Goal: Task Accomplishment & Management: Complete application form

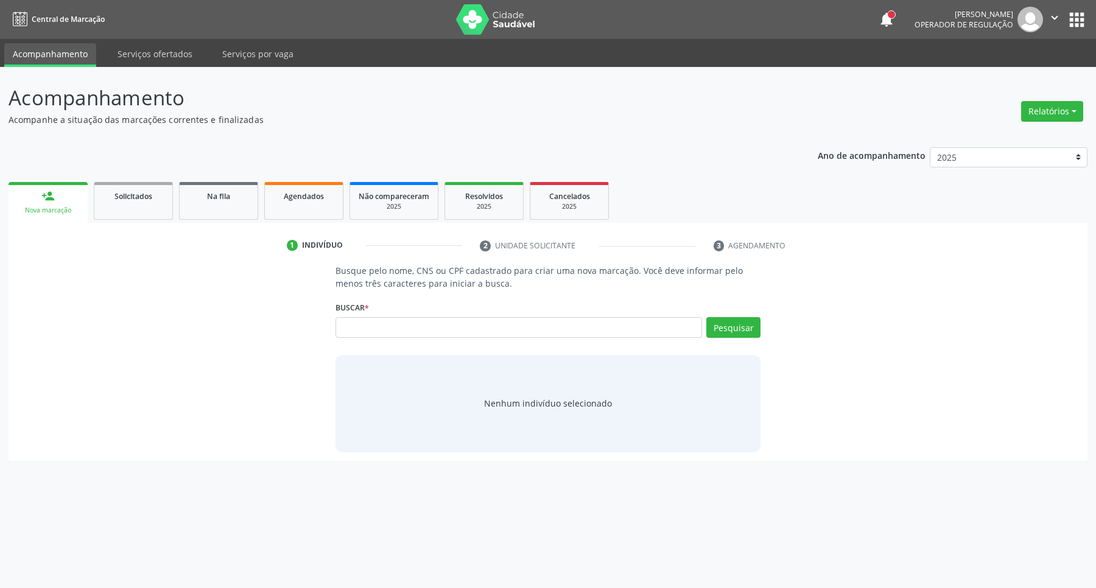
click at [589, 93] on p "Acompanhamento" at bounding box center [386, 98] width 755 height 30
click at [302, 213] on link "Agendados" at bounding box center [303, 201] width 79 height 38
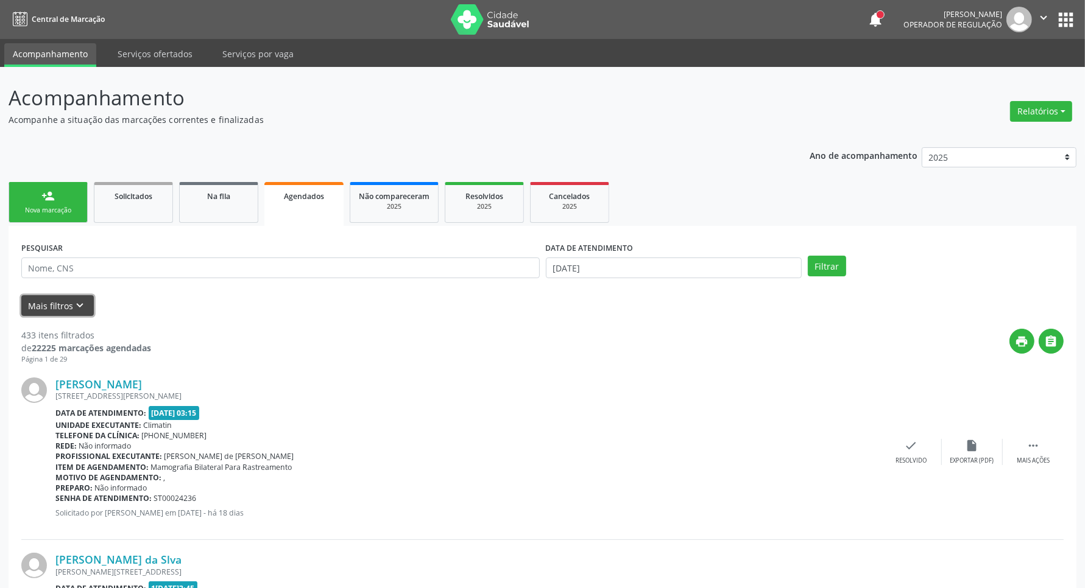
click at [77, 302] on icon "keyboard_arrow_down" at bounding box center [80, 305] width 13 height 13
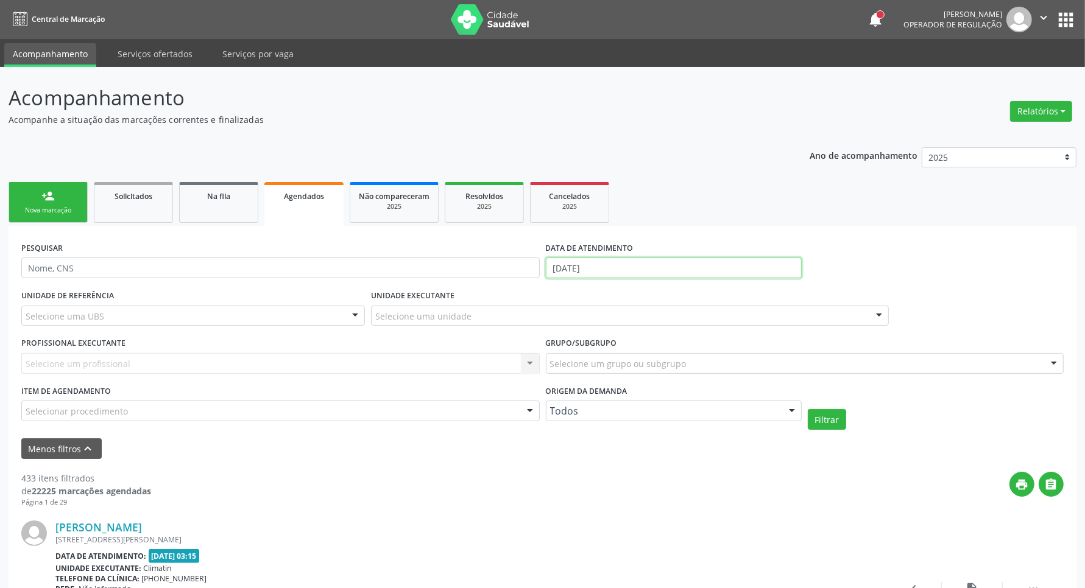
click at [607, 267] on input "14/10/2025" at bounding box center [674, 268] width 256 height 21
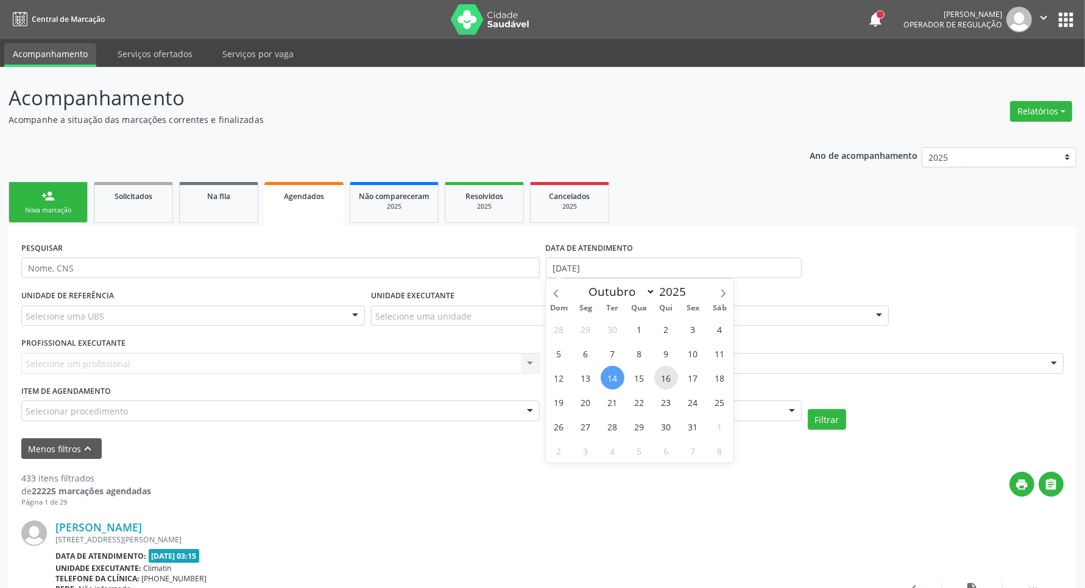
click at [670, 376] on span "16" at bounding box center [666, 378] width 24 height 24
type input "[DATE]"
click at [663, 376] on span "16" at bounding box center [666, 378] width 24 height 24
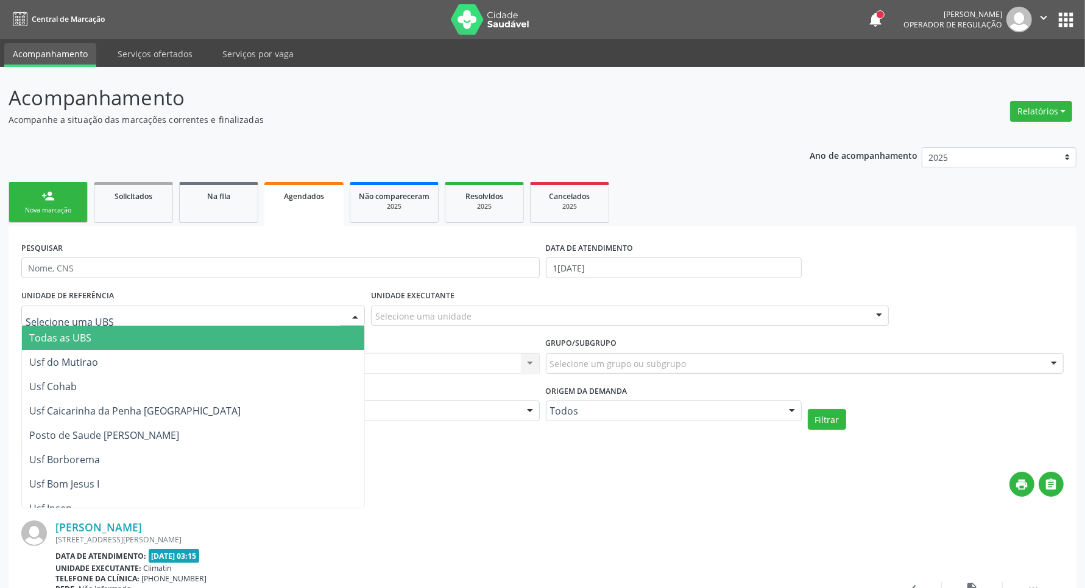
click at [201, 309] on div at bounding box center [193, 316] width 344 height 21
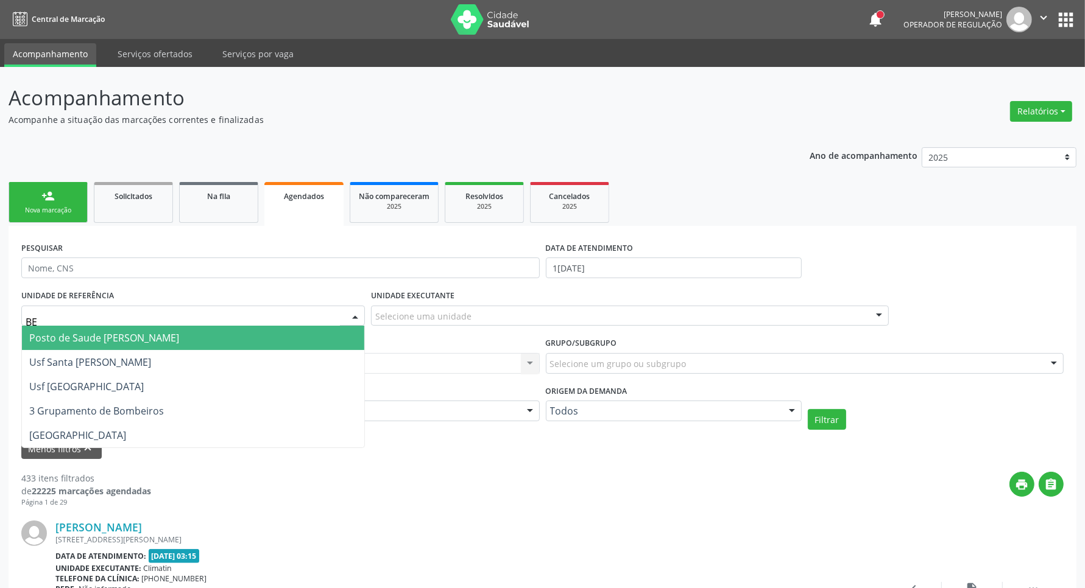
type input "BER"
click at [160, 336] on span "Posto de Saude [PERSON_NAME]" at bounding box center [104, 337] width 150 height 13
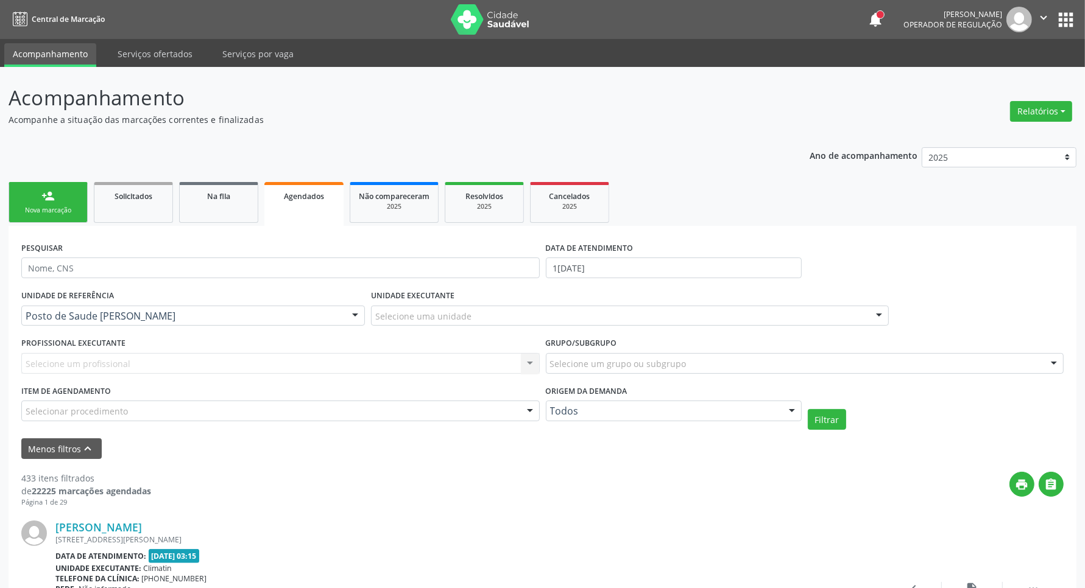
click at [546, 317] on div "Selecione uma unidade" at bounding box center [630, 316] width 518 height 21
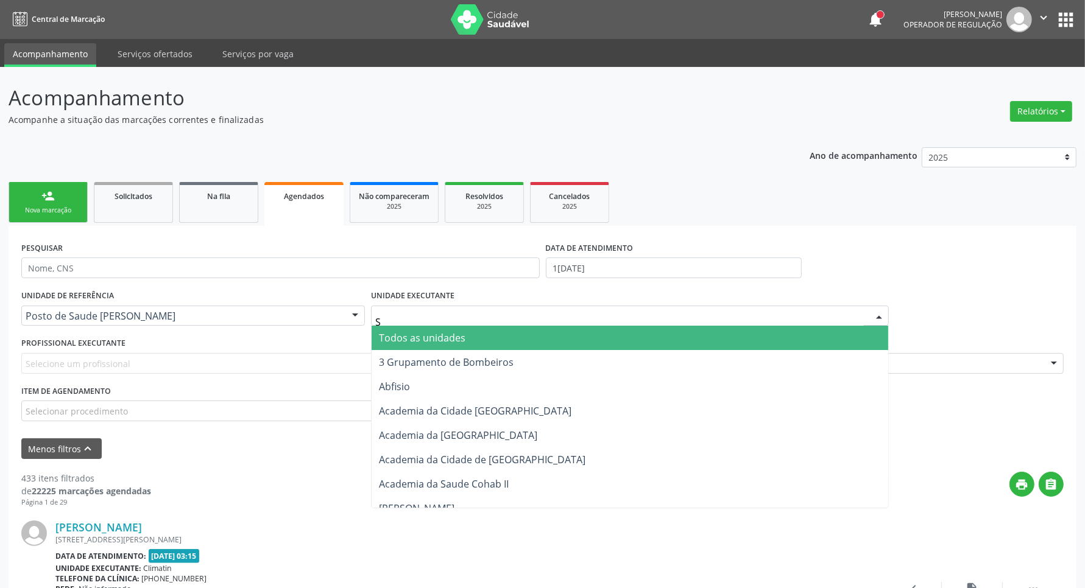
type input "S B"
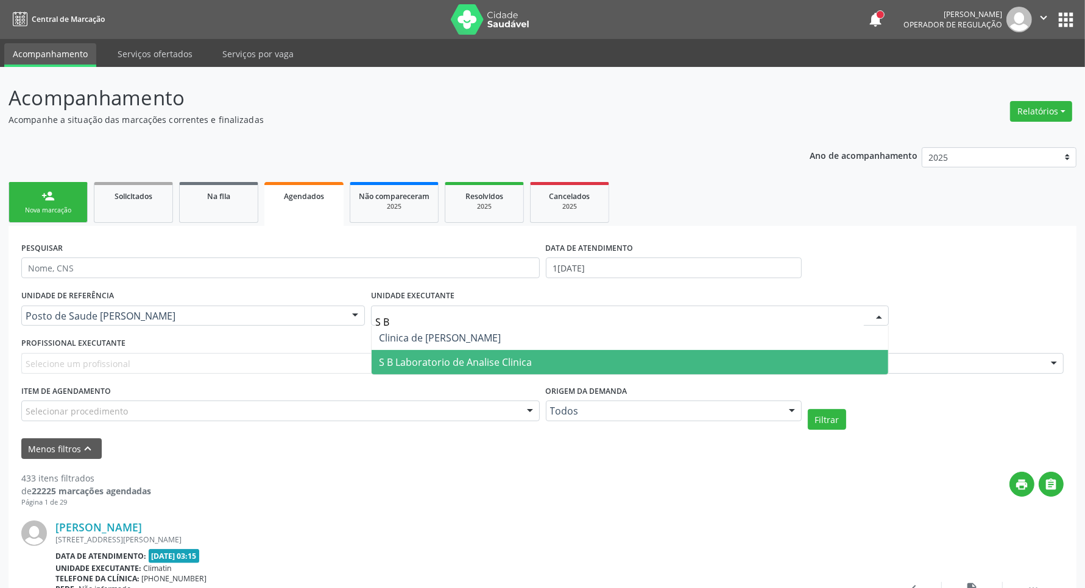
click at [468, 358] on span "S B Laboratorio de Analise Clinica" at bounding box center [455, 362] width 153 height 13
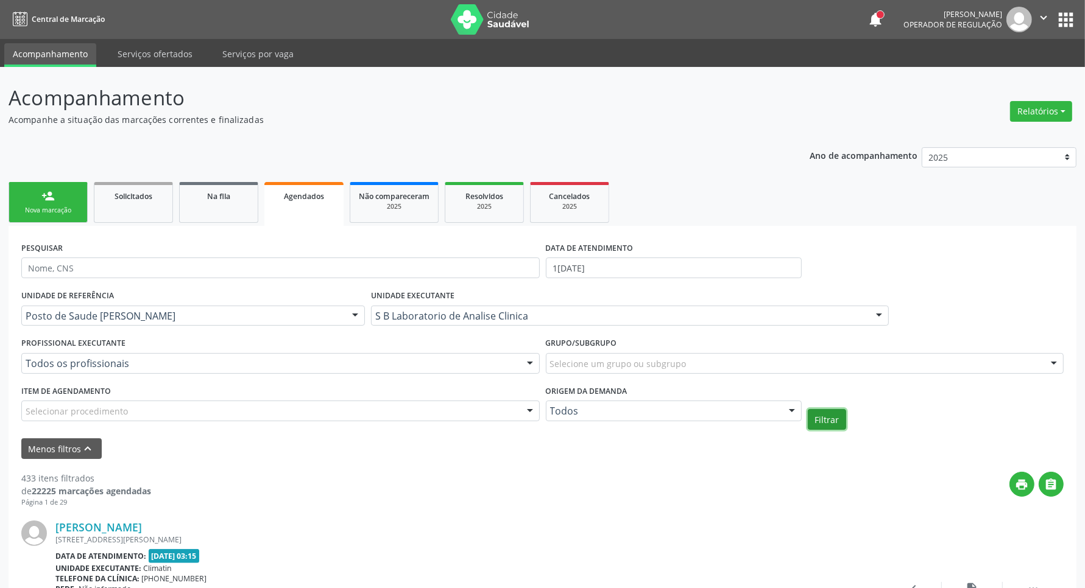
click at [835, 421] on button "Filtrar" at bounding box center [827, 419] width 38 height 21
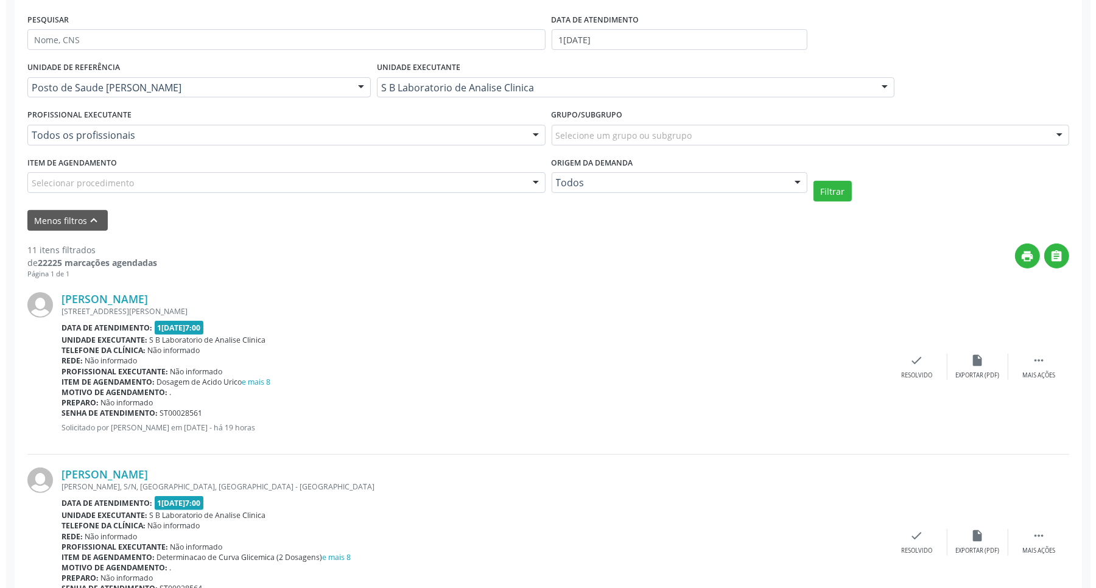
scroll to position [381, 0]
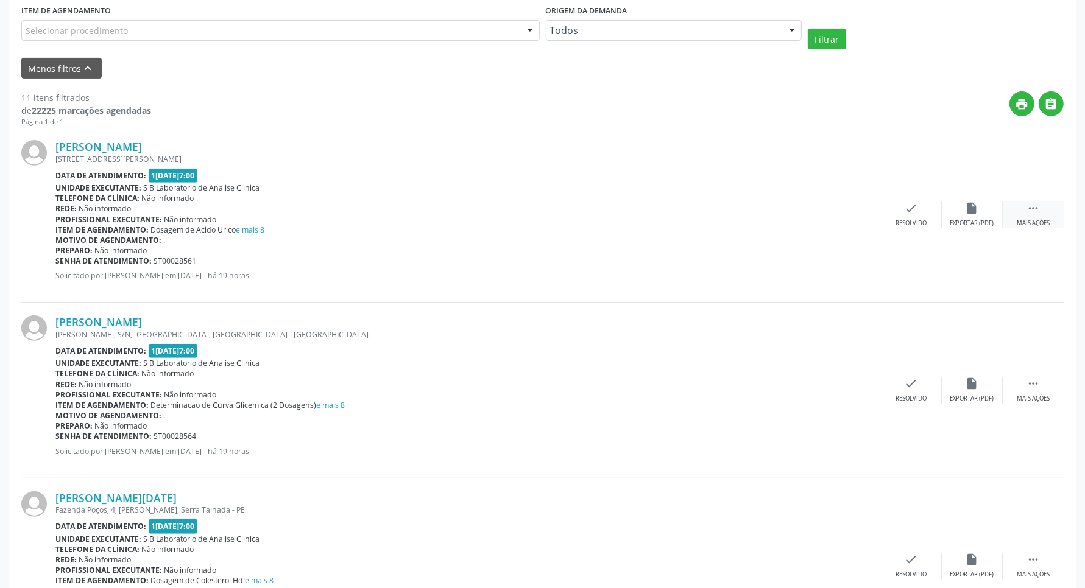
click at [1025, 208] on div " Mais ações" at bounding box center [1033, 215] width 61 height 26
click at [838, 212] on div "cancel Cancelar" at bounding box center [850, 215] width 61 height 26
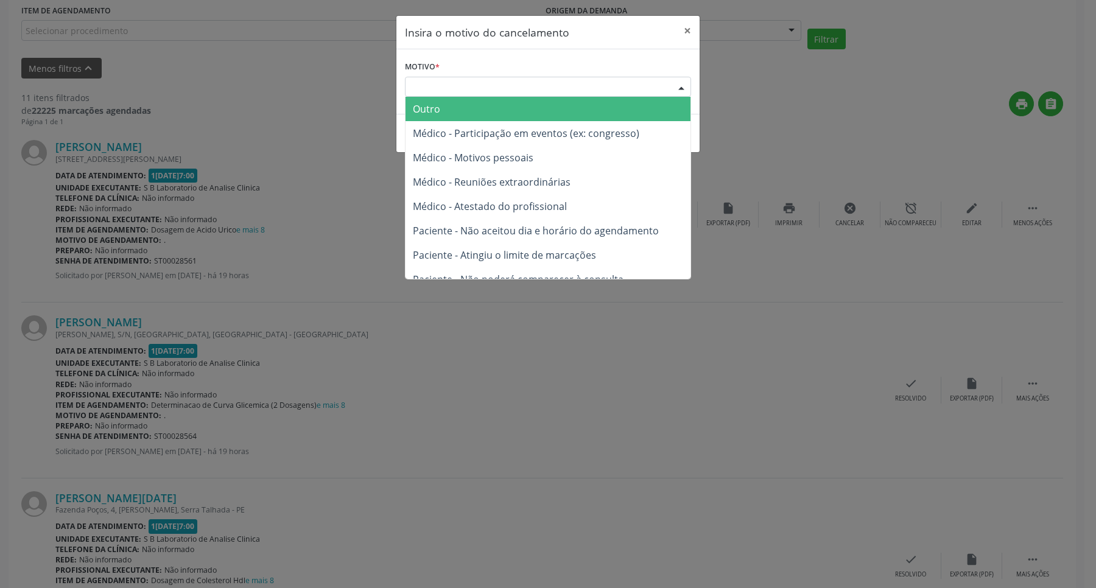
click at [549, 79] on div "Escolha o motivo" at bounding box center [548, 87] width 286 height 21
click at [577, 110] on span "Outro" at bounding box center [548, 109] width 285 height 24
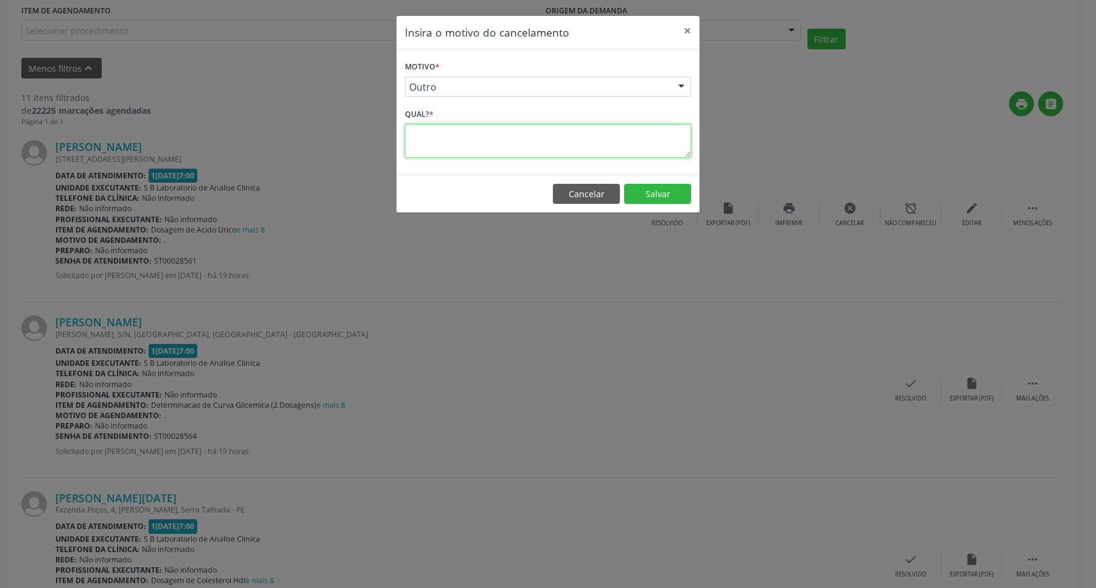
click at [560, 141] on textarea at bounding box center [548, 141] width 286 height 34
type textarea "."
click at [658, 202] on button "Salvar" at bounding box center [657, 194] width 67 height 21
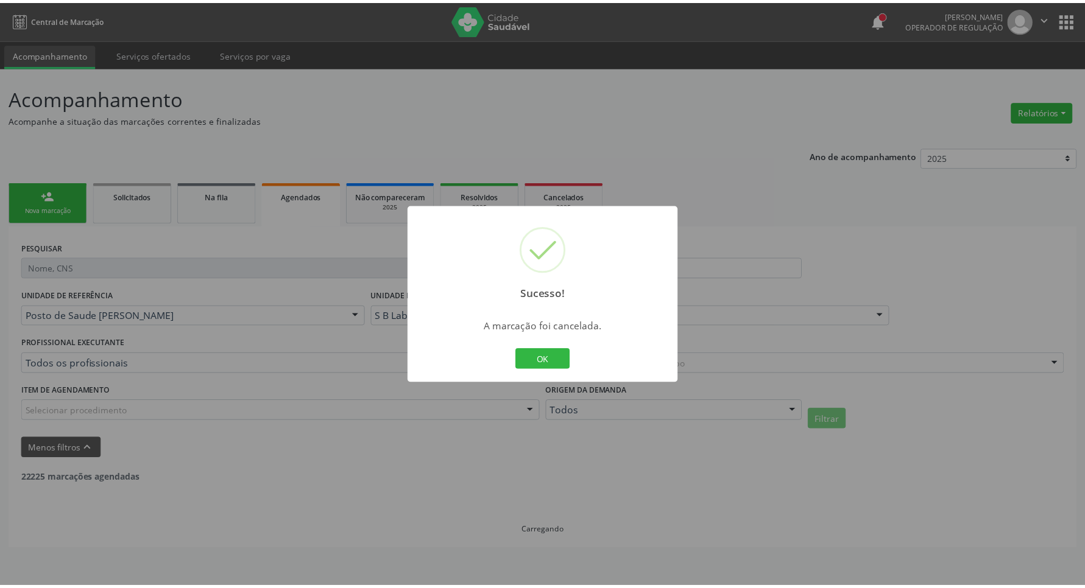
scroll to position [0, 0]
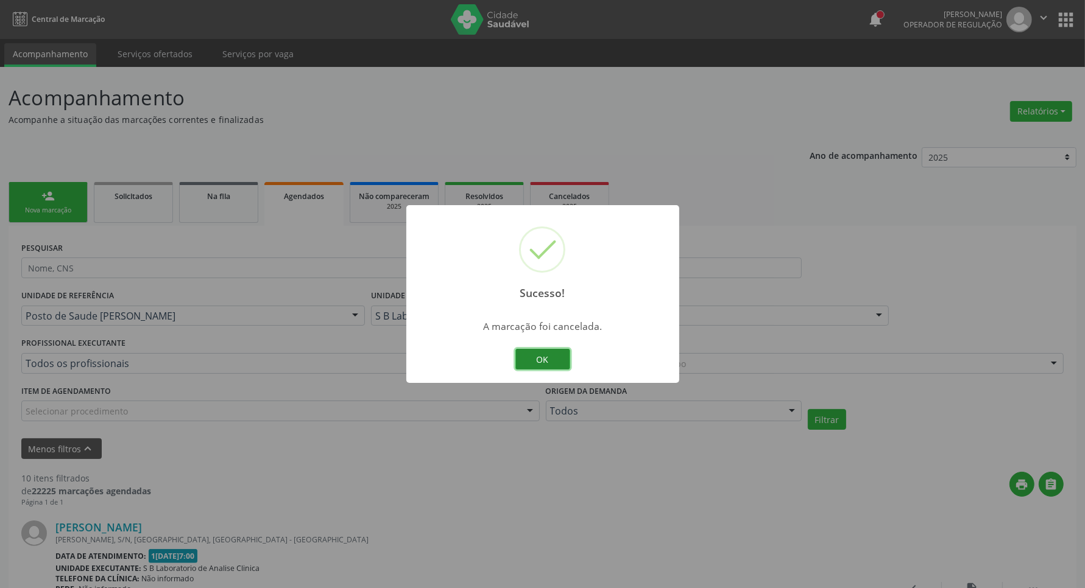
click at [547, 364] on button "OK" at bounding box center [542, 359] width 55 height 21
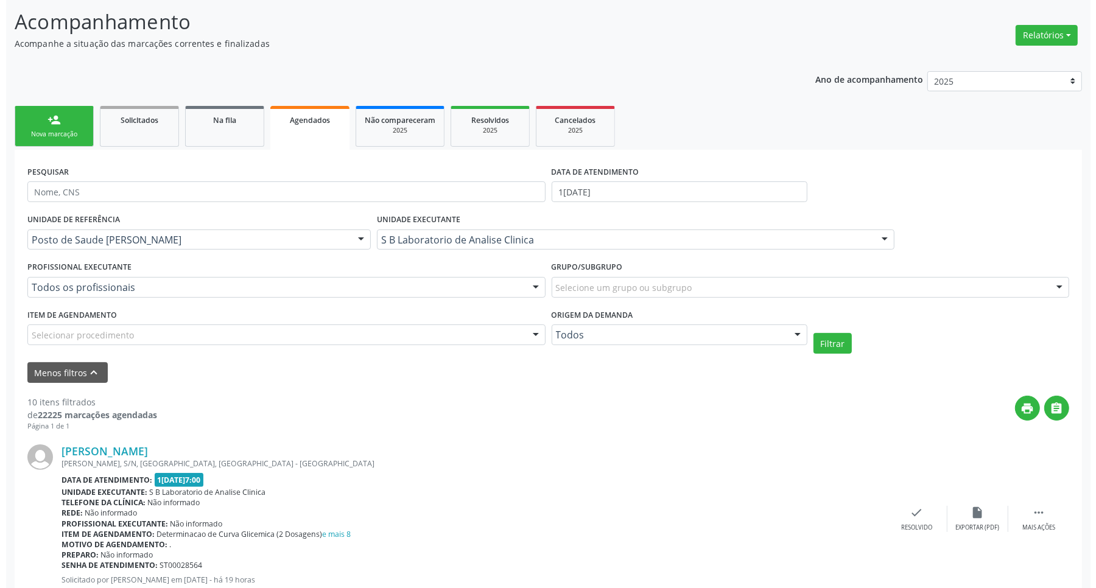
scroll to position [152, 0]
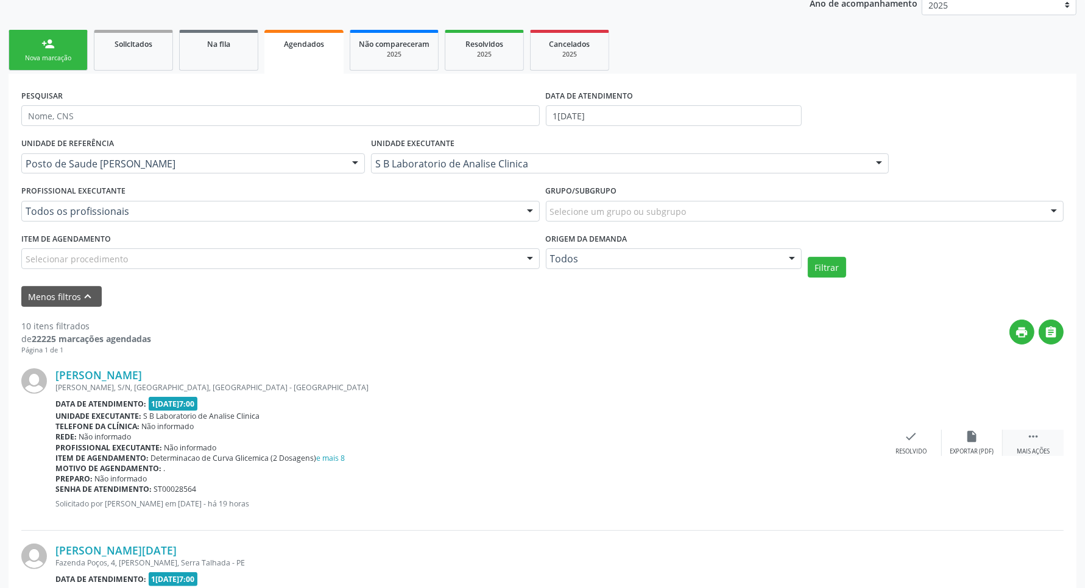
click at [1034, 434] on icon "" at bounding box center [1032, 436] width 13 height 13
click at [859, 436] on div "cancel Cancelar" at bounding box center [850, 443] width 61 height 26
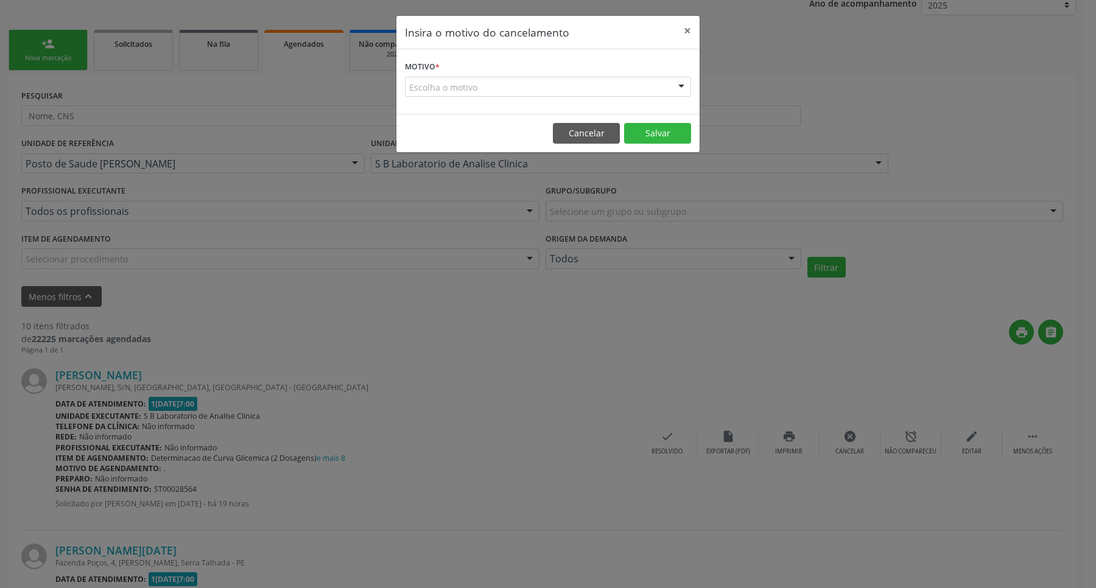
click at [586, 83] on div "Escolha o motivo" at bounding box center [548, 87] width 286 height 21
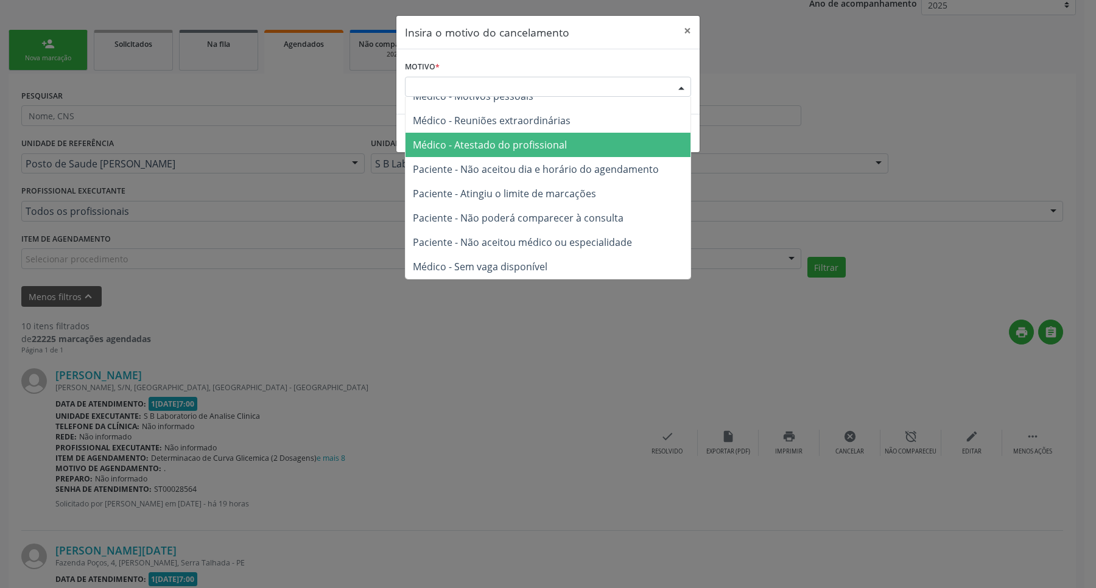
scroll to position [0, 0]
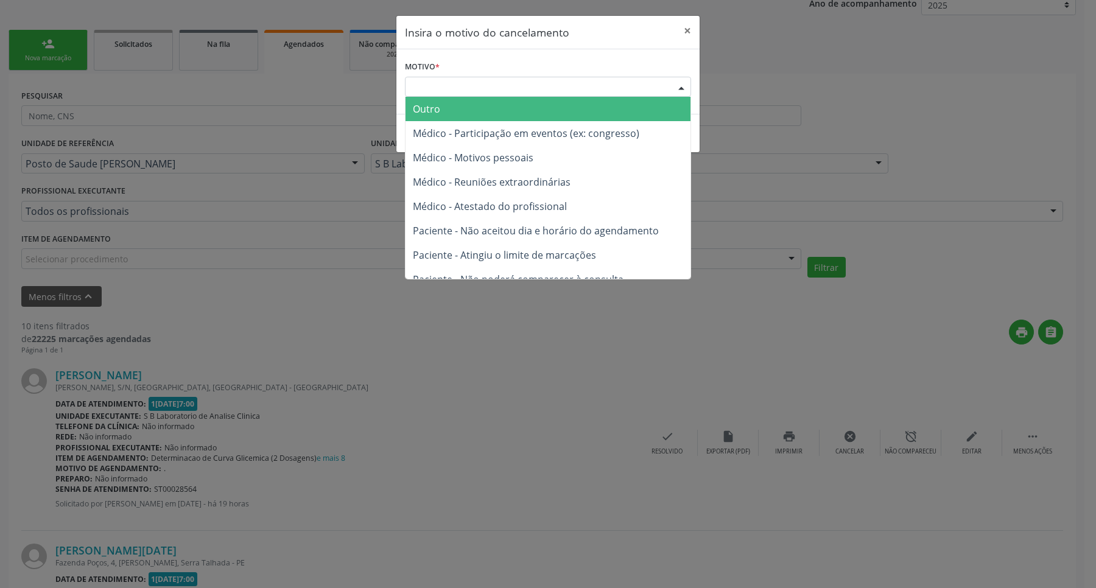
click at [525, 104] on span "Outro" at bounding box center [548, 109] width 285 height 24
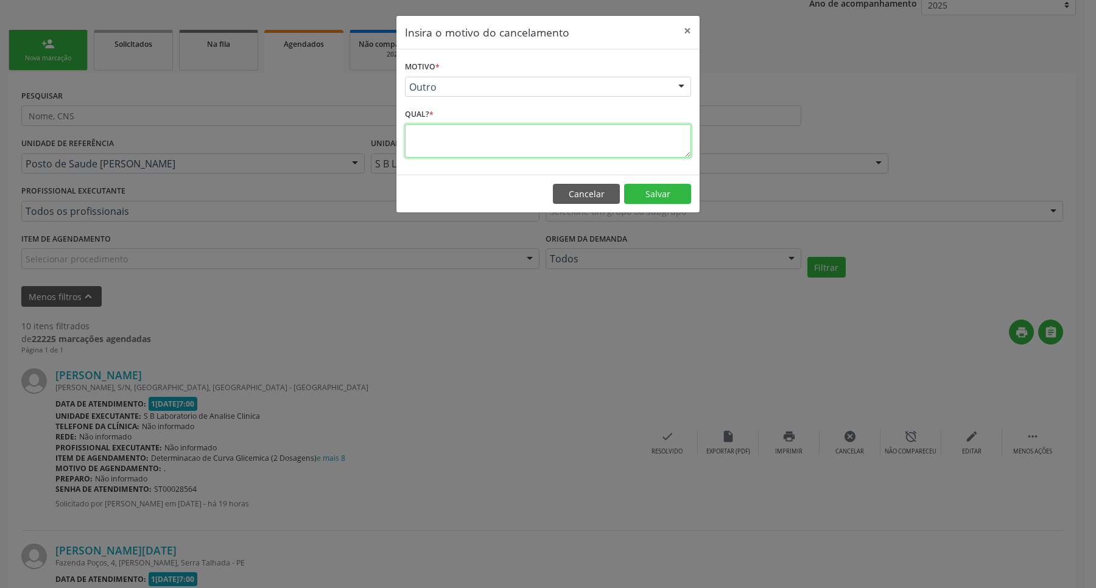
click at [537, 154] on textarea at bounding box center [548, 141] width 286 height 34
type textarea "."
click at [638, 191] on button "Salvar" at bounding box center [657, 194] width 67 height 21
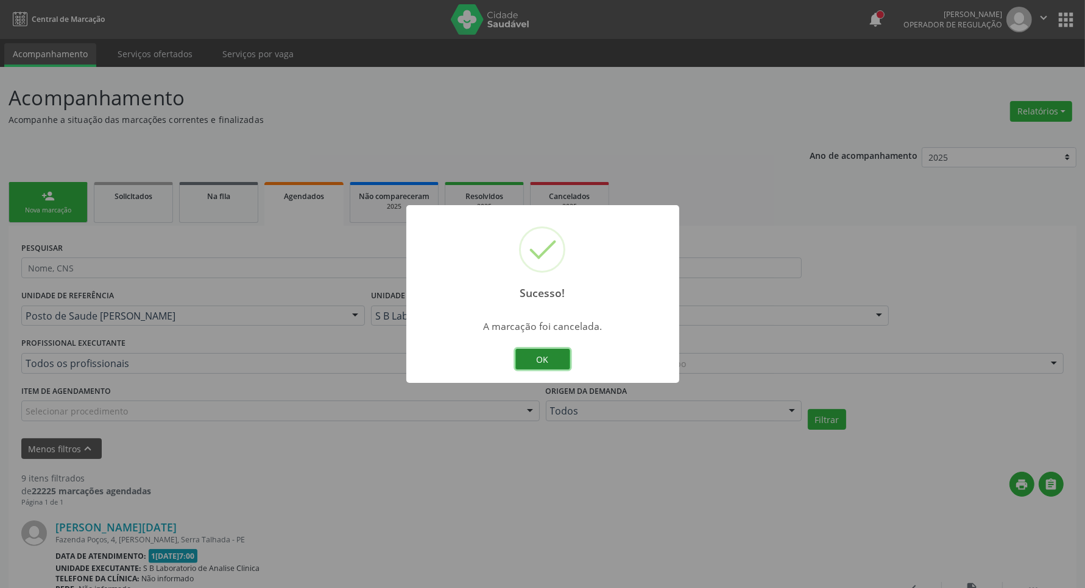
click at [541, 361] on button "OK" at bounding box center [542, 359] width 55 height 21
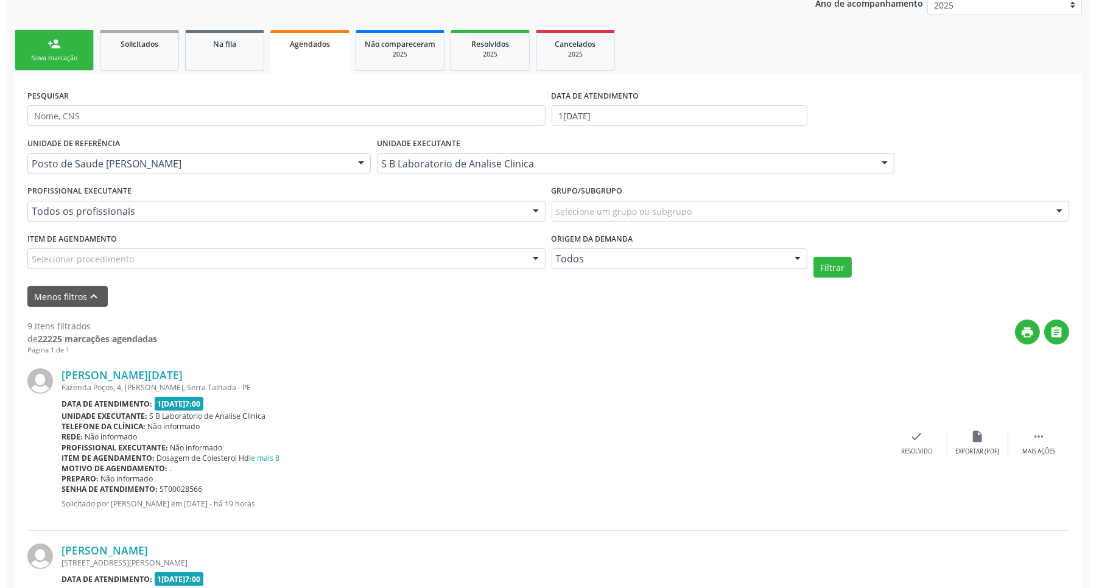
scroll to position [305, 0]
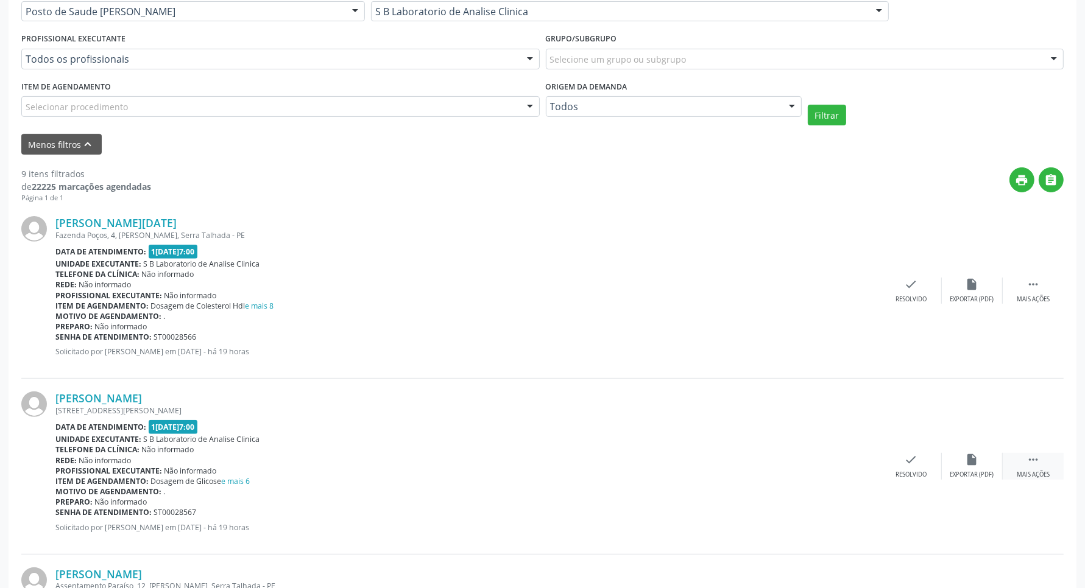
click at [1025, 457] on div " Mais ações" at bounding box center [1033, 466] width 61 height 26
click at [847, 453] on icon "cancel" at bounding box center [850, 459] width 13 height 13
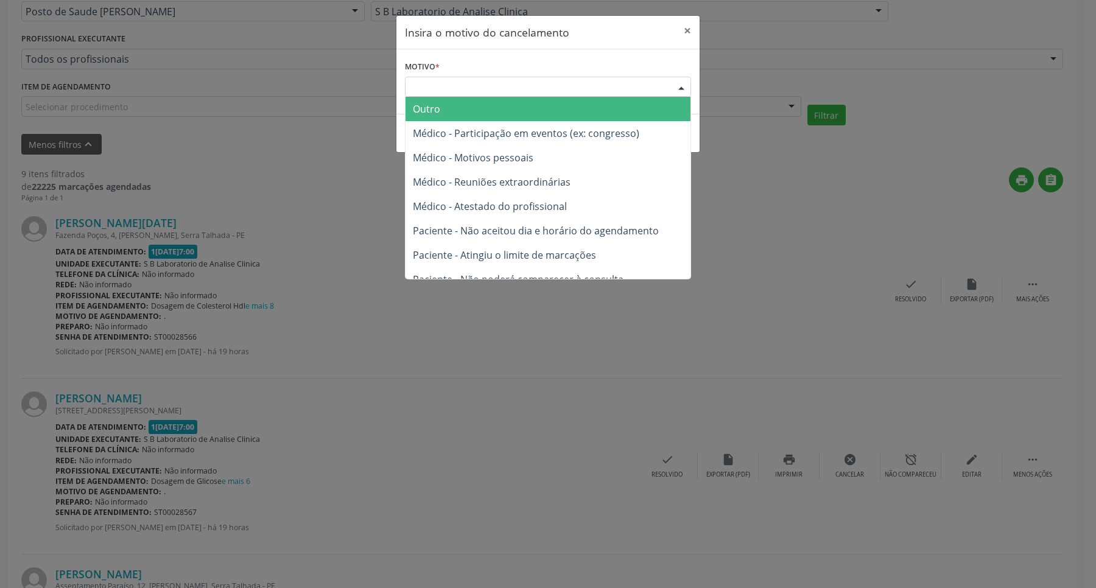
click at [623, 92] on div "Escolha o motivo" at bounding box center [548, 87] width 286 height 21
click at [580, 119] on span "Outro" at bounding box center [548, 109] width 285 height 24
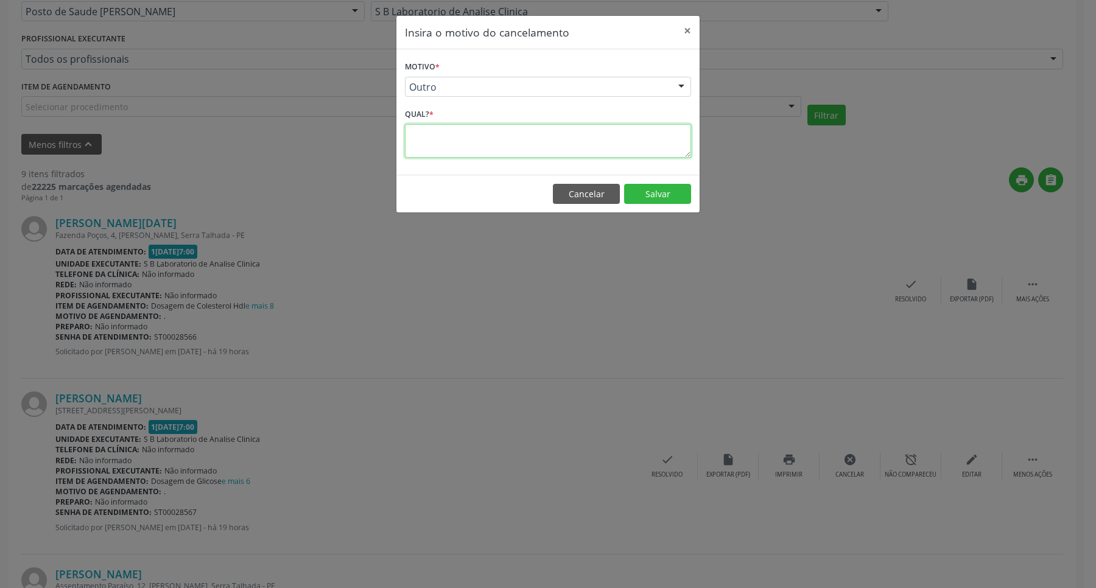
click at [571, 135] on textarea at bounding box center [548, 141] width 286 height 34
type textarea "."
click at [658, 189] on button "Salvar" at bounding box center [657, 194] width 67 height 21
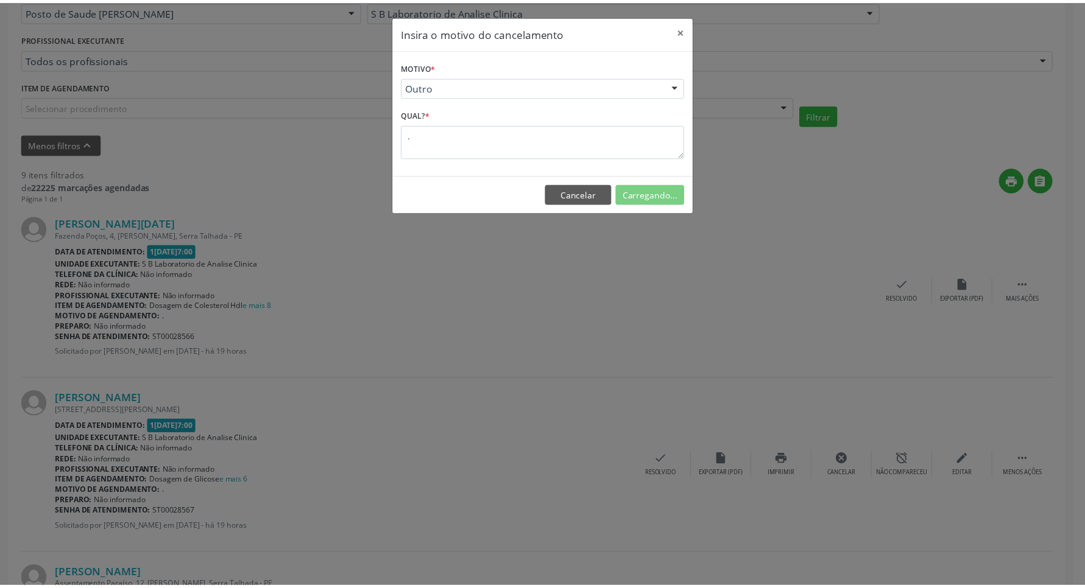
scroll to position [0, 0]
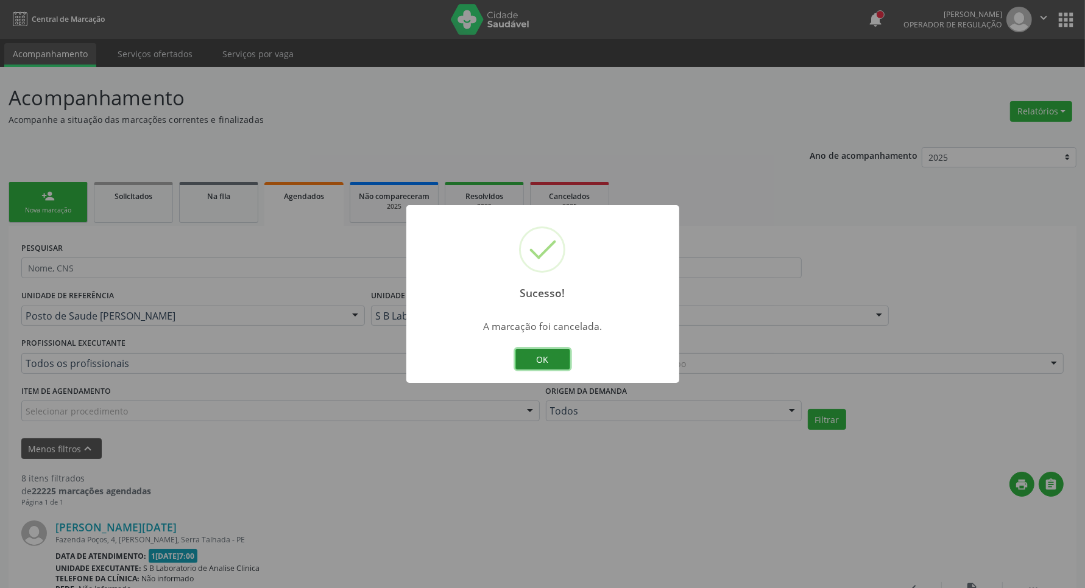
click at [537, 360] on button "OK" at bounding box center [542, 359] width 55 height 21
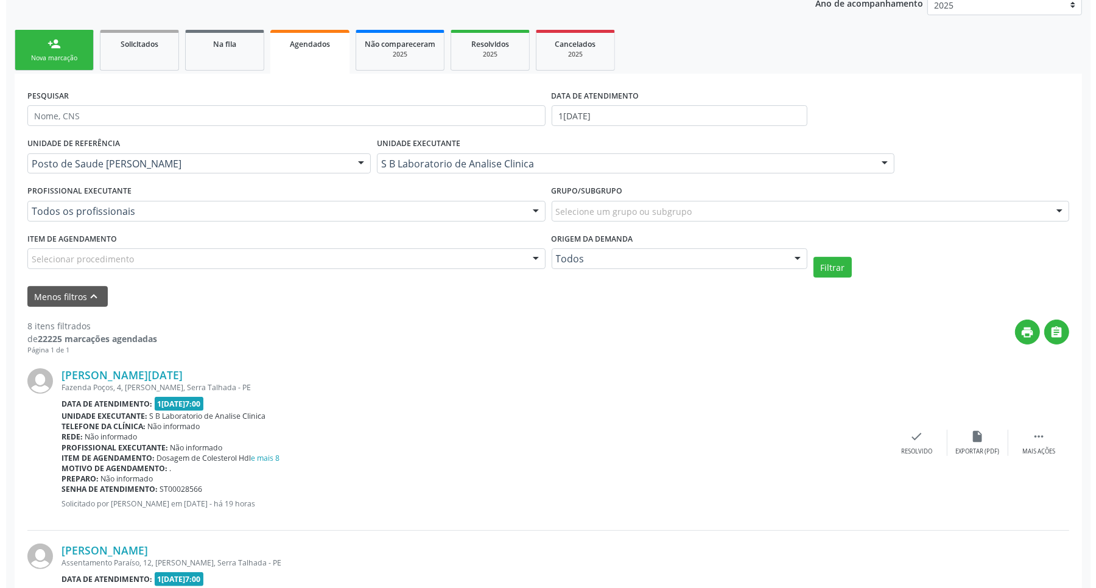
scroll to position [305, 0]
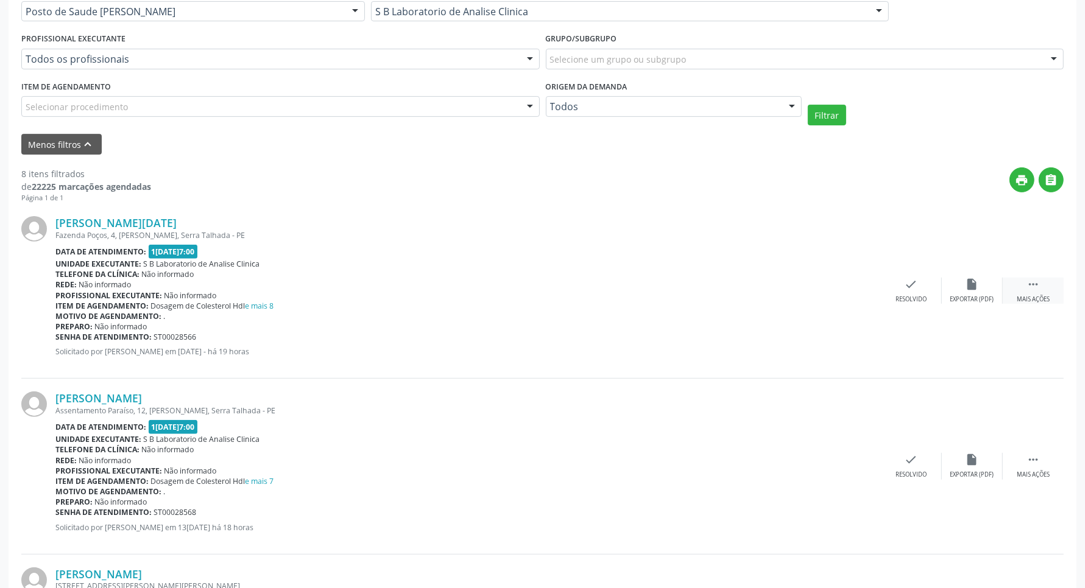
click at [1039, 278] on icon "" at bounding box center [1032, 284] width 13 height 13
click at [853, 281] on icon "cancel" at bounding box center [850, 284] width 13 height 13
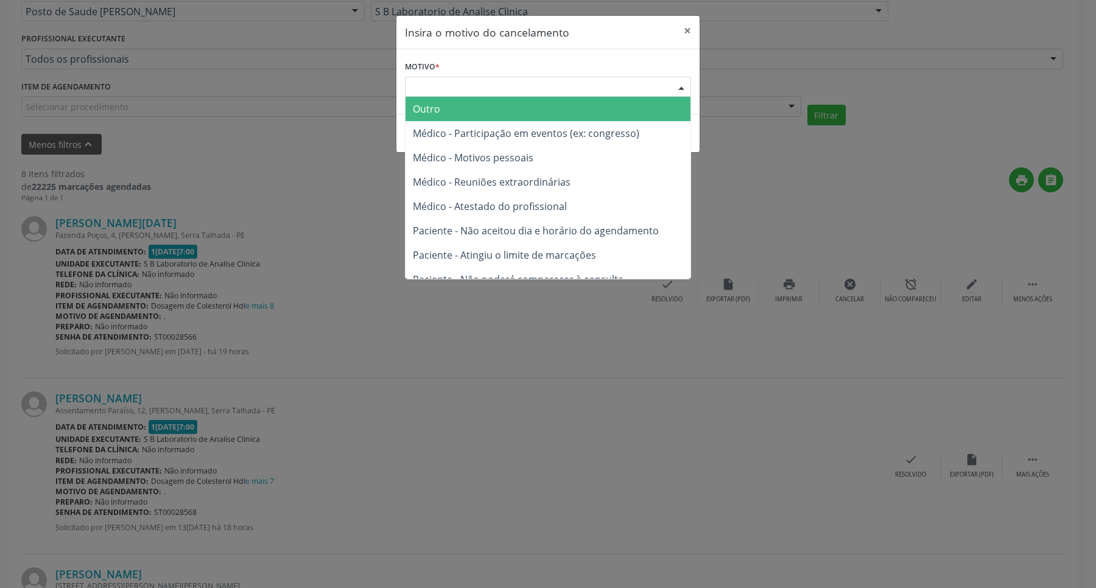
click at [480, 87] on div "Escolha o motivo" at bounding box center [548, 87] width 286 height 21
click at [496, 101] on span "Outro" at bounding box center [548, 109] width 285 height 24
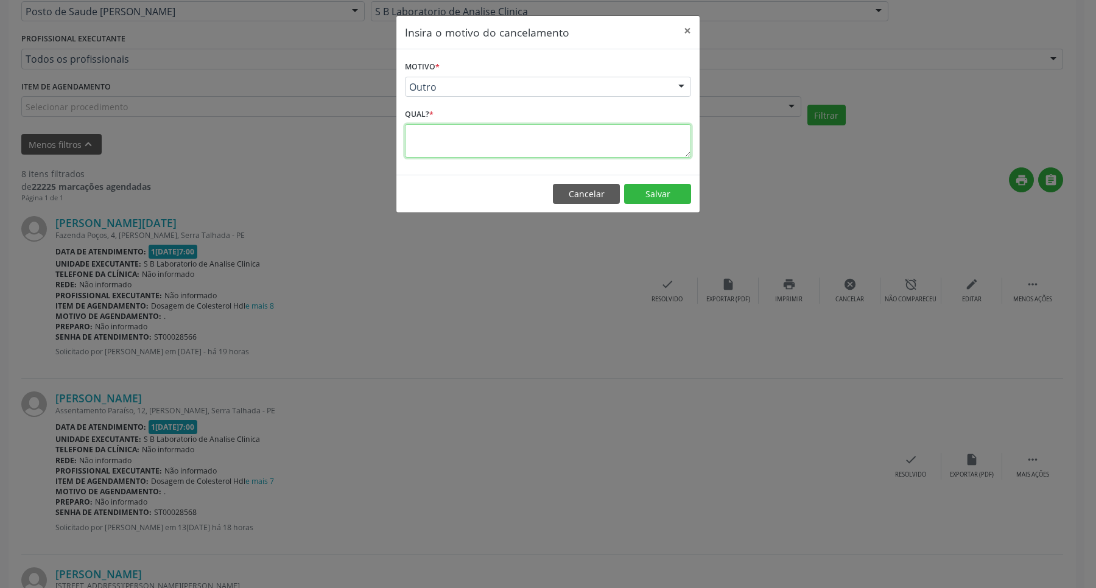
click at [496, 133] on textarea at bounding box center [548, 141] width 286 height 34
type textarea "."
click at [665, 199] on button "Salvar" at bounding box center [657, 194] width 67 height 21
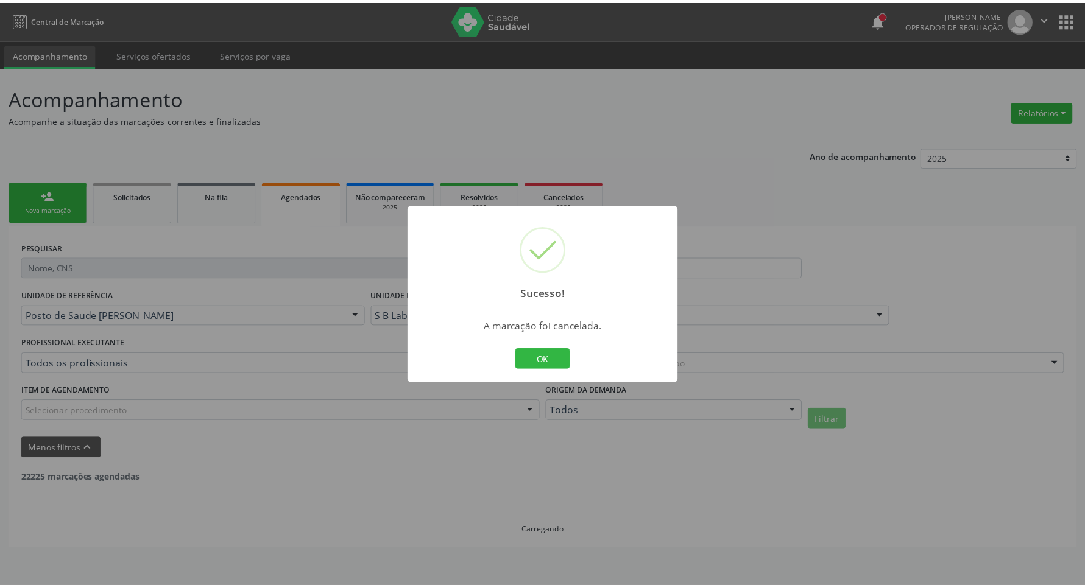
scroll to position [0, 0]
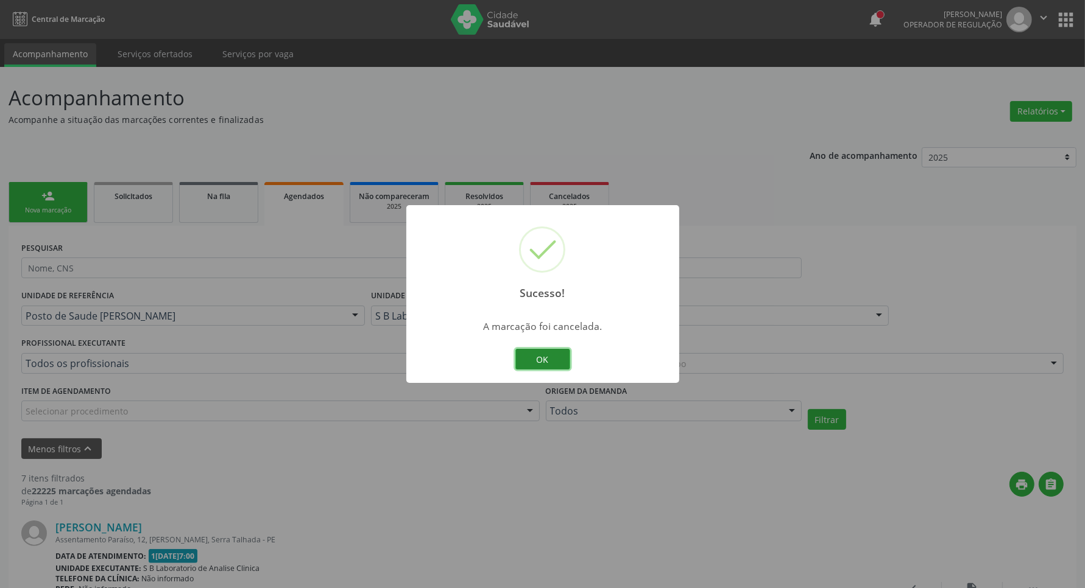
click at [552, 360] on button "OK" at bounding box center [542, 359] width 55 height 21
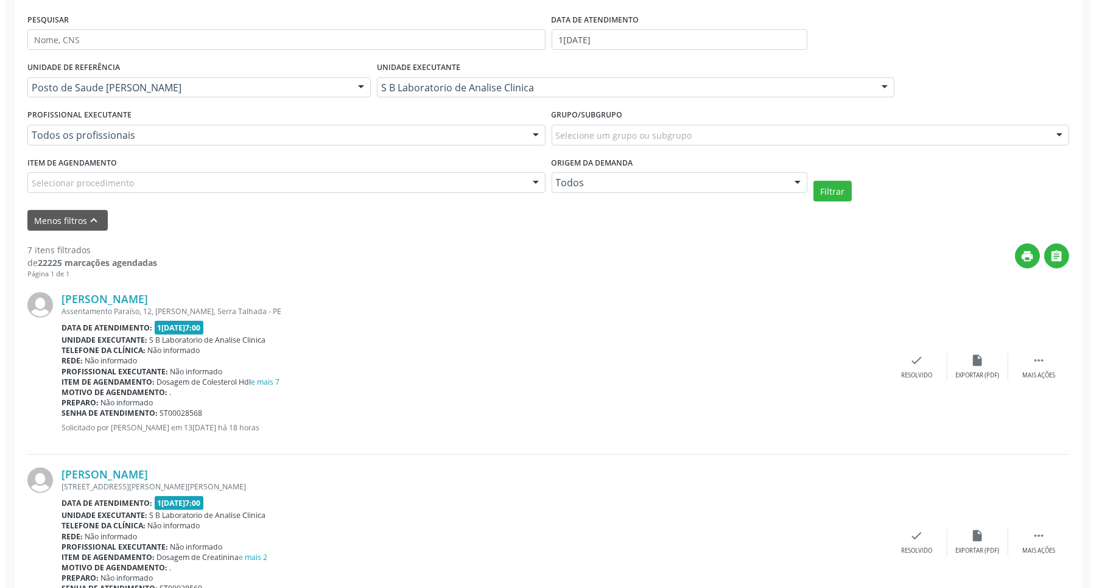
scroll to position [305, 0]
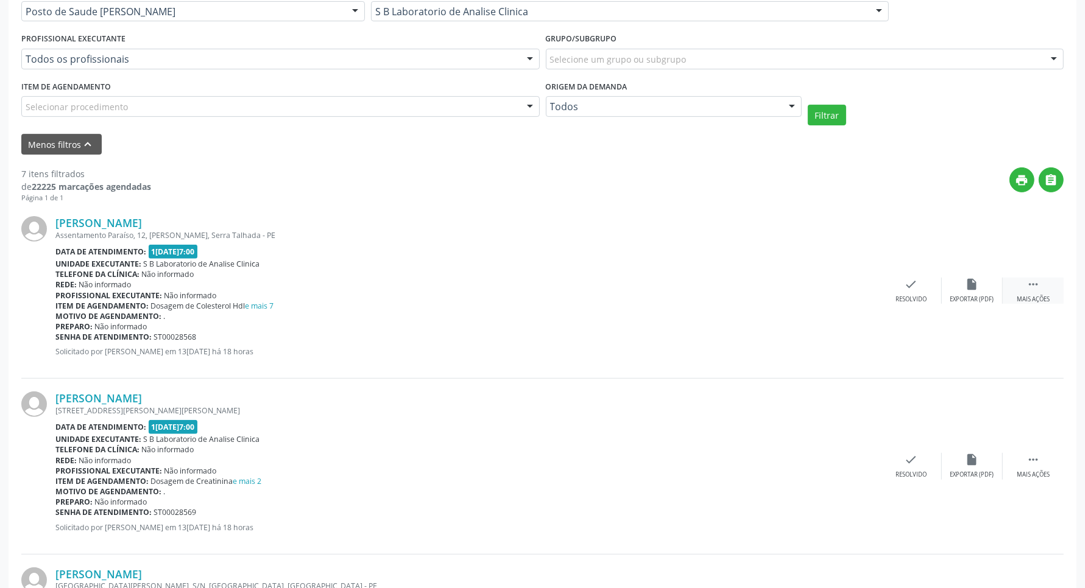
click at [1039, 284] on icon "" at bounding box center [1032, 284] width 13 height 13
click at [841, 275] on div "Maria Aparecida Pereira de Sousa Assentamento Paraíso, 12, Bernardo Vieira, Ser…" at bounding box center [542, 290] width 1042 height 175
click at [850, 282] on icon "cancel" at bounding box center [850, 284] width 13 height 13
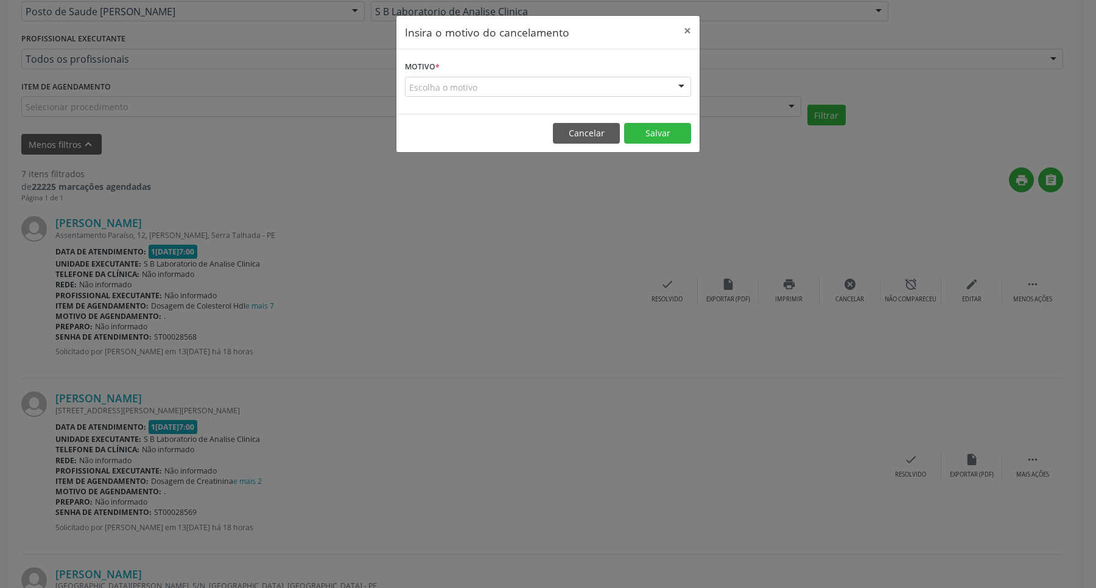
click at [559, 90] on div "Escolha o motivo" at bounding box center [548, 87] width 286 height 21
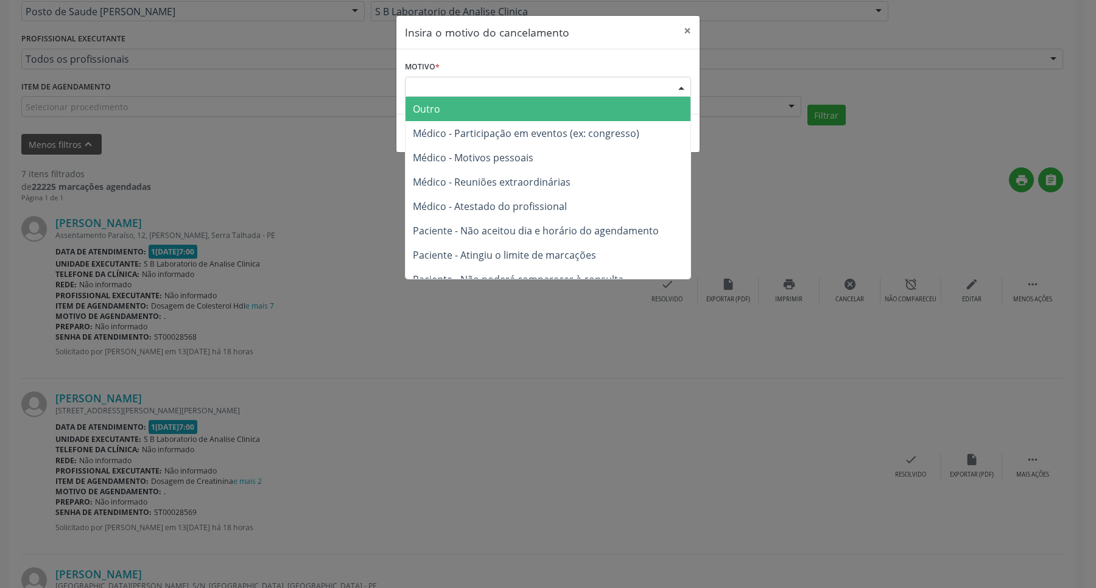
click at [530, 110] on span "Outro" at bounding box center [548, 109] width 285 height 24
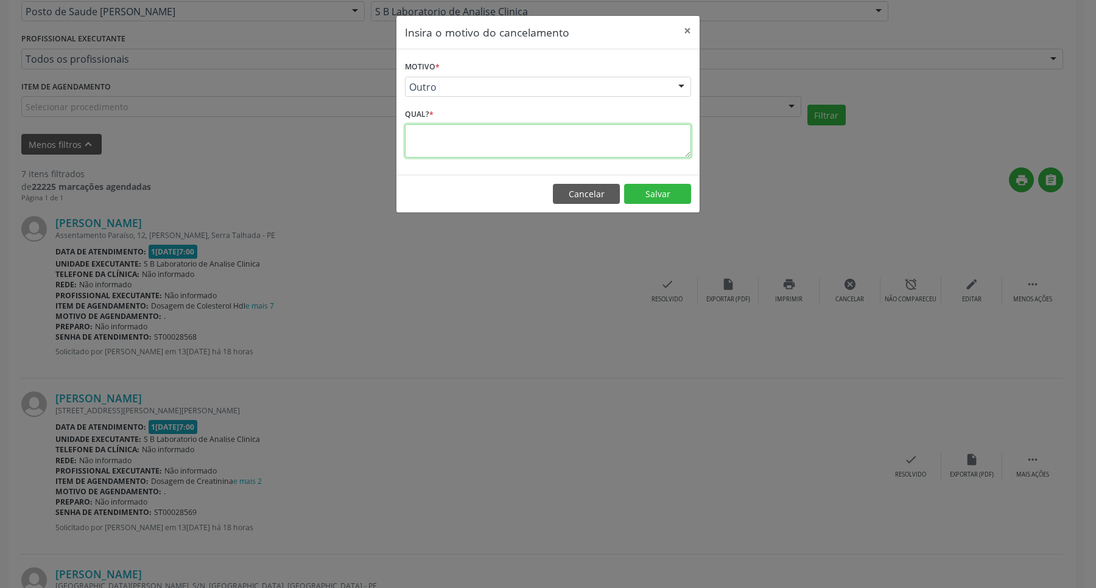
click at [501, 145] on textarea at bounding box center [548, 141] width 286 height 34
type textarea "."
drag, startPoint x: 662, startPoint y: 198, endPoint x: 650, endPoint y: 194, distance: 12.3
click at [660, 198] on button "Salvar" at bounding box center [657, 194] width 67 height 21
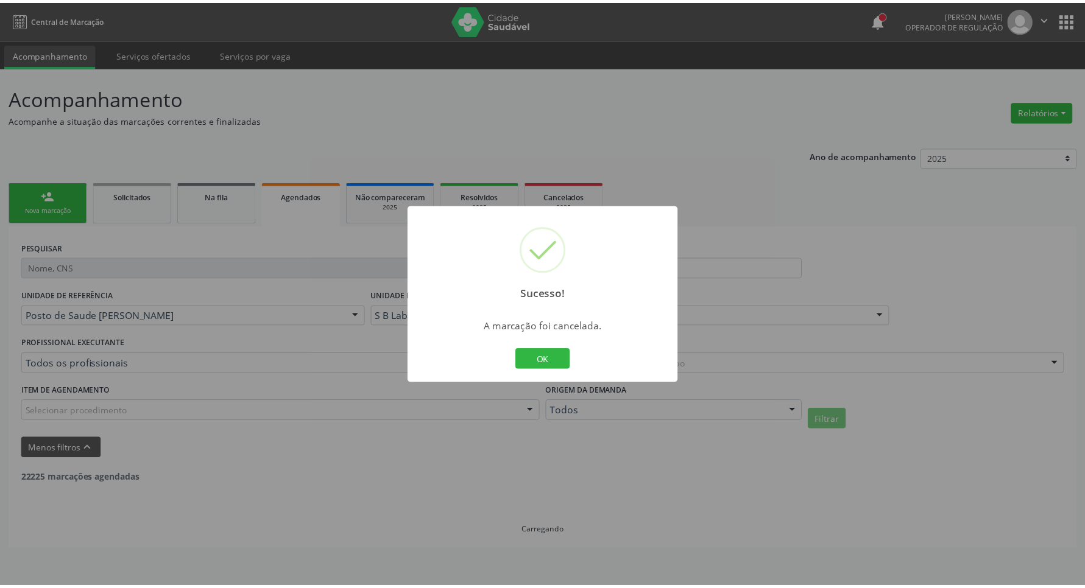
scroll to position [0, 0]
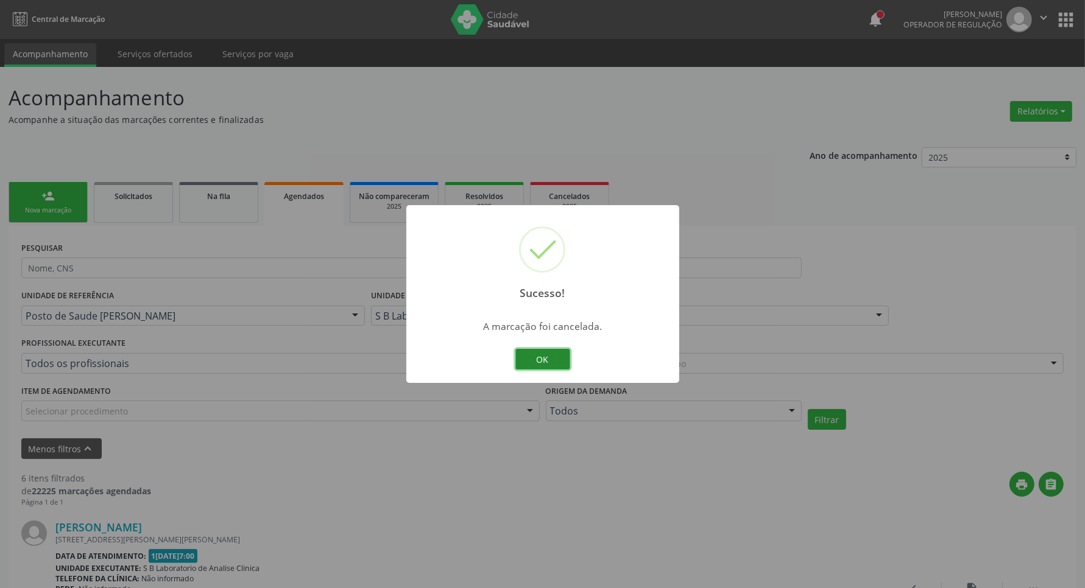
click at [545, 358] on button "OK" at bounding box center [542, 359] width 55 height 21
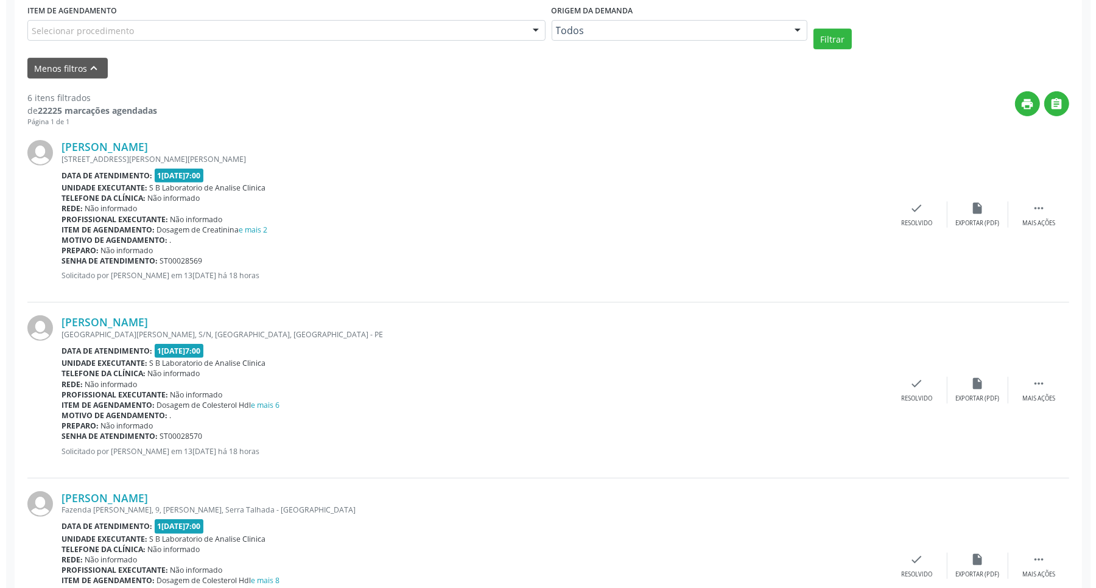
scroll to position [533, 0]
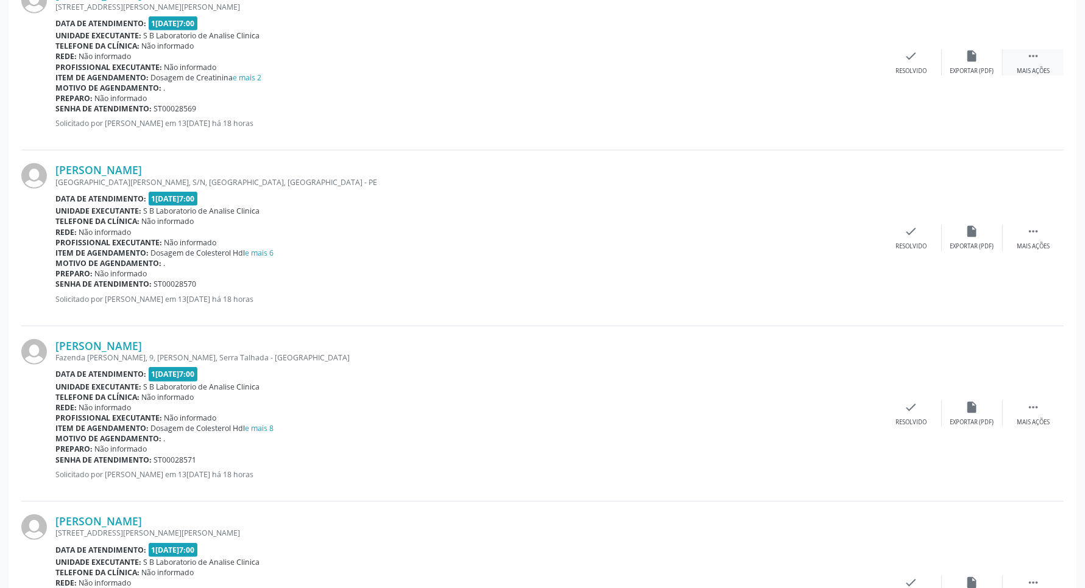
click at [1026, 52] on div " Mais ações" at bounding box center [1033, 62] width 61 height 26
click at [844, 60] on icon "cancel" at bounding box center [850, 55] width 13 height 13
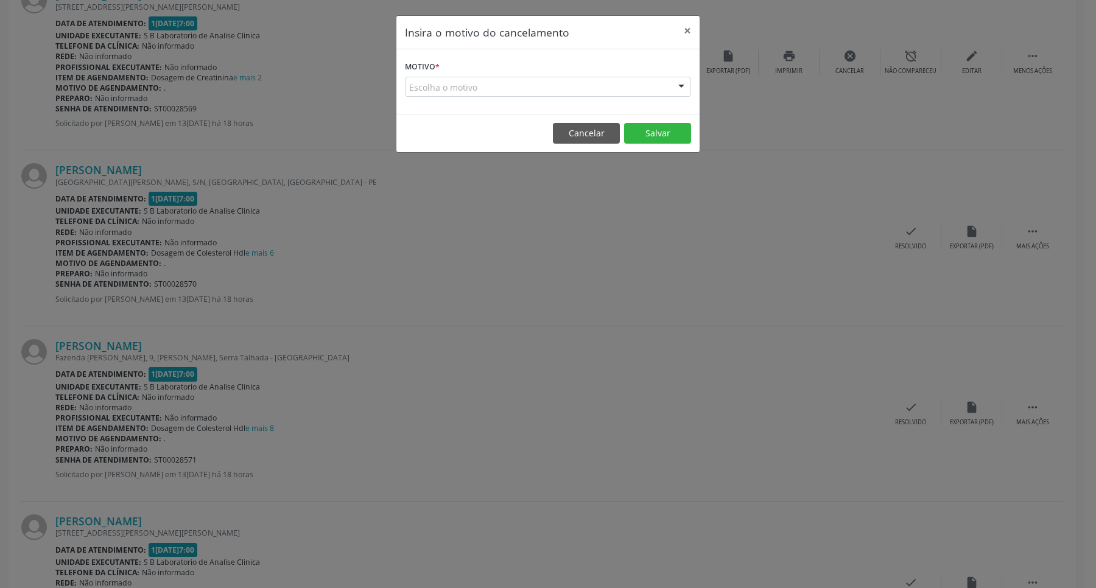
drag, startPoint x: 628, startPoint y: 80, endPoint x: 615, endPoint y: 86, distance: 14.2
click at [624, 81] on div "Escolha o motivo" at bounding box center [548, 87] width 286 height 21
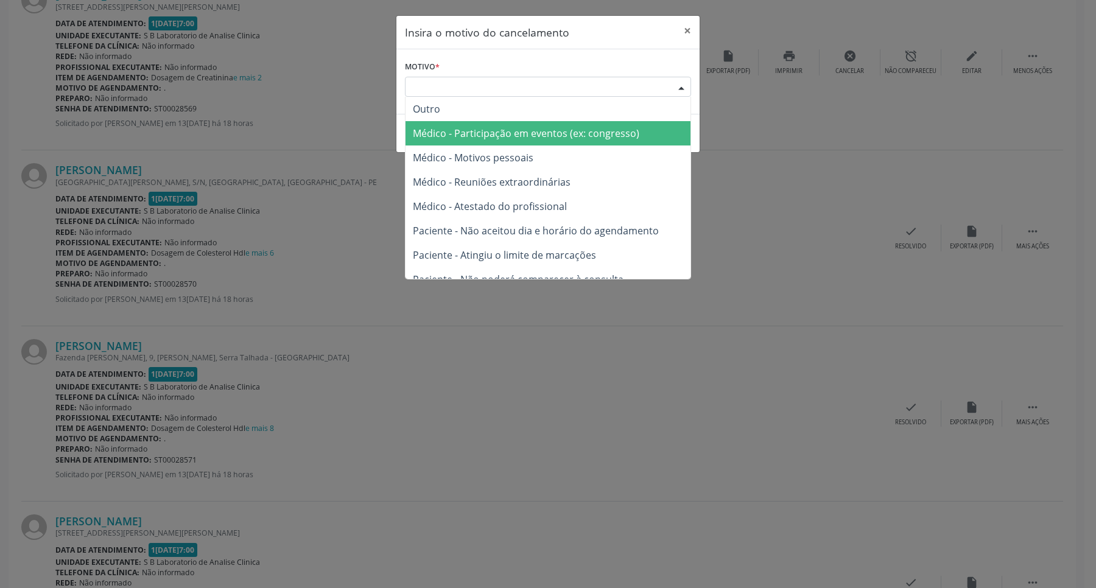
click at [536, 121] on span "Médico - Participação em eventos (ex: congresso)" at bounding box center [548, 133] width 285 height 24
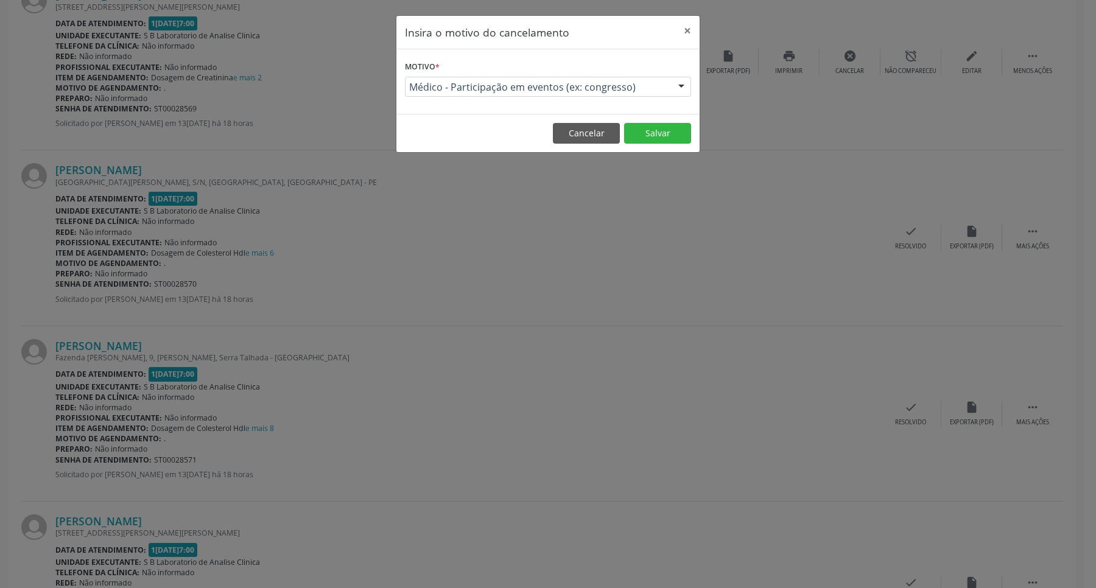
click at [555, 89] on span "Médico - Participação em eventos (ex: congresso)" at bounding box center [537, 87] width 257 height 12
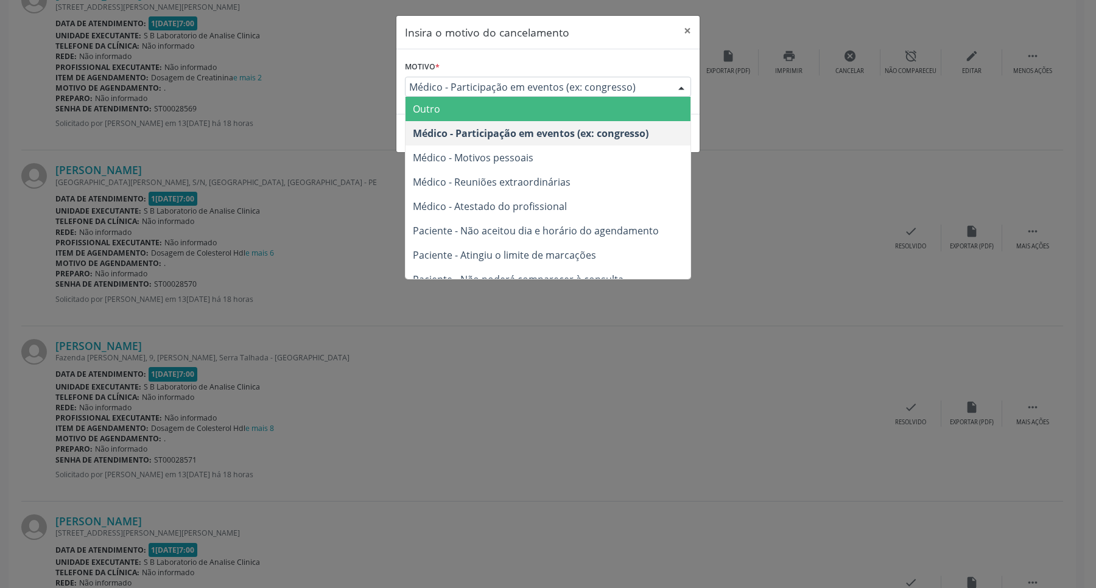
click at [532, 107] on span "Outro" at bounding box center [548, 109] width 285 height 24
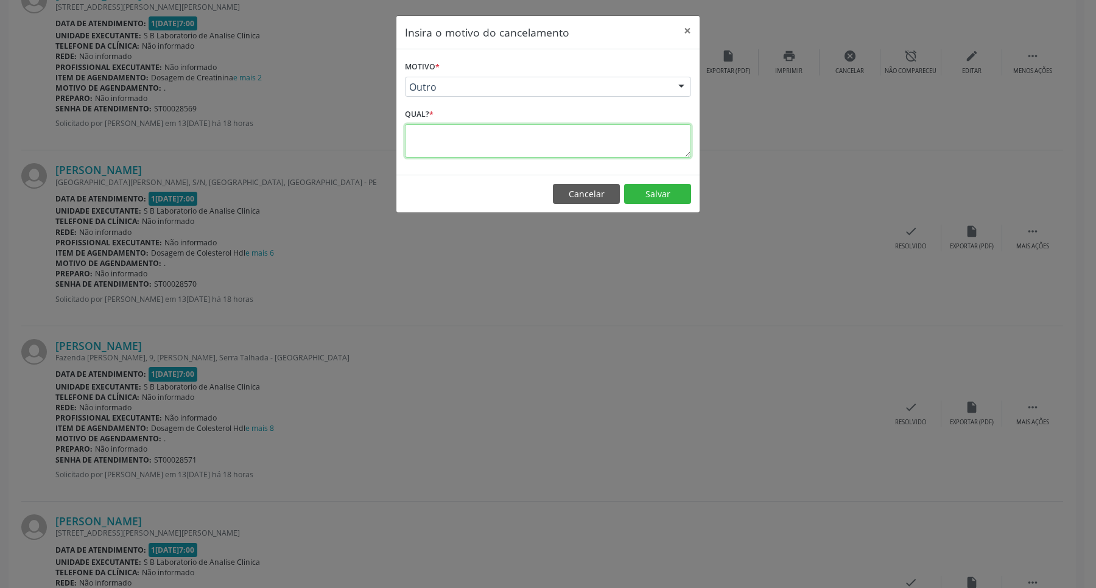
drag, startPoint x: 512, startPoint y: 132, endPoint x: 496, endPoint y: 124, distance: 17.7
click at [512, 132] on textarea at bounding box center [548, 141] width 286 height 34
type textarea "."
click at [658, 199] on button "Salvar" at bounding box center [657, 194] width 67 height 21
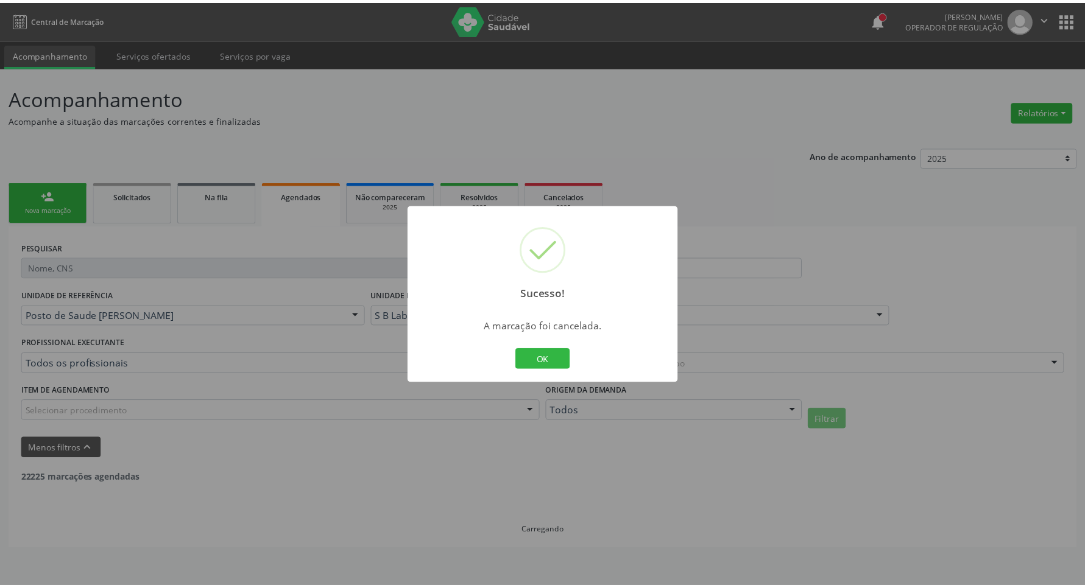
scroll to position [0, 0]
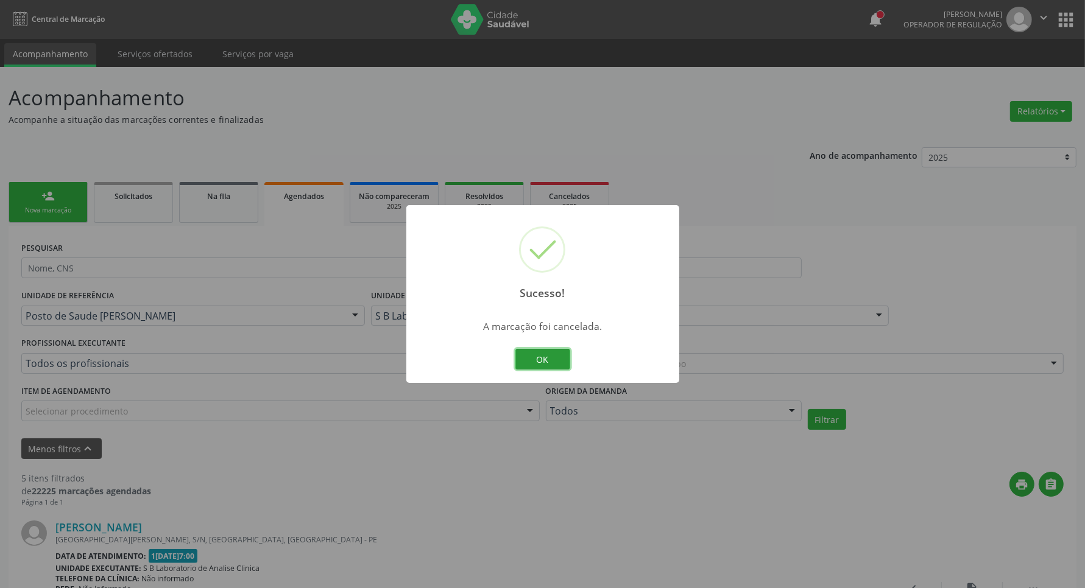
drag, startPoint x: 524, startPoint y: 351, endPoint x: 774, endPoint y: 249, distance: 269.9
click at [538, 345] on div "Sucesso! × A marcação foi cancelada. OK Cancel" at bounding box center [542, 294] width 273 height 178
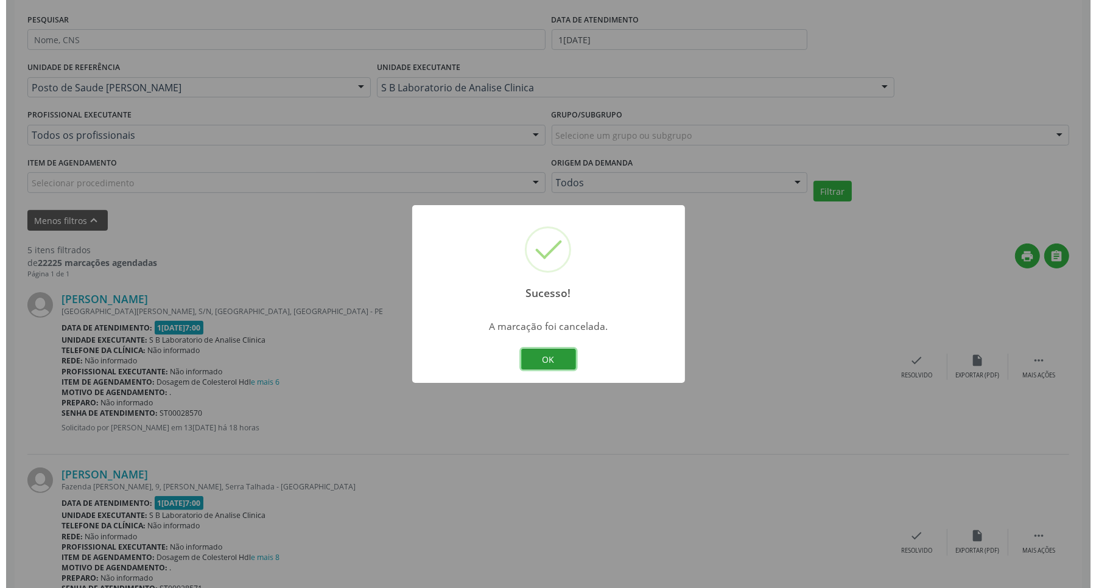
scroll to position [381, 0]
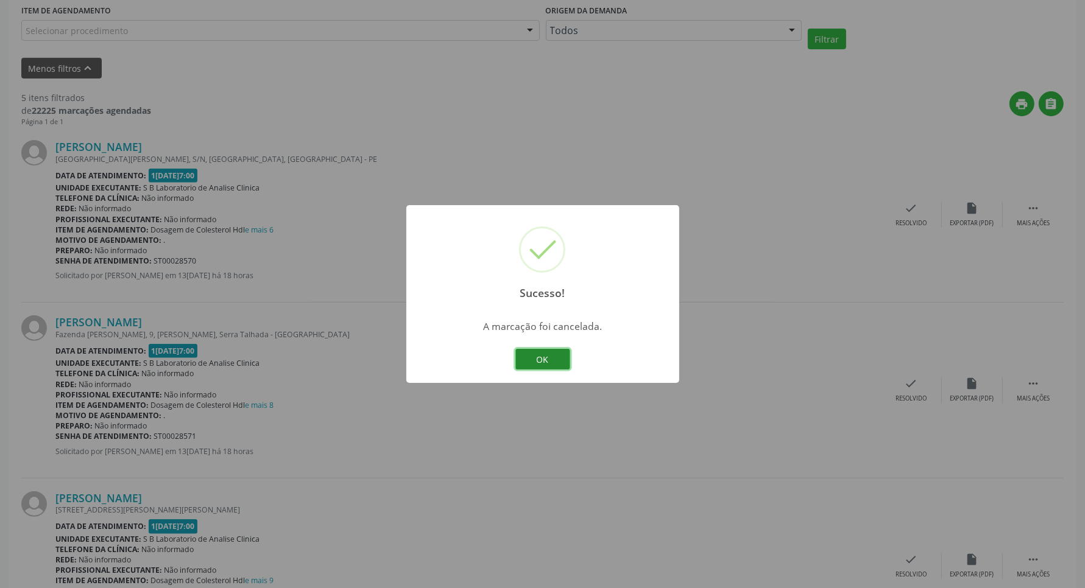
click at [545, 364] on button "OK" at bounding box center [542, 359] width 55 height 21
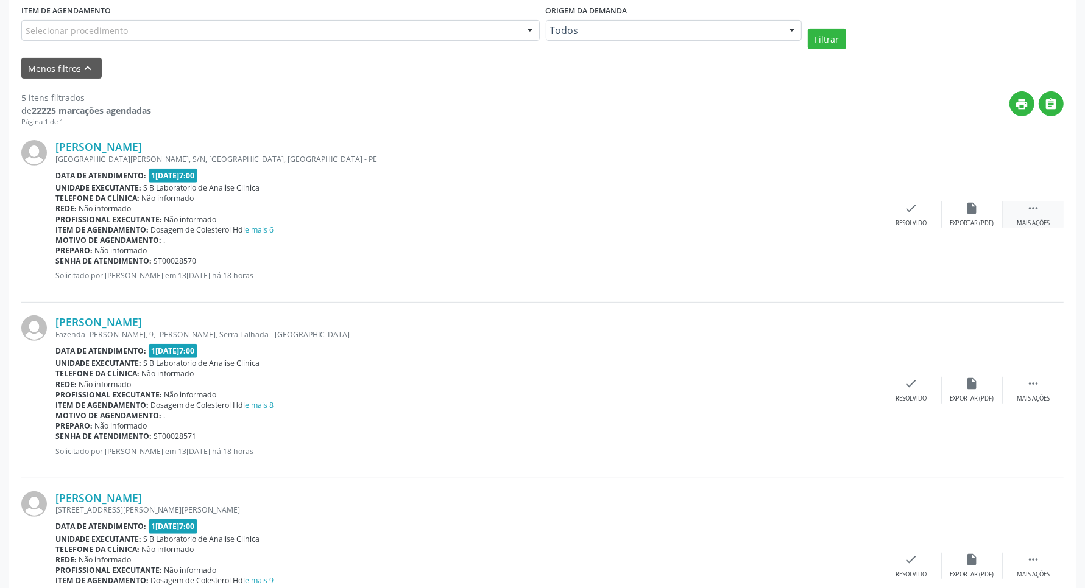
click at [1031, 202] on icon "" at bounding box center [1032, 208] width 13 height 13
click at [857, 211] on div "cancel Cancelar" at bounding box center [850, 215] width 61 height 26
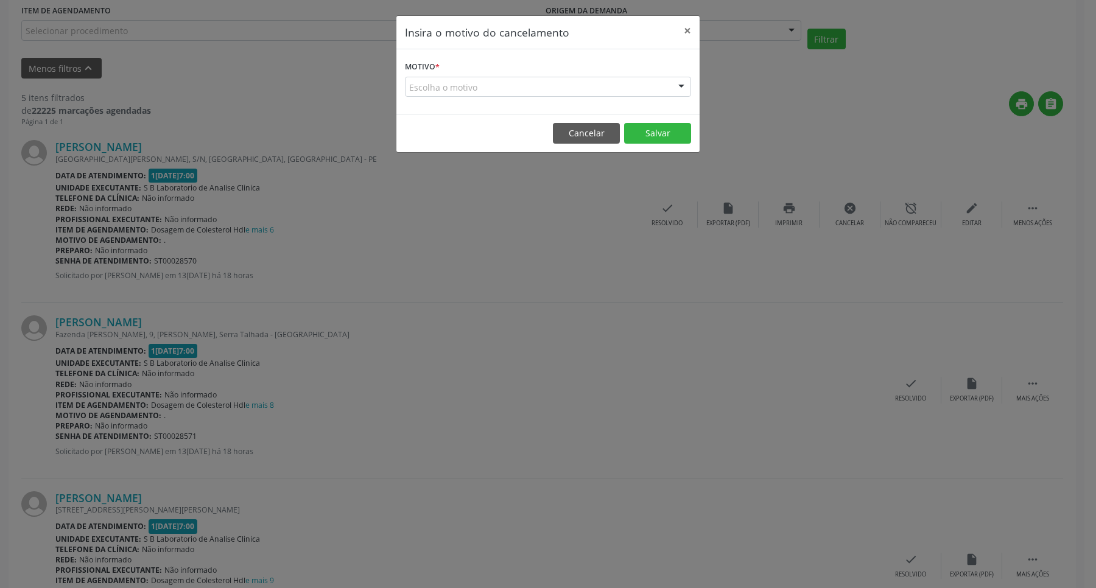
click at [593, 86] on div "Escolha o motivo" at bounding box center [548, 87] width 286 height 21
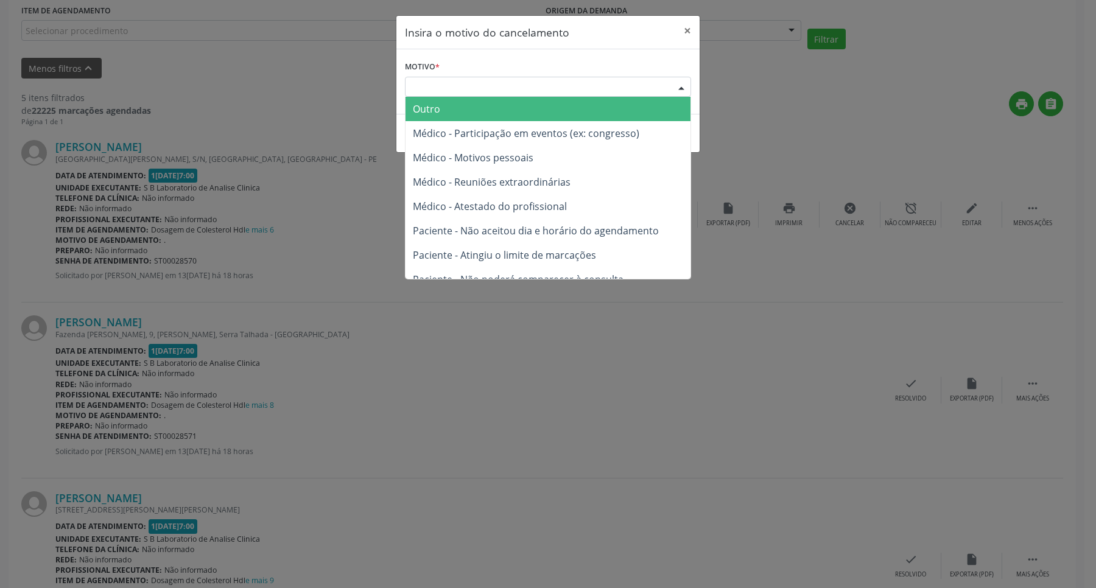
click at [563, 111] on span "Outro" at bounding box center [548, 109] width 285 height 24
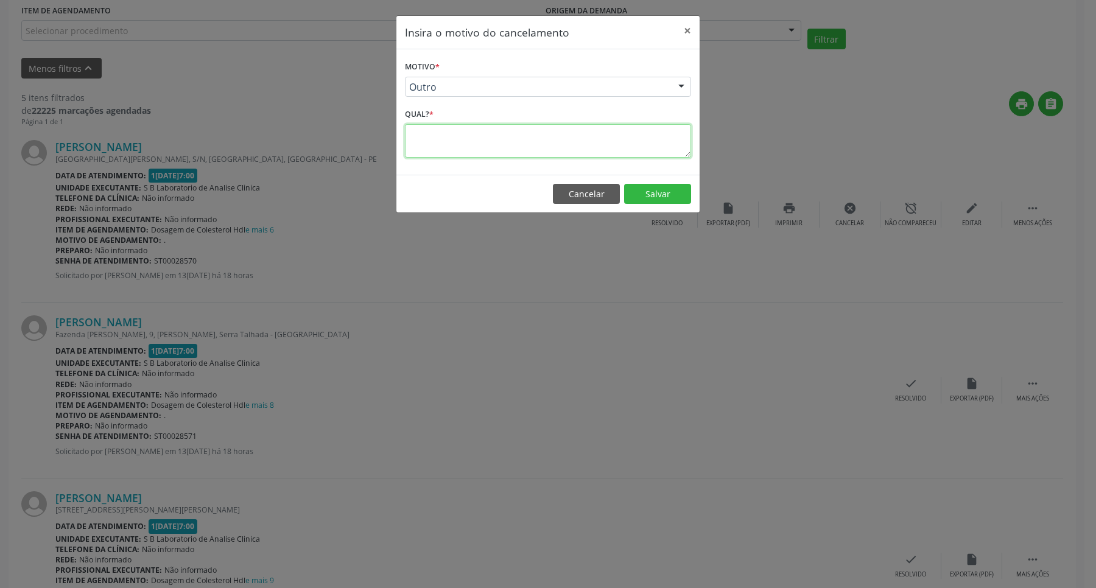
click at [547, 137] on textarea at bounding box center [548, 141] width 286 height 34
type textarea "."
click at [658, 187] on button "Salvar" at bounding box center [657, 194] width 67 height 21
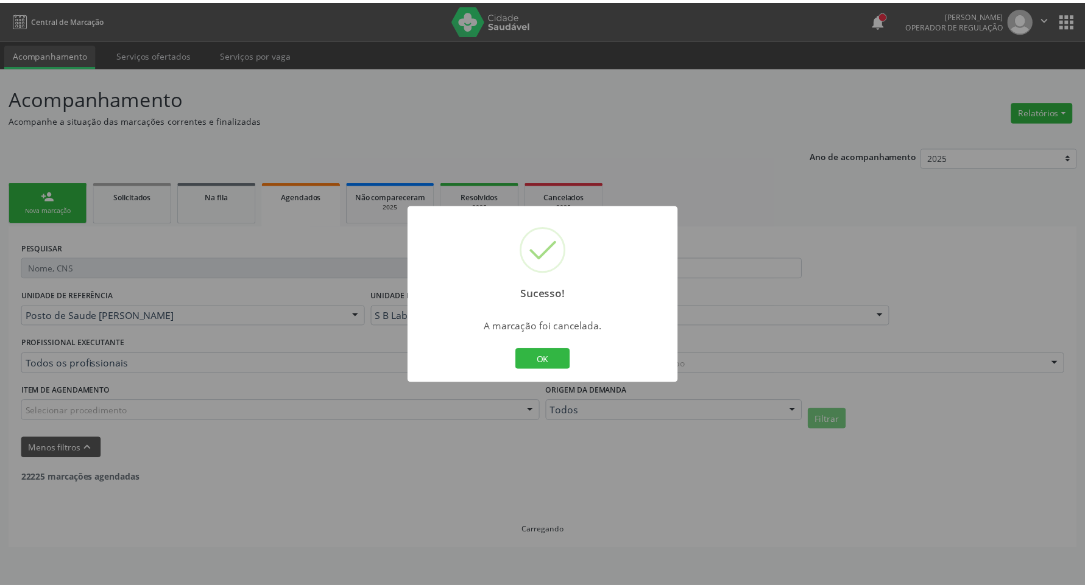
scroll to position [0, 0]
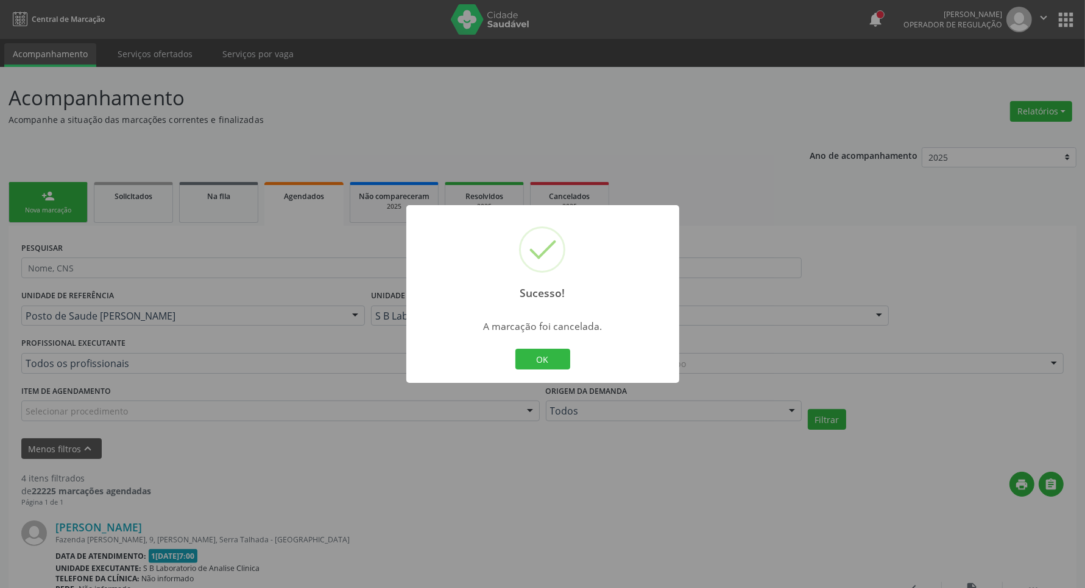
click at [513, 361] on div "OK Cancel" at bounding box center [542, 360] width 60 height 26
click at [522, 357] on button "OK" at bounding box center [542, 359] width 55 height 21
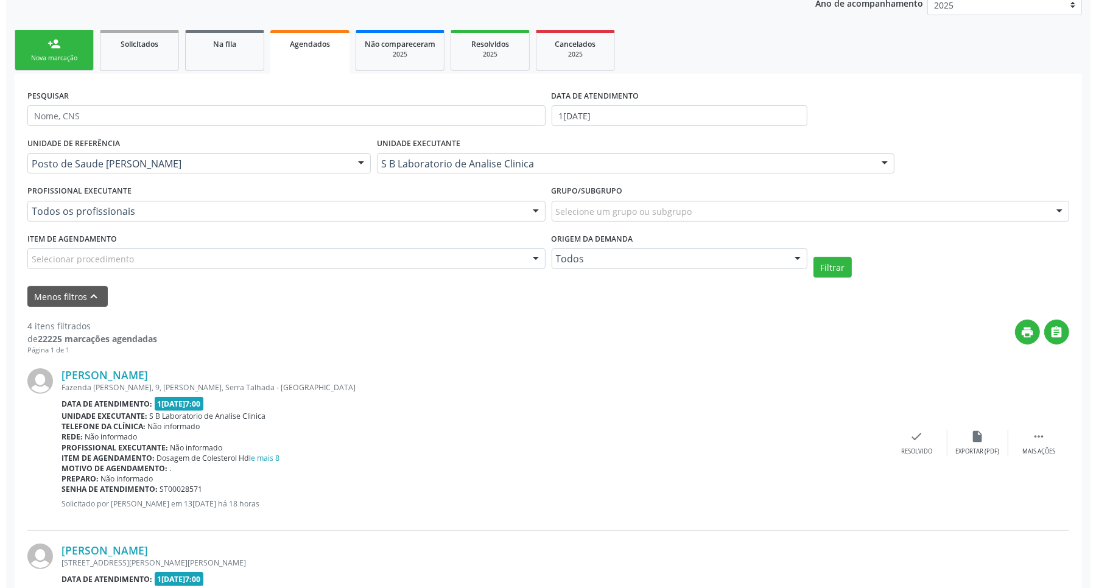
scroll to position [228, 0]
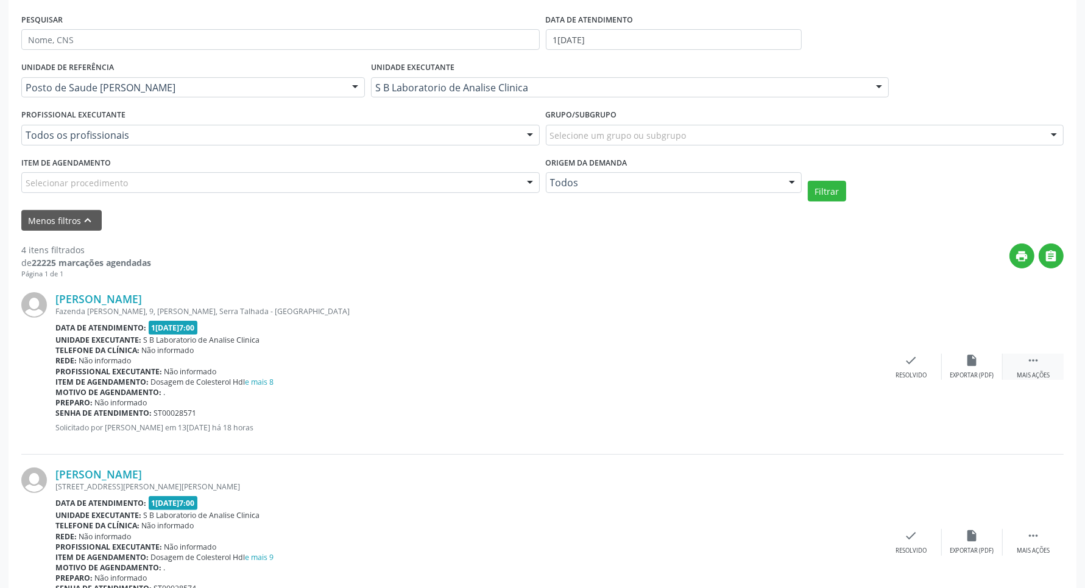
click at [1042, 362] on div " Mais ações" at bounding box center [1033, 367] width 61 height 26
click at [856, 362] on icon "cancel" at bounding box center [850, 360] width 13 height 13
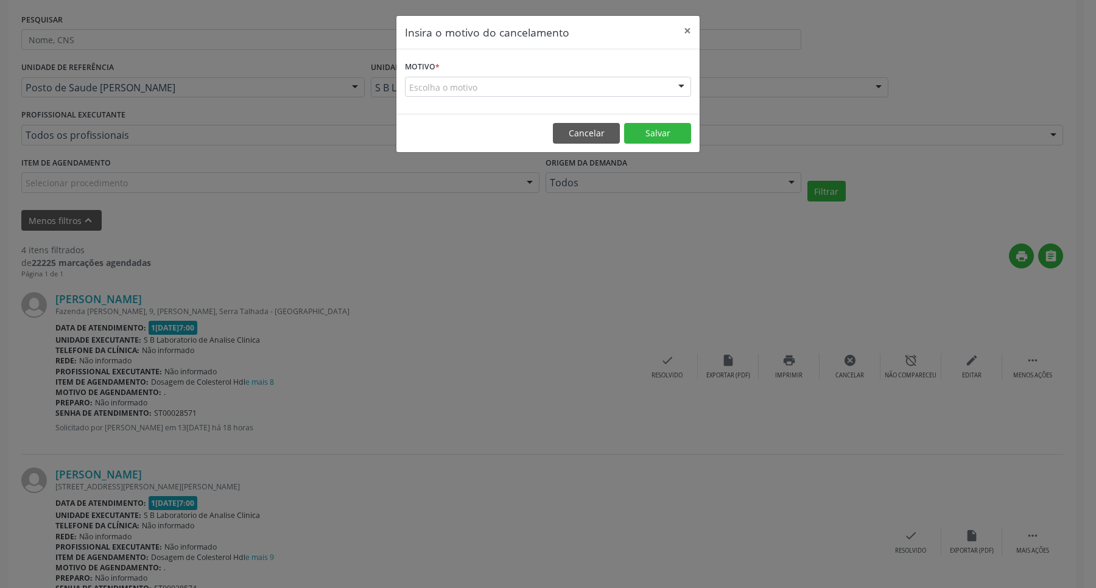
click at [620, 92] on div "Escolha o motivo" at bounding box center [548, 87] width 286 height 21
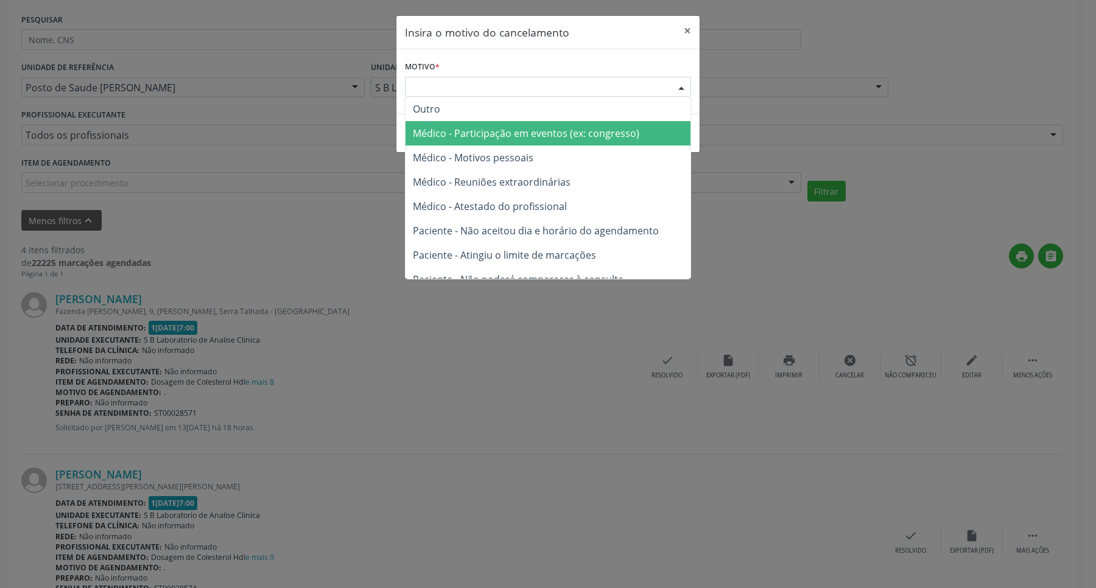
click at [606, 121] on span "Médico - Participação em eventos (ex: congresso)" at bounding box center [548, 133] width 285 height 24
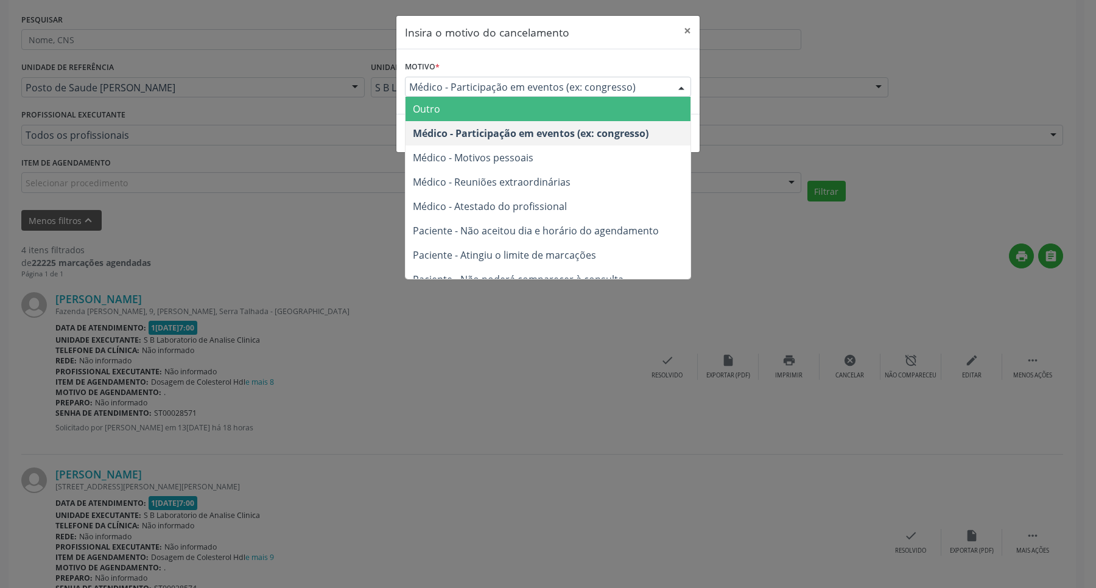
drag, startPoint x: 608, startPoint y: 87, endPoint x: 595, endPoint y: 113, distance: 28.9
click at [609, 88] on span "Médico - Participação em eventos (ex: congresso)" at bounding box center [537, 87] width 257 height 12
click at [592, 114] on span "Outro" at bounding box center [548, 109] width 285 height 24
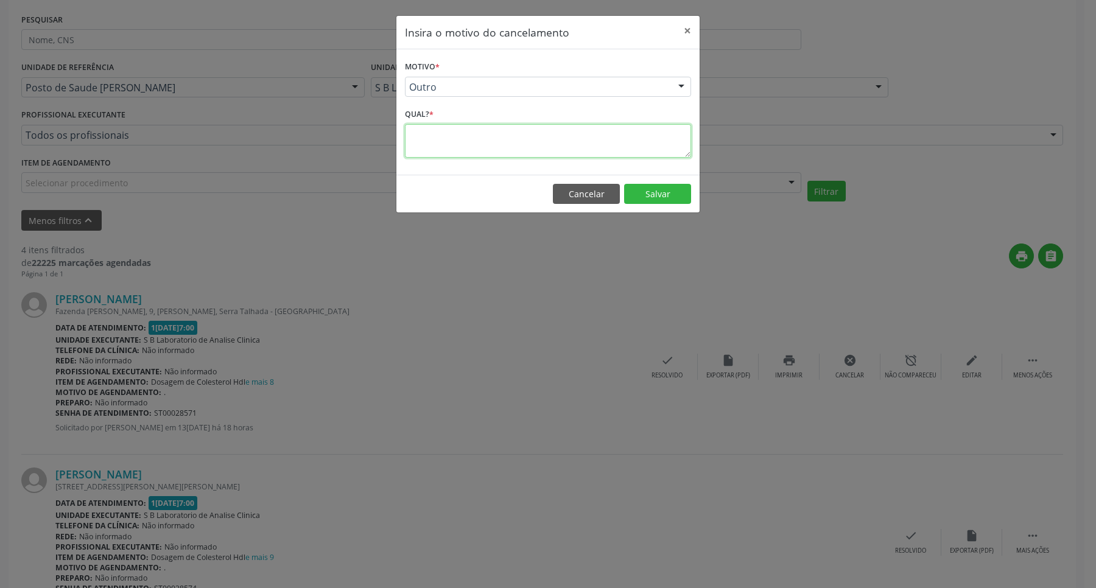
click at [601, 145] on textarea at bounding box center [548, 141] width 286 height 34
type textarea "."
click at [644, 195] on button "Salvar" at bounding box center [657, 194] width 67 height 21
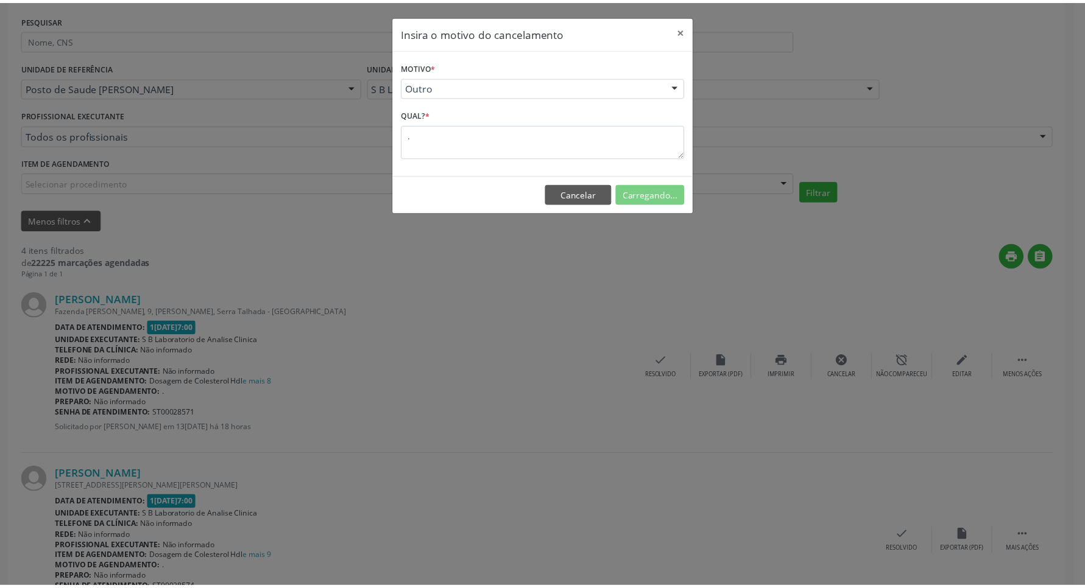
scroll to position [0, 0]
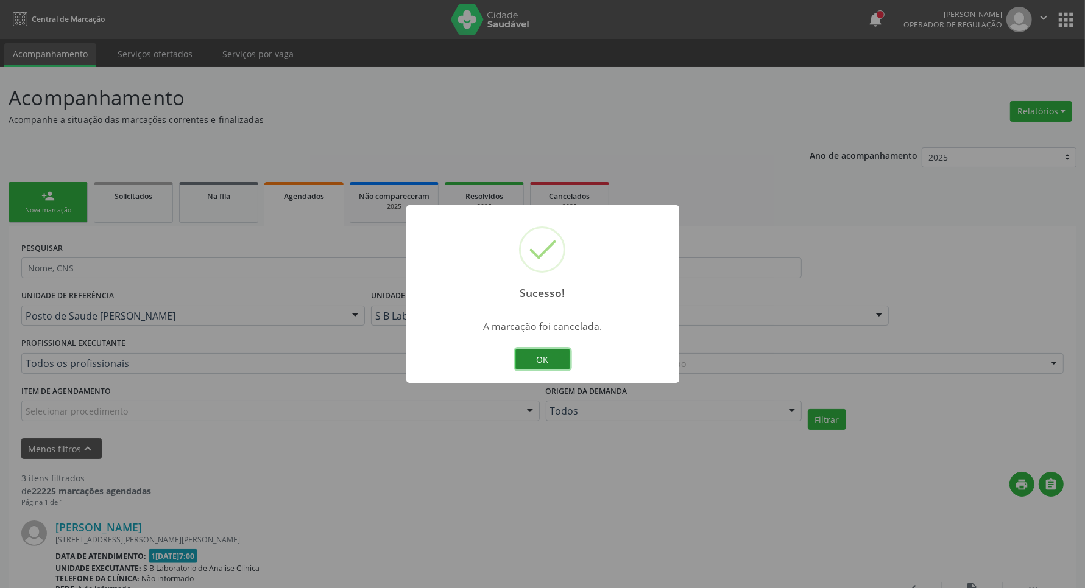
click at [546, 351] on button "OK" at bounding box center [542, 359] width 55 height 21
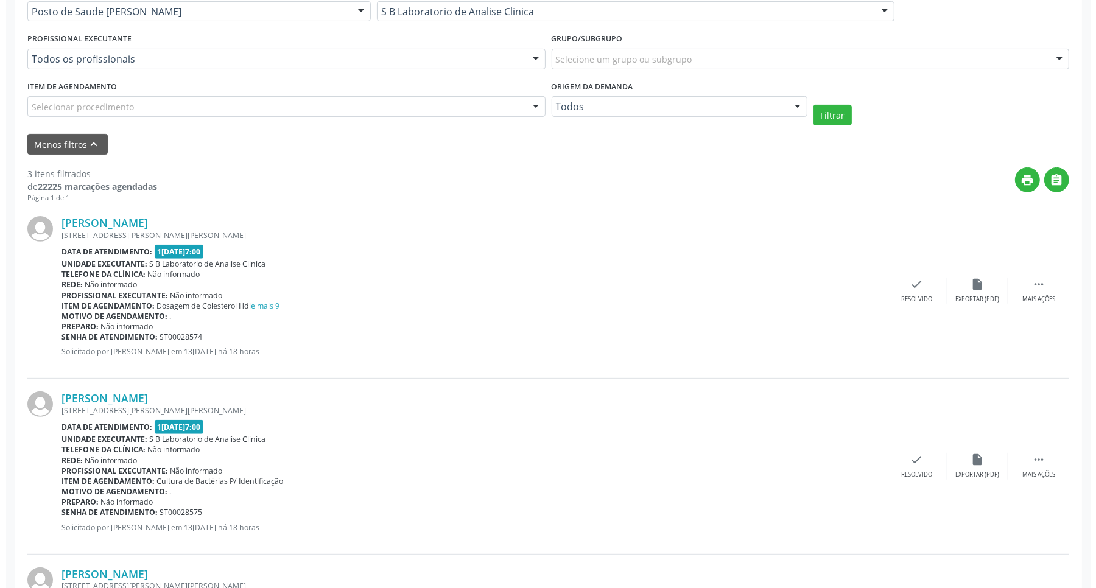
scroll to position [381, 0]
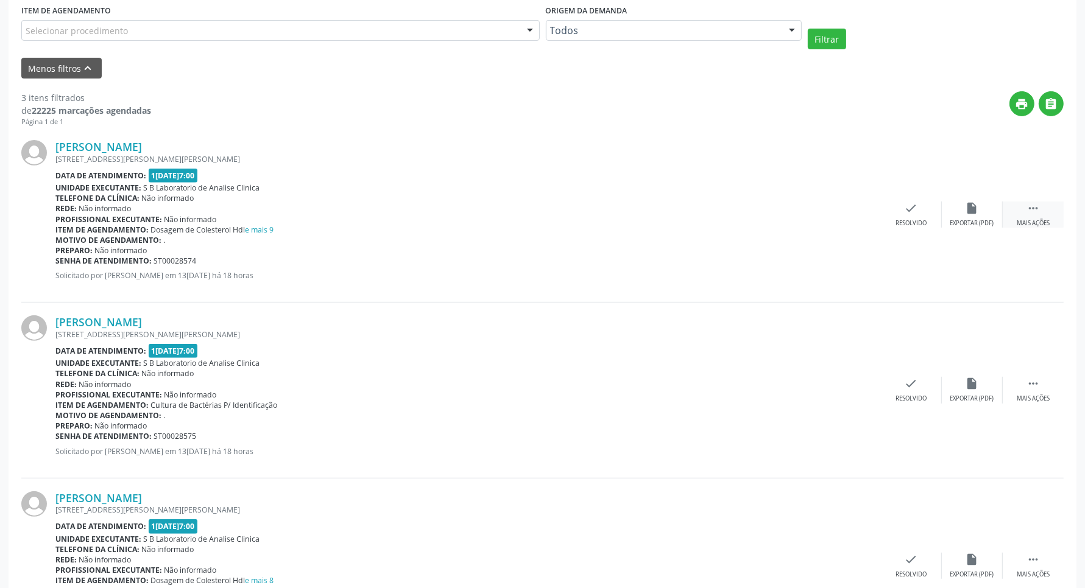
click at [1033, 211] on icon "" at bounding box center [1032, 208] width 13 height 13
click at [846, 207] on icon "cancel" at bounding box center [850, 208] width 13 height 13
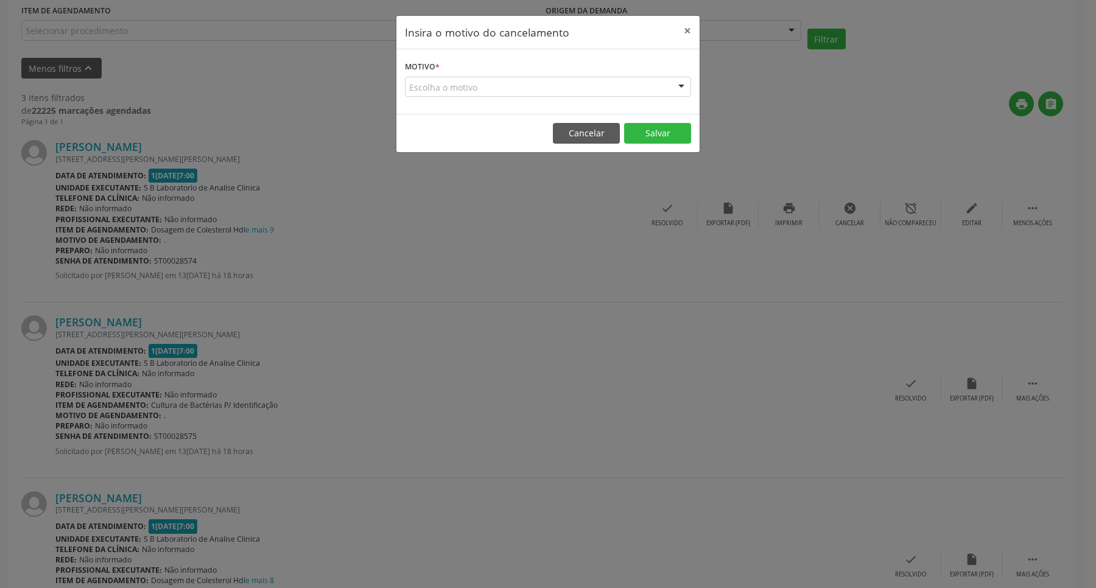
click at [538, 74] on form "Motivo * Escolha o motivo Outro Médico - Participação em eventos (ex: congresso…" at bounding box center [548, 77] width 286 height 39
click at [530, 85] on div "Escolha o motivo" at bounding box center [548, 87] width 286 height 21
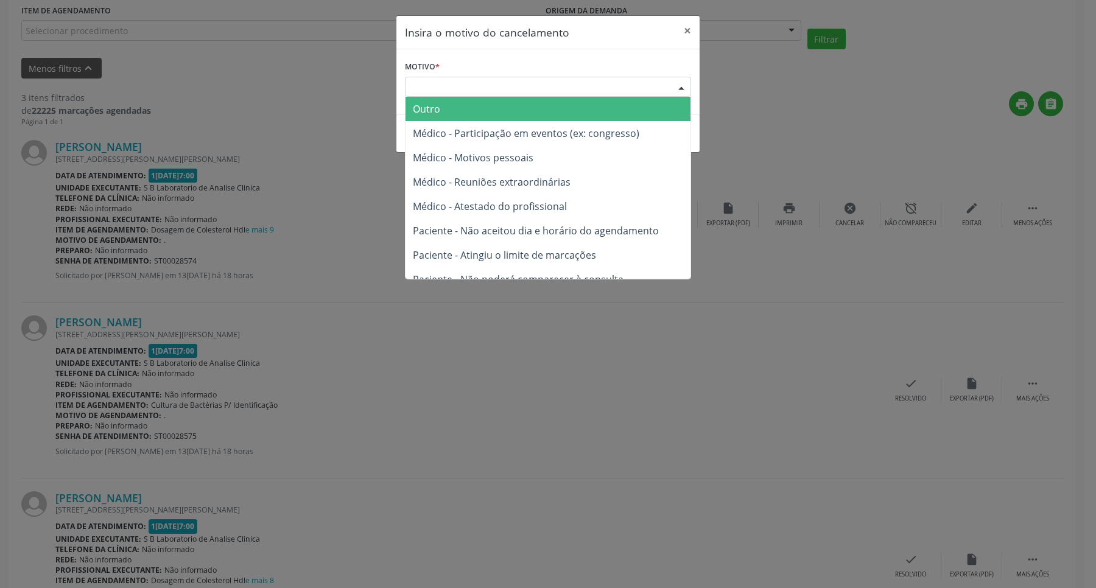
click at [503, 102] on span "Outro" at bounding box center [548, 109] width 285 height 24
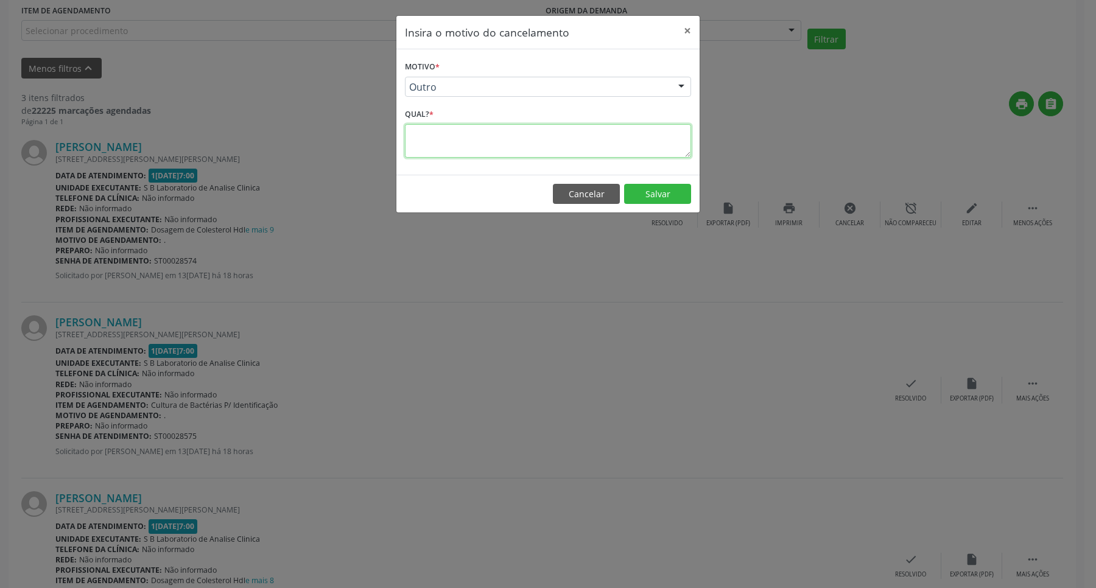
click at [501, 132] on textarea at bounding box center [548, 141] width 286 height 34
type textarea "."
click at [671, 205] on footer "Cancelar Salvar" at bounding box center [548, 194] width 303 height 38
click at [668, 197] on button "Salvar" at bounding box center [657, 194] width 67 height 21
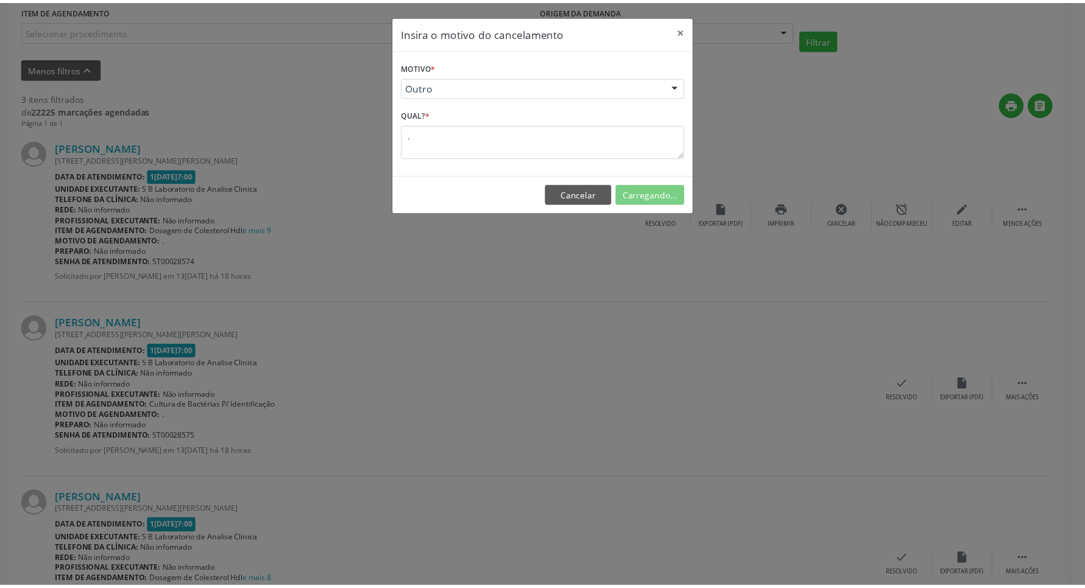
scroll to position [0, 0]
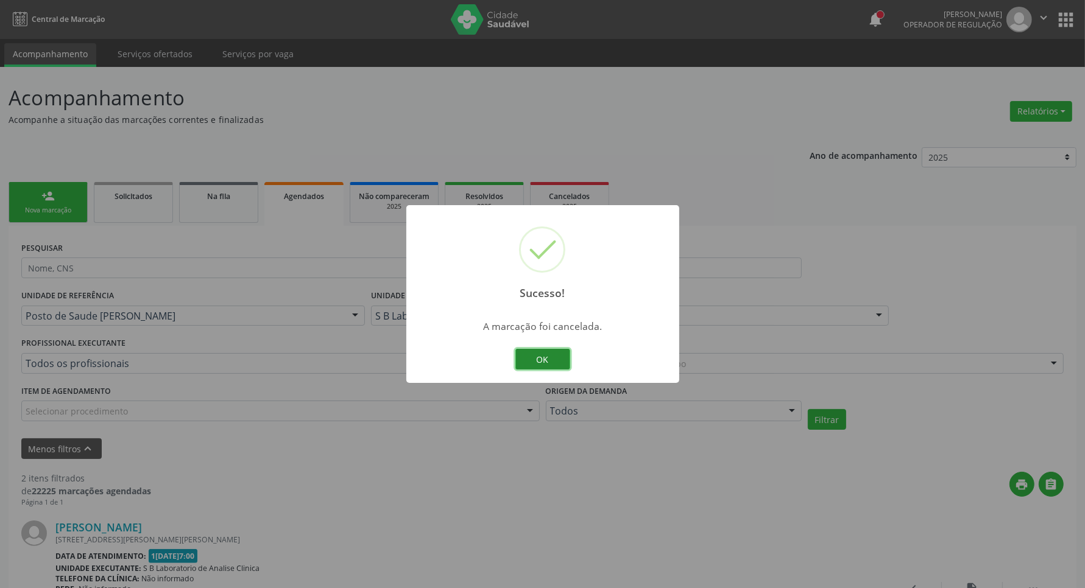
click at [535, 360] on button "OK" at bounding box center [542, 359] width 55 height 21
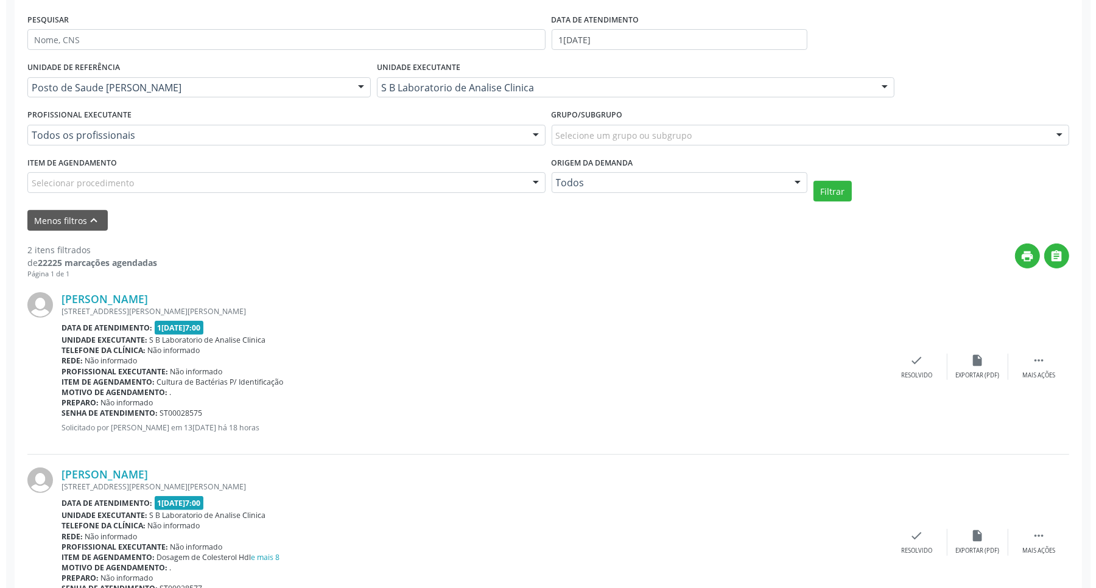
scroll to position [291, 0]
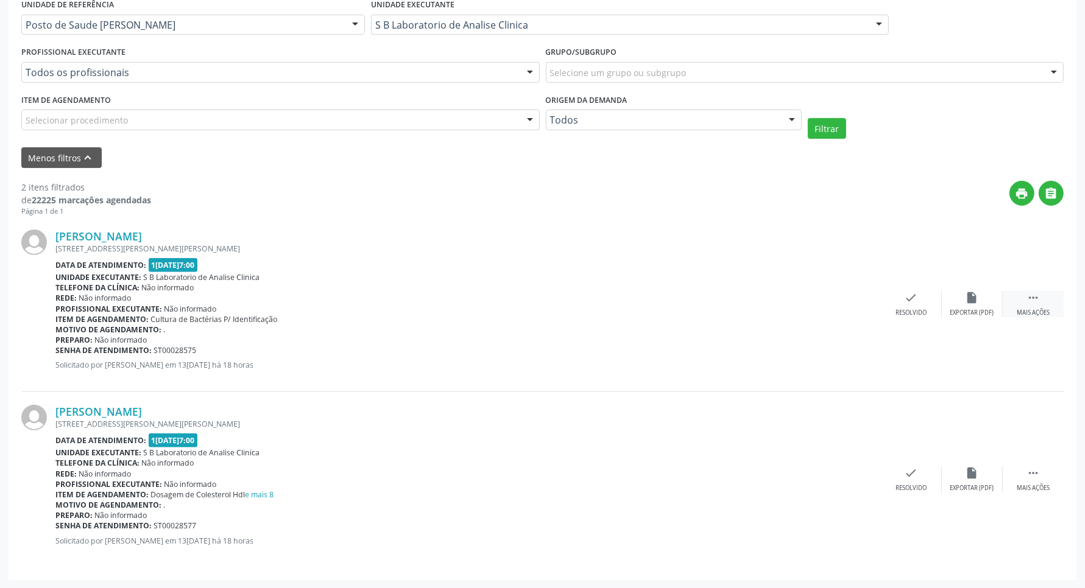
click at [1036, 293] on icon "" at bounding box center [1032, 297] width 13 height 13
click at [849, 296] on icon "cancel" at bounding box center [850, 297] width 13 height 13
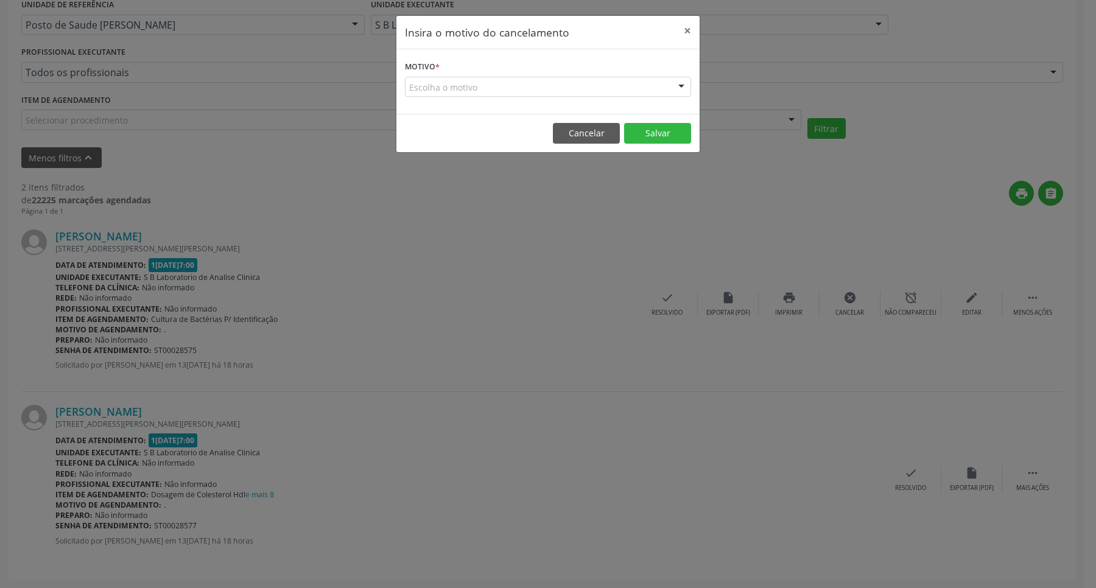
click at [670, 95] on div "Escolha o motivo" at bounding box center [548, 87] width 286 height 21
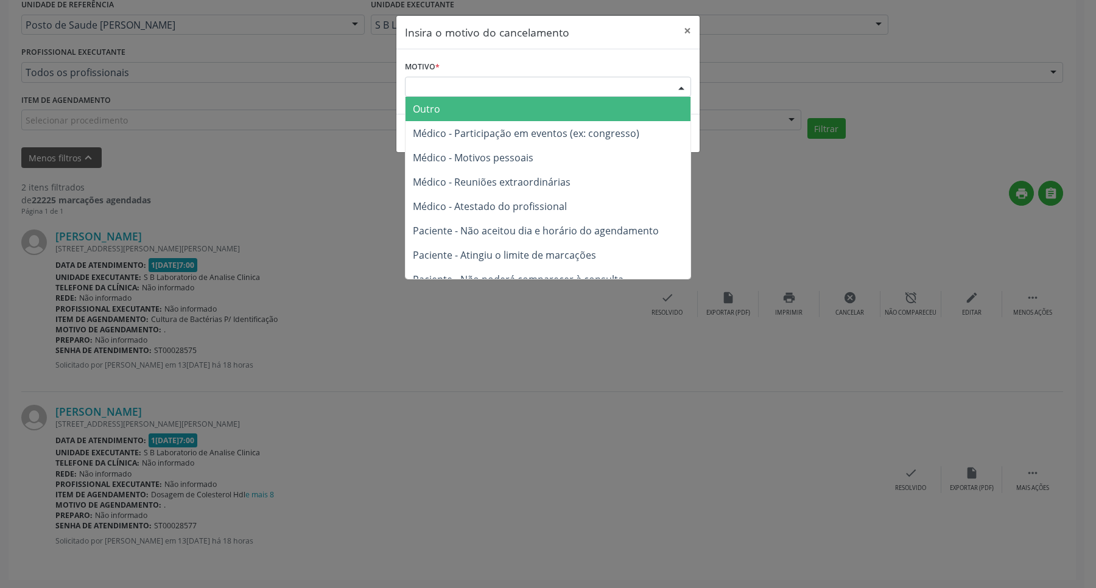
click at [623, 110] on span "Outro" at bounding box center [548, 109] width 285 height 24
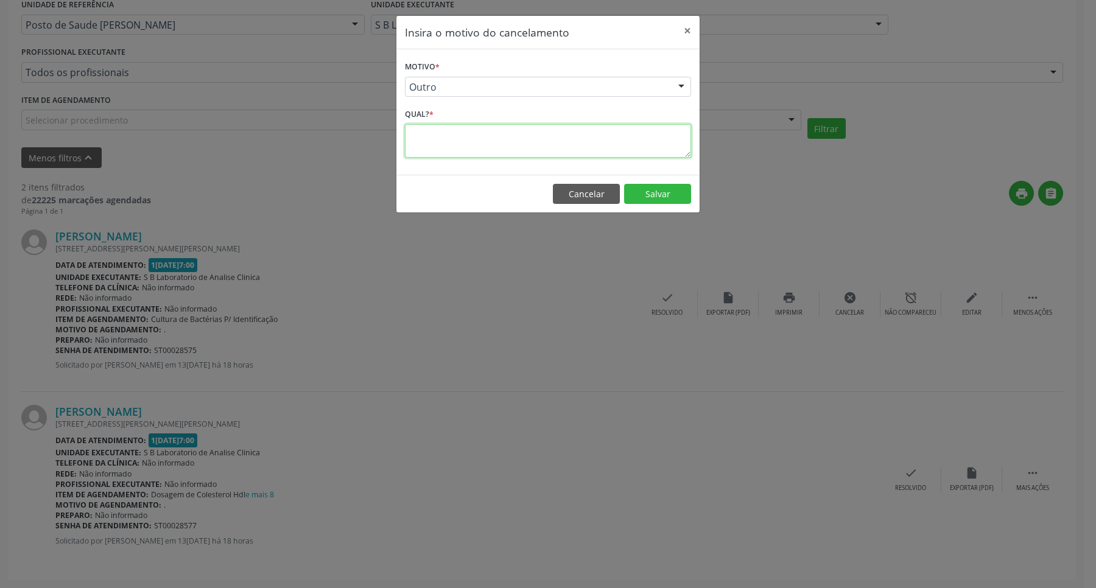
click at [594, 135] on textarea at bounding box center [548, 141] width 286 height 34
type textarea "."
click at [669, 200] on button "Salvar" at bounding box center [657, 194] width 67 height 21
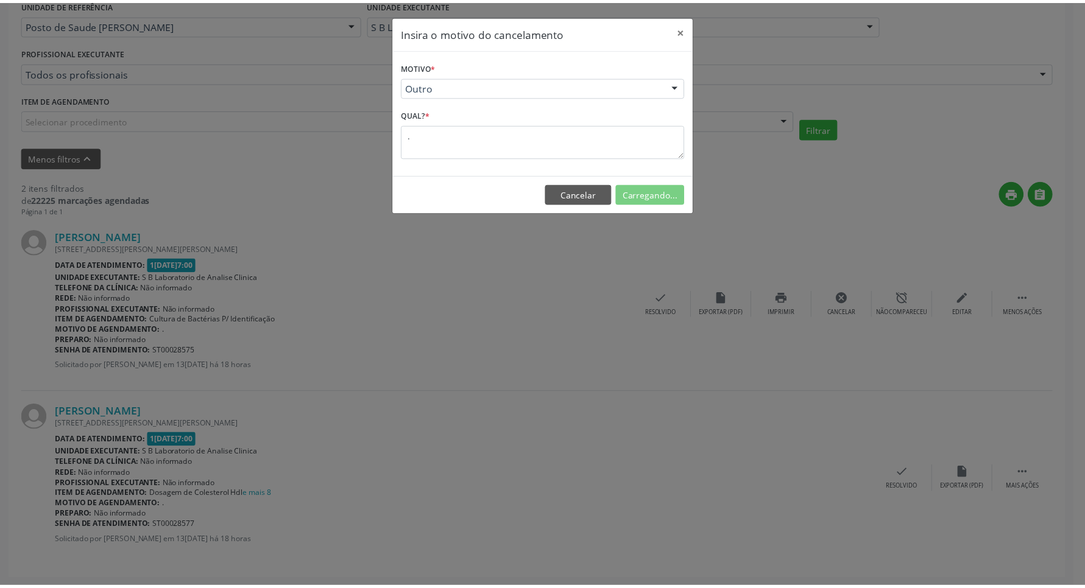
scroll to position [0, 0]
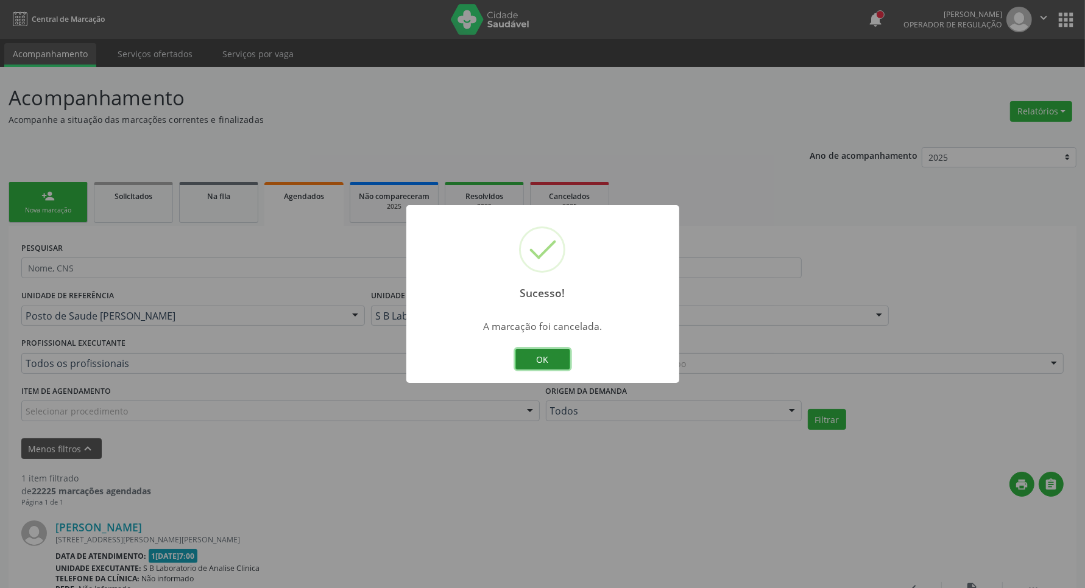
click at [532, 360] on button "OK" at bounding box center [542, 359] width 55 height 21
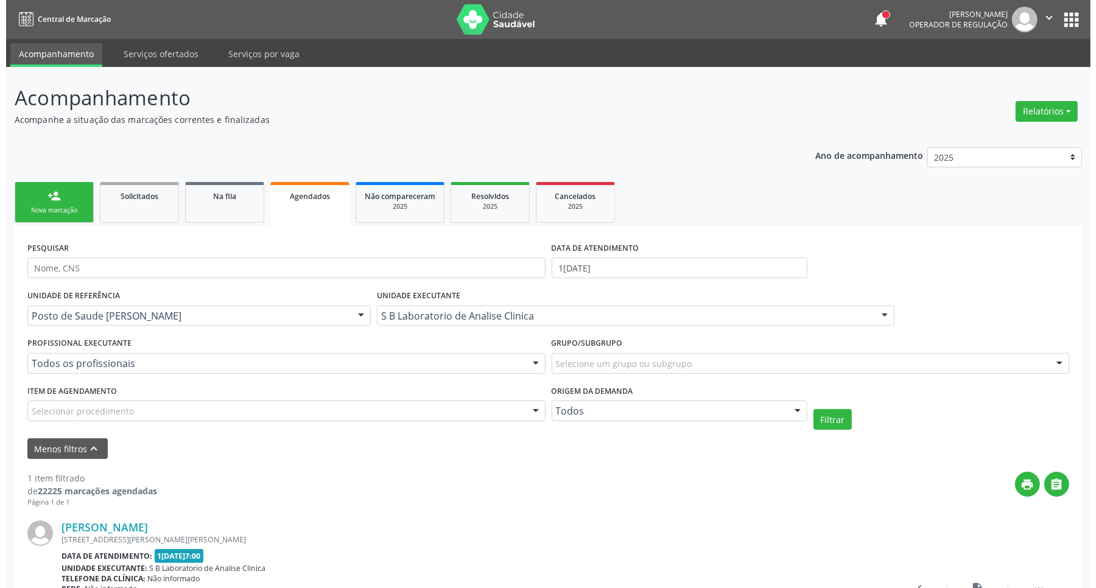
scroll to position [116, 0]
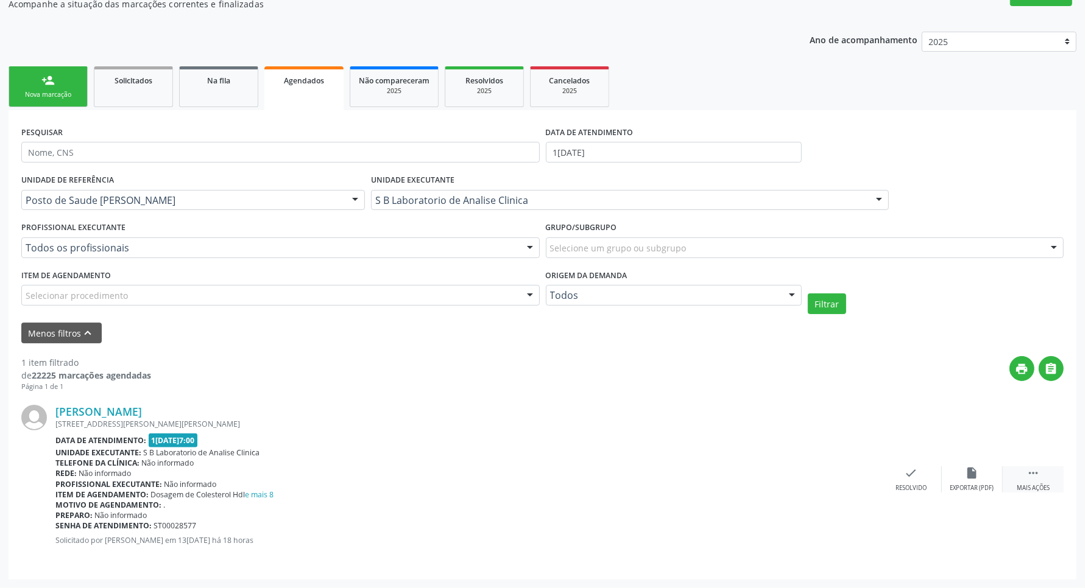
click at [1025, 471] on div " Mais ações" at bounding box center [1033, 480] width 61 height 26
click at [859, 471] on div "cancel Cancelar" at bounding box center [850, 480] width 61 height 26
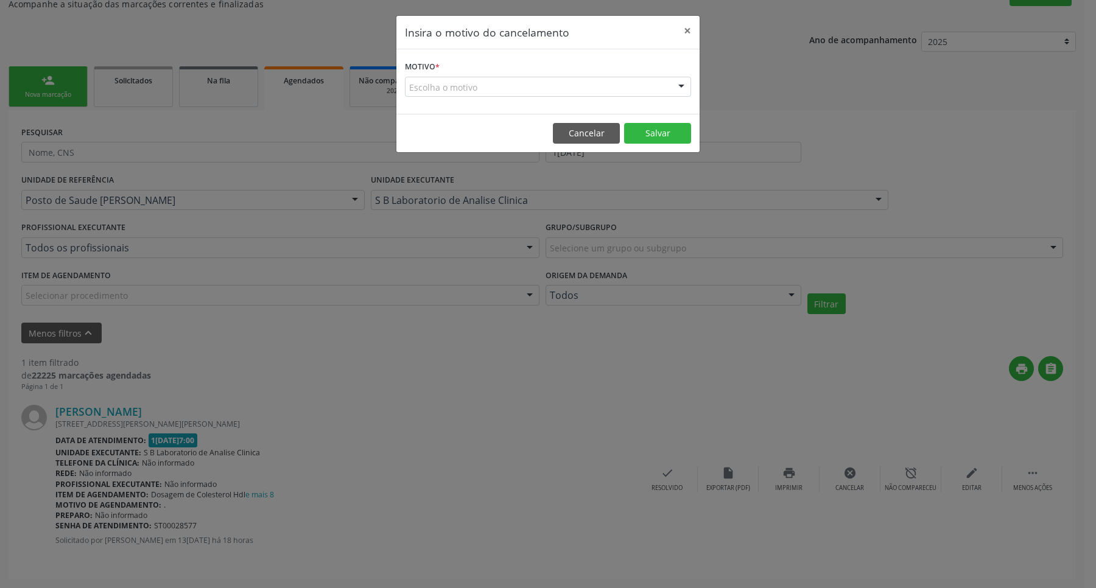
click at [564, 80] on div "Escolha o motivo" at bounding box center [548, 87] width 286 height 21
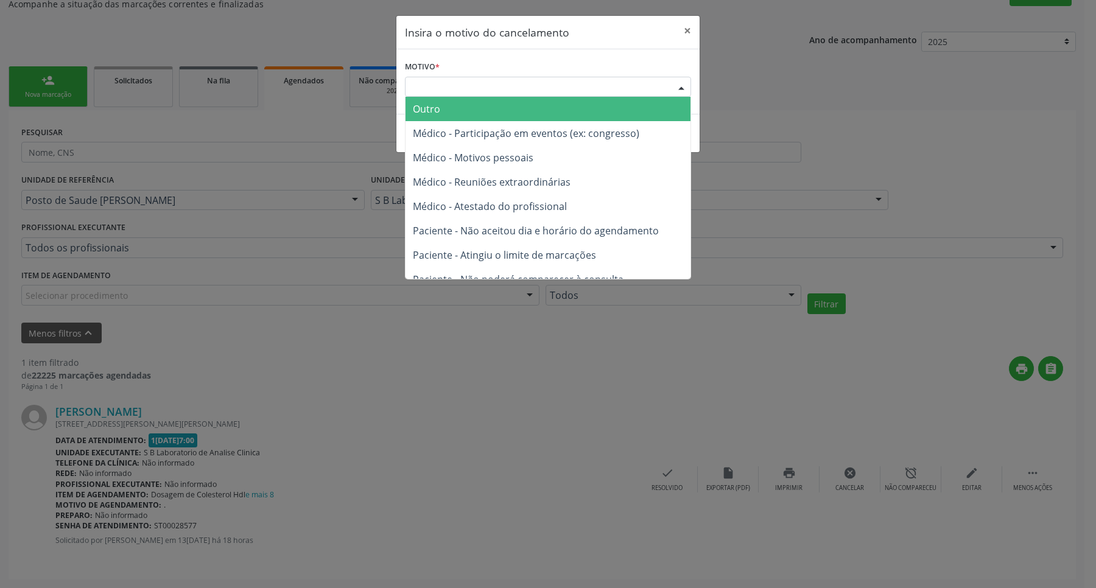
click at [510, 116] on span "Outro" at bounding box center [548, 109] width 285 height 24
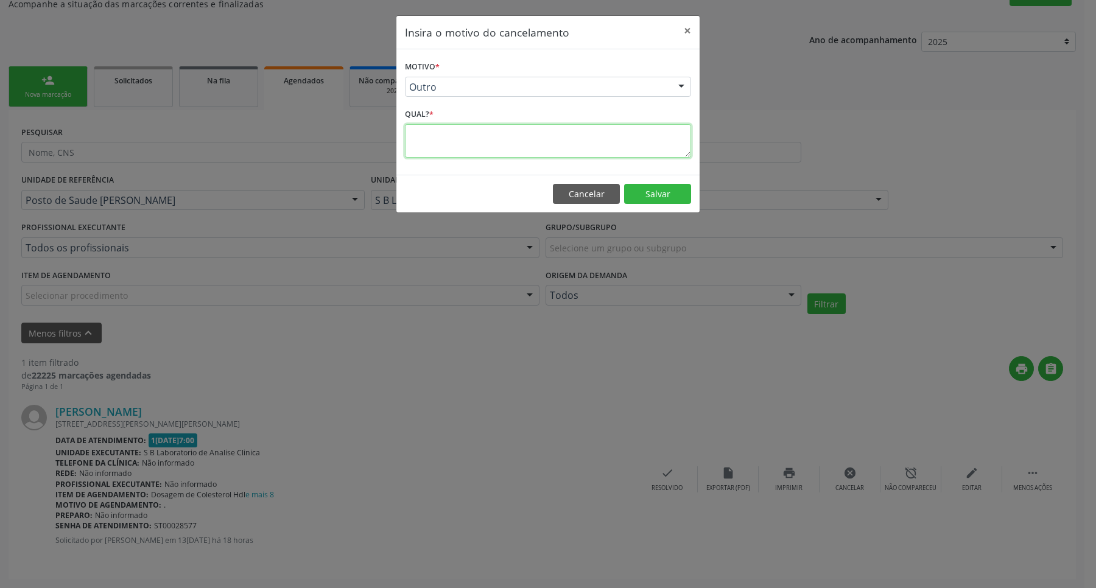
click at [492, 141] on textarea at bounding box center [548, 141] width 286 height 34
type textarea "."
click at [665, 202] on button "Salvar" at bounding box center [657, 194] width 67 height 21
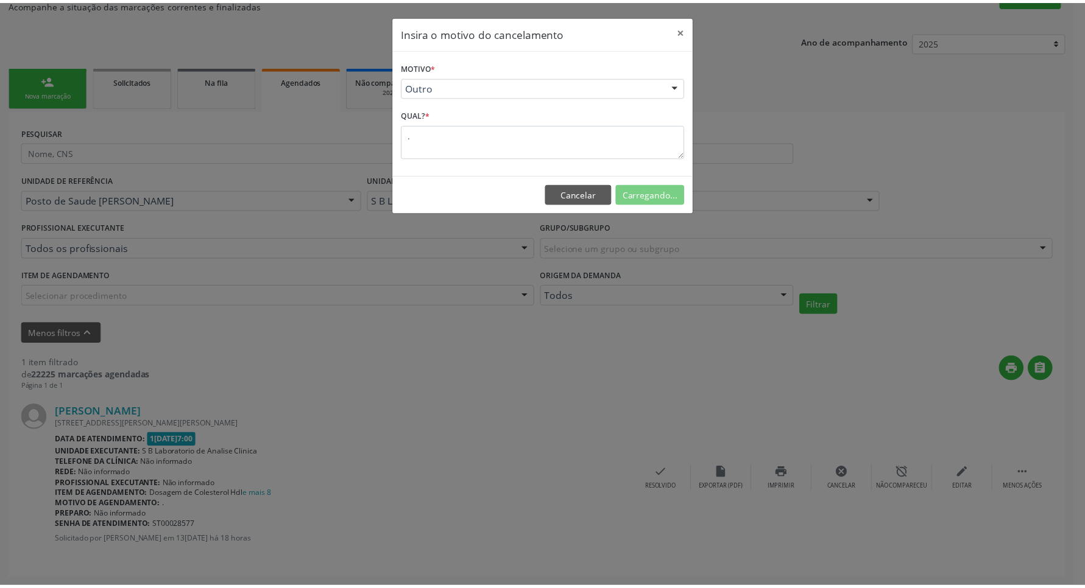
scroll to position [0, 0]
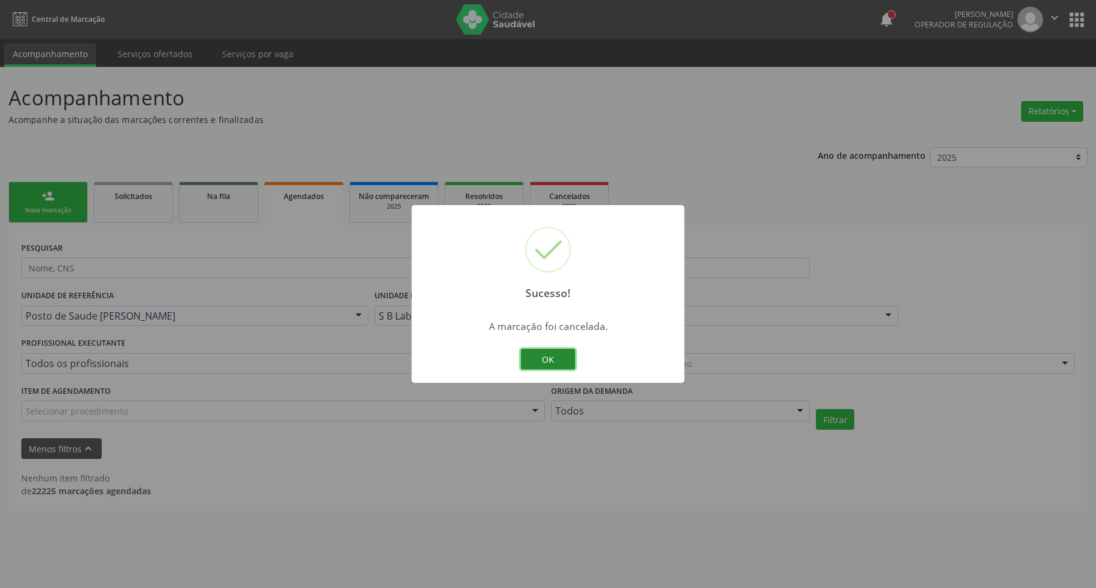
click at [555, 353] on button "OK" at bounding box center [548, 359] width 55 height 21
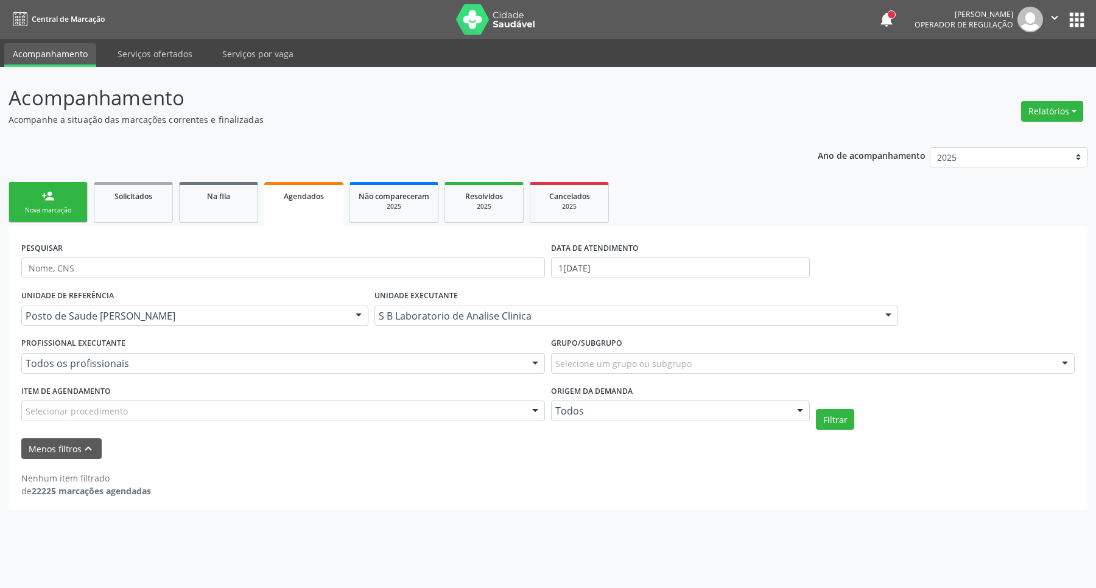
click at [41, 196] on div "person_add" at bounding box center [47, 195] width 13 height 13
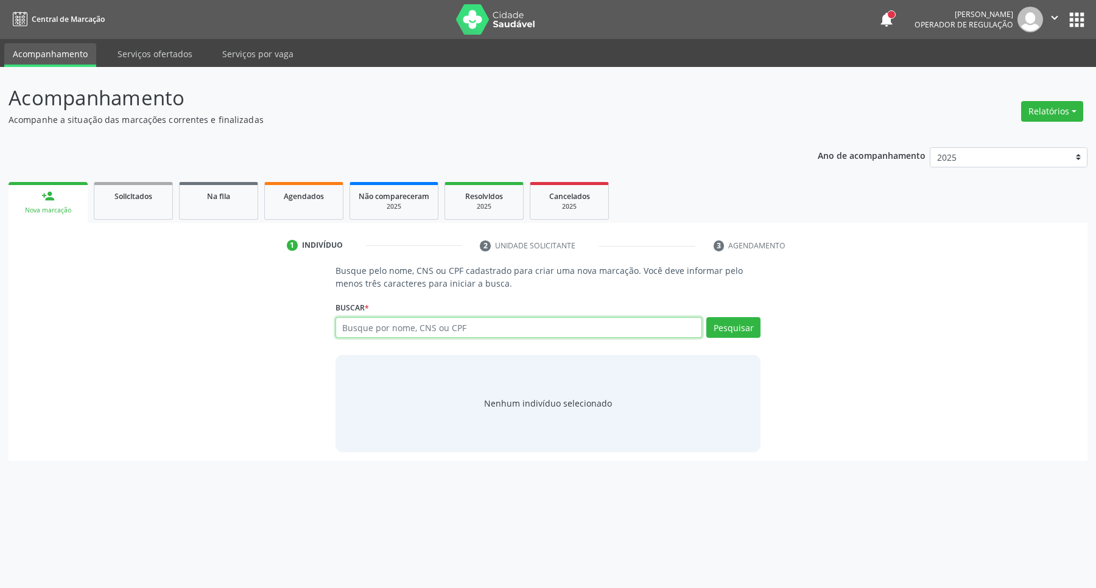
click at [393, 327] on input "text" at bounding box center [519, 327] width 367 height 21
type input "898003432689022"
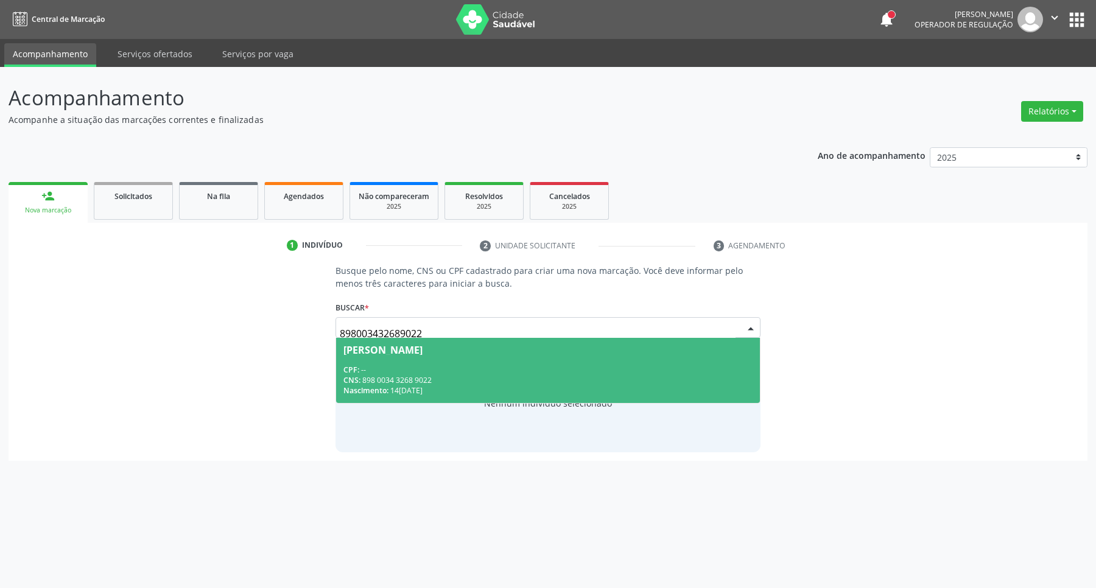
click at [597, 357] on span "Gilvani Vital Lima de Almeida CPF: -- CNS: 898 0034 3268 9022 Nascimento: 14/02…" at bounding box center [548, 370] width 425 height 65
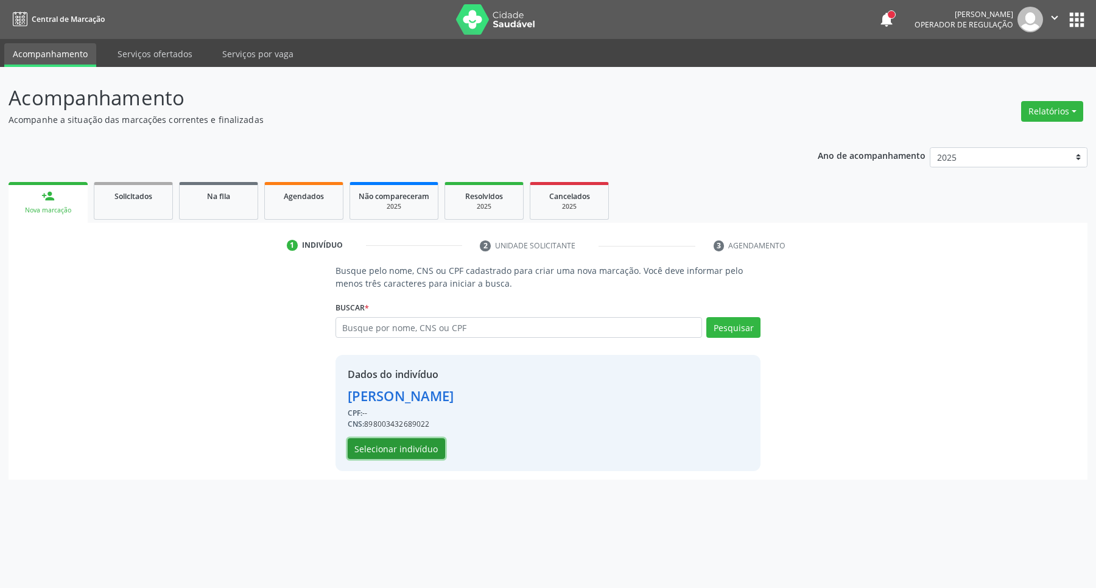
click at [411, 451] on button "Selecionar indivíduo" at bounding box center [396, 449] width 97 height 21
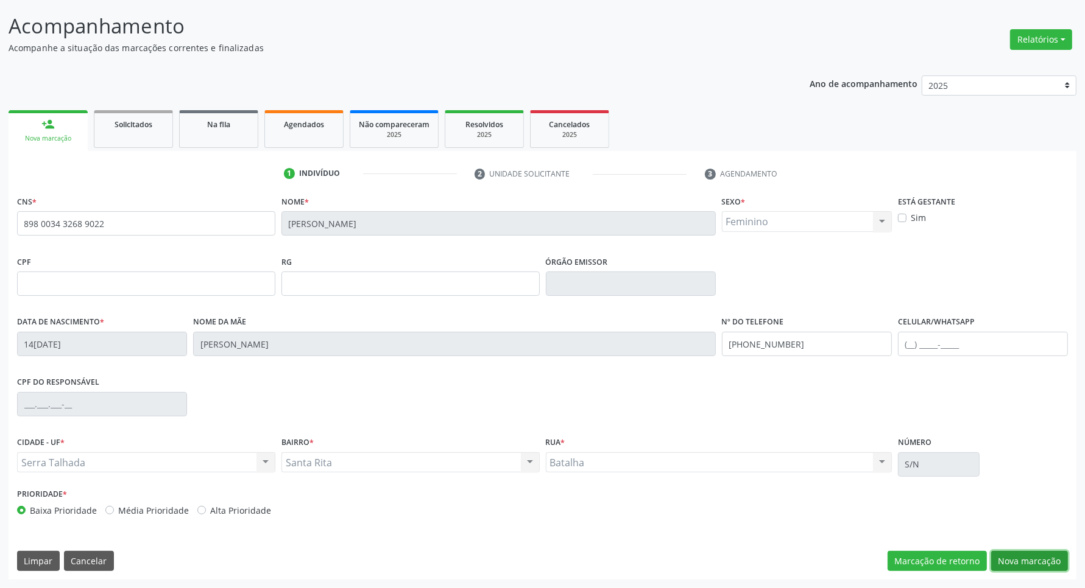
click at [1025, 555] on button "Nova marcação" at bounding box center [1029, 561] width 77 height 21
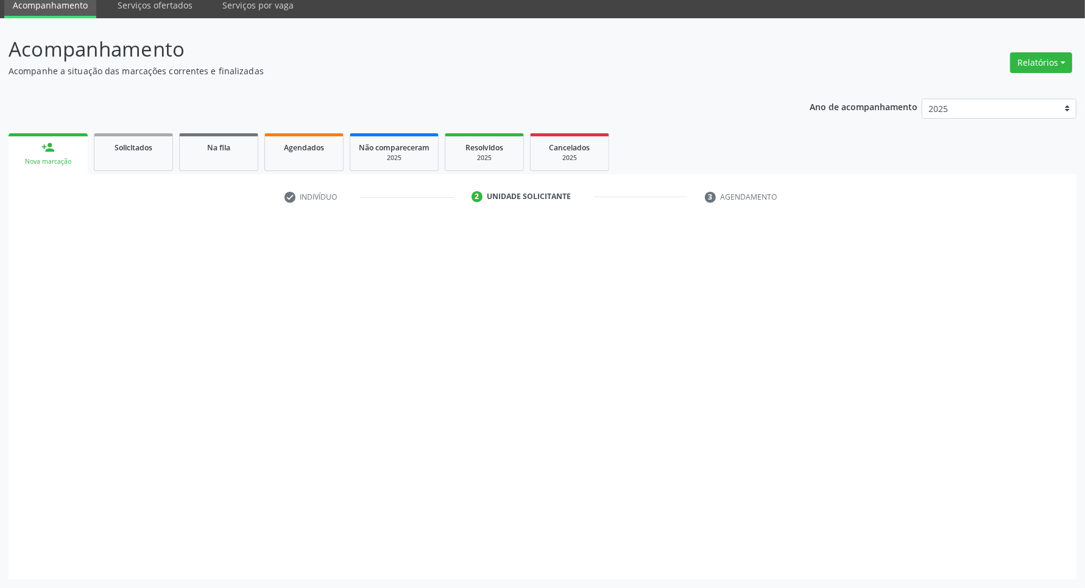
scroll to position [49, 0]
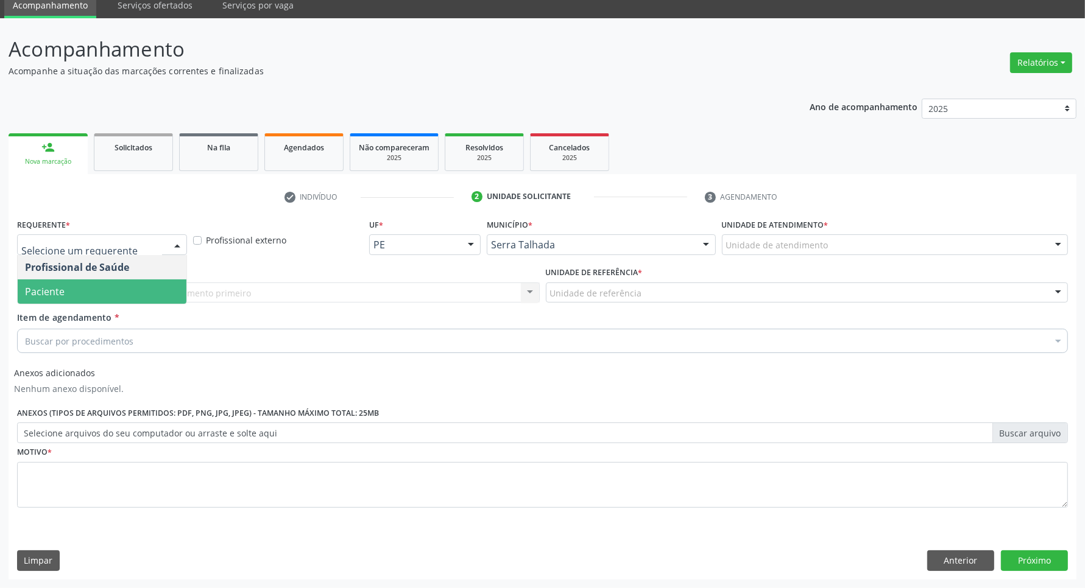
click at [118, 284] on span "Paciente" at bounding box center [102, 292] width 169 height 24
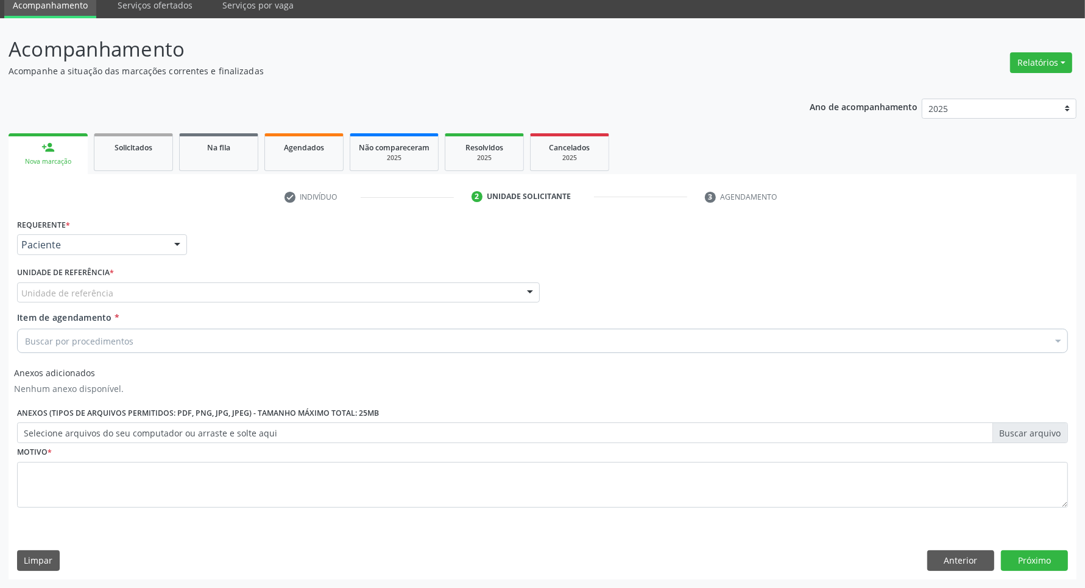
click at [120, 289] on div "Unidade de referência" at bounding box center [278, 293] width 523 height 21
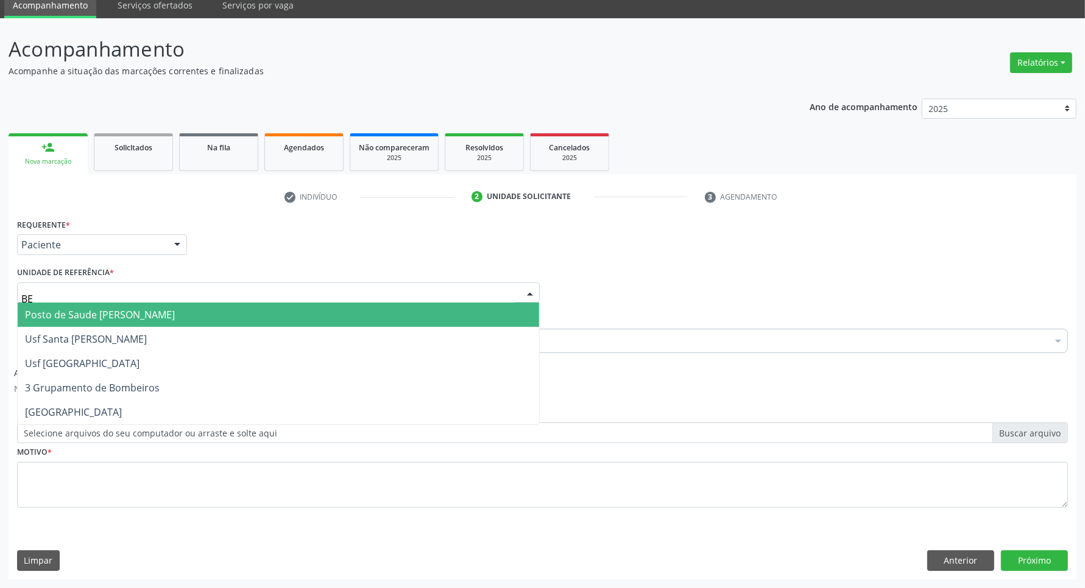
type input "BER"
click at [107, 311] on span "Posto de Saude [PERSON_NAME]" at bounding box center [100, 314] width 150 height 13
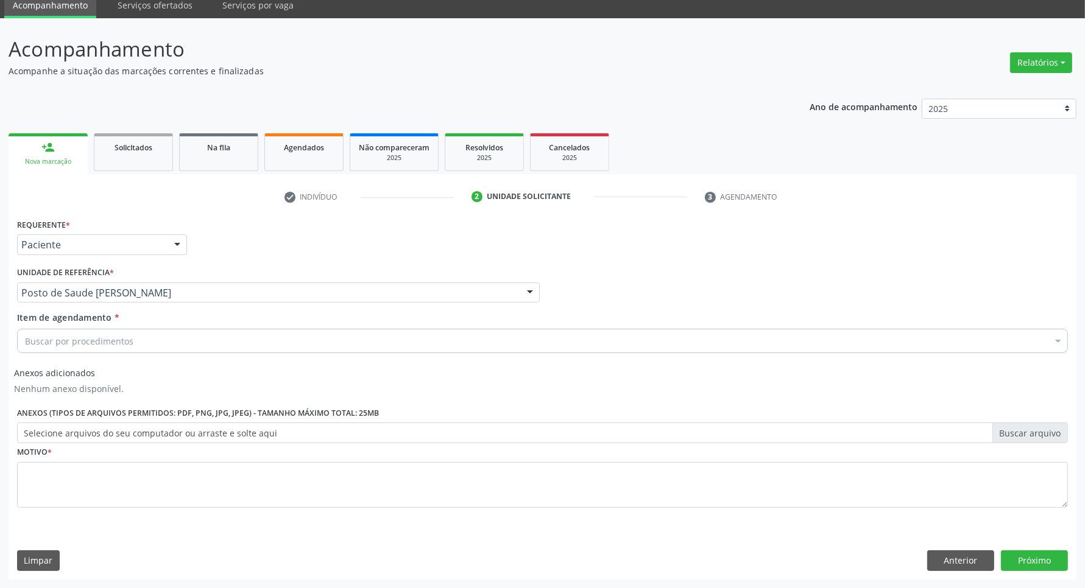
click at [110, 330] on div "Buscar por procedimentos" at bounding box center [542, 341] width 1051 height 24
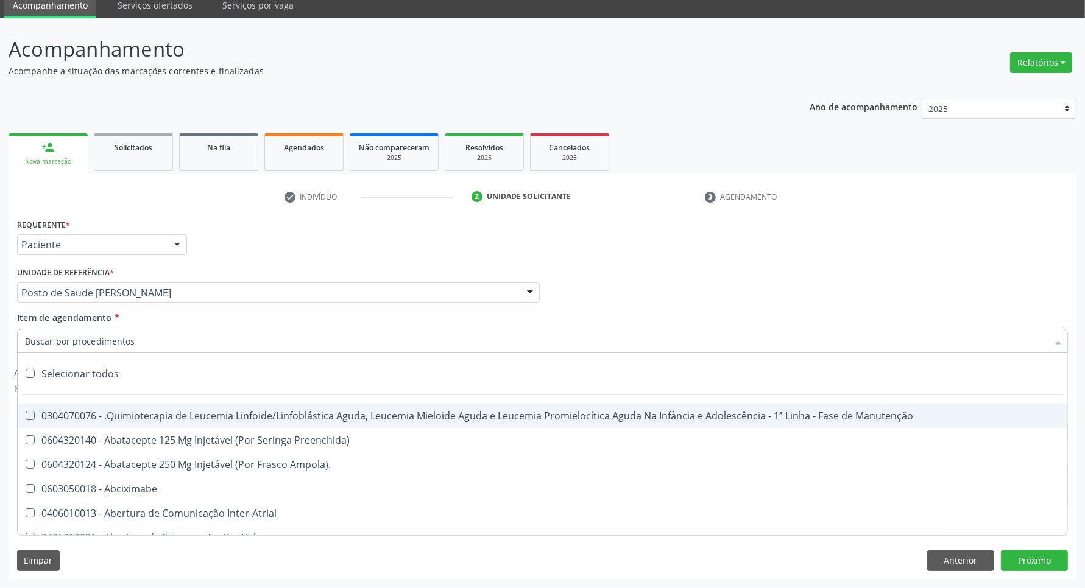
click at [113, 335] on input "Item de agendamento *" at bounding box center [536, 341] width 1023 height 24
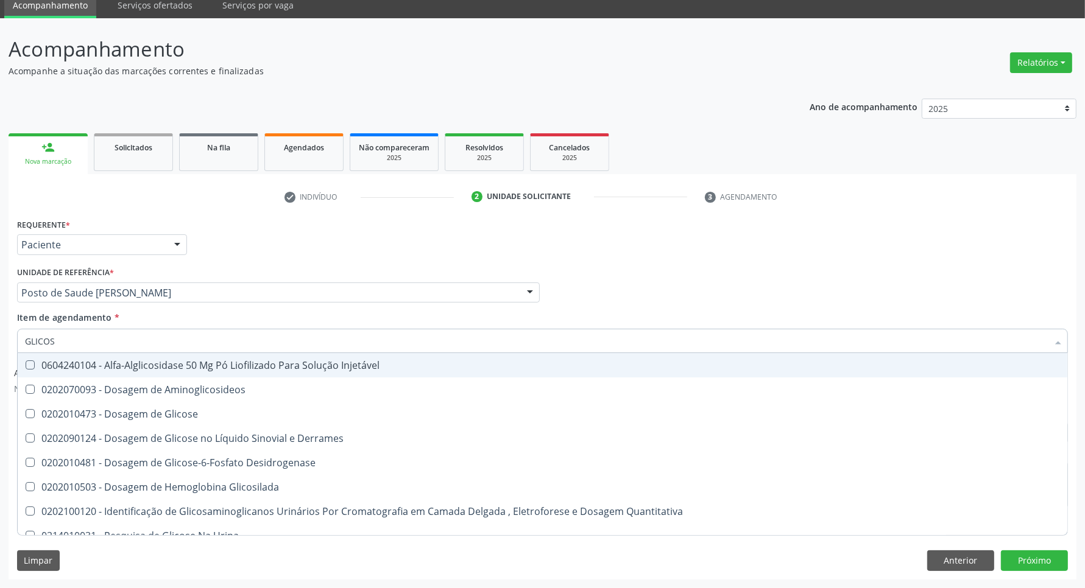
type input "GLICOSE"
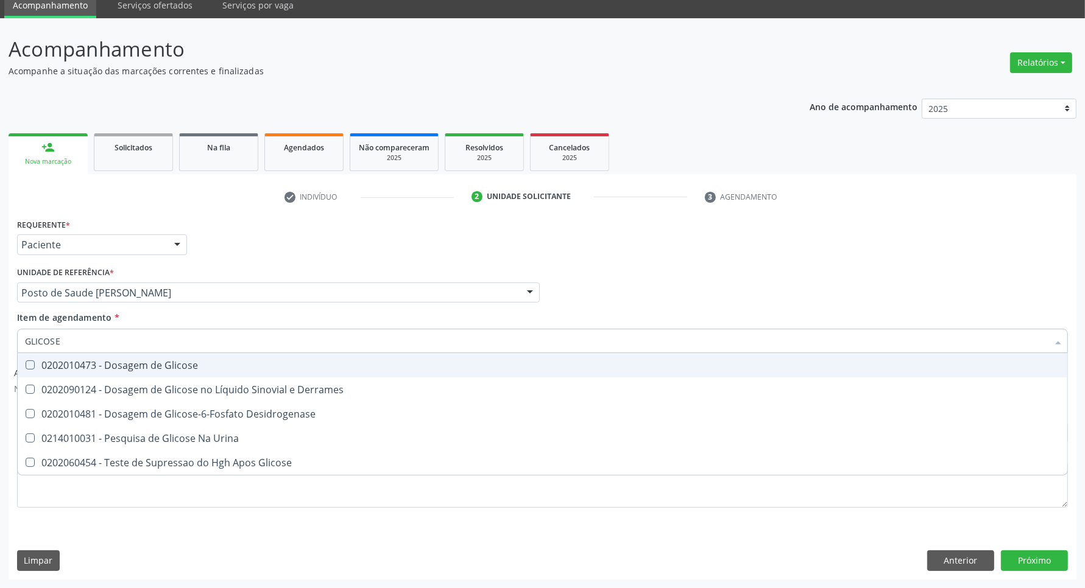
click at [107, 364] on div "0202010473 - Dosagem de Glicose" at bounding box center [542, 366] width 1035 height 10
checkbox Glicose "true"
drag, startPoint x: 88, startPoint y: 338, endPoint x: 0, endPoint y: 358, distance: 90.6
click at [0, 358] on div "Acompanhamento Acompanhe a situação das marcações correntes e finalizadas Relat…" at bounding box center [542, 303] width 1085 height 570
type input "CR"
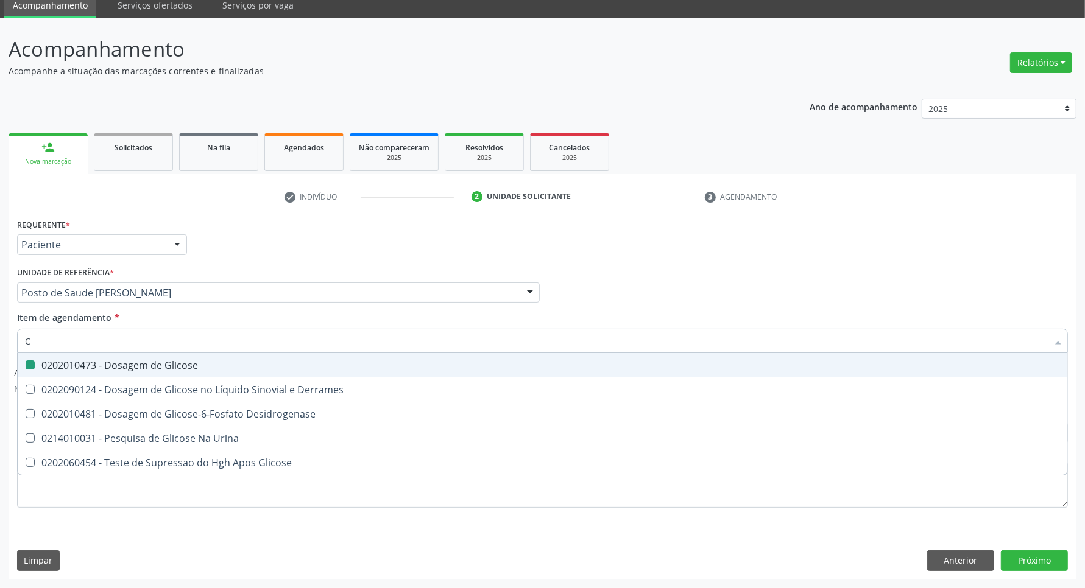
checkbox Glicose "false"
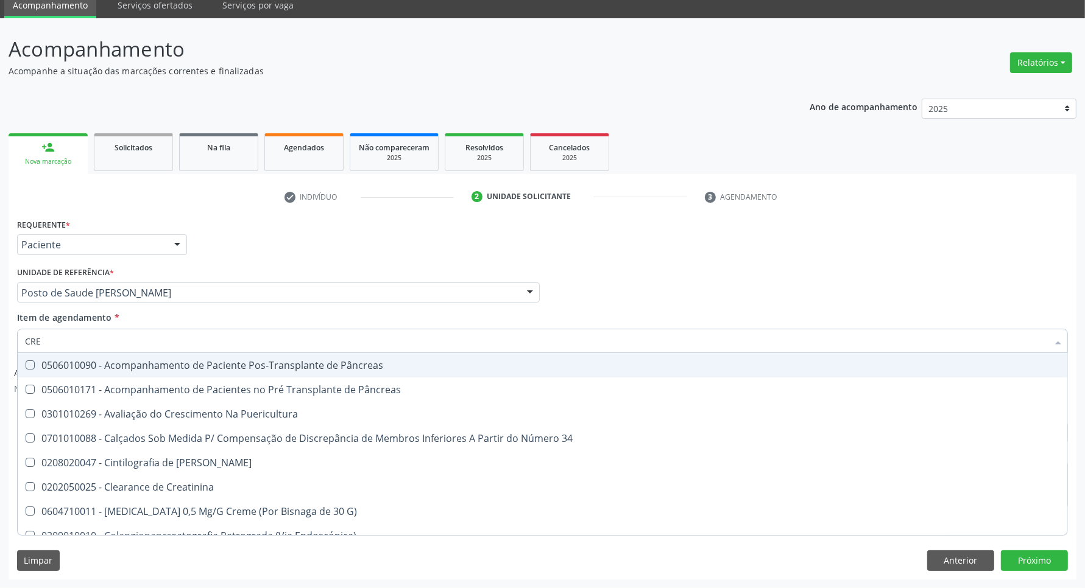
type input "CREA"
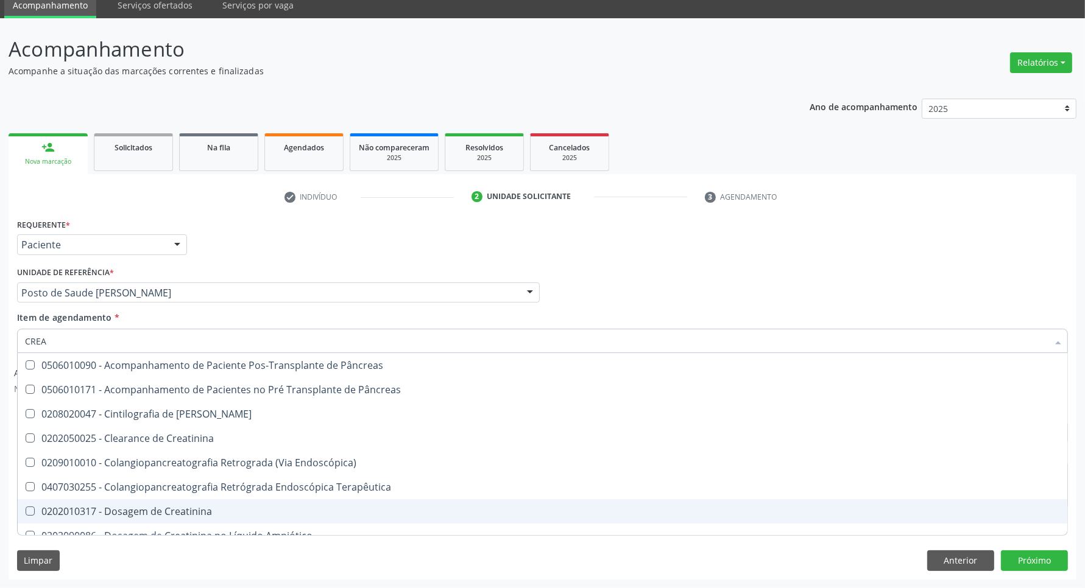
drag, startPoint x: 68, startPoint y: 516, endPoint x: 83, endPoint y: 418, distance: 99.3
click at [68, 504] on span "0202010317 - Dosagem de Creatinina" at bounding box center [543, 512] width 1050 height 24
checkbox Creatinina "true"
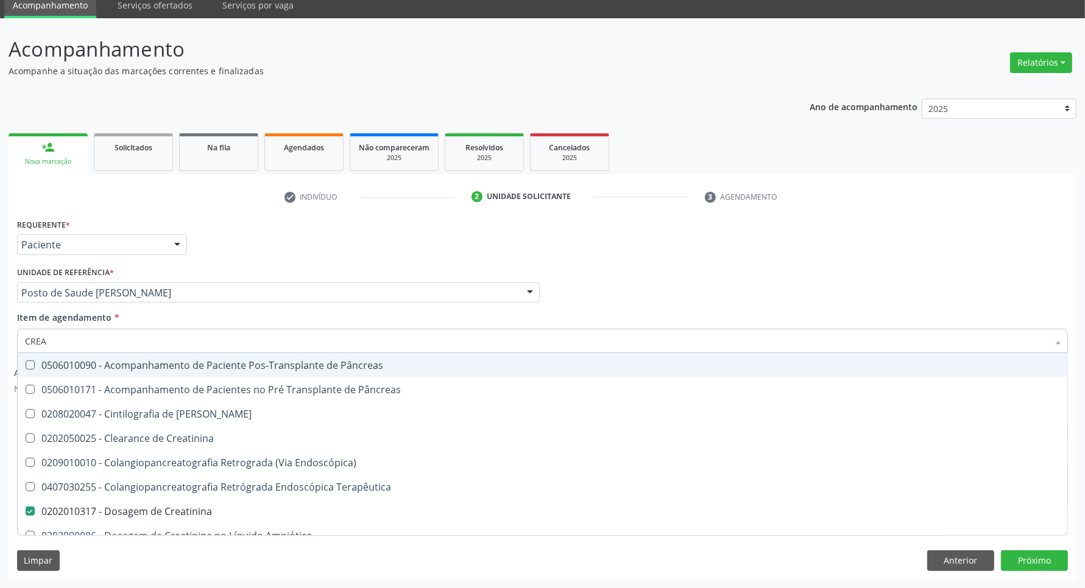
click at [0, 308] on div "Acompanhamento Acompanhe a situação das marcações correntes e finalizadas Relat…" at bounding box center [542, 303] width 1085 height 570
type input "UR"
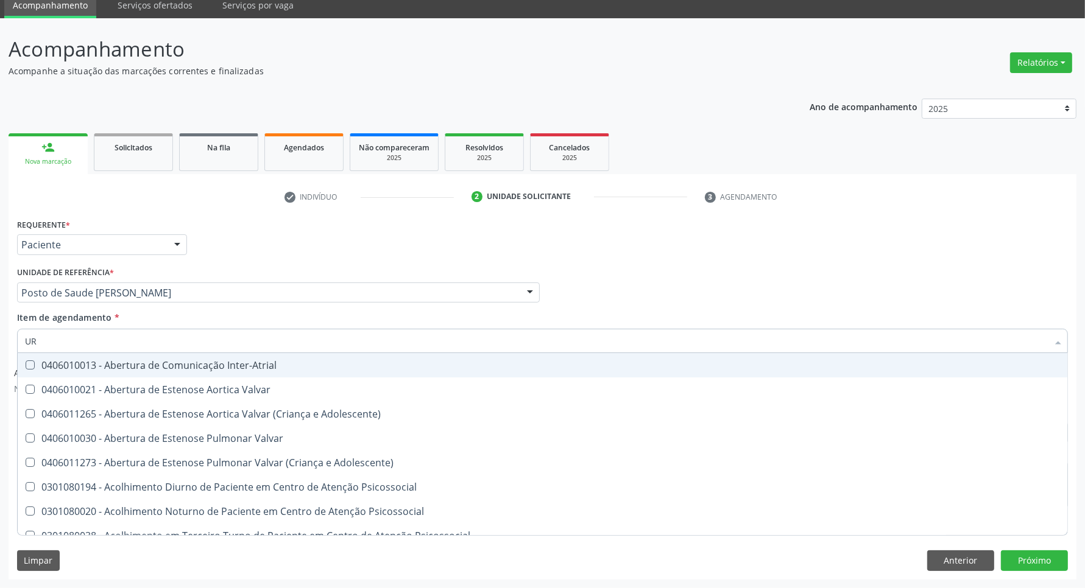
checkbox Psicossocial "false"
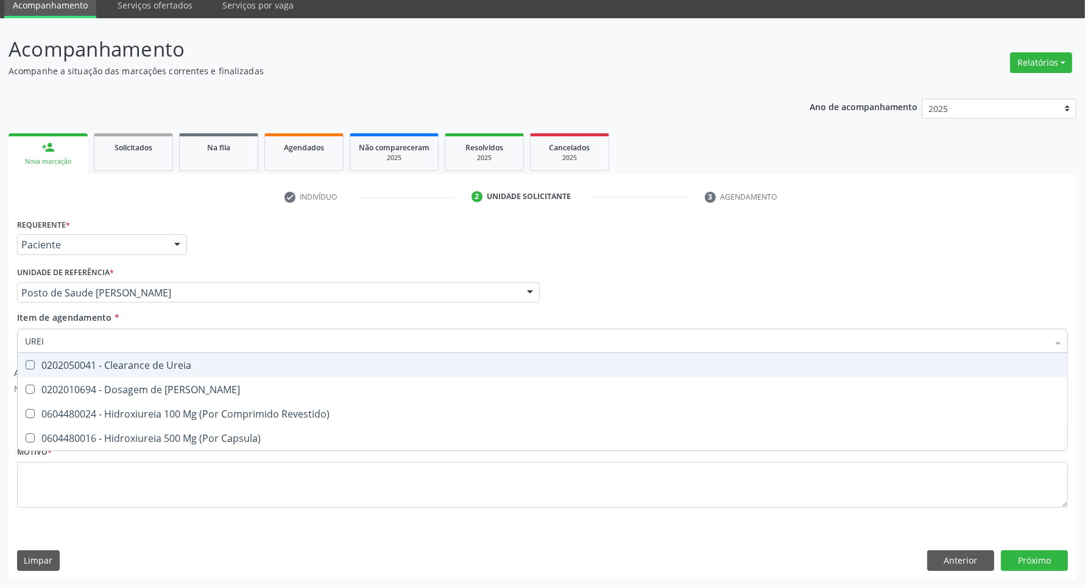
type input "UREIA"
click at [84, 373] on span "0202050041 - Clearance de Ureia" at bounding box center [543, 365] width 1050 height 24
drag, startPoint x: 76, startPoint y: 361, endPoint x: 73, endPoint y: 366, distance: 6.3
click at [75, 361] on div "0202050041 - Clearance de Ureia" at bounding box center [542, 366] width 1035 height 10
checkbox Ureia "false"
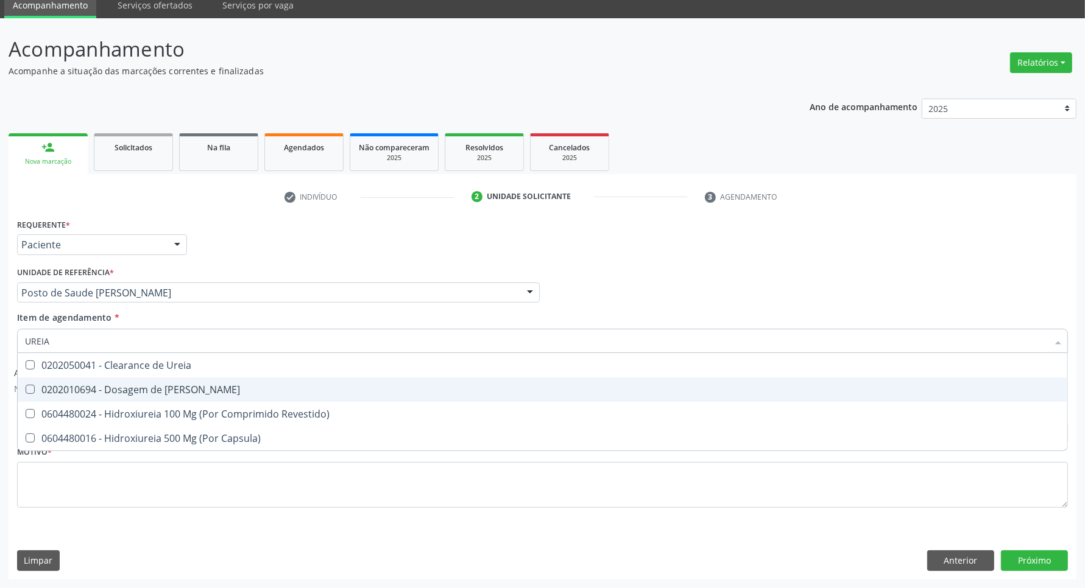
drag, startPoint x: 65, startPoint y: 387, endPoint x: 74, endPoint y: 323, distance: 65.1
click at [65, 387] on div "0202010694 - Dosagem de [PERSON_NAME]" at bounding box center [542, 390] width 1035 height 10
checkbox Ureia "true"
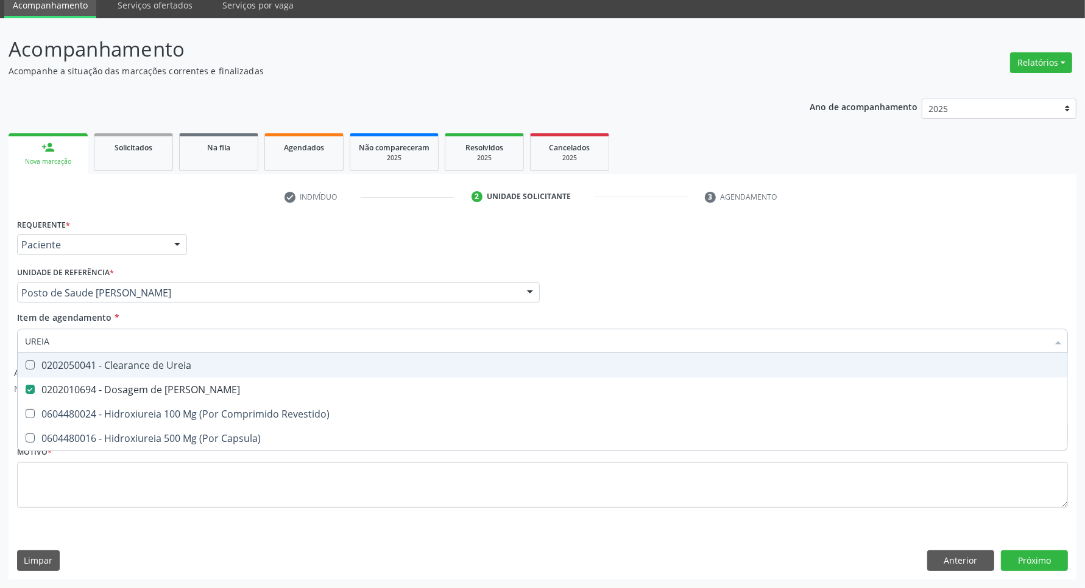
drag, startPoint x: 0, startPoint y: 342, endPoint x: 0, endPoint y: 317, distance: 25.0
click at [0, 341] on div "Acompanhamento Acompanhe a situação das marcações correntes e finalizadas Relat…" at bounding box center [542, 303] width 1085 height 570
type input "CO"
checkbox Ureia "false"
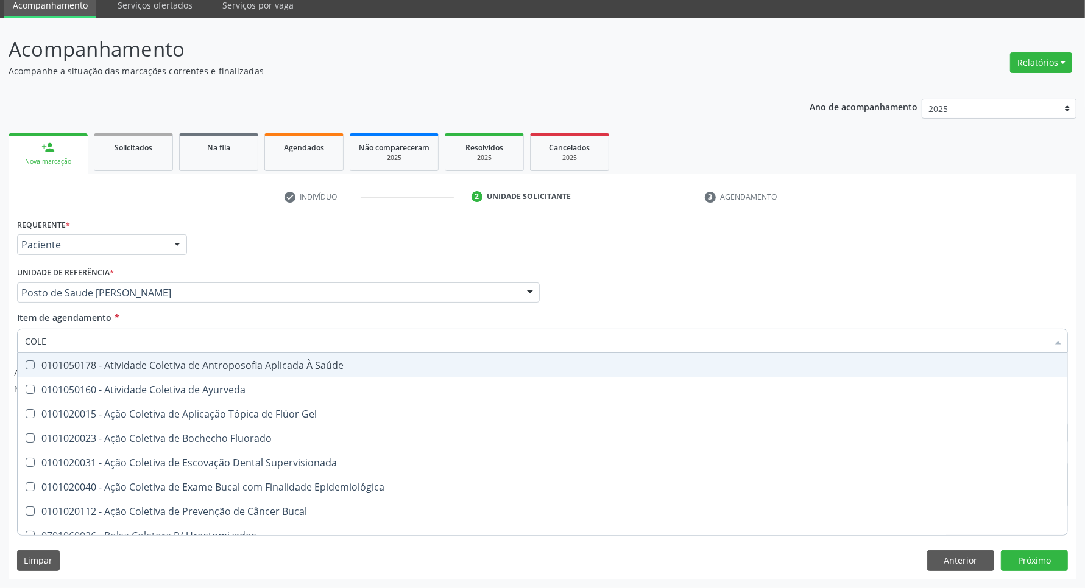
type input "COLES"
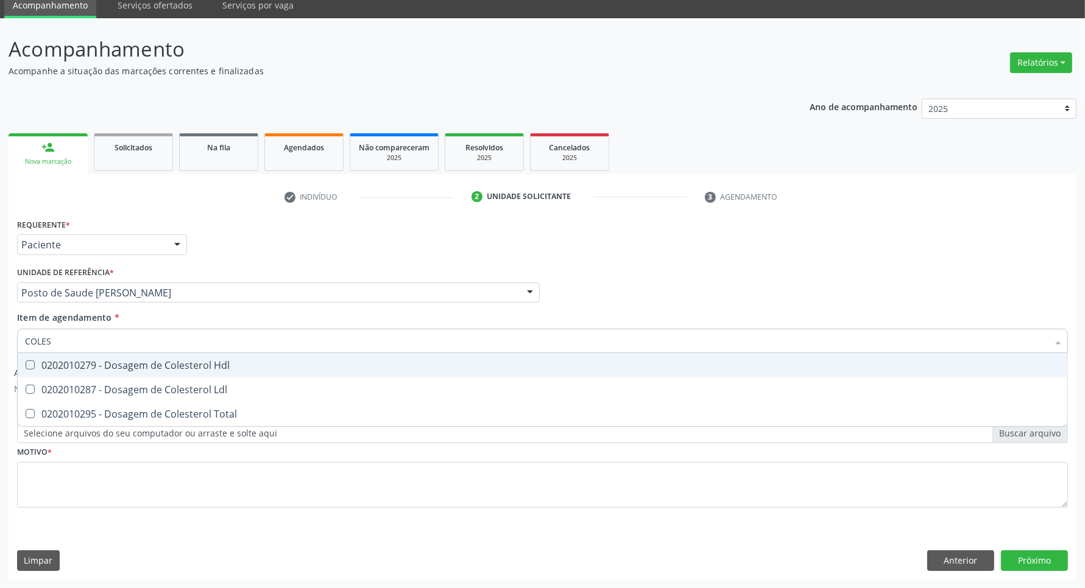
drag, startPoint x: 49, startPoint y: 372, endPoint x: 49, endPoint y: 379, distance: 6.7
click at [49, 376] on span "0202010279 - Dosagem de Colesterol Hdl" at bounding box center [543, 365] width 1050 height 24
checkbox Hdl "true"
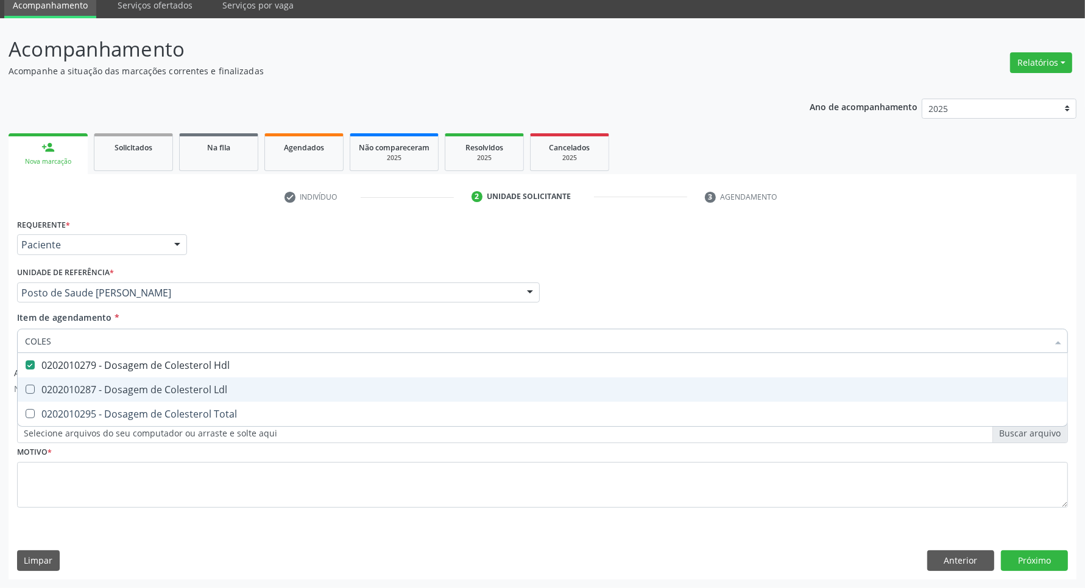
drag, startPoint x: 49, startPoint y: 394, endPoint x: 46, endPoint y: 421, distance: 27.5
click at [48, 400] on span "0202010287 - Dosagem de Colesterol Ldl" at bounding box center [543, 390] width 1050 height 24
checkbox Ldl "true"
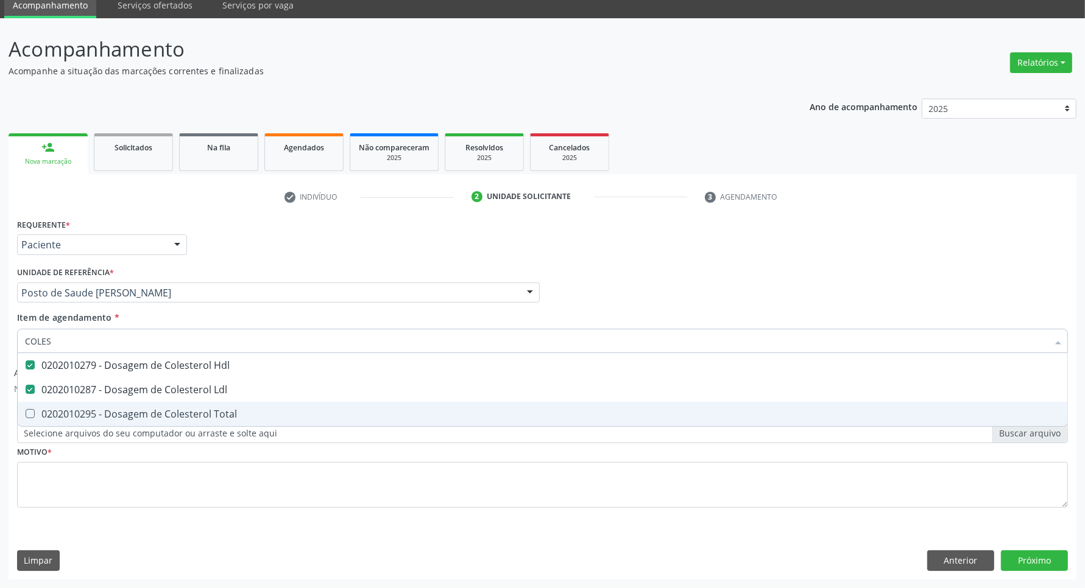
drag, startPoint x: 46, startPoint y: 421, endPoint x: 61, endPoint y: 361, distance: 62.1
click at [46, 418] on span "0202010295 - Dosagem de Colesterol Total" at bounding box center [543, 414] width 1050 height 24
checkbox Total "true"
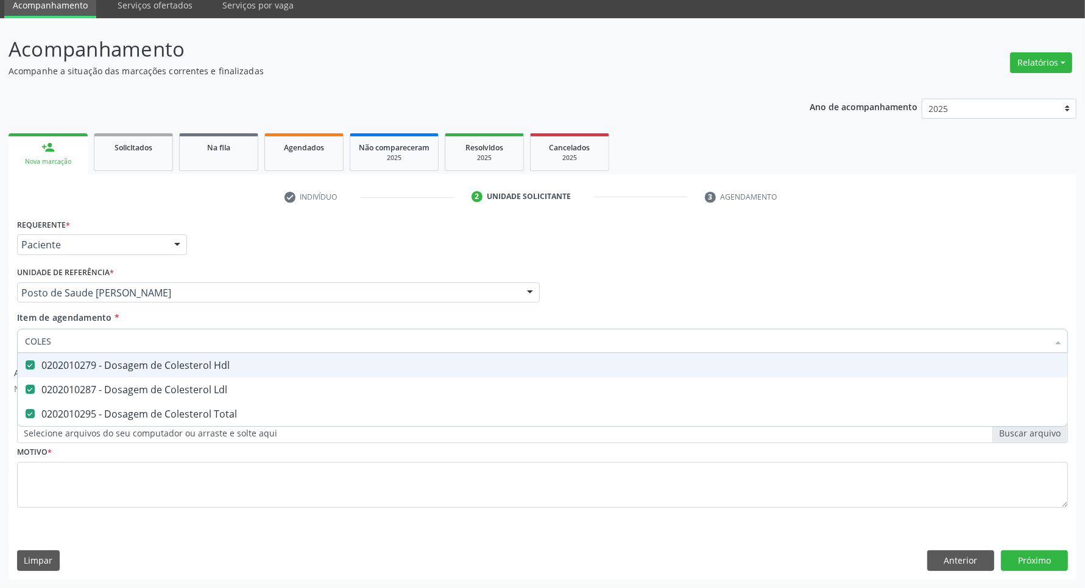
click at [12, 338] on div "Requerente * Paciente Profissional de Saúde Paciente Nenhum resultado encontrad…" at bounding box center [543, 398] width 1068 height 364
type input "R"
checkbox Hdl "false"
checkbox Ldl "false"
checkbox Total "false"
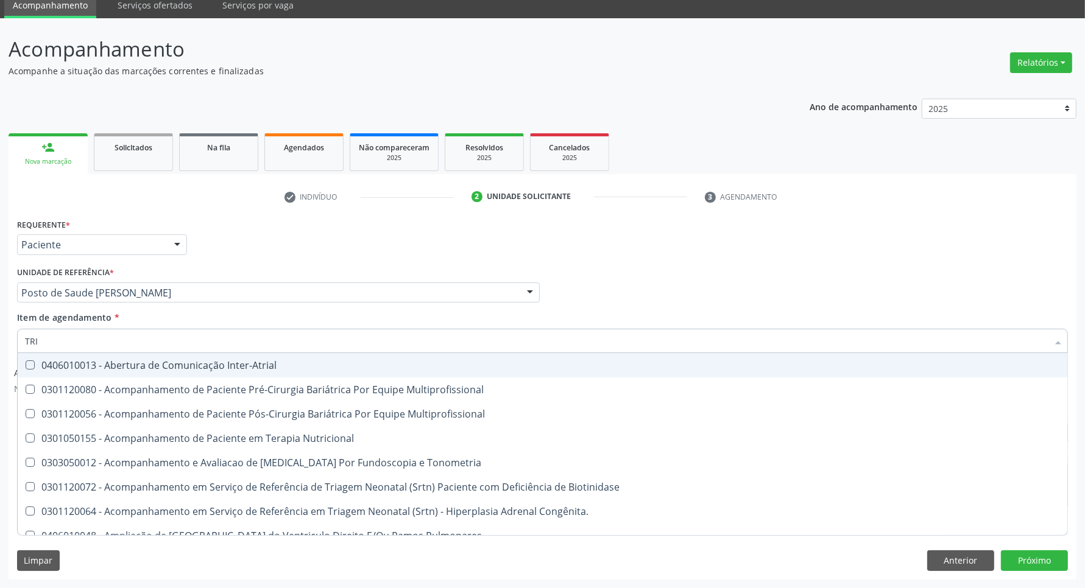
type input "TRIG"
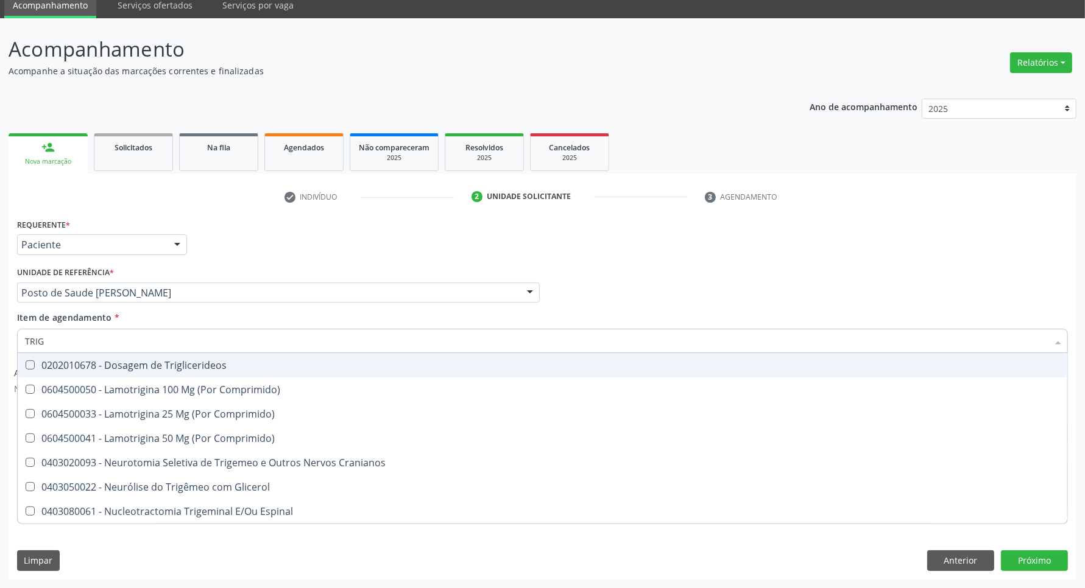
click at [87, 369] on div "0202010678 - Dosagem de Triglicerideos" at bounding box center [542, 366] width 1035 height 10
checkbox Triglicerideos "true"
click at [0, 337] on div "Acompanhamento Acompanhe a situação das marcações correntes e finalizadas Relat…" at bounding box center [542, 303] width 1085 height 570
type input "HE"
checkbox Triglicerideos "false"
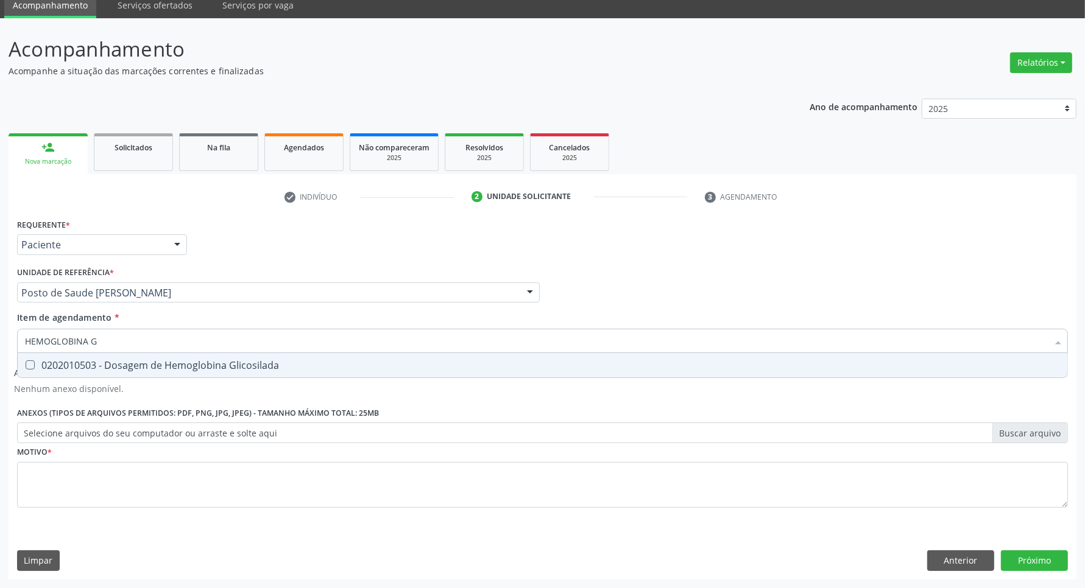
type input "HEMOGLOBINA G"
click at [46, 358] on span "0202010503 - Dosagem de Hemoglobina Glicosilada" at bounding box center [543, 365] width 1050 height 24
checkbox Glicosilada "true"
drag, startPoint x: 41, startPoint y: 340, endPoint x: 0, endPoint y: 325, distance: 43.6
click at [0, 334] on div "Acompanhamento Acompanhe a situação das marcações correntes e finalizadas Relat…" at bounding box center [542, 303] width 1085 height 570
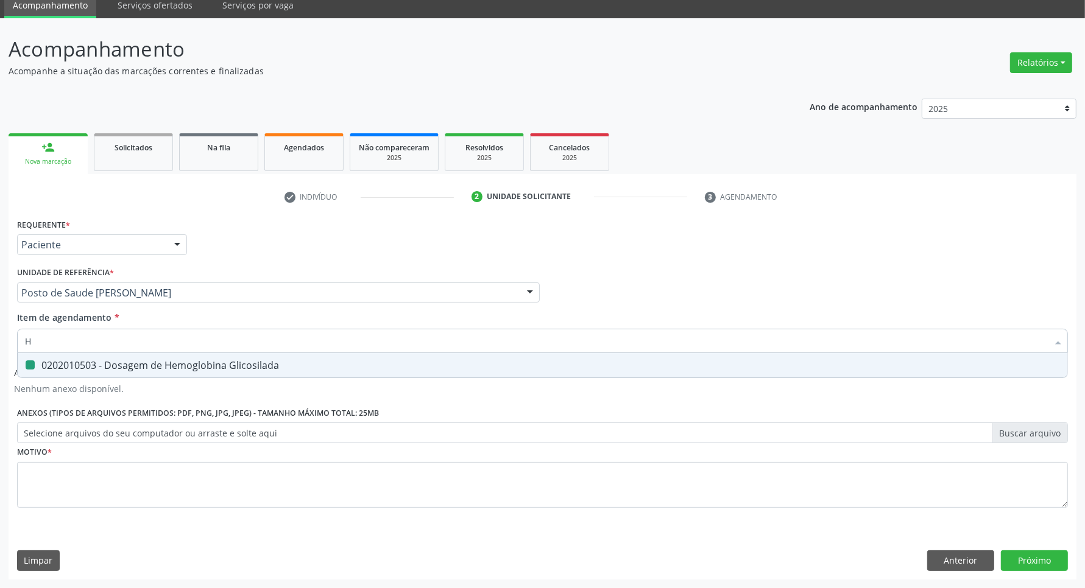
type input "HE"
checkbox Glicosilada "false"
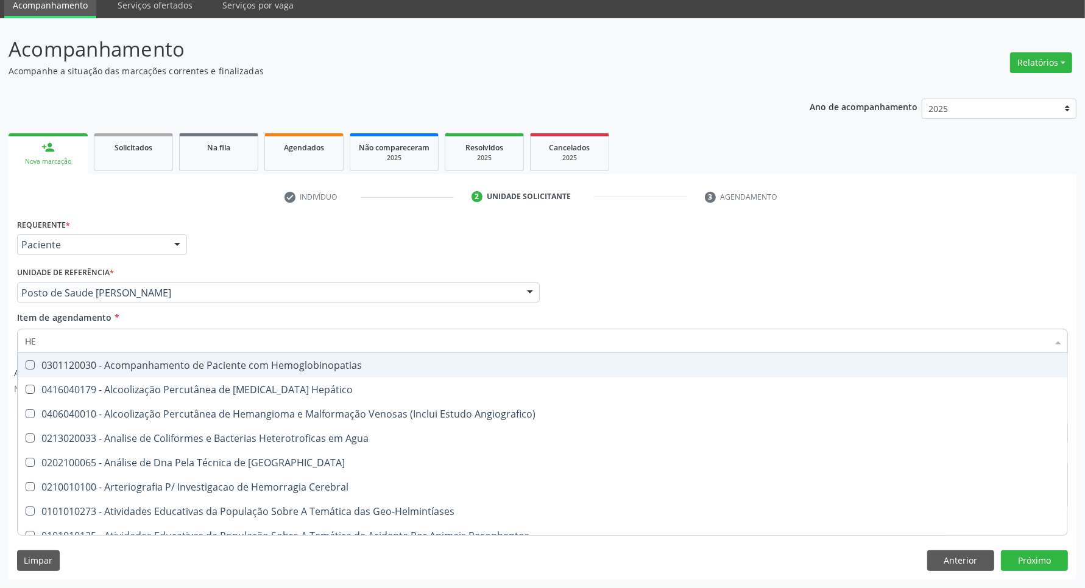
type input "HEM"
checkbox \(Qualitativo\) "true"
checkbox Glicosilada "false"
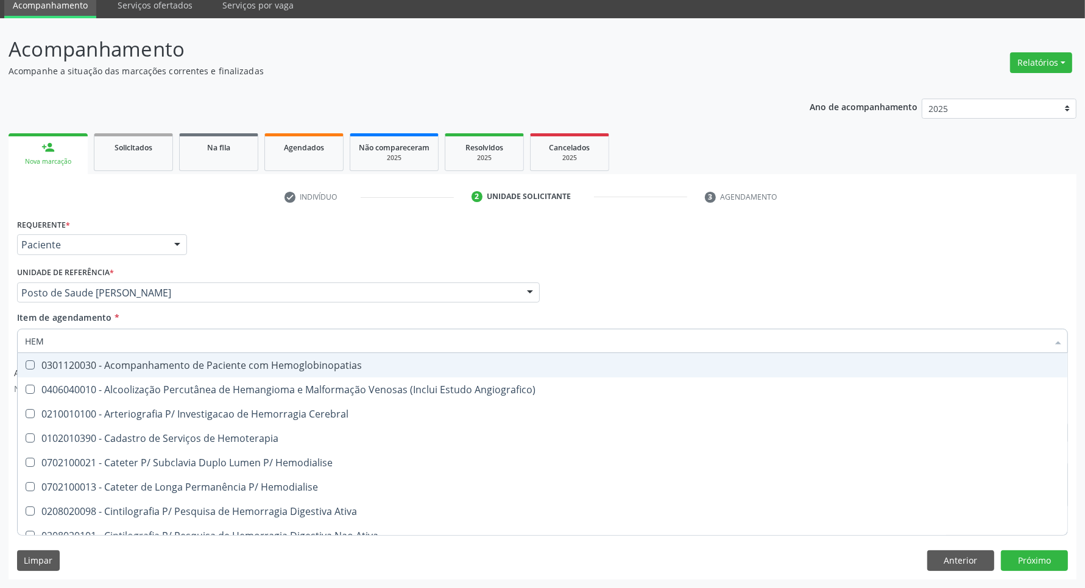
type input "HEMO"
checkbox Hemacias "true"
checkbox Glicosilada "false"
type input "HEMOG"
checkbox Oncologia "true"
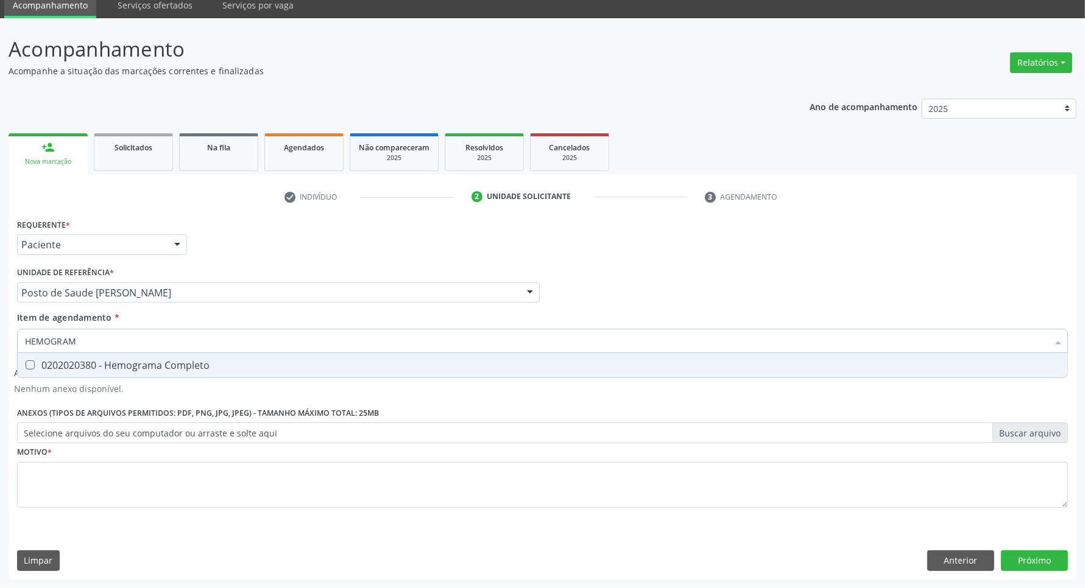
type input "HEMOGRAMA"
click at [133, 363] on div "0202020380 - Hemograma Completo" at bounding box center [542, 366] width 1035 height 10
checkbox Completo "true"
click at [122, 486] on div "Requerente * Paciente Profissional de Saúde Paciente Nenhum resultado encontrad…" at bounding box center [542, 370] width 1051 height 309
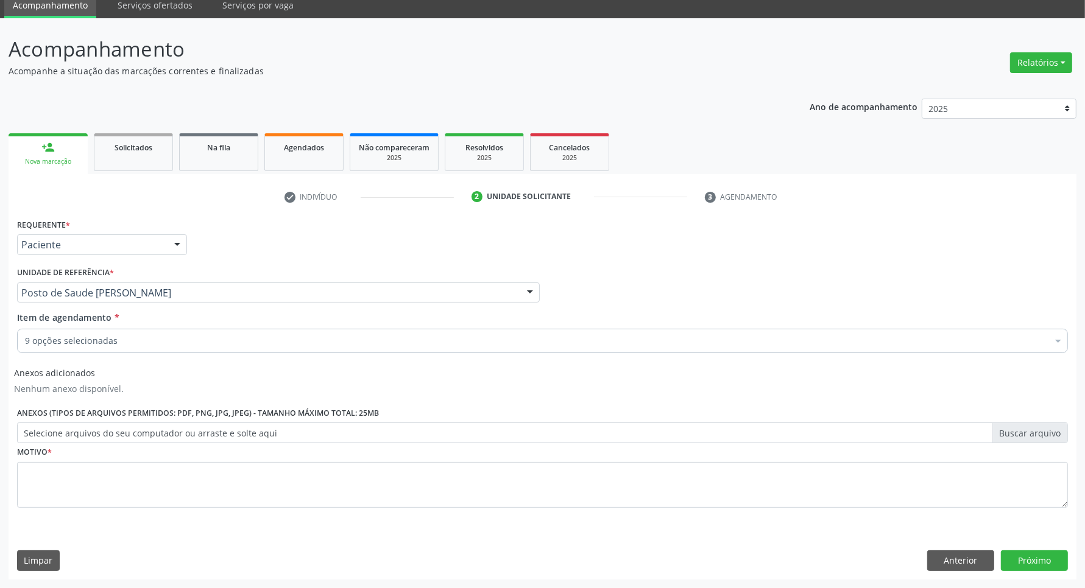
drag, startPoint x: 121, startPoint y: 339, endPoint x: 83, endPoint y: 332, distance: 38.5
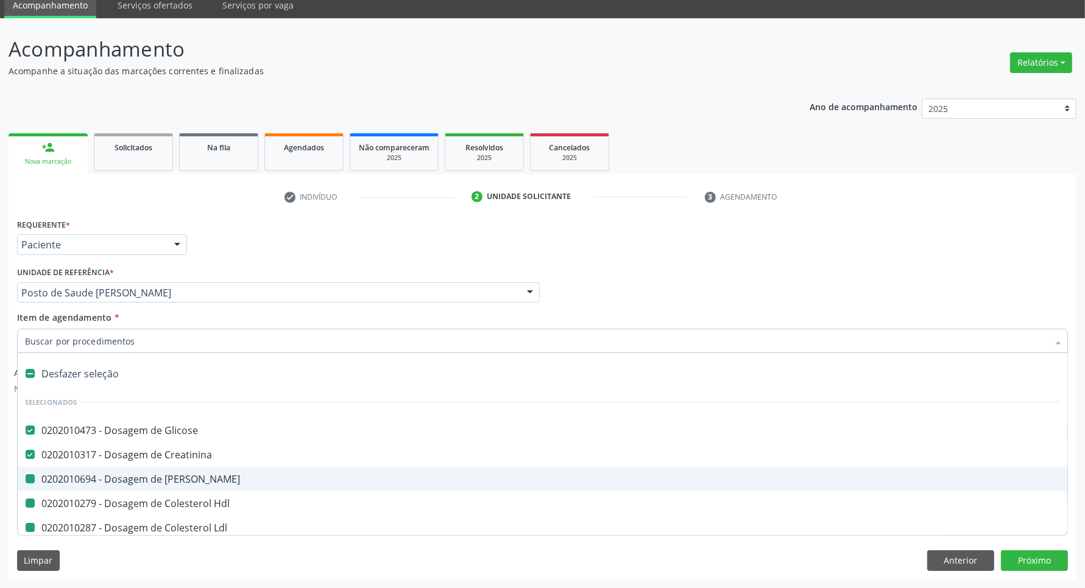
type input "U"
checkbox Ureia "false"
checkbox Hdl "false"
checkbox Ldl "false"
checkbox Total "false"
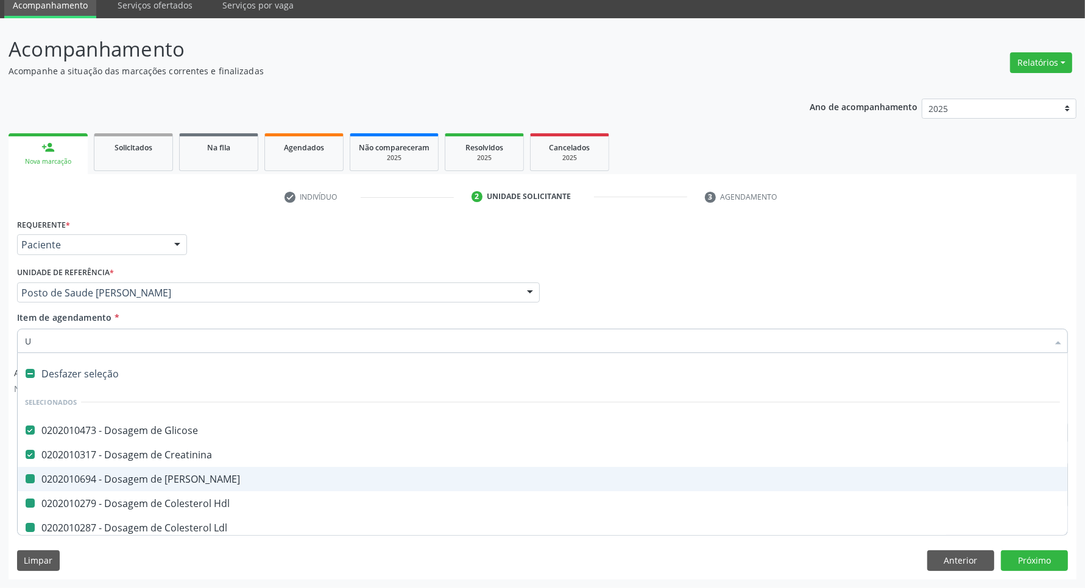
checkbox Triglicerideos "false"
checkbox Glicosilada "false"
checkbox Completo "false"
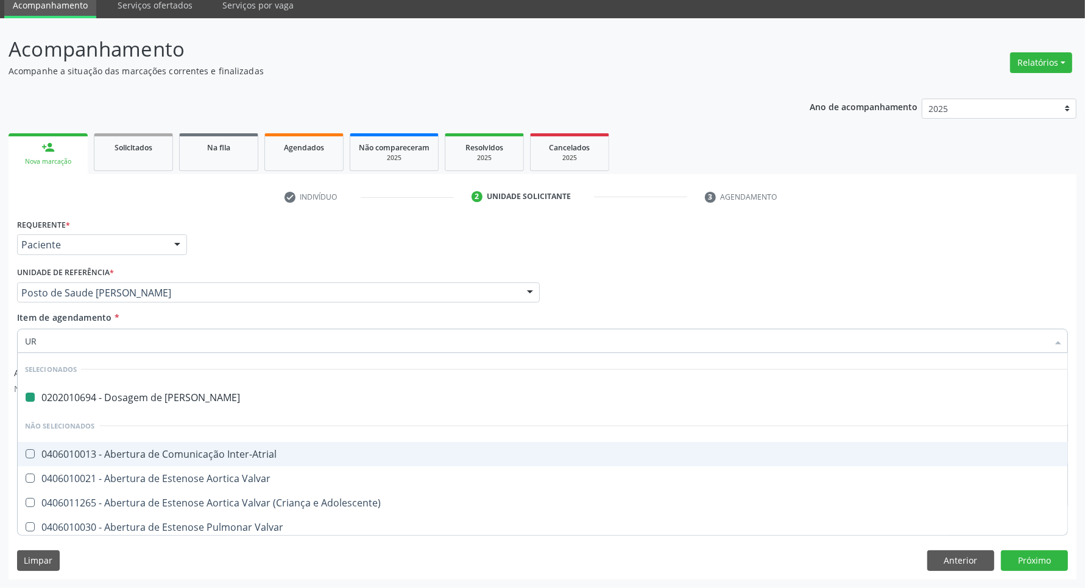
type input "URI"
checkbox Ureia "false"
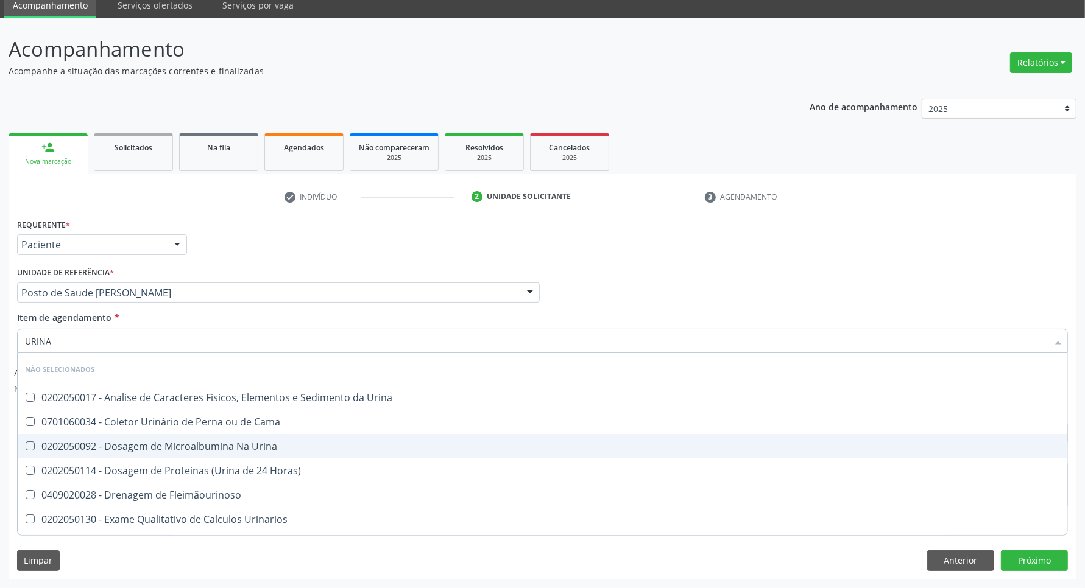
type input "URINA"
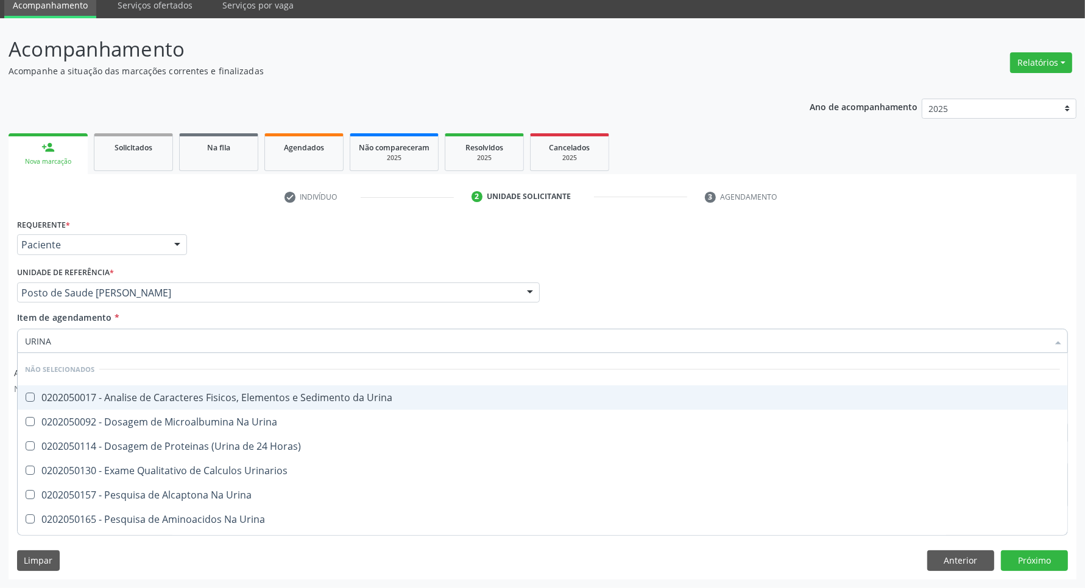
click at [107, 398] on div "0202050017 - Analise de Caracteres Fisicos, Elementos e Sedimento da Urina" at bounding box center [542, 398] width 1035 height 10
checkbox Urina "true"
click at [1, 367] on div "Acompanhamento Acompanhe a situação das marcações correntes e finalizadas Relat…" at bounding box center [542, 303] width 1085 height 570
checkbox Horas\) "true"
checkbox Urinarios "true"
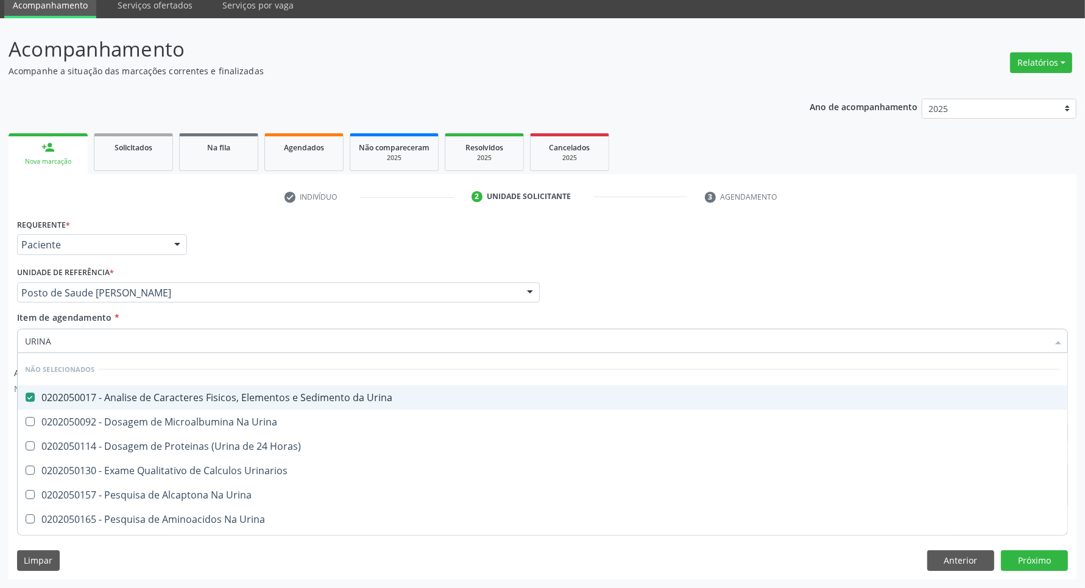
checkbox Urina "true"
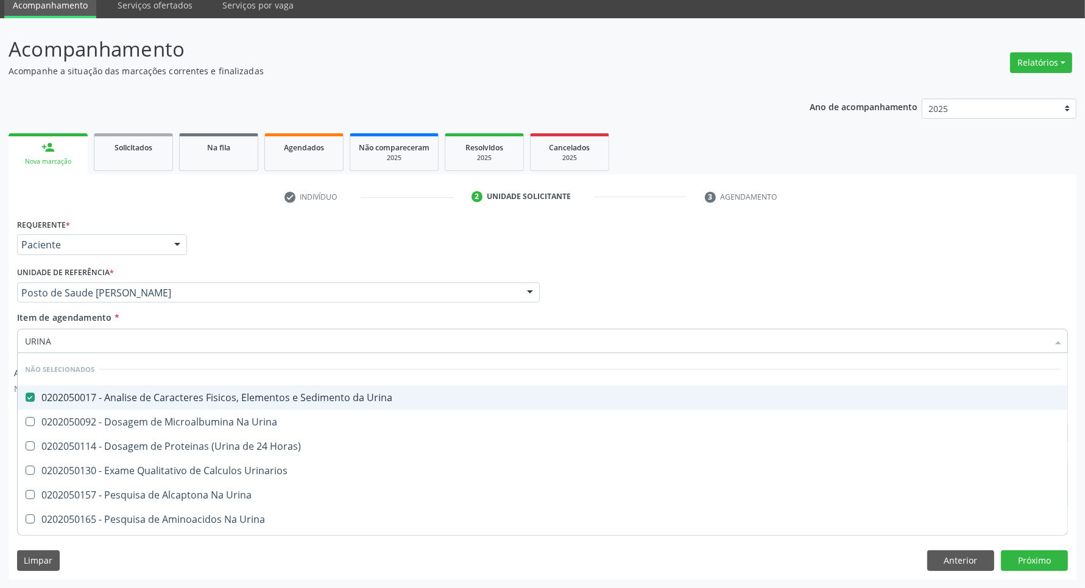
checkbox Urina "true"
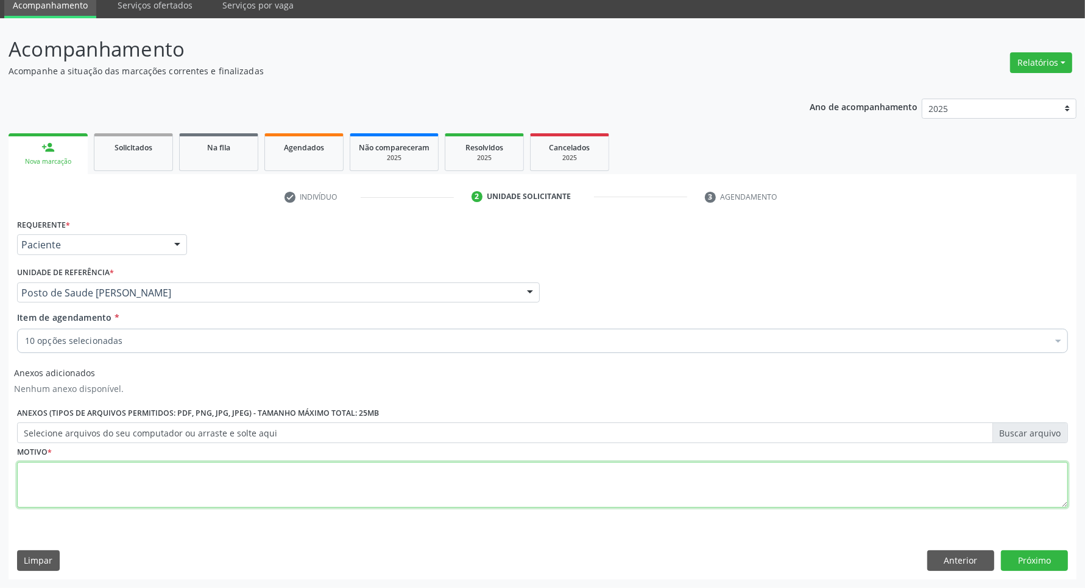
click at [40, 478] on textarea at bounding box center [542, 485] width 1051 height 46
type textarea "."
click at [1042, 560] on button "Próximo" at bounding box center [1034, 561] width 67 height 21
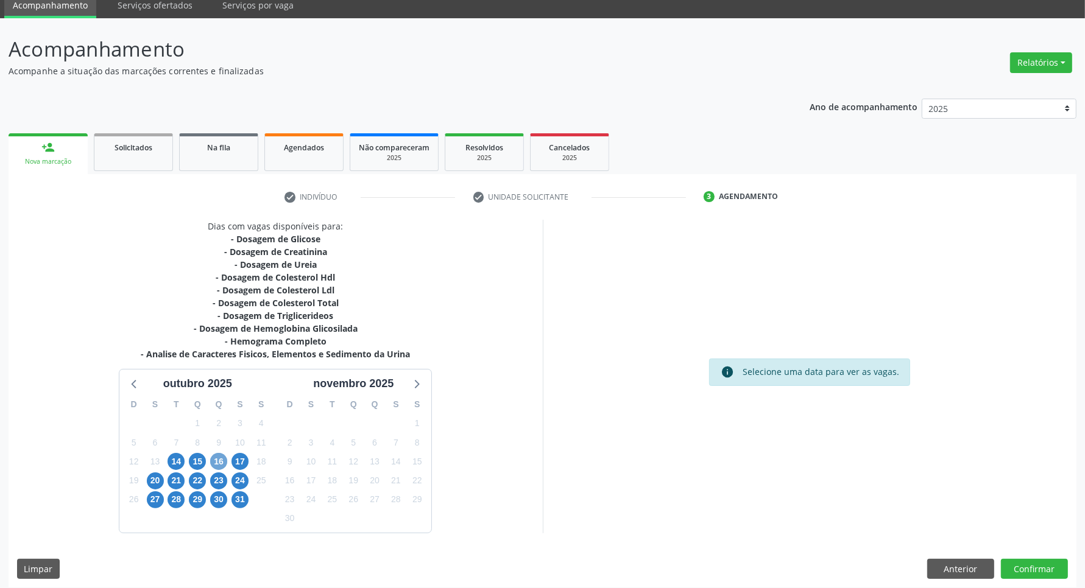
click at [218, 466] on span "16" at bounding box center [218, 461] width 17 height 17
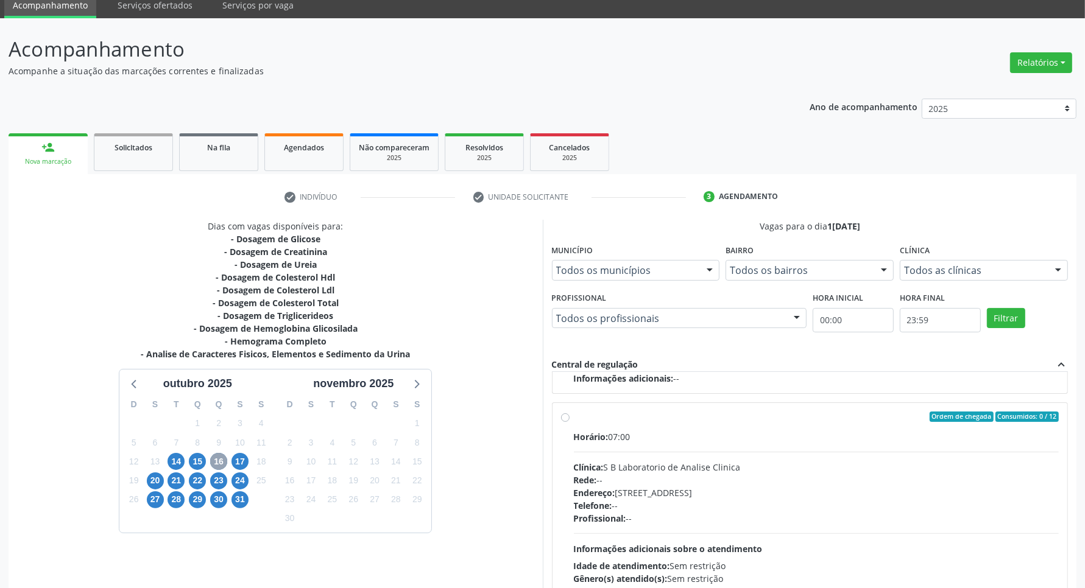
scroll to position [139, 0]
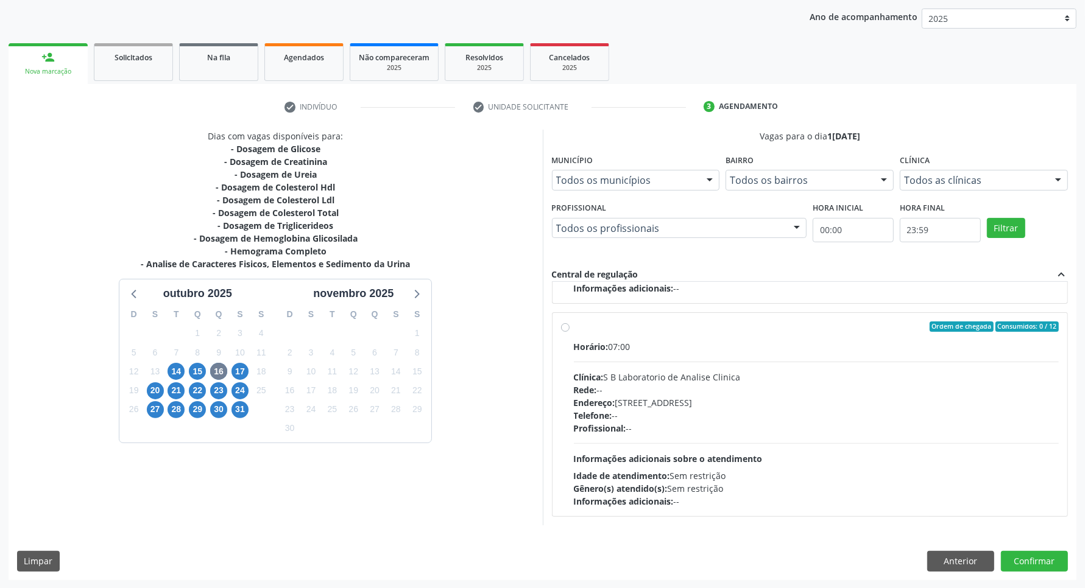
click at [872, 412] on div "Telefone: --" at bounding box center [816, 415] width 485 height 13
click at [570, 333] on input "Ordem de chegada Consumidos: 0 / 12 Horário: 07:00 Clínica: S B Laboratorio de …" at bounding box center [565, 327] width 9 height 11
radio input "true"
click at [1017, 562] on button "Confirmar" at bounding box center [1034, 561] width 67 height 21
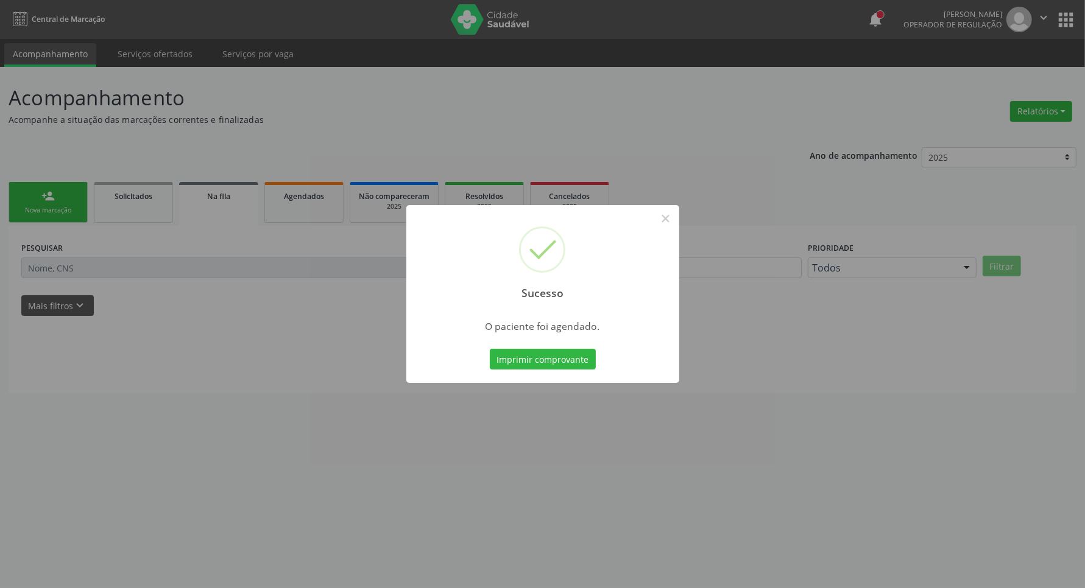
scroll to position [0, 0]
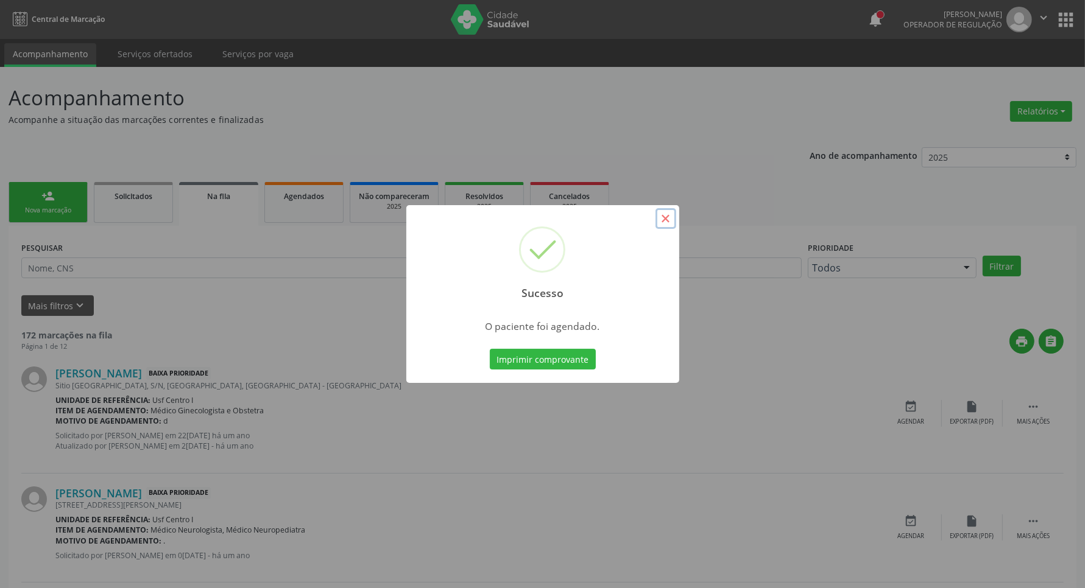
click at [663, 222] on button "×" at bounding box center [665, 218] width 21 height 21
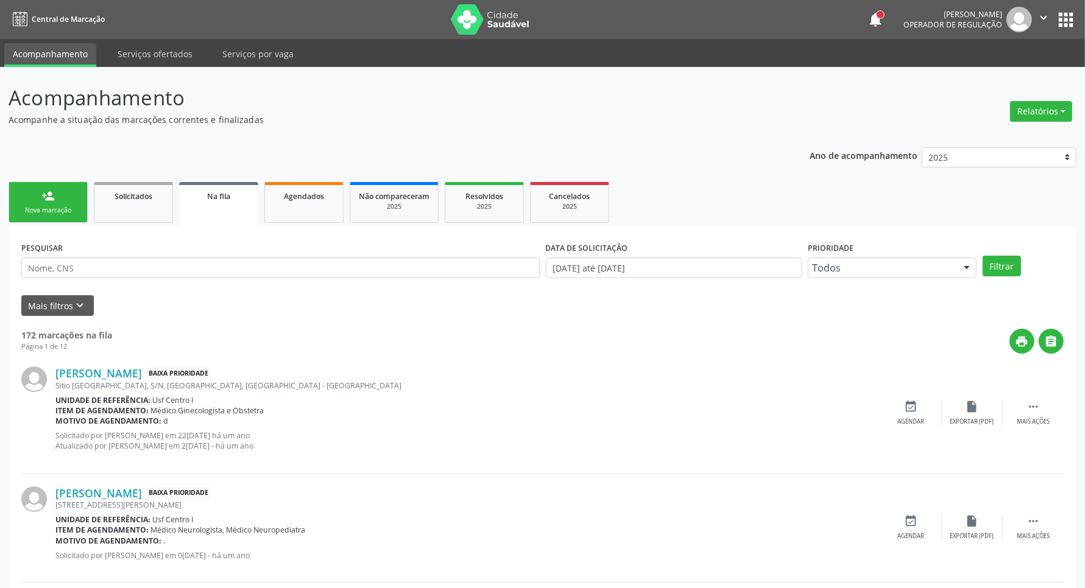
click at [32, 199] on link "person_add Nova marcação" at bounding box center [48, 202] width 79 height 41
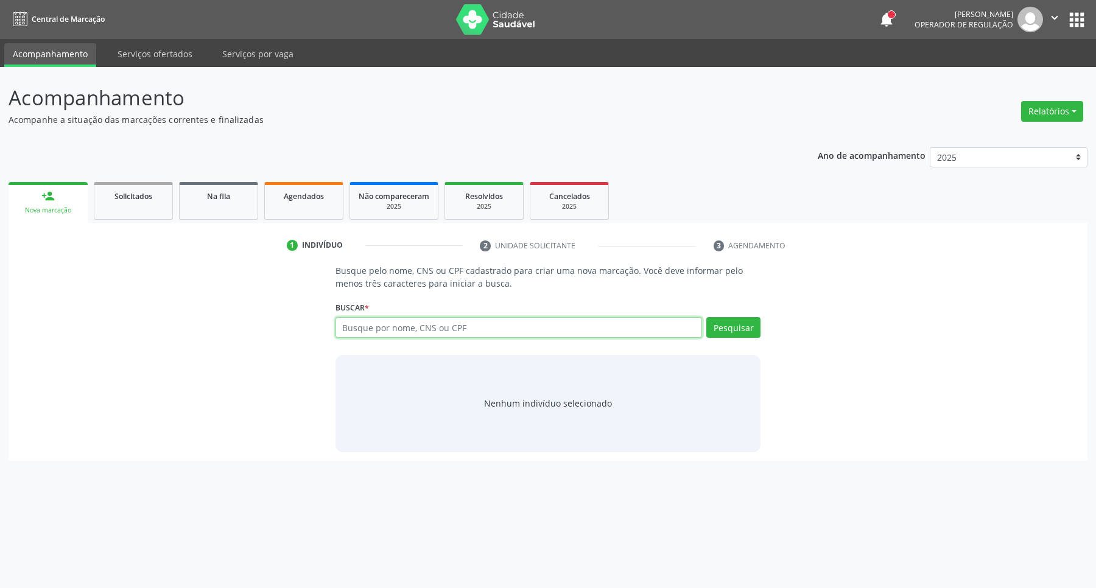
click at [473, 330] on input "text" at bounding box center [519, 327] width 367 height 21
type input "08500334460"
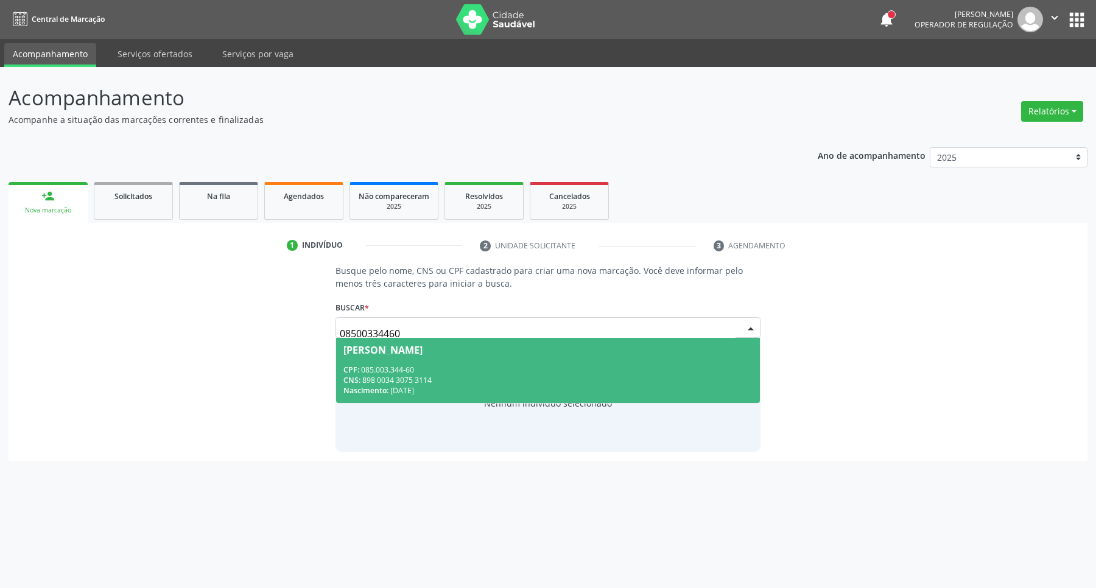
click at [403, 387] on div "Nascimento: 08/01/1991" at bounding box center [549, 391] width 410 height 10
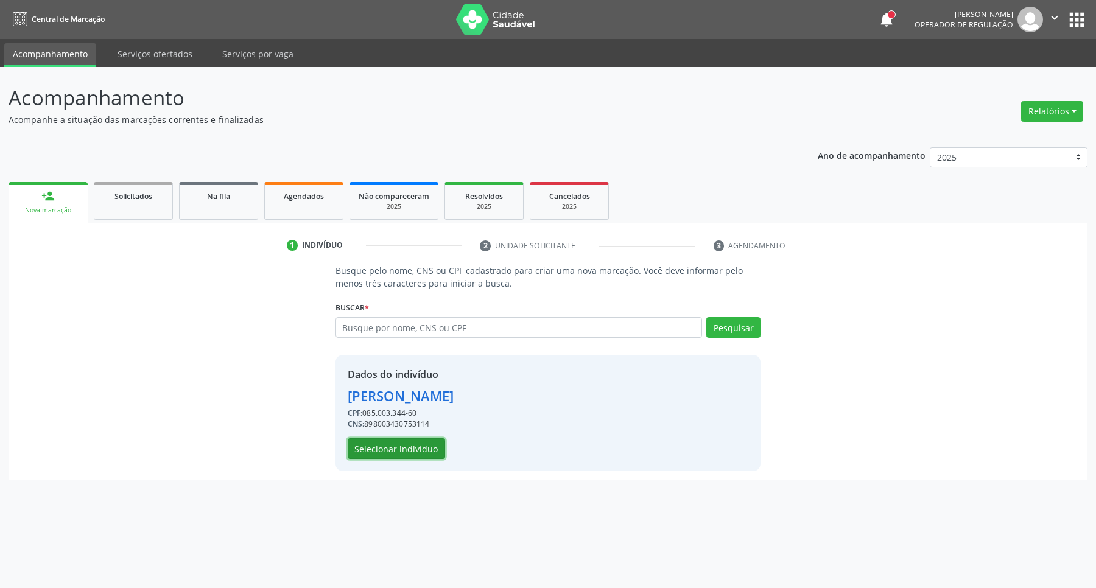
click at [366, 448] on button "Selecionar indivíduo" at bounding box center [396, 449] width 97 height 21
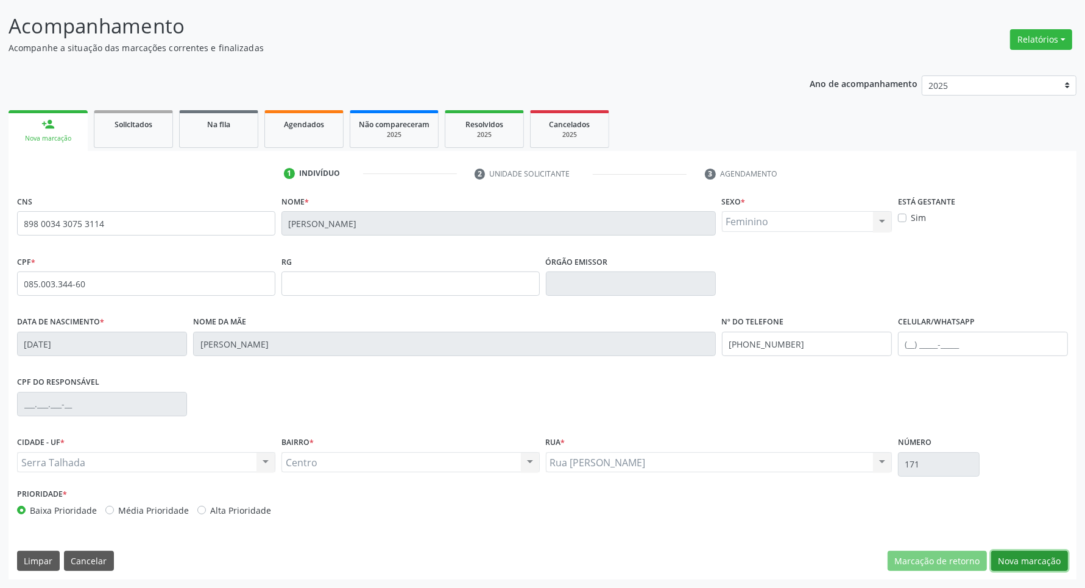
click at [1006, 555] on button "Nova marcação" at bounding box center [1029, 561] width 77 height 21
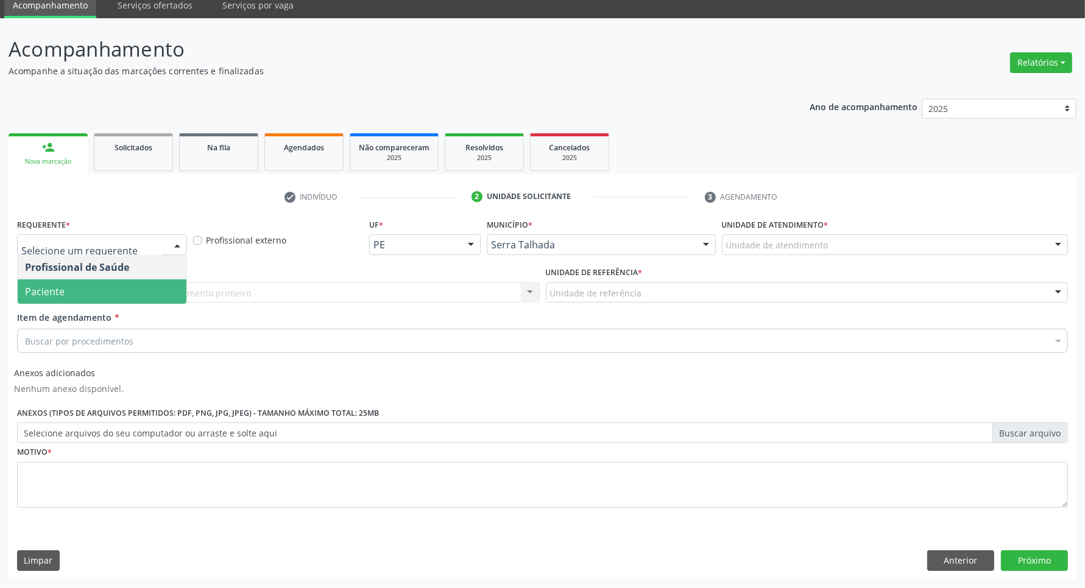
click at [87, 282] on span "Paciente" at bounding box center [102, 292] width 169 height 24
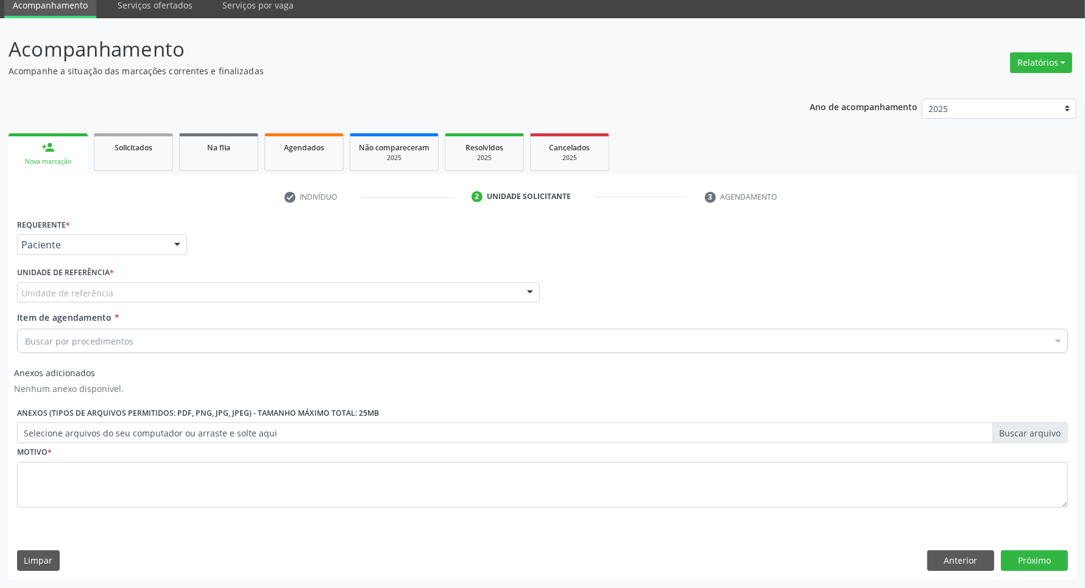
click at [87, 283] on div "Unidade de referência" at bounding box center [278, 293] width 523 height 21
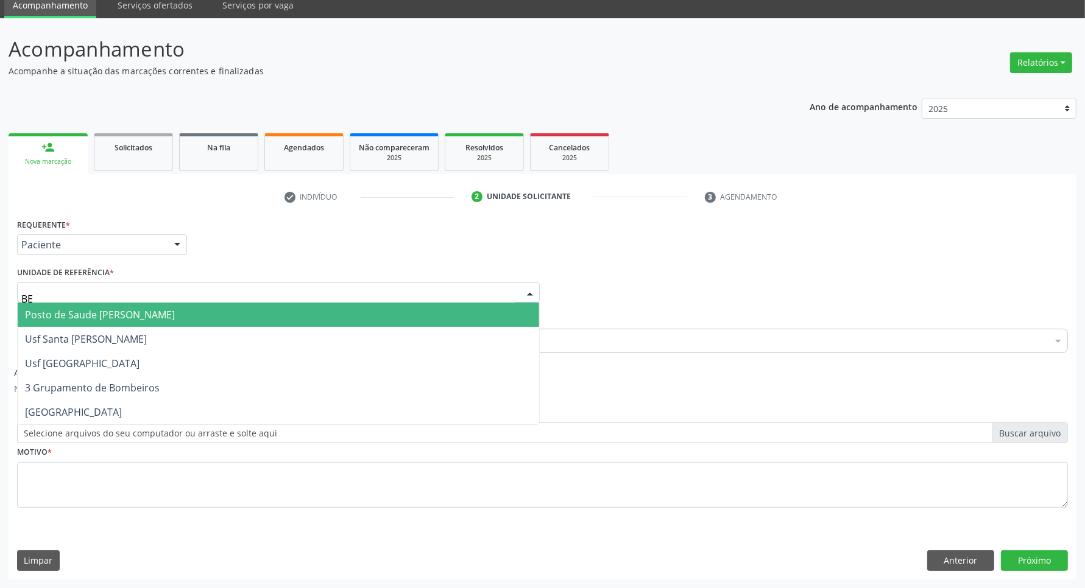
type input "BER"
click at [101, 314] on span "Posto de Saude [PERSON_NAME]" at bounding box center [100, 314] width 150 height 13
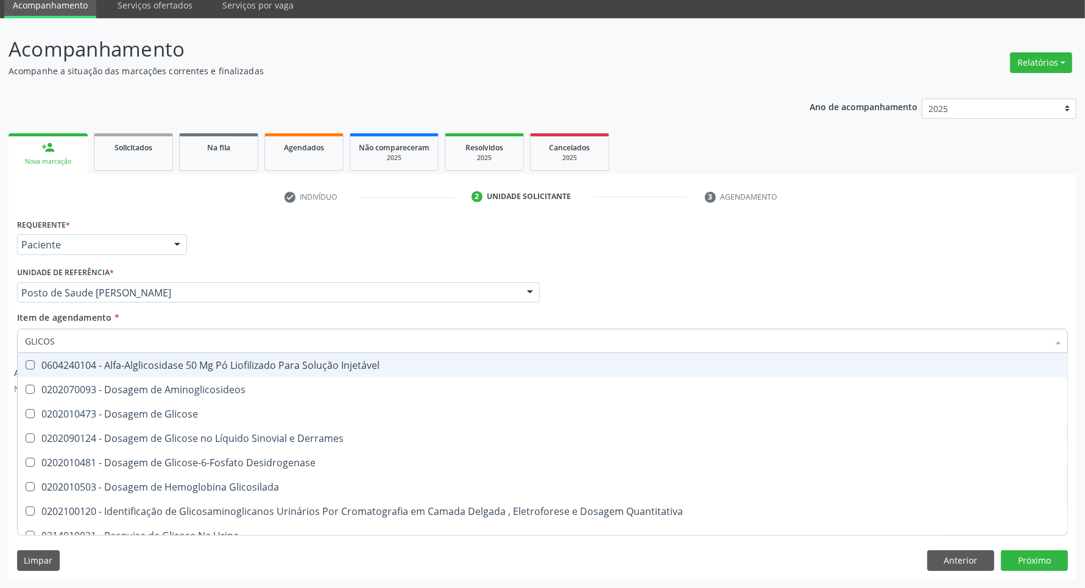
type input "GLICOSE"
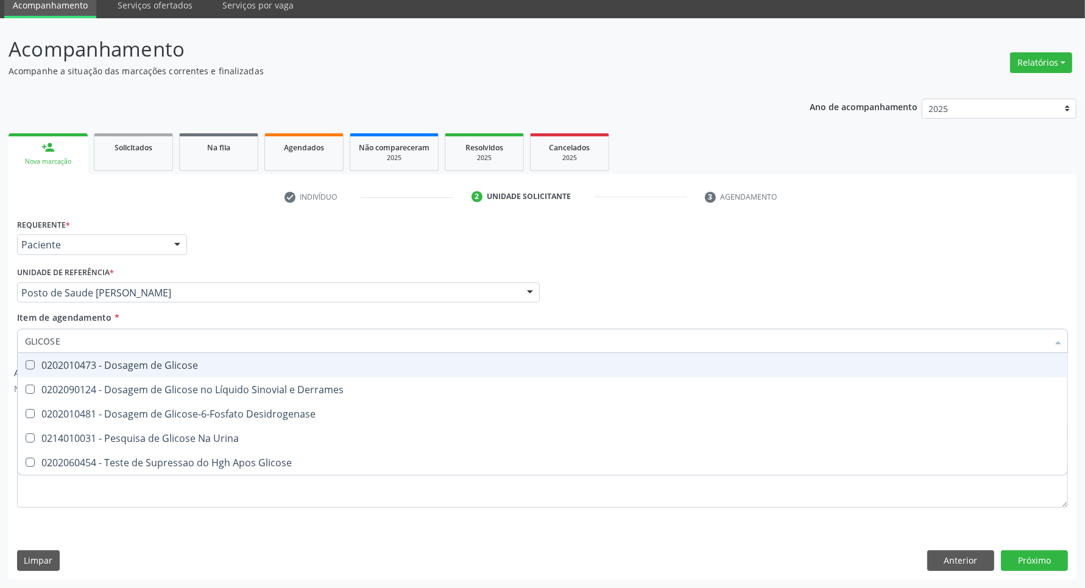
click at [83, 366] on div "0202010473 - Dosagem de Glicose" at bounding box center [542, 366] width 1035 height 10
checkbox Glicose "true"
drag, startPoint x: 11, startPoint y: 340, endPoint x: 0, endPoint y: 328, distance: 16.4
click at [0, 337] on div "Acompanhamento Acompanhe a situação das marcações correntes e finalizadas Relat…" at bounding box center [542, 303] width 1085 height 570
type input "C"
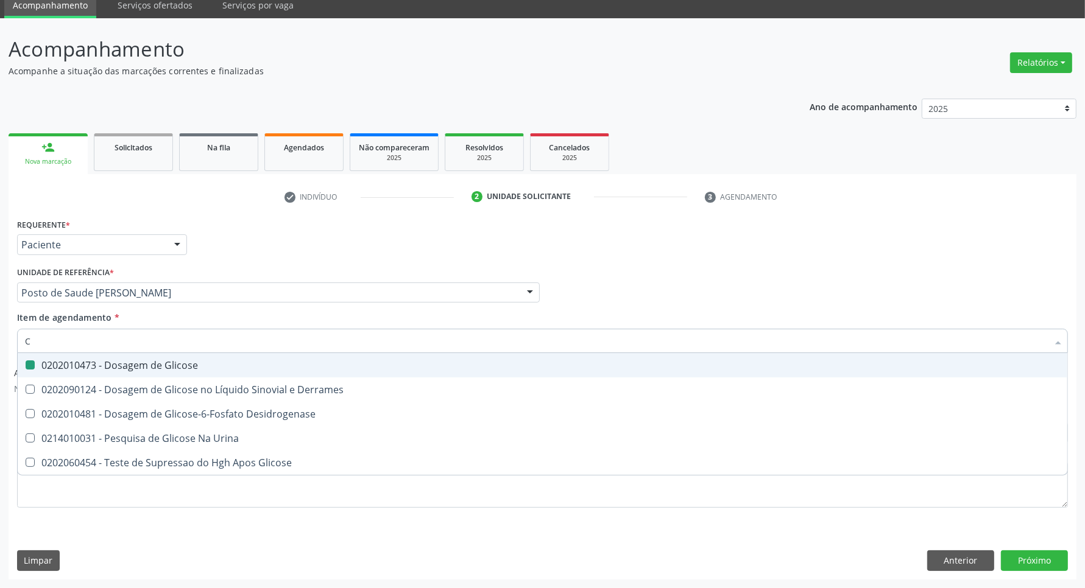
checkbox Glicose "false"
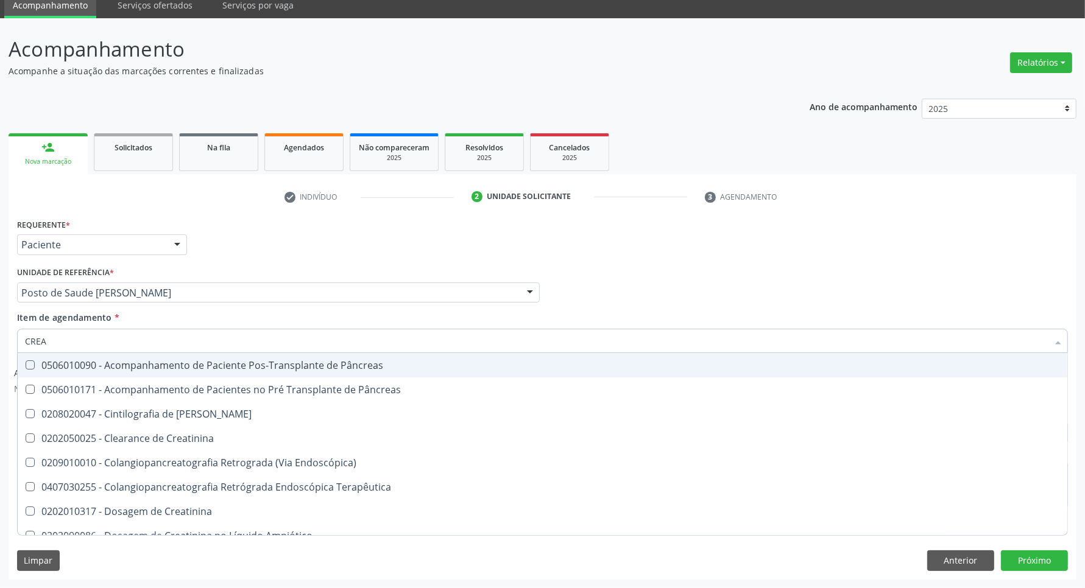
type input "CREAT"
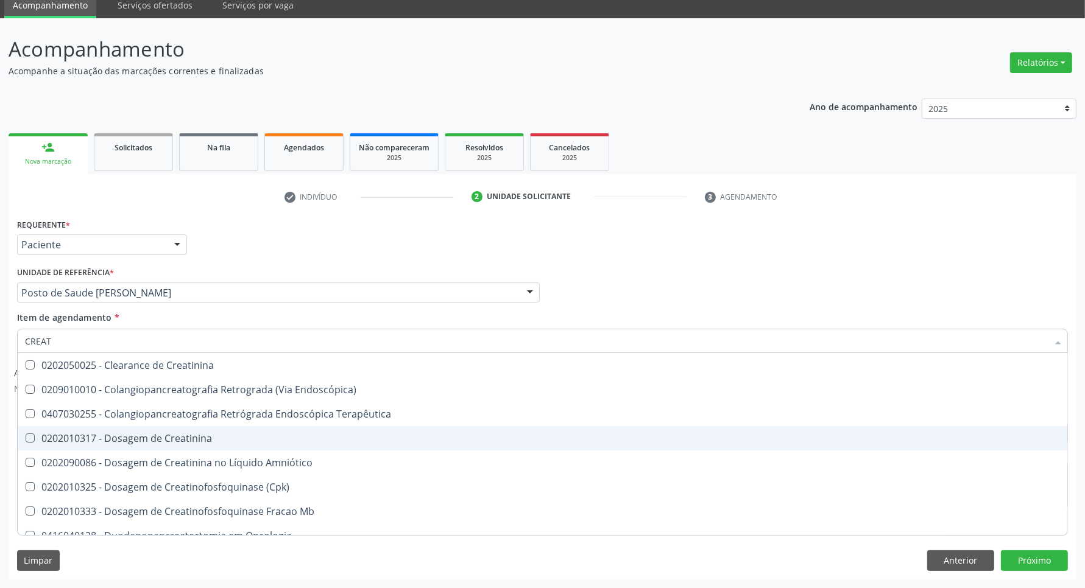
drag, startPoint x: 76, startPoint y: 436, endPoint x: 72, endPoint y: 417, distance: 18.8
click at [74, 436] on div "0202010317 - Dosagem de Creatinina" at bounding box center [542, 439] width 1035 height 10
checkbox Creatinina "true"
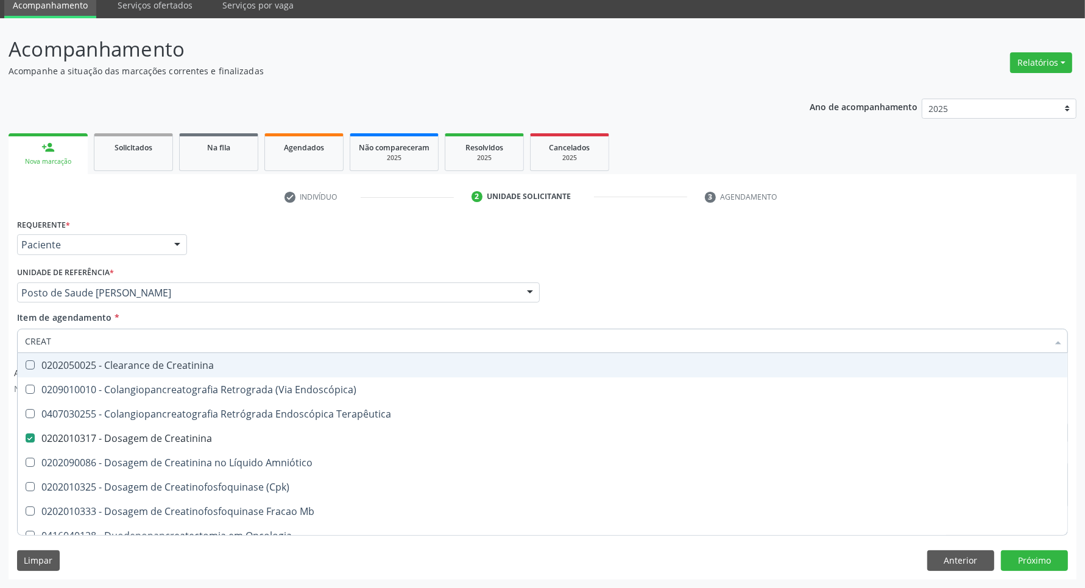
drag, startPoint x: 70, startPoint y: 343, endPoint x: 0, endPoint y: 320, distance: 73.6
click at [0, 328] on div "Acompanhamento Acompanhe a situação das marcações correntes e finalizadas Relat…" at bounding box center [542, 303] width 1085 height 570
type input "UR"
checkbox Creatinina "false"
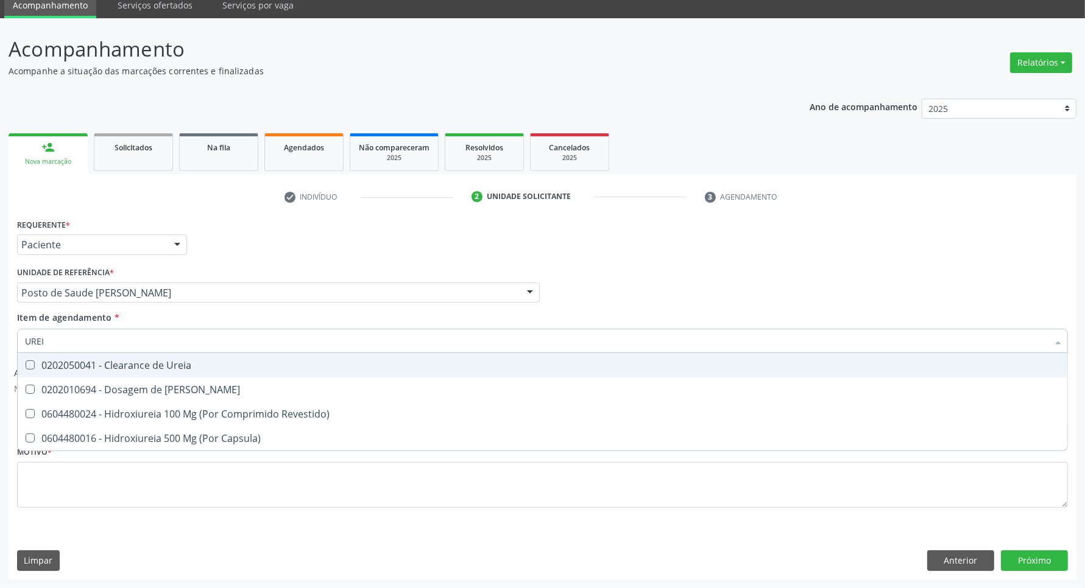
type input "UREIA"
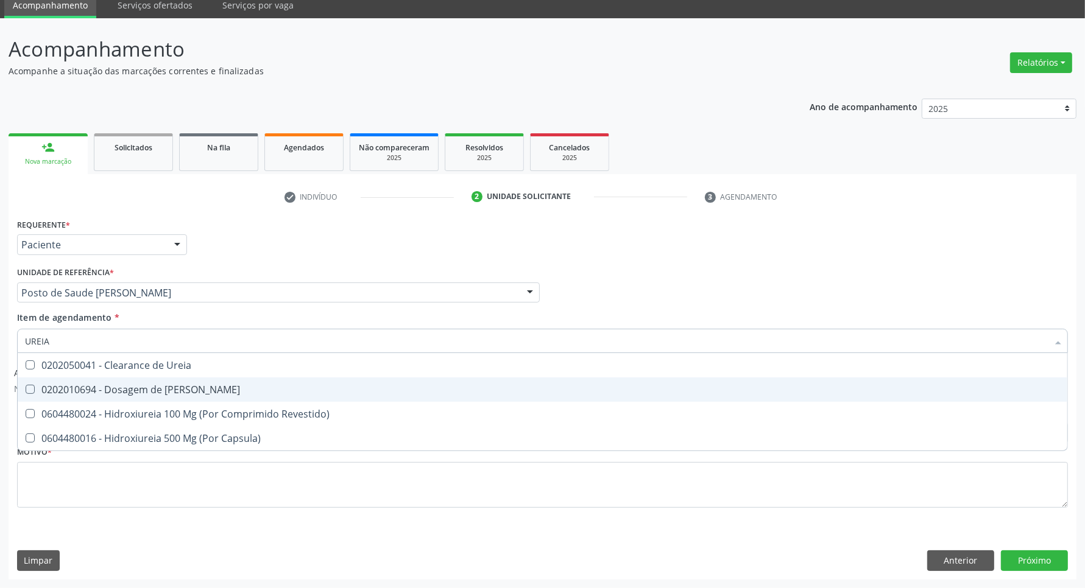
click at [43, 385] on div "0202010694 - Dosagem de [PERSON_NAME]" at bounding box center [542, 390] width 1035 height 10
checkbox Ureia "true"
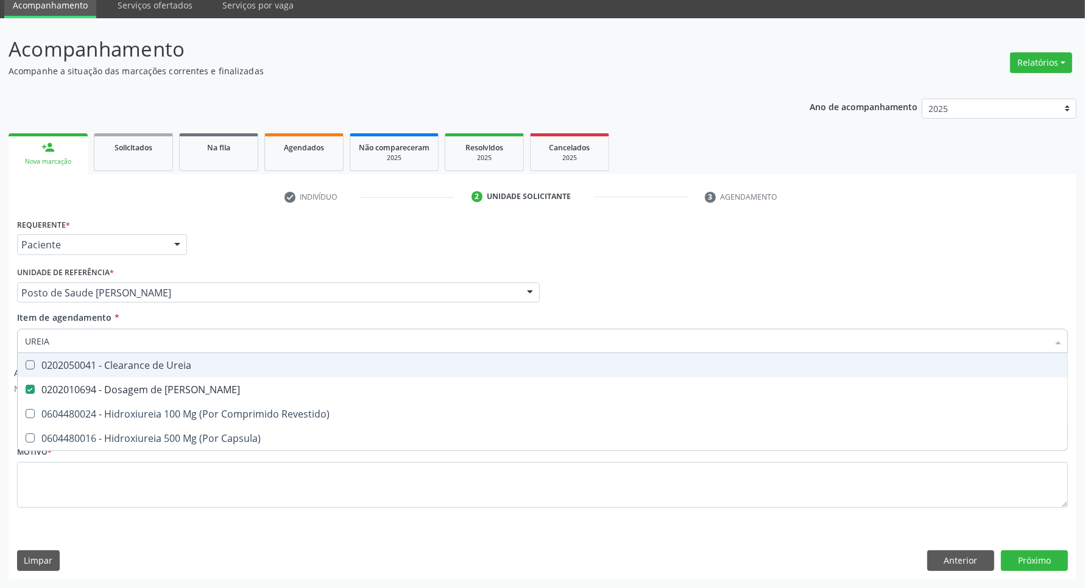
drag, startPoint x: 55, startPoint y: 336, endPoint x: 0, endPoint y: 336, distance: 55.4
click at [0, 340] on div "Acompanhamento Acompanhe a situação das marcações correntes e finalizadas Relat…" at bounding box center [542, 303] width 1085 height 570
type input "TR"
checkbox Ureia "false"
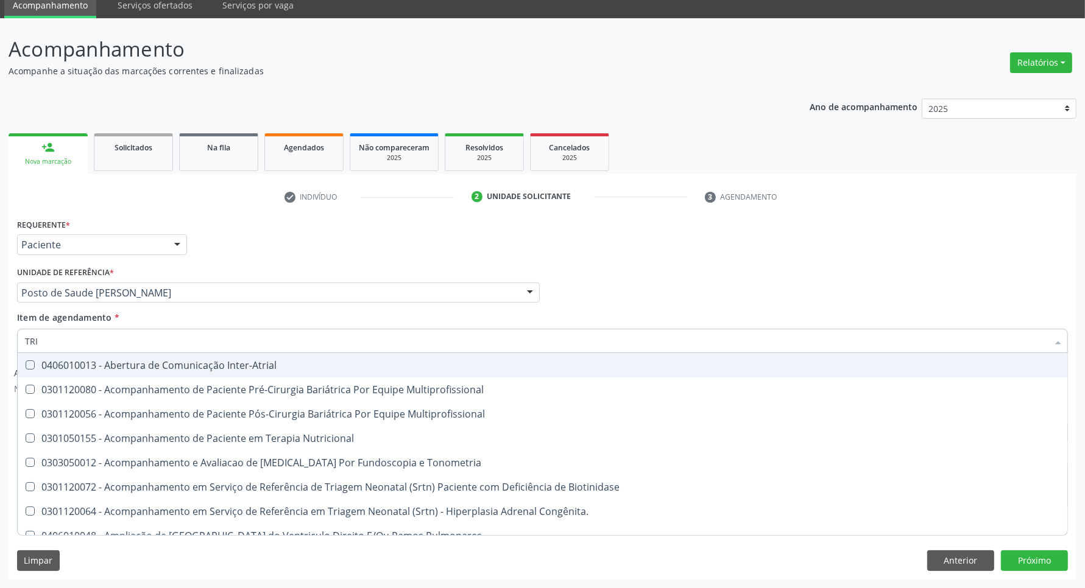
type input "TRIG"
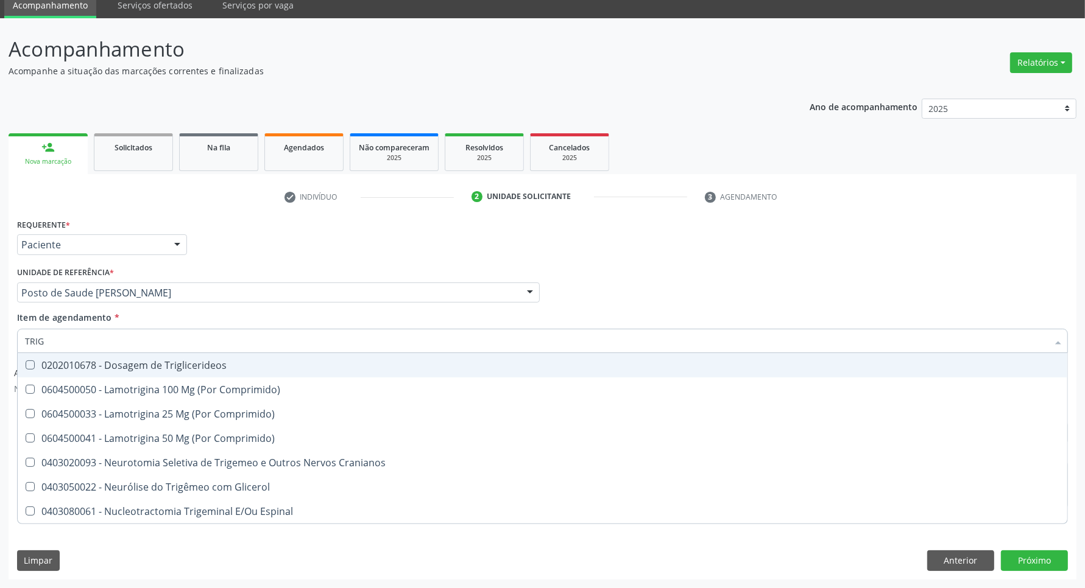
click at [418, 363] on div "0202010678 - Dosagem de Triglicerideos" at bounding box center [542, 366] width 1035 height 10
checkbox Triglicerideos "true"
click at [0, 337] on div "Acompanhamento Acompanhe a situação das marcações correntes e finalizadas Relat…" at bounding box center [542, 303] width 1085 height 570
type input "HE"
checkbox Triglicerideos "false"
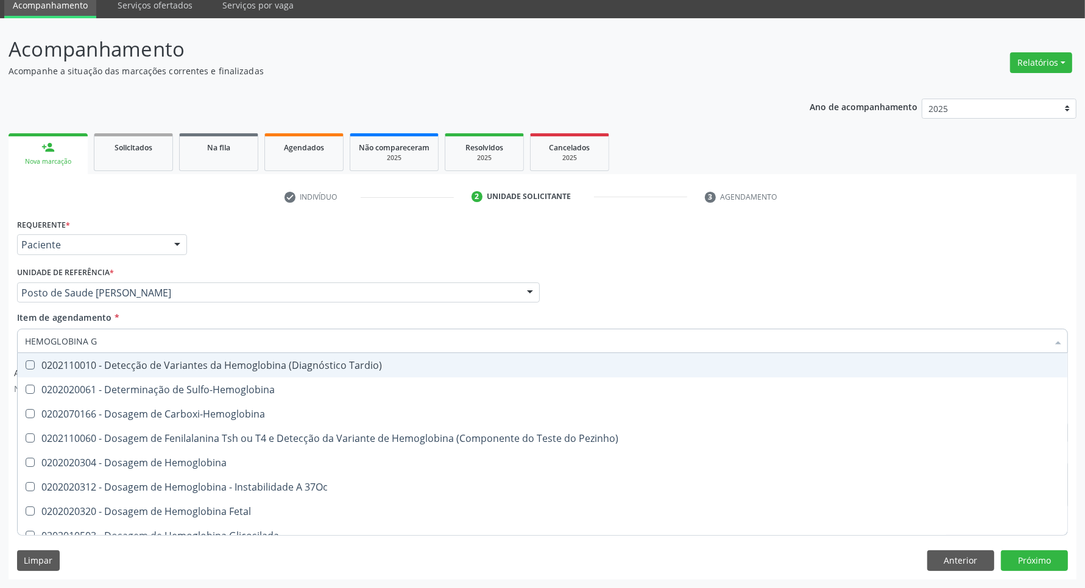
type input "HEMOGLOBINA G"
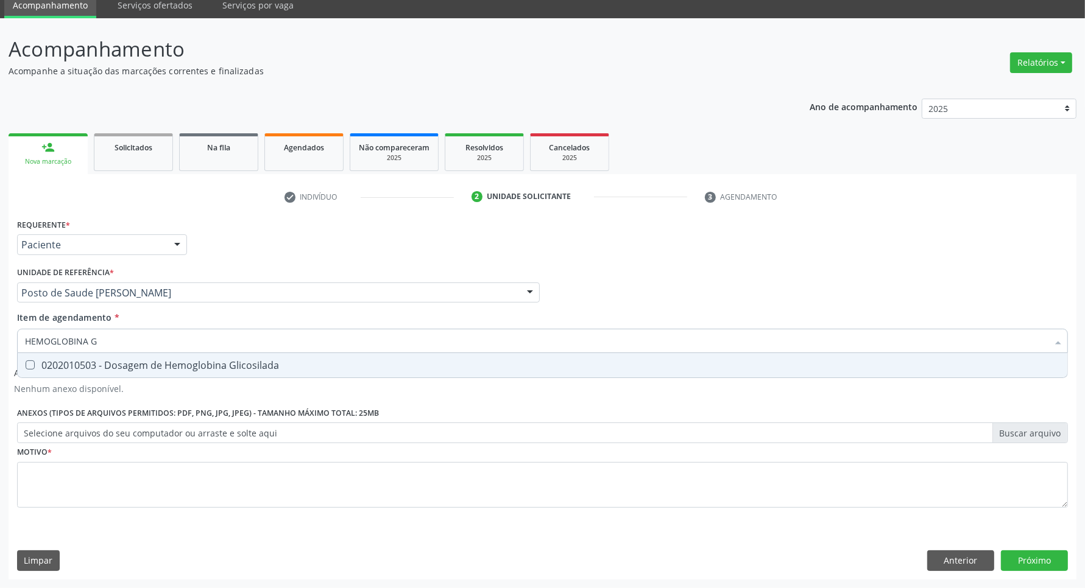
drag, startPoint x: 38, startPoint y: 362, endPoint x: 108, endPoint y: 348, distance: 71.6
click at [41, 362] on div "0202010503 - Dosagem de Hemoglobina Glicosilada" at bounding box center [542, 366] width 1035 height 10
checkbox Glicosilada "true"
click at [0, 326] on div "Acompanhamento Acompanhe a situação das marcações correntes e finalizadas Relat…" at bounding box center [542, 303] width 1085 height 570
type input "HE"
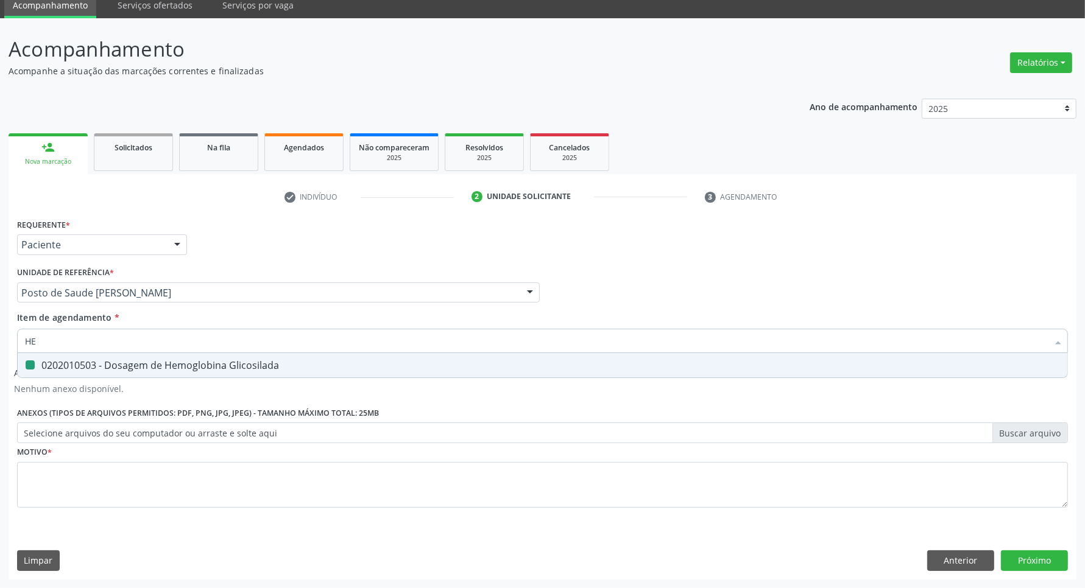
checkbox Glicosilada "false"
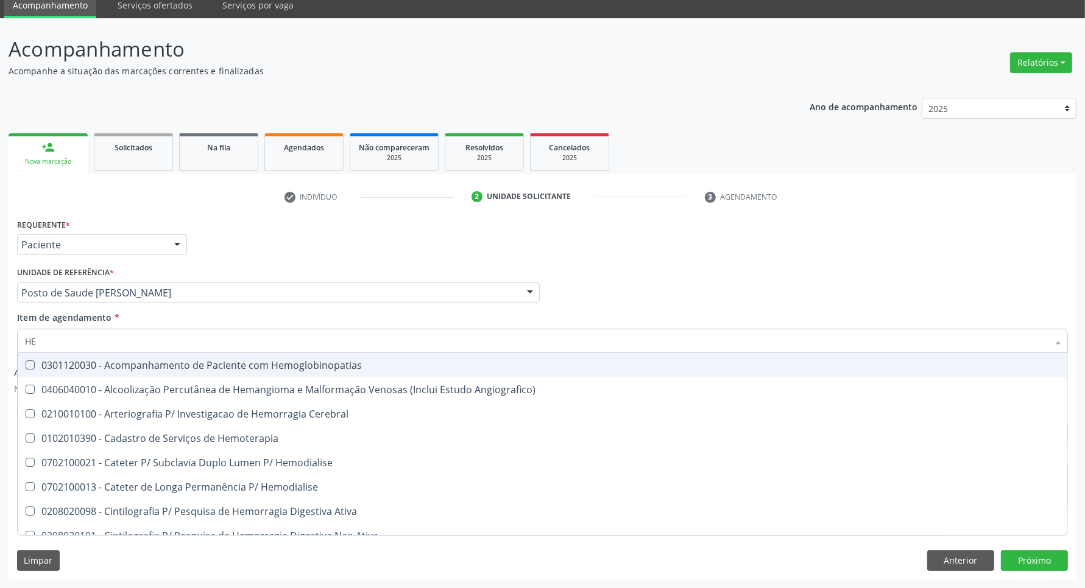
type input "HEM"
checkbox Glicosilada "true"
checkbox Hematocrito "false"
type input "HEMO"
checkbox Hemacias "true"
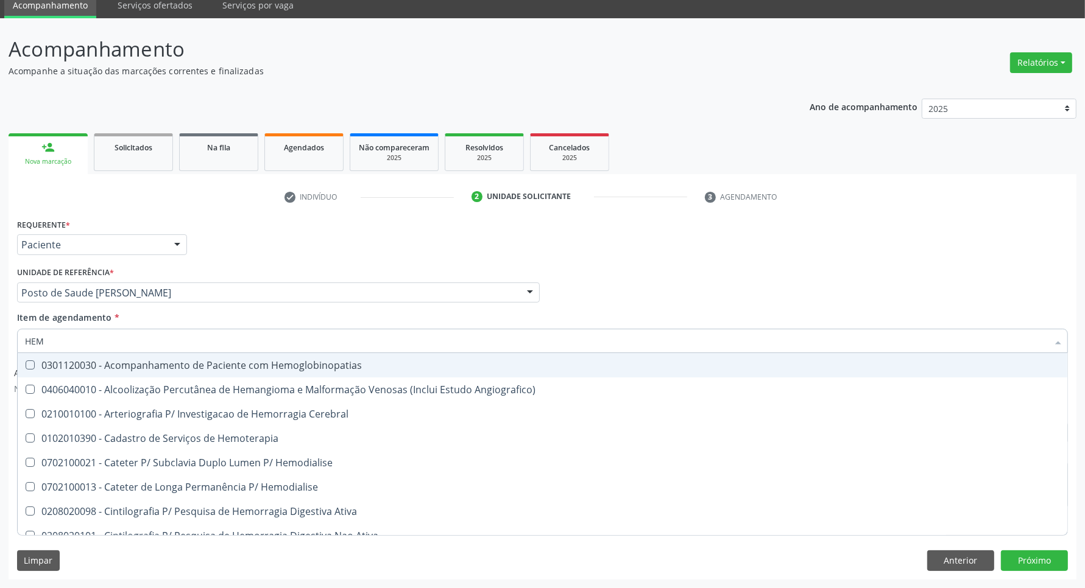
checkbox Glicosilada "false"
type input "HEMOG"
checkbox Tardio\) "true"
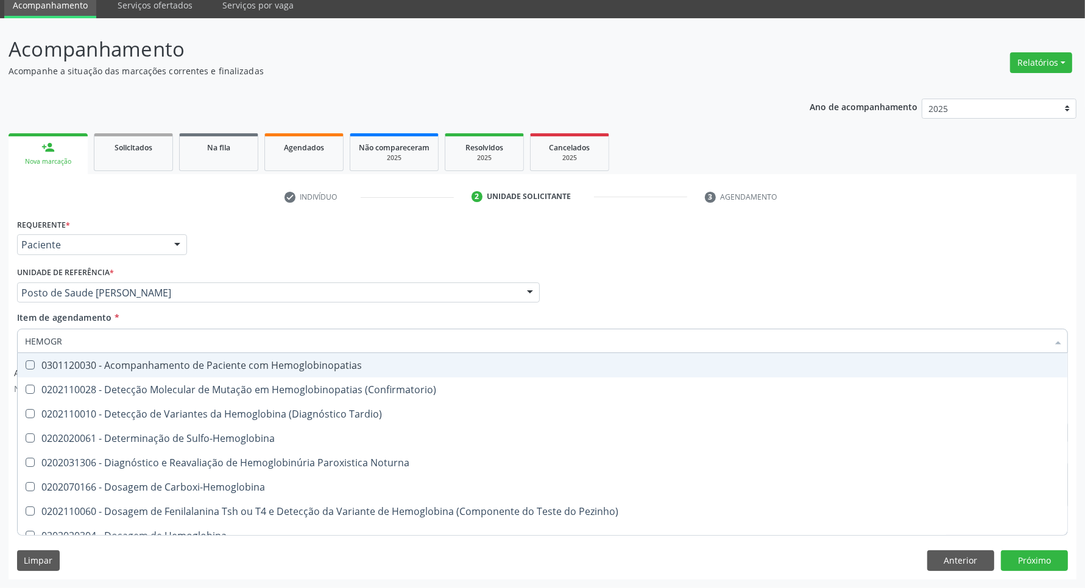
type input "HEMOGRA"
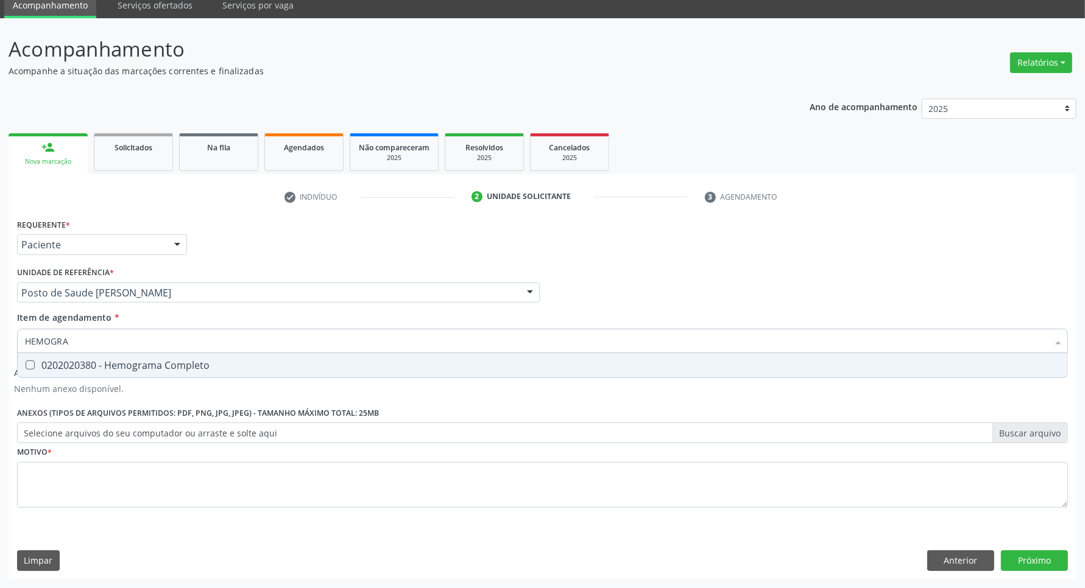
drag, startPoint x: 80, startPoint y: 369, endPoint x: 94, endPoint y: 348, distance: 24.5
click at [81, 364] on div "0202020380 - Hemograma Completo" at bounding box center [542, 366] width 1035 height 10
checkbox Completo "true"
drag, startPoint x: 25, startPoint y: 326, endPoint x: 0, endPoint y: 320, distance: 25.6
click at [0, 321] on div "Acompanhamento Acompanhe a situação das marcações correntes e finalizadas Relat…" at bounding box center [542, 303] width 1085 height 570
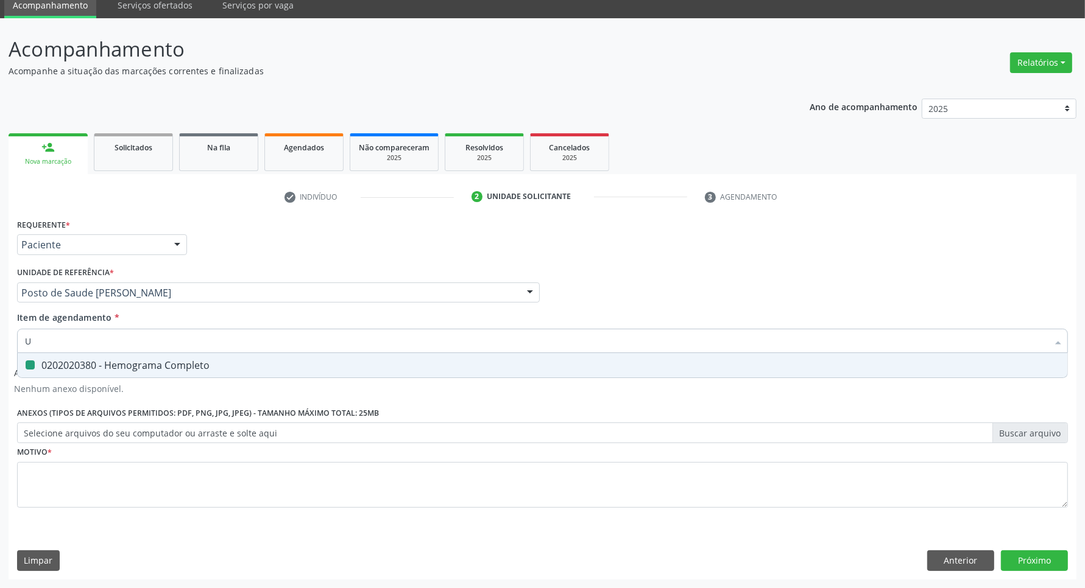
type input "UR"
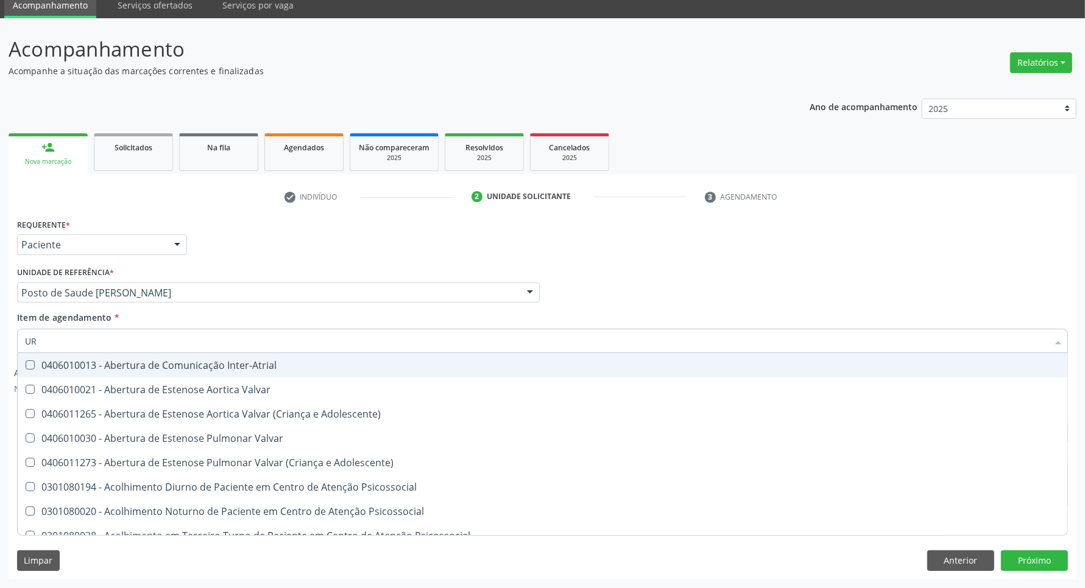
checkbox Inter-Atrial "false"
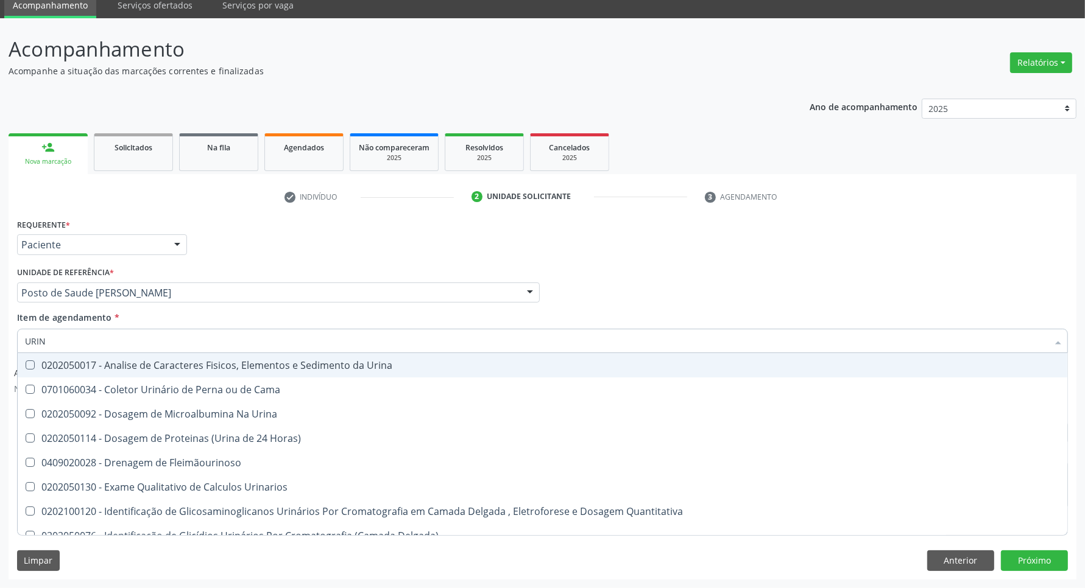
type input "URINA"
click at [31, 361] on Urina at bounding box center [30, 365] width 9 height 9
click at [26, 361] on Urina "checkbox" at bounding box center [22, 365] width 8 height 8
checkbox Urina "true"
click at [682, 264] on div "Profissional Solicitante Por favor, selecione a Unidade de Atendimento primeiro…" at bounding box center [542, 288] width 1057 height 48
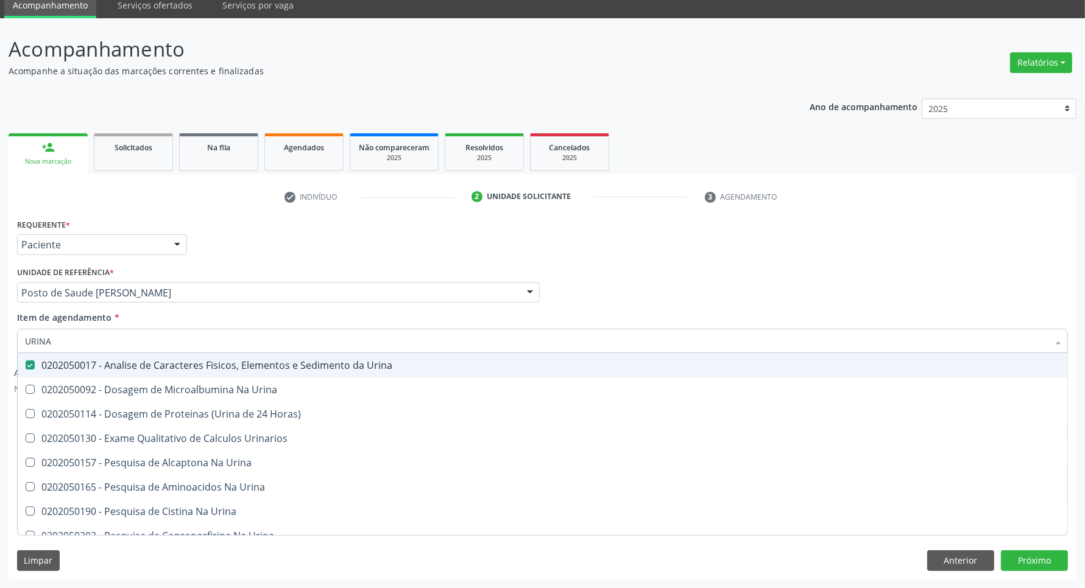
checkbox Urina "true"
checkbox Horas\) "true"
checkbox Urinarios "true"
checkbox Urina "true"
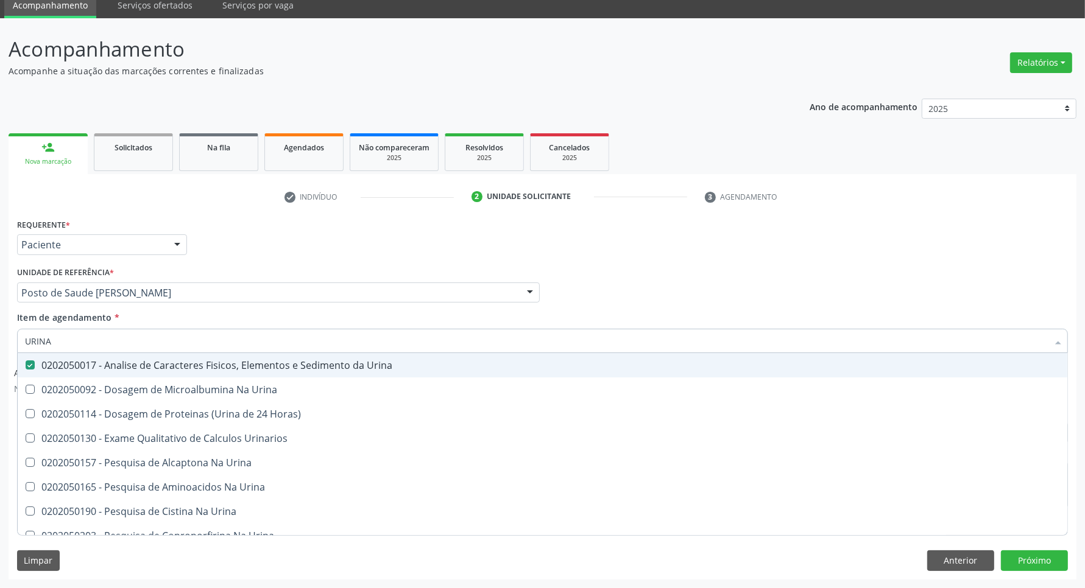
checkbox Urina "true"
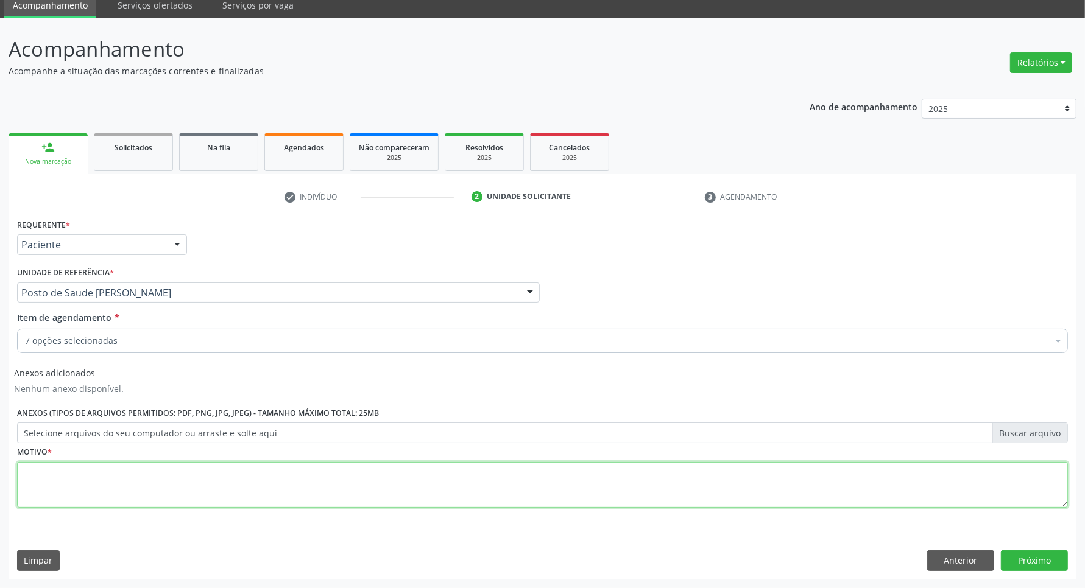
click at [424, 496] on textarea at bounding box center [542, 485] width 1051 height 46
type textarea "."
click at [1031, 559] on button "Próximo" at bounding box center [1034, 561] width 67 height 21
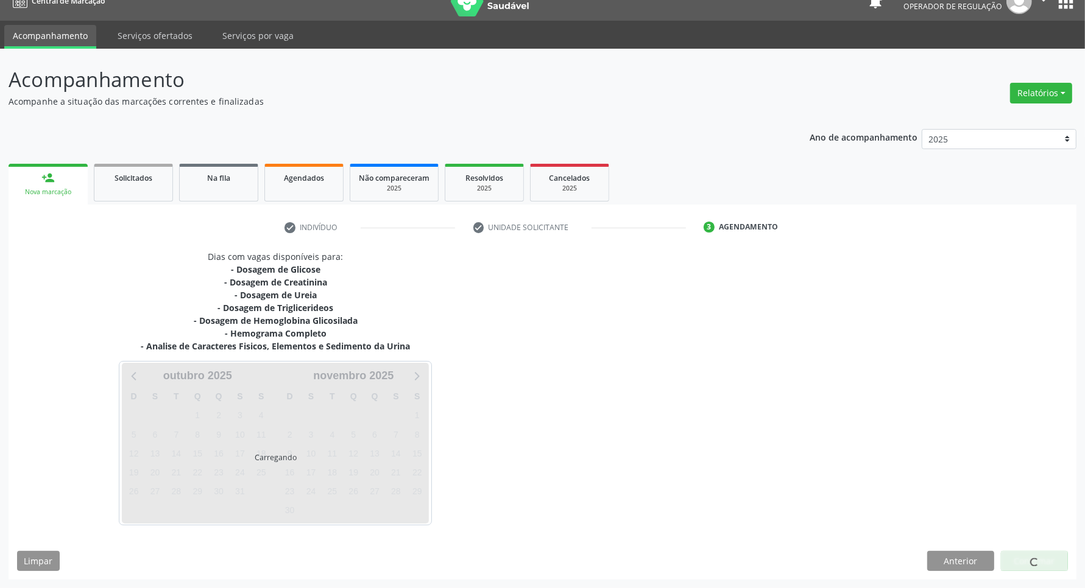
scroll to position [18, 0]
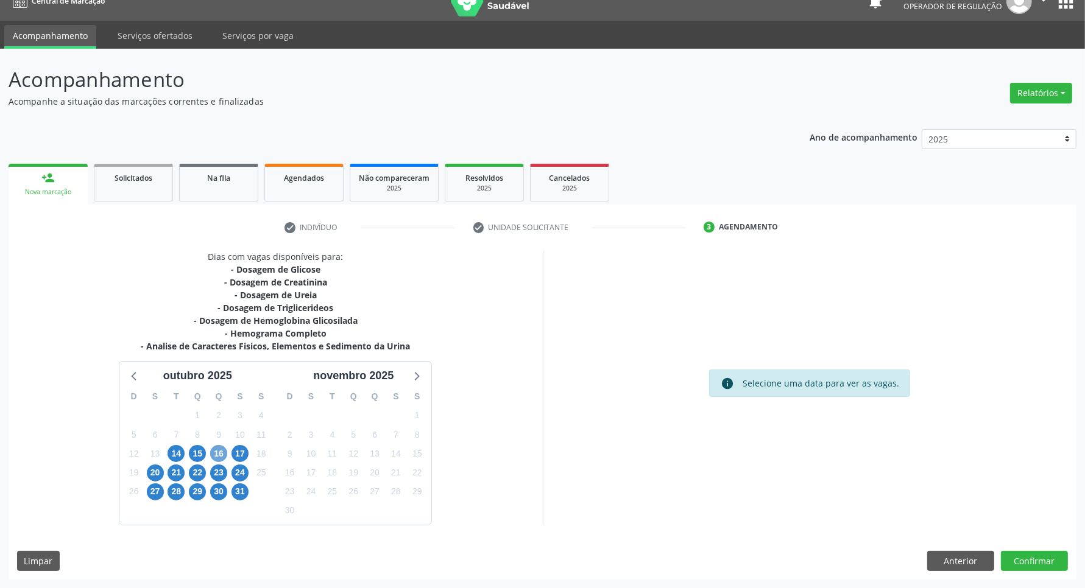
drag, startPoint x: 215, startPoint y: 458, endPoint x: 217, endPoint y: 452, distance: 6.6
click at [216, 455] on span "16" at bounding box center [218, 453] width 17 height 17
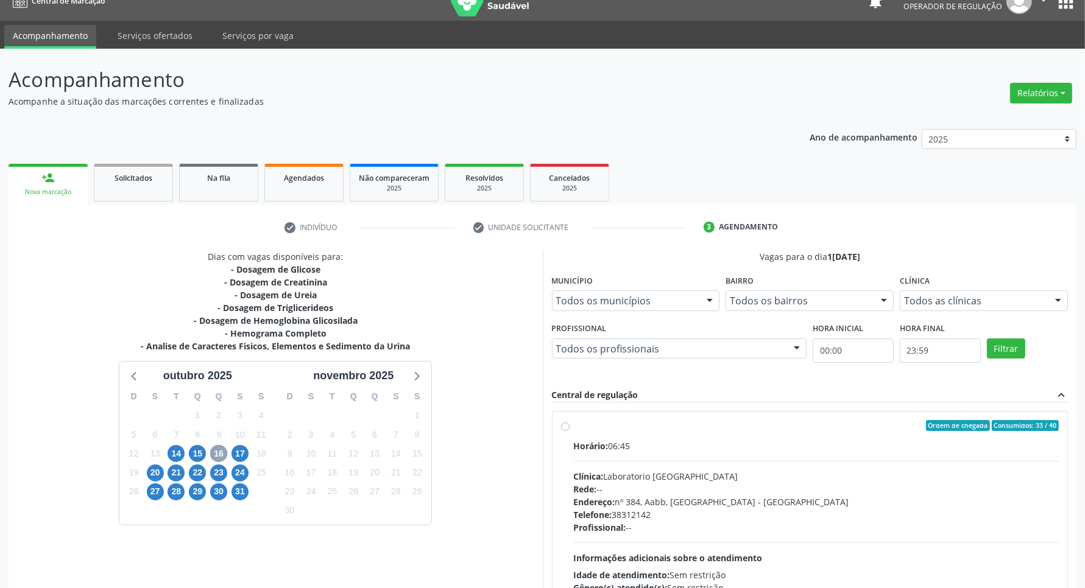
scroll to position [192, 0]
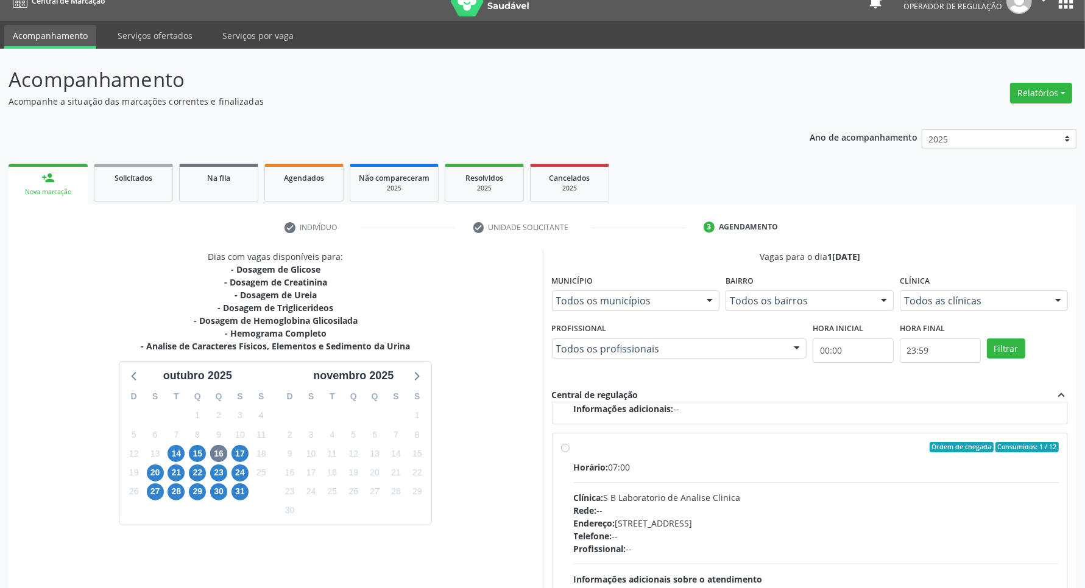
click at [805, 528] on div "Endereço: Casa, nº 679, Centro, Serra Talhada - PE" at bounding box center [816, 523] width 485 height 13
click at [570, 453] on input "Ordem de chegada Consumidos: 1 / 12 Horário: 07:00 Clínica: S B Laboratorio de …" at bounding box center [565, 447] width 9 height 11
radio input "true"
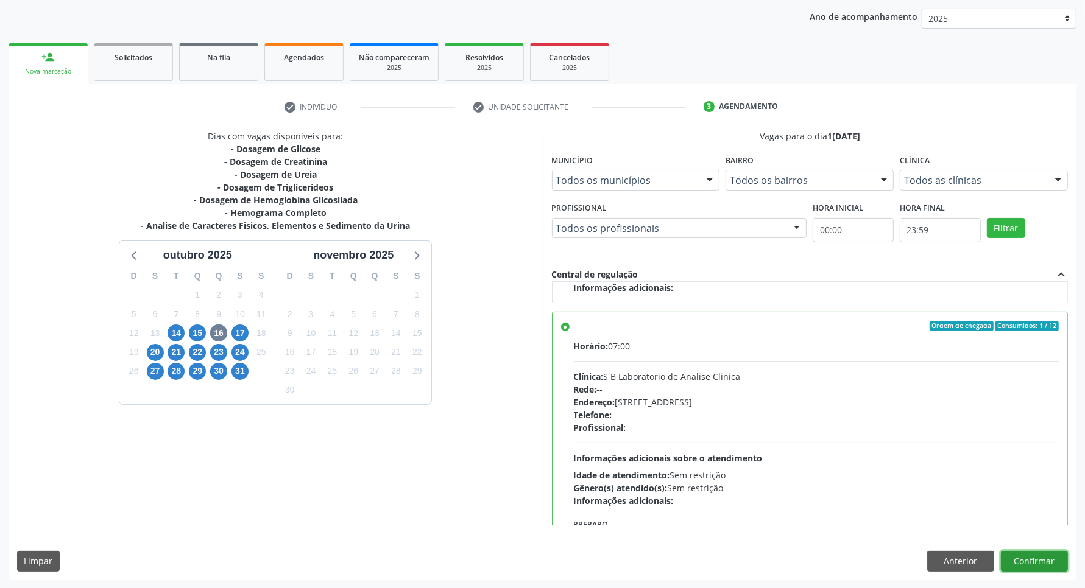
click at [1042, 559] on button "Confirmar" at bounding box center [1034, 561] width 67 height 21
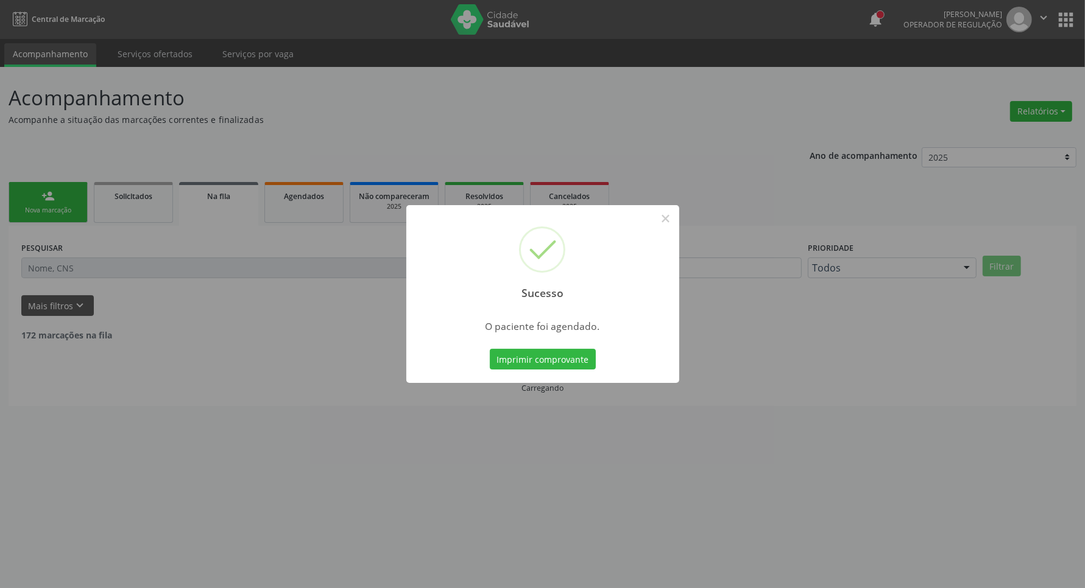
scroll to position [0, 0]
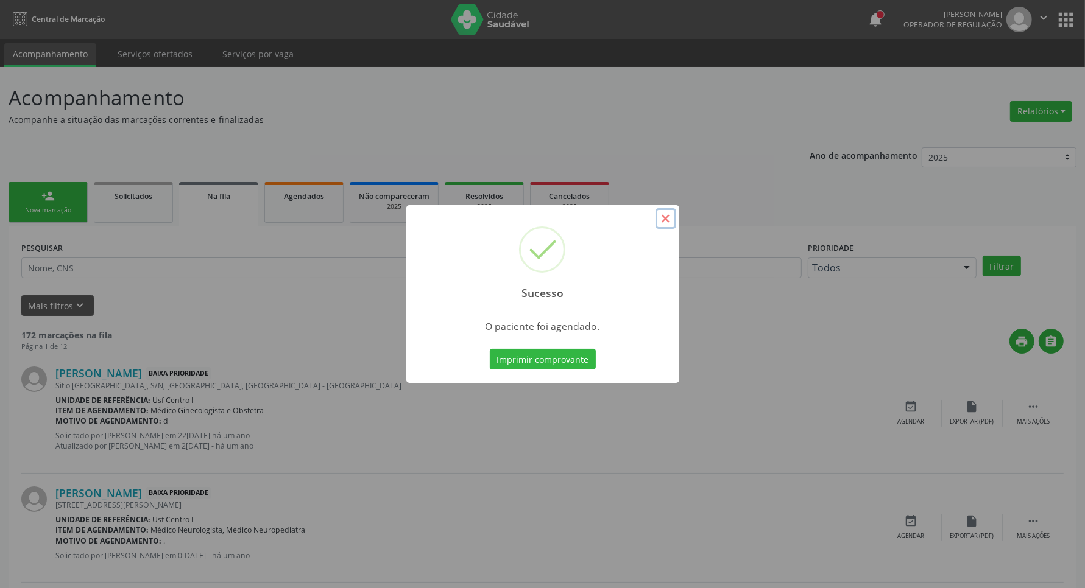
click at [664, 218] on button "×" at bounding box center [665, 218] width 21 height 21
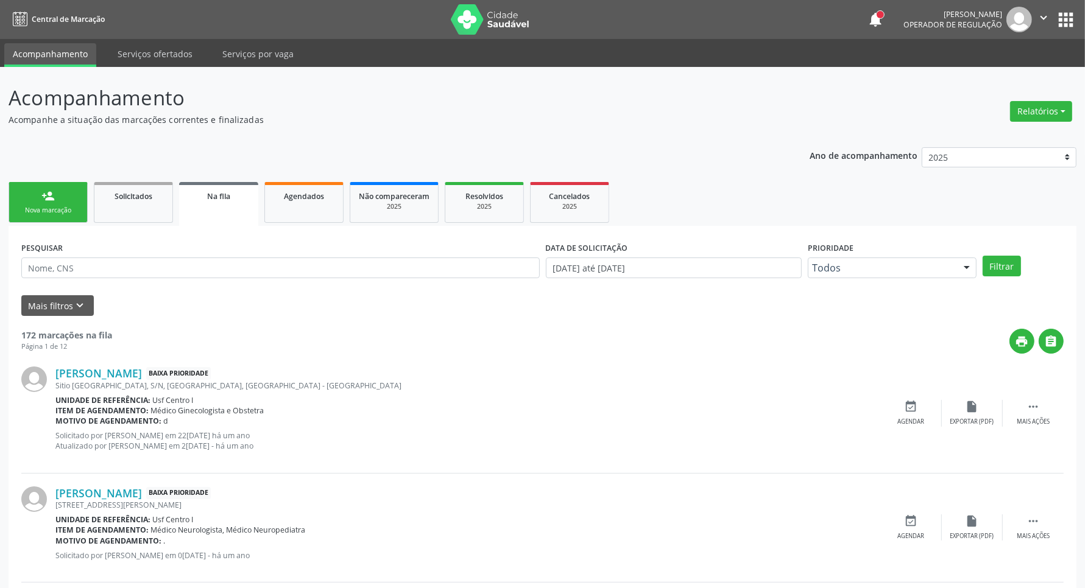
click at [52, 206] on div "Nova marcação" at bounding box center [48, 210] width 61 height 9
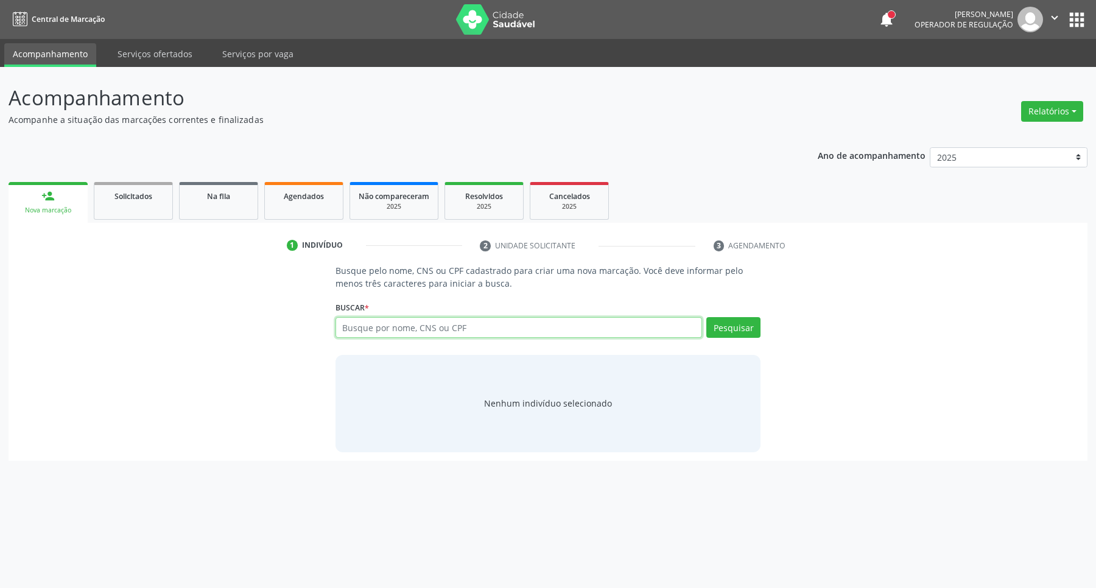
click at [447, 329] on input "text" at bounding box center [519, 327] width 367 height 21
type input "02536540413"
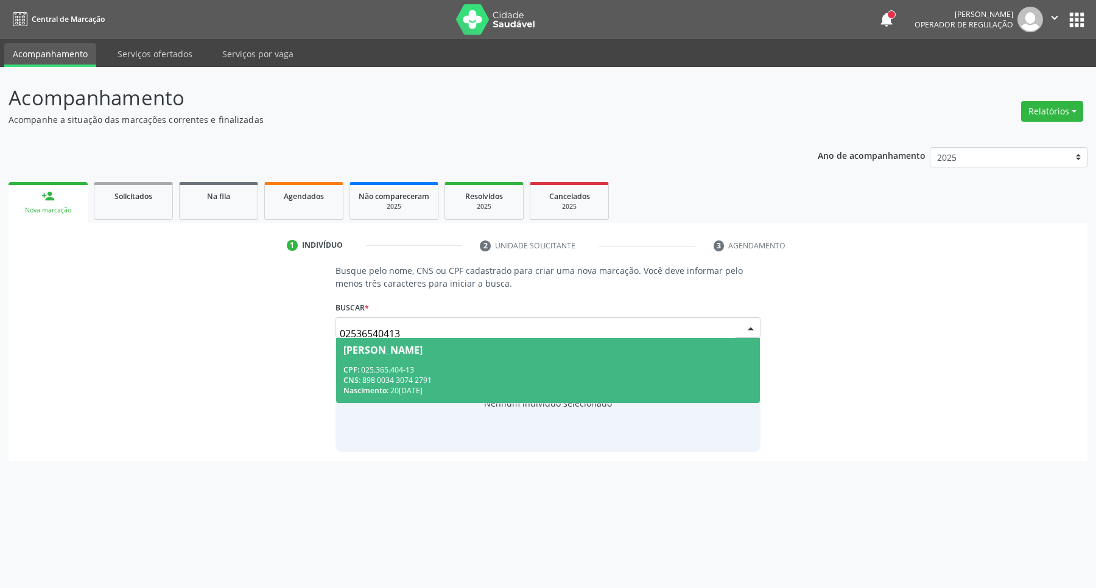
click at [405, 354] on div "Maria Salete Rodrigues" at bounding box center [383, 350] width 79 height 10
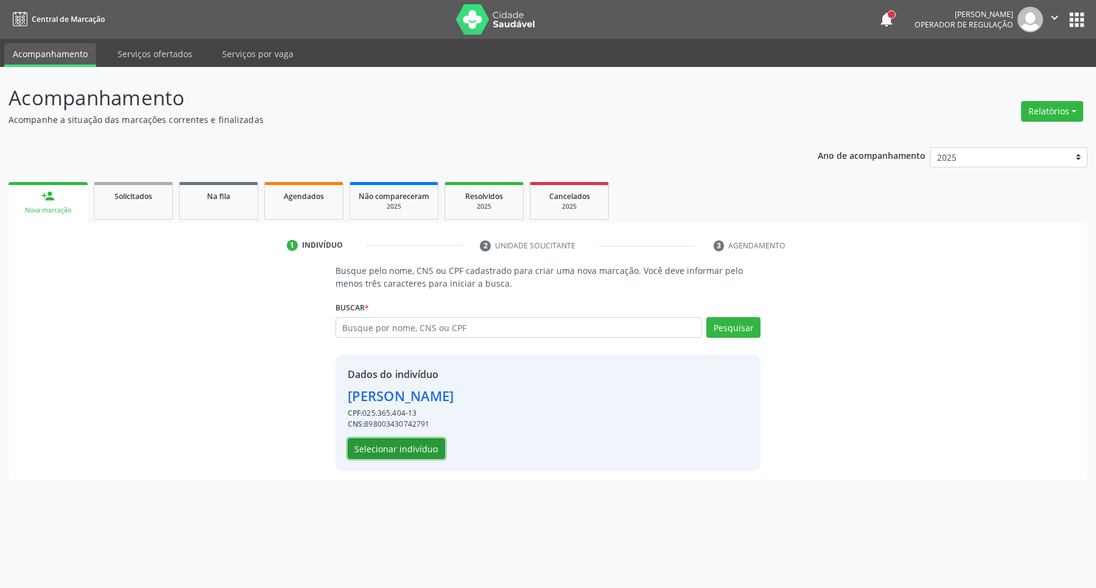
click at [391, 443] on button "Selecionar indivíduo" at bounding box center [396, 449] width 97 height 21
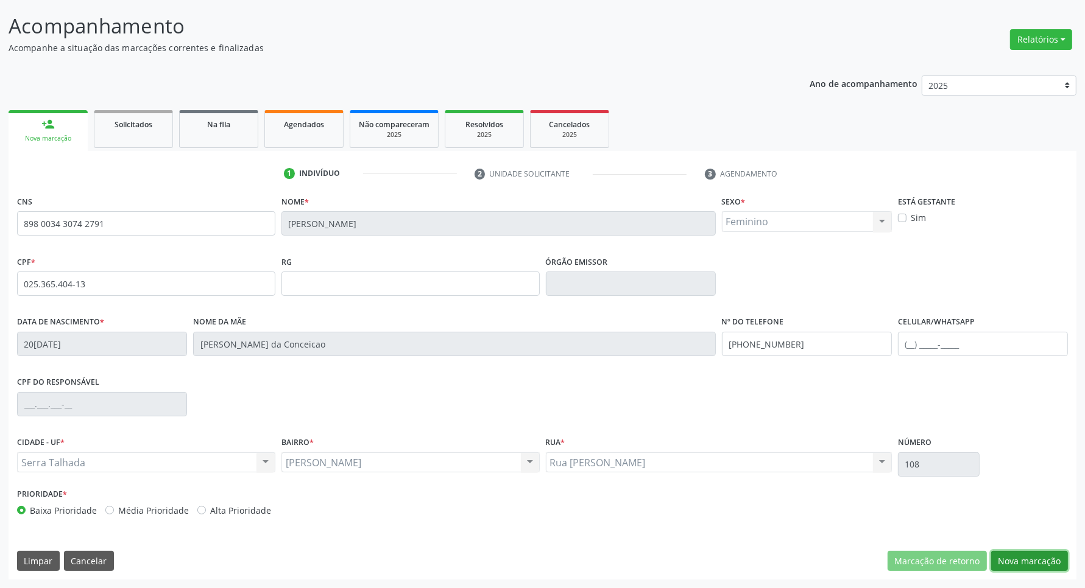
click at [1022, 564] on button "Nova marcação" at bounding box center [1029, 561] width 77 height 21
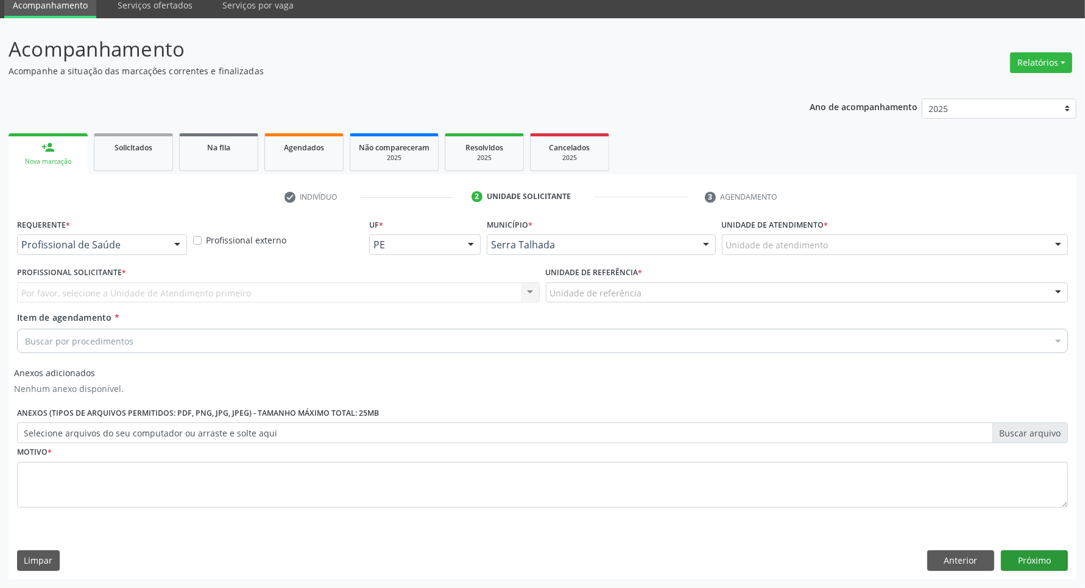
scroll to position [49, 0]
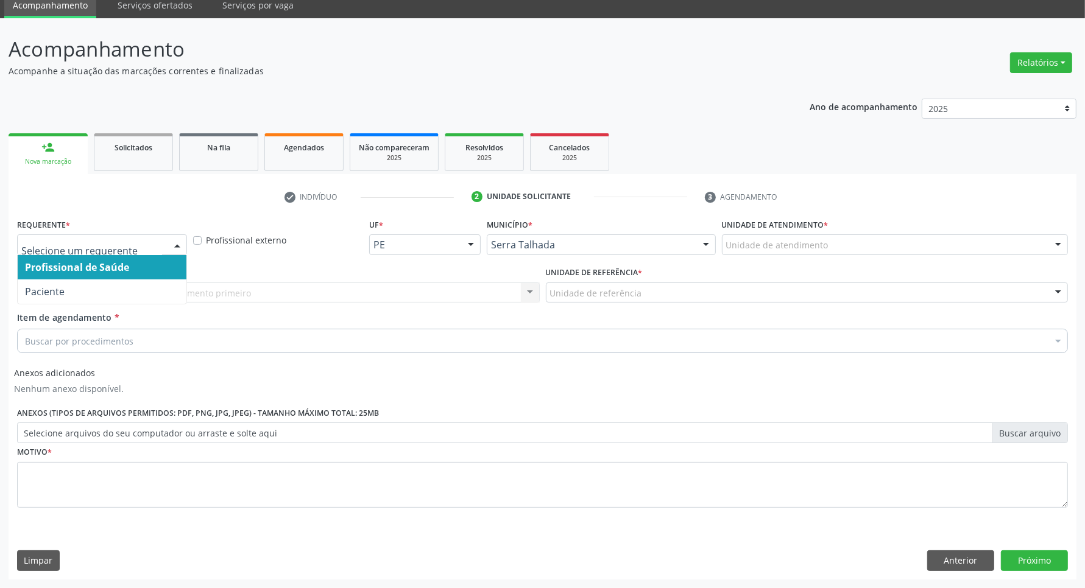
drag, startPoint x: 135, startPoint y: 236, endPoint x: 132, endPoint y: 256, distance: 19.6
click at [135, 236] on div at bounding box center [102, 245] width 170 height 21
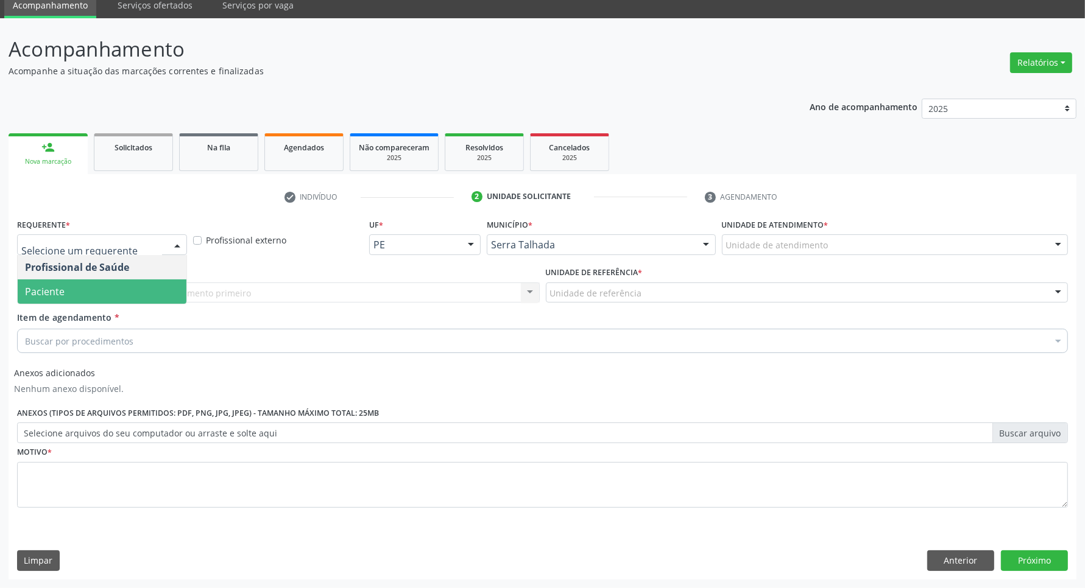
click at [126, 291] on span "Paciente" at bounding box center [102, 292] width 169 height 24
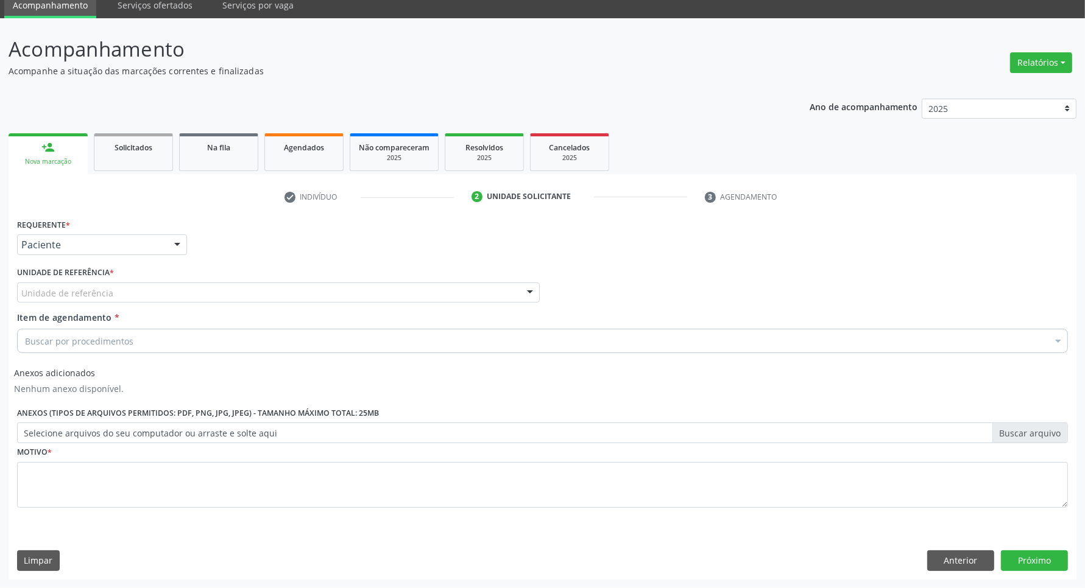
click at [126, 291] on div "Unidade de referência" at bounding box center [278, 293] width 523 height 21
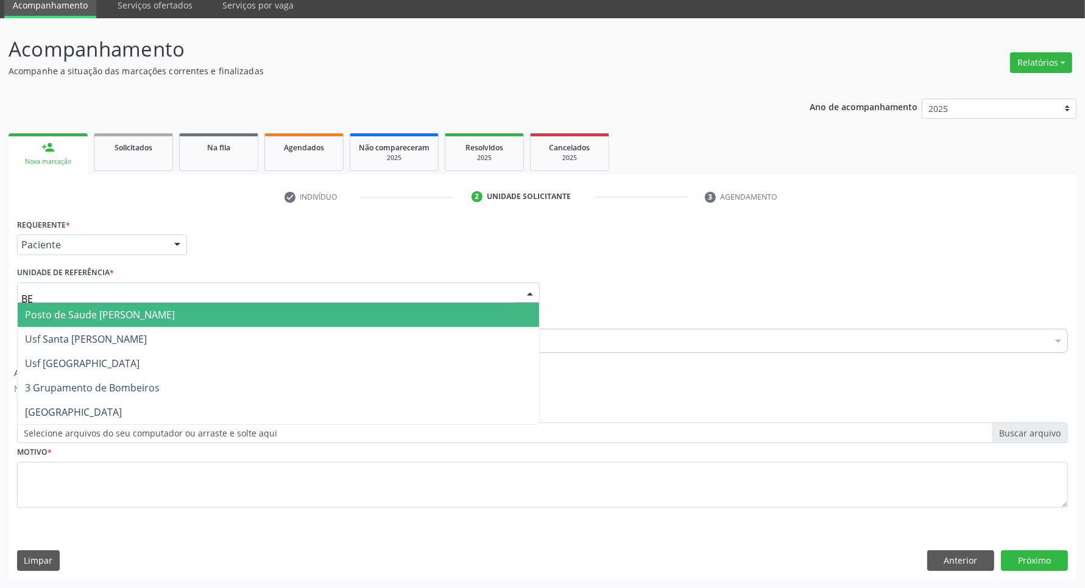
type input "BER"
click at [68, 317] on span "Posto de Saude [PERSON_NAME]" at bounding box center [100, 314] width 150 height 13
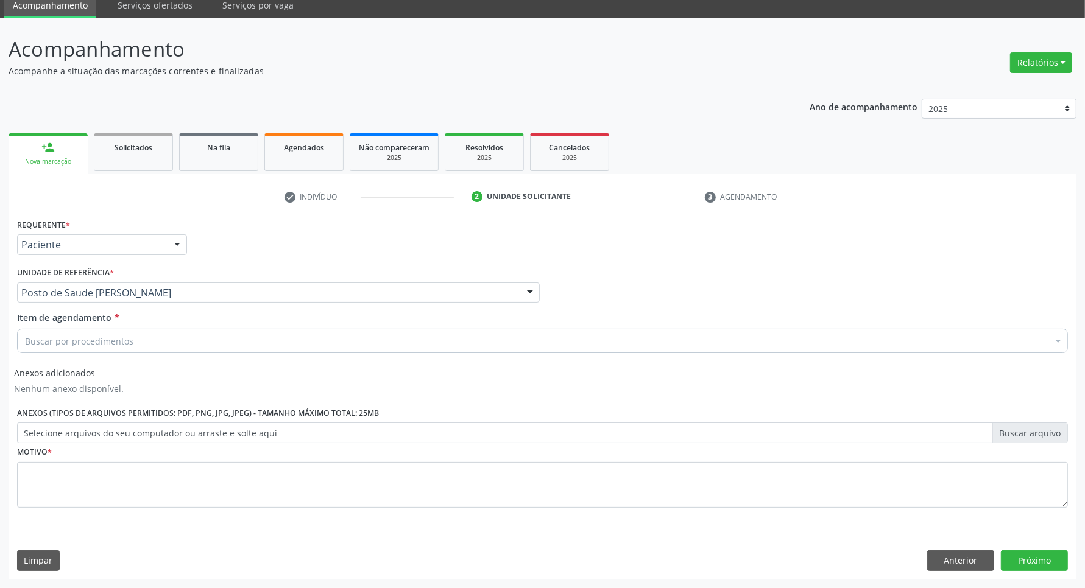
click at [74, 348] on div "Buscar por procedimentos" at bounding box center [542, 341] width 1051 height 24
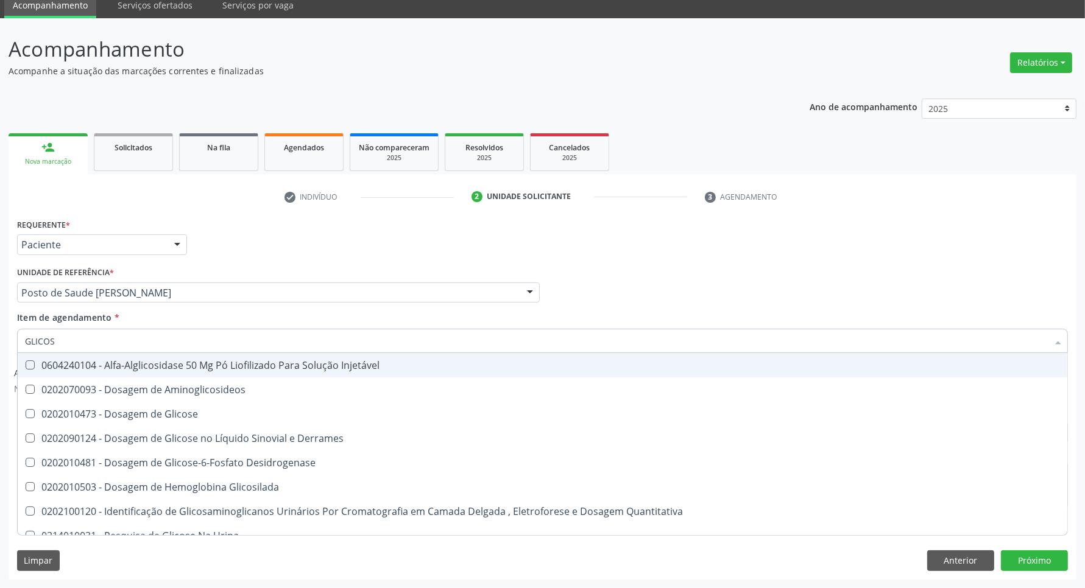
type input "GLICOSE"
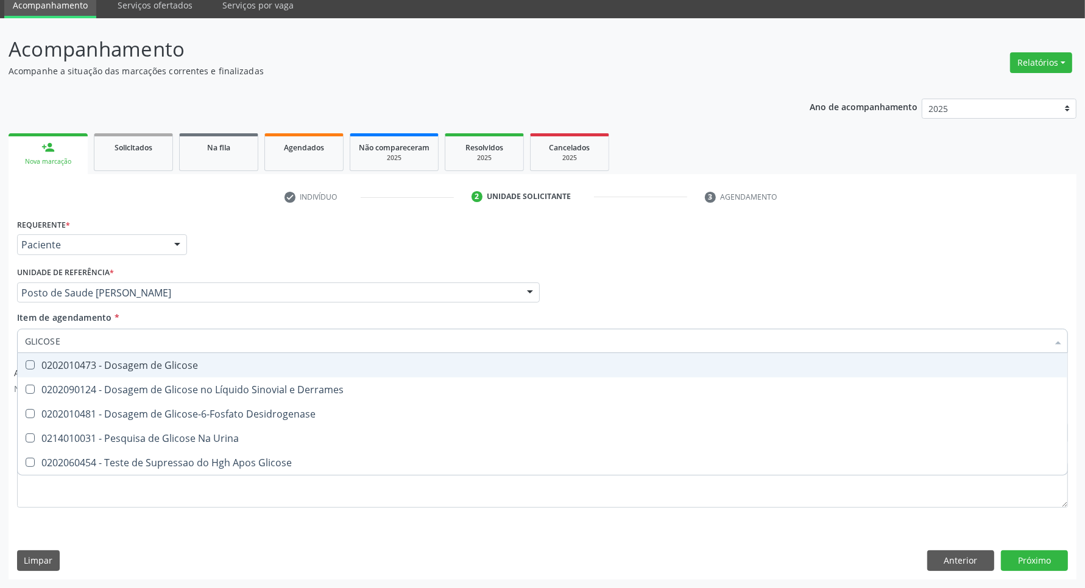
click at [71, 366] on div "0202010473 - Dosagem de Glicose" at bounding box center [542, 366] width 1035 height 10
checkbox Glicose "true"
drag, startPoint x: 0, startPoint y: 327, endPoint x: 0, endPoint y: 319, distance: 7.9
click at [0, 320] on div "Acompanhamento Acompanhe a situação das marcações correntes e finalizadas Relat…" at bounding box center [542, 303] width 1085 height 570
type input "C"
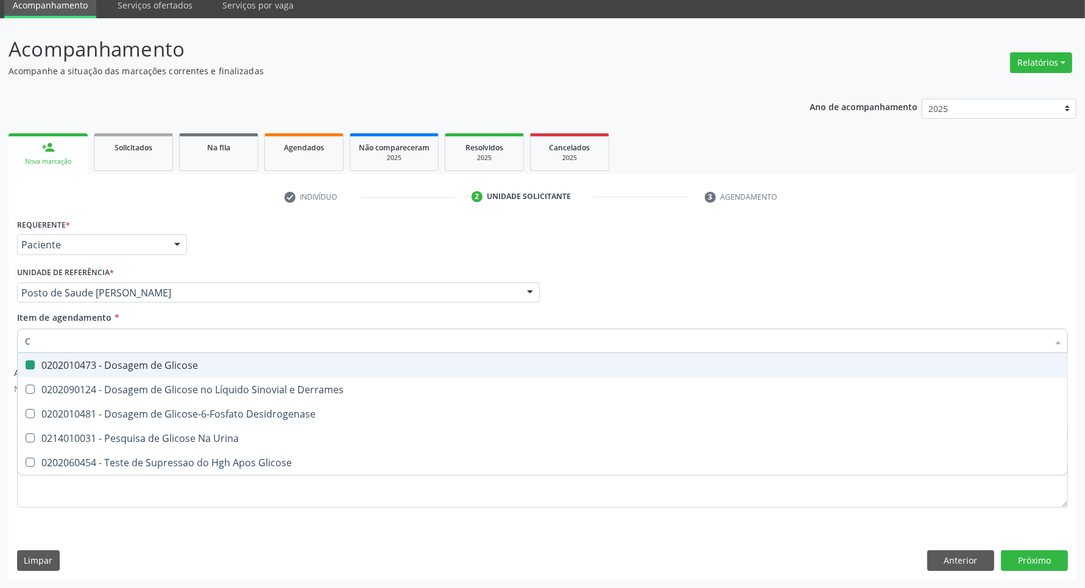
checkbox Glicose "false"
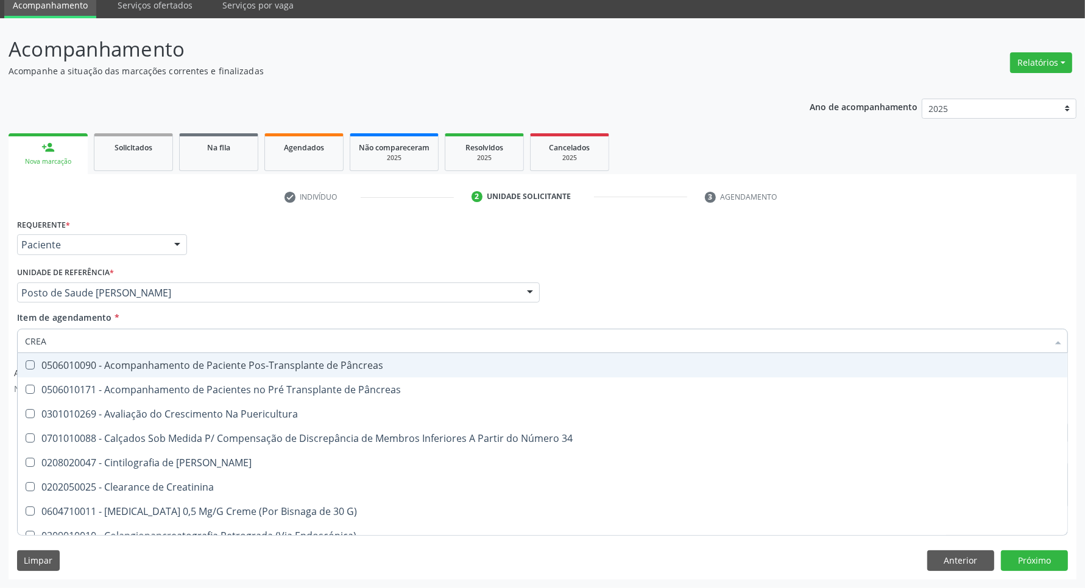
type input "CREAT"
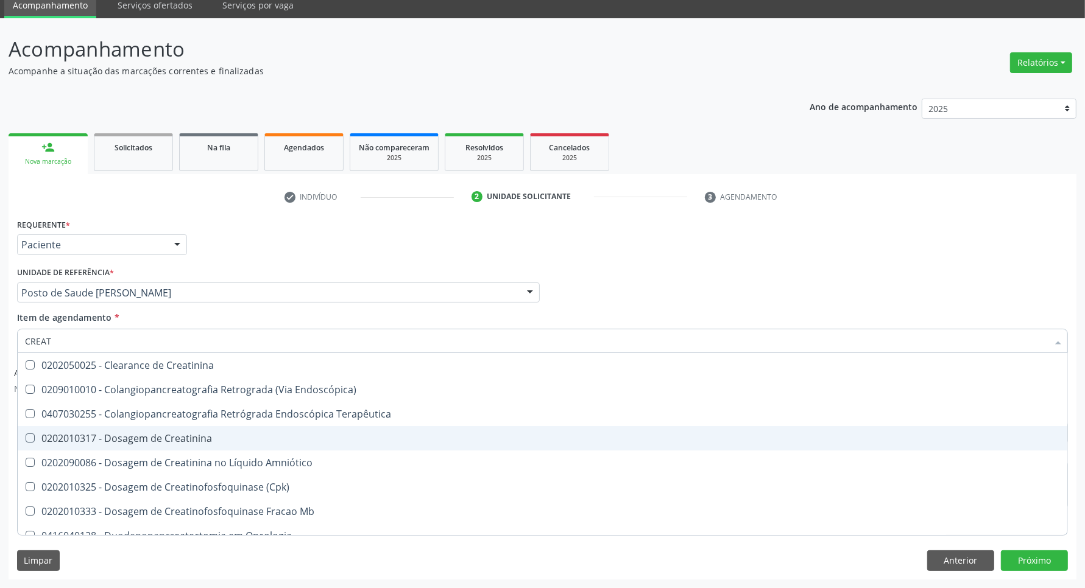
drag, startPoint x: 44, startPoint y: 431, endPoint x: 50, endPoint y: 390, distance: 41.9
click at [44, 430] on span "0202010317 - Dosagem de Creatinina" at bounding box center [543, 438] width 1050 height 24
checkbox Creatinina "true"
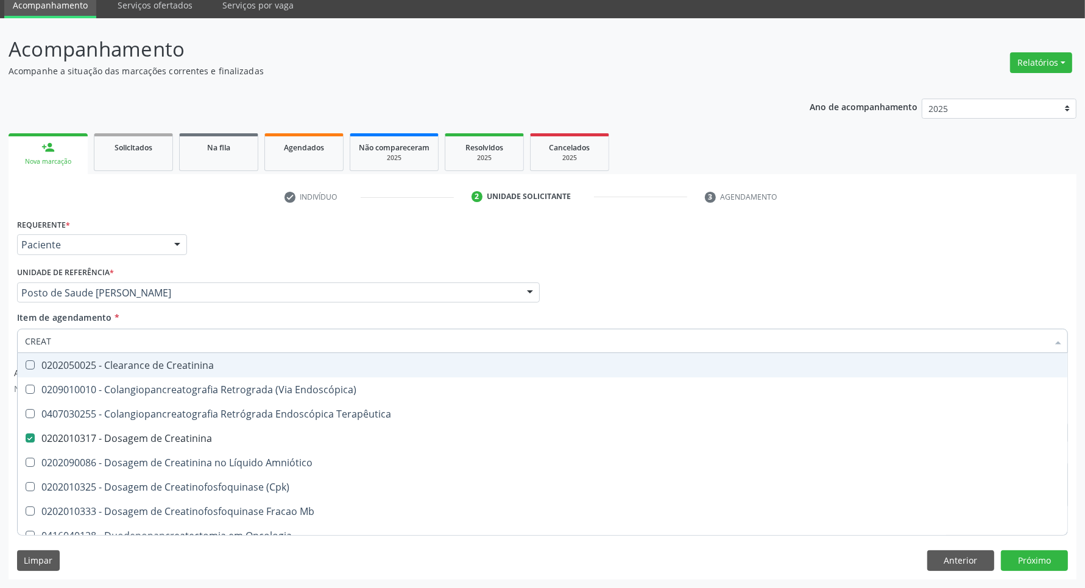
drag, startPoint x: 65, startPoint y: 339, endPoint x: 0, endPoint y: 339, distance: 65.2
click at [0, 339] on div "Acompanhamento Acompanhe a situação das marcações correntes e finalizadas Relat…" at bounding box center [542, 303] width 1085 height 570
type input "UR"
checkbox Creatinina "false"
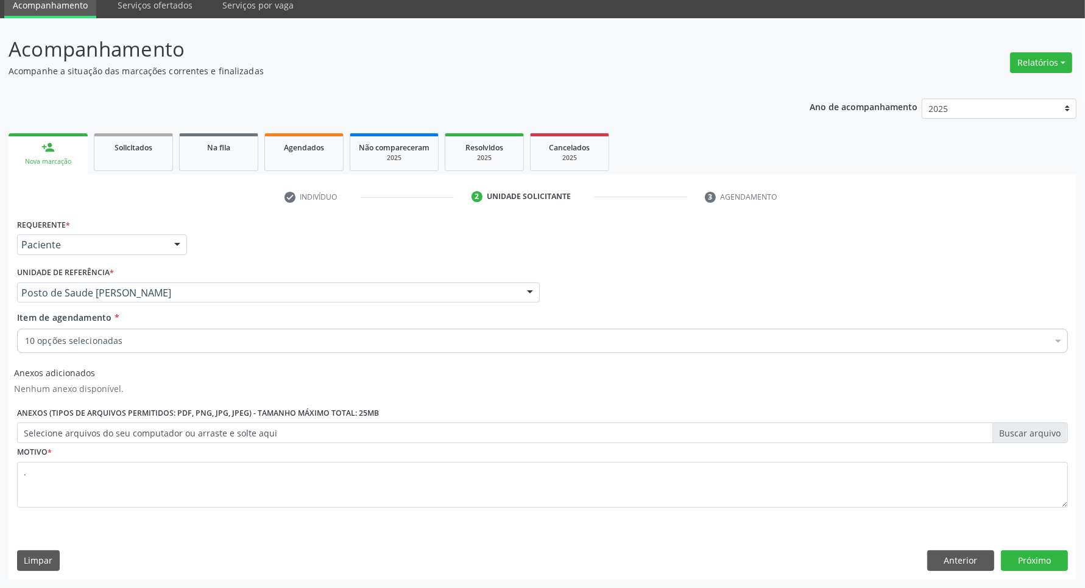
scroll to position [49, 0]
type textarea "."
click at [1053, 561] on button "Próximo" at bounding box center [1034, 561] width 67 height 21
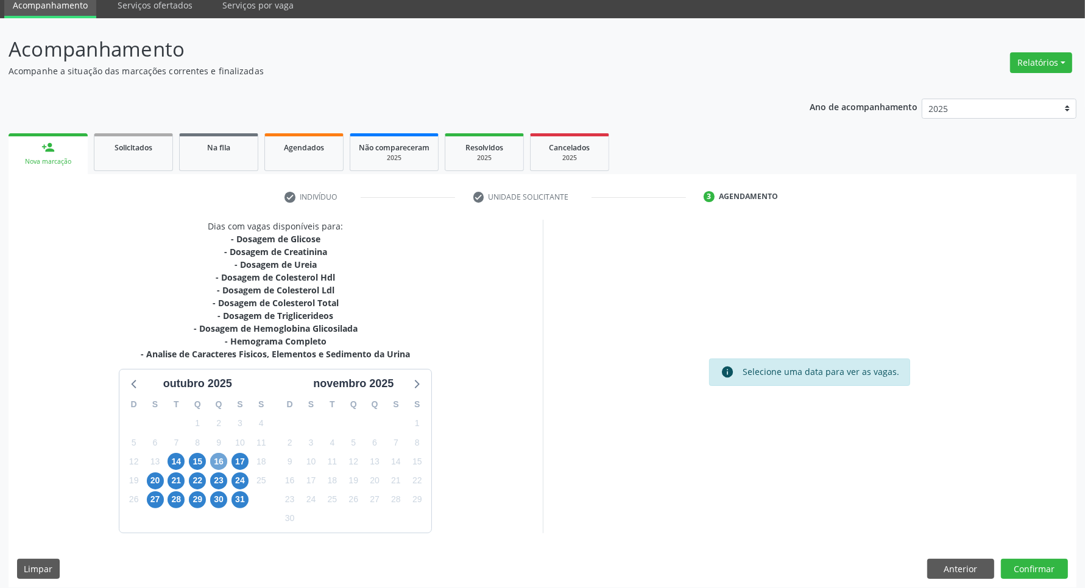
click at [221, 469] on span "16" at bounding box center [218, 461] width 17 height 17
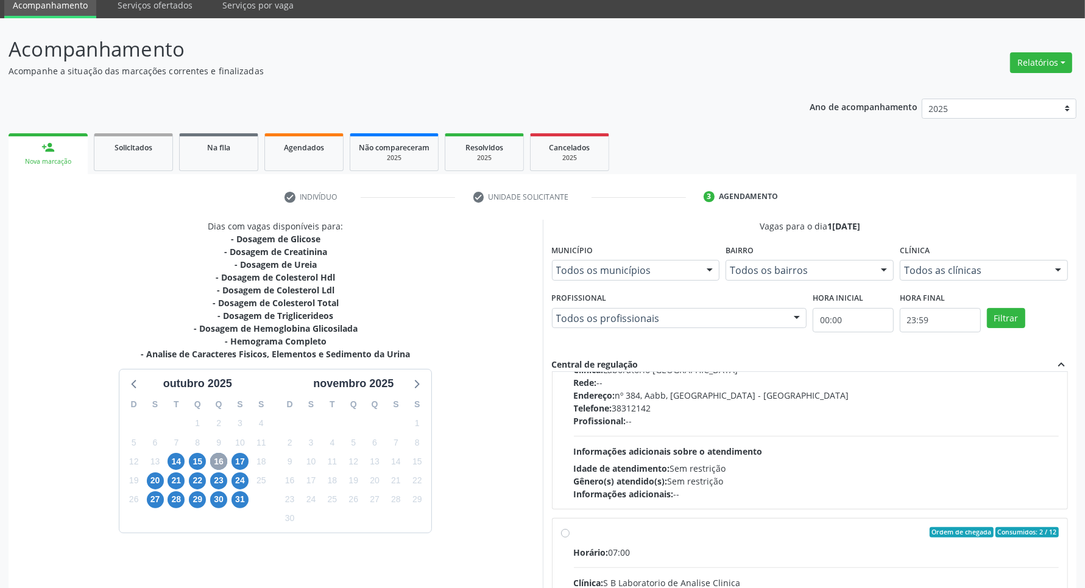
scroll to position [192, 0]
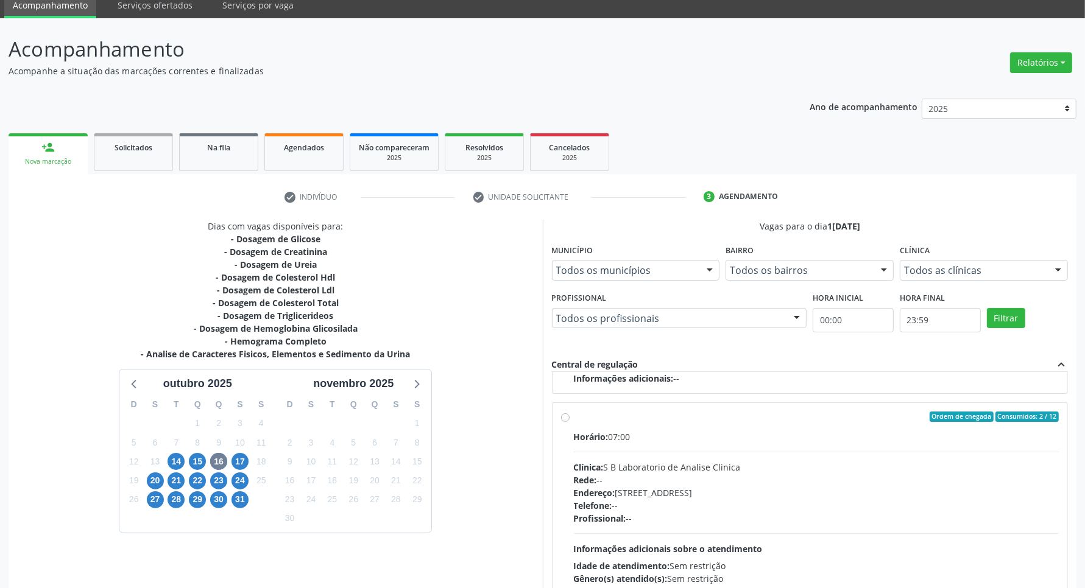
click at [732, 498] on div "Endereço: Casa, nº 679, Centro, Serra Talhada - PE" at bounding box center [816, 493] width 485 height 13
click at [570, 423] on input "Ordem de chegada Consumidos: 2 / 12 Horário: 07:00 Clínica: S B Laboratorio de …" at bounding box center [565, 417] width 9 height 11
radio input "true"
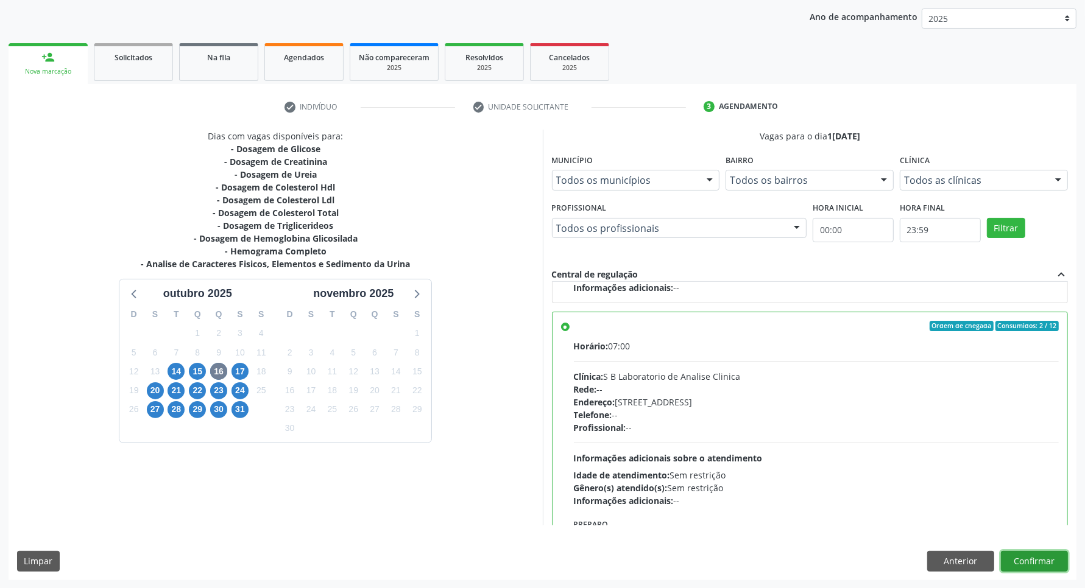
click at [1043, 559] on button "Confirmar" at bounding box center [1034, 561] width 67 height 21
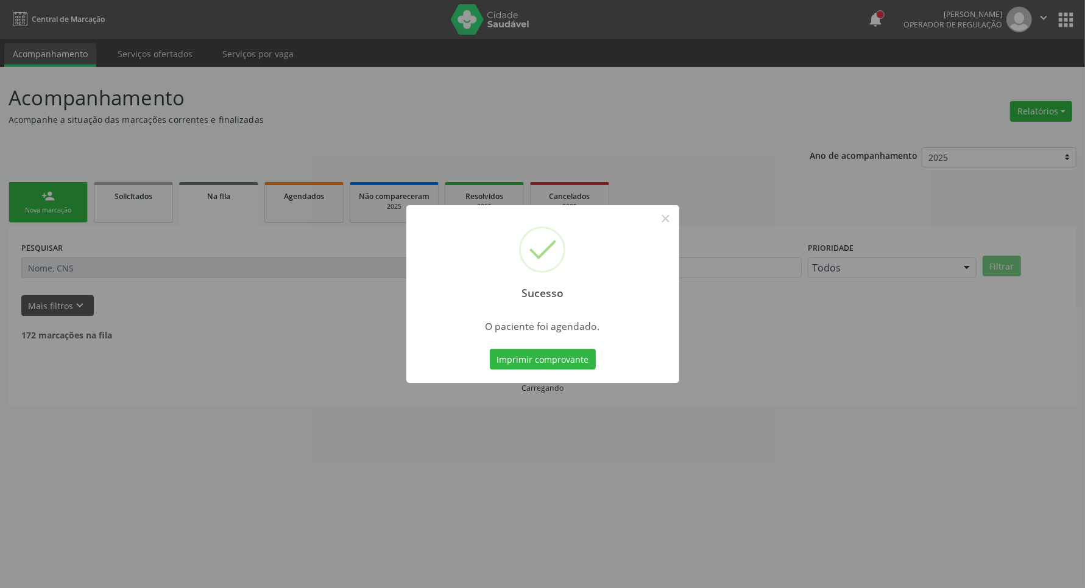
scroll to position [0, 0]
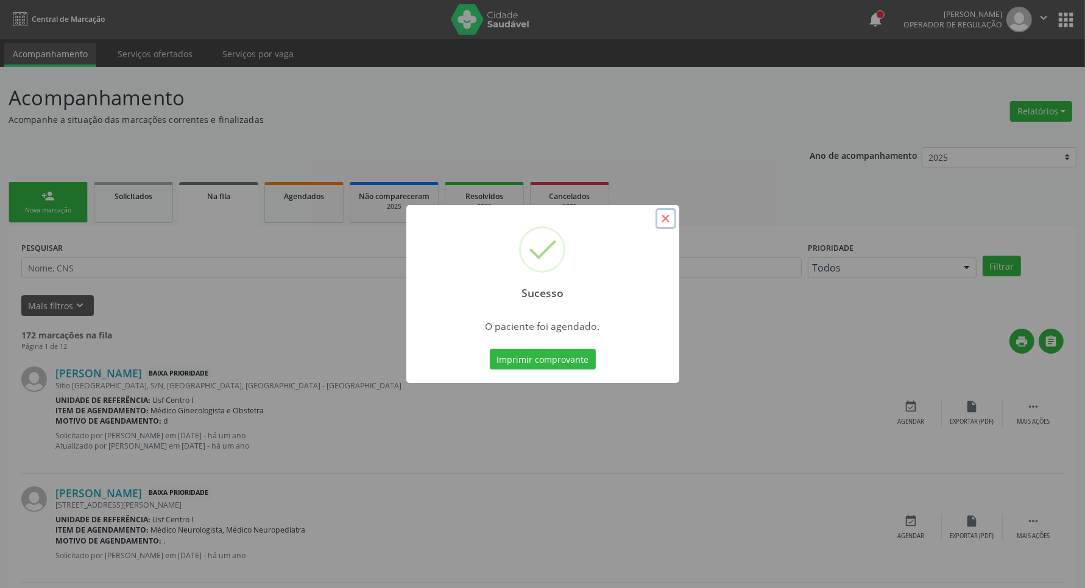
click at [663, 215] on button "×" at bounding box center [665, 218] width 21 height 21
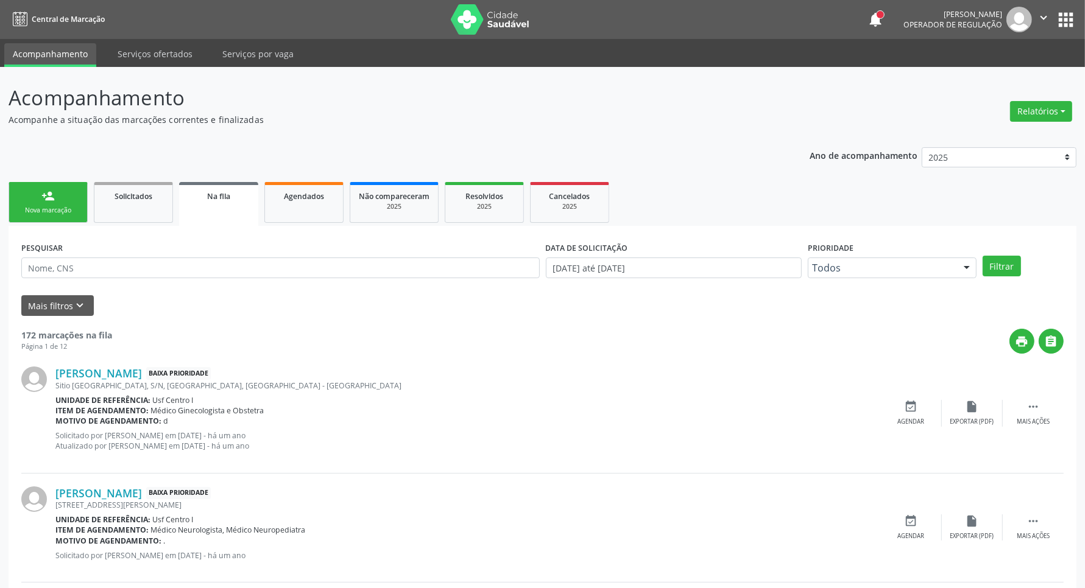
click at [26, 205] on link "person_add Nova marcação" at bounding box center [48, 202] width 79 height 41
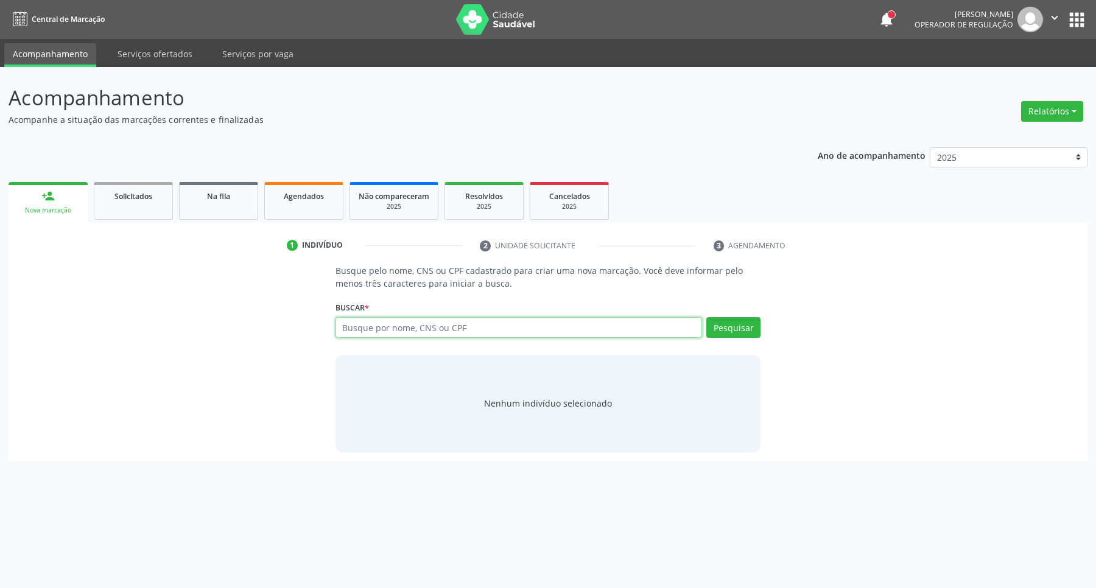
click at [428, 322] on input "text" at bounding box center [519, 327] width 367 height 21
type input "898004026371451"
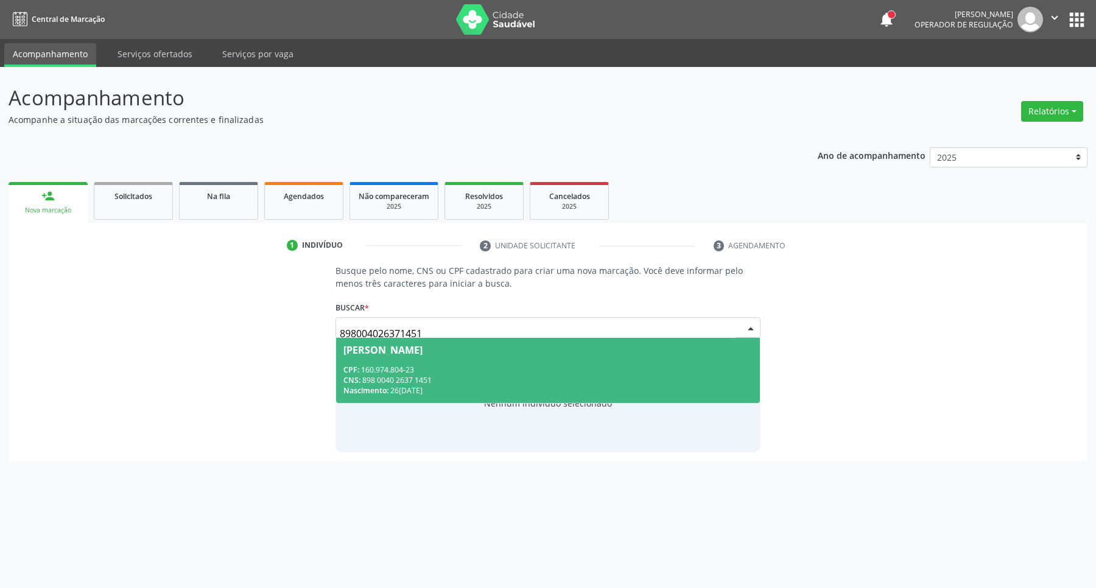
click at [464, 372] on div "CPF: 160.974.804-23" at bounding box center [549, 370] width 410 height 10
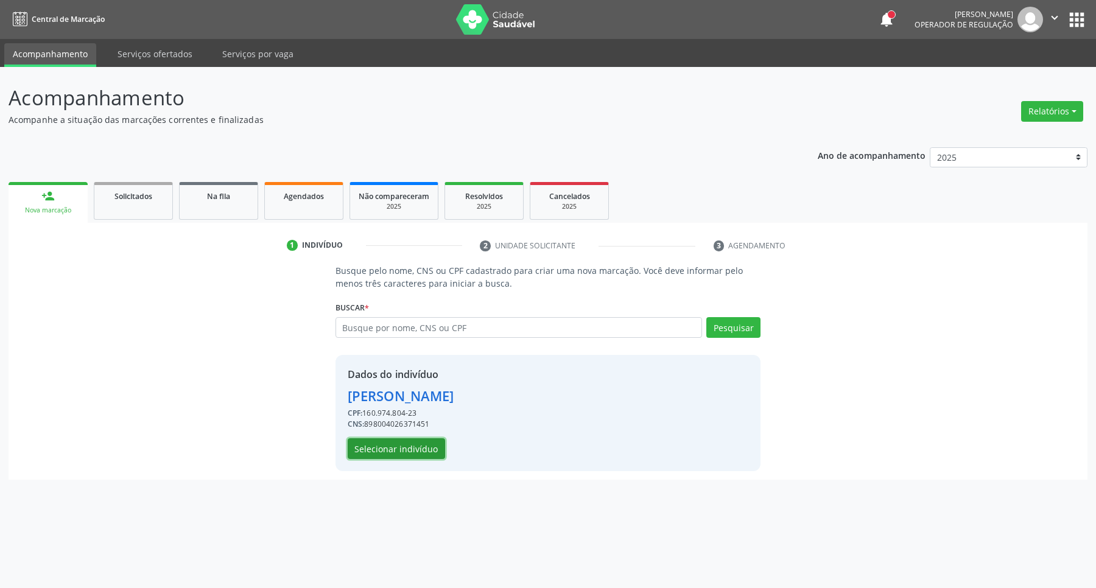
click at [402, 446] on button "Selecionar indivíduo" at bounding box center [396, 449] width 97 height 21
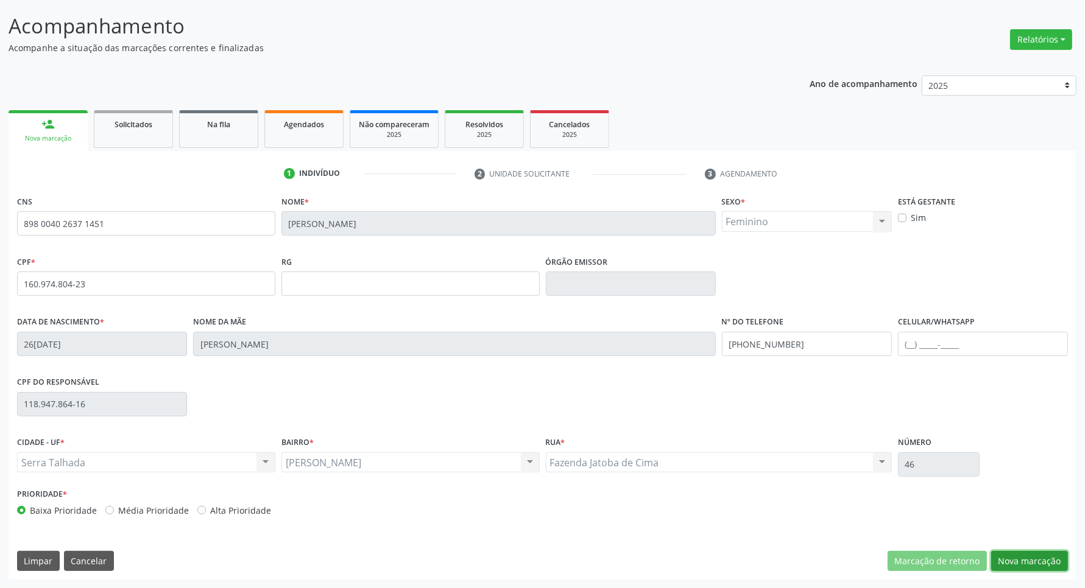
click at [1056, 555] on button "Nova marcação" at bounding box center [1029, 561] width 77 height 21
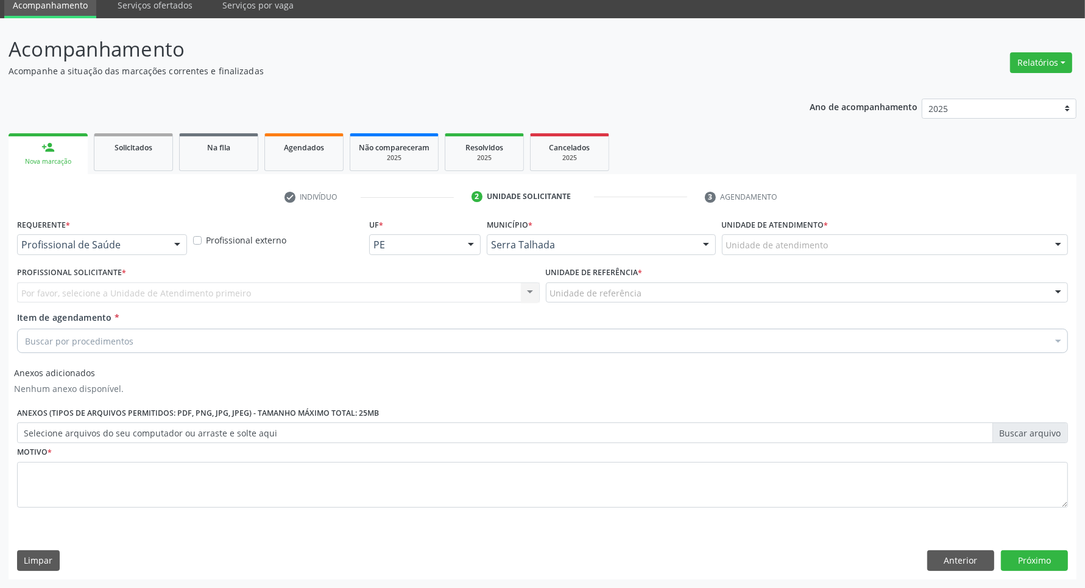
scroll to position [49, 0]
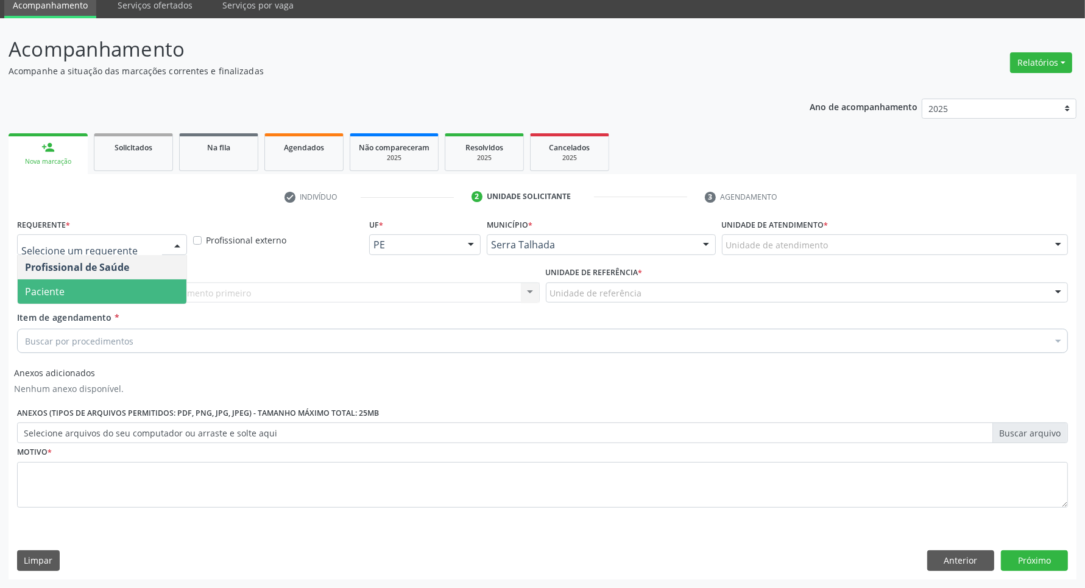
click at [87, 290] on span "Paciente" at bounding box center [102, 292] width 169 height 24
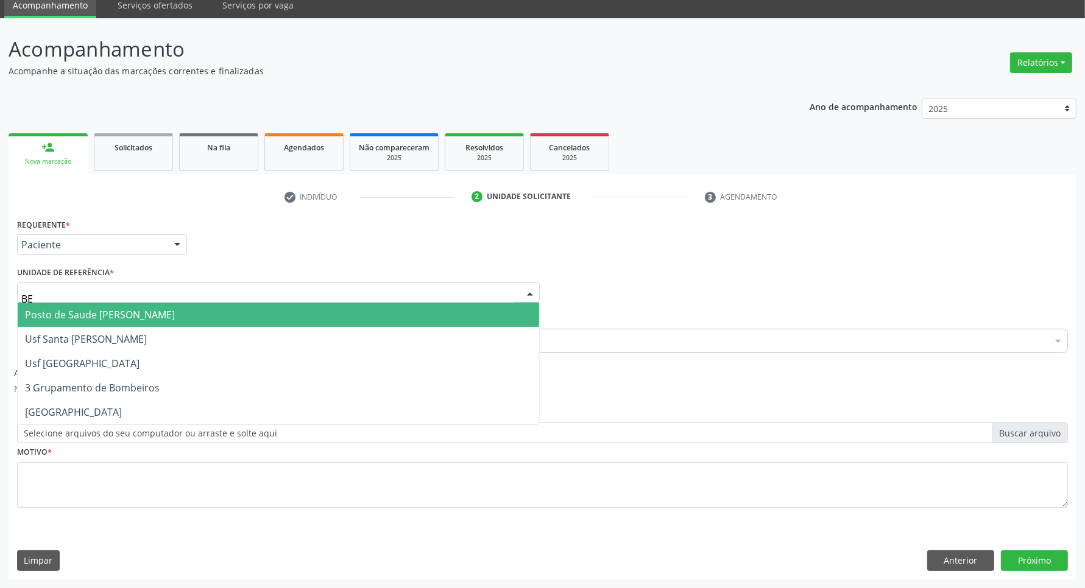
type input "BER"
click at [95, 314] on span "Posto de Saude [PERSON_NAME]" at bounding box center [100, 314] width 150 height 13
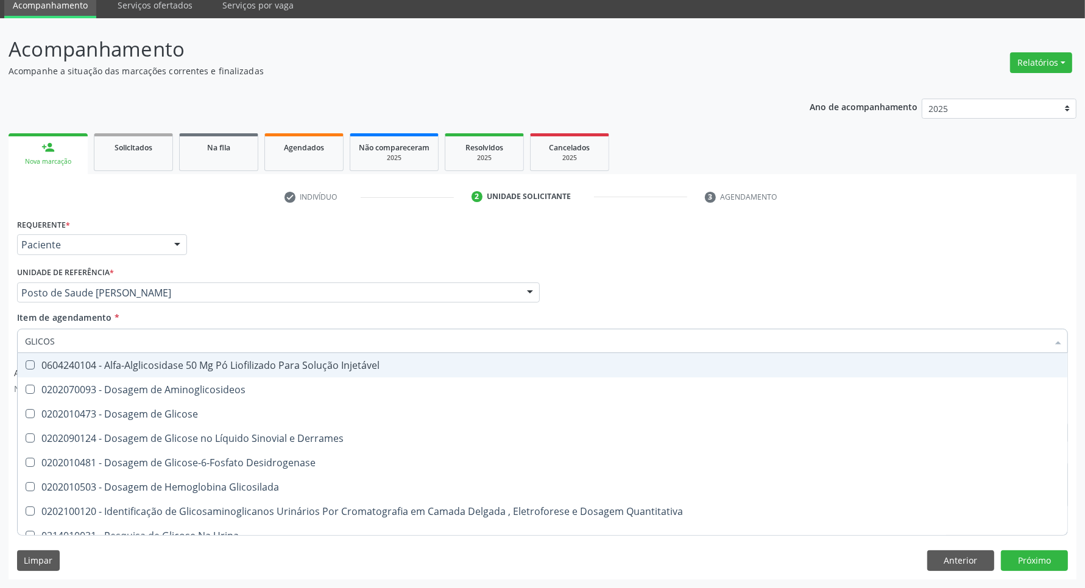
type input "GLICOSE"
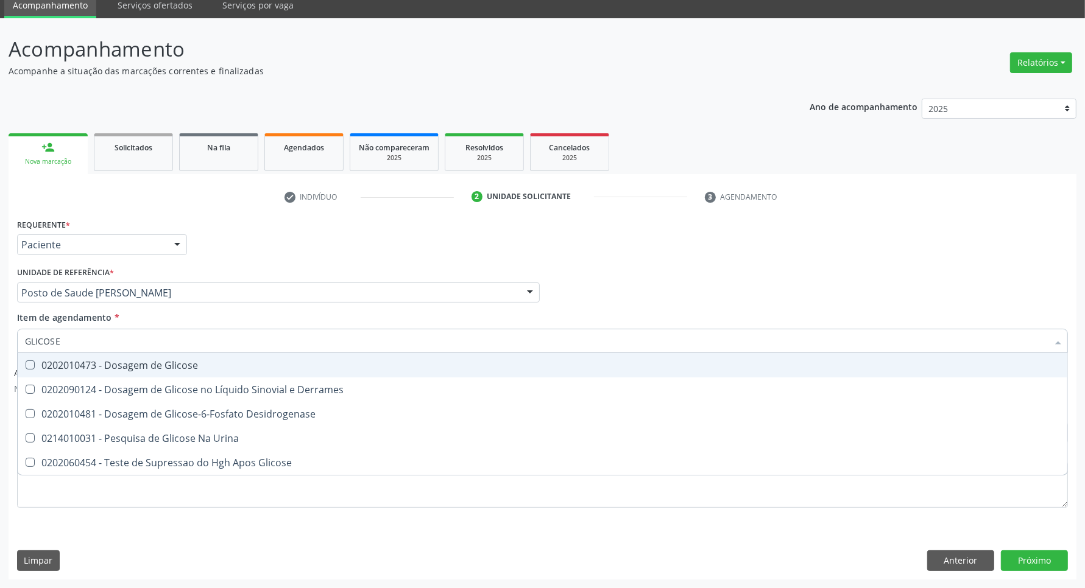
drag, startPoint x: 92, startPoint y: 372, endPoint x: 78, endPoint y: 336, distance: 38.0
click at [90, 365] on span "0202010473 - Dosagem de Glicose" at bounding box center [543, 365] width 1050 height 24
checkbox Glicose "true"
drag, startPoint x: 78, startPoint y: 336, endPoint x: 0, endPoint y: 303, distance: 84.9
click at [0, 306] on div "Acompanhamento Acompanhe a situação das marcações correntes e finalizadas Relat…" at bounding box center [542, 303] width 1085 height 570
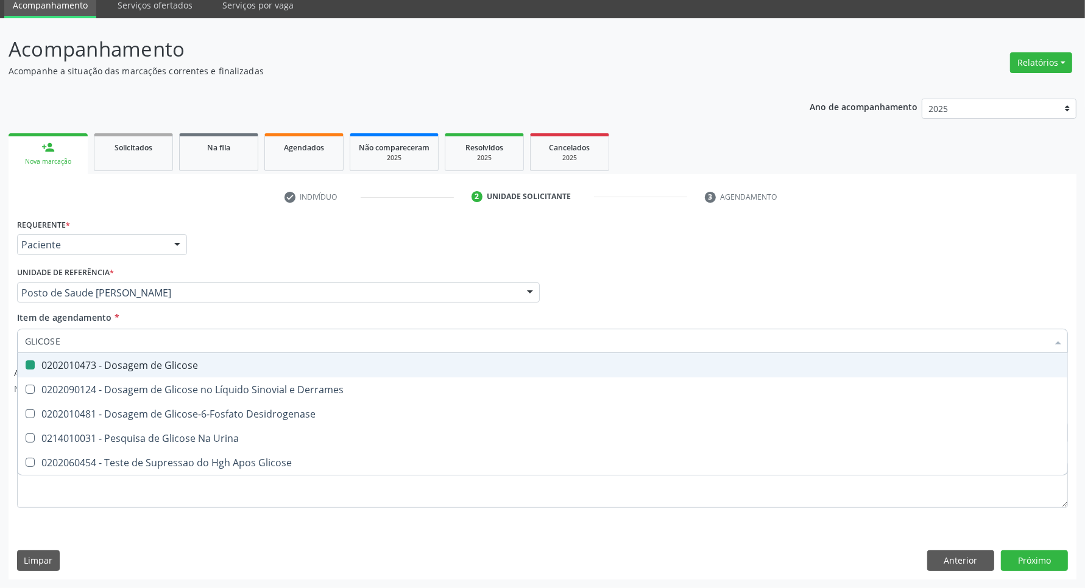
type input "C"
checkbox Glicose "false"
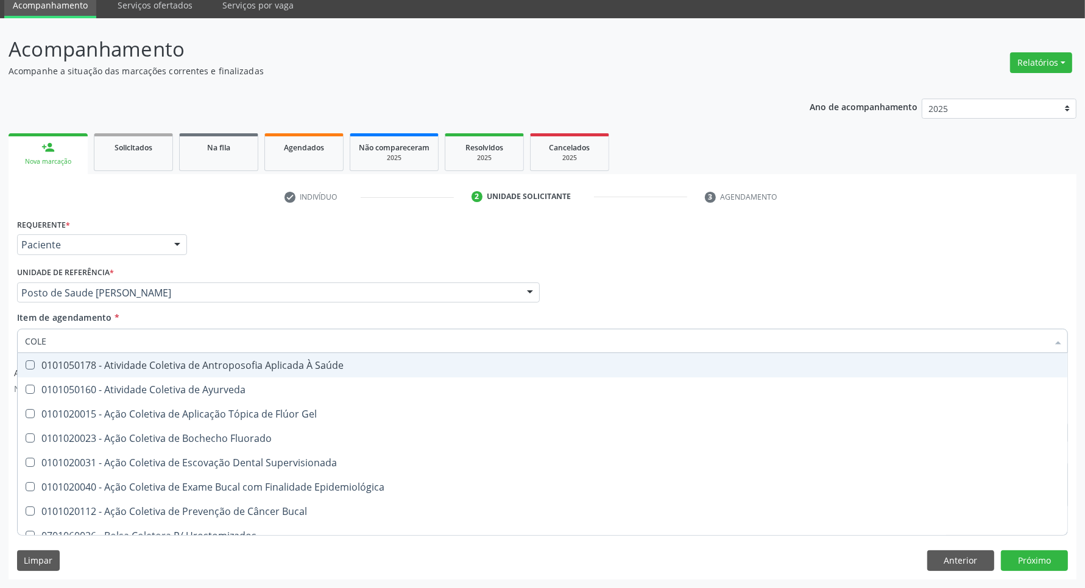
type input "COLES"
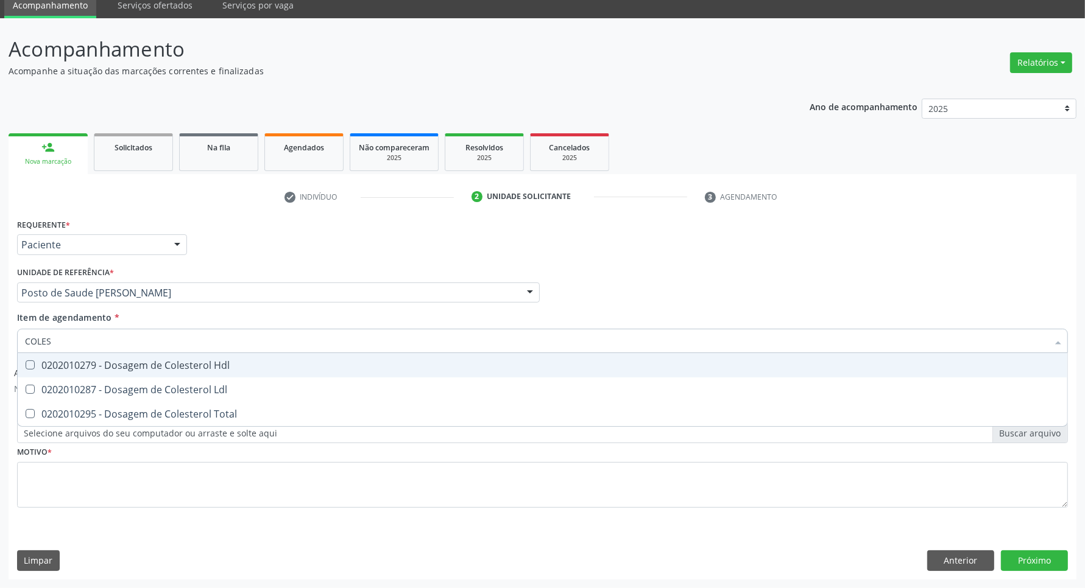
drag, startPoint x: 34, startPoint y: 367, endPoint x: 38, endPoint y: 383, distance: 16.6
click at [34, 367] on Hdl at bounding box center [30, 365] width 9 height 9
click at [26, 367] on Hdl "checkbox" at bounding box center [22, 365] width 8 height 8
checkbox Hdl "true"
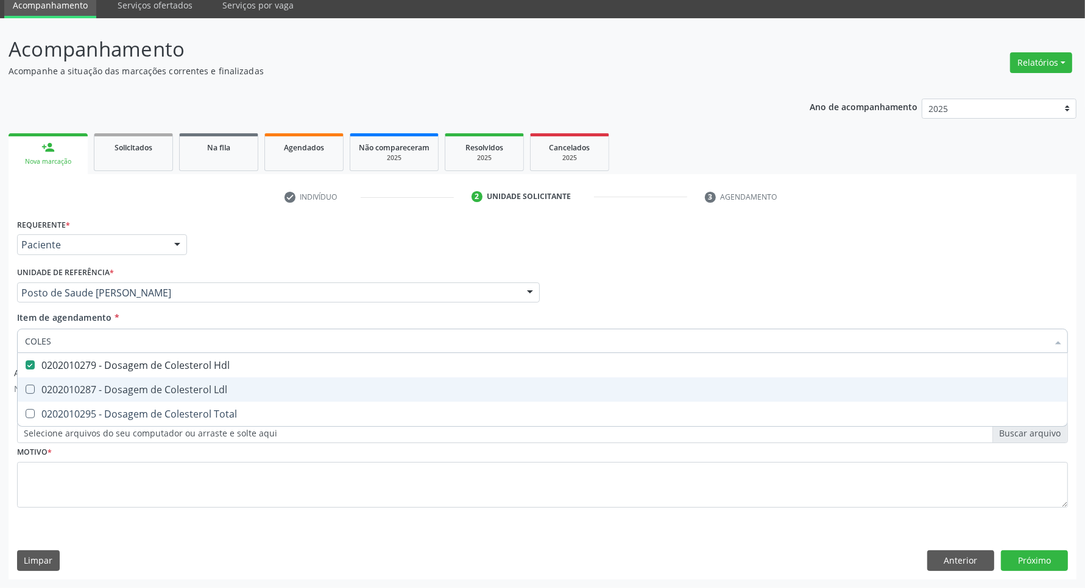
drag, startPoint x: 40, startPoint y: 386, endPoint x: 44, endPoint y: 402, distance: 16.8
click at [41, 387] on div "0202010287 - Dosagem de Colesterol Ldl" at bounding box center [542, 390] width 1035 height 10
checkbox Ldl "true"
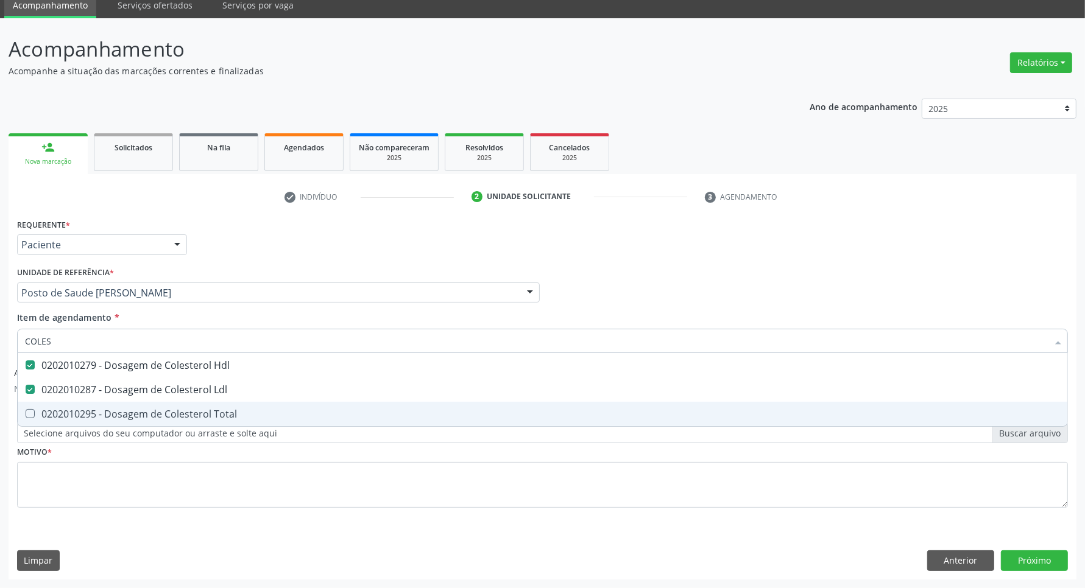
drag, startPoint x: 43, startPoint y: 408, endPoint x: 60, endPoint y: 378, distance: 34.6
click at [44, 403] on span "0202010295 - Dosagem de Colesterol Total" at bounding box center [543, 414] width 1050 height 24
checkbox Total "true"
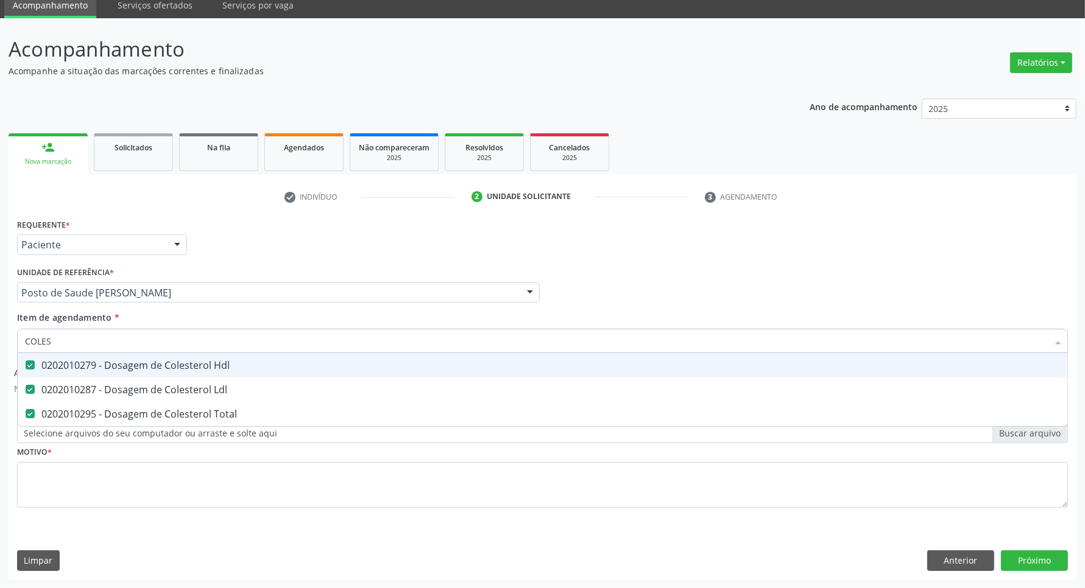
click at [0, 315] on div "Acompanhamento Acompanhe a situação das marcações correntes e finalizadas Relat…" at bounding box center [542, 303] width 1085 height 570
type input "TR"
checkbox Hdl "false"
checkbox Ldl "false"
checkbox Total "false"
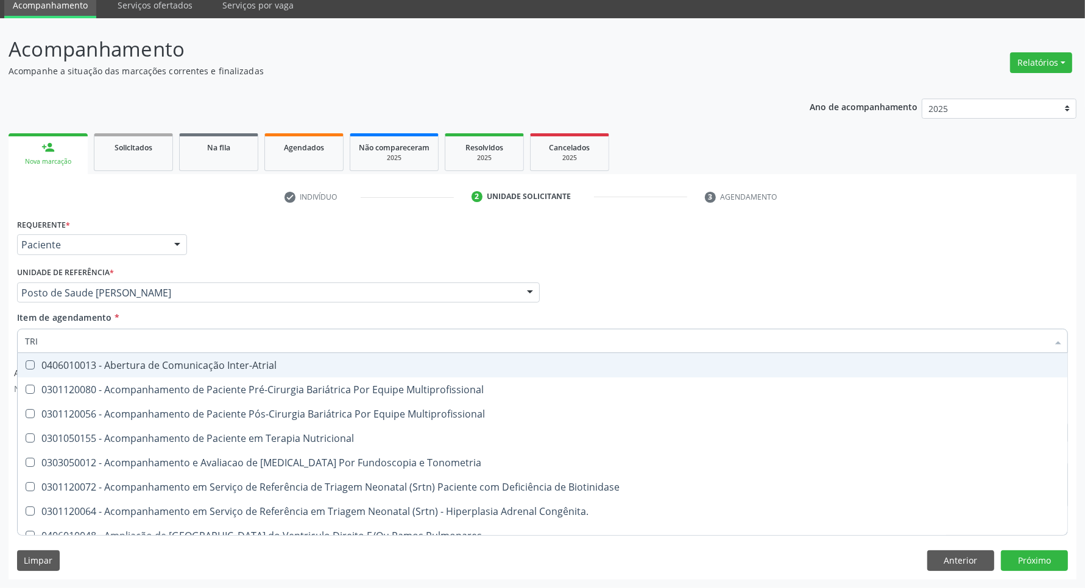
type input "TRIG"
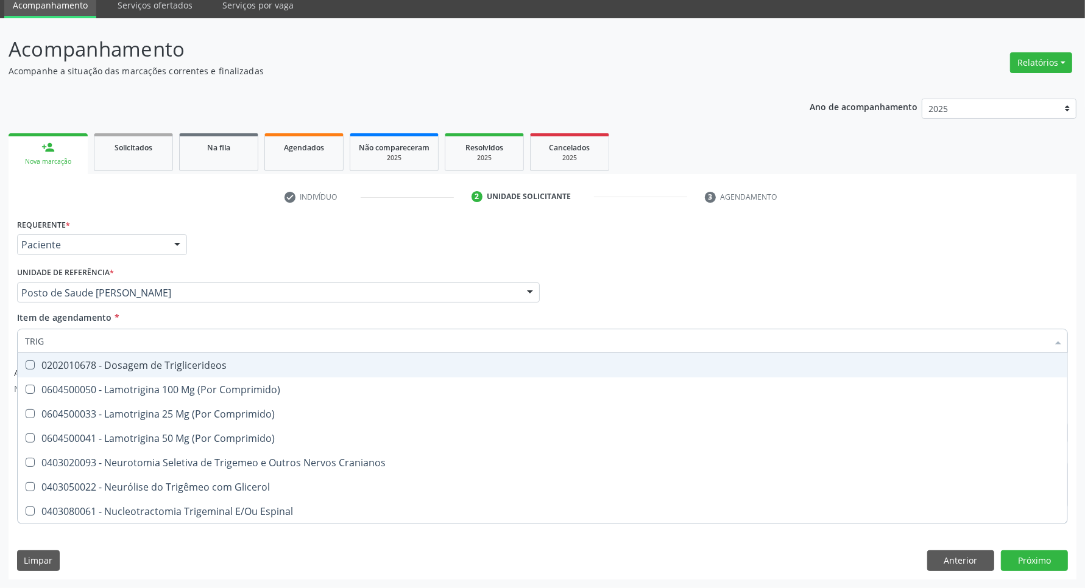
drag, startPoint x: 29, startPoint y: 370, endPoint x: 64, endPoint y: 346, distance: 42.9
click at [29, 370] on span "0202010678 - Dosagem de Triglicerideos" at bounding box center [543, 365] width 1050 height 24
checkbox Triglicerideos "true"
click at [0, 328] on div "Acompanhamento Acompanhe a situação das marcações correntes e finalizadas Relat…" at bounding box center [542, 303] width 1085 height 570
type input "HE"
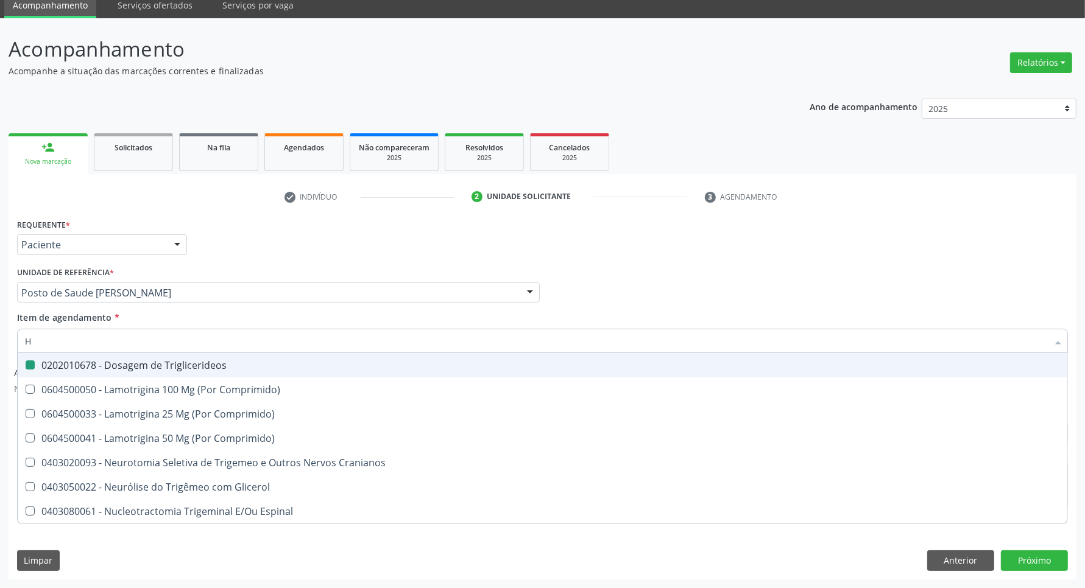
checkbox Triglicerideos "false"
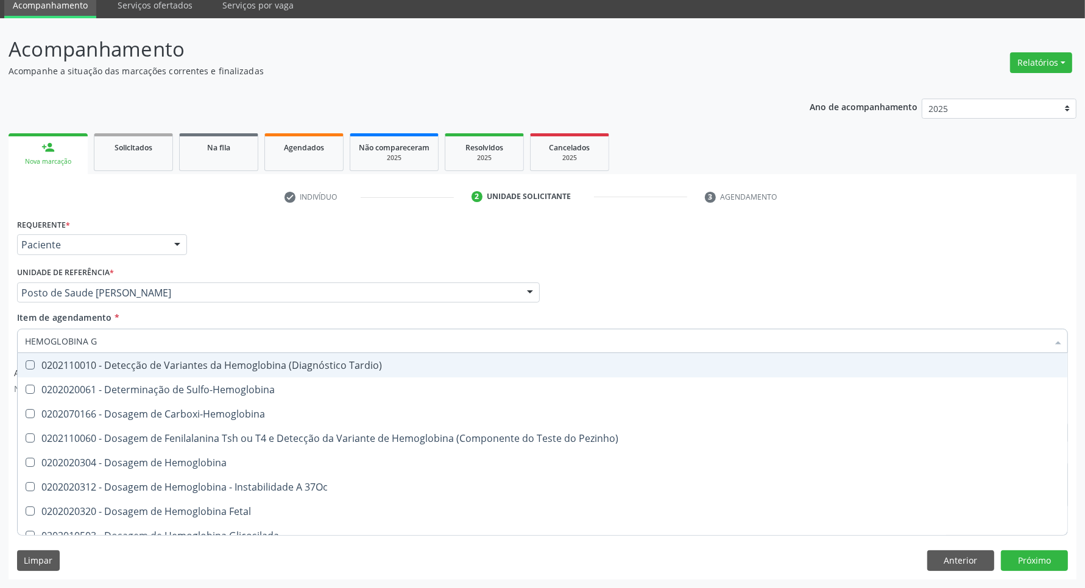
type input "HEMOGLOBINA G"
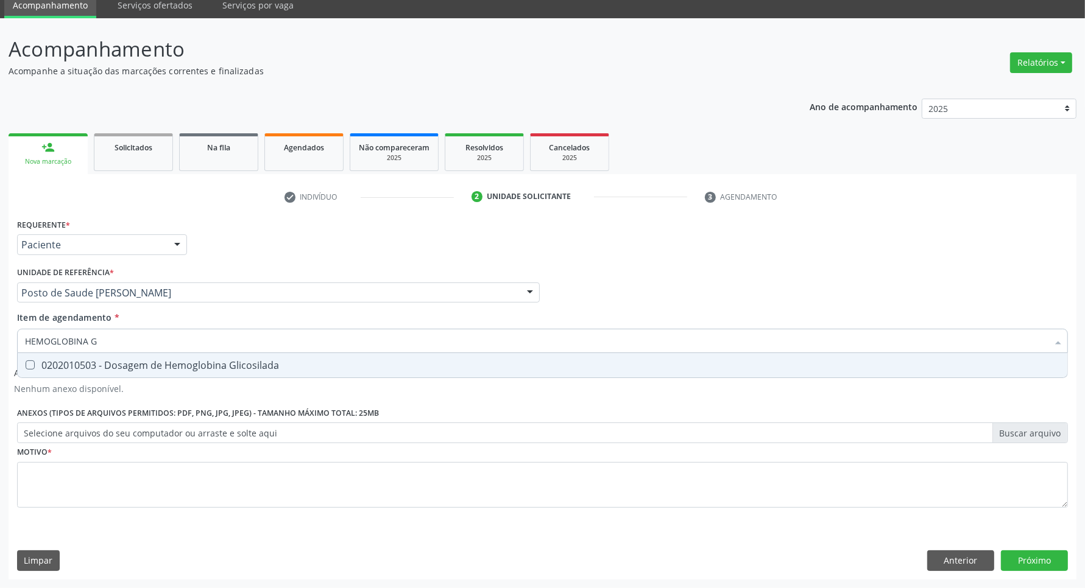
drag, startPoint x: 35, startPoint y: 367, endPoint x: 68, endPoint y: 352, distance: 36.0
click at [35, 366] on div "0202010503 - Dosagem de Hemoglobina Glicosilada" at bounding box center [542, 366] width 1035 height 10
checkbox Glicosilada "true"
drag, startPoint x: 101, startPoint y: 329, endPoint x: 0, endPoint y: 319, distance: 101.6
click at [0, 319] on div "Acompanhamento Acompanhe a situação das marcações correntes e finalizadas Relat…" at bounding box center [542, 303] width 1085 height 570
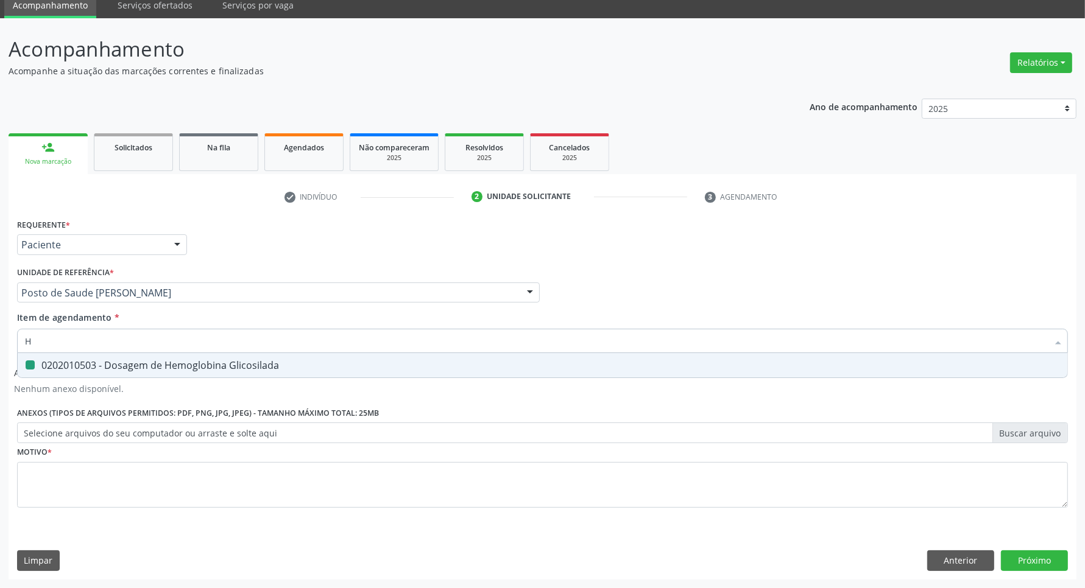
type input "HE"
checkbox Glicosilada "false"
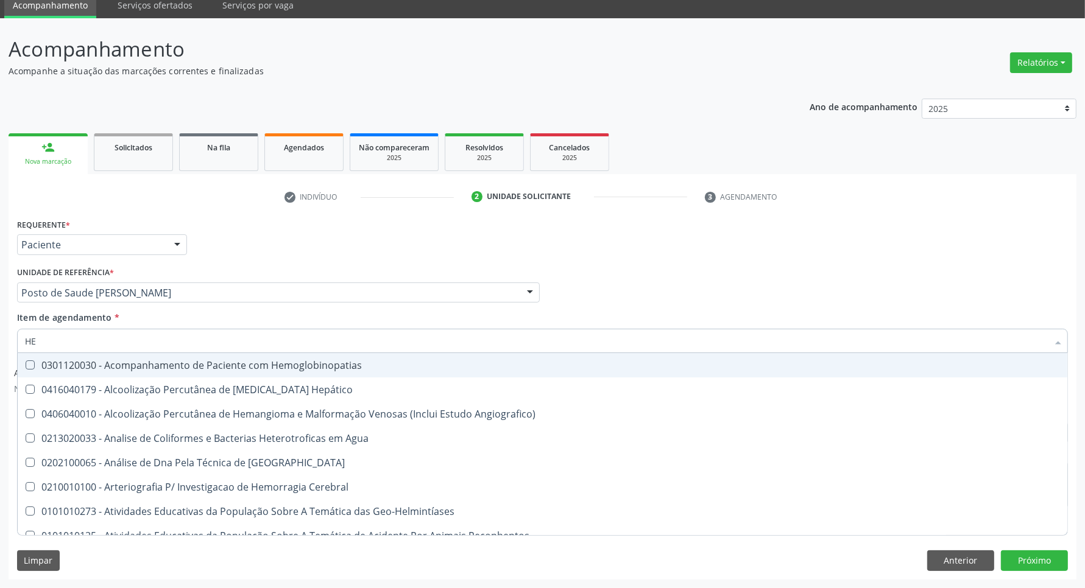
type input "HEM"
checkbox \(Qualitativo\) "true"
checkbox Glicosilada "false"
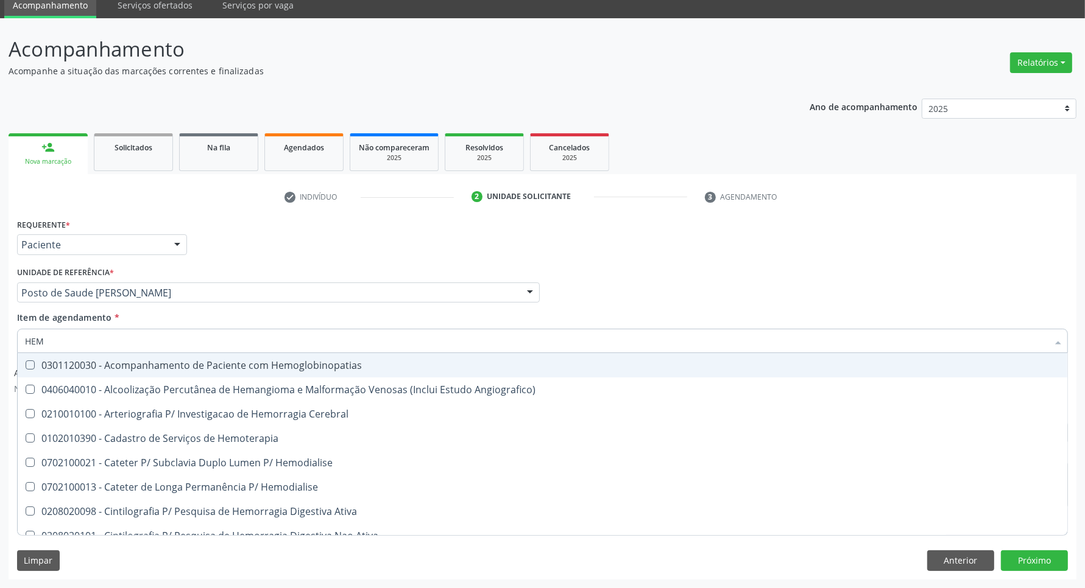
type input "HEMO"
checkbox Hemacias "true"
checkbox Glicosilada "false"
type input "HEMOG"
checkbox Tardio\) "true"
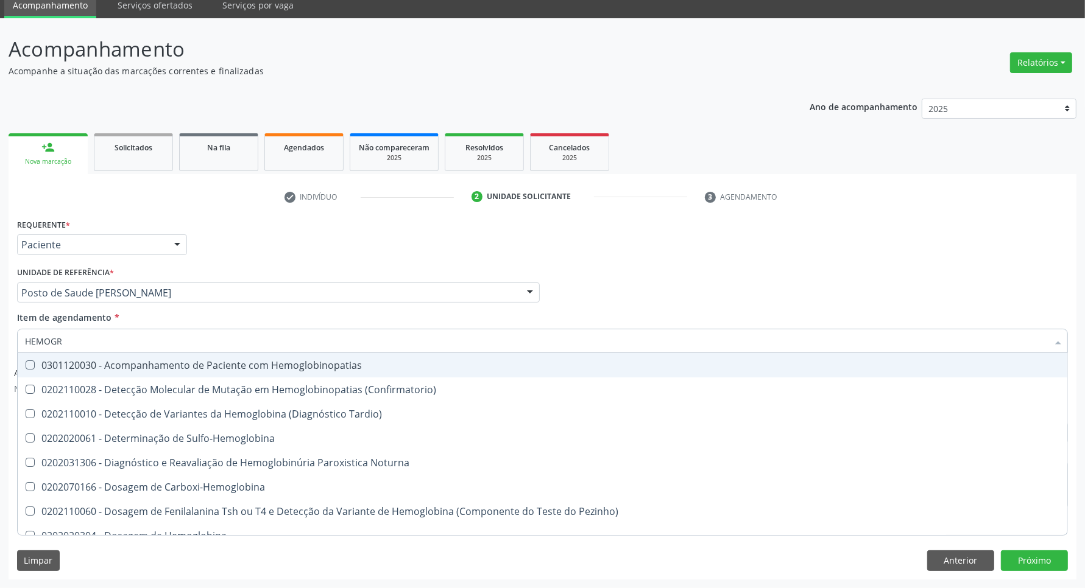
type input "HEMOGRA"
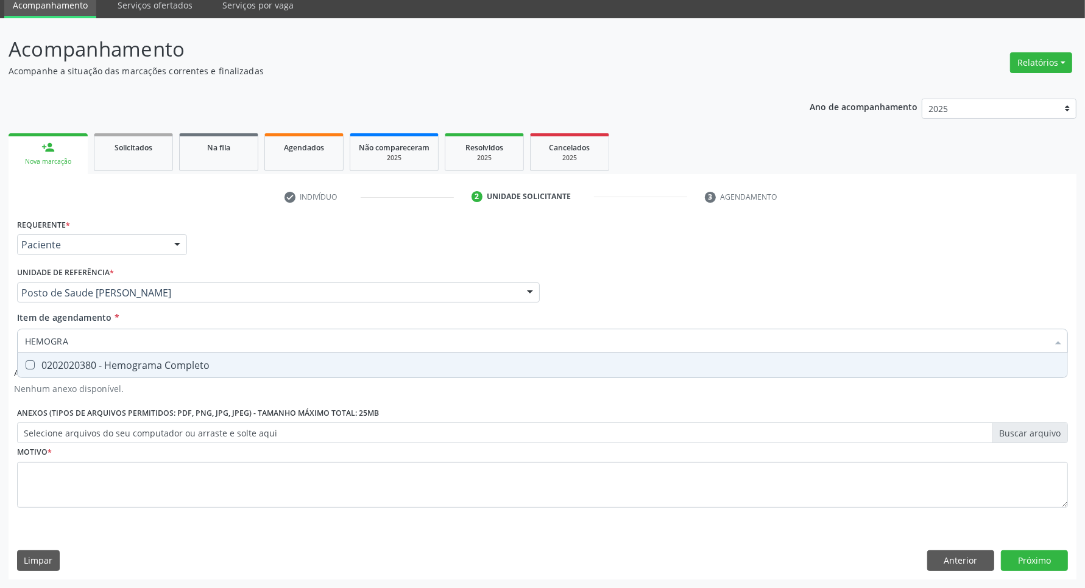
drag, startPoint x: 28, startPoint y: 367, endPoint x: 34, endPoint y: 366, distance: 6.2
click at [29, 367] on Completo at bounding box center [30, 365] width 9 height 9
click at [26, 367] on Completo "checkbox" at bounding box center [22, 365] width 8 height 8
checkbox Completo "true"
drag, startPoint x: 87, startPoint y: 346, endPoint x: 0, endPoint y: 302, distance: 97.3
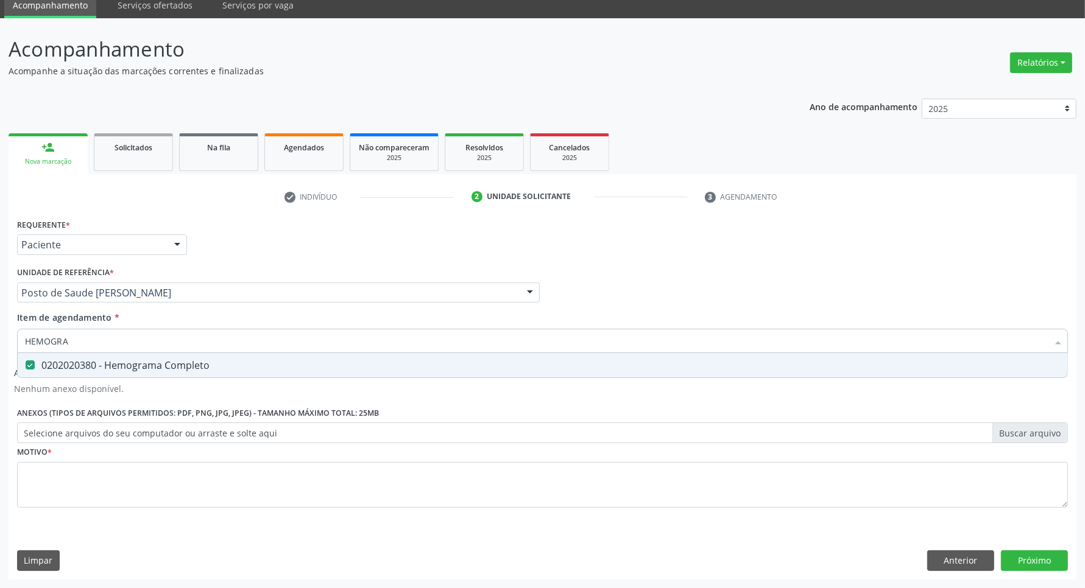
click at [0, 306] on div "Acompanhamento Acompanhe a situação das marcações correntes e finalizadas Relat…" at bounding box center [542, 303] width 1085 height 570
type input "P"
checkbox Completo "false"
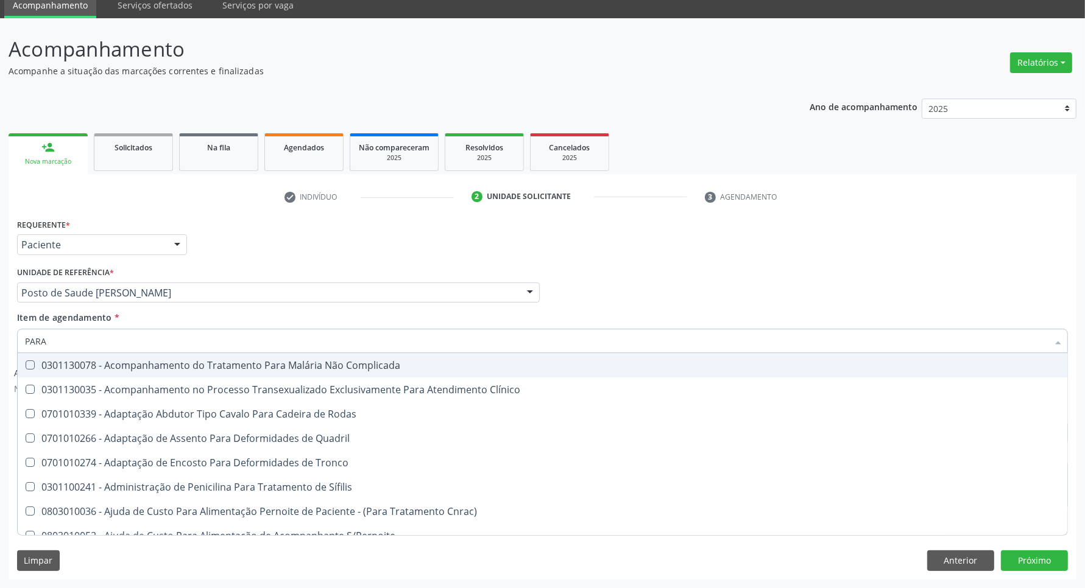
type input "PARAS"
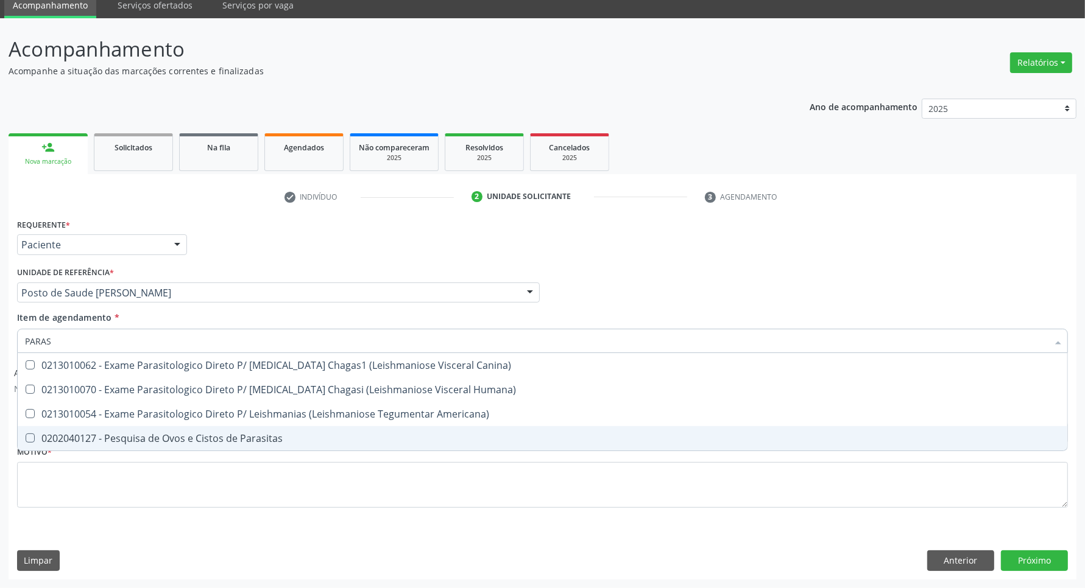
click at [159, 440] on div "0202040127 - Pesquisa de Ovos e Cistos de Parasitas" at bounding box center [542, 439] width 1035 height 10
checkbox Parasitas "true"
click at [171, 474] on div "Requerente * Paciente Profissional de Saúde Paciente Nenhum resultado encontrad…" at bounding box center [542, 370] width 1051 height 309
checkbox Humana\) "true"
checkbox Americana\) "true"
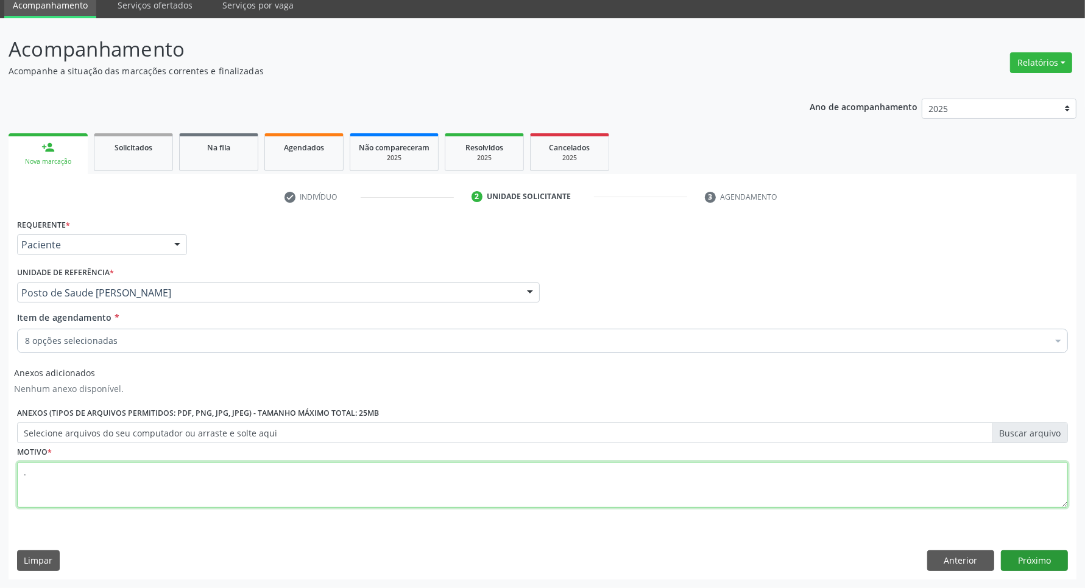
type textarea "."
click at [1039, 565] on button "Próximo" at bounding box center [1034, 561] width 67 height 21
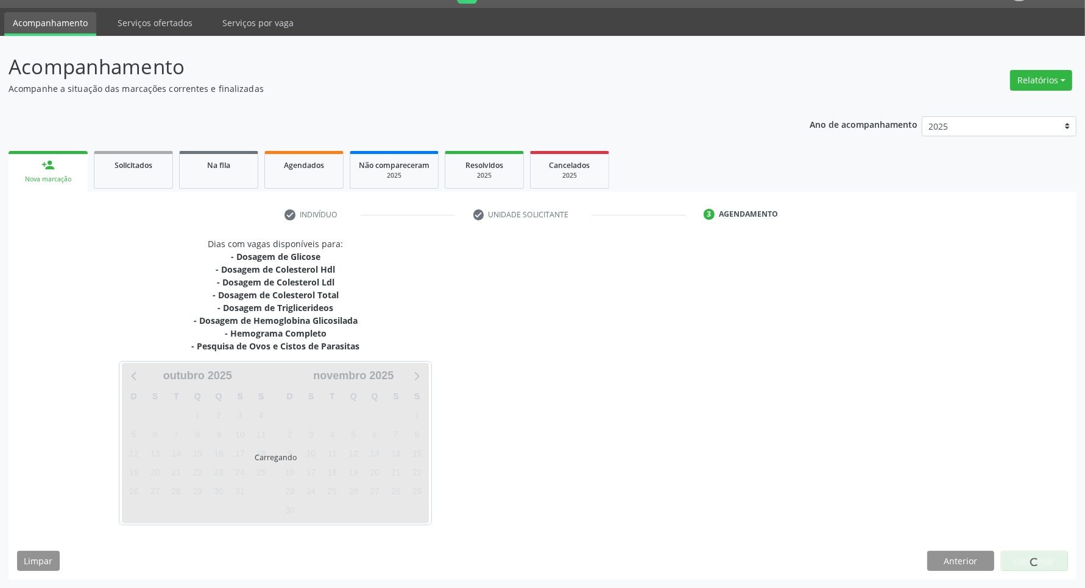
scroll to position [31, 0]
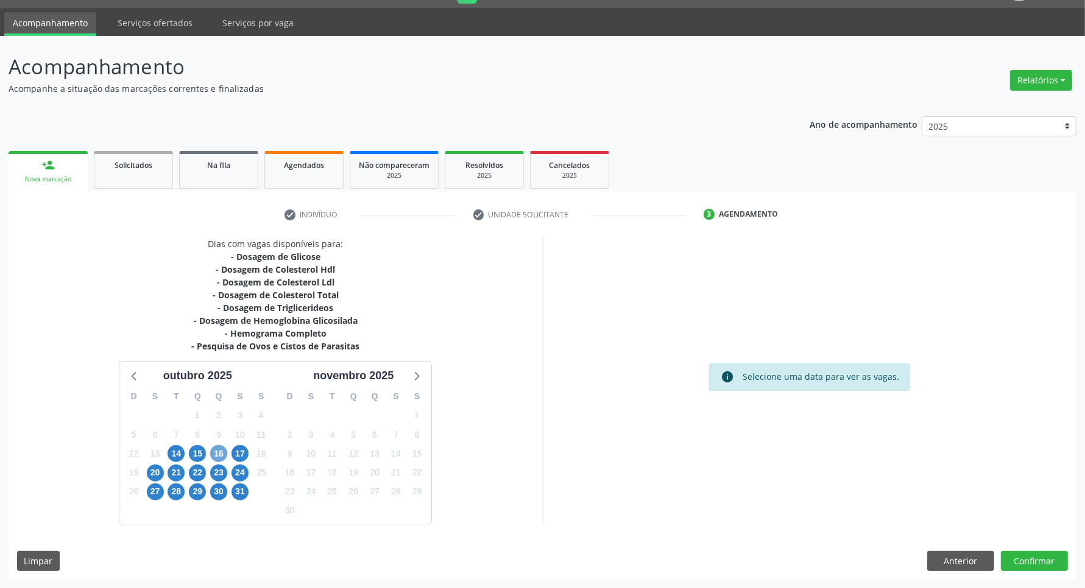
click at [221, 451] on span "16" at bounding box center [218, 453] width 17 height 17
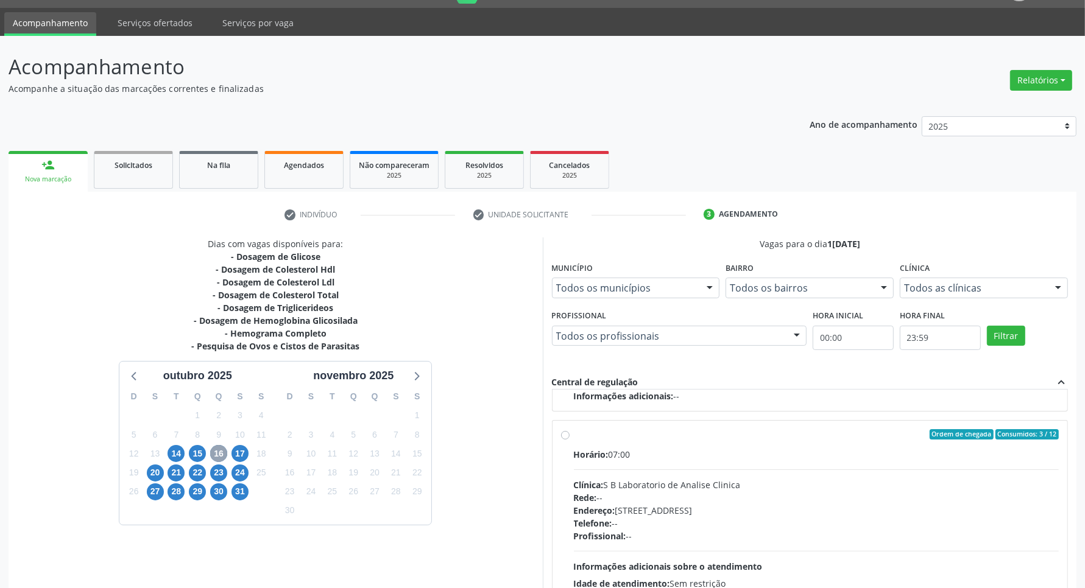
scroll to position [139, 0]
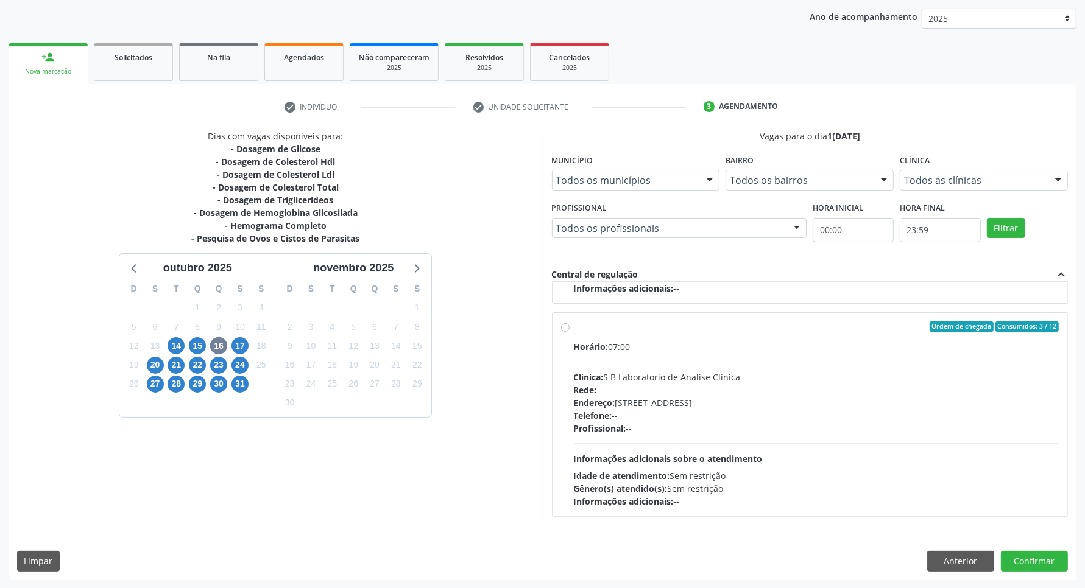
click at [774, 451] on div "Horário: 07:00 Clínica: S B Laboratorio de Analise Clinica Rede: -- Endereço: […" at bounding box center [816, 425] width 485 height 168
click at [570, 333] on input "Ordem de chegada Consumidos: 3 / 12 Horário: 07:00 Clínica: S B Laboratorio de …" at bounding box center [565, 327] width 9 height 11
radio input "true"
click at [1030, 562] on button "Confirmar" at bounding box center [1034, 561] width 67 height 21
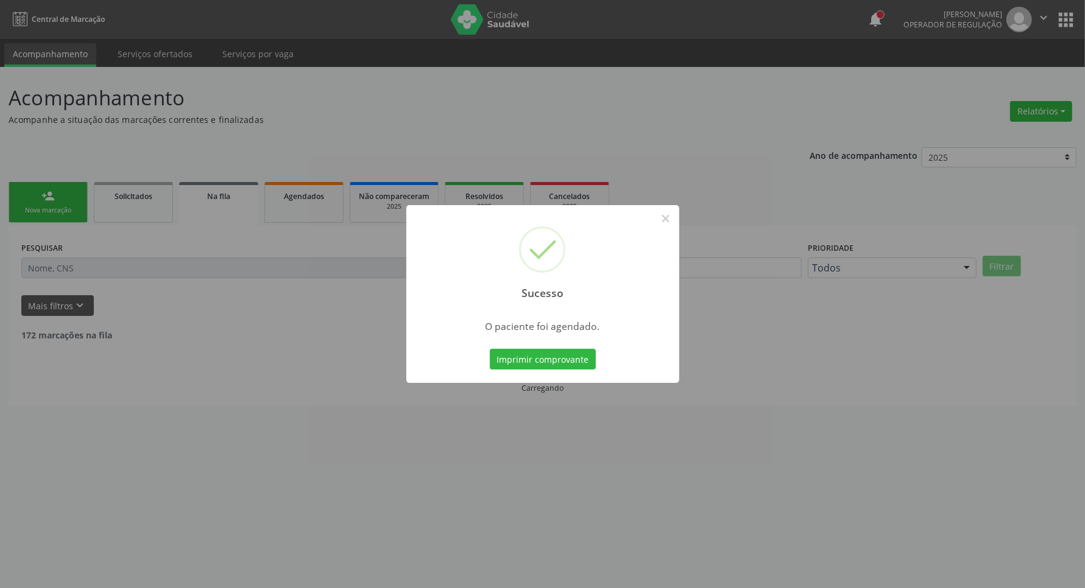
scroll to position [0, 0]
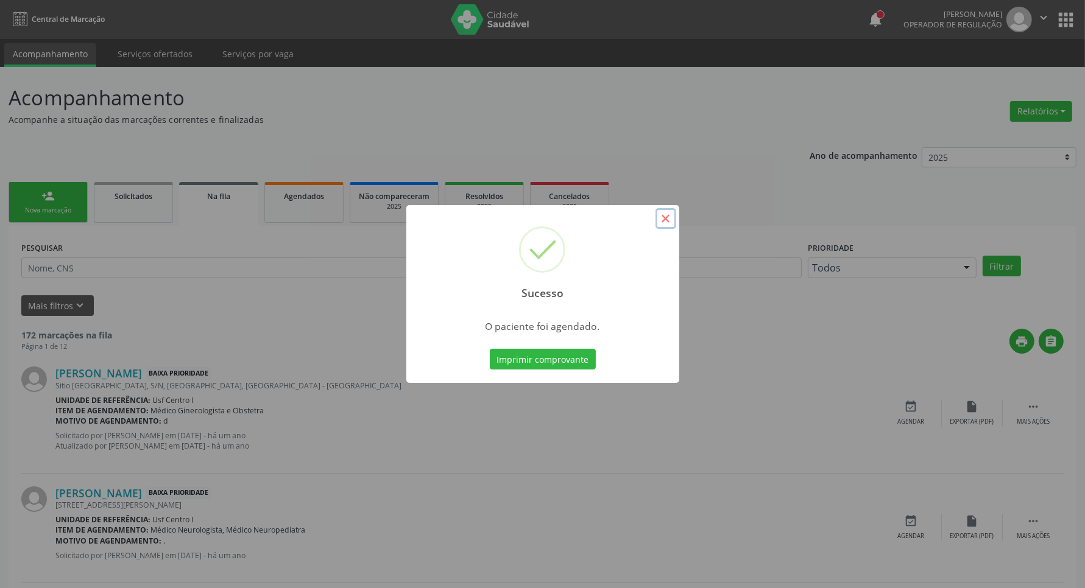
click at [666, 219] on button "×" at bounding box center [665, 218] width 21 height 21
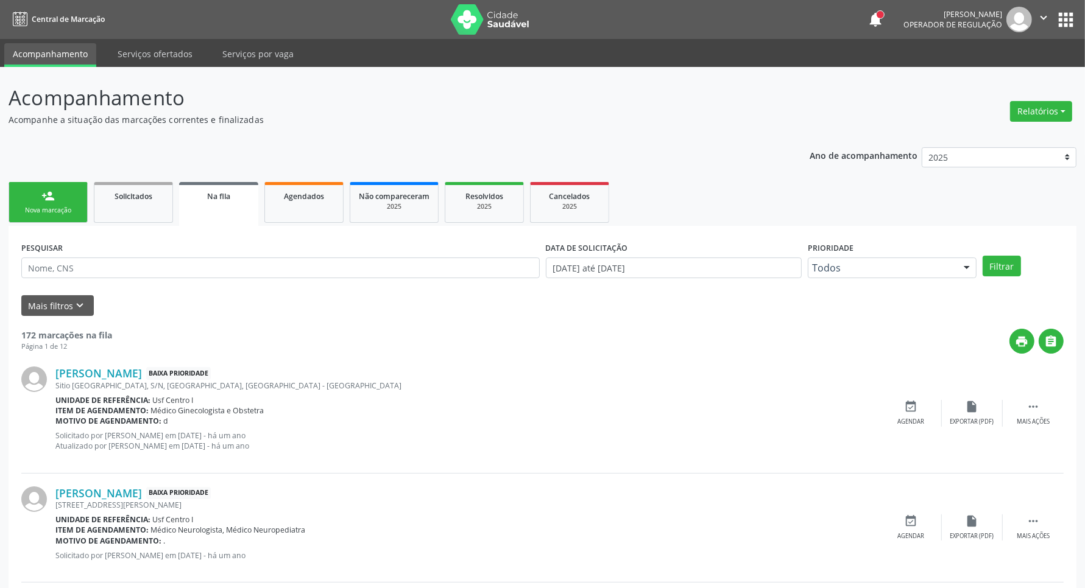
click at [68, 207] on div "Nova marcação" at bounding box center [48, 210] width 61 height 9
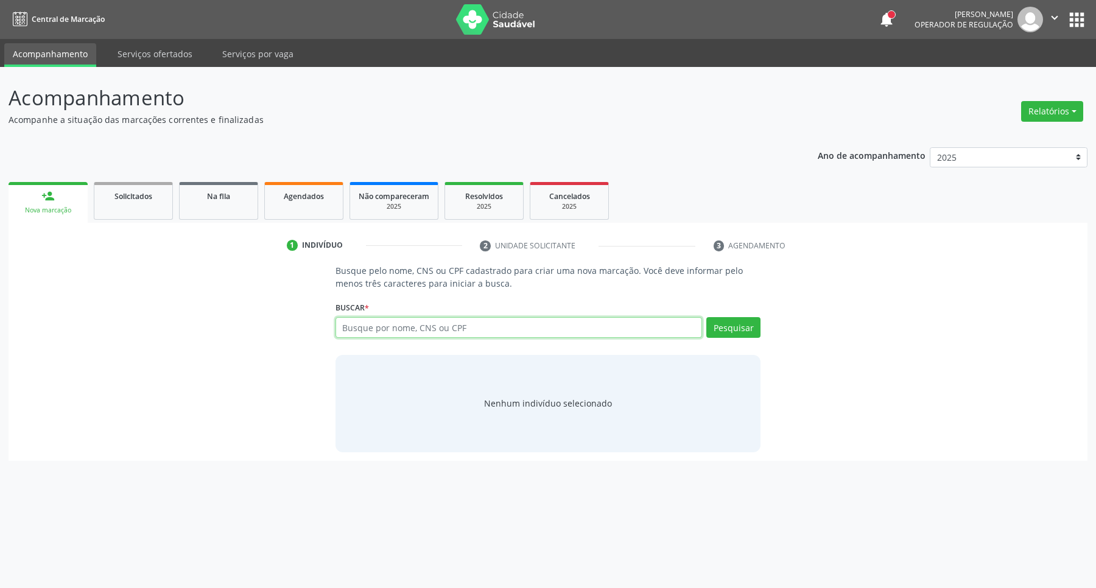
drag, startPoint x: 423, startPoint y: 327, endPoint x: 414, endPoint y: 327, distance: 9.1
click at [422, 327] on input "text" at bounding box center [519, 327] width 367 height 21
type input "L"
type input "702802147982761"
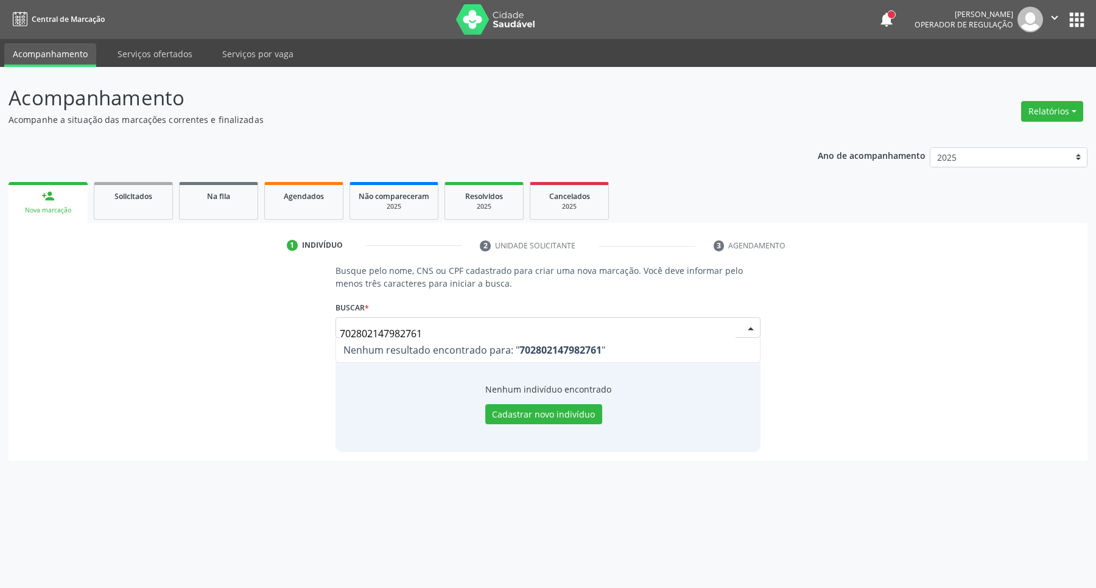
click at [184, 331] on div "Busque pelo nome, CNS ou CPF cadastrado para criar uma nova marcação. Você deve…" at bounding box center [548, 358] width 1062 height 188
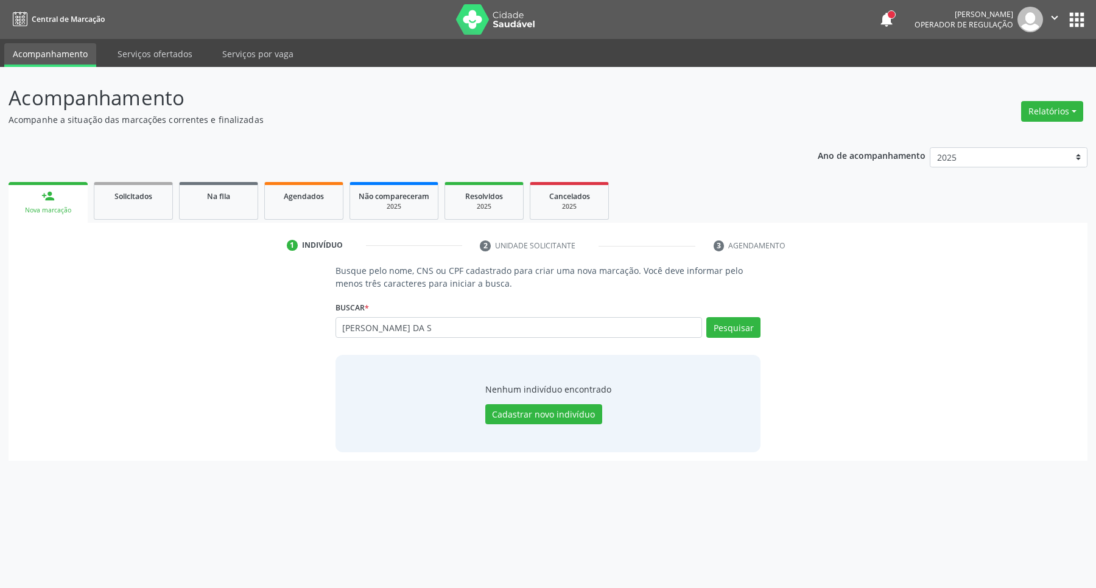
type input "LUIZ GERALDO PEREIRA DA S"
click at [360, 329] on input "LUIZ GERALDO PEREIRA DA S" at bounding box center [519, 327] width 367 height 21
type input "LUIs GERALDO PEREIRA DA S"
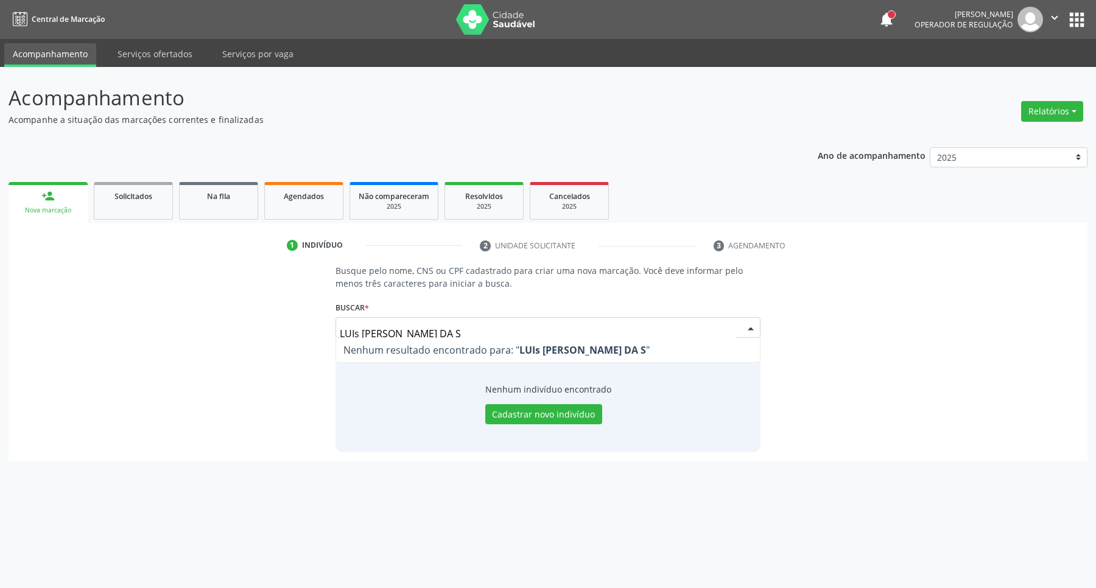
drag, startPoint x: 491, startPoint y: 328, endPoint x: 108, endPoint y: 318, distance: 383.3
click at [120, 320] on div "Busque pelo nome, CNS ou CPF cadastrado para criar uma nova marcação. Você deve…" at bounding box center [548, 358] width 1062 height 188
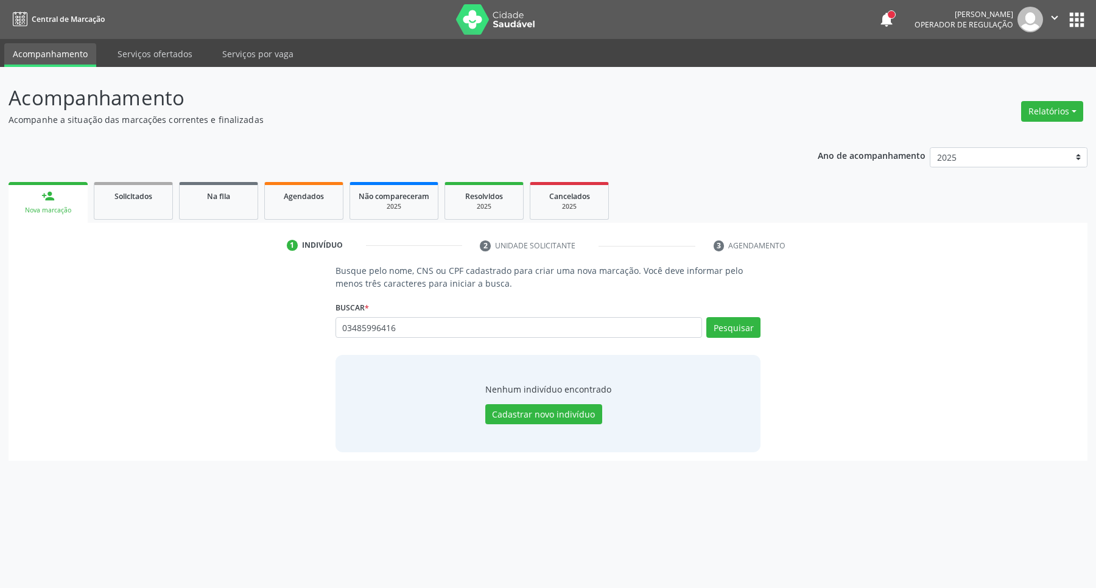
type input "03485996416"
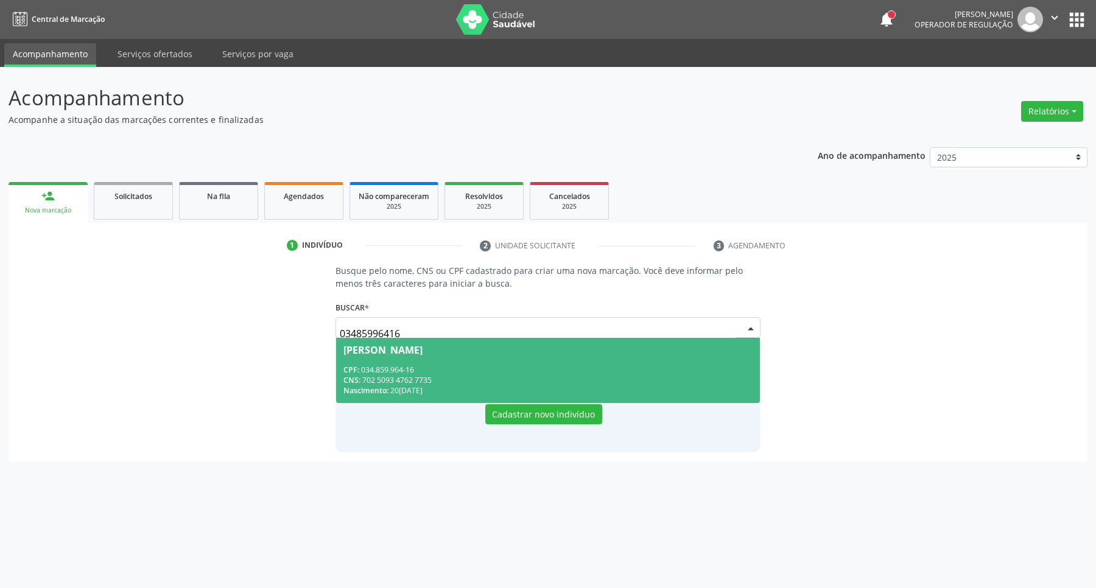
click at [480, 381] on div "CNS: 702 5093 4762 7735" at bounding box center [549, 380] width 410 height 10
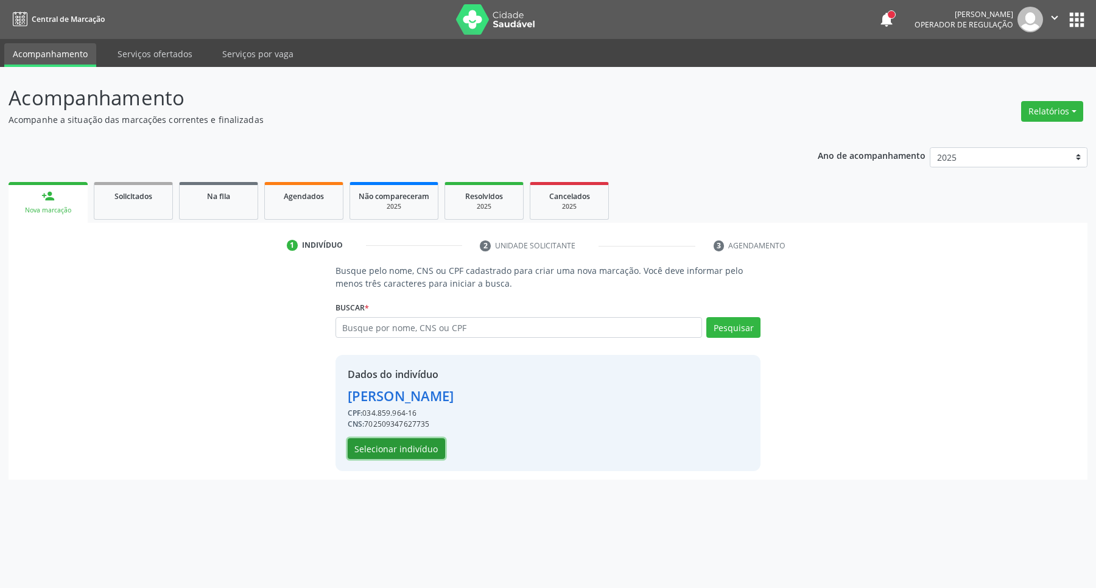
click at [408, 449] on button "Selecionar indivíduo" at bounding box center [396, 449] width 97 height 21
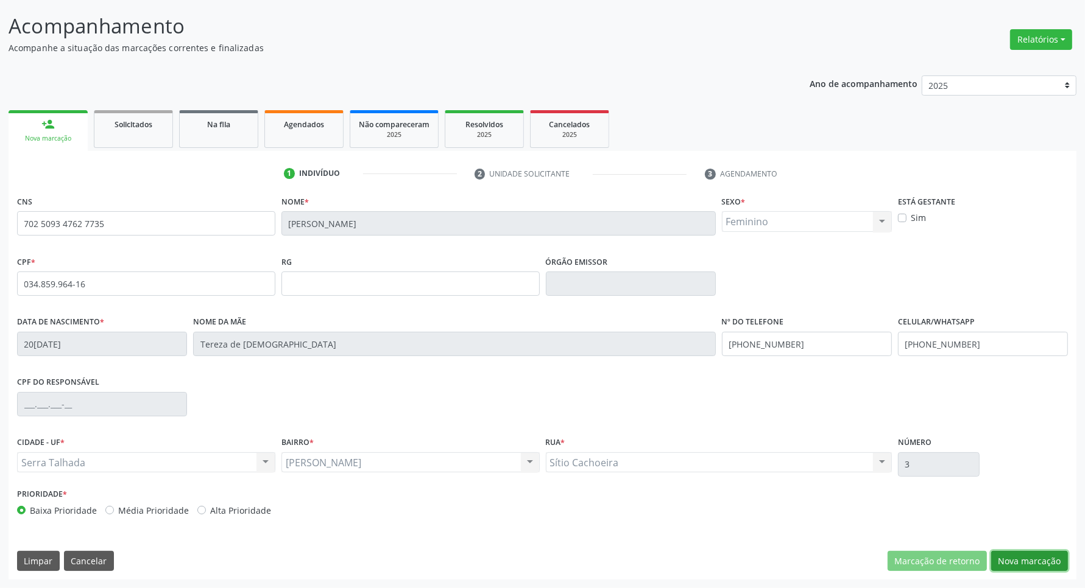
drag, startPoint x: 1030, startPoint y: 558, endPoint x: 489, endPoint y: 323, distance: 589.6
click at [1029, 558] on button "Nova marcação" at bounding box center [1029, 561] width 77 height 21
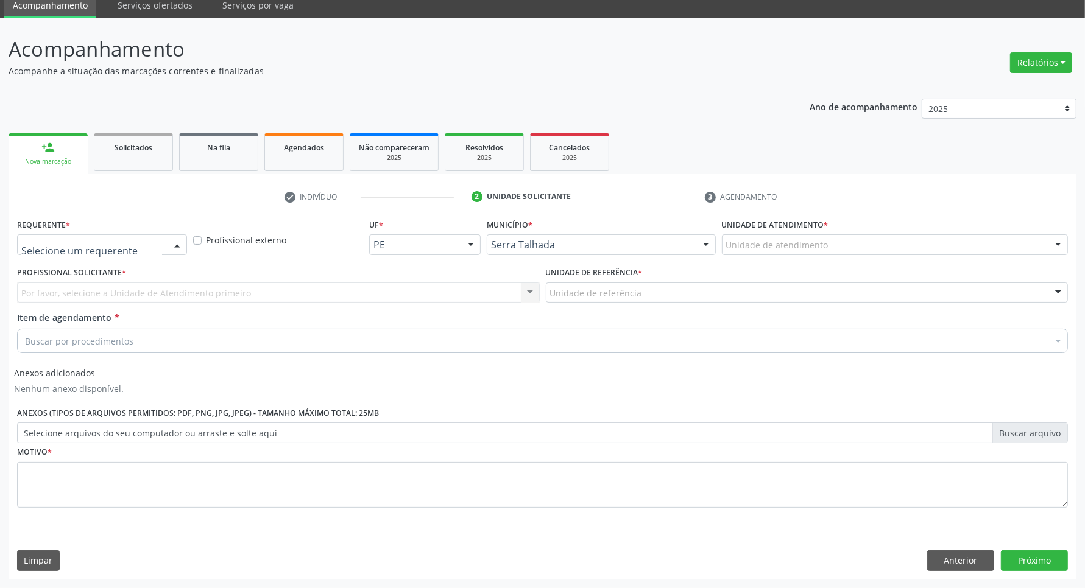
click at [147, 238] on div at bounding box center [102, 245] width 170 height 21
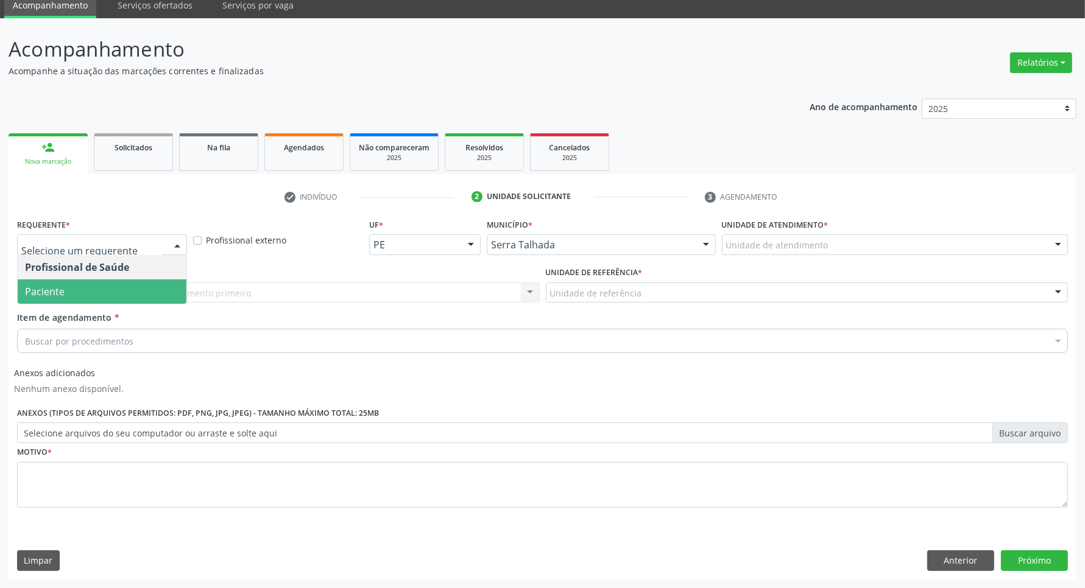
click at [119, 291] on span "Paciente" at bounding box center [102, 292] width 169 height 24
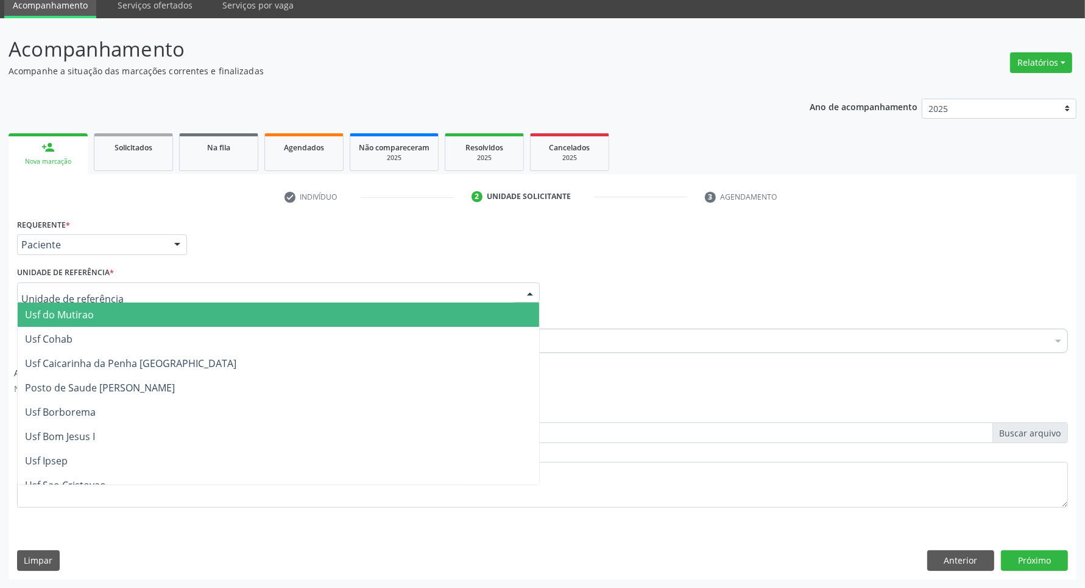
click at [119, 291] on div at bounding box center [278, 293] width 523 height 21
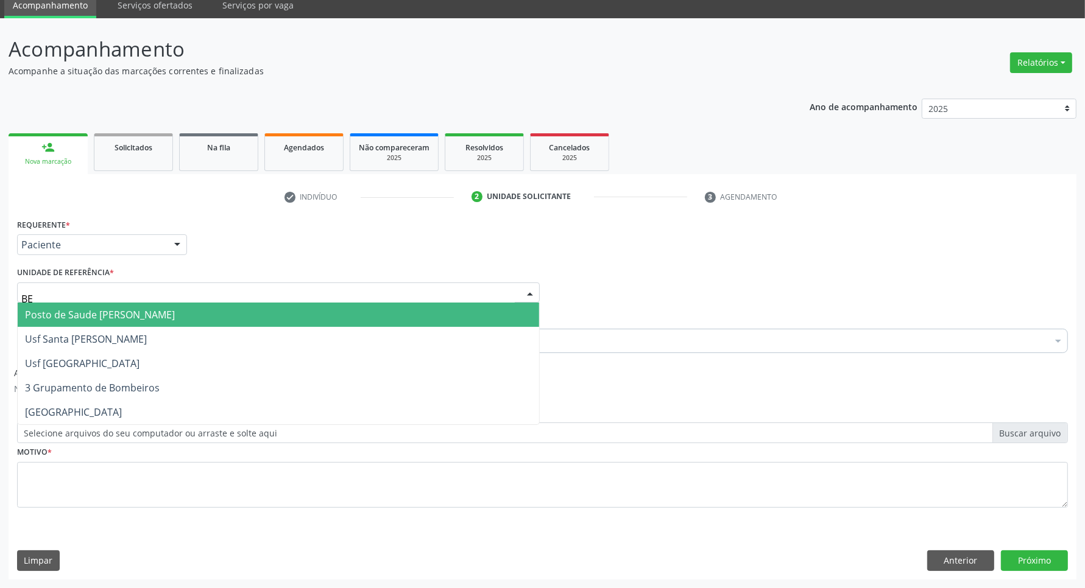
type input "BER"
click at [119, 312] on span "Posto de Saude [PERSON_NAME]" at bounding box center [100, 314] width 150 height 13
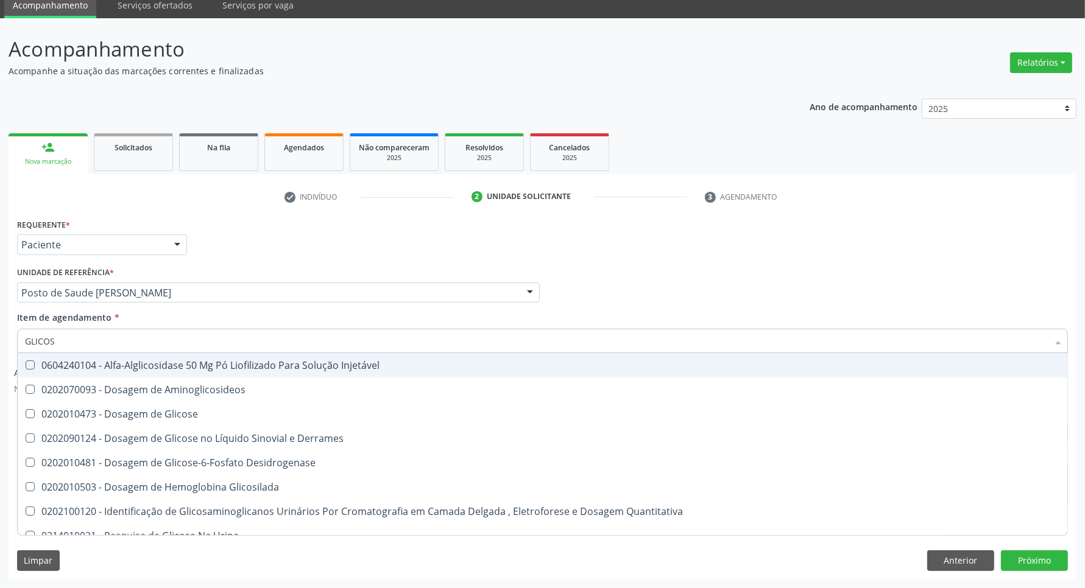
type input "GLICOSE"
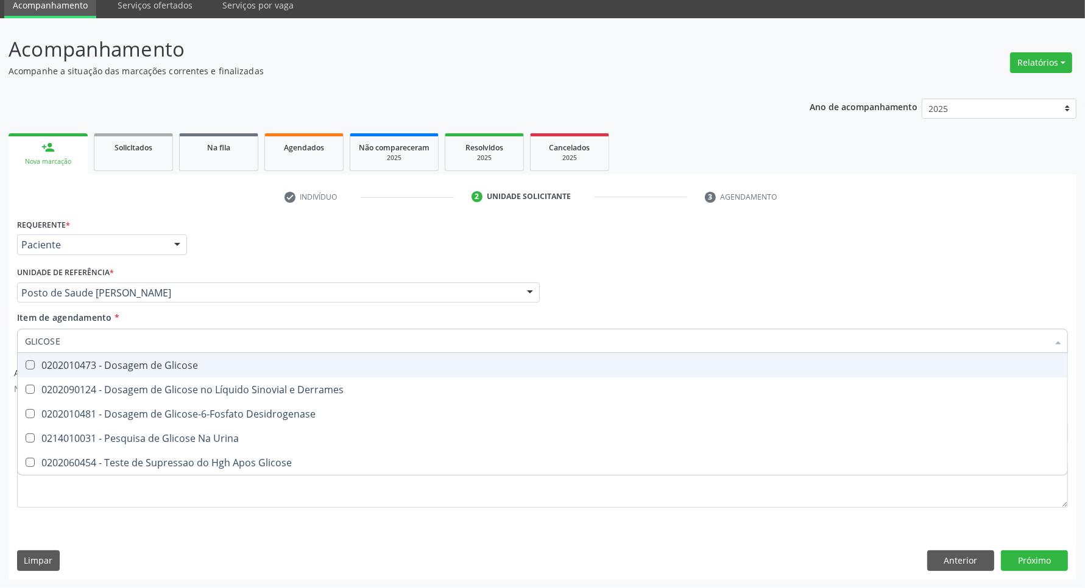
click at [107, 362] on div "0202010473 - Dosagem de Glicose" at bounding box center [542, 366] width 1035 height 10
checkbox Glicose "true"
drag, startPoint x: 0, startPoint y: 342, endPoint x: 0, endPoint y: 334, distance: 7.9
click at [0, 340] on div "Acompanhamento Acompanhe a situação das marcações correntes e finalizadas Relat…" at bounding box center [542, 303] width 1085 height 570
type input "AC"
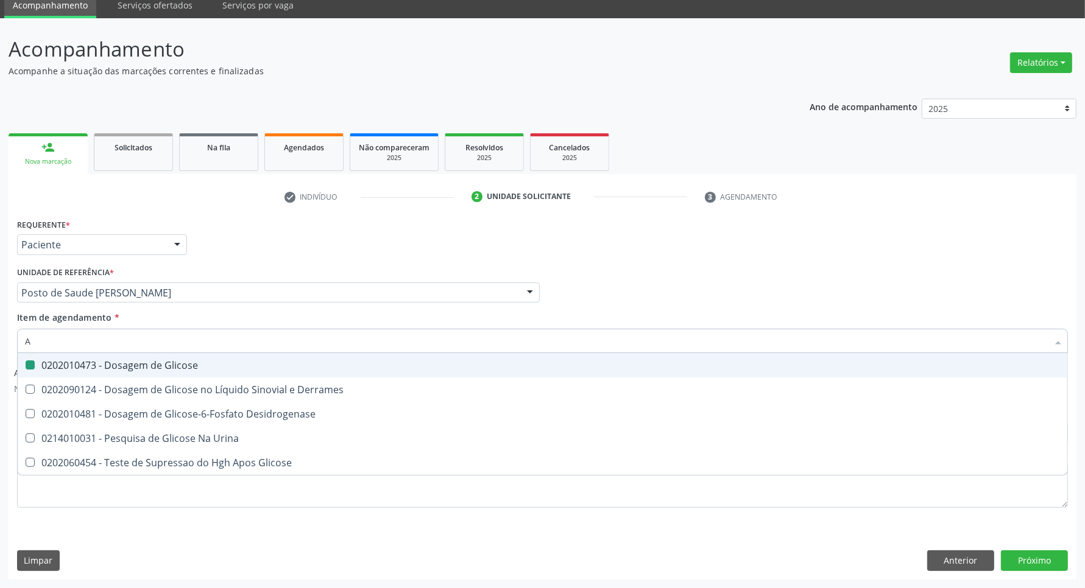
checkbox Glicose "false"
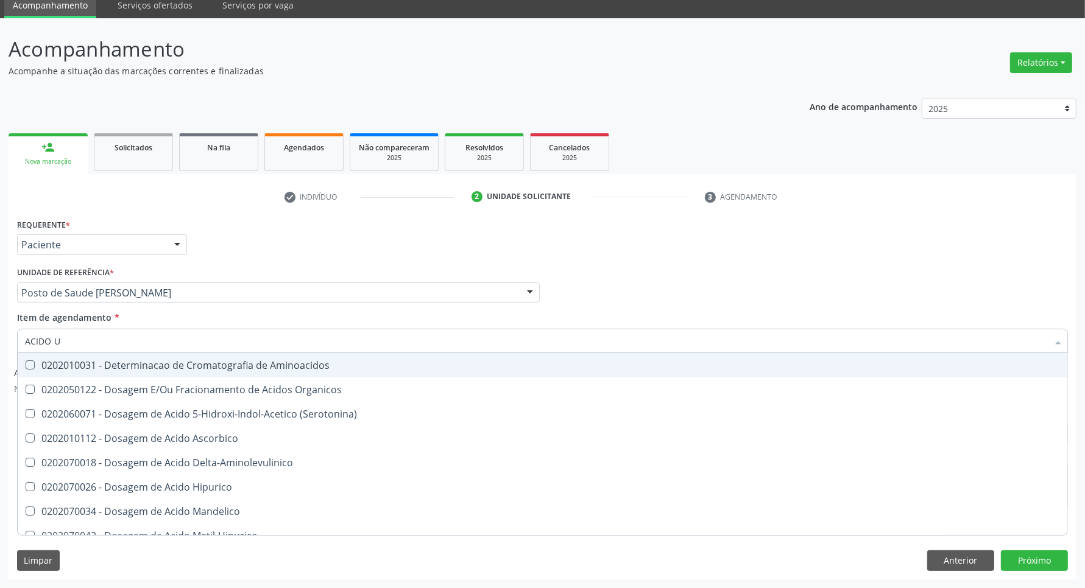
type input "ACIDO U"
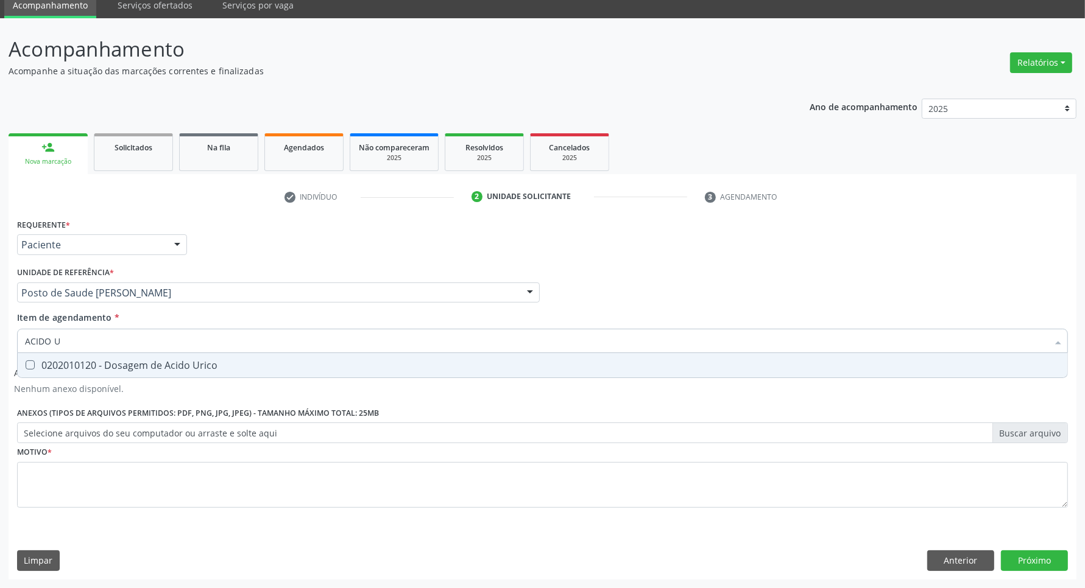
drag, startPoint x: 41, startPoint y: 370, endPoint x: 68, endPoint y: 352, distance: 32.1
click at [43, 370] on div "0202010120 - Dosagem de Acido Urico" at bounding box center [542, 366] width 1035 height 10
checkbox Urico "true"
drag, startPoint x: 68, startPoint y: 348, endPoint x: 0, endPoint y: 314, distance: 75.7
click at [0, 320] on div "Acompanhamento Acompanhe a situação das marcações correntes e finalizadas Relat…" at bounding box center [542, 303] width 1085 height 570
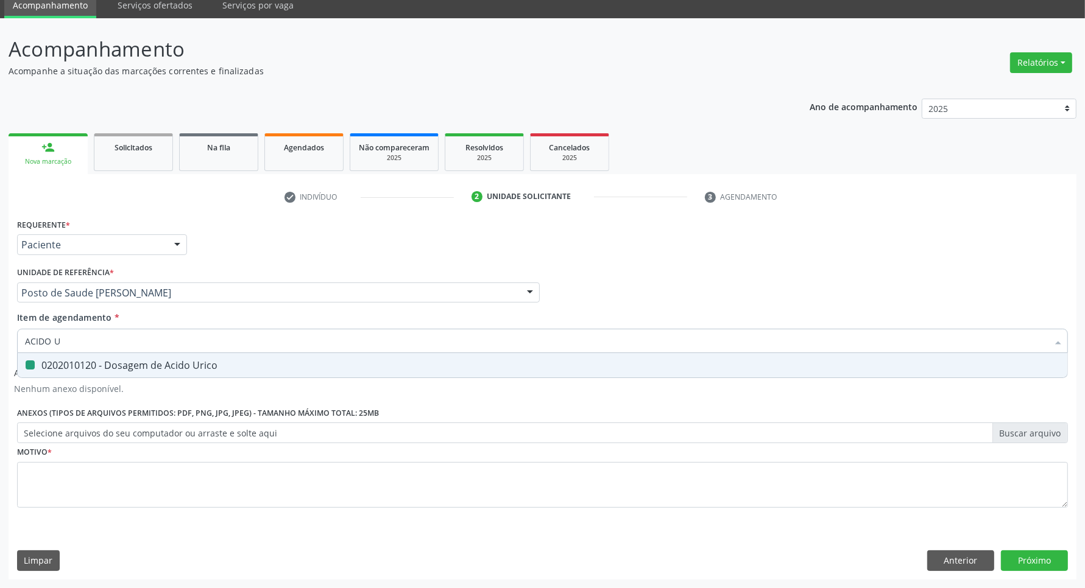
type input "C"
checkbox Urico "false"
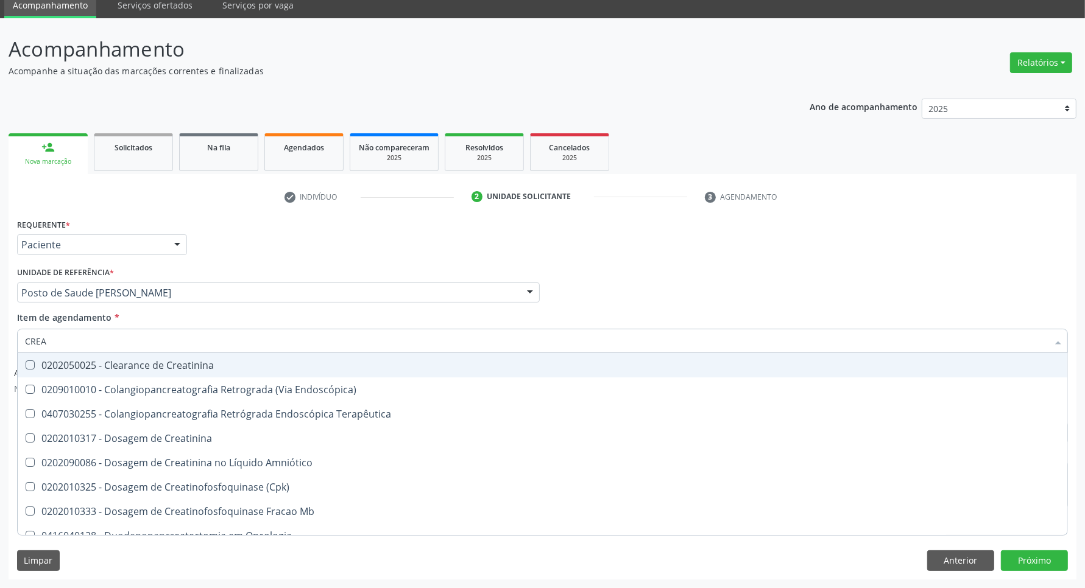
type input "CREAT"
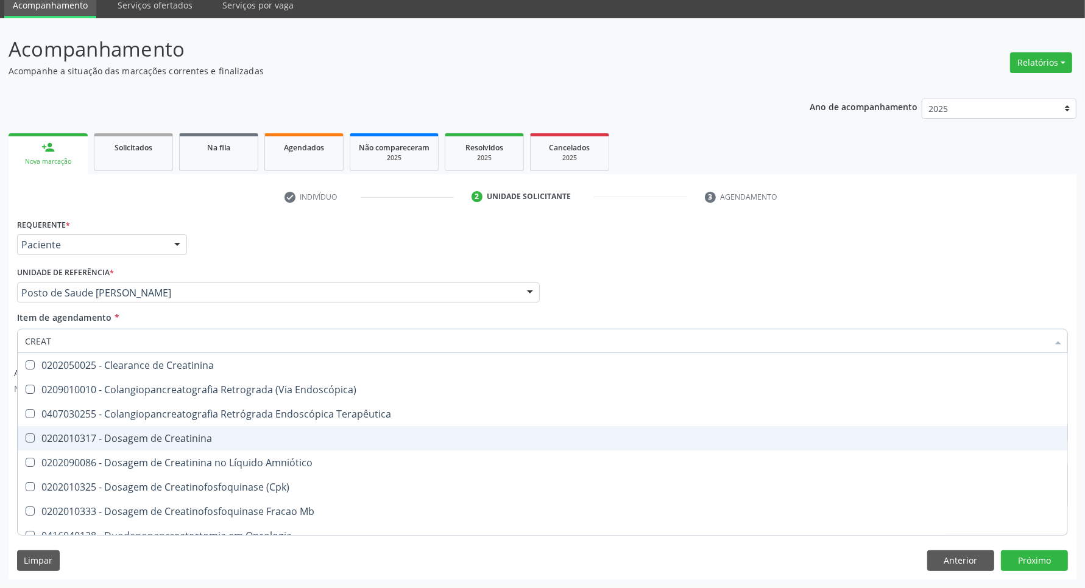
drag, startPoint x: 65, startPoint y: 445, endPoint x: 62, endPoint y: 387, distance: 57.9
click at [65, 442] on div "0202010317 - Dosagem de Creatinina" at bounding box center [542, 439] width 1035 height 10
checkbox Creatinina "true"
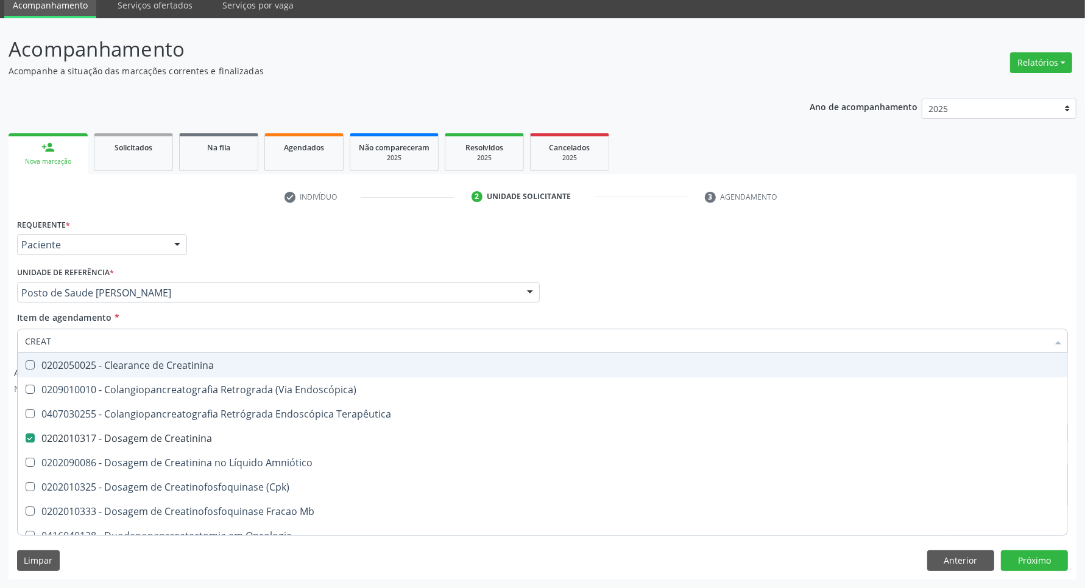
drag, startPoint x: 64, startPoint y: 340, endPoint x: 0, endPoint y: 317, distance: 68.0
click at [0, 323] on div "Acompanhamento Acompanhe a situação das marcações correntes e finalizadas Relat…" at bounding box center [542, 303] width 1085 height 570
type input "UR"
checkbox Creatinina "false"
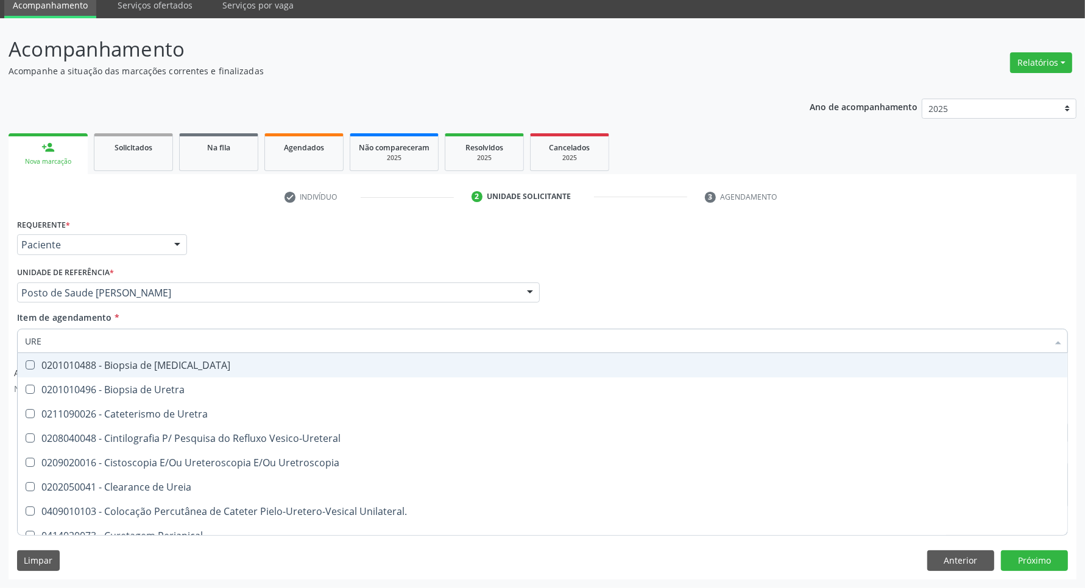
type input "UREI"
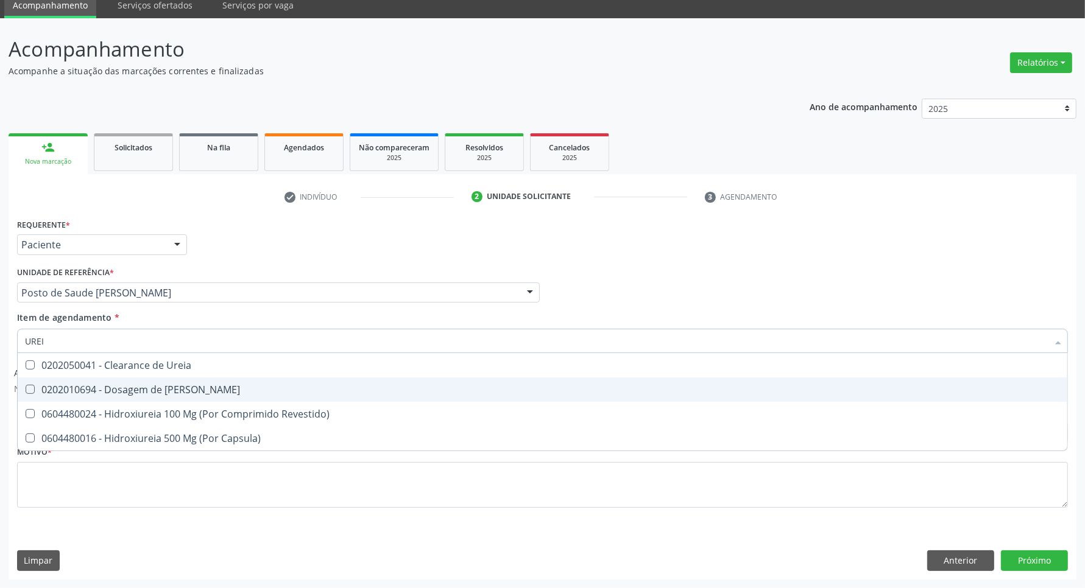
drag, startPoint x: 52, startPoint y: 389, endPoint x: 54, endPoint y: 351, distance: 37.2
click at [52, 388] on div "0202010694 - Dosagem de [PERSON_NAME]" at bounding box center [542, 390] width 1035 height 10
checkbox Ureia "true"
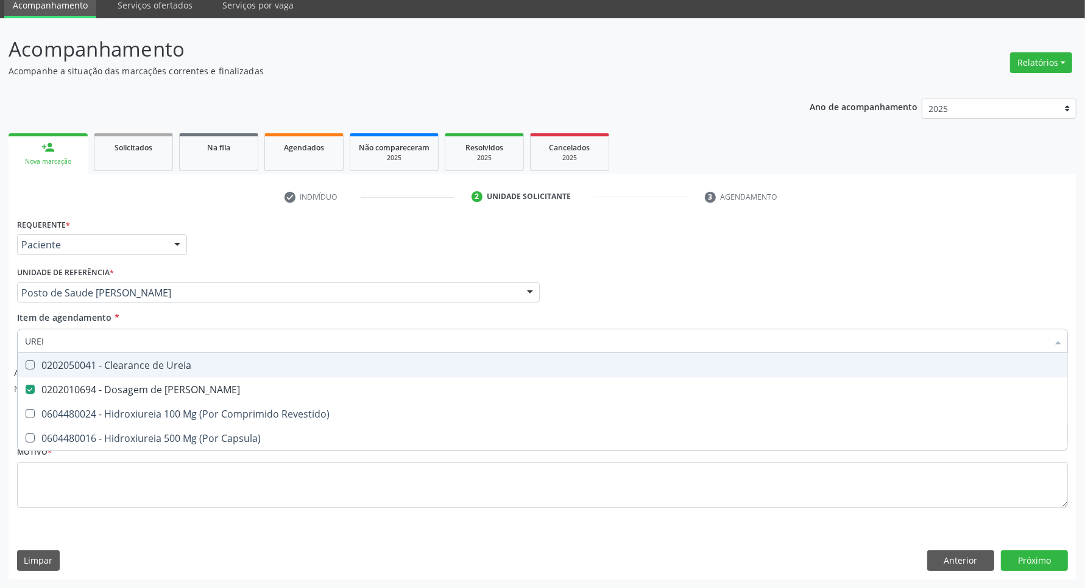
click at [0, 316] on div "Acompanhamento Acompanhe a situação das marcações correntes e finalizadas Relat…" at bounding box center [542, 303] width 1085 height 570
type input "CO"
checkbox Ureia "false"
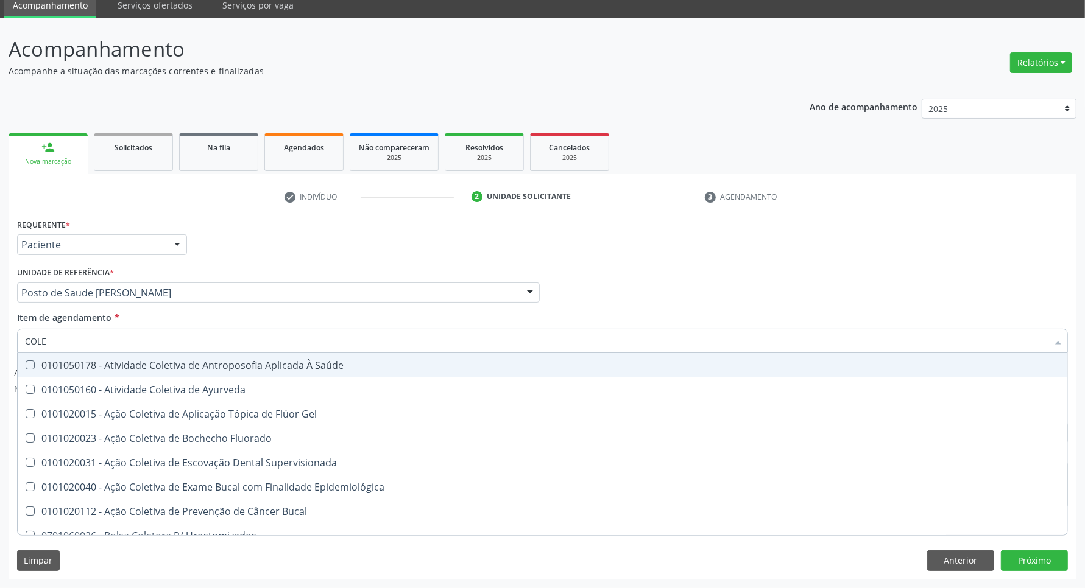
type input "COLES"
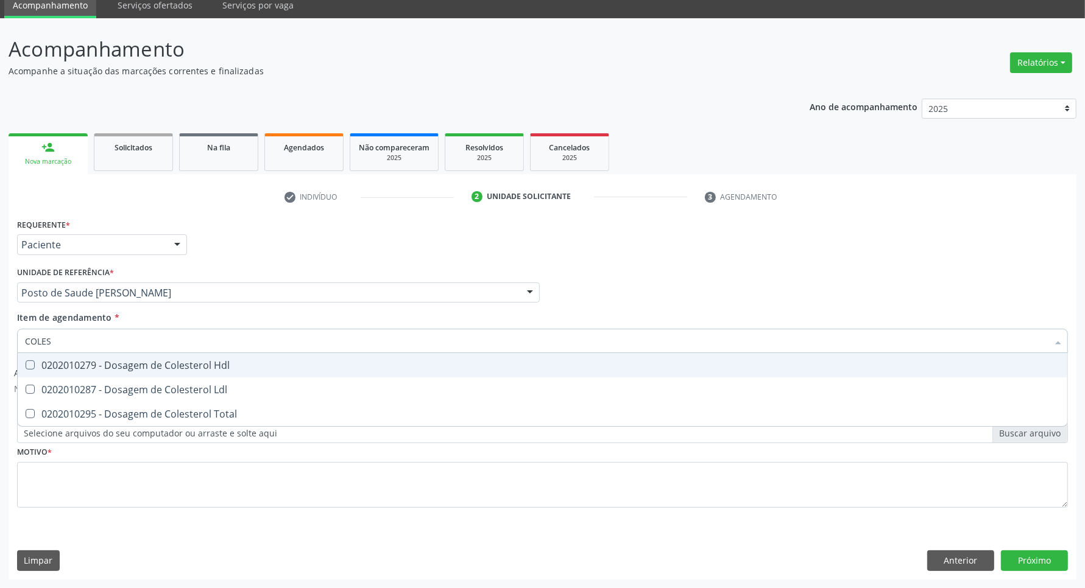
drag, startPoint x: 31, startPoint y: 373, endPoint x: 29, endPoint y: 397, distance: 23.2
click at [32, 373] on span "0202010279 - Dosagem de Colesterol Hdl" at bounding box center [543, 365] width 1050 height 24
checkbox Hdl "true"
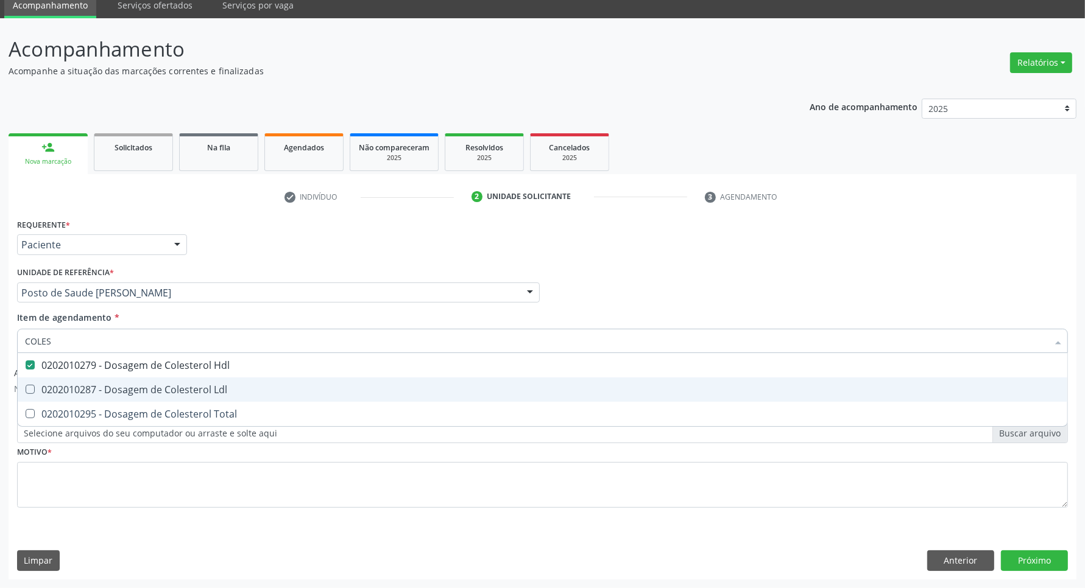
click at [30, 398] on span "0202010287 - Dosagem de Colesterol Ldl" at bounding box center [543, 390] width 1050 height 24
checkbox Ldl "true"
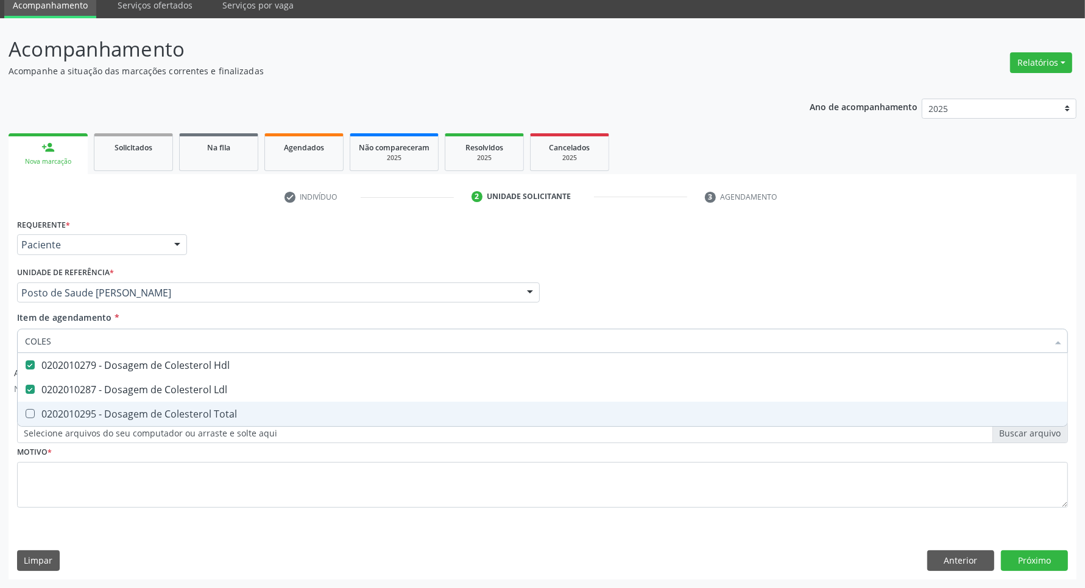
drag, startPoint x: 32, startPoint y: 414, endPoint x: 49, endPoint y: 335, distance: 81.0
click at [32, 413] on Total at bounding box center [30, 413] width 9 height 9
click at [26, 413] on Total "checkbox" at bounding box center [22, 414] width 8 height 8
checkbox Total "true"
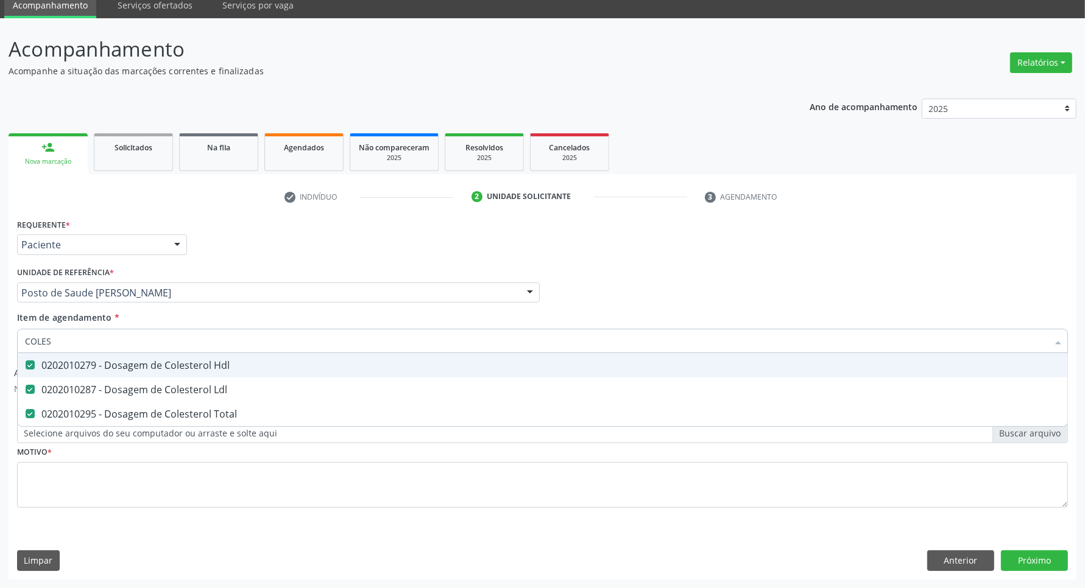
drag, startPoint x: 63, startPoint y: 346, endPoint x: 0, endPoint y: 327, distance: 65.7
click at [0, 333] on div "Acompanhamento Acompanhe a situação das marcações correntes e finalizadas Relat…" at bounding box center [542, 303] width 1085 height 570
type input "T"
checkbox Hdl "false"
checkbox Ldl "false"
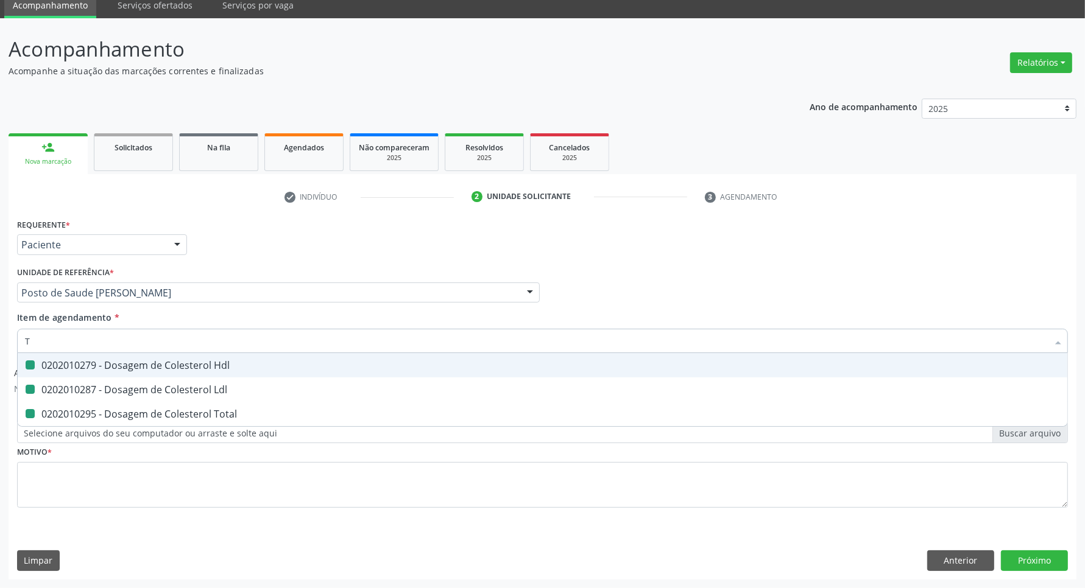
checkbox Total "false"
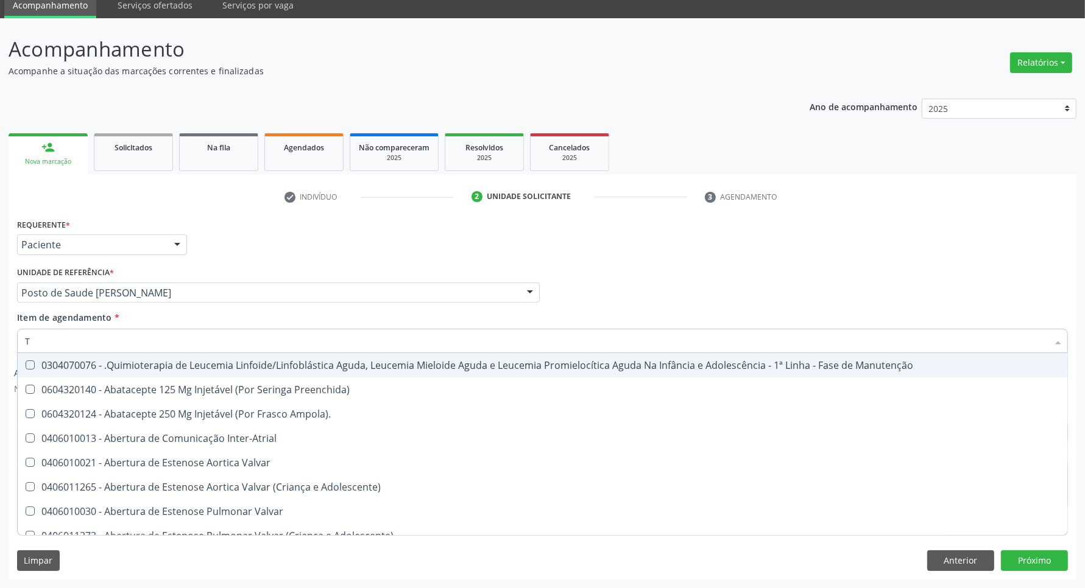
type input "TG"
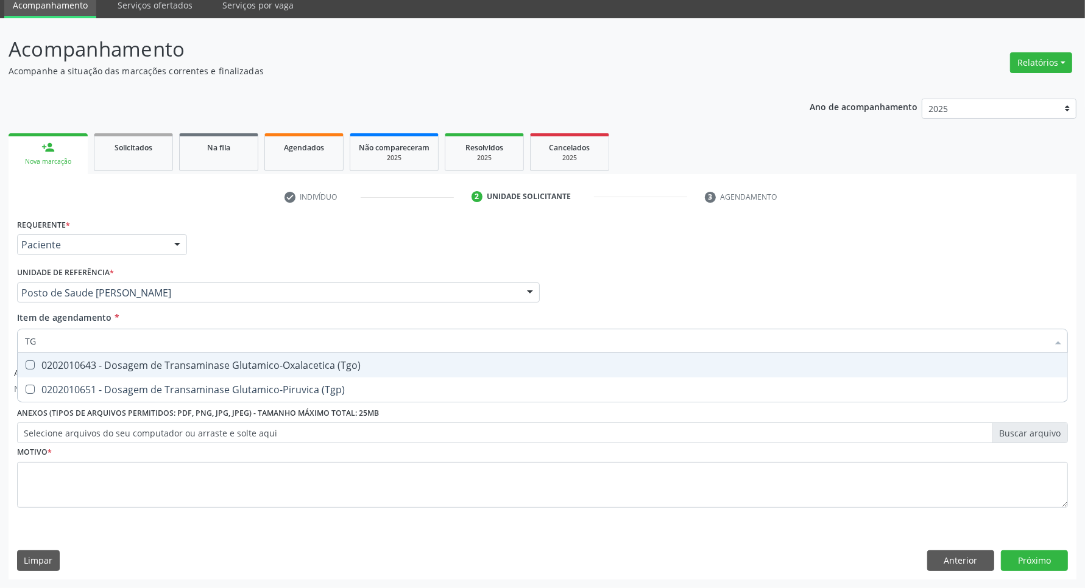
click at [49, 364] on div "0202010643 - Dosagem de Transaminase Glutamico-Oxalacetica (Tgo)" at bounding box center [542, 366] width 1035 height 10
checkbox \(Tgo\) "true"
drag, startPoint x: 43, startPoint y: 341, endPoint x: 0, endPoint y: 337, distance: 42.9
click at [0, 337] on div "Acompanhamento Acompanhe a situação das marcações correntes e finalizadas Relat…" at bounding box center [542, 303] width 1085 height 570
type input "TR"
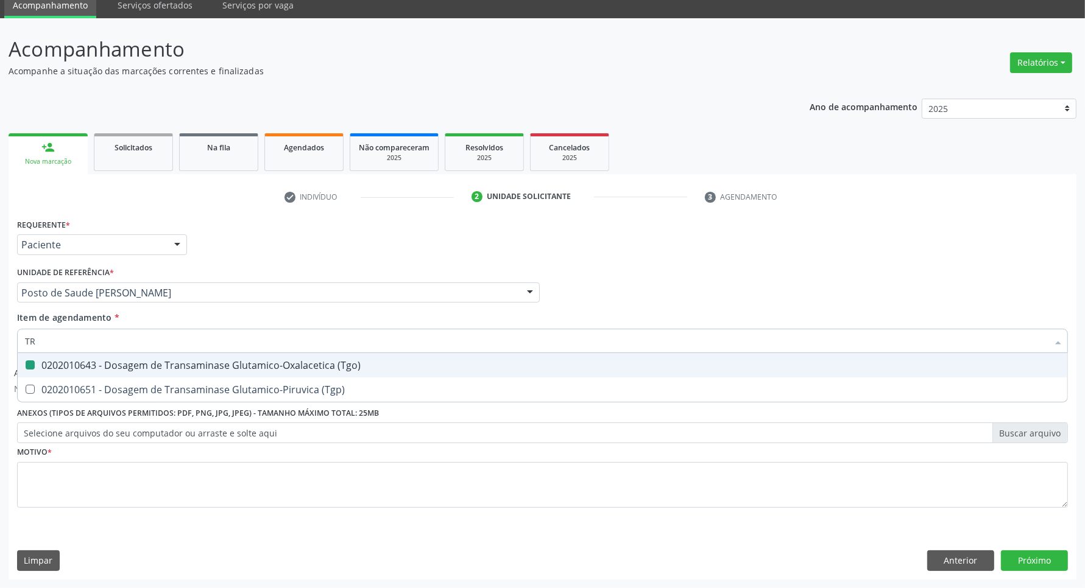
checkbox \(Tgo\) "false"
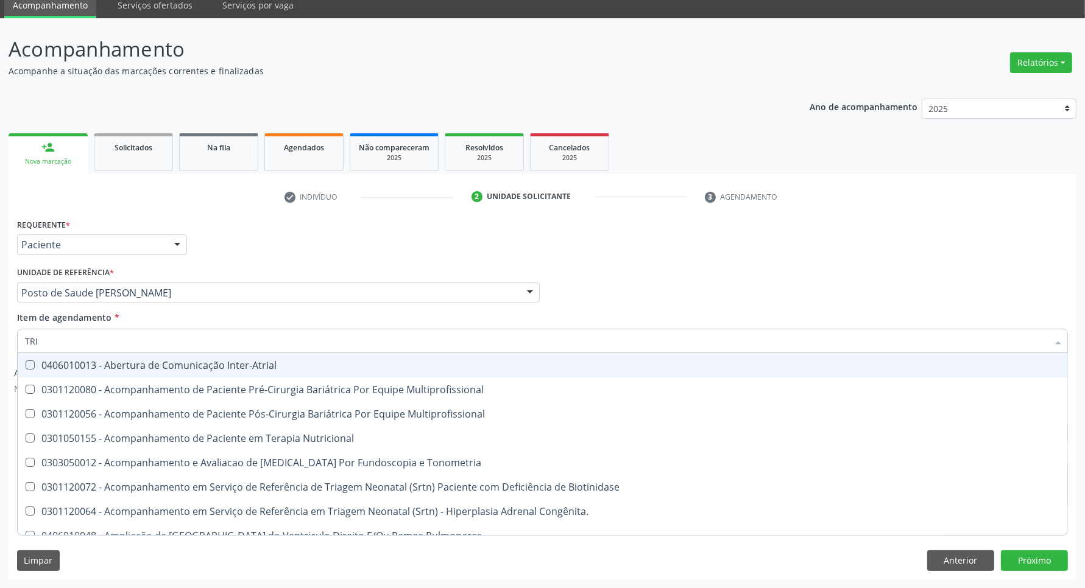
type input "TRIG"
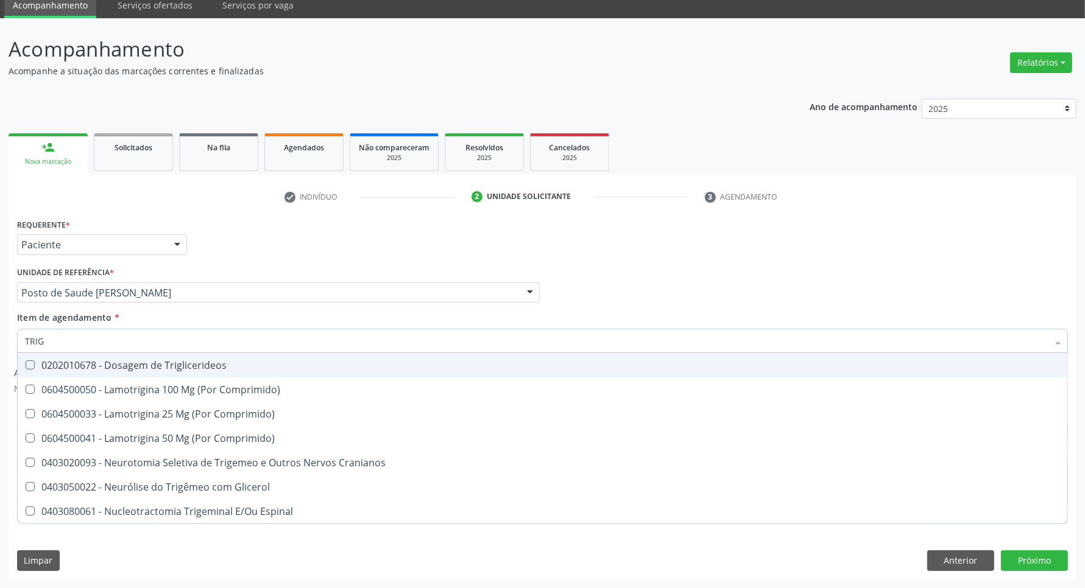
drag, startPoint x: 44, startPoint y: 358, endPoint x: 52, endPoint y: 349, distance: 12.5
click at [44, 361] on div "0202010678 - Dosagem de Triglicerideos" at bounding box center [542, 366] width 1035 height 10
checkbox Triglicerideos "true"
drag, startPoint x: 52, startPoint y: 341, endPoint x: 0, endPoint y: 336, distance: 52.0
click at [0, 339] on div "Acompanhamento Acompanhe a situação das marcações correntes e finalizadas Relat…" at bounding box center [542, 303] width 1085 height 570
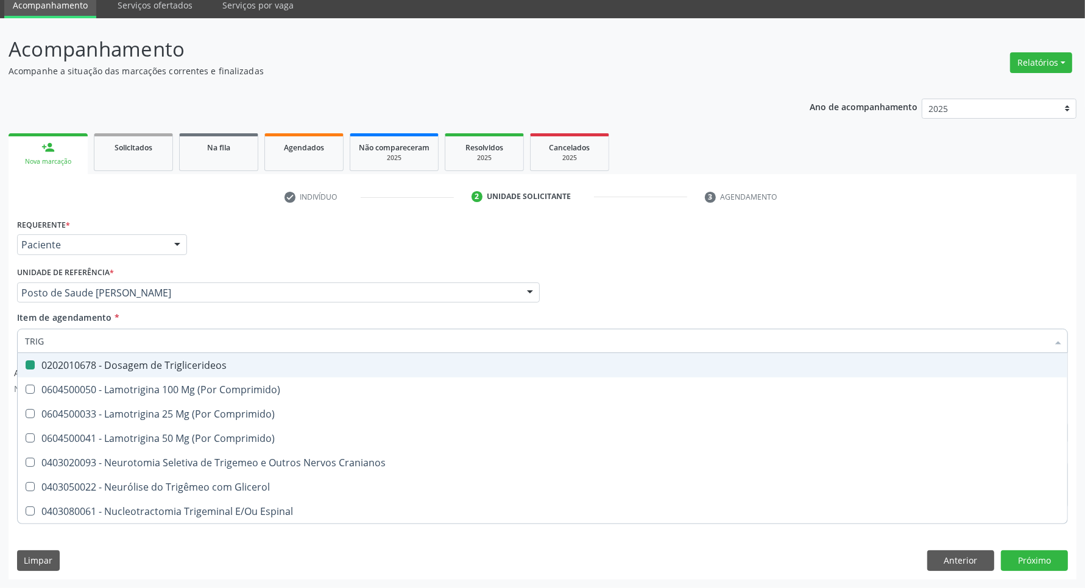
type input "H"
checkbox Triglicerideos "false"
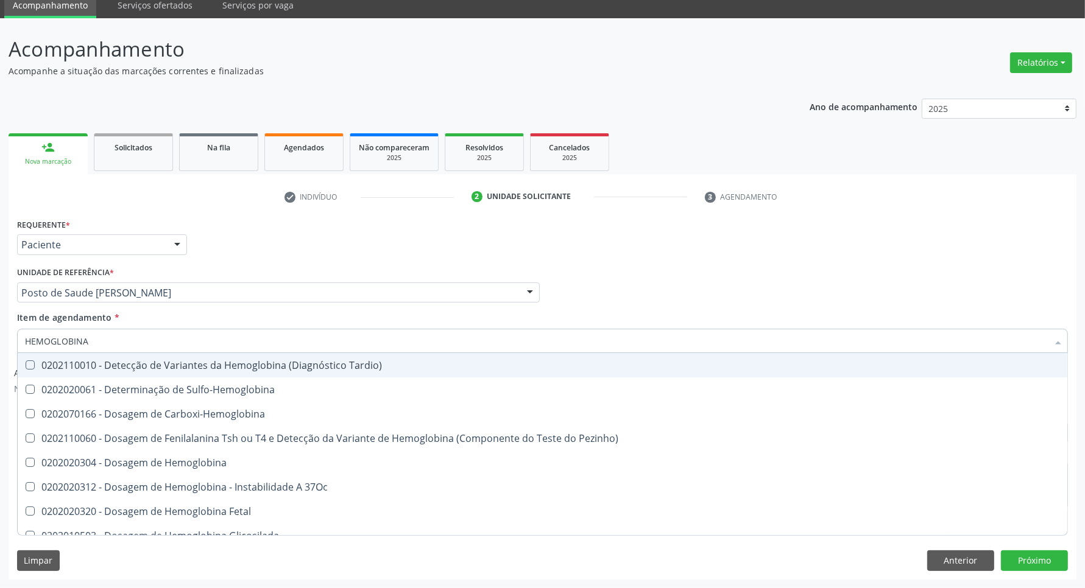
type input "HEMOGLOBINA G"
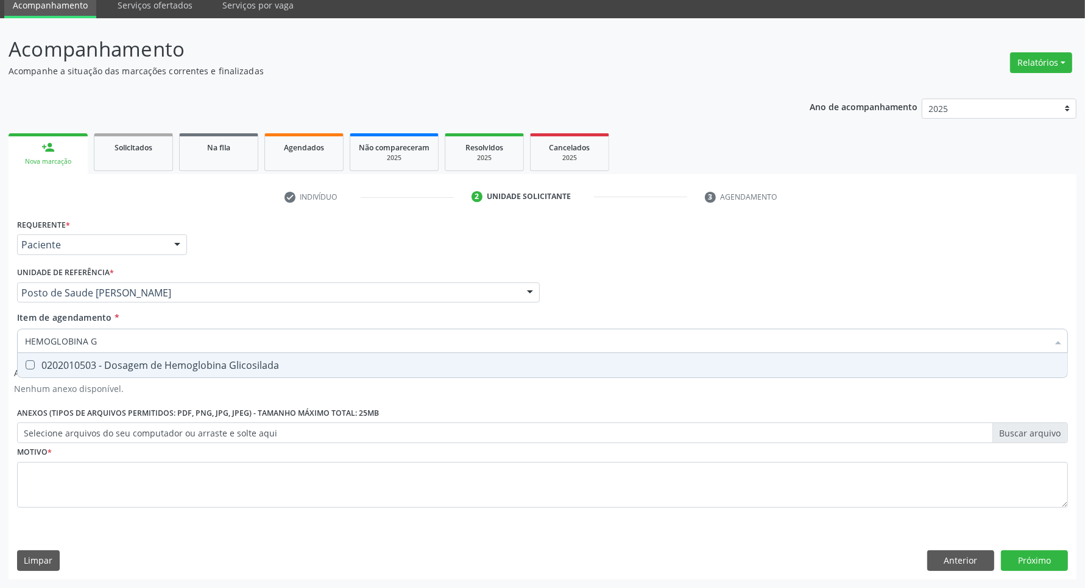
drag, startPoint x: 68, startPoint y: 364, endPoint x: 78, endPoint y: 344, distance: 22.3
click at [68, 364] on div "0202010503 - Dosagem de Hemoglobina Glicosilada" at bounding box center [542, 366] width 1035 height 10
checkbox Glicosilada "true"
click at [0, 314] on div "Acompanhamento Acompanhe a situação das marcações correntes e finalizadas Relat…" at bounding box center [542, 303] width 1085 height 570
type input "HE"
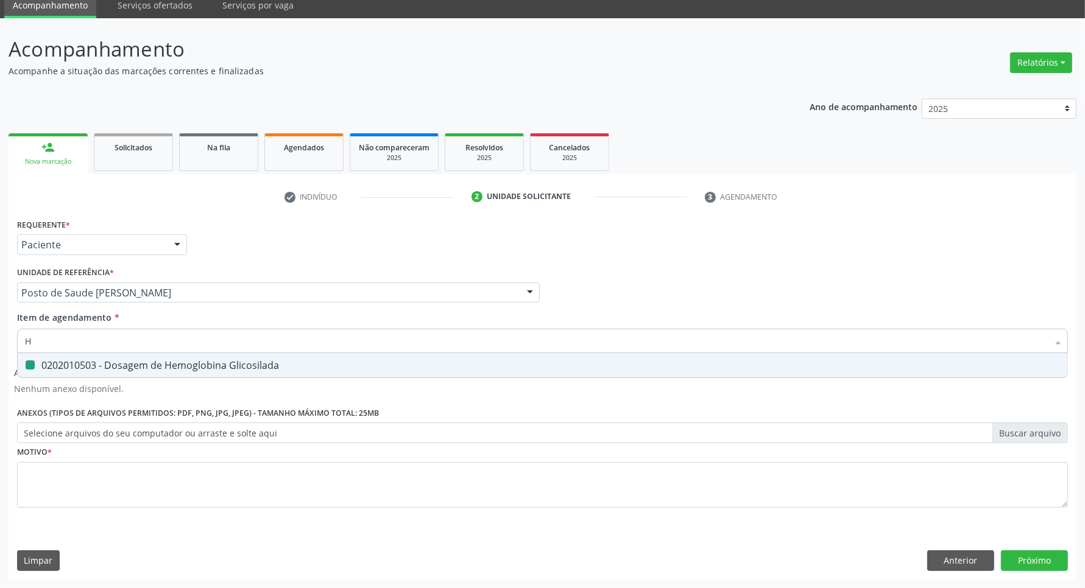
checkbox Glicosilada "false"
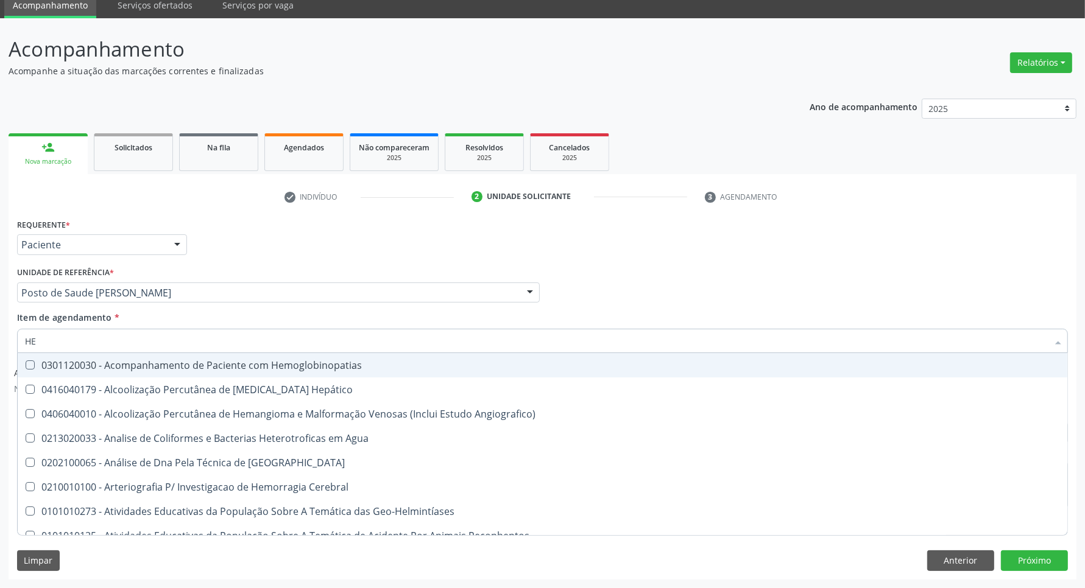
type input "HEM"
checkbox \(Qualitativo\) "true"
checkbox Glicosilada "false"
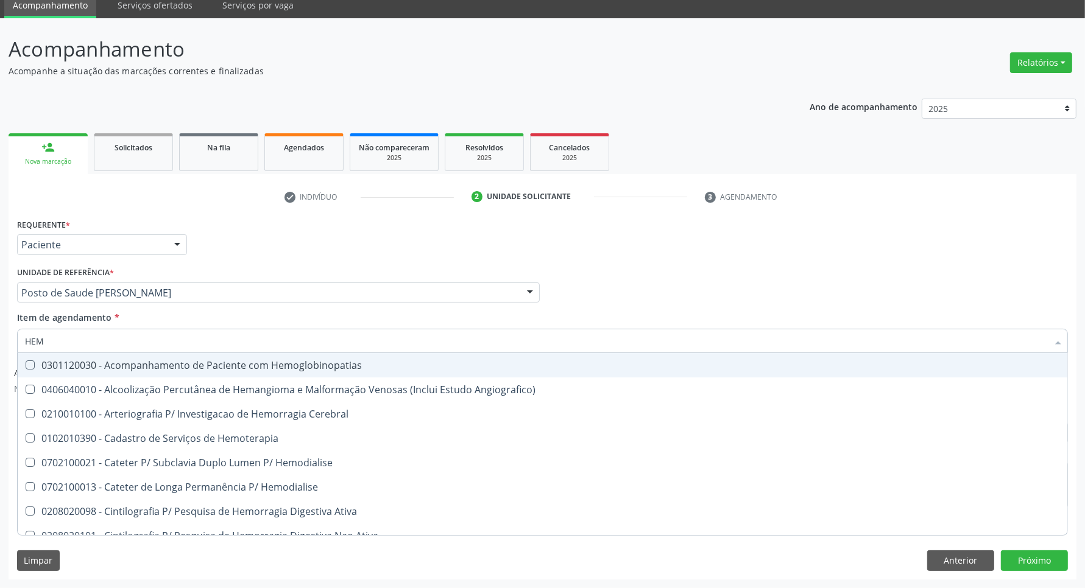
type input "HEMO"
checkbox Hemacias "true"
checkbox Glicosilada "false"
type input "HEMOG"
checkbox Tardio\) "true"
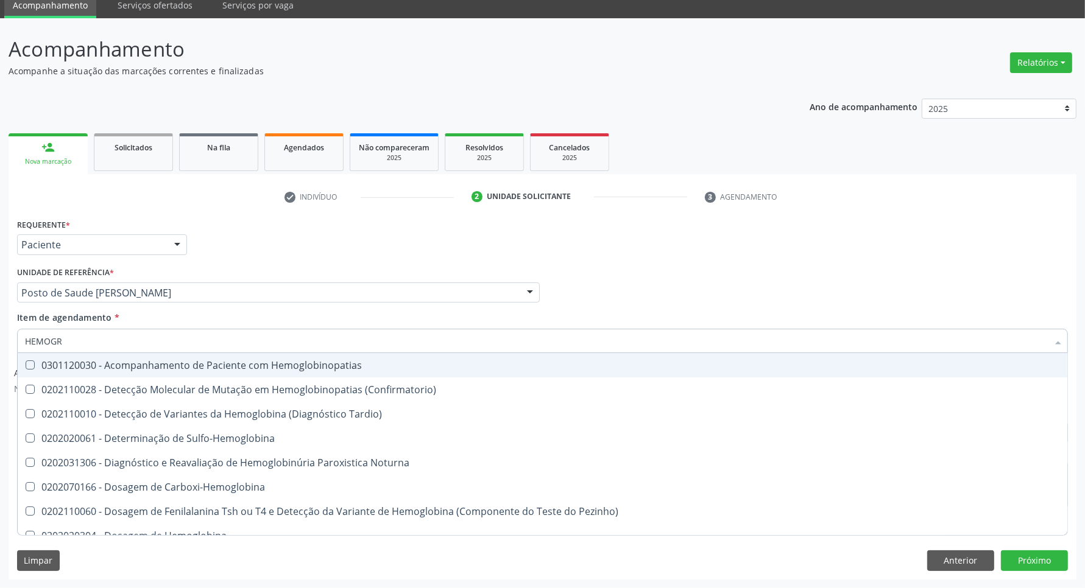
type input "HEMOGRA"
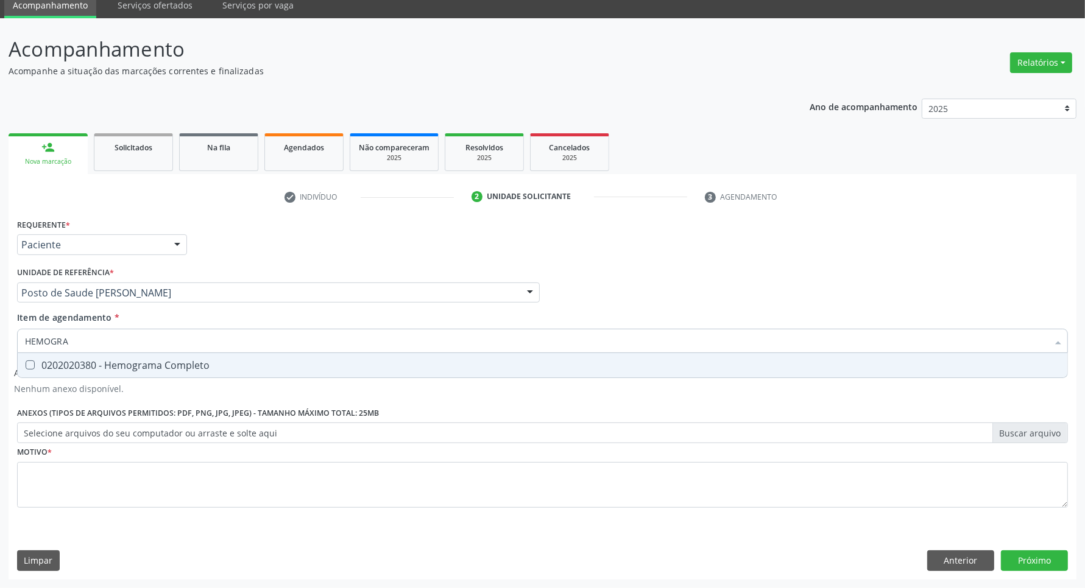
click at [44, 365] on div "0202020380 - Hemograma Completo" at bounding box center [542, 366] width 1035 height 10
checkbox Completo "true"
click at [0, 308] on div "Acompanhamento Acompanhe a situação das marcações correntes e finalizadas Relat…" at bounding box center [542, 303] width 1085 height 570
type input "T"
checkbox Completo "false"
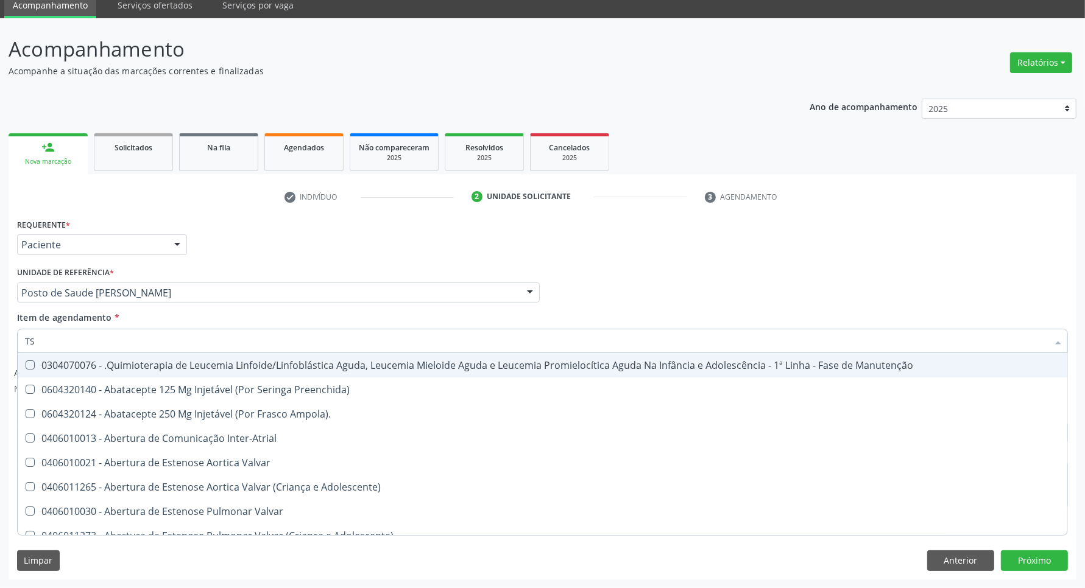
type input "TSH"
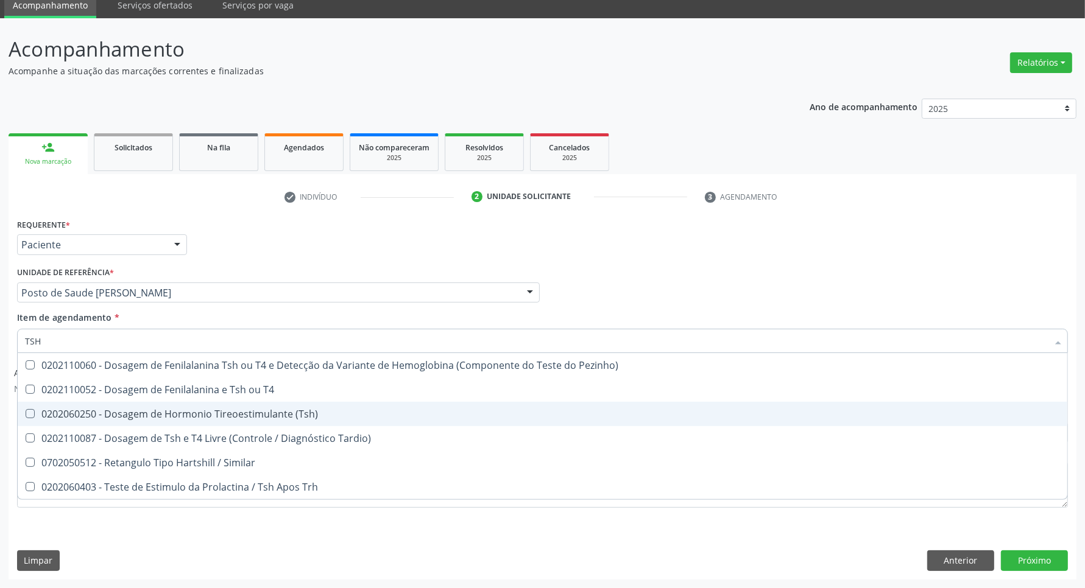
click at [110, 412] on div "0202060250 - Dosagem de Hormonio Tireoestimulante (Tsh)" at bounding box center [542, 414] width 1035 height 10
checkbox \(Tsh\) "true"
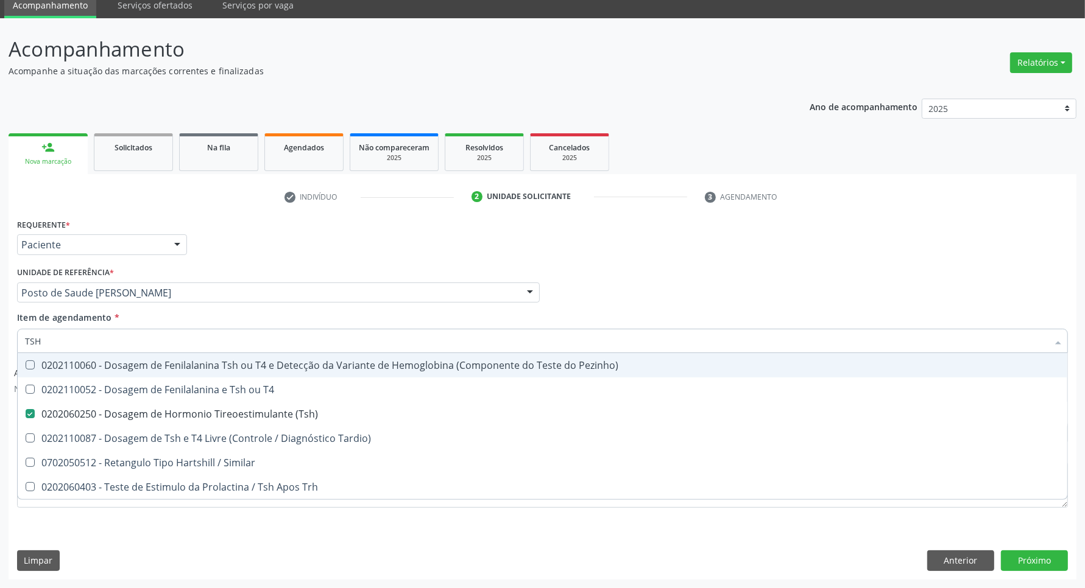
click at [722, 266] on div "Profissional Solicitante Por favor, selecione a Unidade de Atendimento primeiro…" at bounding box center [542, 288] width 1057 height 48
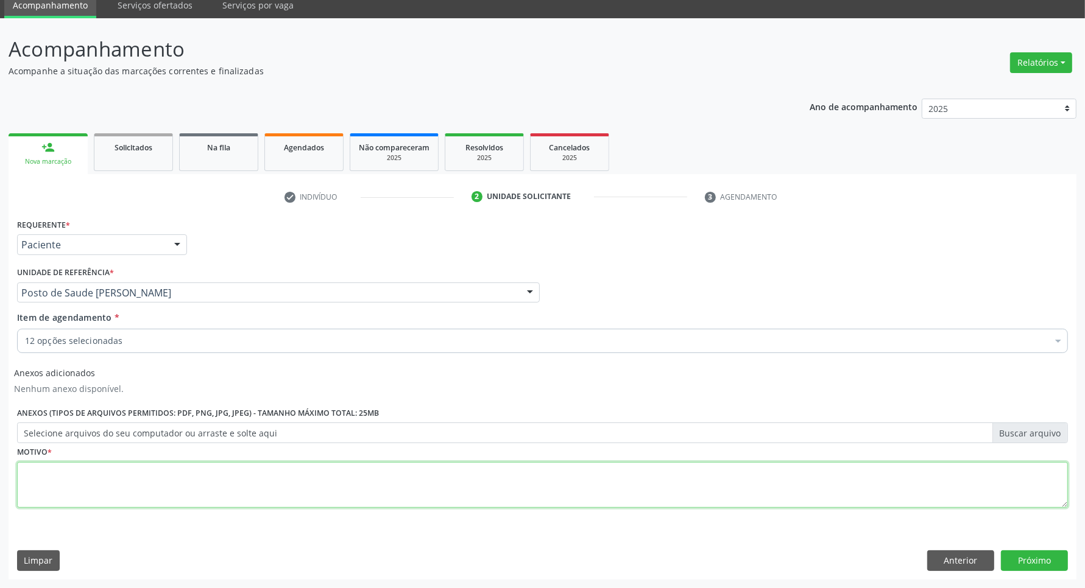
click at [510, 489] on textarea at bounding box center [542, 485] width 1051 height 46
type textarea "."
click at [1058, 559] on button "Próximo" at bounding box center [1034, 561] width 67 height 21
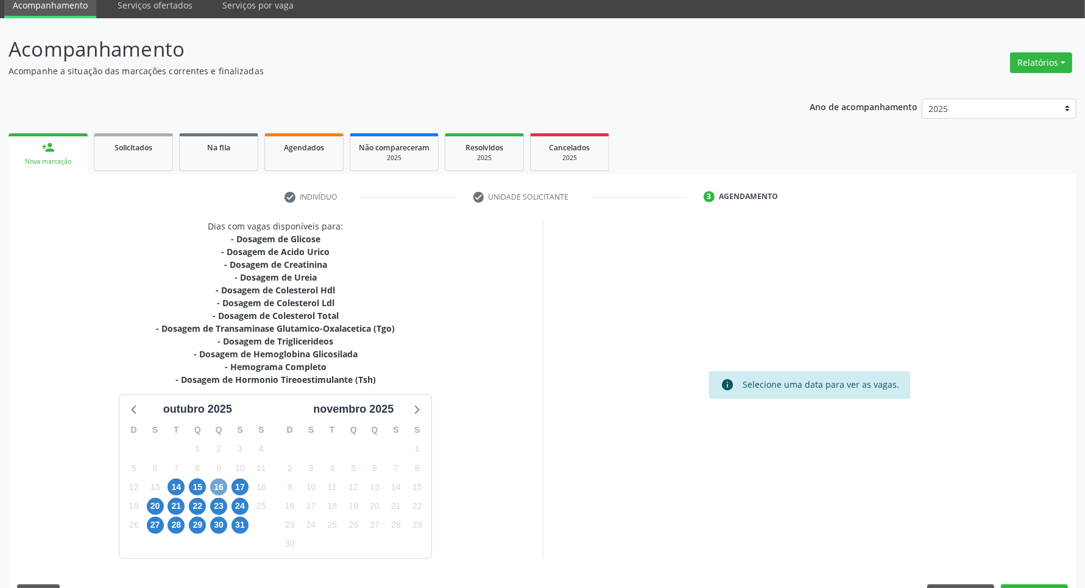
click at [220, 492] on span "16" at bounding box center [218, 487] width 17 height 17
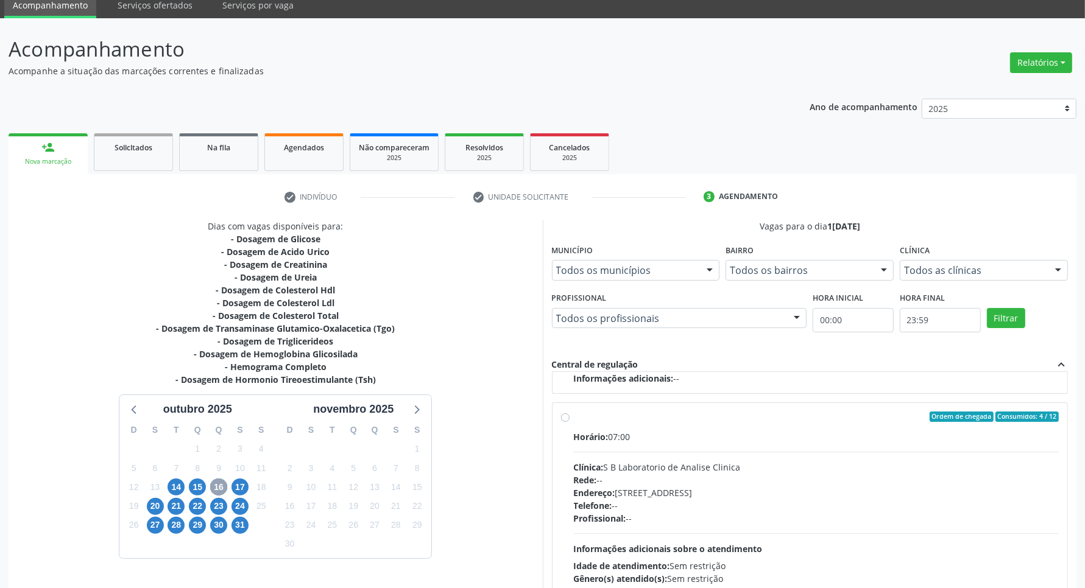
scroll to position [125, 0]
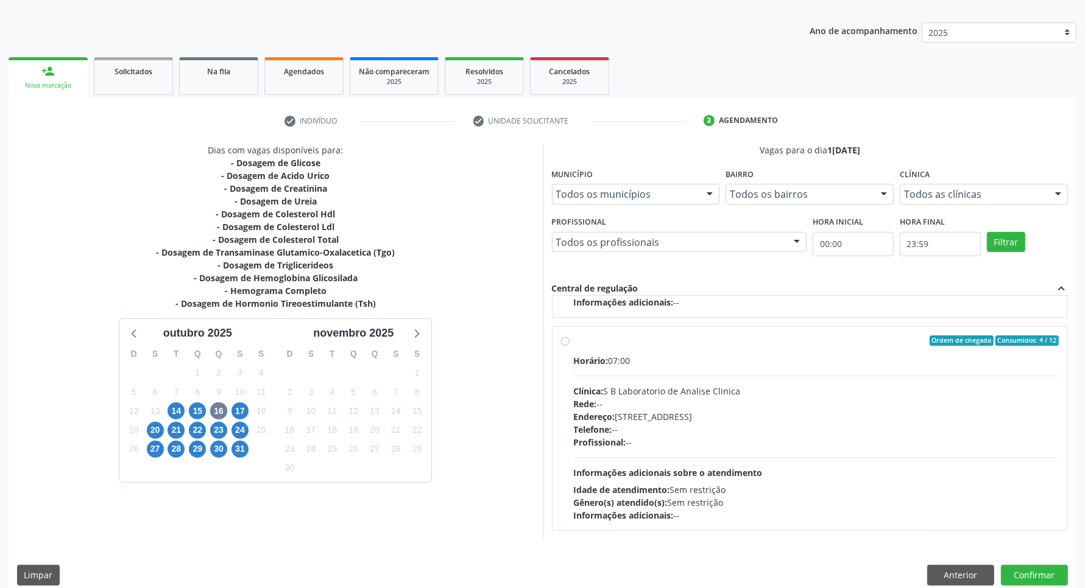
click at [786, 453] on div "Horário: 07:00 Clínica: S B Laboratorio de Analise Clinica Rede: -- Endereço: […" at bounding box center [816, 439] width 485 height 168
click at [570, 347] on input "Ordem de chegada Consumidos: 4 / 12 Horário: 07:00 Clínica: S B Laboratorio de …" at bounding box center [565, 341] width 9 height 11
radio input "true"
click at [1053, 571] on button "Confirmar" at bounding box center [1034, 575] width 67 height 21
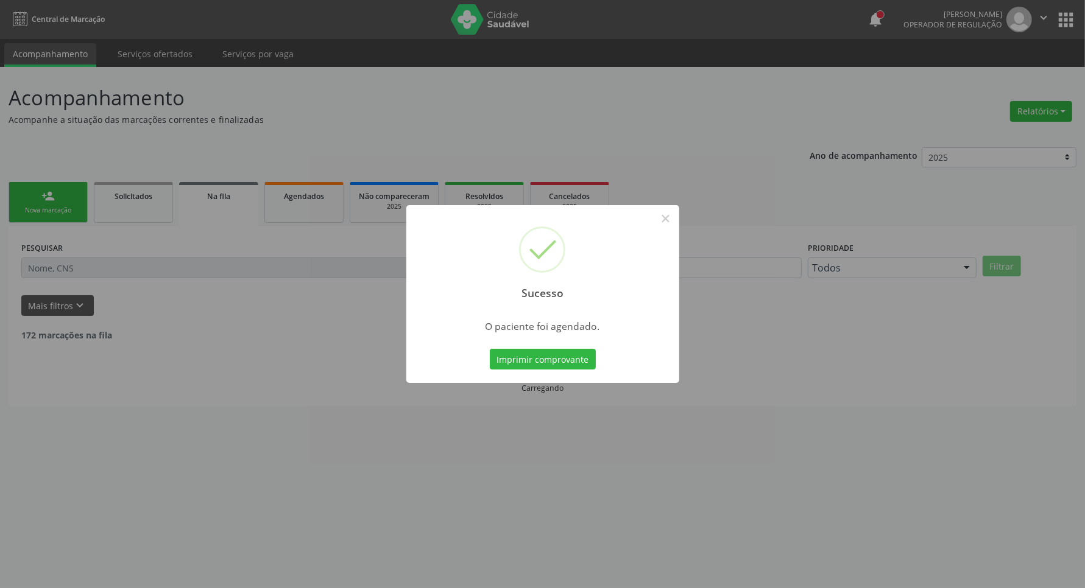
scroll to position [0, 0]
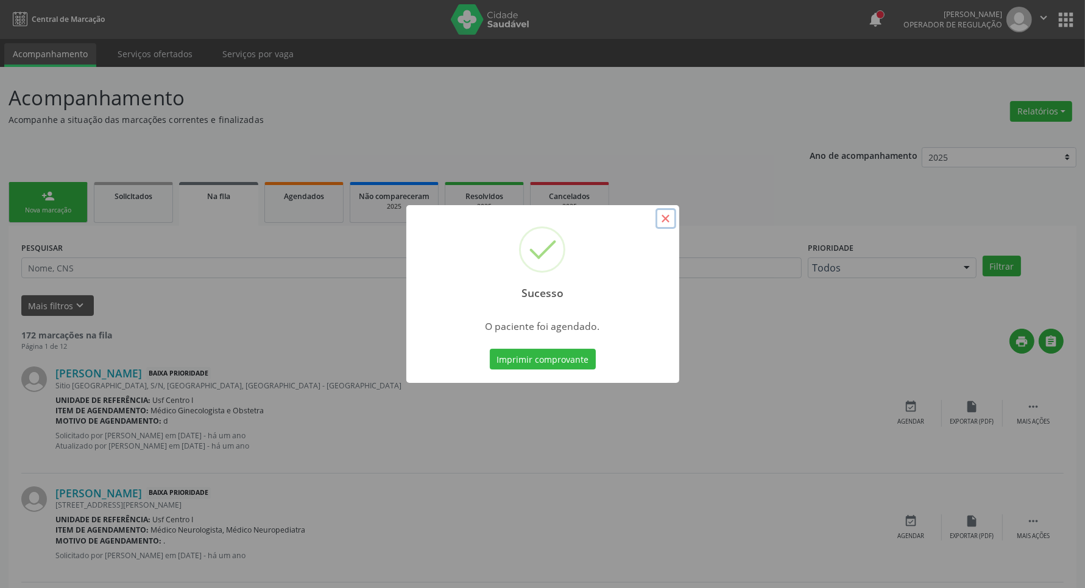
click at [662, 223] on button "×" at bounding box center [665, 218] width 21 height 21
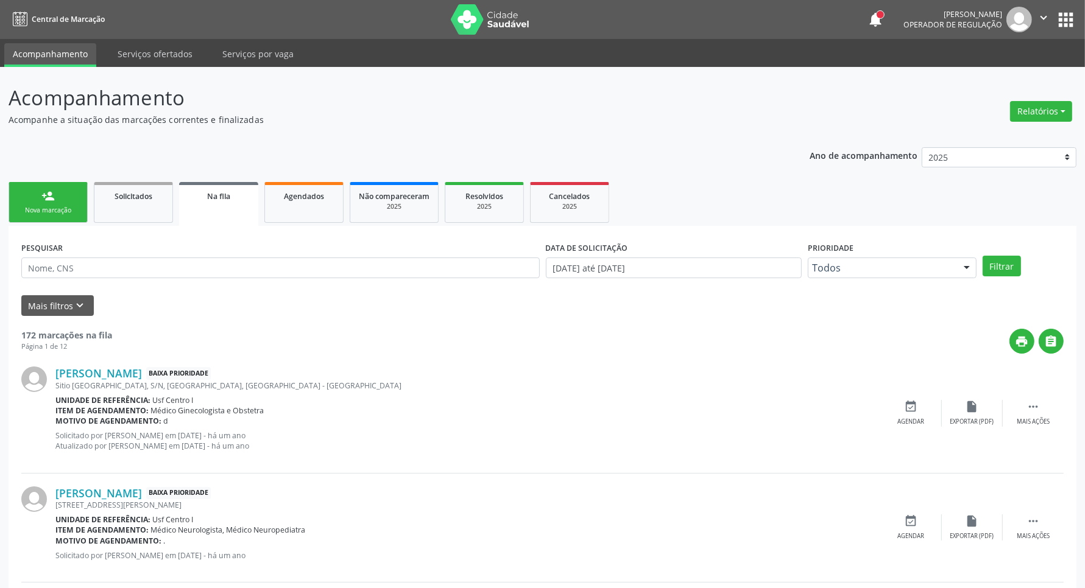
click at [52, 198] on div "person_add" at bounding box center [47, 195] width 13 height 13
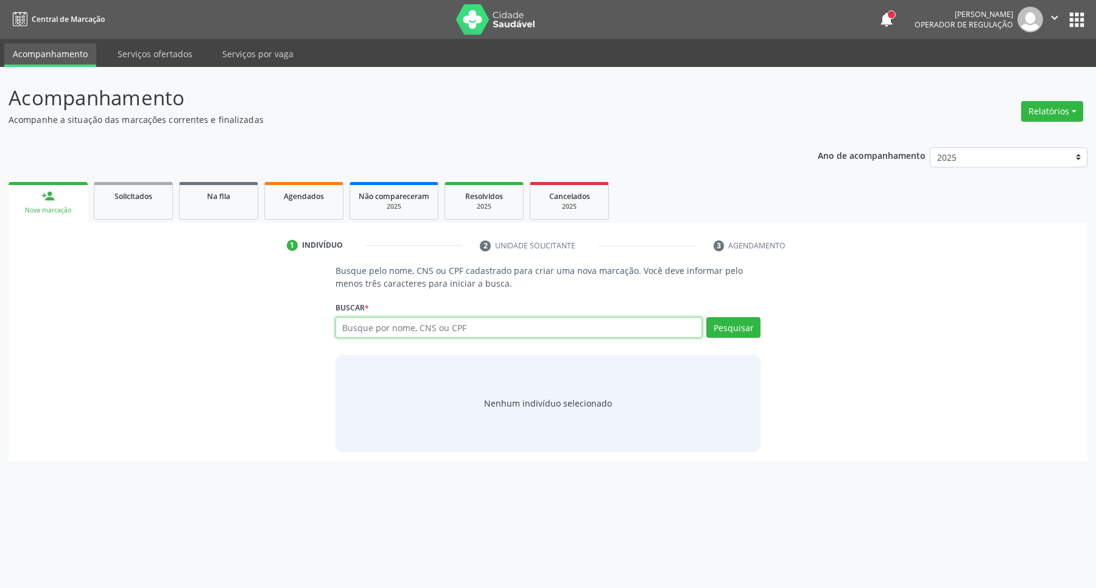
click at [458, 332] on input "text" at bounding box center [519, 327] width 367 height 21
type input "898085115604061"
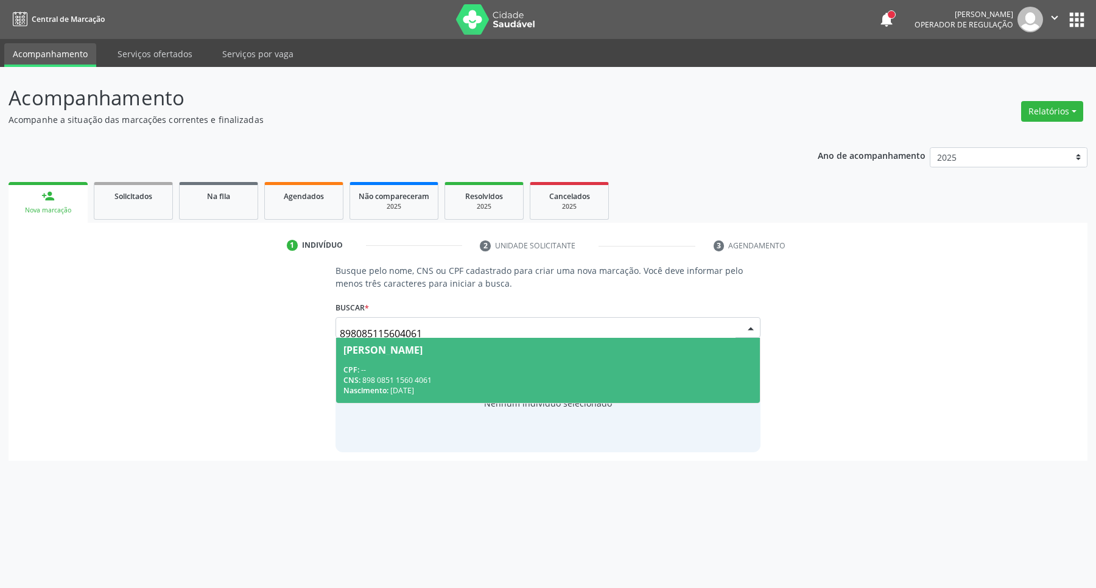
drag, startPoint x: 443, startPoint y: 365, endPoint x: 433, endPoint y: 383, distance: 20.3
click at [443, 367] on div "CPF: --" at bounding box center [549, 370] width 410 height 10
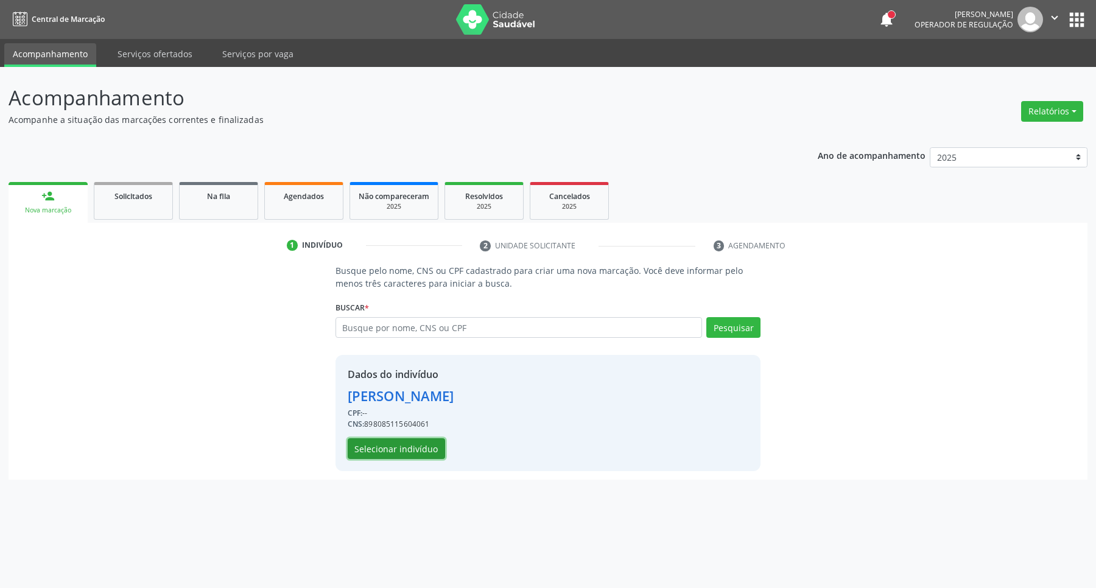
click at [406, 443] on button "Selecionar indivíduo" at bounding box center [396, 449] width 97 height 21
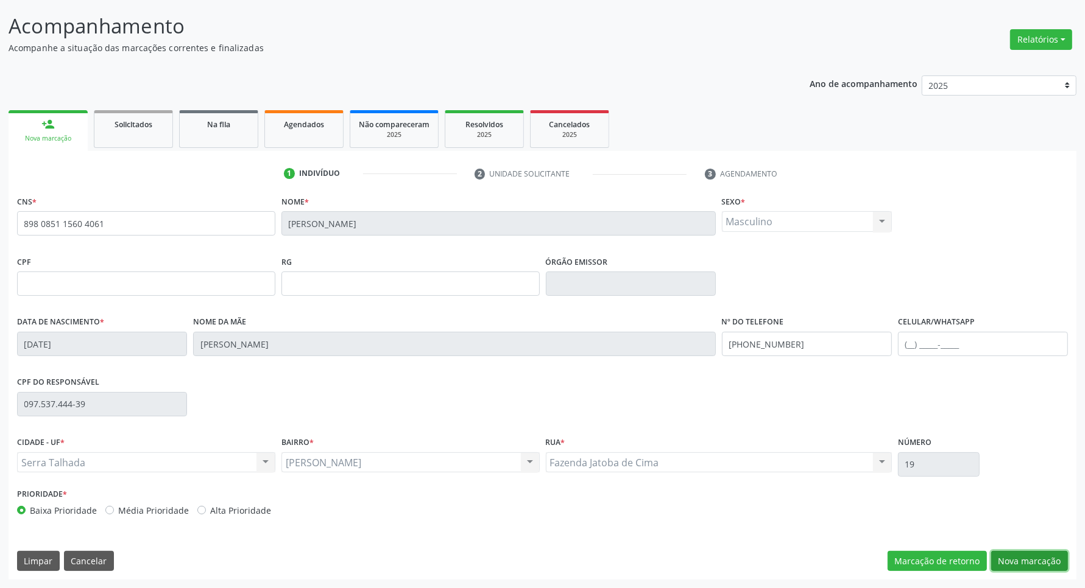
drag, startPoint x: 1016, startPoint y: 558, endPoint x: 997, endPoint y: 553, distance: 19.7
click at [1013, 558] on button "Nova marcação" at bounding box center [1029, 561] width 77 height 21
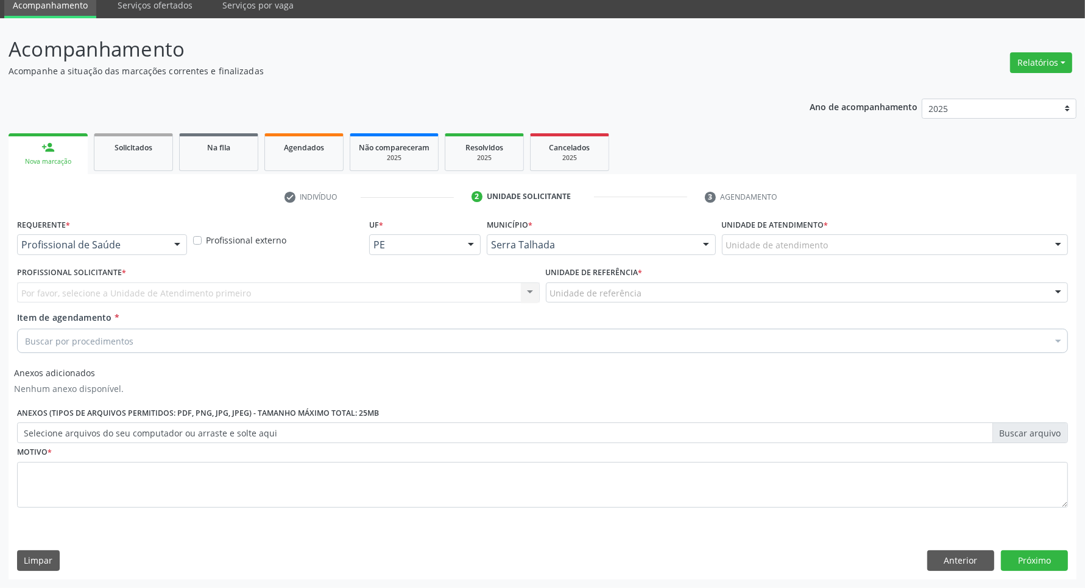
scroll to position [49, 0]
click at [144, 236] on div "Profissional de Saúde" at bounding box center [102, 245] width 170 height 21
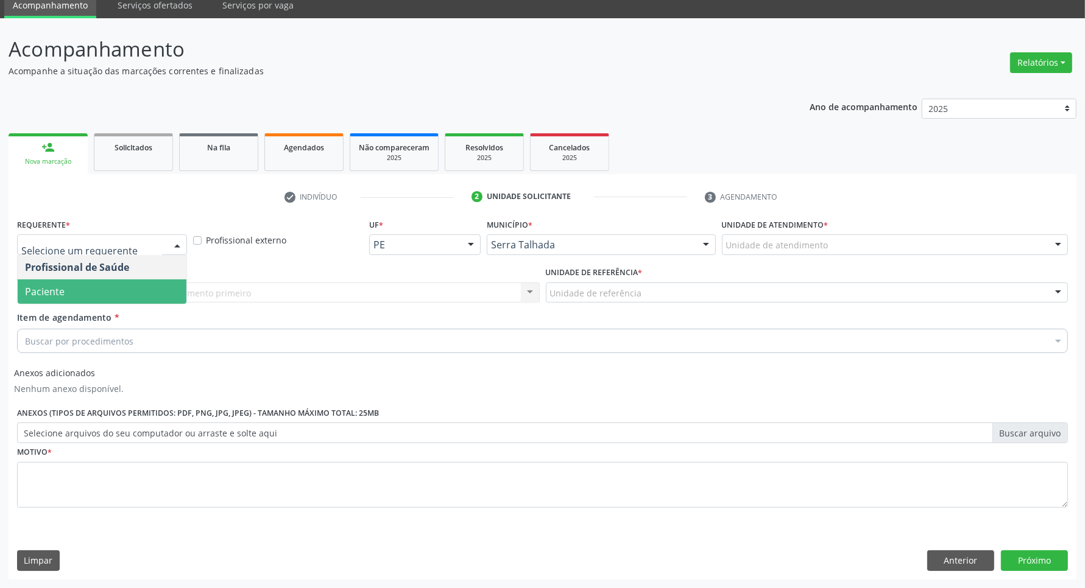
click at [121, 292] on span "Paciente" at bounding box center [102, 292] width 169 height 24
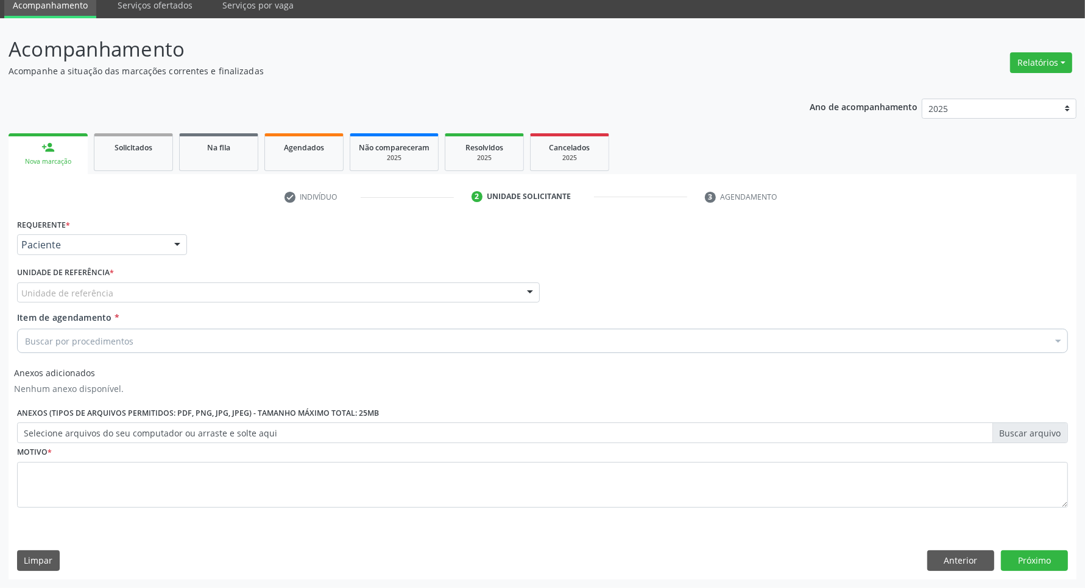
click at [121, 292] on div "Unidade de referência" at bounding box center [278, 293] width 523 height 21
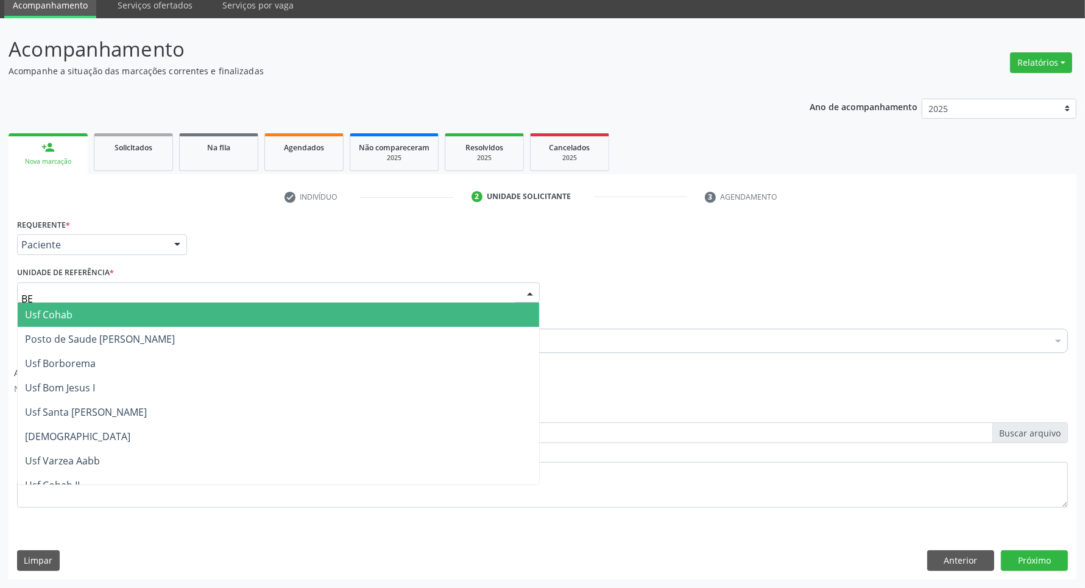
type input "BER"
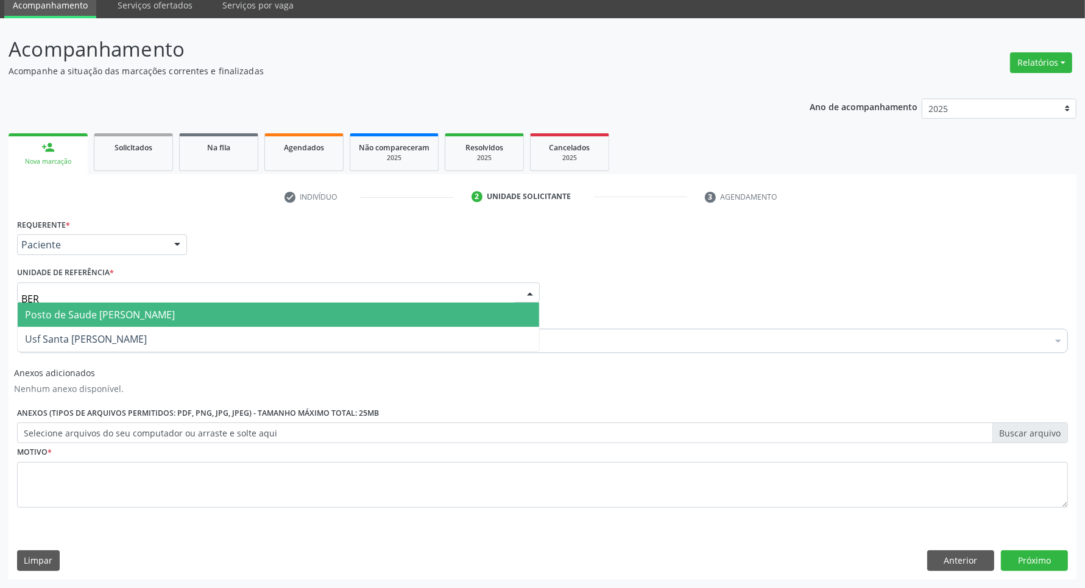
click at [118, 314] on span "Posto de Saude [PERSON_NAME]" at bounding box center [100, 314] width 150 height 13
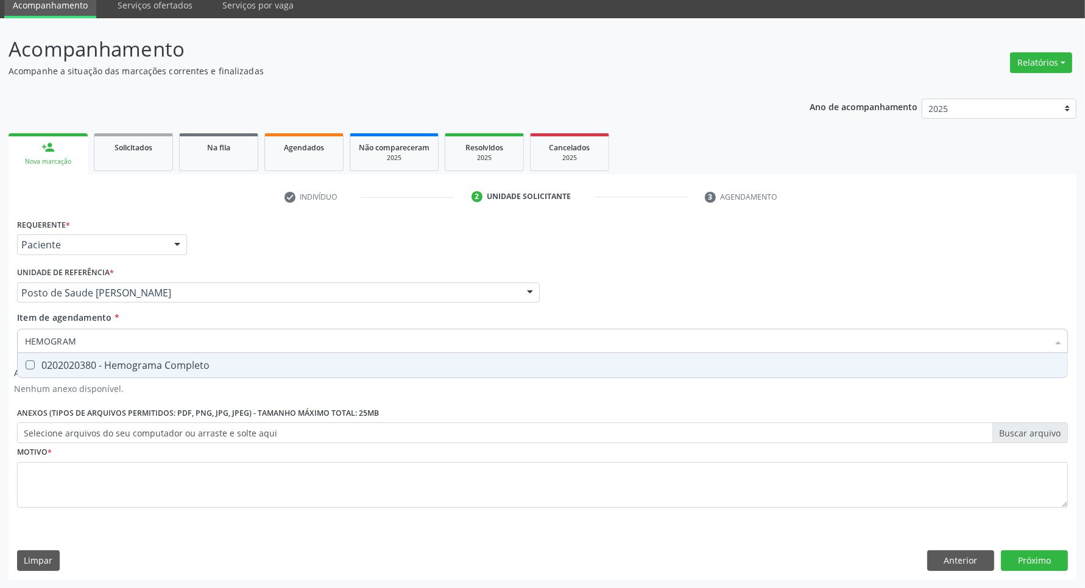
type input "HEMOGRAMA"
drag, startPoint x: 122, startPoint y: 369, endPoint x: 132, endPoint y: 347, distance: 24.3
click at [123, 369] on div "0202020380 - Hemograma Completo" at bounding box center [542, 366] width 1035 height 10
checkbox Completo "true"
drag, startPoint x: 0, startPoint y: 334, endPoint x: 0, endPoint y: 323, distance: 10.4
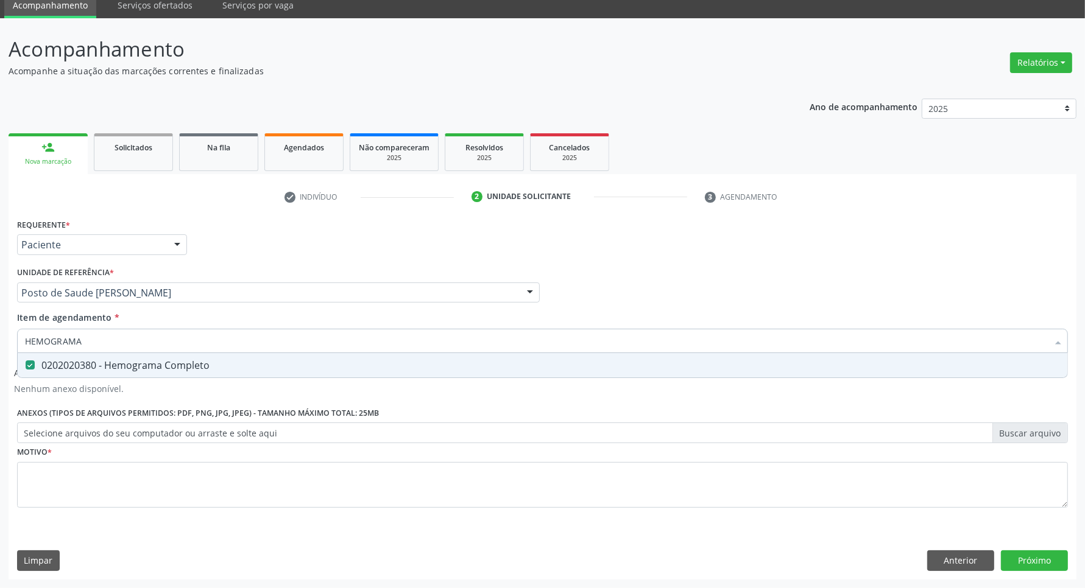
click at [0, 329] on div "Acompanhamento Acompanhe a situação das marcações correntes e finalizadas Relat…" at bounding box center [542, 303] width 1085 height 570
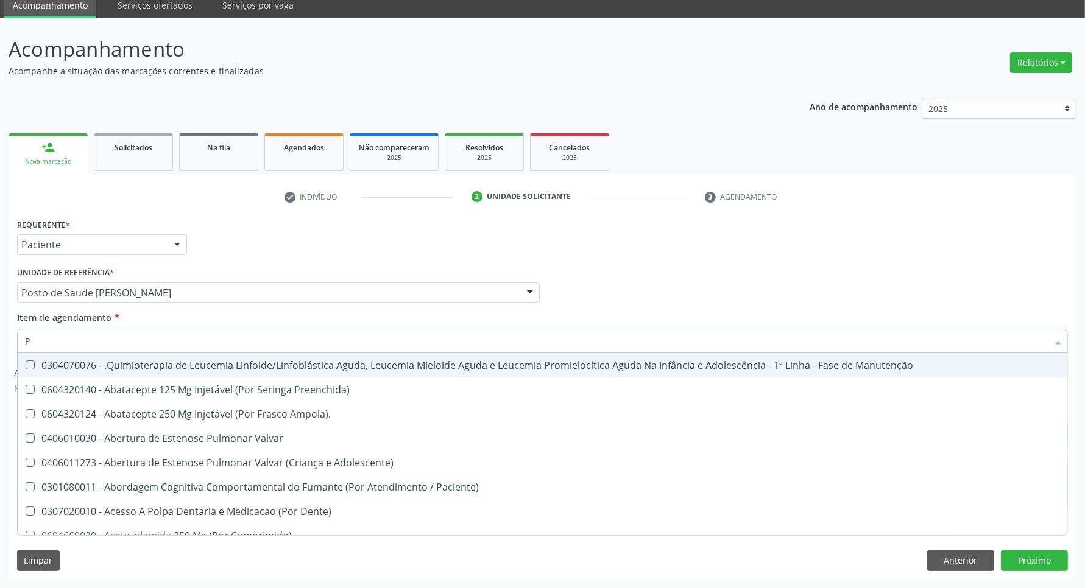
type input "PA"
checkbox Manutenção "false"
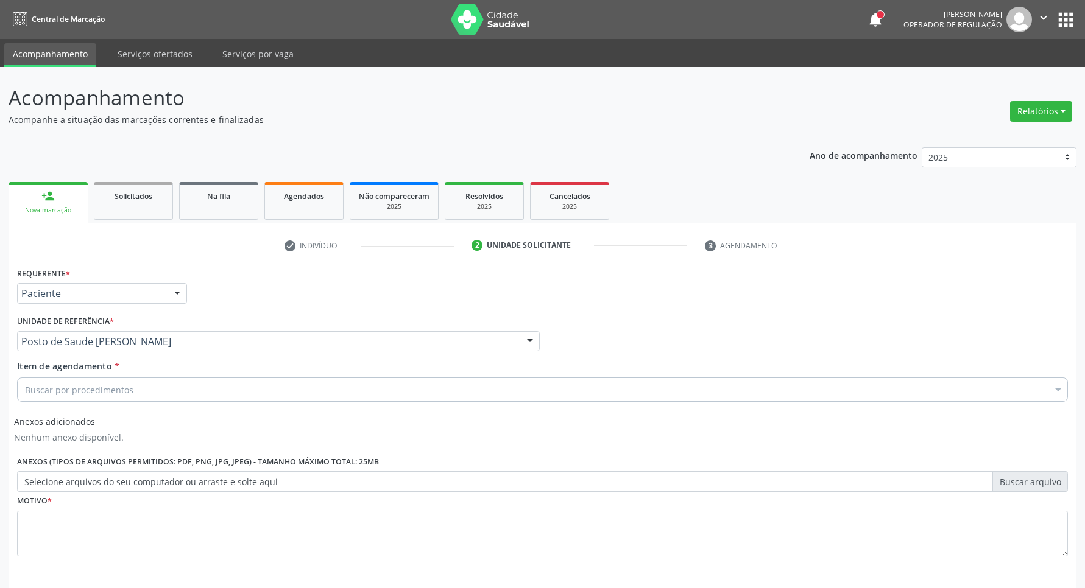
scroll to position [49, 0]
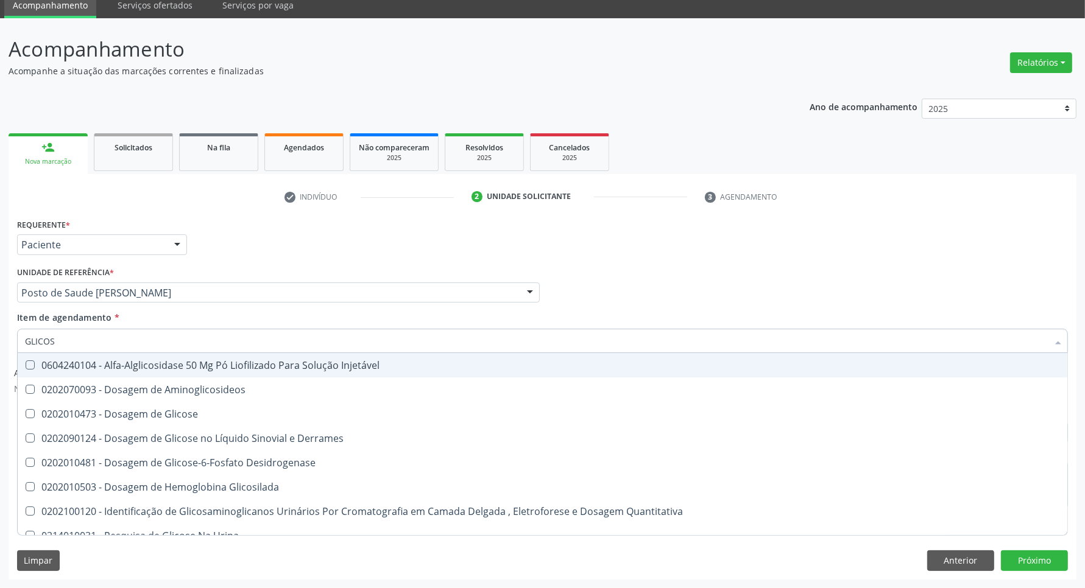
type input "GLICOSE"
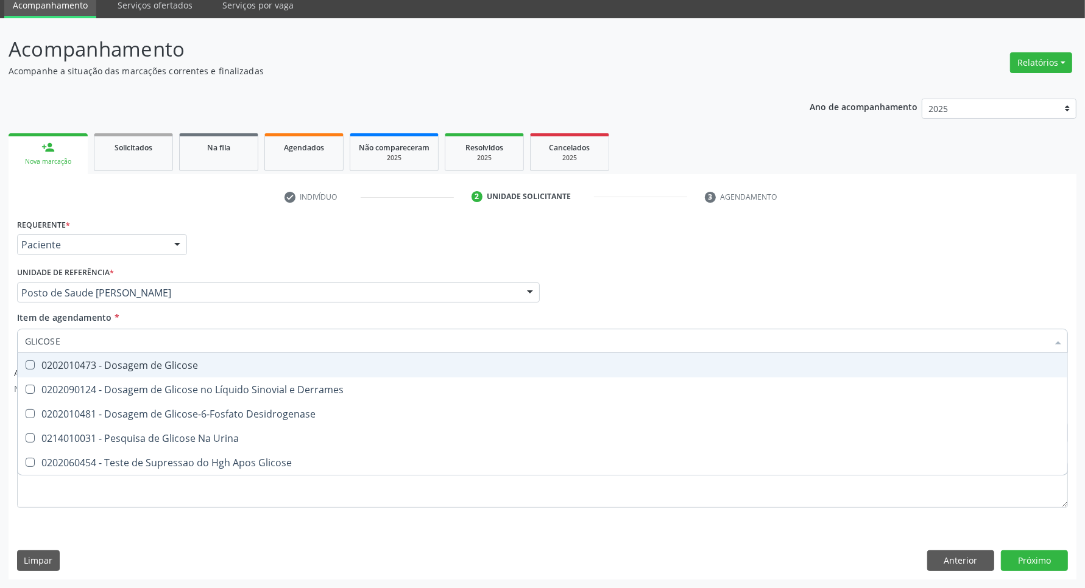
drag, startPoint x: 48, startPoint y: 365, endPoint x: 74, endPoint y: 349, distance: 31.4
click at [53, 364] on div "0202010473 - Dosagem de Glicose" at bounding box center [542, 366] width 1035 height 10
checkbox Glicose "true"
drag, startPoint x: 67, startPoint y: 340, endPoint x: 0, endPoint y: 338, distance: 67.0
click at [0, 338] on div "Acompanhamento Acompanhe a situação das marcações correntes e finalizadas Relat…" at bounding box center [542, 303] width 1085 height 570
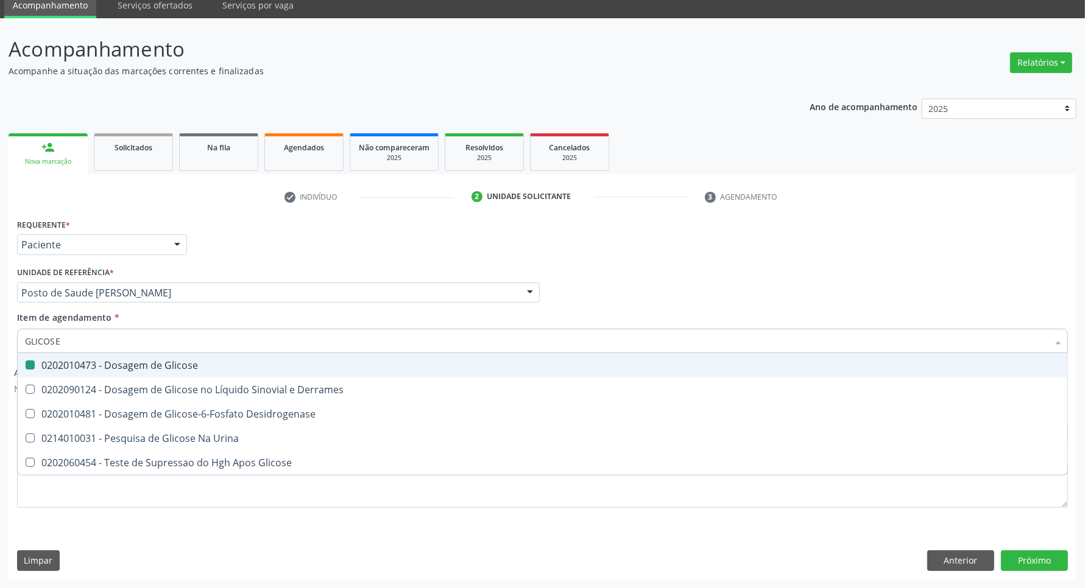
type input "C"
checkbox Glicose "false"
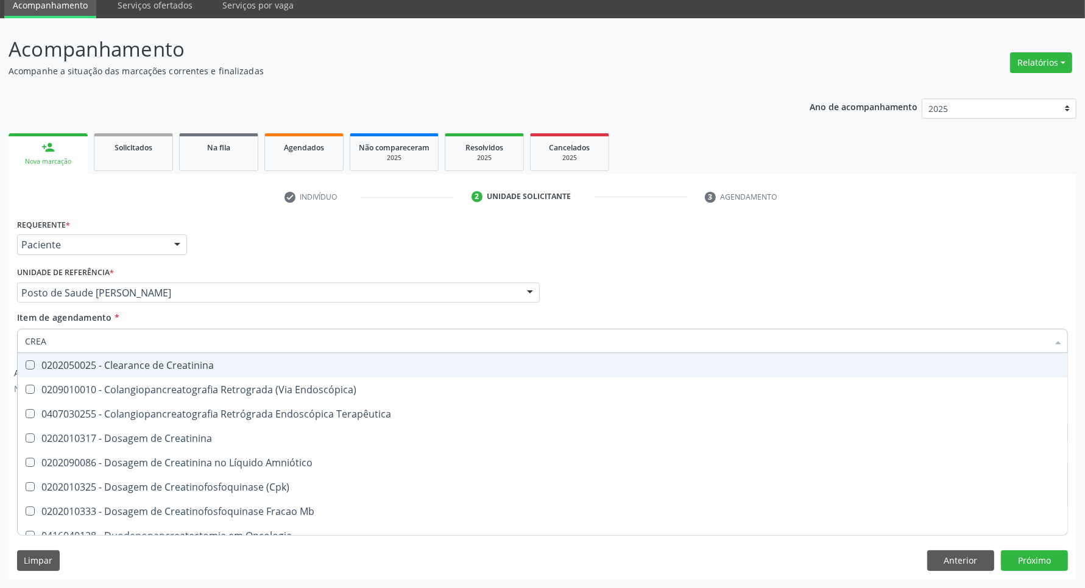
type input "CREAT"
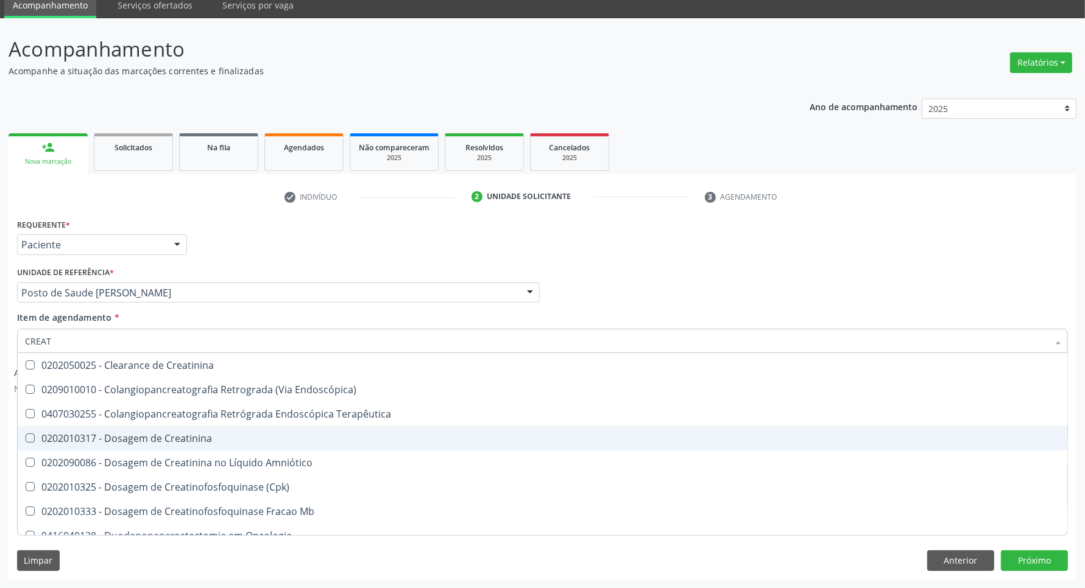
drag, startPoint x: 56, startPoint y: 442, endPoint x: 71, endPoint y: 383, distance: 61.0
click at [56, 439] on div "0202010317 - Dosagem de Creatinina" at bounding box center [542, 439] width 1035 height 10
checkbox Creatinina "true"
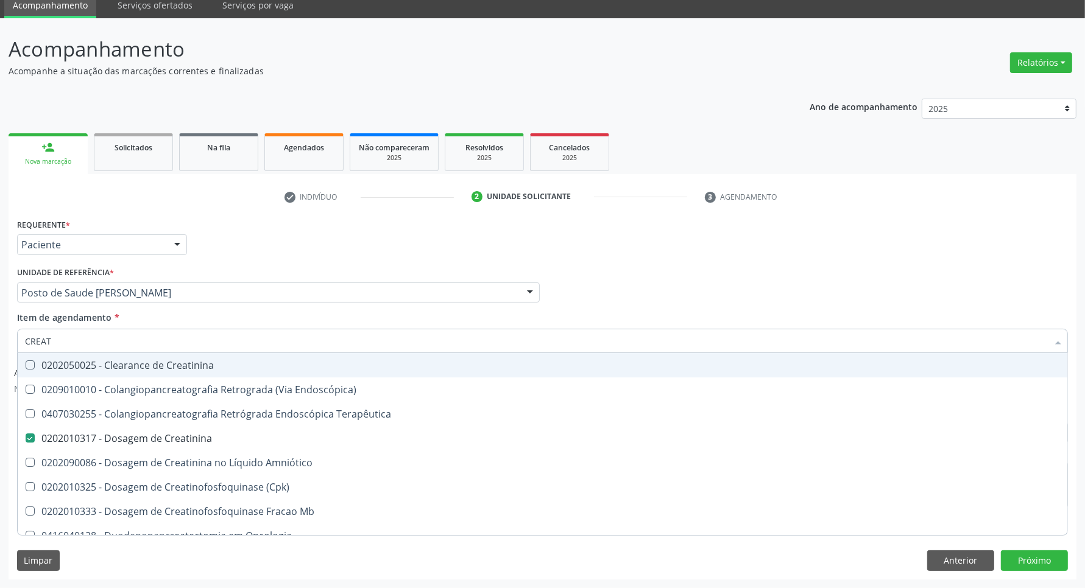
click at [0, 335] on div "Acompanhamento Acompanhe a situação das marcações correntes e finalizadas Relat…" at bounding box center [542, 303] width 1085 height 570
type input "U"
checkbox Creatinina "false"
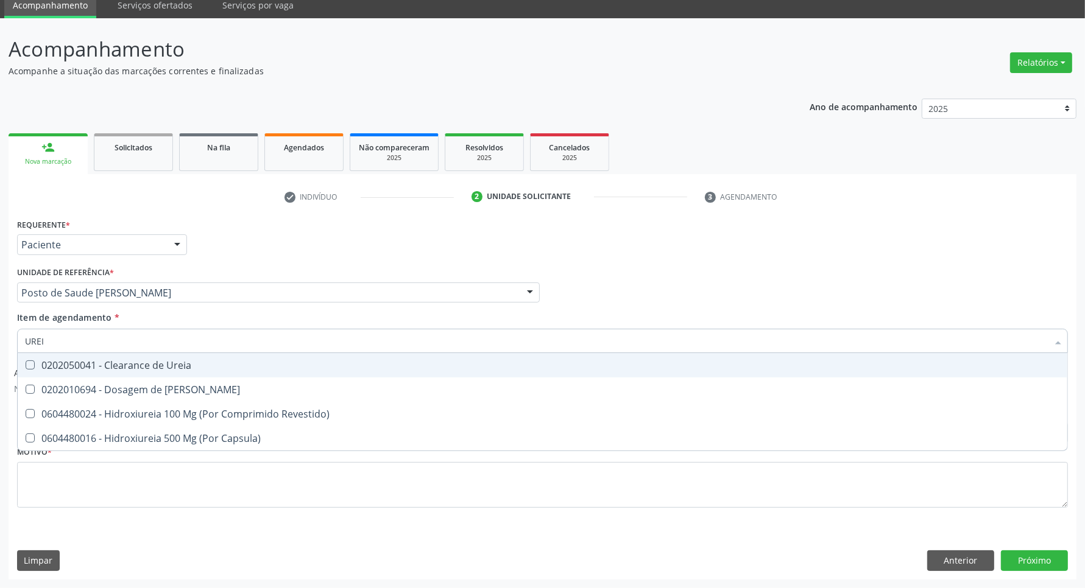
type input "UREIA"
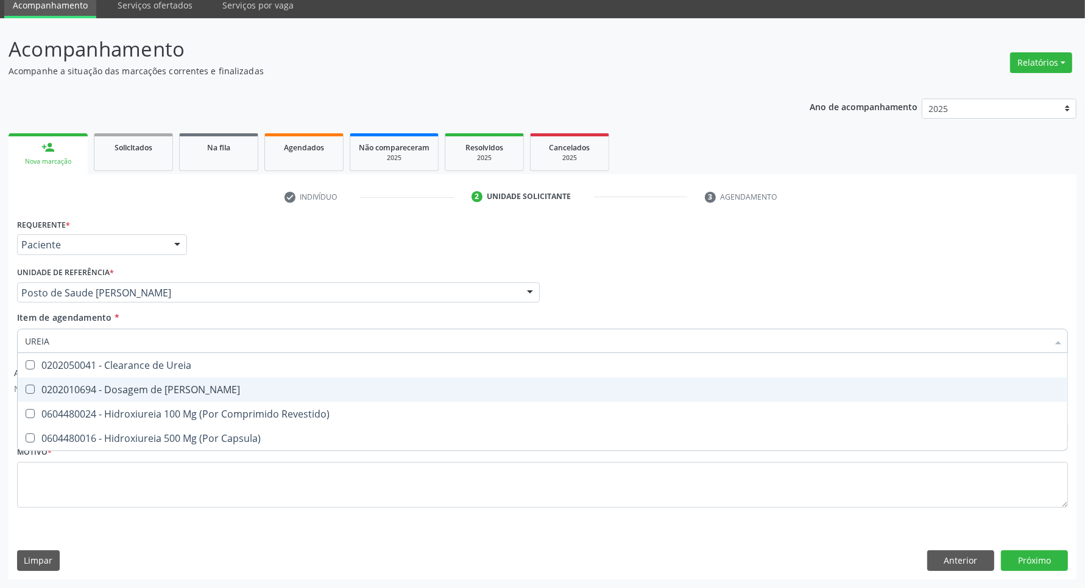
click at [30, 382] on span "0202010694 - Dosagem de [PERSON_NAME]" at bounding box center [543, 390] width 1050 height 24
checkbox Ureia "true"
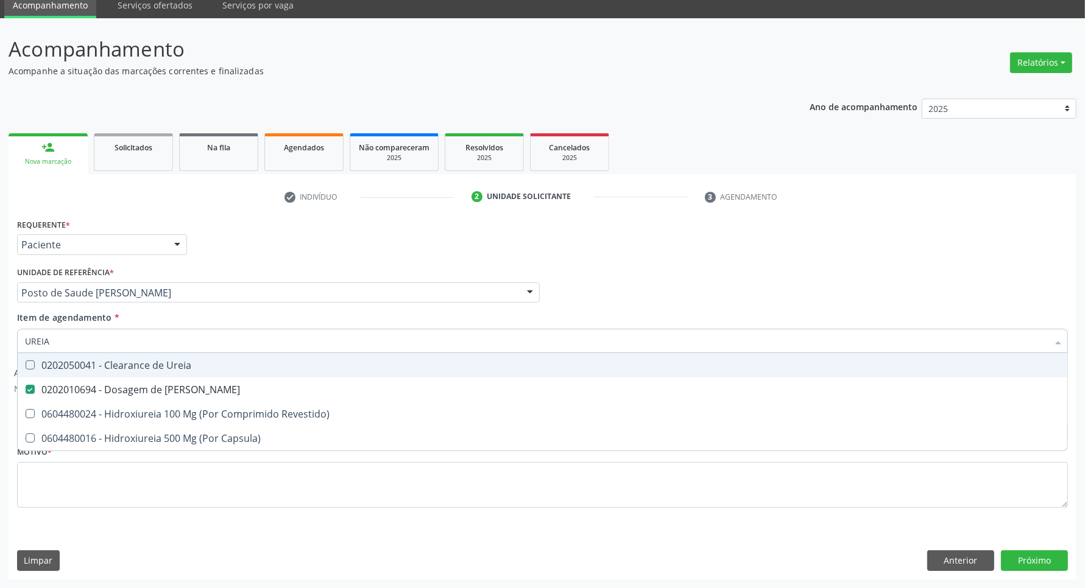
drag, startPoint x: 0, startPoint y: 329, endPoint x: 0, endPoint y: 314, distance: 15.2
click at [0, 317] on div "Acompanhamento Acompanhe a situação das marcações correntes e finalizadas Relat…" at bounding box center [542, 303] width 1085 height 570
type input "CO"
checkbox Ureia "false"
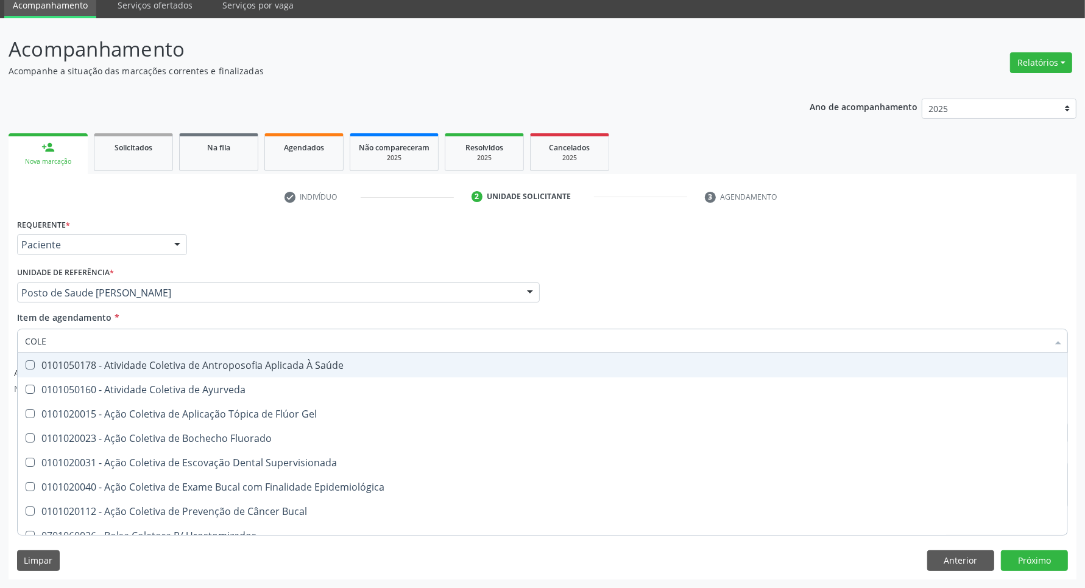
type input "COLES"
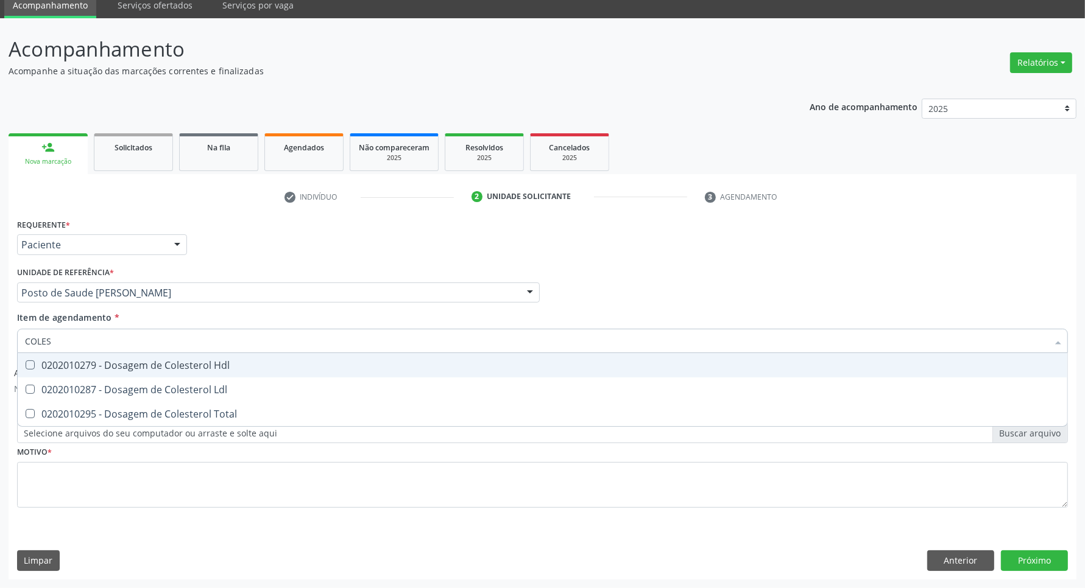
drag, startPoint x: 72, startPoint y: 370, endPoint x: 70, endPoint y: 384, distance: 14.1
click at [72, 373] on span "0202010279 - Dosagem de Colesterol Hdl" at bounding box center [543, 365] width 1050 height 24
checkbox Hdl "true"
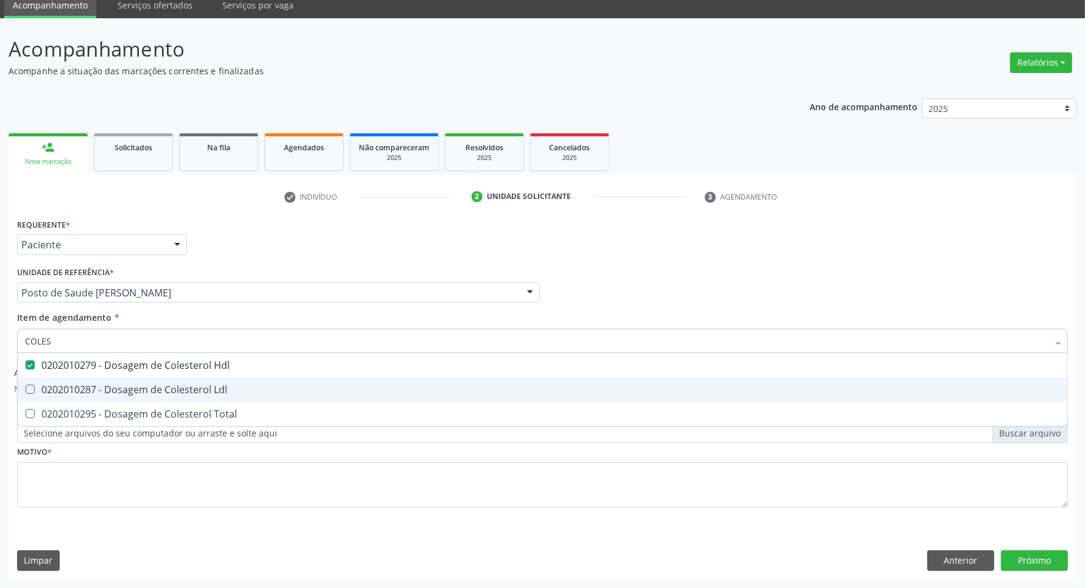
drag, startPoint x: 69, startPoint y: 389, endPoint x: 68, endPoint y: 397, distance: 7.9
click at [68, 395] on div "0202010287 - Dosagem de Colesterol Ldl" at bounding box center [542, 390] width 1035 height 10
checkbox Ldl "true"
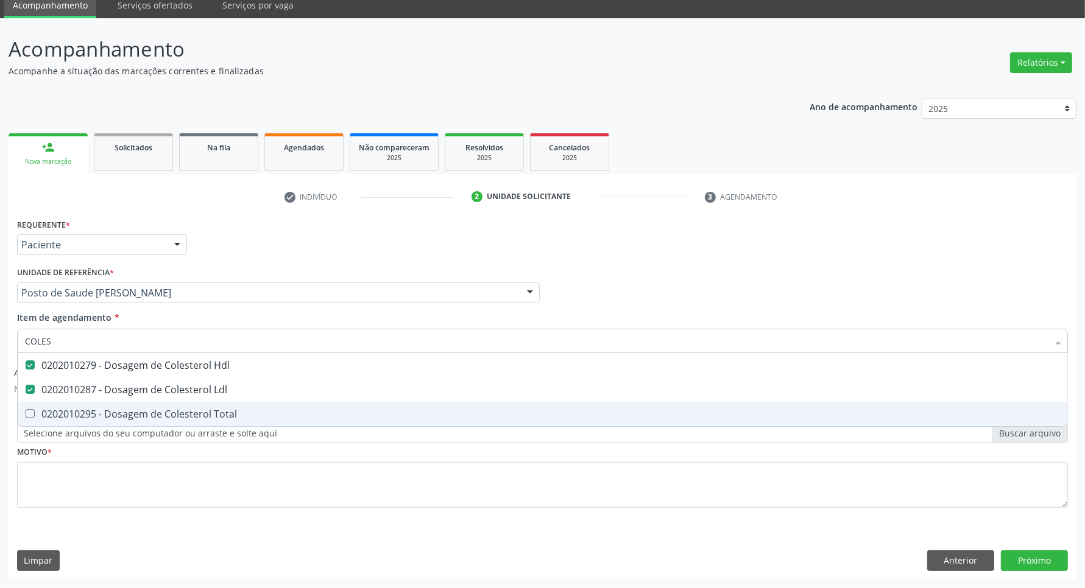
drag, startPoint x: 62, startPoint y: 415, endPoint x: 75, endPoint y: 366, distance: 50.4
click at [63, 412] on div "0202010295 - Dosagem de Colesterol Total" at bounding box center [542, 414] width 1035 height 10
checkbox Total "true"
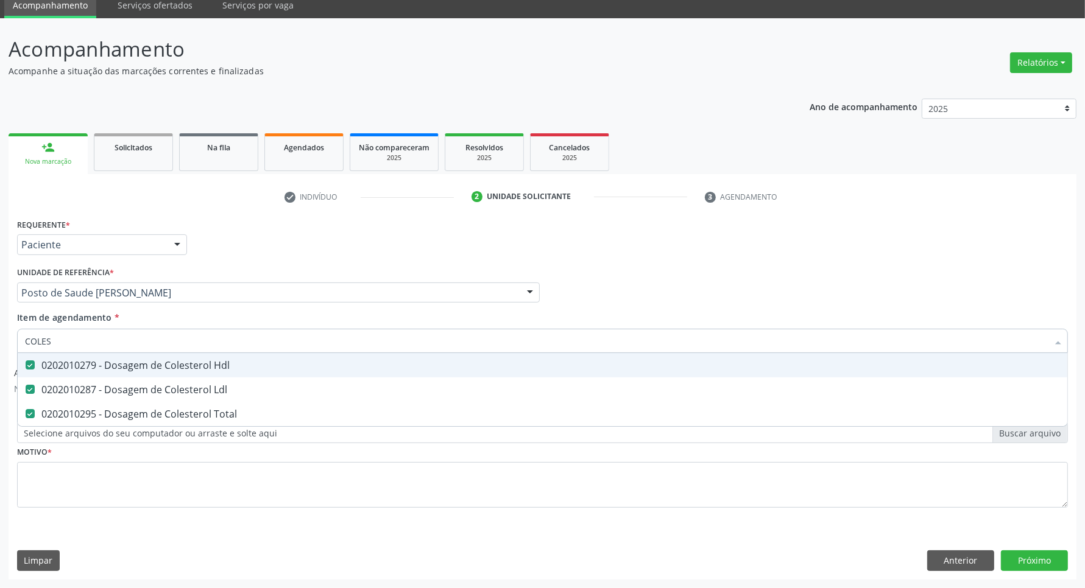
drag, startPoint x: 69, startPoint y: 345, endPoint x: 0, endPoint y: 345, distance: 68.8
click at [0, 345] on div "Acompanhamento Acompanhe a situação das marcações correntes e finalizadas Relat…" at bounding box center [542, 303] width 1085 height 570
type input "TR"
checkbox Hdl "false"
checkbox Ldl "false"
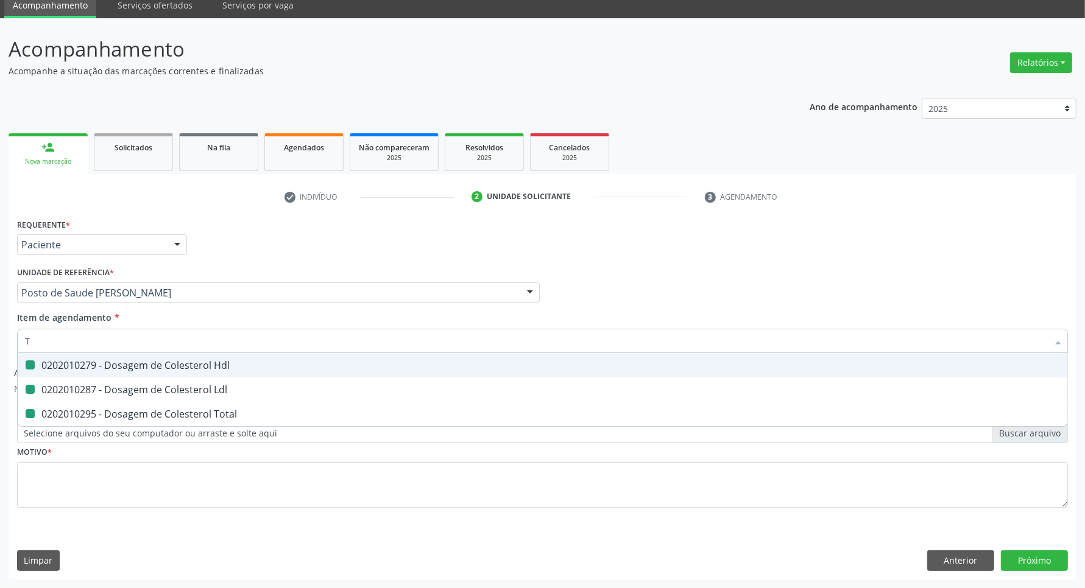
checkbox Total "false"
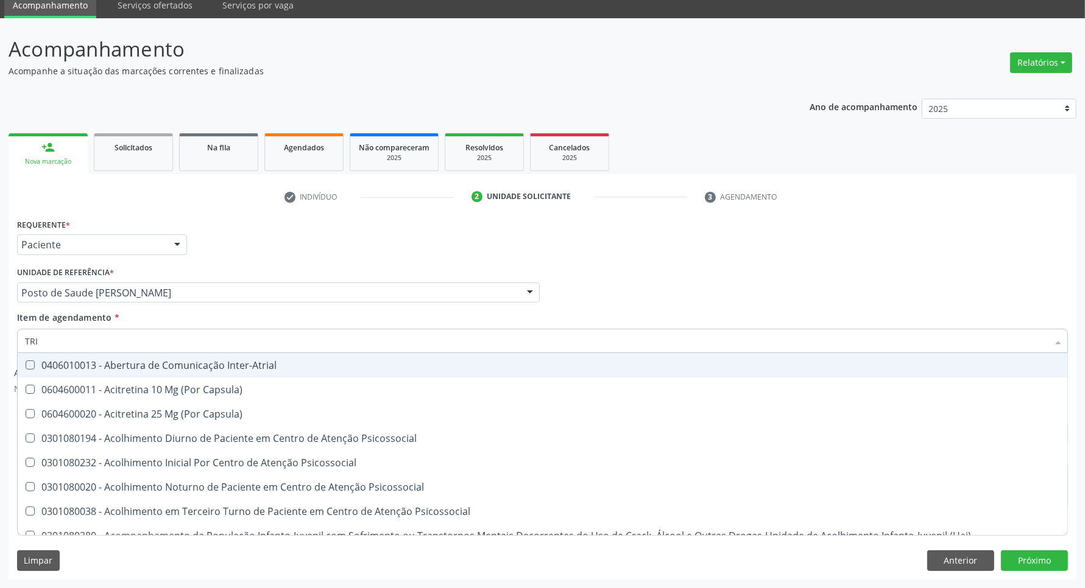
type input "TRIG"
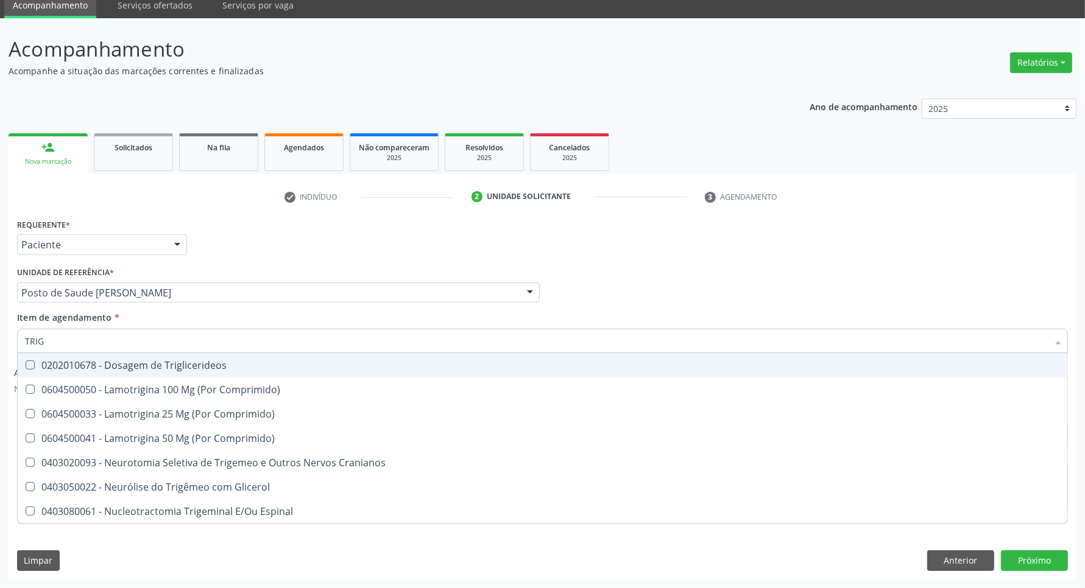
drag, startPoint x: 71, startPoint y: 362, endPoint x: 70, endPoint y: 349, distance: 13.4
click at [70, 361] on div "0202010678 - Dosagem de Triglicerideos" at bounding box center [542, 366] width 1035 height 10
checkbox Triglicerideos "true"
drag, startPoint x: 41, startPoint y: 344, endPoint x: 0, endPoint y: 302, distance: 59.4
click at [0, 322] on div "Acompanhamento Acompanhe a situação das marcações correntes e finalizadas Relat…" at bounding box center [542, 303] width 1085 height 570
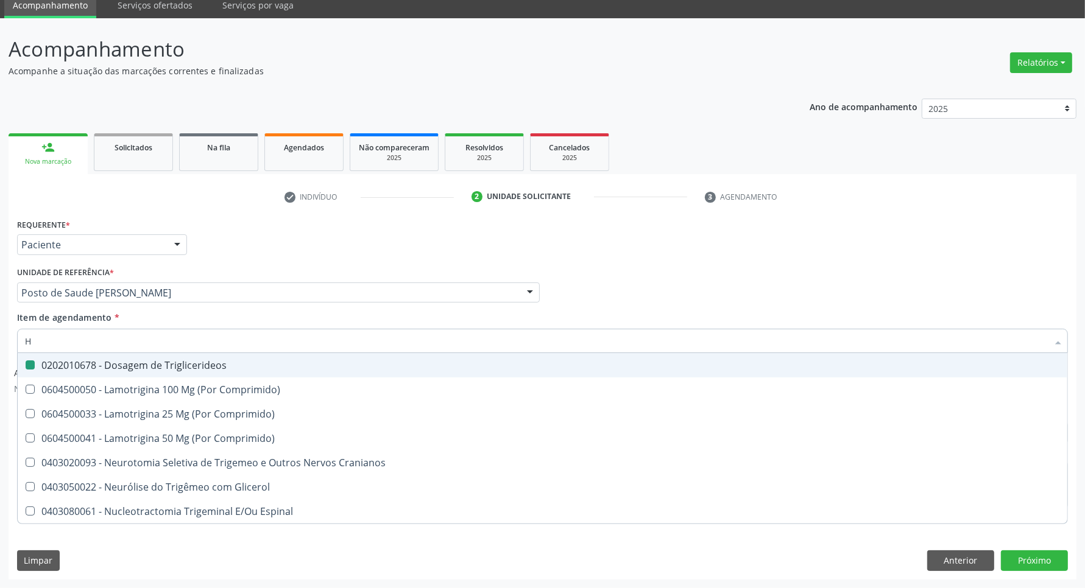
type input "HE"
checkbox Triglicerideos "false"
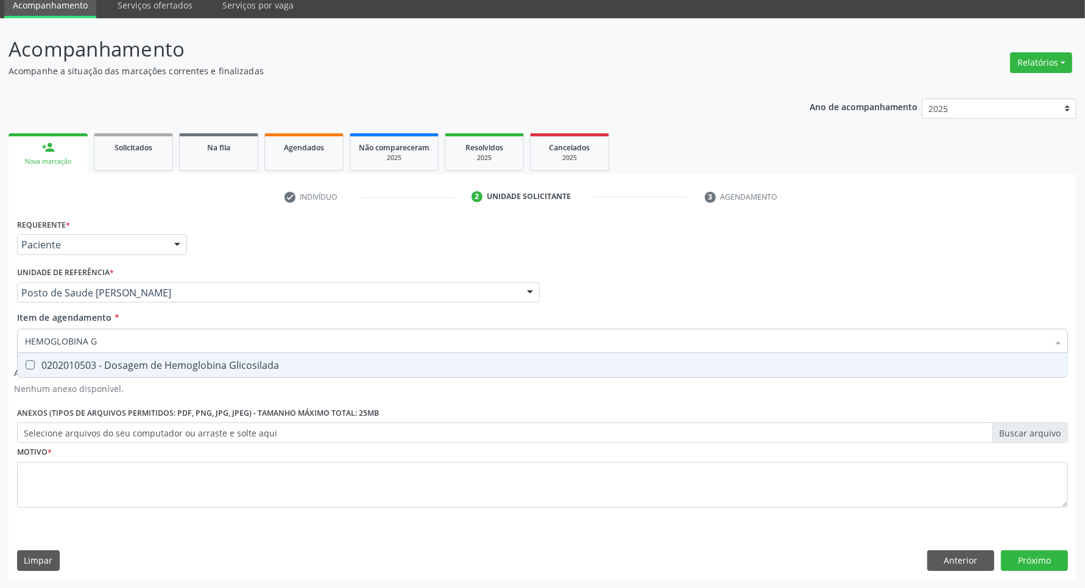
type input "HEMOGLOBINA G"
drag, startPoint x: 51, startPoint y: 369, endPoint x: 121, endPoint y: 343, distance: 74.8
click at [68, 362] on div "0202010503 - Dosagem de Hemoglobina Glicosilada" at bounding box center [542, 366] width 1035 height 10
checkbox Glicosilada "true"
click at [0, 309] on div "Acompanhamento Acompanhe a situação das marcações correntes e finalizadas Relat…" at bounding box center [542, 303] width 1085 height 570
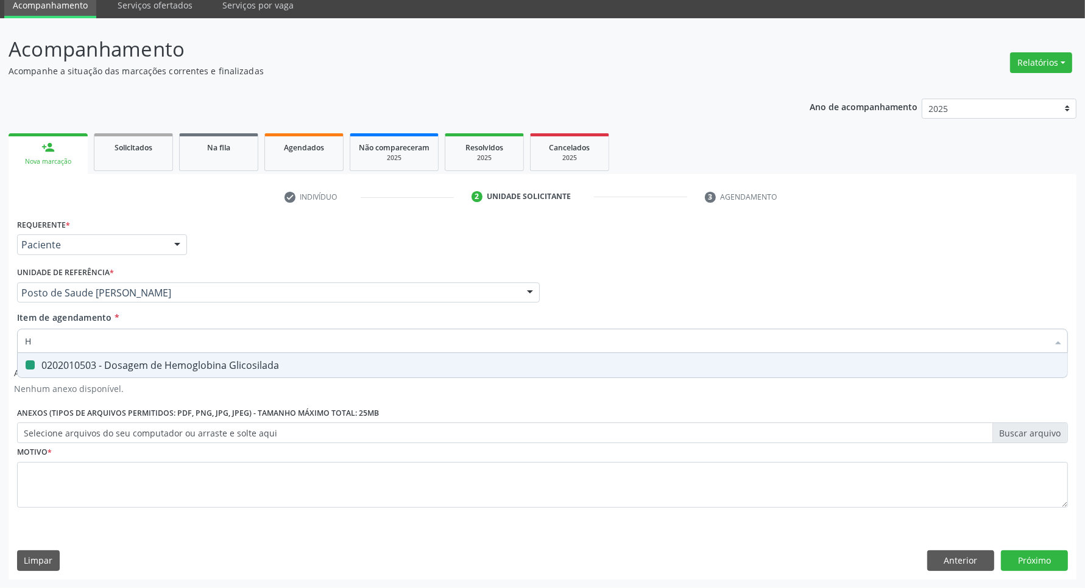
type input "HE"
checkbox Glicosilada "false"
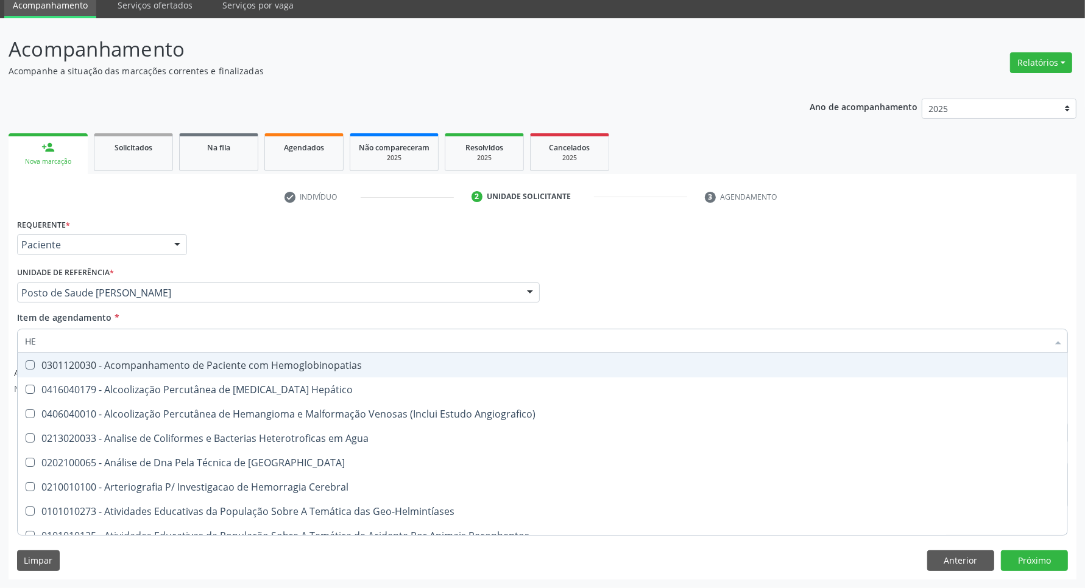
type input "HEM"
checkbox \(Qualitativo\) "true"
checkbox Glicosilada "false"
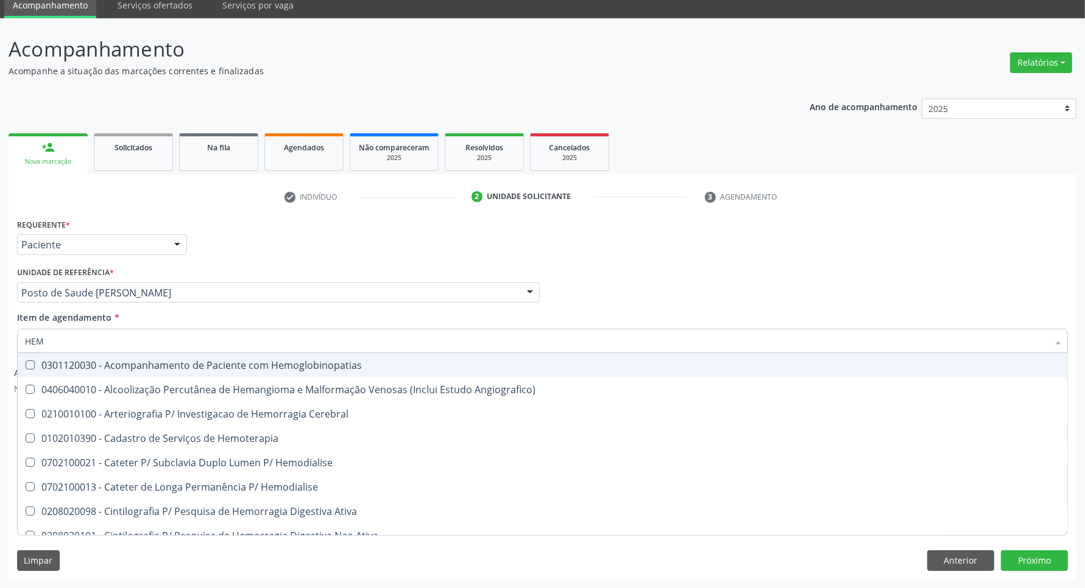
type input "HEMO"
checkbox Hemacias "true"
checkbox Glicosilada "false"
type input "HEMOG"
checkbox Tardio\) "true"
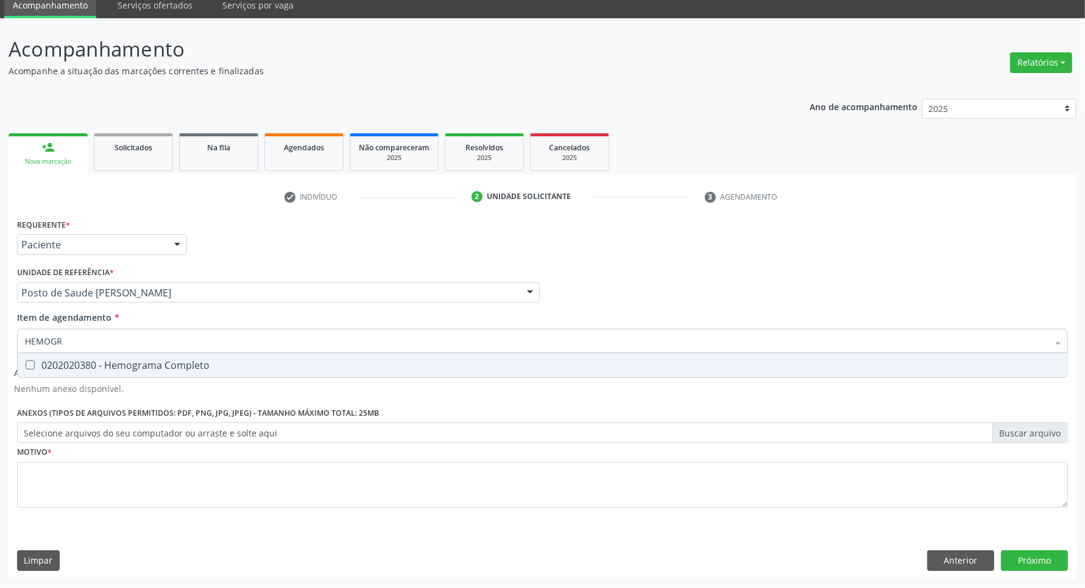
type input "HEMOGRA"
drag, startPoint x: 37, startPoint y: 366, endPoint x: 78, endPoint y: 353, distance: 42.8
click at [44, 365] on div "0202020380 - Hemograma Completo" at bounding box center [542, 366] width 1035 height 10
checkbox Completo "true"
drag, startPoint x: 84, startPoint y: 343, endPoint x: 0, endPoint y: 334, distance: 84.6
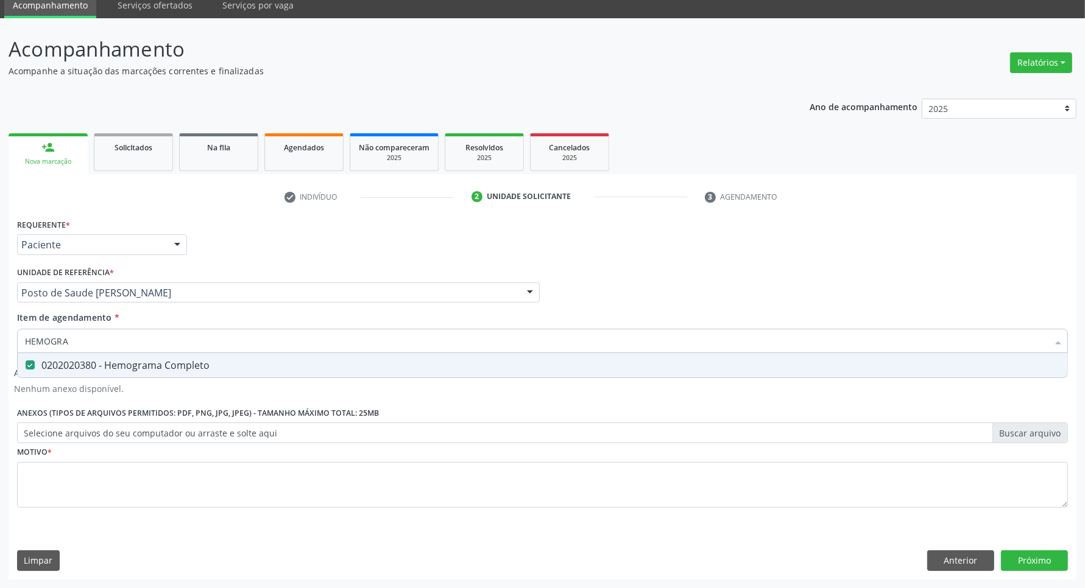
click at [0, 336] on div "Acompanhamento Acompanhe a situação das marcações correntes e finalizadas Relat…" at bounding box center [542, 303] width 1085 height 570
type input "UR"
checkbox Completo "false"
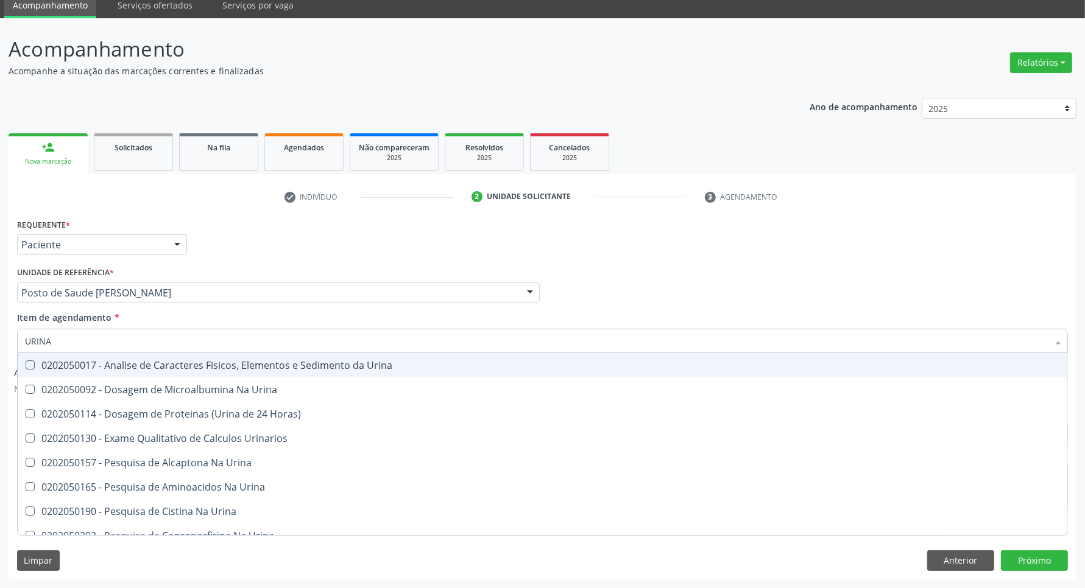
type input "URINA"
click at [52, 364] on div "0202050017 - Analise de Caracteres Fisicos, Elementos e Sedimento da Urina" at bounding box center [542, 366] width 1035 height 10
checkbox Urina "true"
click at [713, 291] on div "Profissional Solicitante Por favor, selecione a Unidade de Atendimento primeiro…" at bounding box center [542, 288] width 1057 height 48
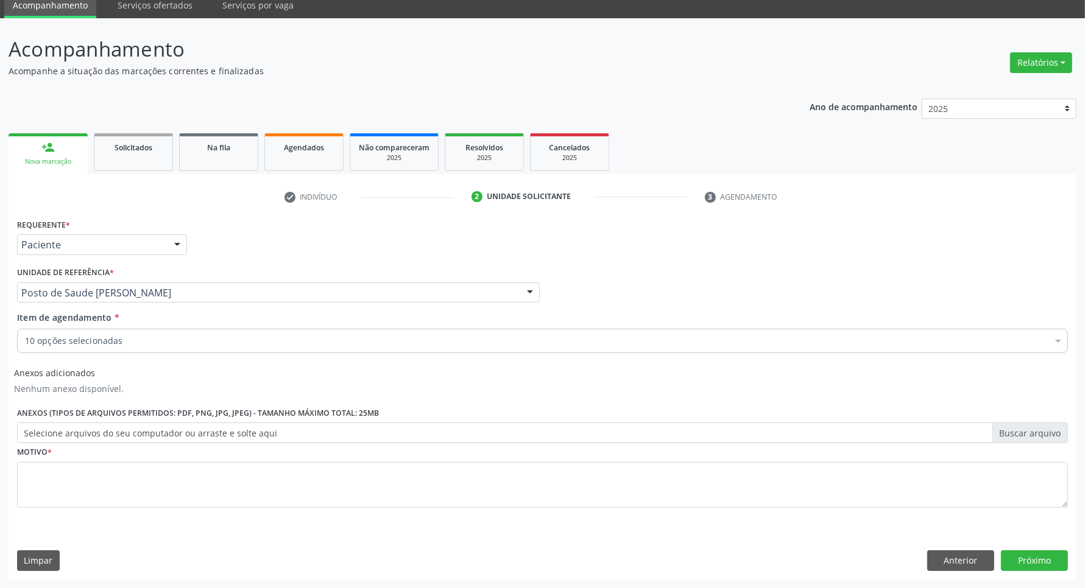
checkbox Glicose "true"
checkbox Creatinina "true"
checkbox Ureia "true"
checkbox Hdl "true"
checkbox Ldl "true"
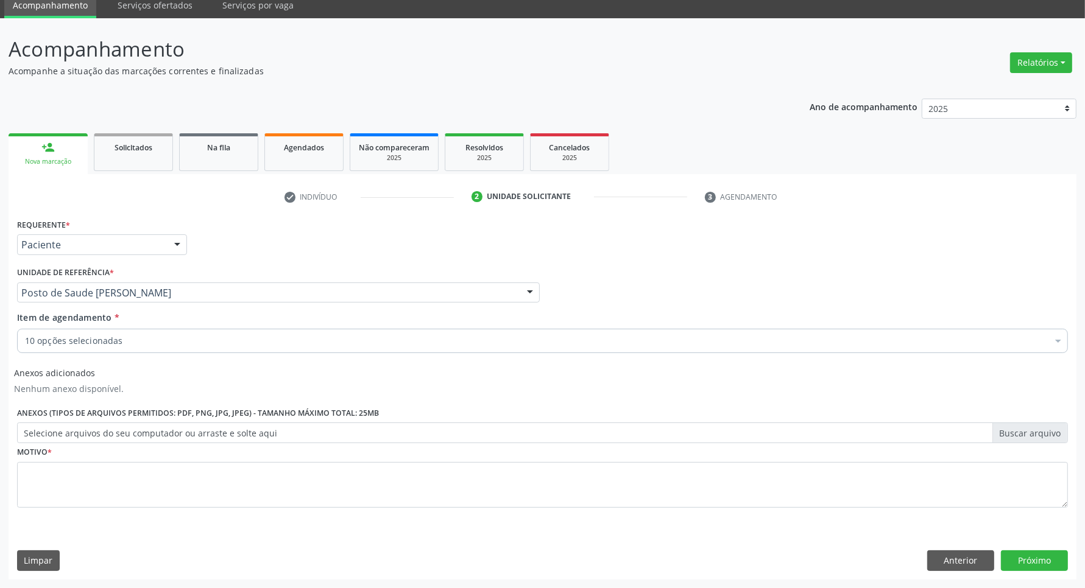
checkbox Total "true"
checkbox Triglicerideos "true"
checkbox Glicosilada "true"
checkbox Completo "true"
checkbox Urina "true"
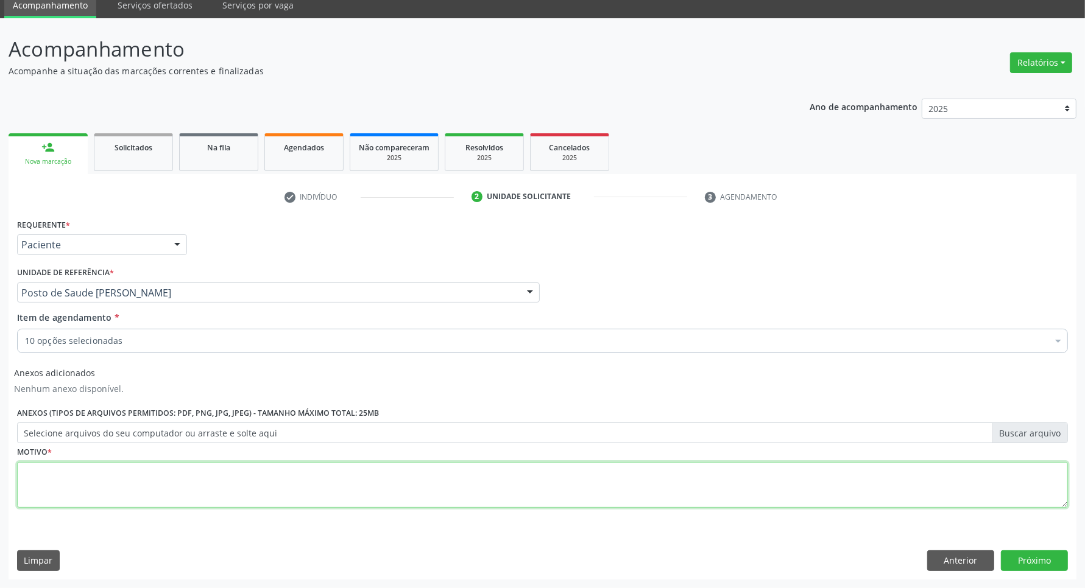
click at [238, 475] on textarea at bounding box center [542, 485] width 1051 height 46
type textarea "."
click at [1055, 561] on button "Próximo" at bounding box center [1034, 561] width 67 height 21
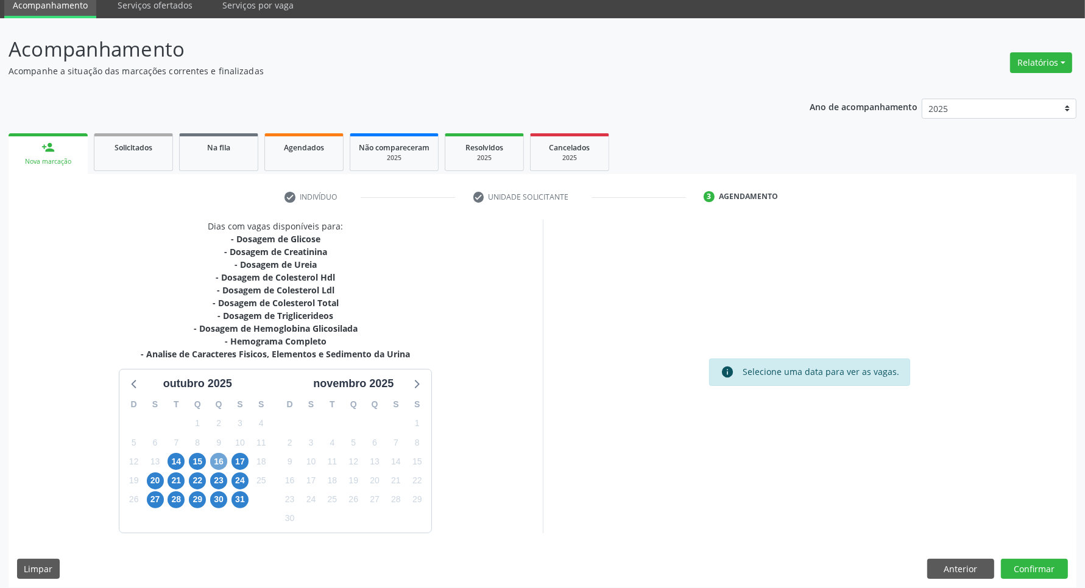
click at [220, 468] on span "16" at bounding box center [218, 461] width 17 height 17
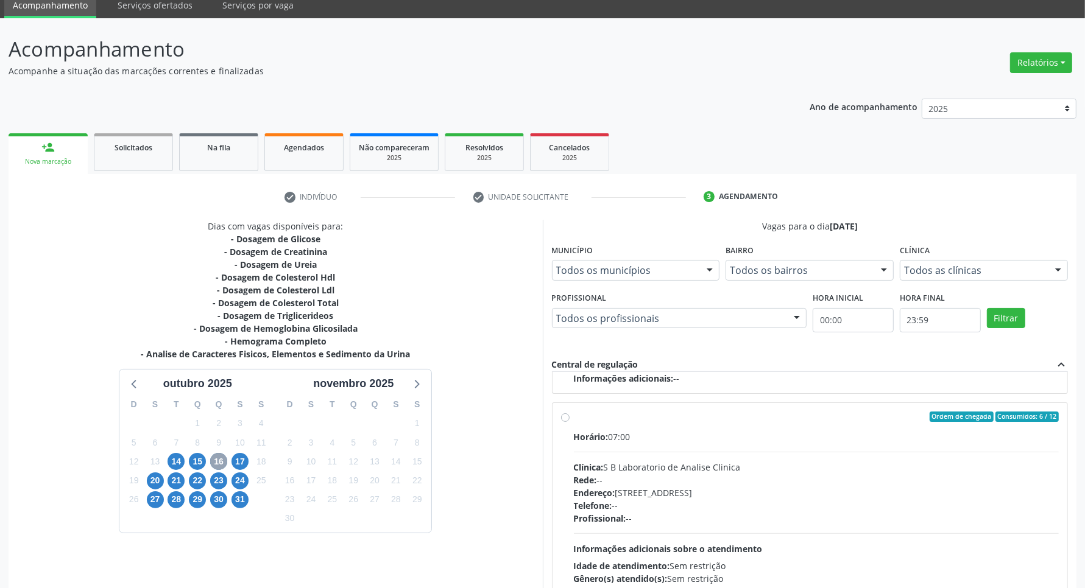
scroll to position [125, 0]
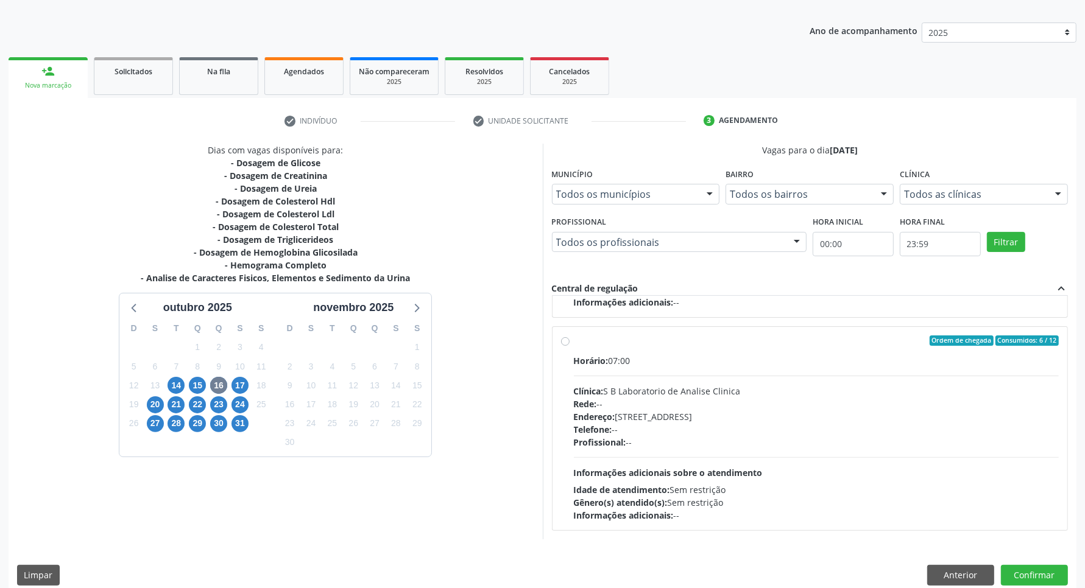
click at [786, 437] on div "Profissional: --" at bounding box center [816, 442] width 485 height 13
click at [570, 347] on input "Ordem de chegada Consumidos: 6 / 12 Horário: 07:00 Clínica: S B Laboratorio de …" at bounding box center [565, 341] width 9 height 11
radio input "true"
click at [1010, 576] on button "Confirmar" at bounding box center [1034, 575] width 67 height 21
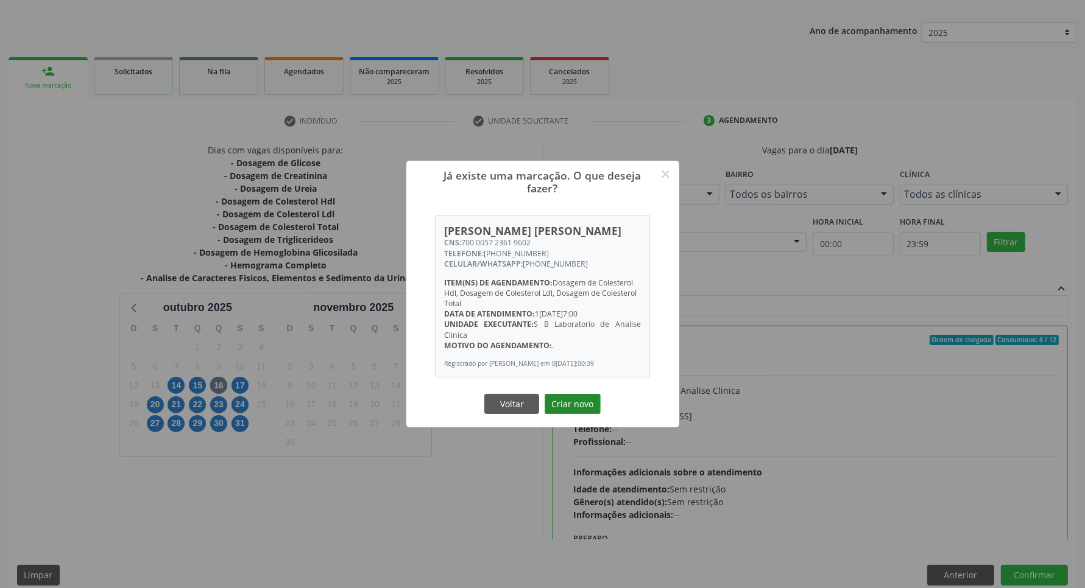
click at [571, 398] on button "Criar novo" at bounding box center [573, 404] width 56 height 21
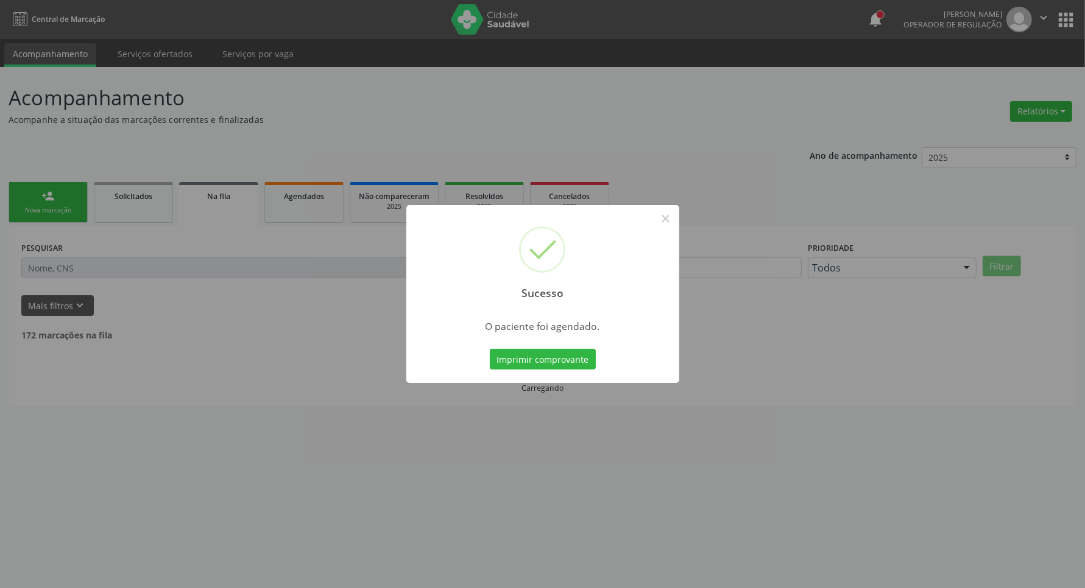
scroll to position [0, 0]
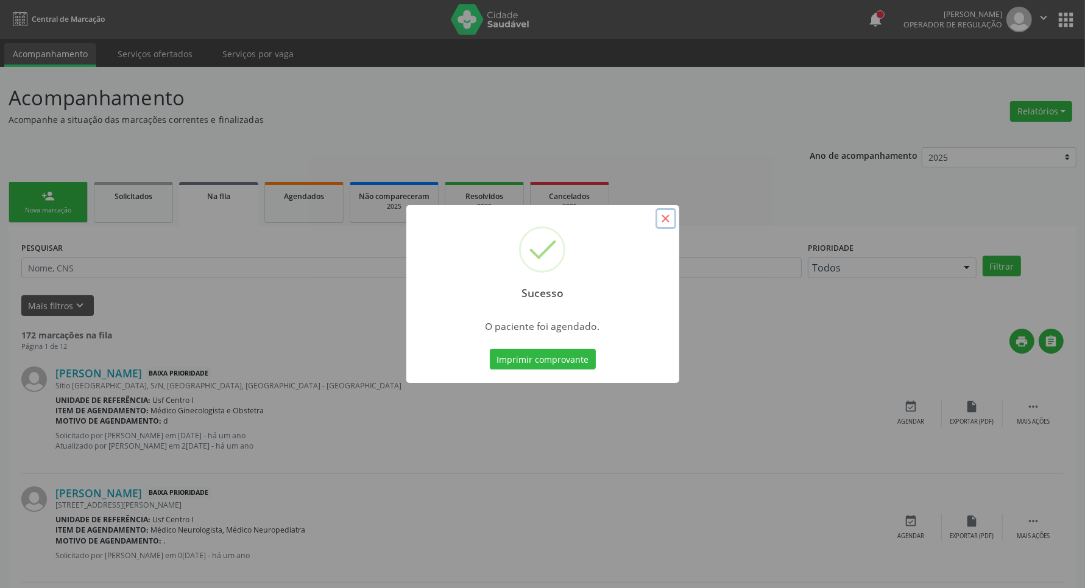
click at [662, 222] on button "×" at bounding box center [665, 218] width 21 height 21
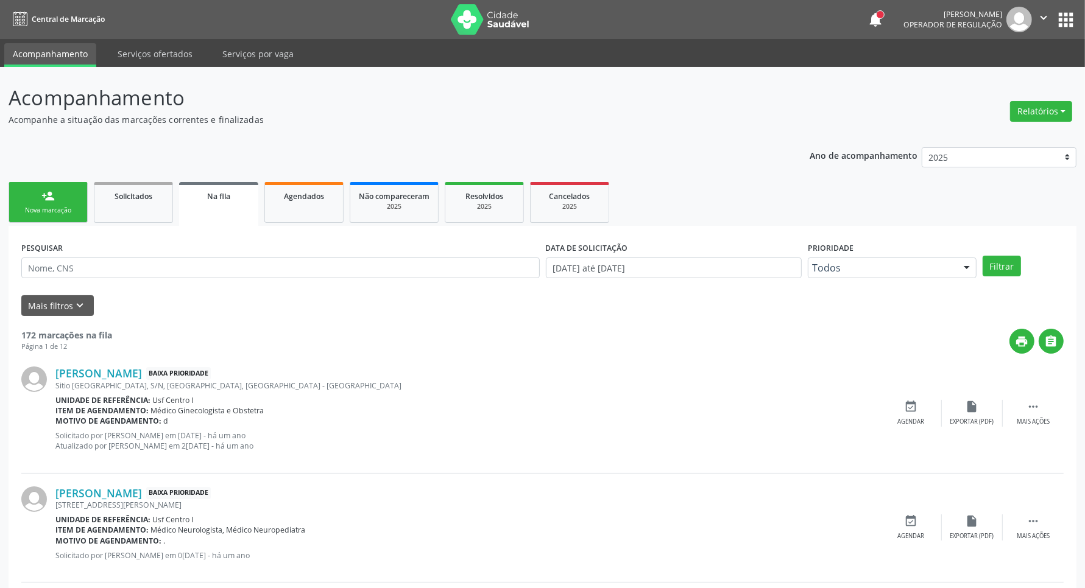
click at [44, 199] on div "person_add" at bounding box center [47, 195] width 13 height 13
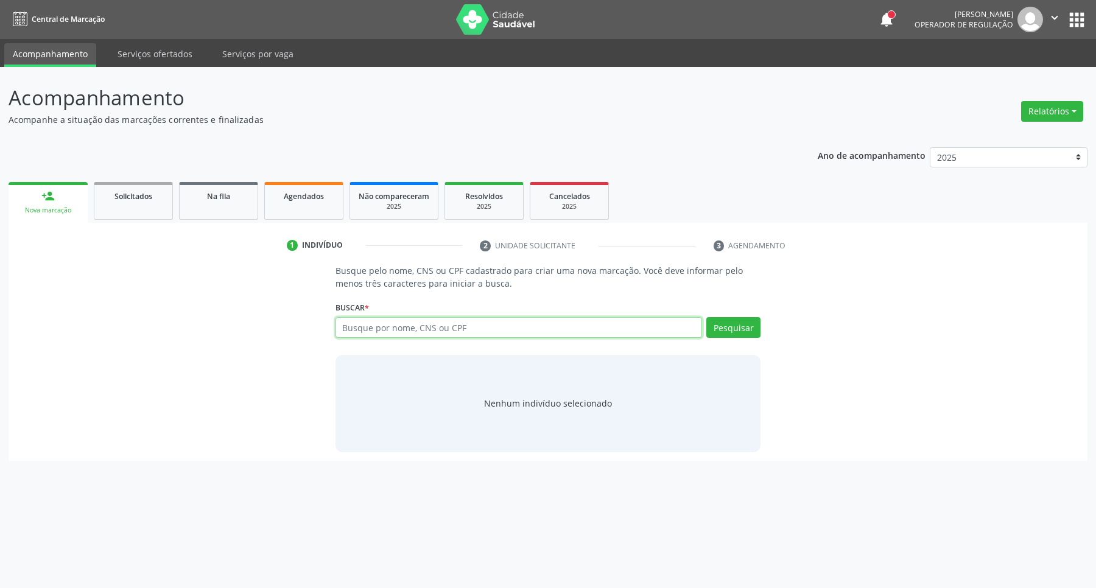
drag, startPoint x: 350, startPoint y: 325, endPoint x: 343, endPoint y: 322, distance: 7.9
click at [348, 325] on input "text" at bounding box center [519, 327] width 367 height 21
paste input "705407492630796"
type input "705407492630796"
drag, startPoint x: 434, startPoint y: 328, endPoint x: 0, endPoint y: 296, distance: 434.9
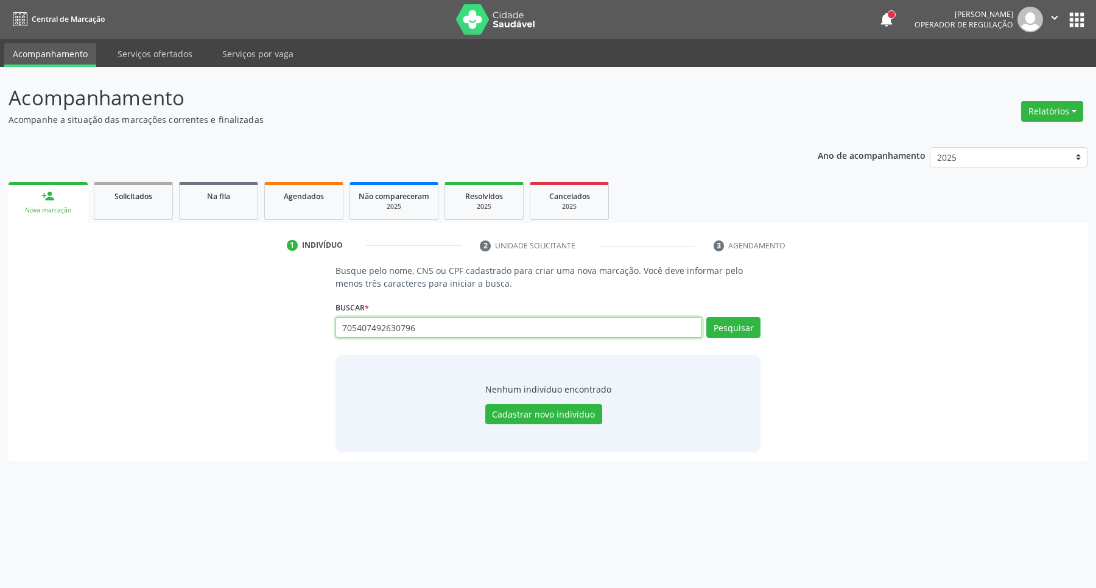
click at [85, 318] on div "Busque pelo nome, CNS ou CPF cadastrado para criar uma nova marcação. Você deve…" at bounding box center [548, 358] width 1062 height 188
paste input "182.386.864-90"
type input "182.386.864-90"
drag, startPoint x: 346, startPoint y: 329, endPoint x: 0, endPoint y: 284, distance: 348.8
click at [135, 303] on div "Busque pelo nome, CNS ou CPF cadastrado para criar uma nova marcação. Você deve…" at bounding box center [548, 358] width 1062 height 188
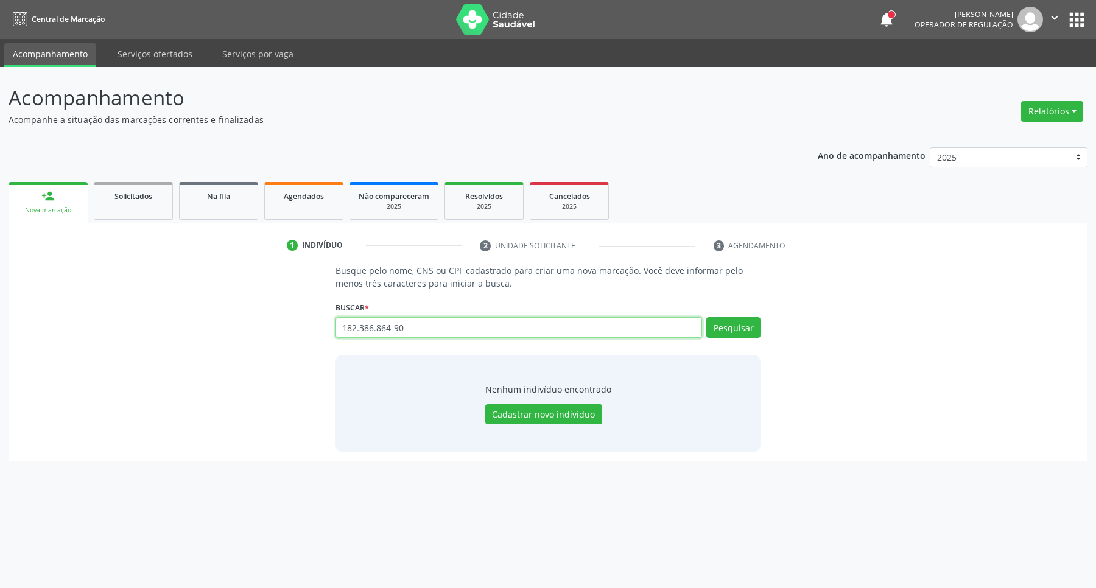
paste input "Ysmael Rose"
type input "Ysmael Rose"
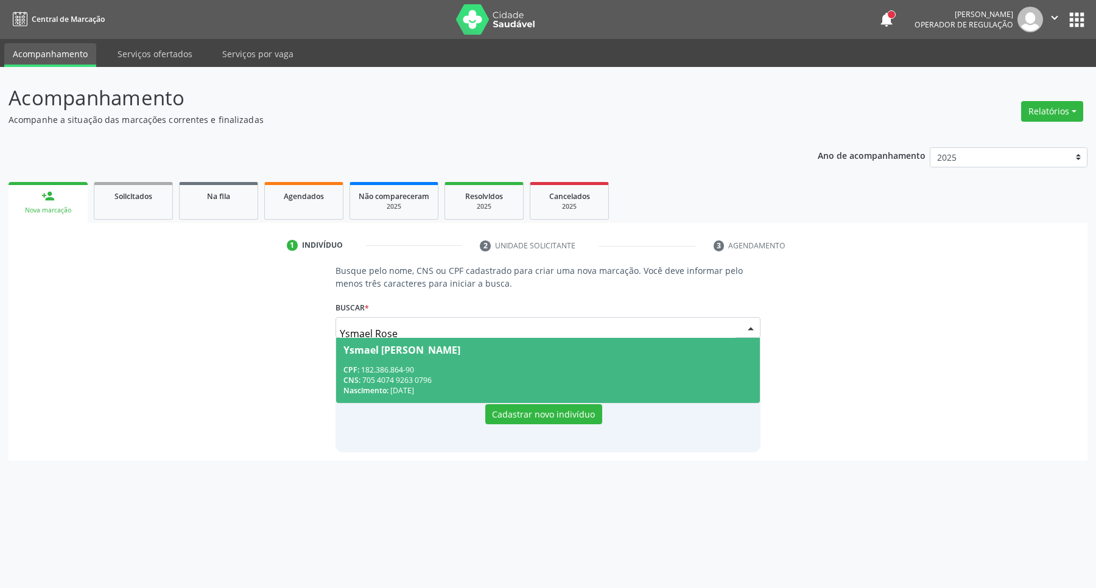
click at [408, 361] on span "Ysmael [PERSON_NAME] CPF: 182.386.864-90 CNS: 705 4074 9263 0796 Nascimento: 0[…" at bounding box center [548, 370] width 425 height 65
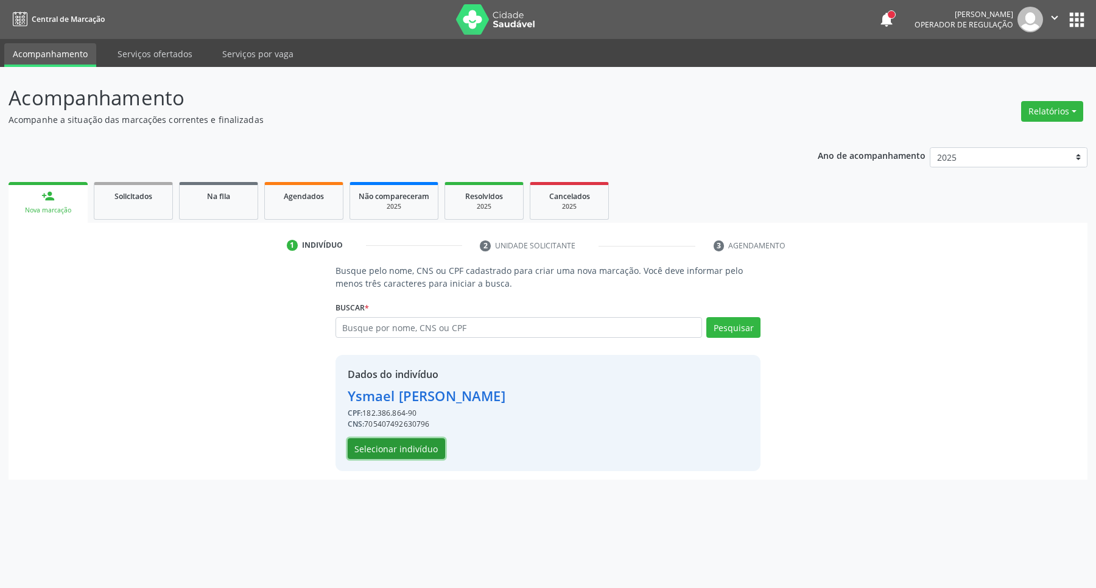
click at [413, 440] on button "Selecionar indivíduo" at bounding box center [396, 449] width 97 height 21
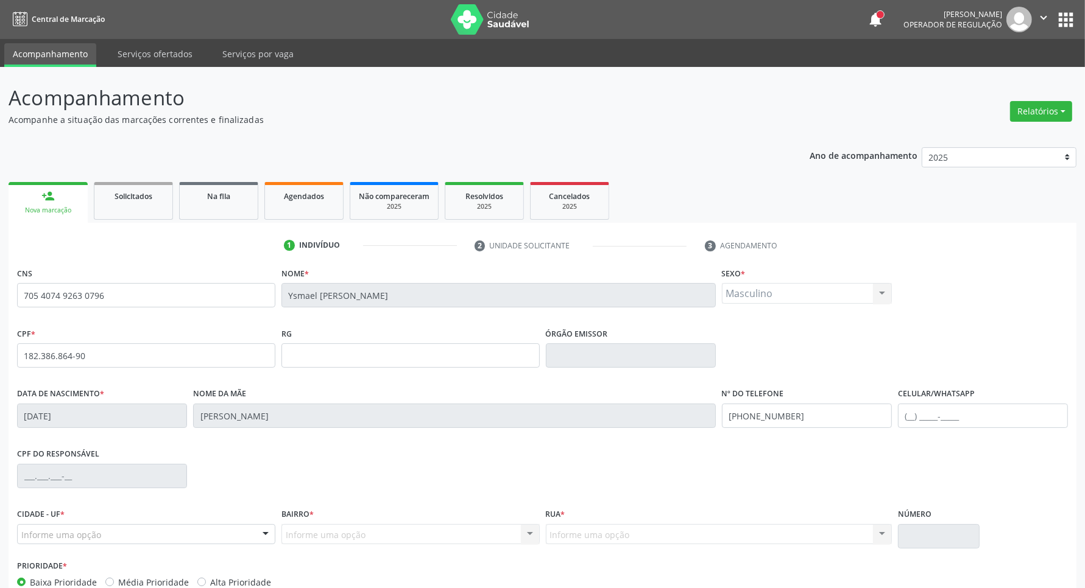
scroll to position [72, 0]
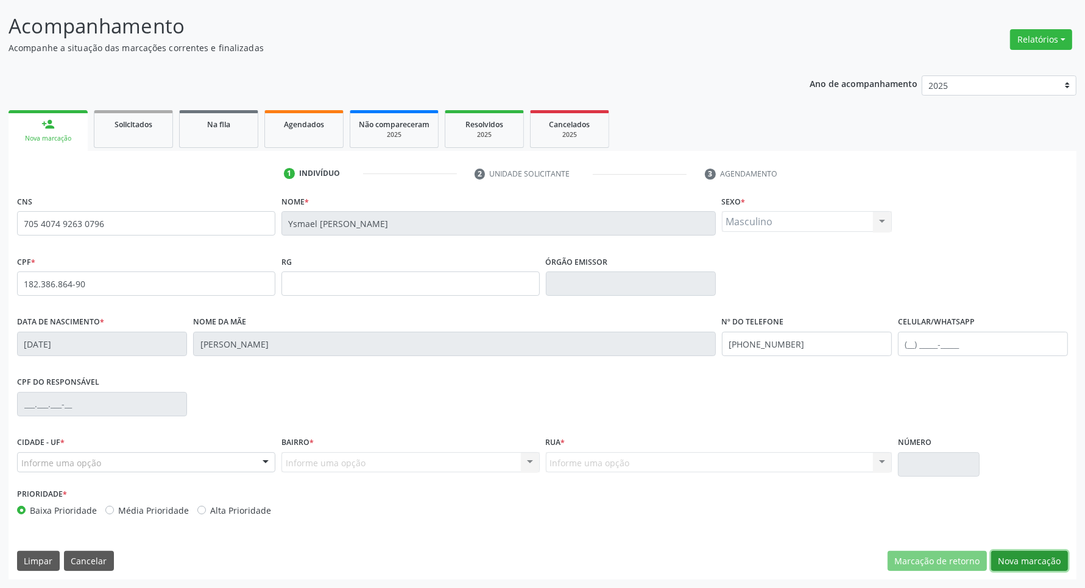
click at [1056, 570] on button "Nova marcação" at bounding box center [1029, 561] width 77 height 21
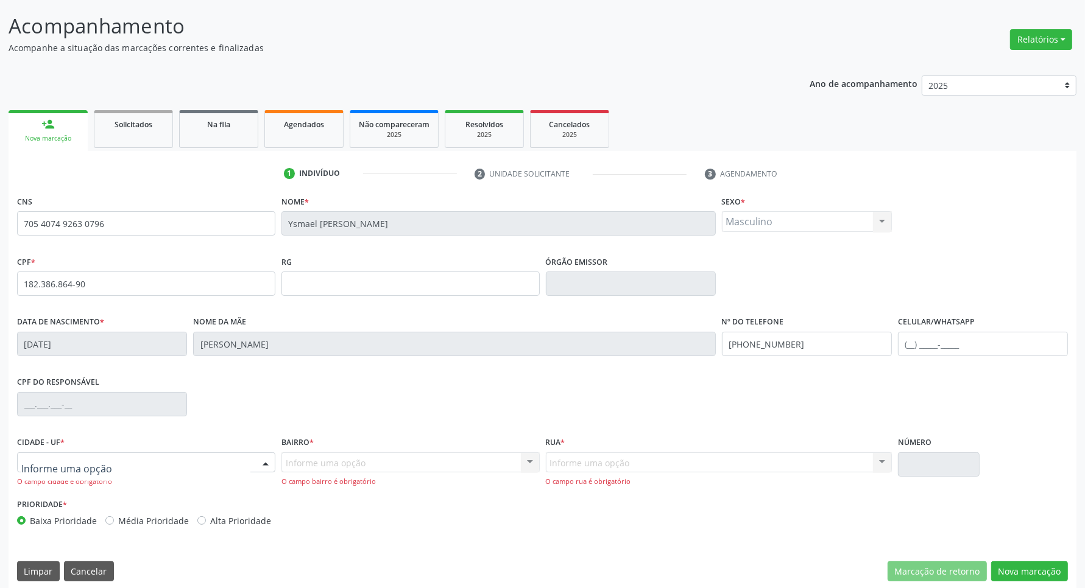
drag, startPoint x: 177, startPoint y: 465, endPoint x: 180, endPoint y: 439, distance: 26.4
click at [175, 464] on div at bounding box center [146, 463] width 258 height 21
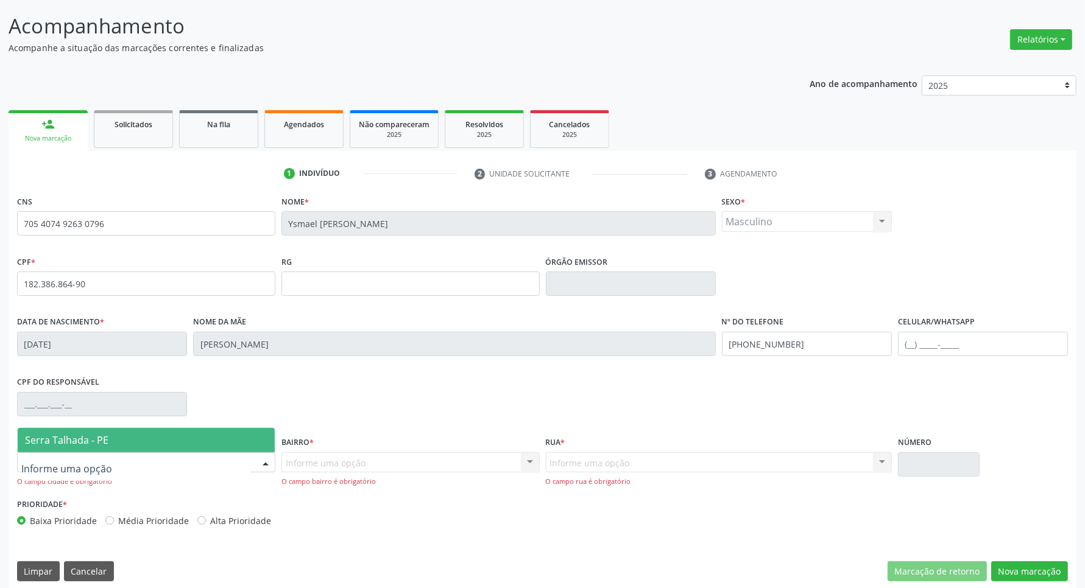
click at [178, 436] on span "Serra Talhada - PE" at bounding box center [146, 440] width 257 height 24
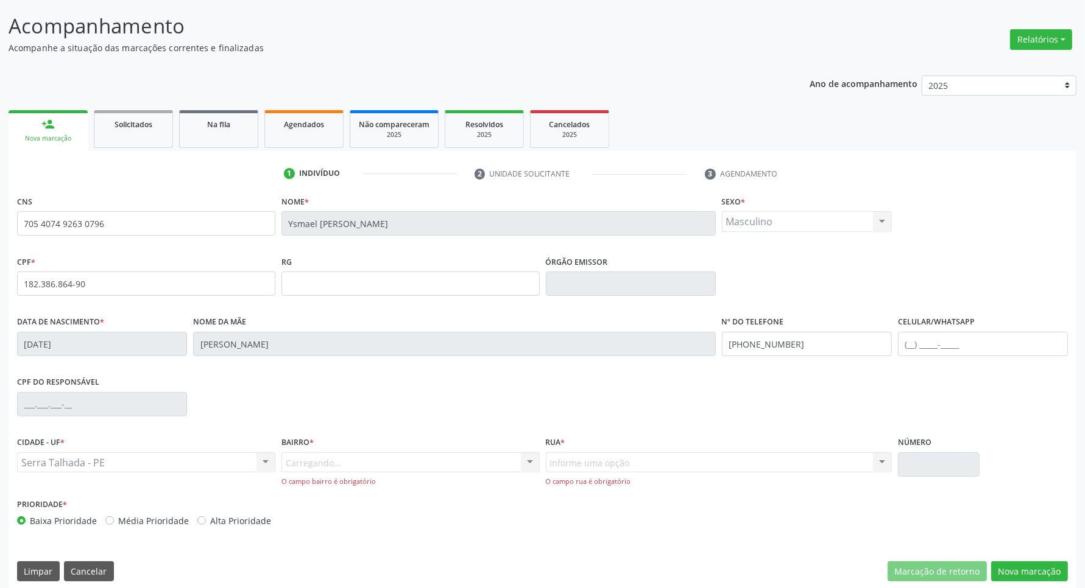
click at [349, 465] on div "Carregando... Nenhum resultado encontrado para: " " Nenhuma opção encontrada. D…" at bounding box center [410, 470] width 258 height 35
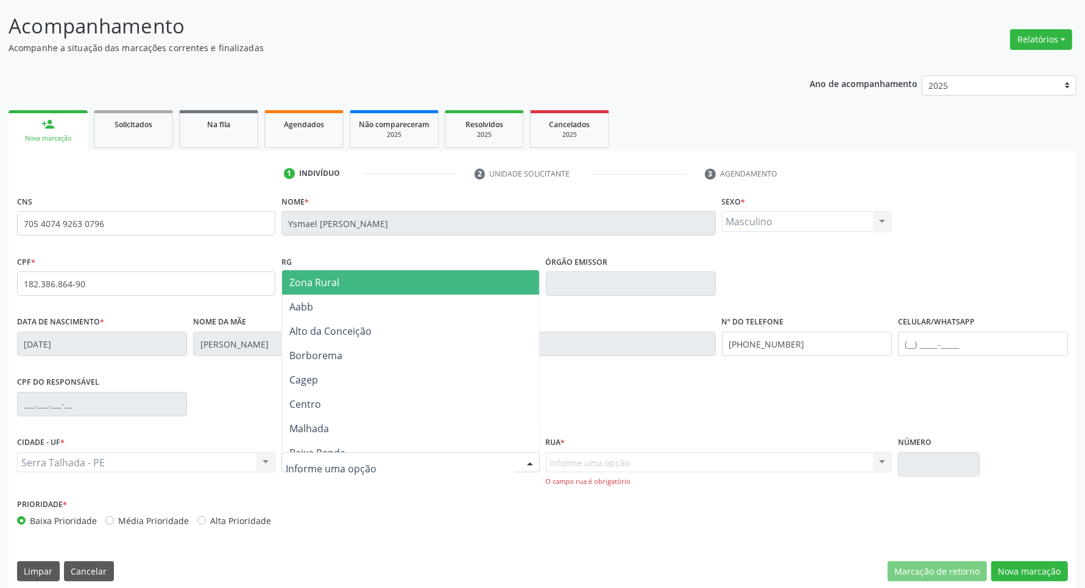
drag, startPoint x: 378, startPoint y: 284, endPoint x: 460, endPoint y: 343, distance: 100.8
click at [378, 284] on span "Zona Rural" at bounding box center [410, 282] width 257 height 24
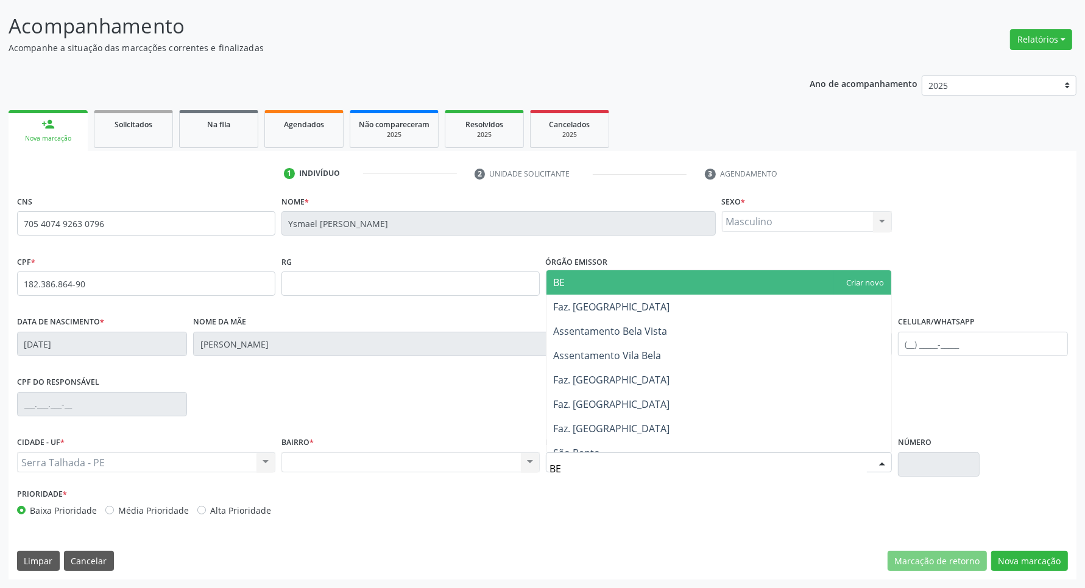
type input "BER"
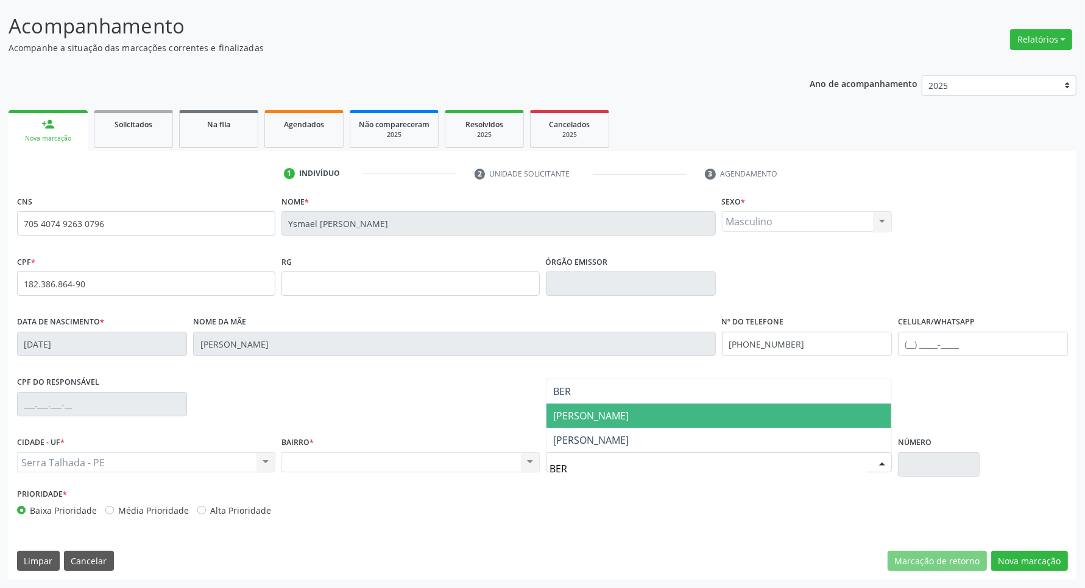
click at [638, 415] on span "[PERSON_NAME]" at bounding box center [718, 416] width 345 height 24
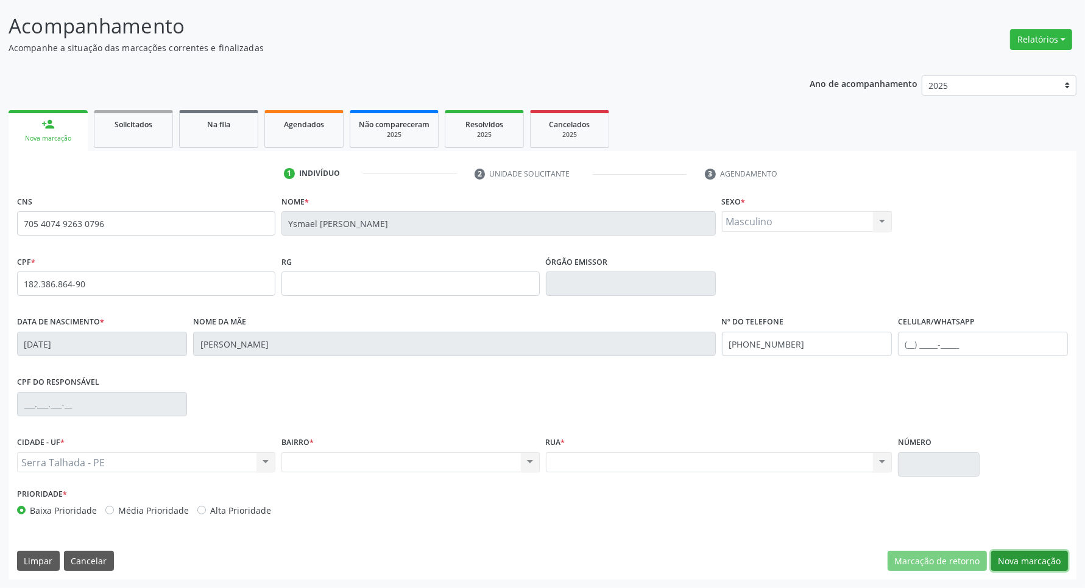
click at [1022, 563] on button "Nova marcação" at bounding box center [1029, 561] width 77 height 21
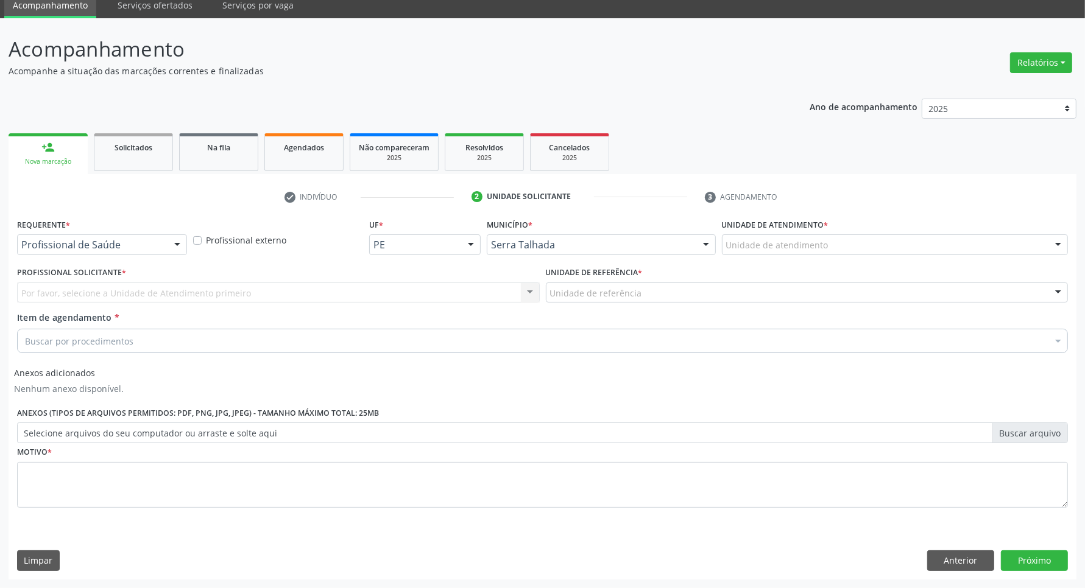
scroll to position [49, 0]
click at [141, 238] on div "Profissional de Saúde" at bounding box center [102, 245] width 170 height 21
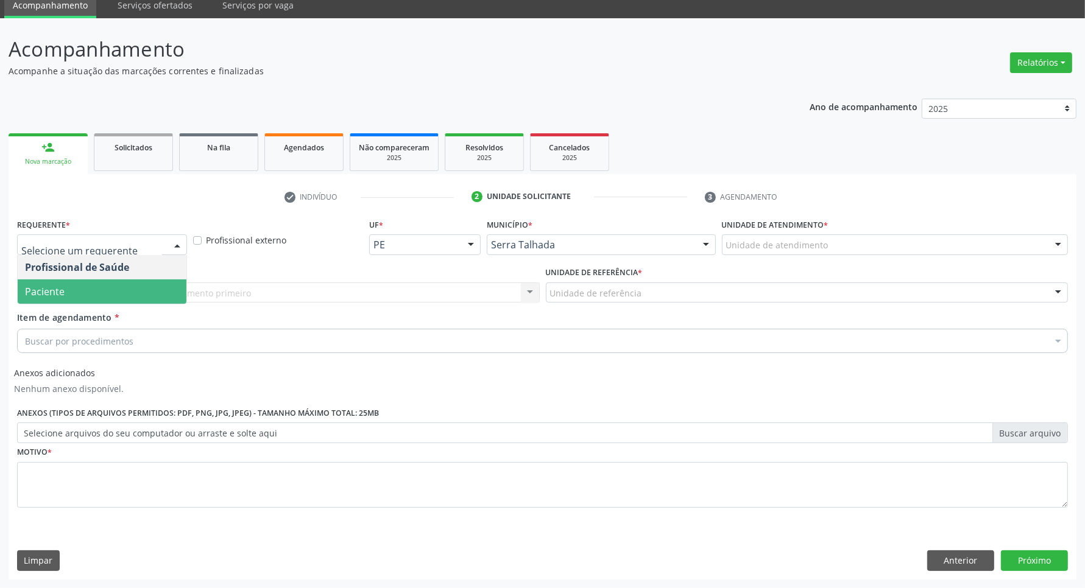
click at [120, 284] on span "Paciente" at bounding box center [102, 292] width 169 height 24
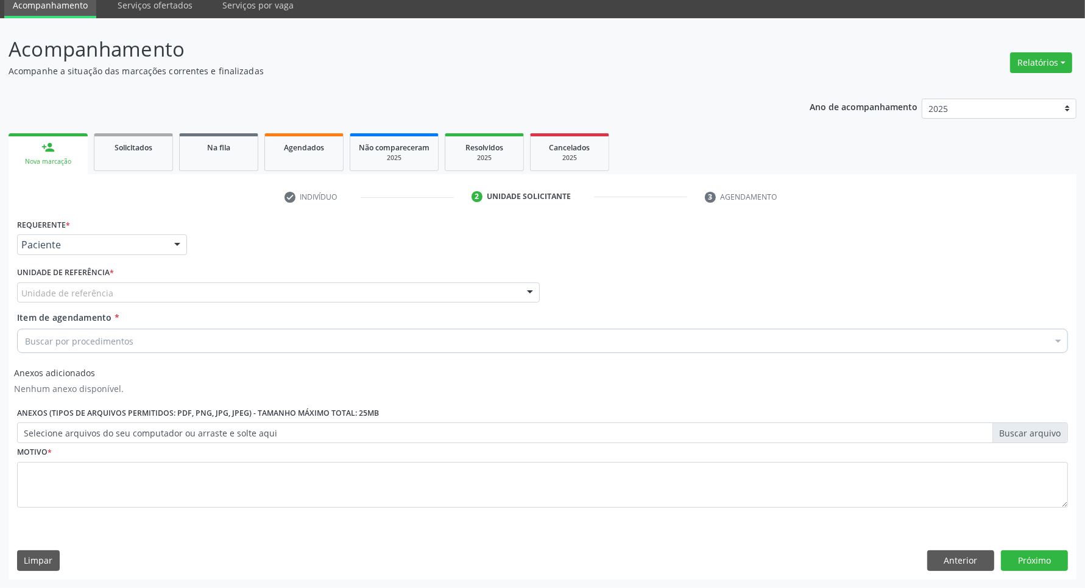
click at [111, 296] on div "Unidade de referência" at bounding box center [278, 293] width 523 height 21
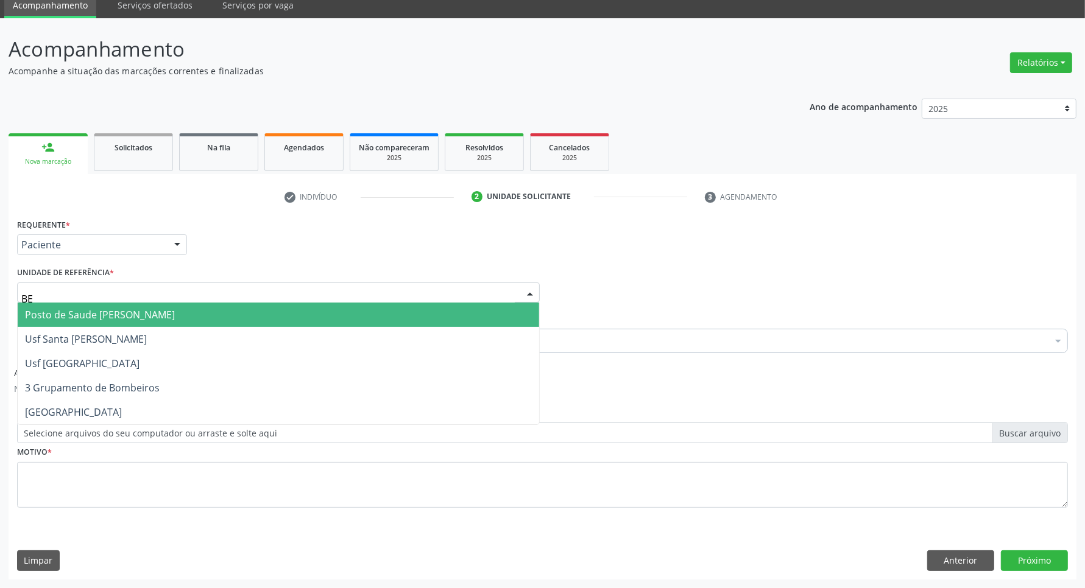
type input "BER"
click at [105, 315] on span "Posto de Saude [PERSON_NAME]" at bounding box center [100, 314] width 150 height 13
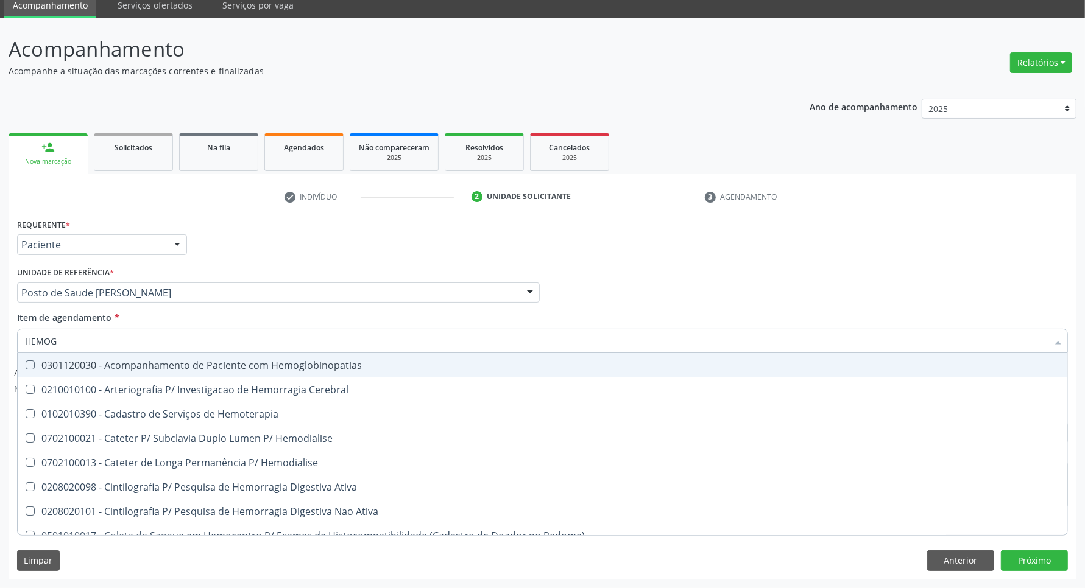
type input "HEMOGR"
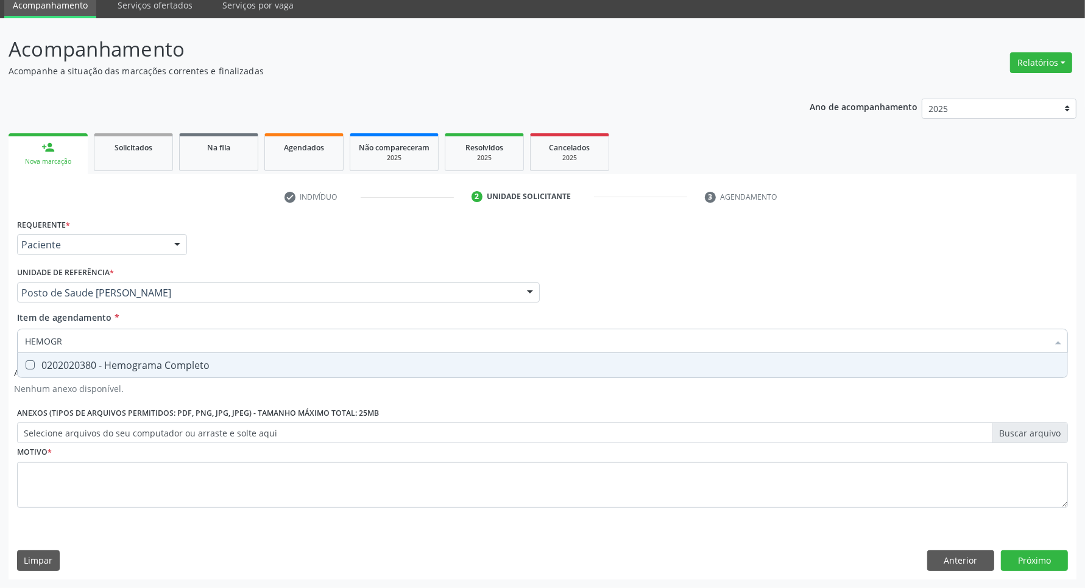
click at [105, 364] on div "0202020380 - Hemograma Completo" at bounding box center [542, 366] width 1035 height 10
checkbox Completo "true"
drag, startPoint x: 110, startPoint y: 341, endPoint x: 0, endPoint y: 263, distance: 135.4
click at [0, 289] on div "Acompanhamento Acompanhe a situação das marcações correntes e finalizadas Relat…" at bounding box center [542, 303] width 1085 height 570
type input "P"
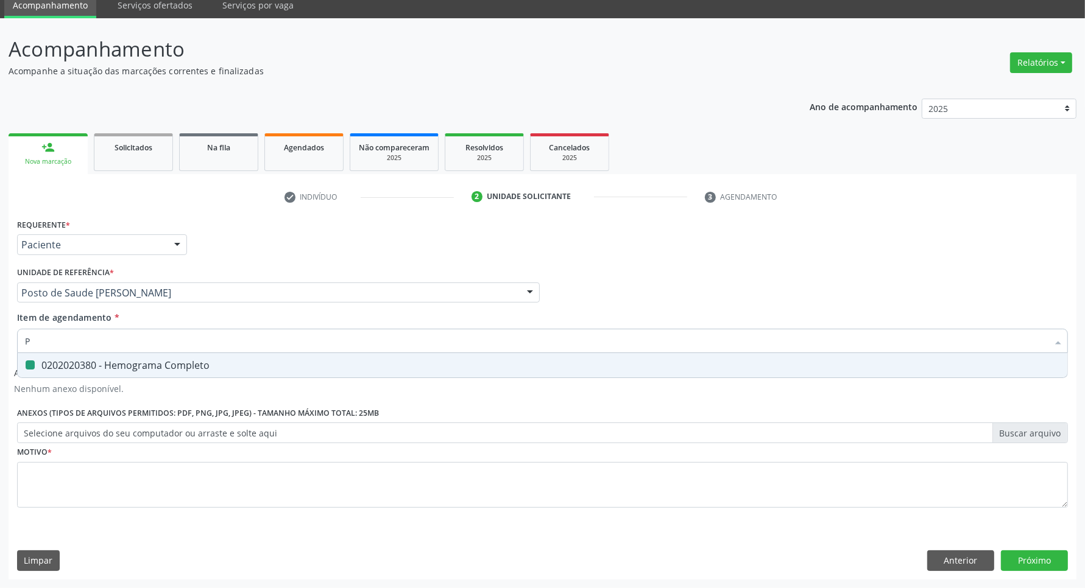
checkbox Completo "false"
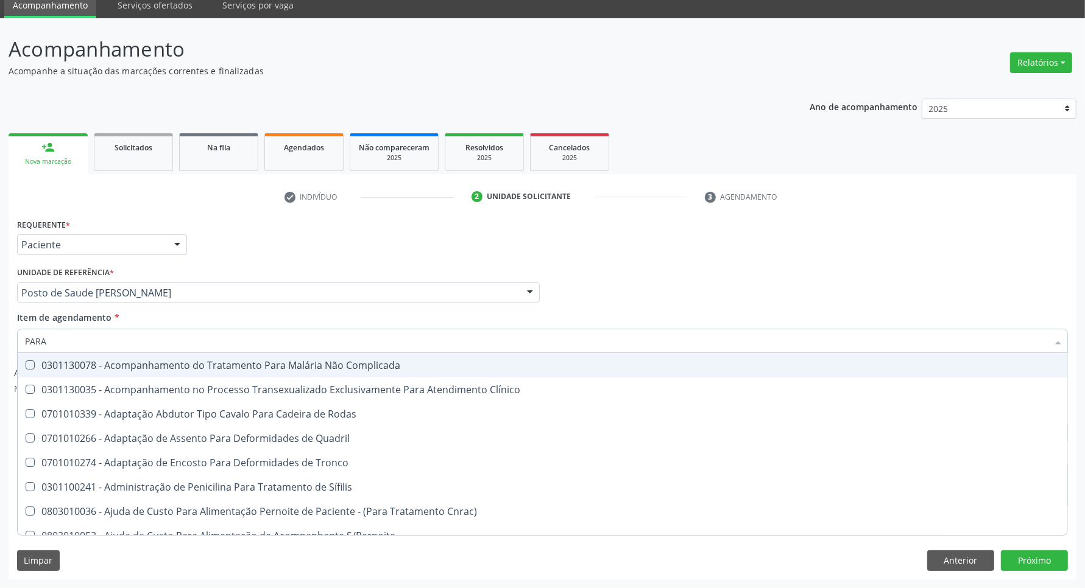
type input "PARAS"
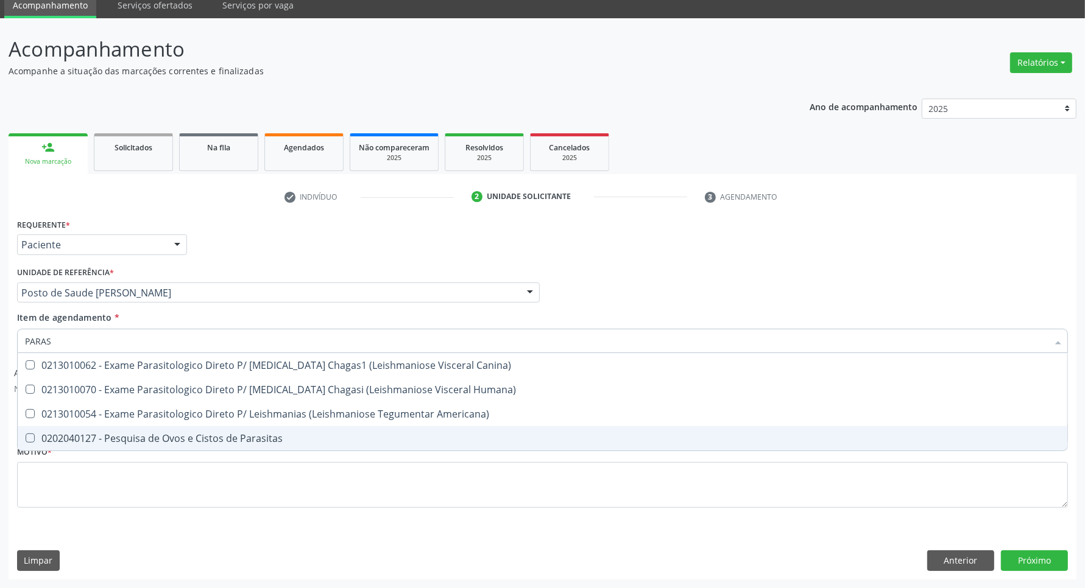
click at [40, 430] on span "0202040127 - Pesquisa de Ovos e Cistos de Parasitas" at bounding box center [543, 438] width 1050 height 24
checkbox Parasitas "true"
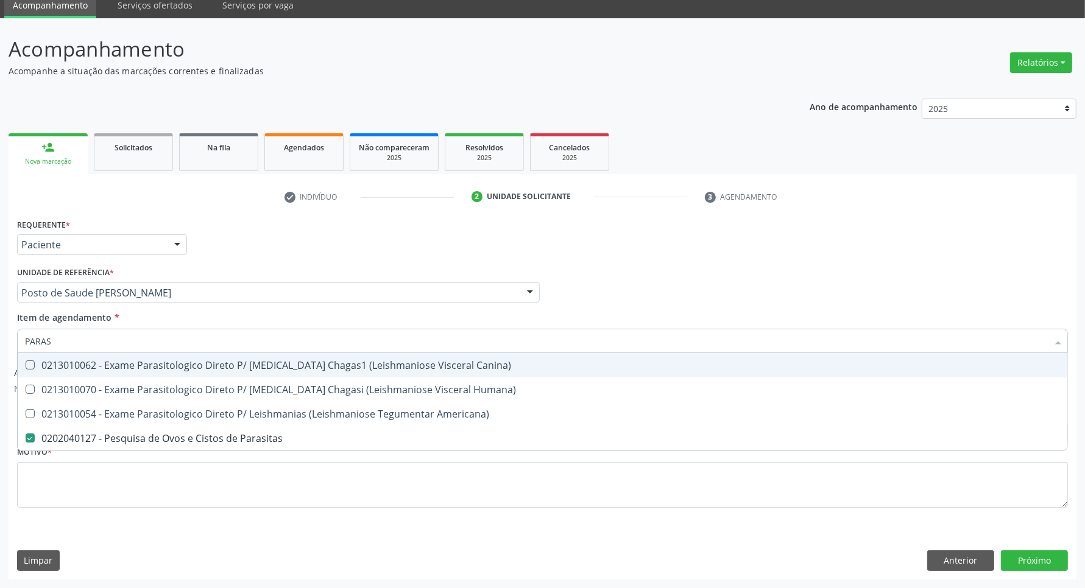
drag, startPoint x: 16, startPoint y: 330, endPoint x: 0, endPoint y: 325, distance: 17.2
click at [0, 326] on div "Acompanhamento Acompanhe a situação das marcações correntes e finalizadas Relat…" at bounding box center [542, 303] width 1085 height 570
type input "UR"
checkbox Parasitas "false"
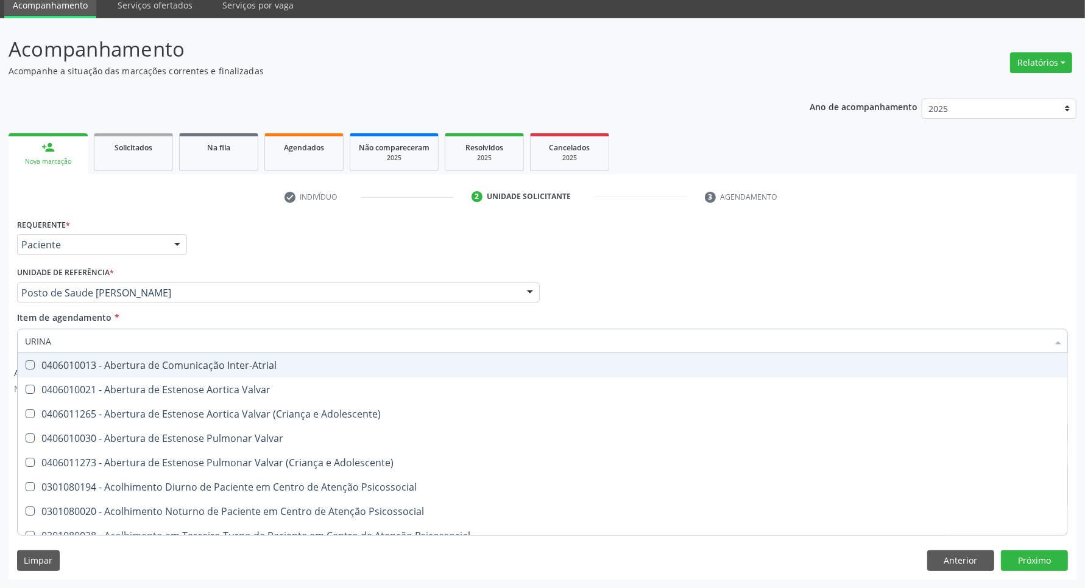
type input "URINA"
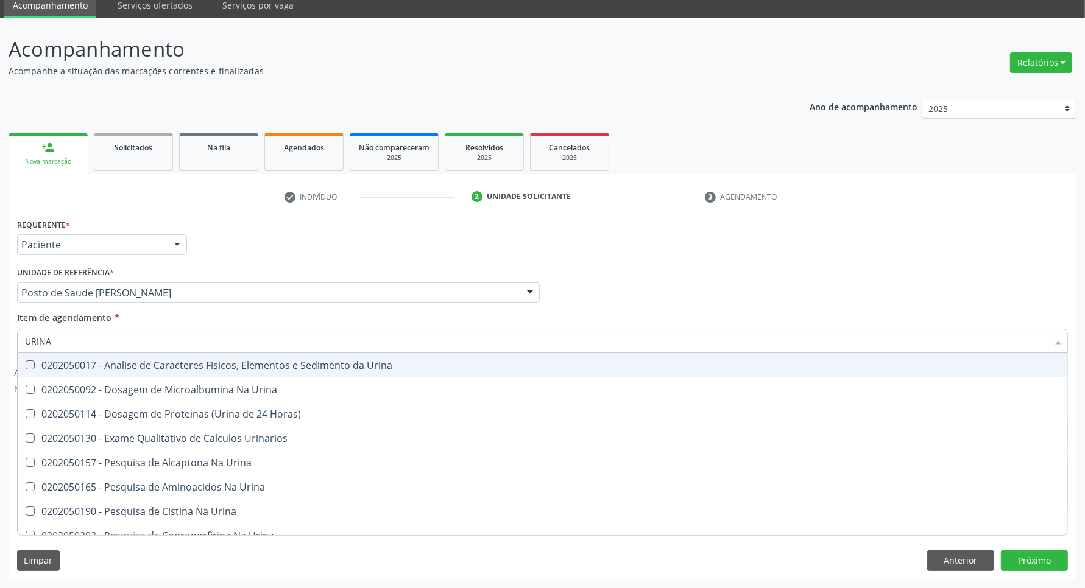
click at [84, 366] on div "0202050017 - Analise de Caracteres Fisicos, Elementos e Sedimento da Urina" at bounding box center [542, 366] width 1035 height 10
checkbox Urina "true"
click at [641, 326] on div "Item de agendamento * [PERSON_NAME] seleção 0202050017 - Analise de Caracteres …" at bounding box center [542, 330] width 1051 height 38
checkbox Urina "true"
checkbox Horas\) "true"
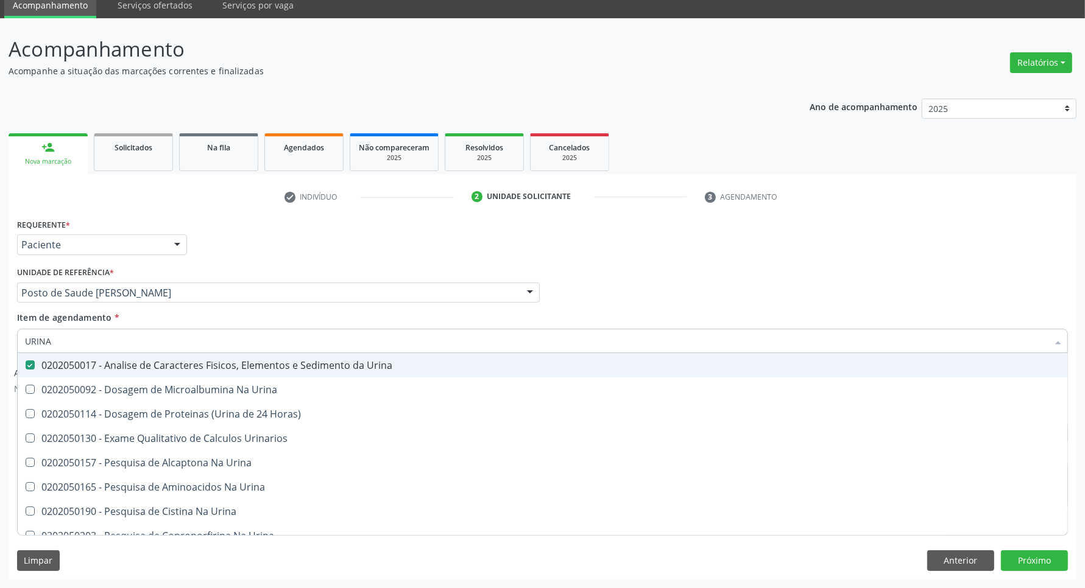
checkbox Urinarios "true"
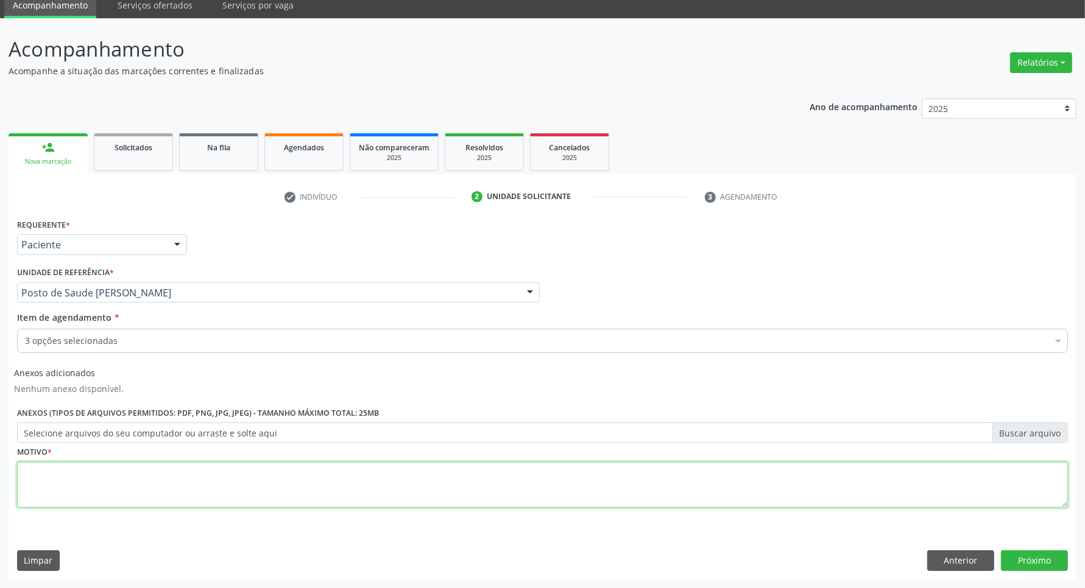
drag, startPoint x: 501, startPoint y: 496, endPoint x: 422, endPoint y: 476, distance: 81.9
click at [497, 496] on textarea at bounding box center [542, 485] width 1051 height 46
type textarea "."
click at [1040, 553] on button "Próximo" at bounding box center [1034, 561] width 67 height 21
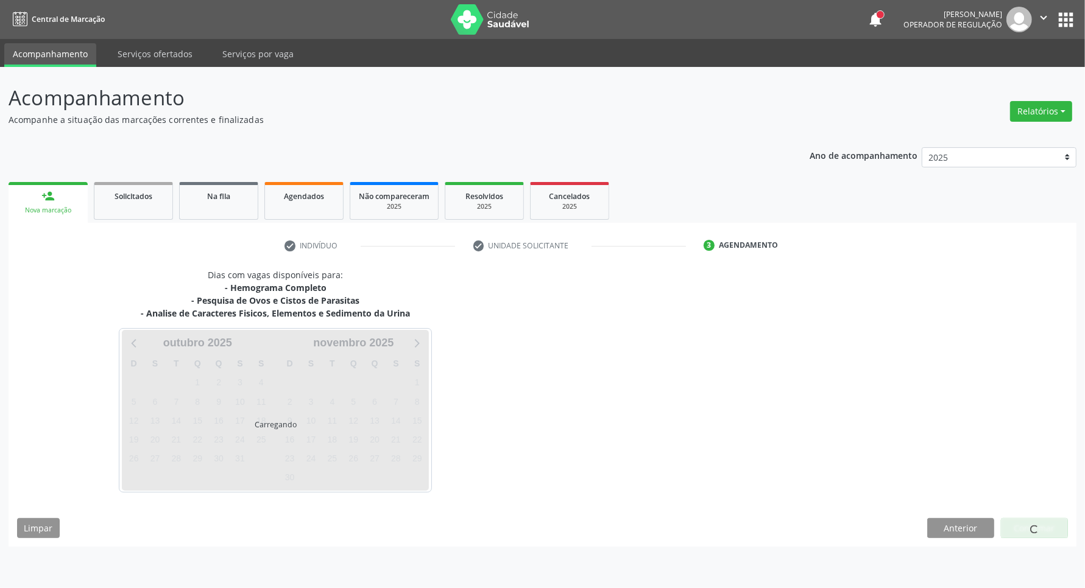
scroll to position [0, 0]
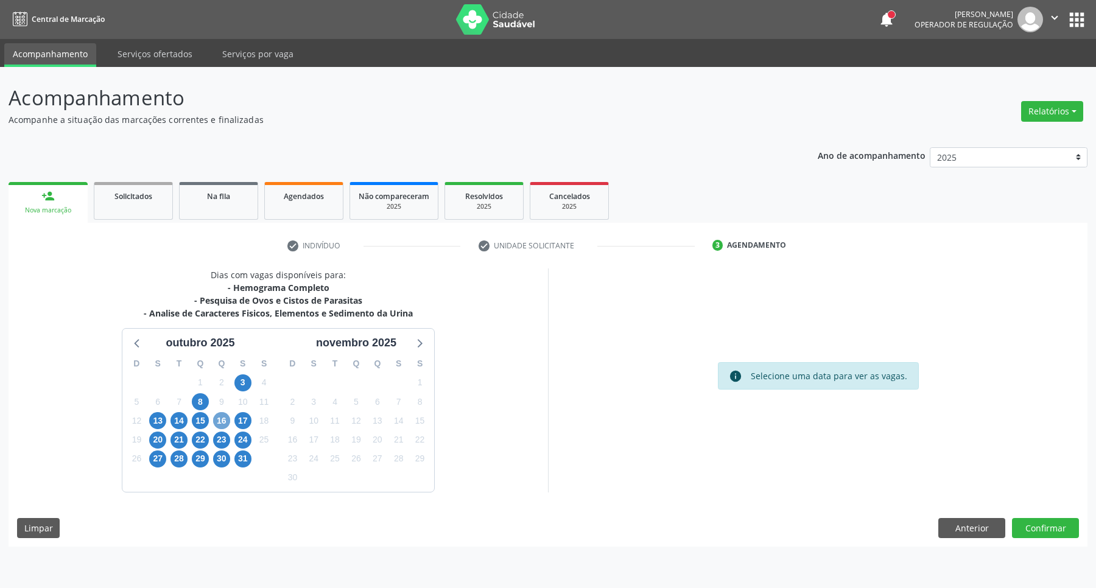
click at [224, 417] on span "16" at bounding box center [221, 420] width 17 height 17
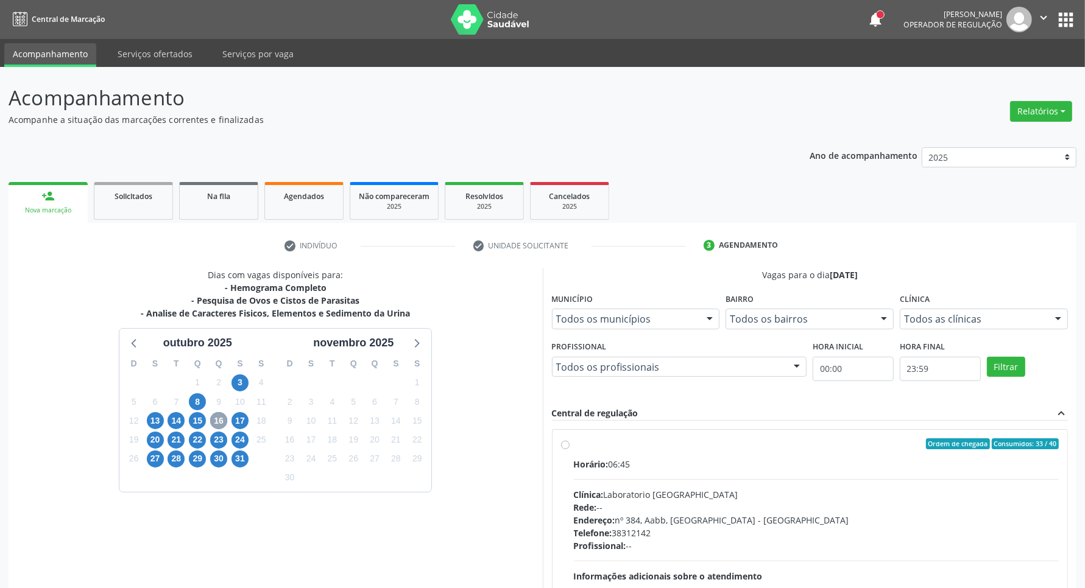
scroll to position [381, 0]
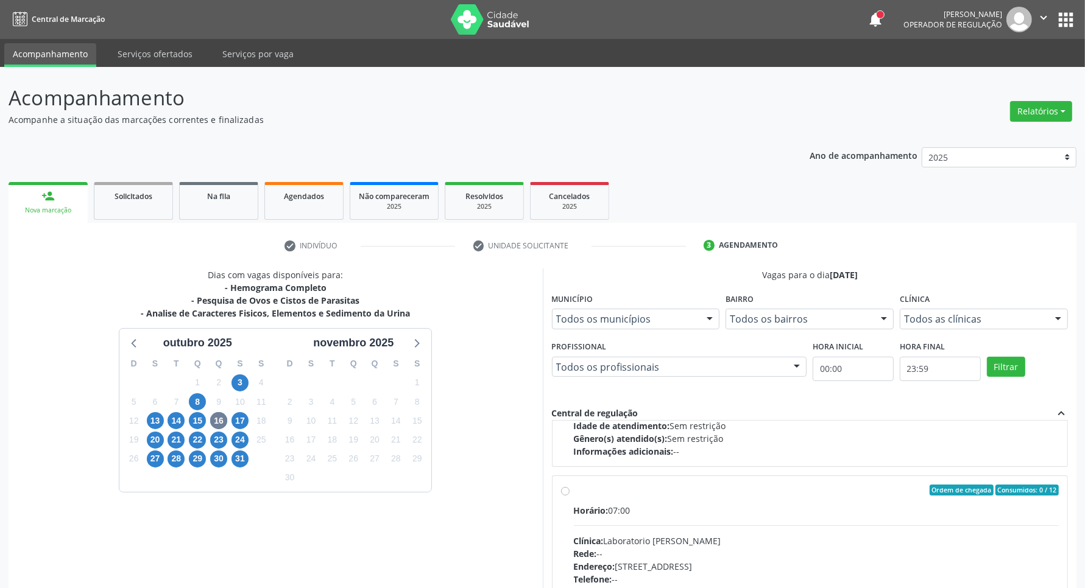
click at [804, 485] on div "Ordem de chegada Consumidos: 0 / 12" at bounding box center [816, 490] width 485 height 11
click at [570, 485] on input "Ordem de chegada Consumidos: 0 / 12 Horário: 07:00 Clínica: Laboratorio [PERSON…" at bounding box center [565, 490] width 9 height 11
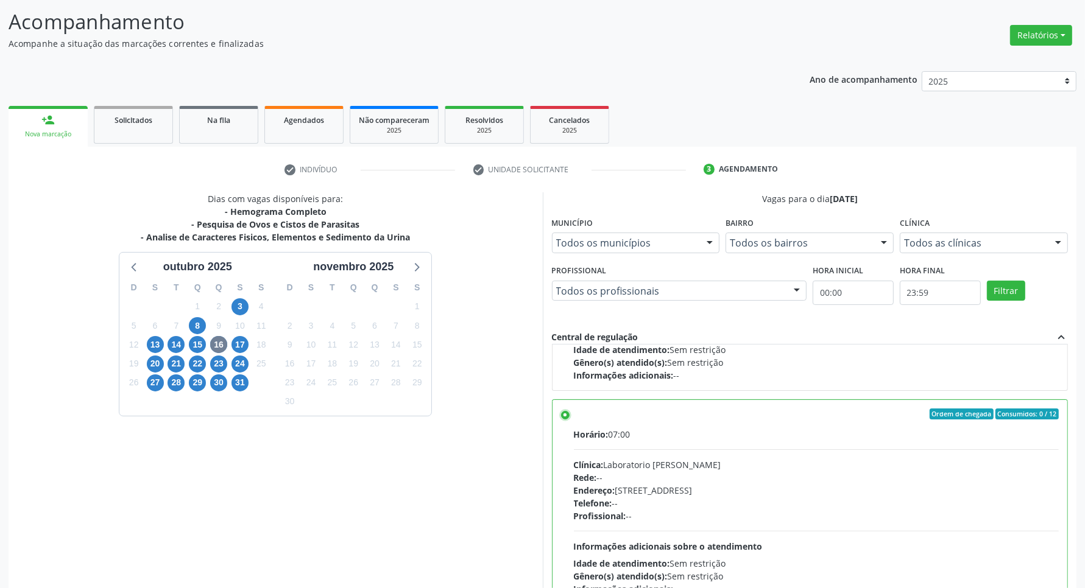
scroll to position [139, 0]
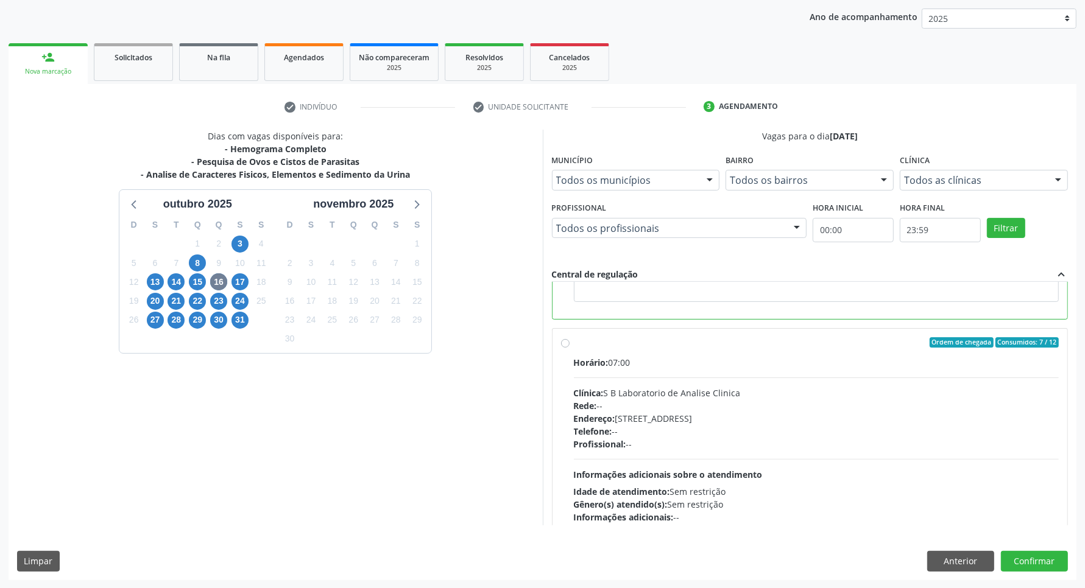
click at [939, 455] on div "Horário: 07:00 Clínica: S B Laboratorio de Analise Clinica Rede: -- Endereço: […" at bounding box center [816, 440] width 485 height 168
click at [570, 348] on input "Ordem de chegada Consumidos: 7 / 12 Horário: 07:00 Clínica: S B Laboratorio de …" at bounding box center [565, 342] width 9 height 11
radio input "false"
radio input "true"
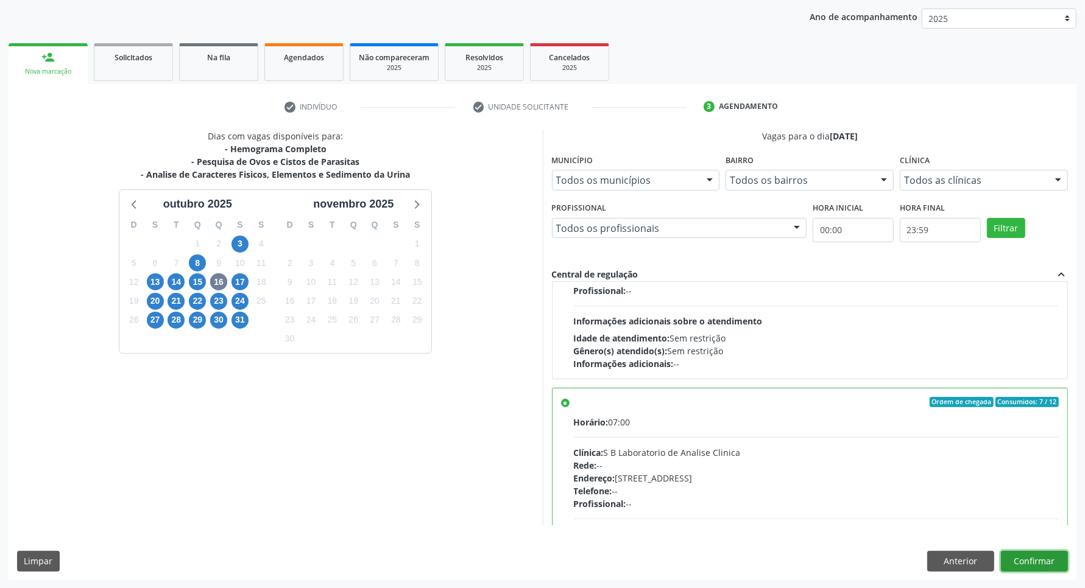
click at [1028, 559] on button "Confirmar" at bounding box center [1034, 561] width 67 height 21
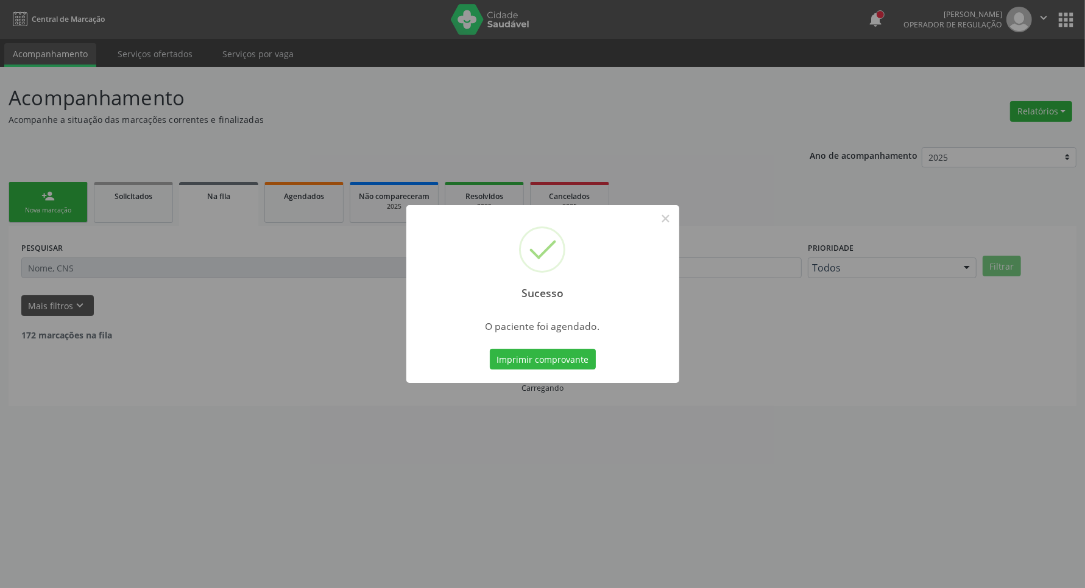
scroll to position [0, 0]
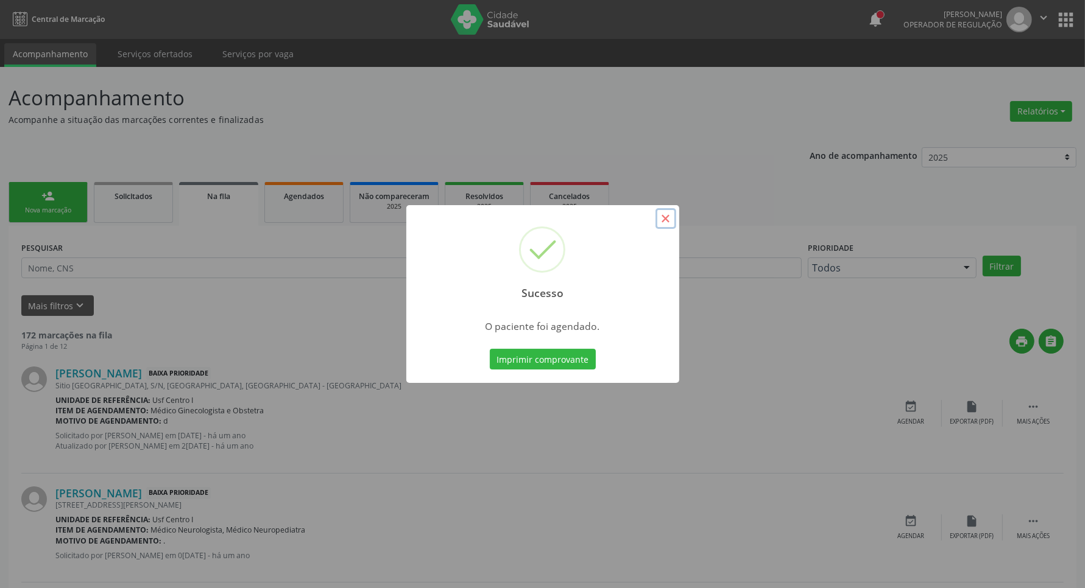
click at [666, 219] on button "×" at bounding box center [665, 218] width 21 height 21
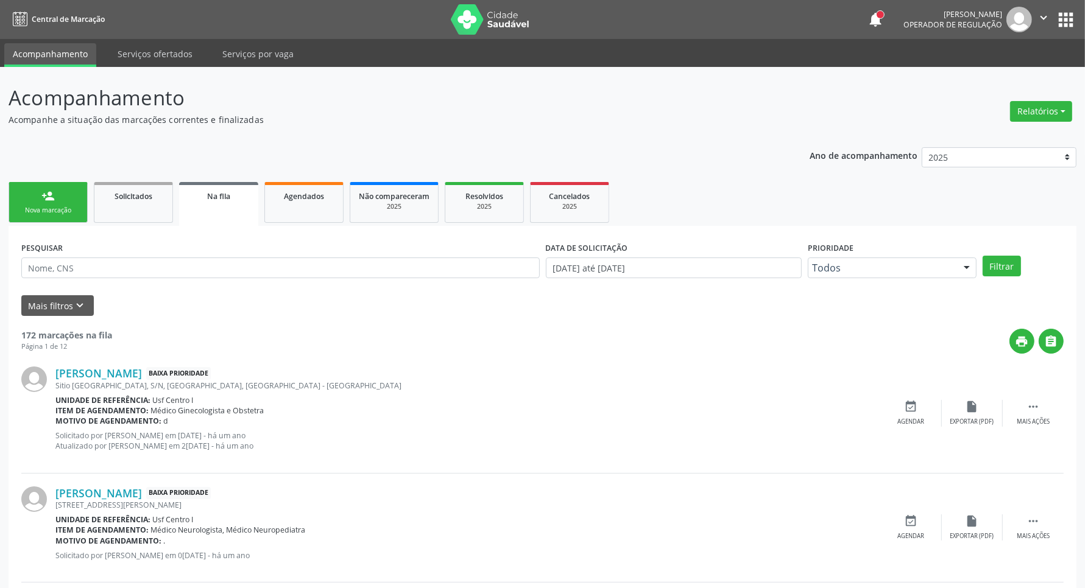
click at [53, 205] on link "person_add Nova marcação" at bounding box center [48, 202] width 79 height 41
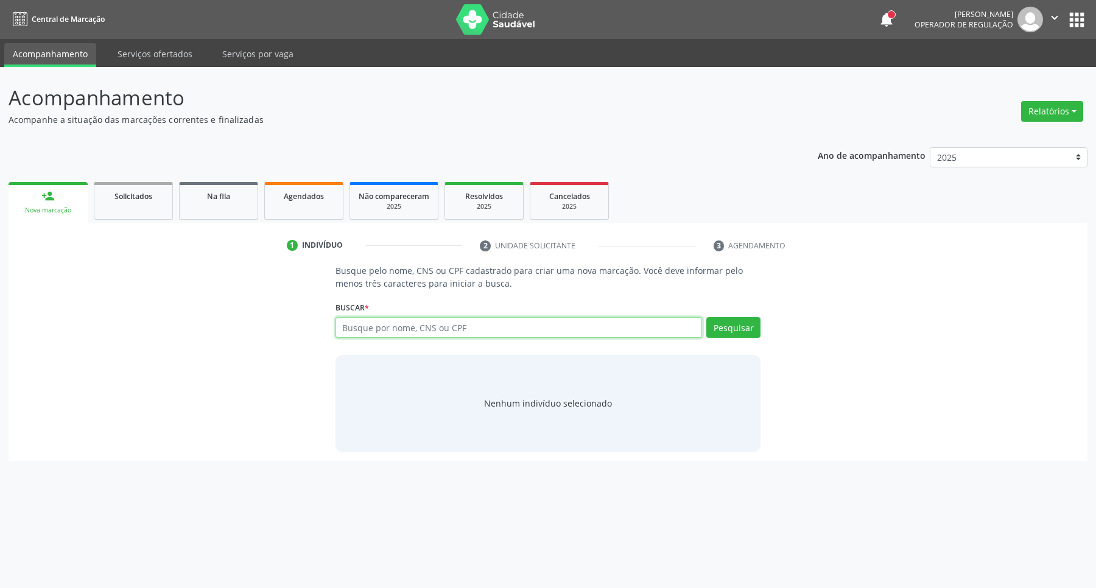
click at [453, 321] on input "text" at bounding box center [519, 327] width 367 height 21
type input "00922806411"
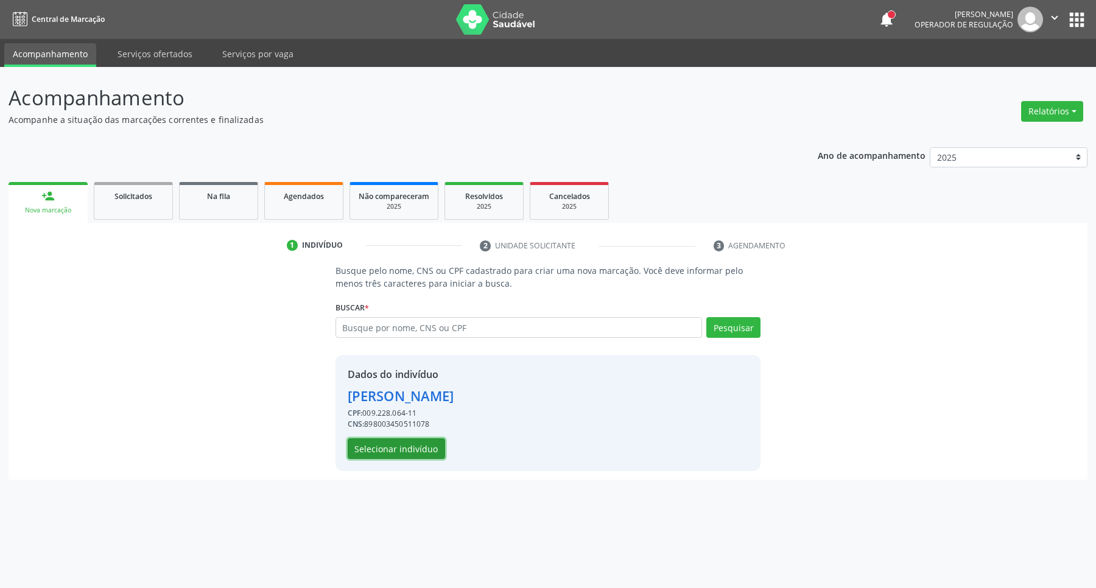
click at [421, 448] on button "Selecionar indivíduo" at bounding box center [396, 449] width 97 height 21
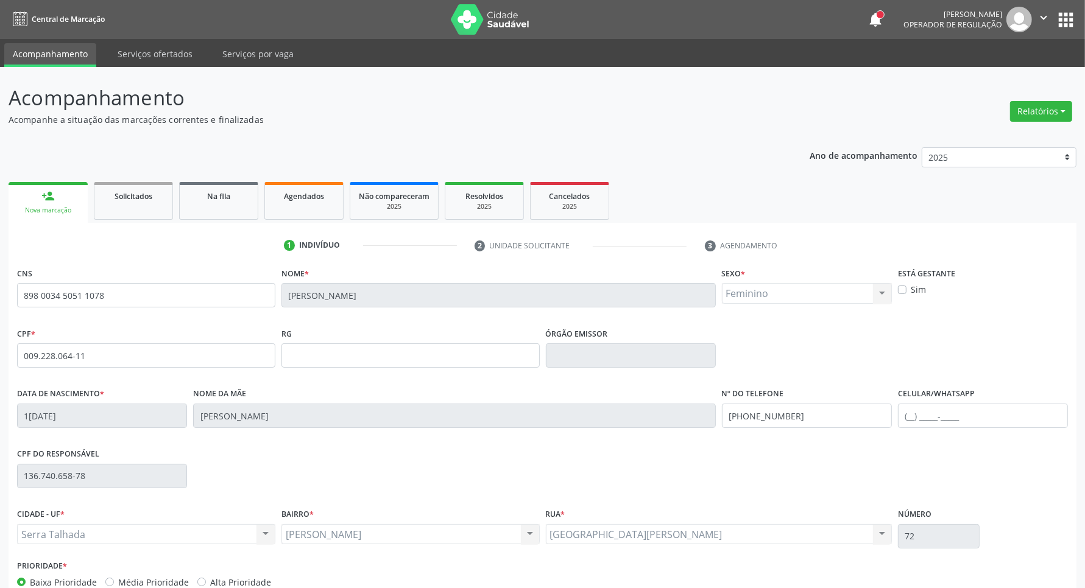
scroll to position [72, 0]
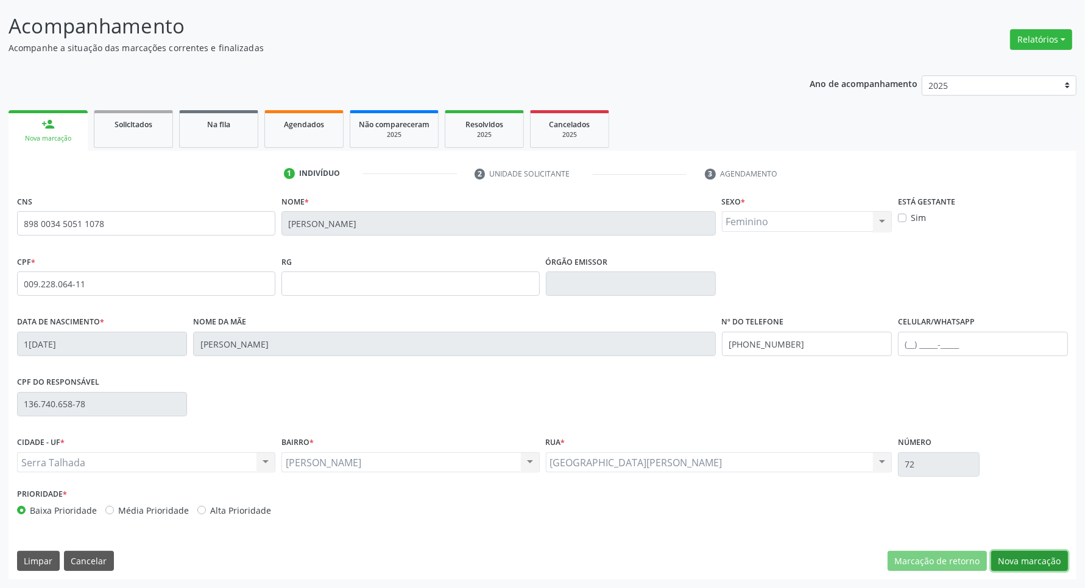
drag, startPoint x: 1015, startPoint y: 561, endPoint x: 1004, endPoint y: 556, distance: 12.0
click at [1010, 559] on button "Nova marcação" at bounding box center [1029, 561] width 77 height 21
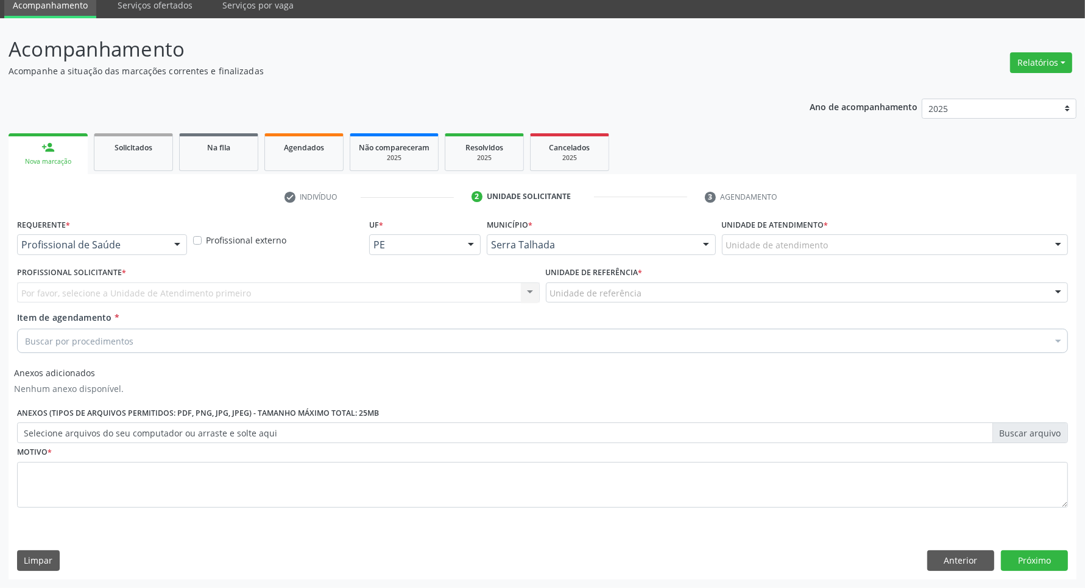
drag, startPoint x: 87, startPoint y: 232, endPoint x: 87, endPoint y: 249, distance: 16.4
click at [87, 236] on div "Requerente * Profissional de Saúde Profissional de Saúde Paciente Nenhum result…" at bounding box center [102, 235] width 170 height 39
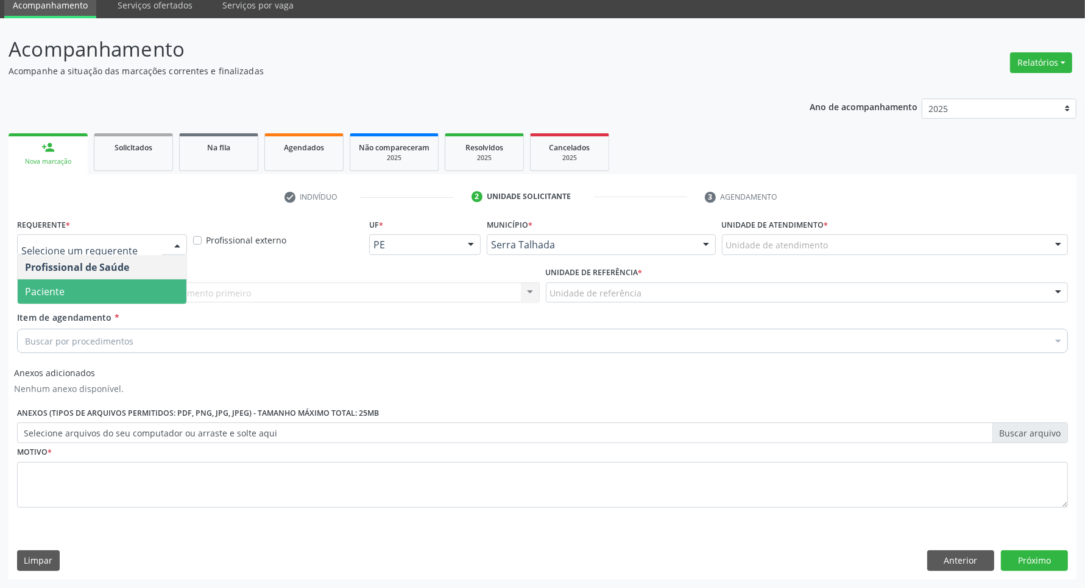
click at [97, 293] on span "Paciente" at bounding box center [102, 292] width 169 height 24
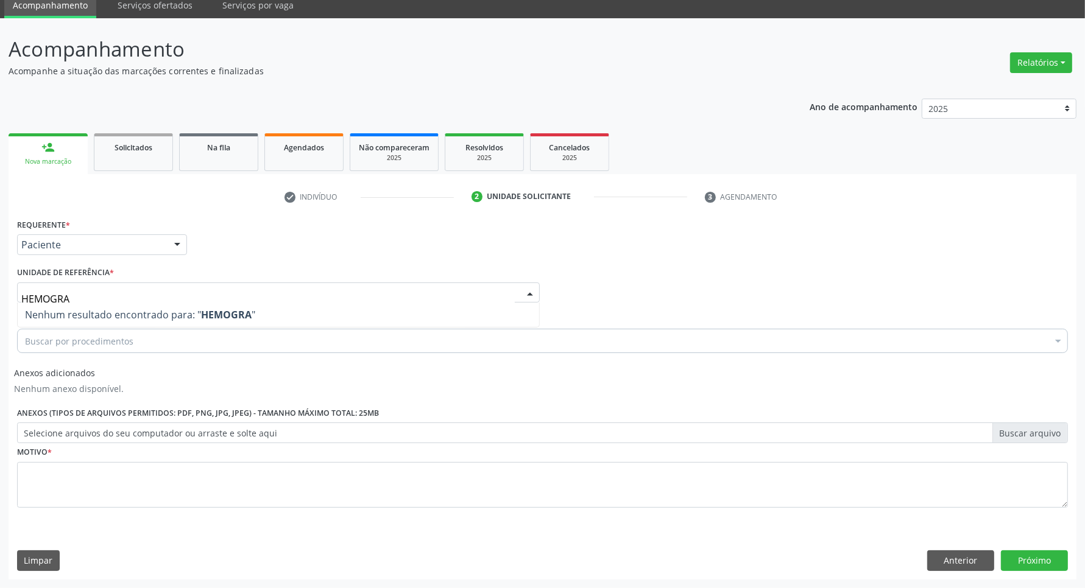
click at [56, 294] on input "HEMOGRA" at bounding box center [267, 299] width 493 height 24
click at [0, 282] on div "Acompanhamento Acompanhe a situação das marcações correntes e finalizadas Relat…" at bounding box center [542, 303] width 1085 height 570
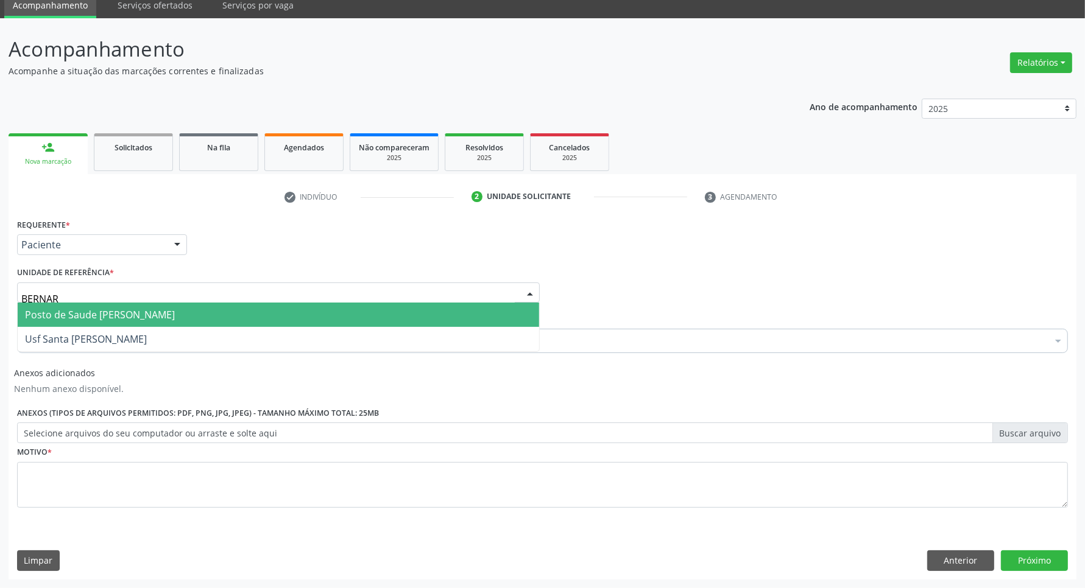
type input "BERNARD"
click at [41, 311] on span "Posto de Saude [PERSON_NAME]" at bounding box center [100, 314] width 150 height 13
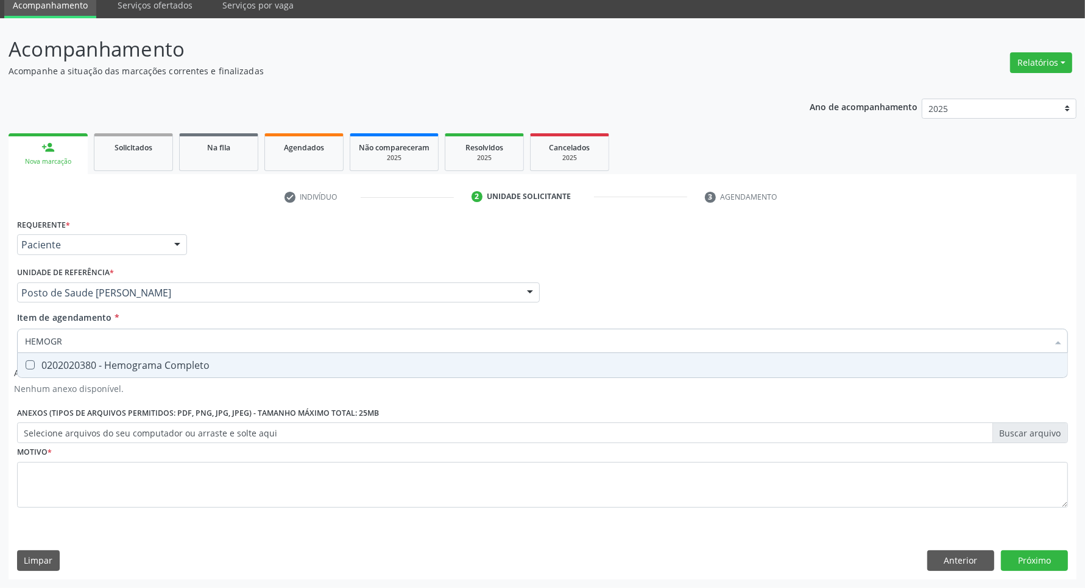
type input "HEMOGRA"
drag, startPoint x: 65, startPoint y: 362, endPoint x: 71, endPoint y: 351, distance: 13.4
click at [65, 361] on div "0202020380 - Hemograma Completo" at bounding box center [542, 366] width 1035 height 10
checkbox Completo "true"
drag, startPoint x: 77, startPoint y: 336, endPoint x: 0, endPoint y: 330, distance: 77.0
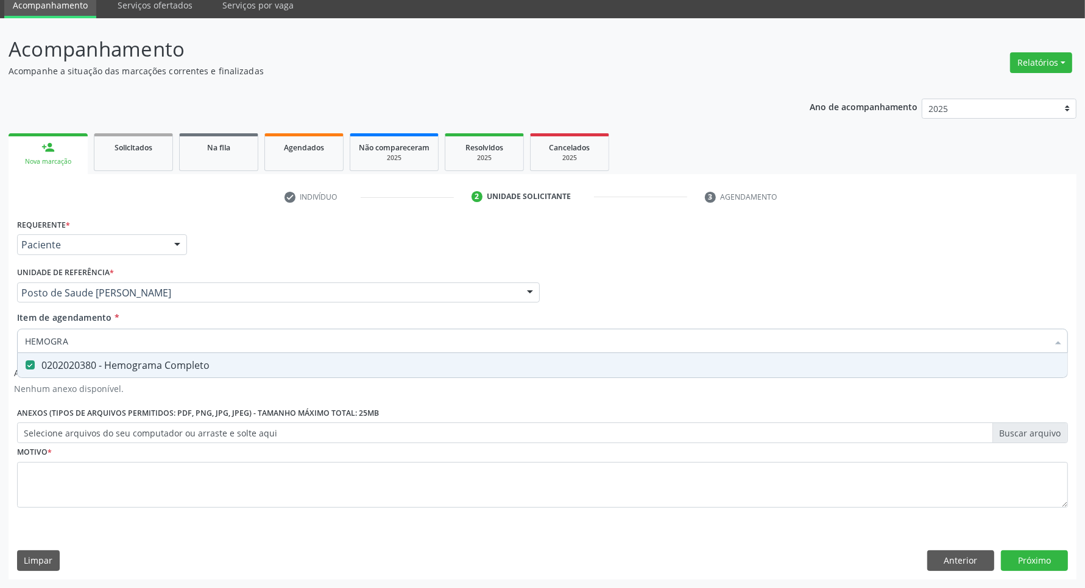
click at [0, 340] on div "Acompanhamento Acompanhe a situação das marcações correntes e finalizadas Relat…" at bounding box center [542, 303] width 1085 height 570
type input "GL"
checkbox Completo "false"
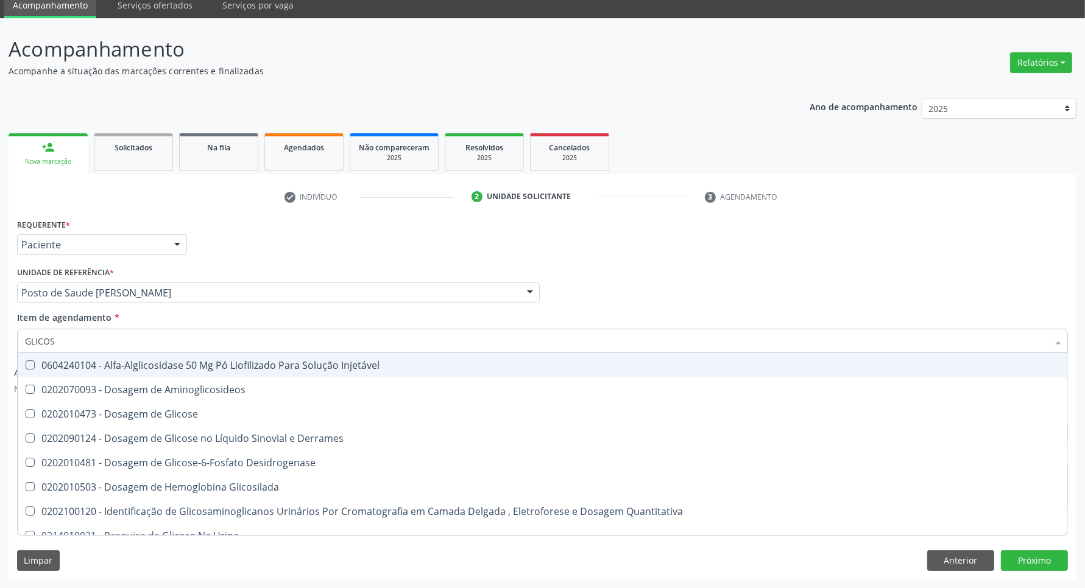
type input "GLICOSE"
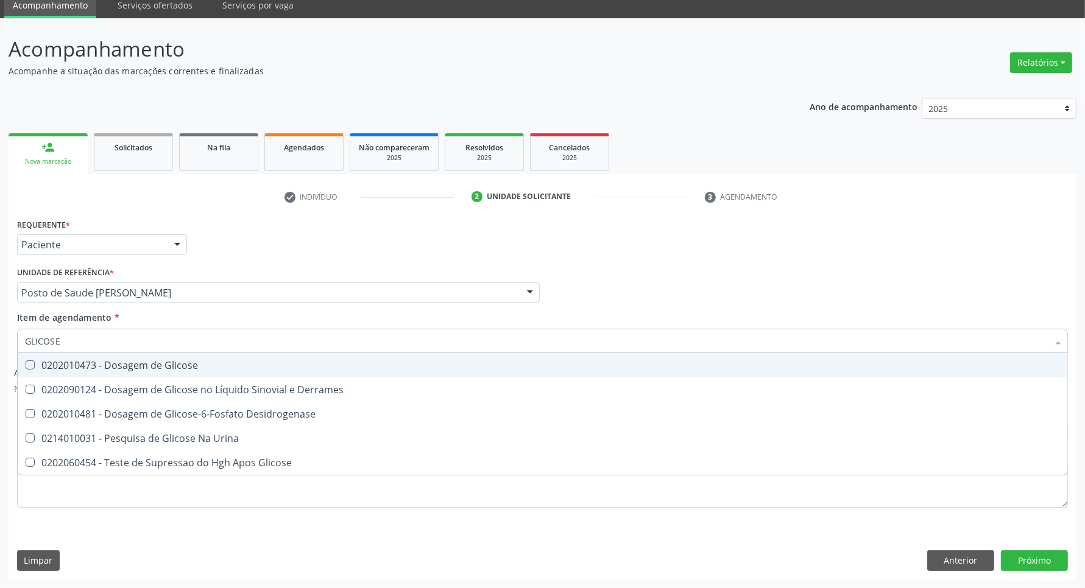
click at [29, 367] on Glicose at bounding box center [30, 365] width 9 height 9
click at [26, 367] on Glicose "checkbox" at bounding box center [22, 365] width 8 height 8
checkbox Glicose "true"
drag, startPoint x: 76, startPoint y: 342, endPoint x: 0, endPoint y: 345, distance: 76.2
click at [0, 342] on div "Acompanhamento Acompanhe a situação das marcações correntes e finalizadas Relat…" at bounding box center [542, 303] width 1085 height 570
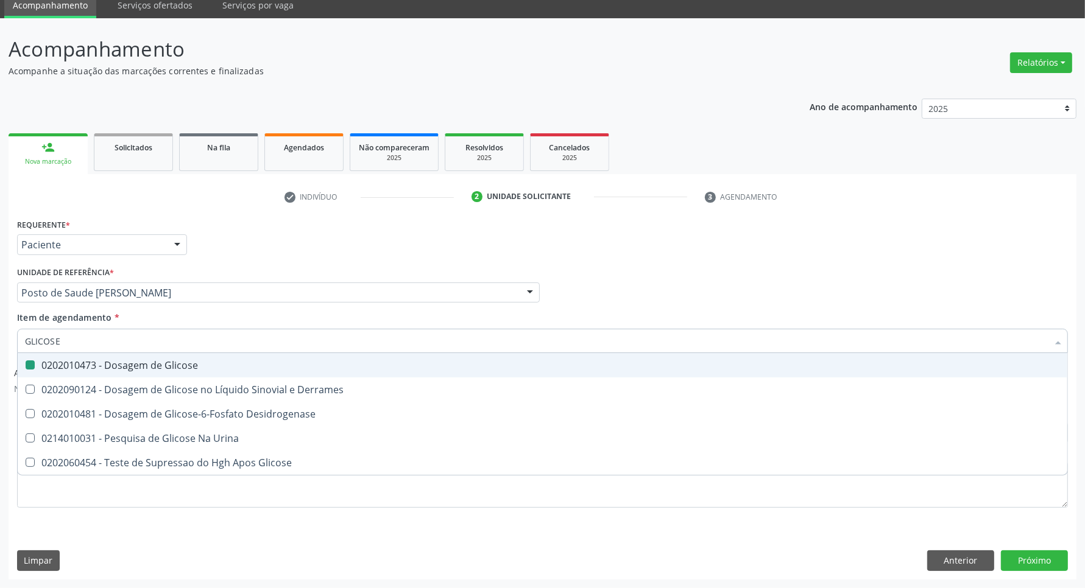
type input "H"
checkbox Glicose "false"
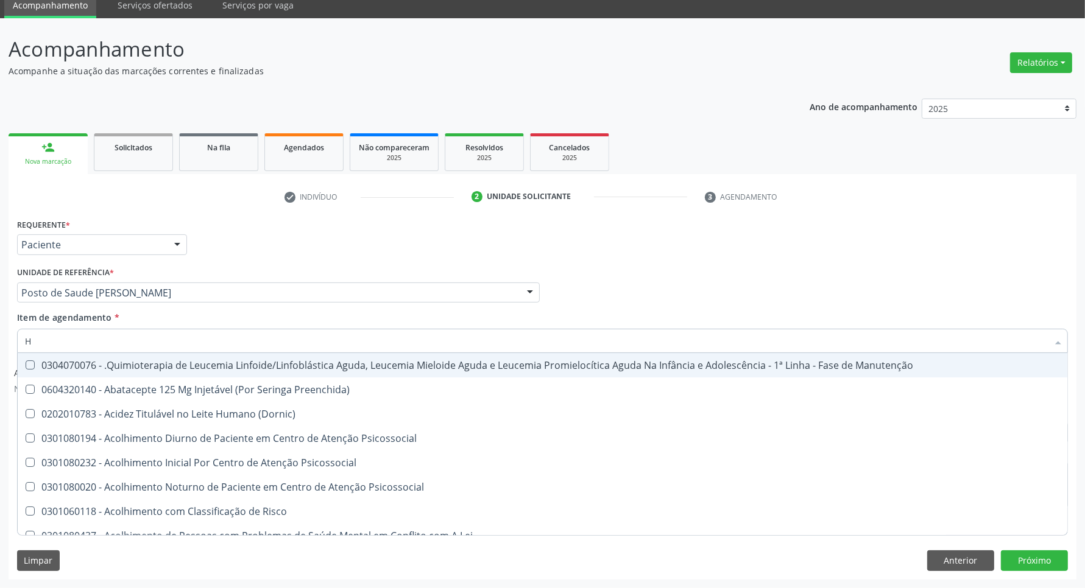
type input "HE"
checkbox Removível "true"
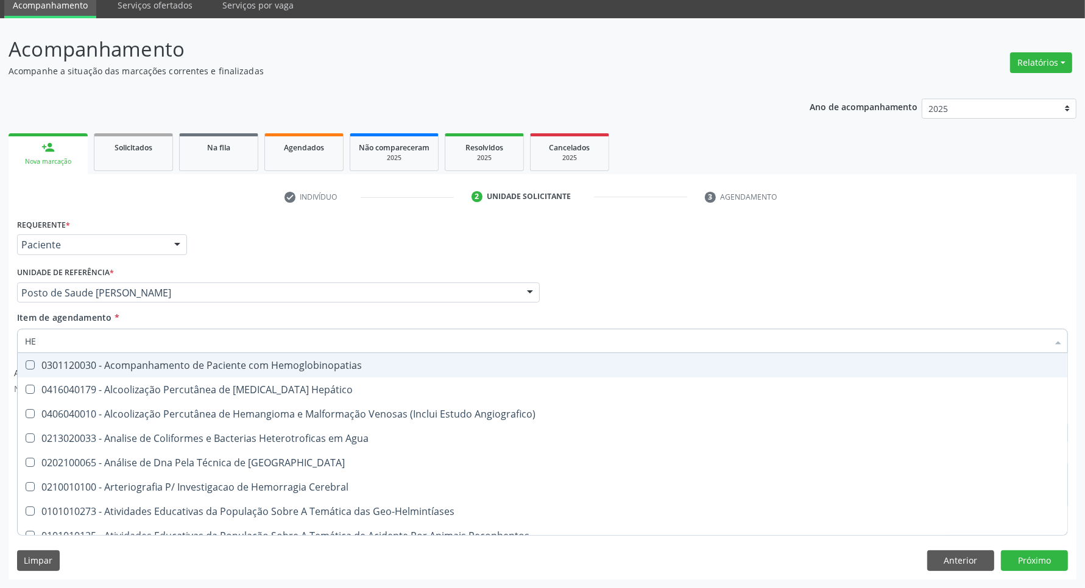
type input "HEM"
checkbox II "true"
checkbox Completo "false"
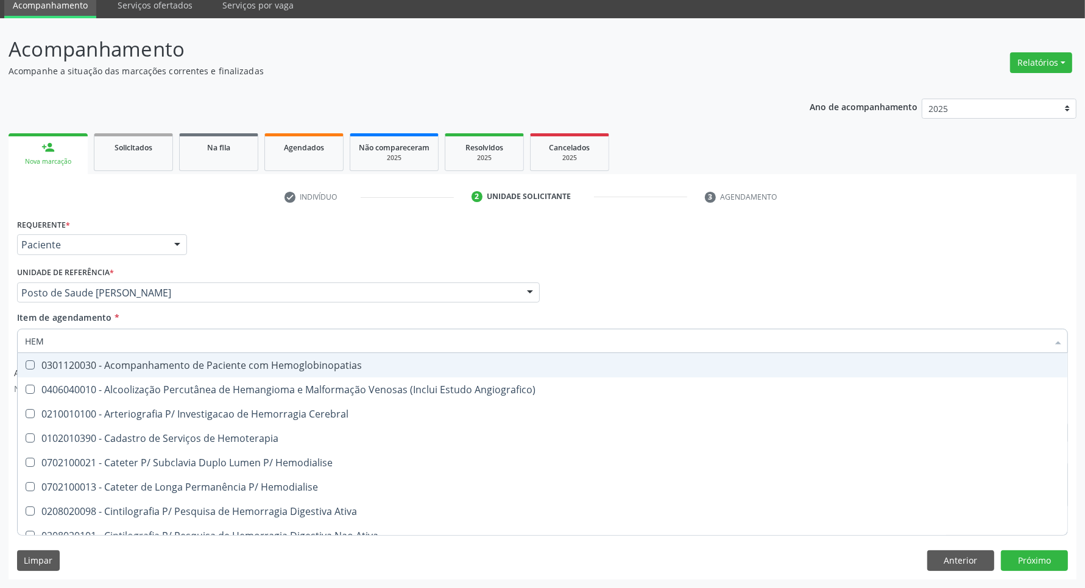
type input "HEMO"
checkbox Retro-Retal "true"
checkbox Completo "false"
type input "HEMOG"
checkbox Carboxi-Hemoglobina "true"
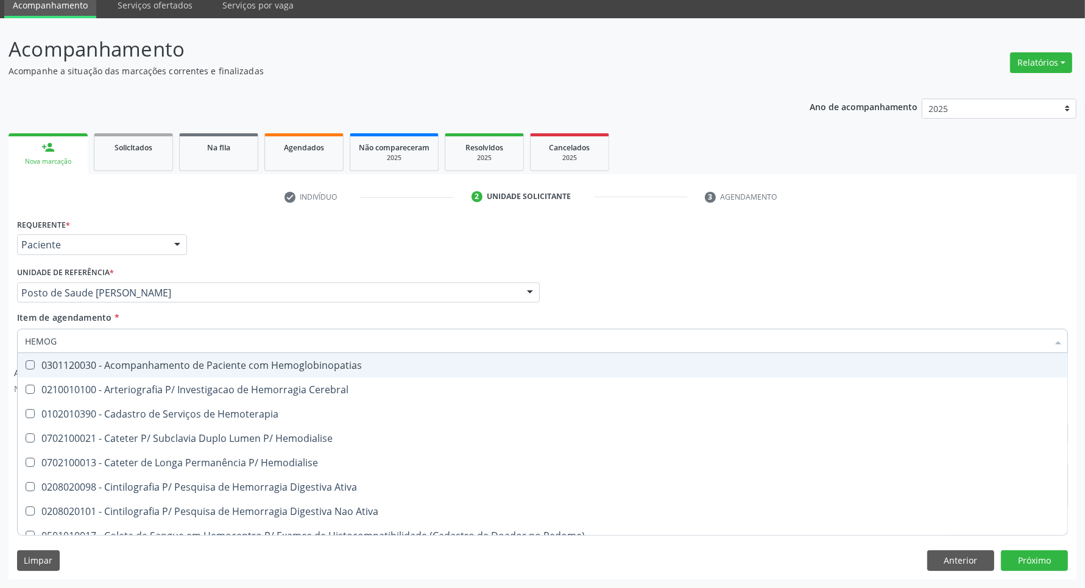
type input "HEMOGL"
checkbox Carboxi-Hemoglobina "false"
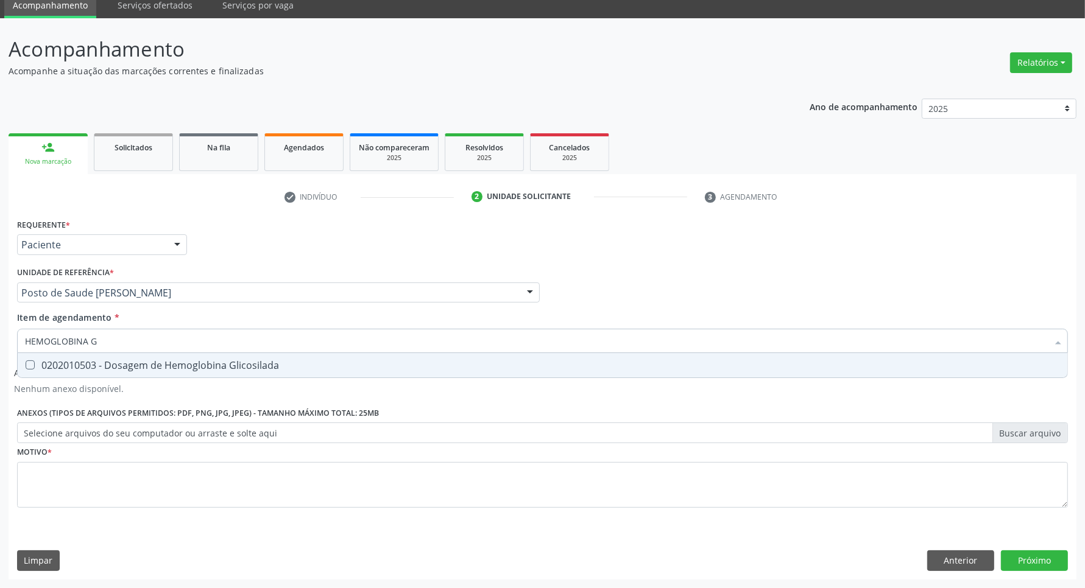
type input "HEMOGLOBINA G"
drag, startPoint x: 40, startPoint y: 378, endPoint x: 44, endPoint y: 370, distance: 9.0
click at [40, 378] on div "Desfazer seleção 0202010503 - Dosagem de Hemoglobina Glicosilada Nenhum resulta…" at bounding box center [542, 365] width 1051 height 25
click at [44, 369] on div "0202010503 - Dosagem de Hemoglobina Glicosilada" at bounding box center [542, 366] width 1035 height 10
checkbox Glicosilada "true"
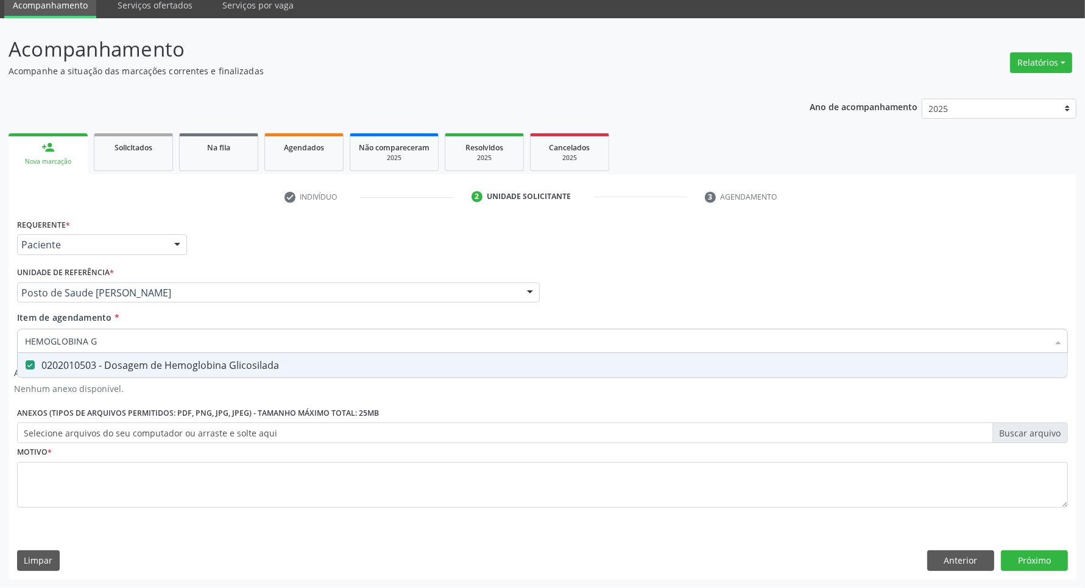
drag, startPoint x: 119, startPoint y: 346, endPoint x: 0, endPoint y: 340, distance: 118.9
click at [0, 340] on div "Acompanhamento Acompanhe a situação das marcações correntes e finalizadas Relat…" at bounding box center [542, 303] width 1085 height 570
type input "C"
checkbox Glicosilada "false"
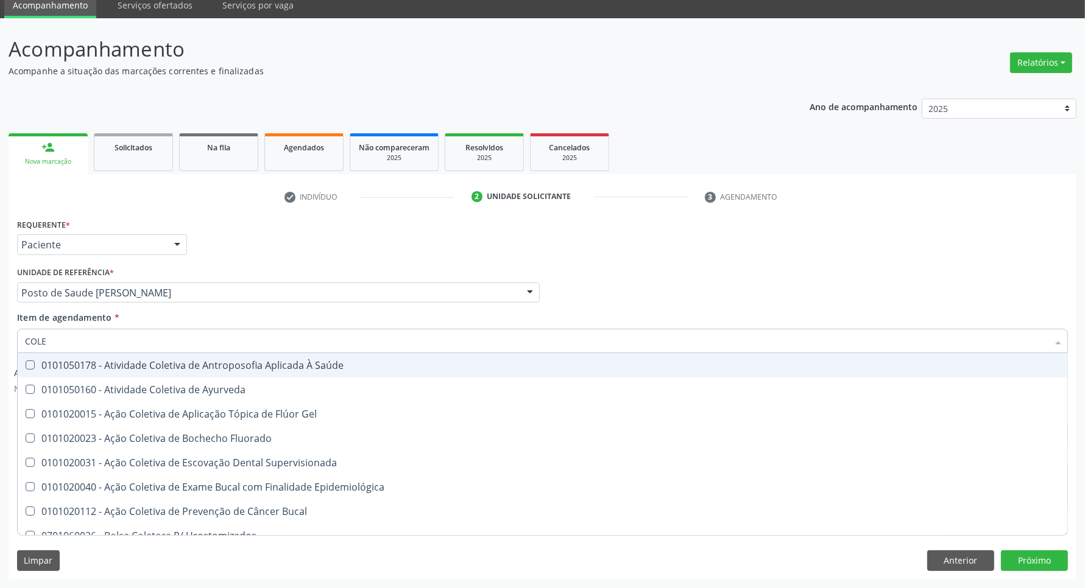
type input "COLES"
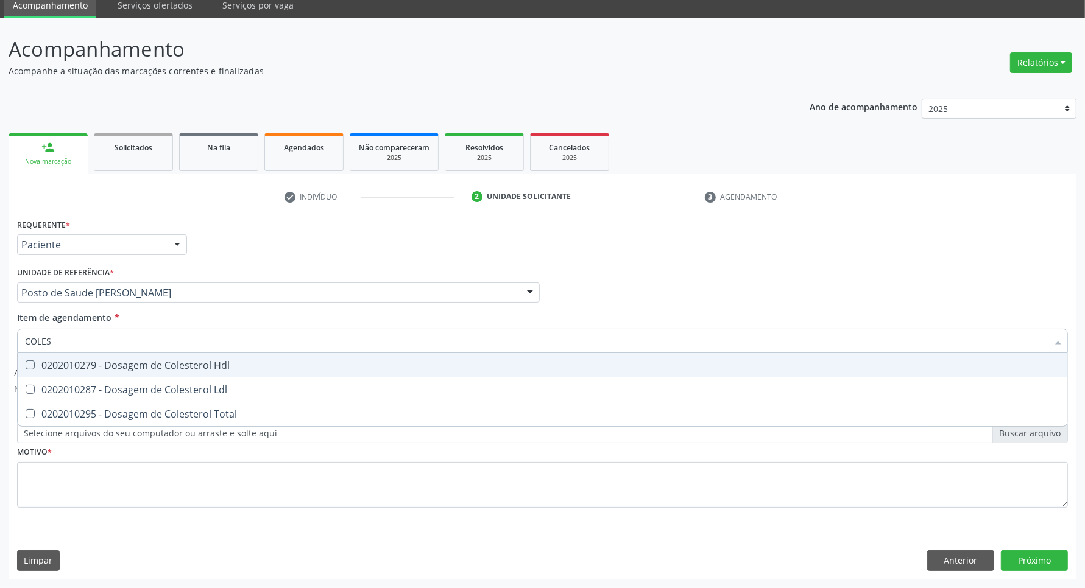
click at [111, 364] on div "0202010279 - Dosagem de Colesterol Hdl" at bounding box center [542, 366] width 1035 height 10
checkbox Hdl "true"
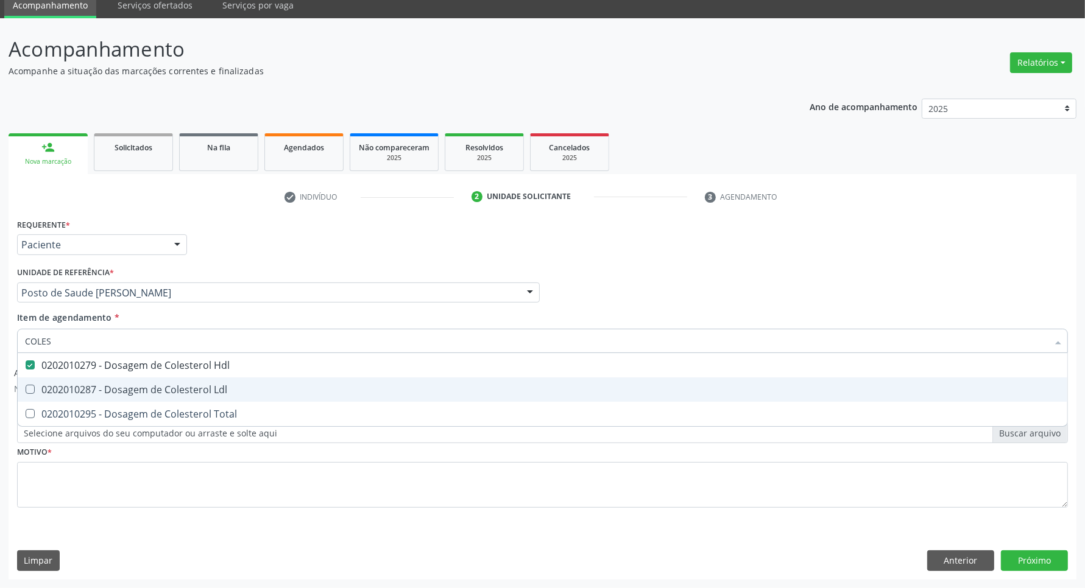
drag, startPoint x: 101, startPoint y: 381, endPoint x: 85, endPoint y: 405, distance: 28.2
click at [98, 386] on span "0202010287 - Dosagem de Colesterol Ldl" at bounding box center [543, 390] width 1050 height 24
checkbox Ldl "true"
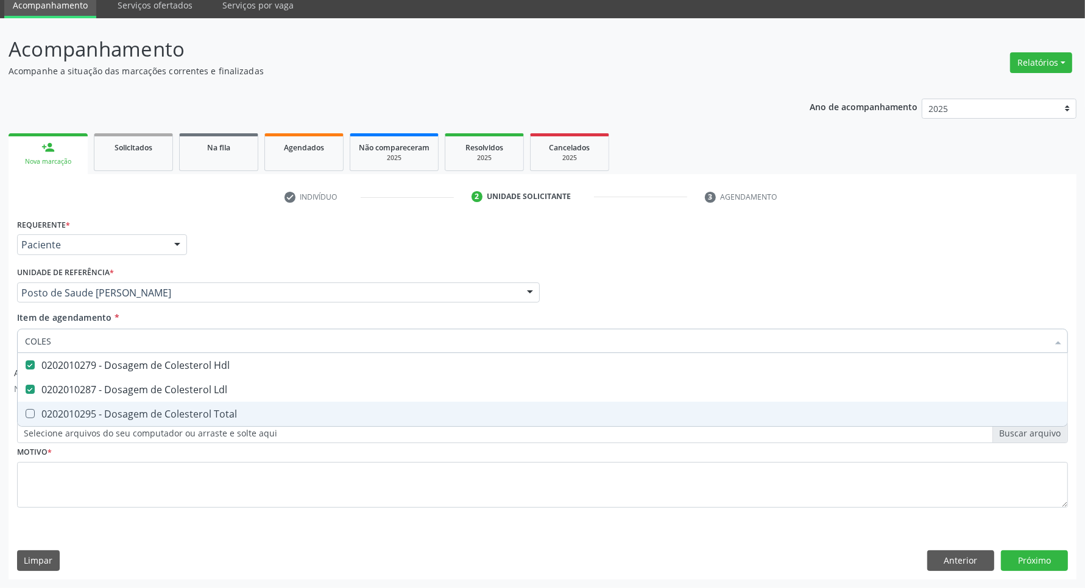
drag, startPoint x: 80, startPoint y: 412, endPoint x: 81, endPoint y: 394, distance: 18.3
click at [79, 409] on div "0202010295 - Dosagem de Colesterol Total" at bounding box center [542, 414] width 1035 height 10
checkbox Total "true"
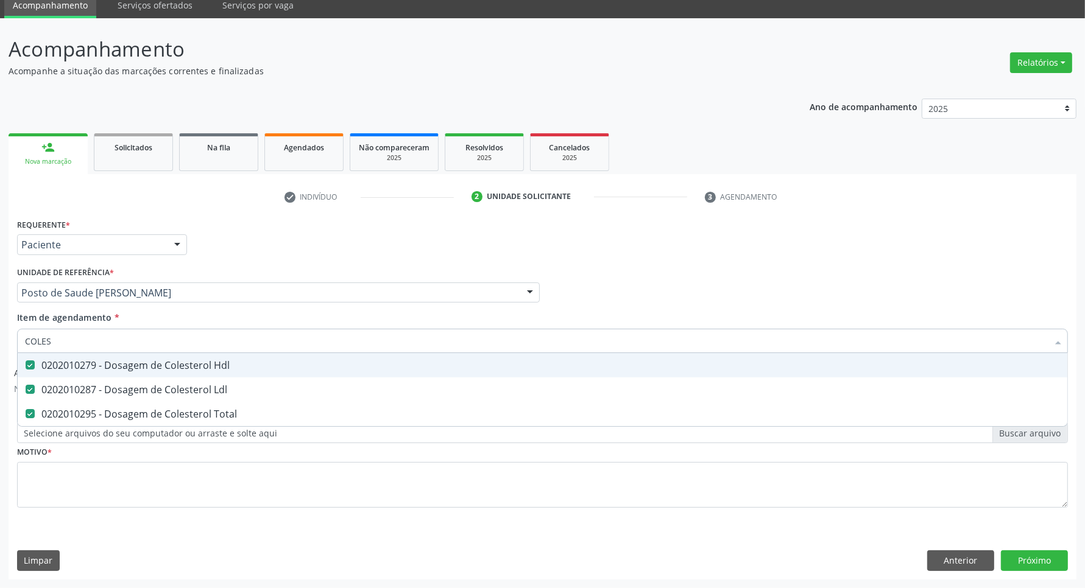
click at [0, 342] on div "Acompanhamento Acompanhe a situação das marcações correntes e finalizadas Relat…" at bounding box center [542, 303] width 1085 height 570
type input "TR"
checkbox Hdl "false"
checkbox Ldl "false"
checkbox Total "false"
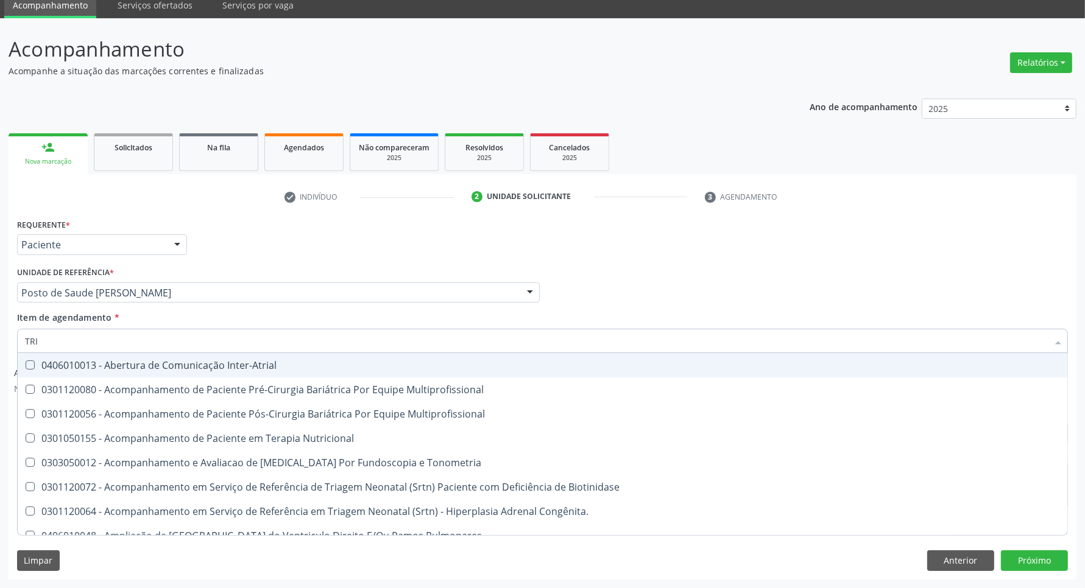
type input "TRIG"
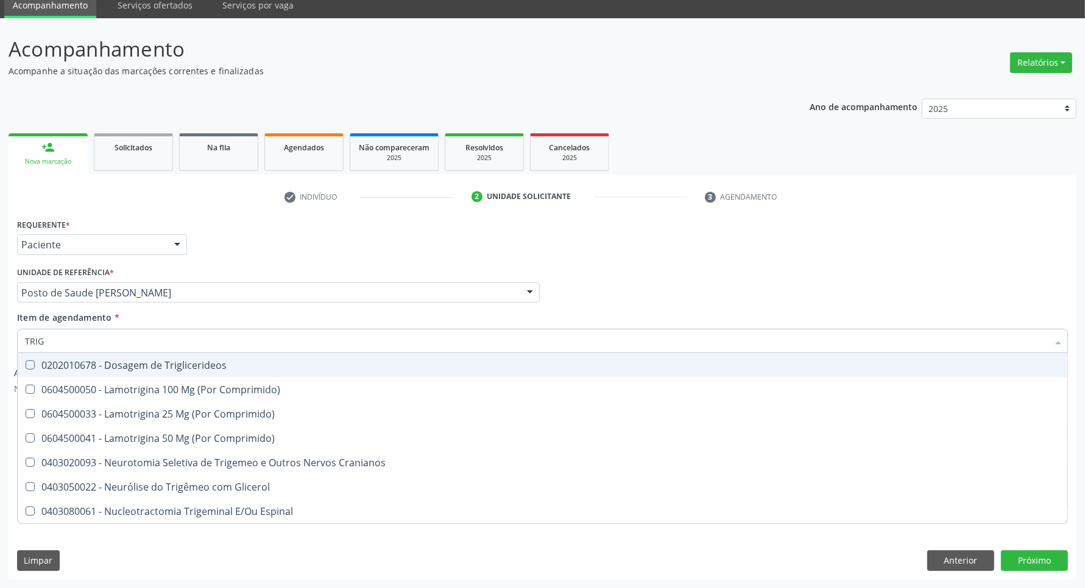
click at [52, 358] on span "0202010678 - Dosagem de Triglicerideos" at bounding box center [543, 365] width 1050 height 24
checkbox Triglicerideos "true"
click at [0, 336] on div "Acompanhamento Acompanhe a situação das marcações correntes e finalizadas Relat…" at bounding box center [542, 303] width 1085 height 570
type input "A"
checkbox Triglicerideos "false"
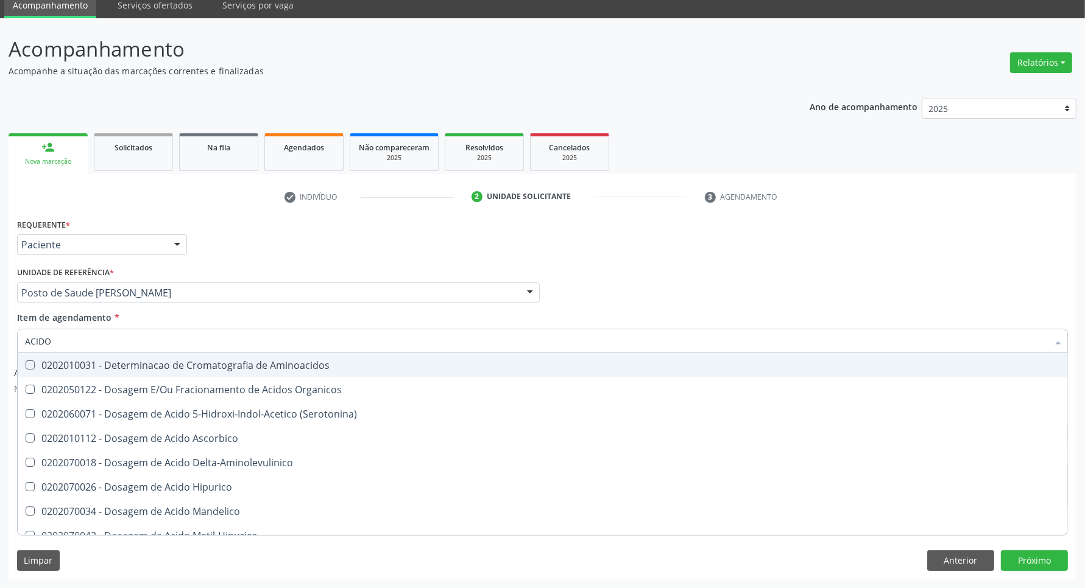
type input "ACIDO U"
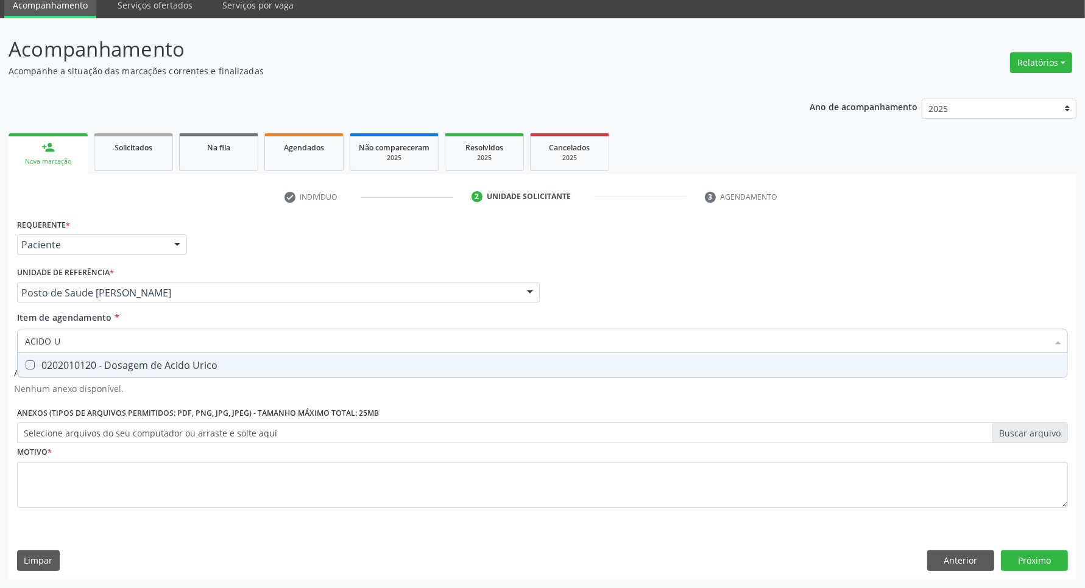
drag, startPoint x: 35, startPoint y: 359, endPoint x: 110, endPoint y: 343, distance: 76.7
click at [40, 358] on span "0202010120 - Dosagem de Acido Urico" at bounding box center [543, 365] width 1050 height 24
checkbox Urico "true"
click at [0, 341] on div "Acompanhamento Acompanhe a situação das marcações correntes e finalizadas Relat…" at bounding box center [542, 303] width 1085 height 570
type input "TS"
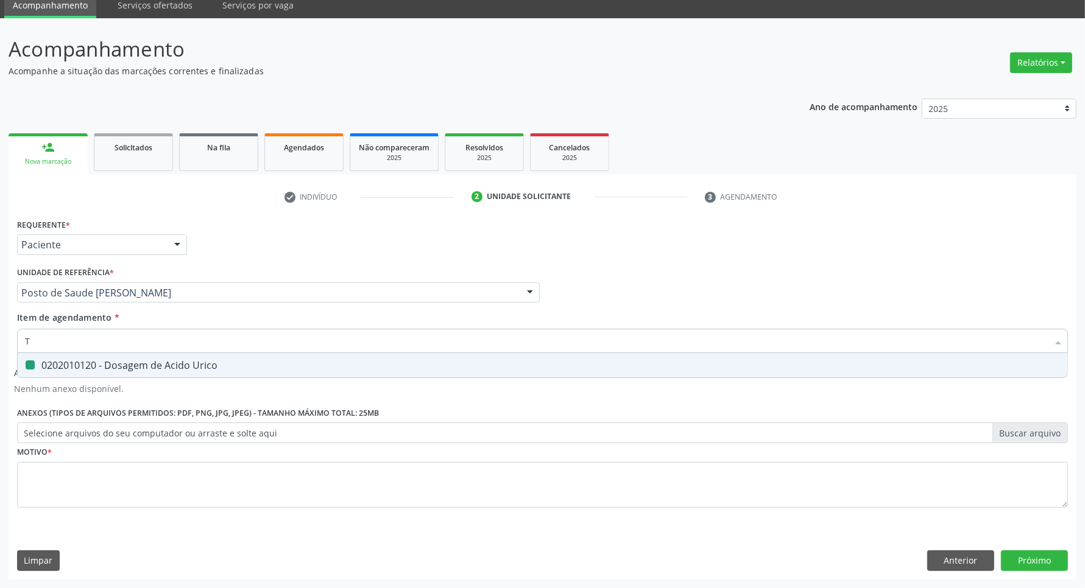
checkbox Urico "false"
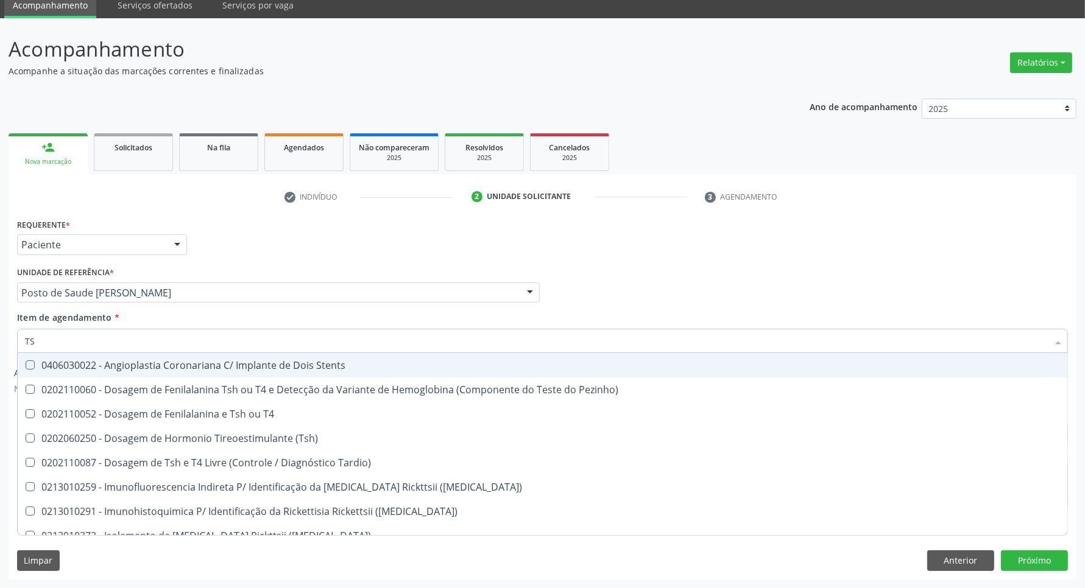
type input "TSH"
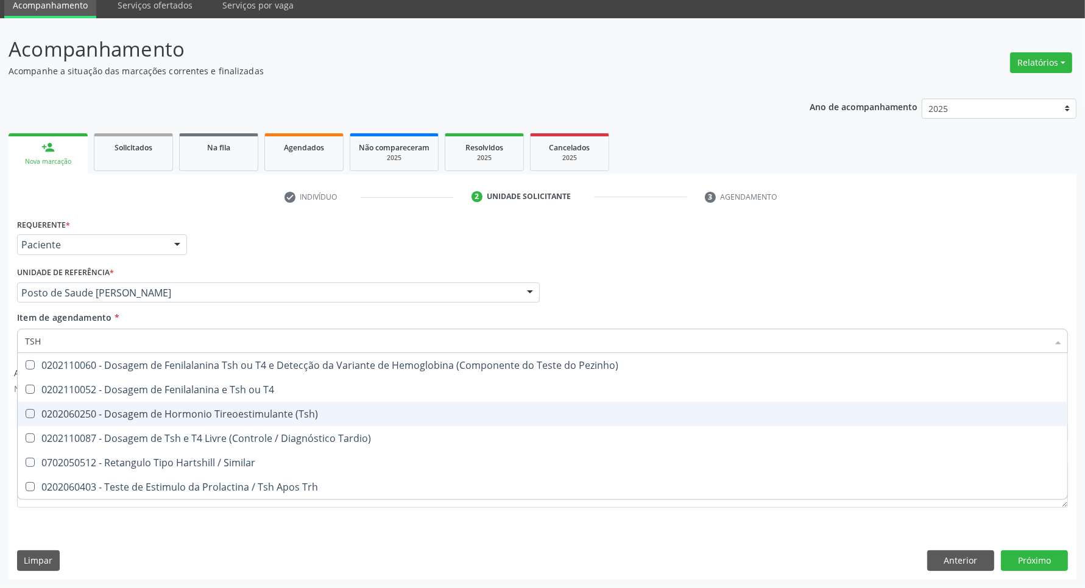
click at [63, 424] on span "0202060250 - Dosagem de Hormonio Tireoestimulante (Tsh)" at bounding box center [543, 414] width 1050 height 24
checkbox \(Tsh\) "true"
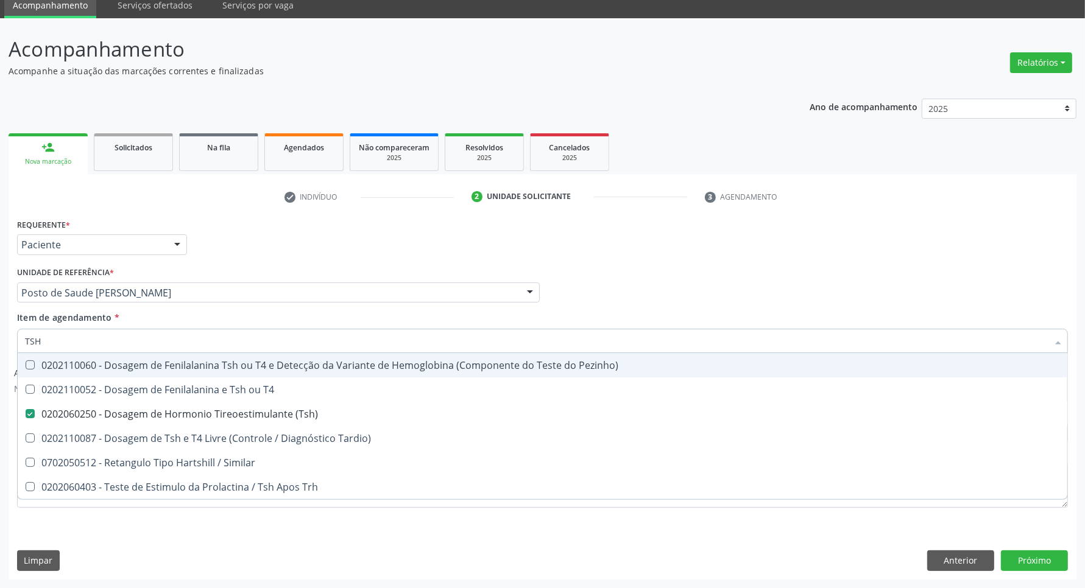
drag, startPoint x: 47, startPoint y: 339, endPoint x: 0, endPoint y: 239, distance: 109.8
click at [0, 263] on div "Acompanhamento Acompanhe a situação das marcações correntes e finalizadas Relat…" at bounding box center [542, 303] width 1085 height 570
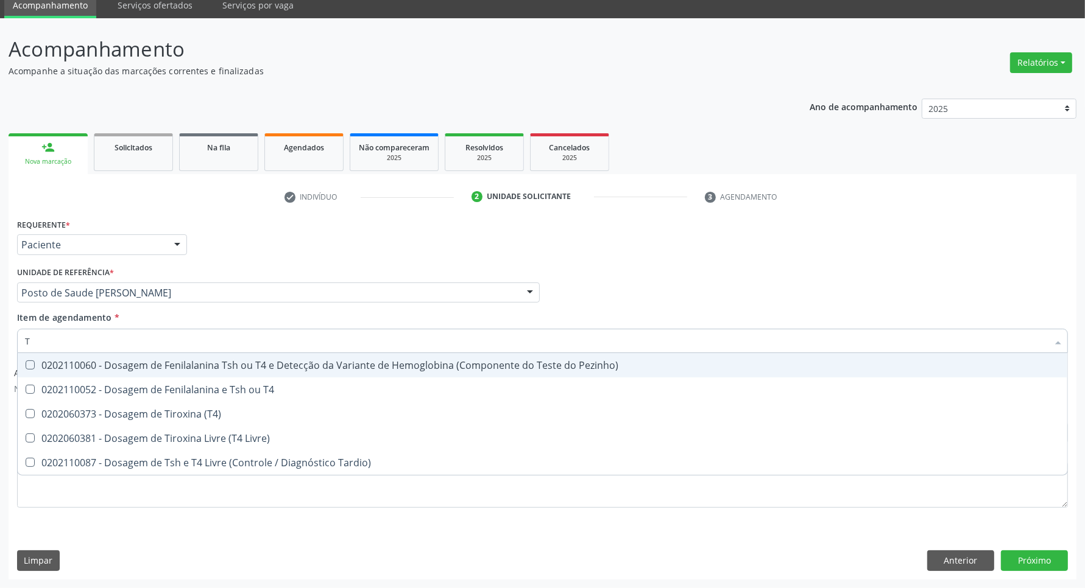
type input "T4"
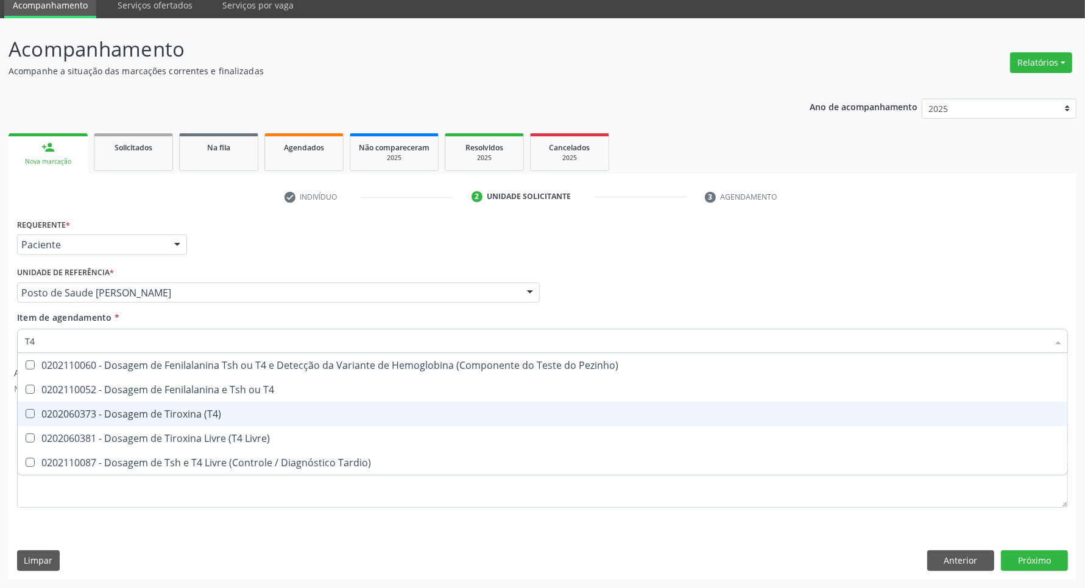
click at [72, 411] on div "0202060373 - Dosagem de Tiroxina (T4)" at bounding box center [542, 414] width 1035 height 10
checkbox \(T4\) "true"
type input "T"
checkbox \(T4\) "false"
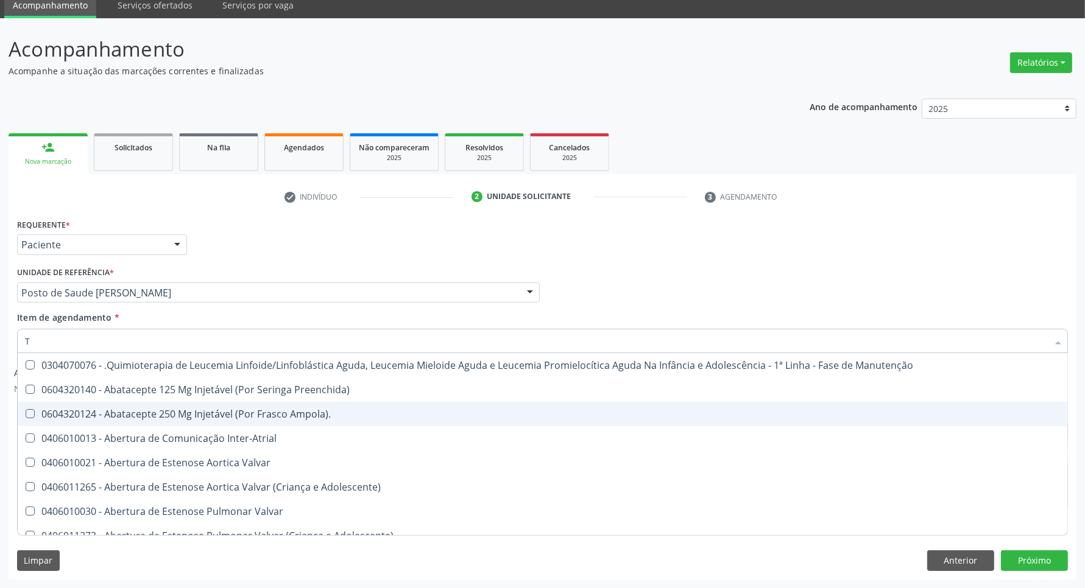
type input "T3"
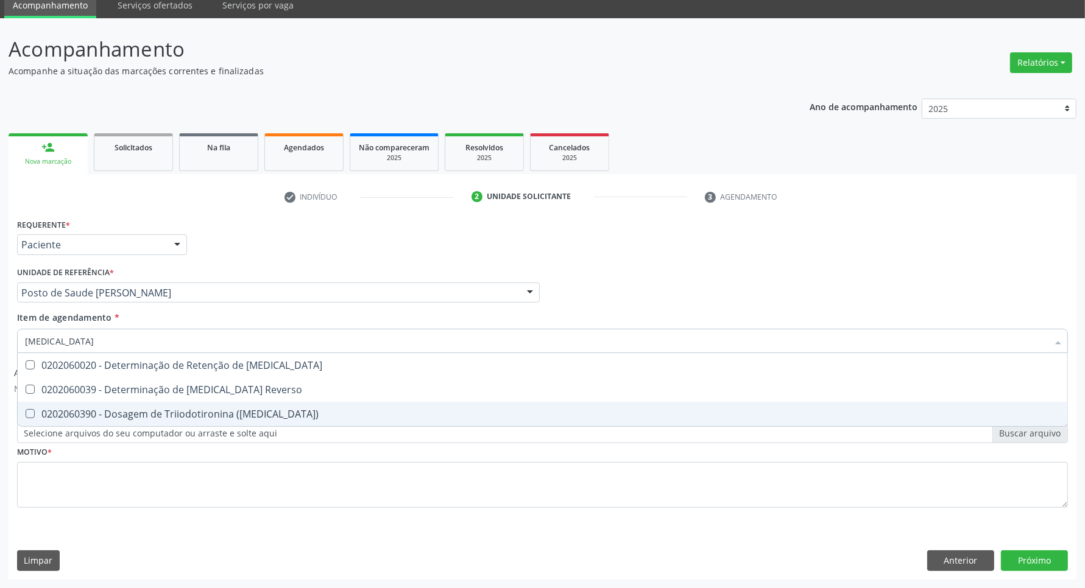
click at [94, 418] on div "0202060390 - Dosagem de Triiodotironina (T3)" at bounding box center [542, 414] width 1035 height 10
checkbox \(T3\) "true"
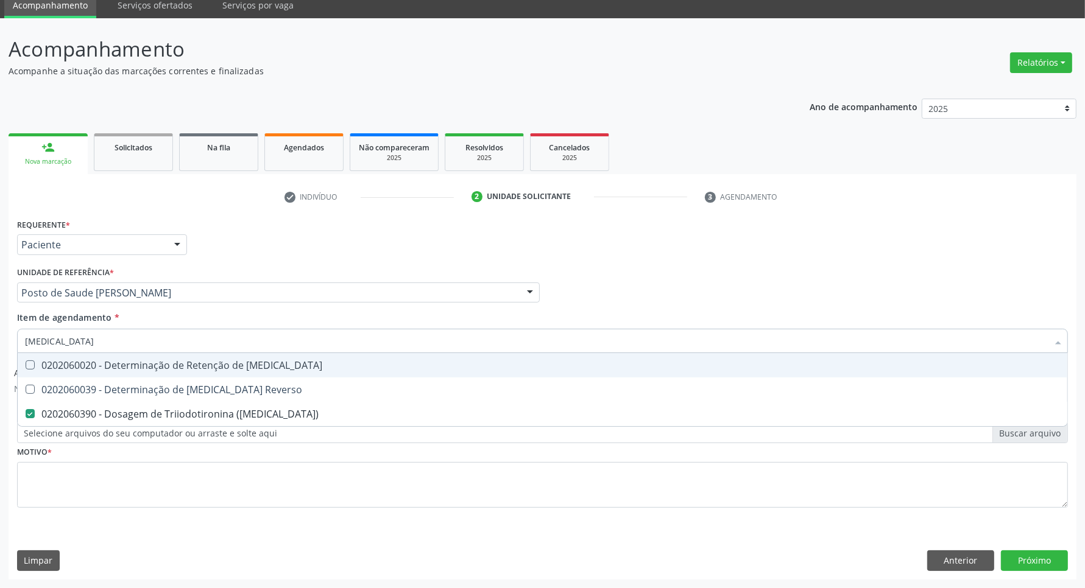
click at [0, 336] on div "Acompanhamento Acompanhe a situação das marcações correntes e finalizadas Relat…" at bounding box center [542, 303] width 1085 height 570
type input "UR"
checkbox \(T3\) "false"
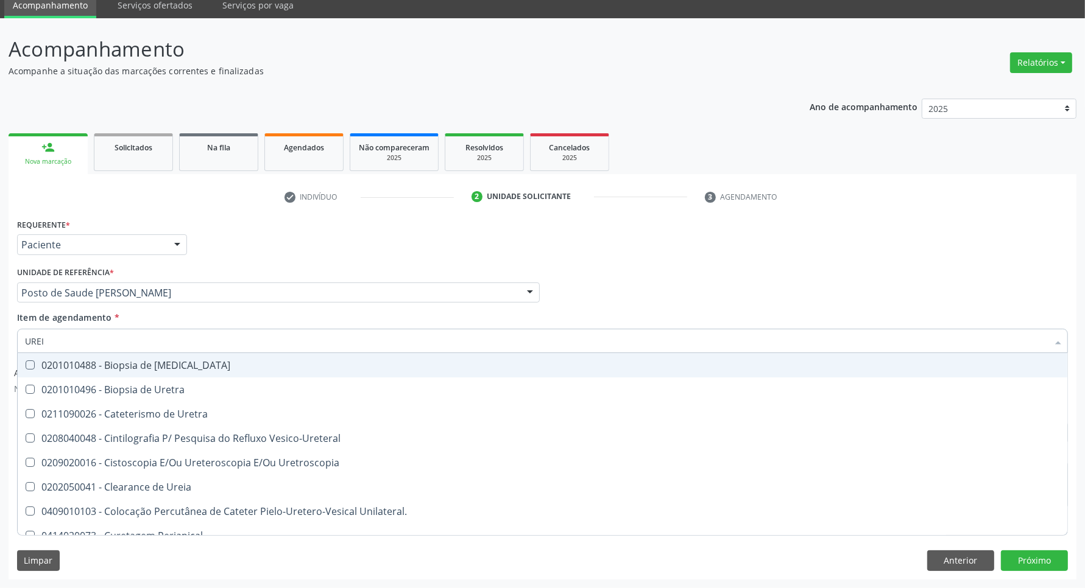
type input "UREIA"
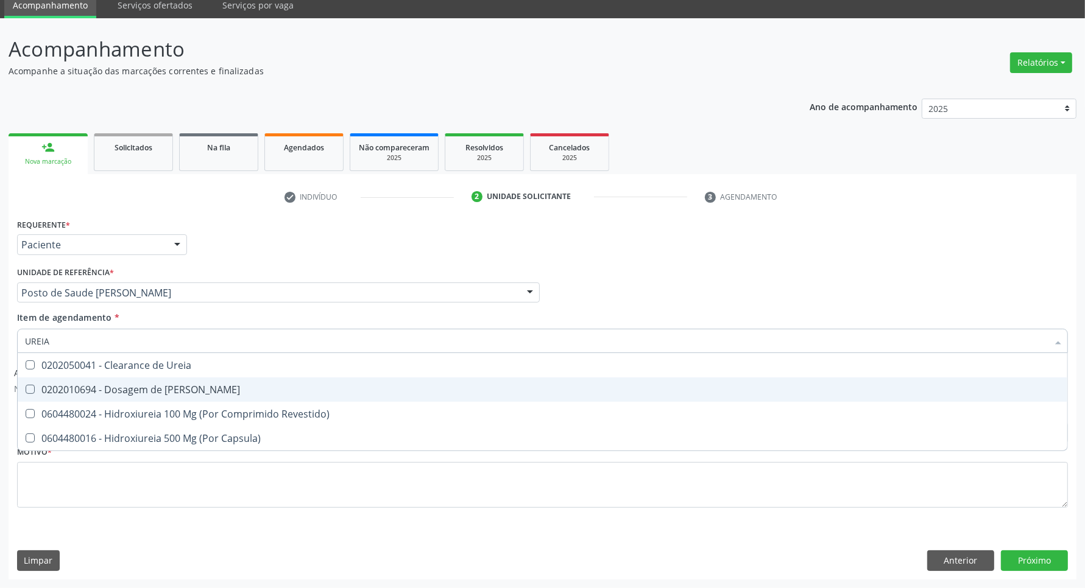
drag, startPoint x: 71, startPoint y: 387, endPoint x: 73, endPoint y: 354, distance: 33.6
click at [71, 386] on div "0202010694 - Dosagem de [PERSON_NAME]" at bounding box center [542, 390] width 1035 height 10
checkbox Ureia "true"
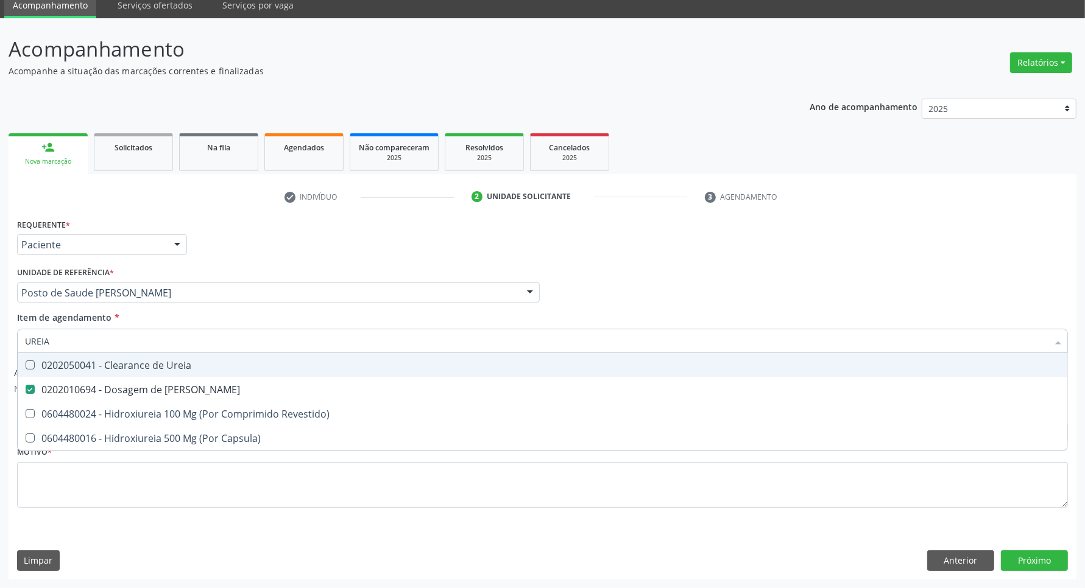
click at [0, 341] on div "Acompanhamento Acompanhe a situação das marcações correntes e finalizadas Relat…" at bounding box center [542, 303] width 1085 height 570
type input "C"
checkbox Ureia "false"
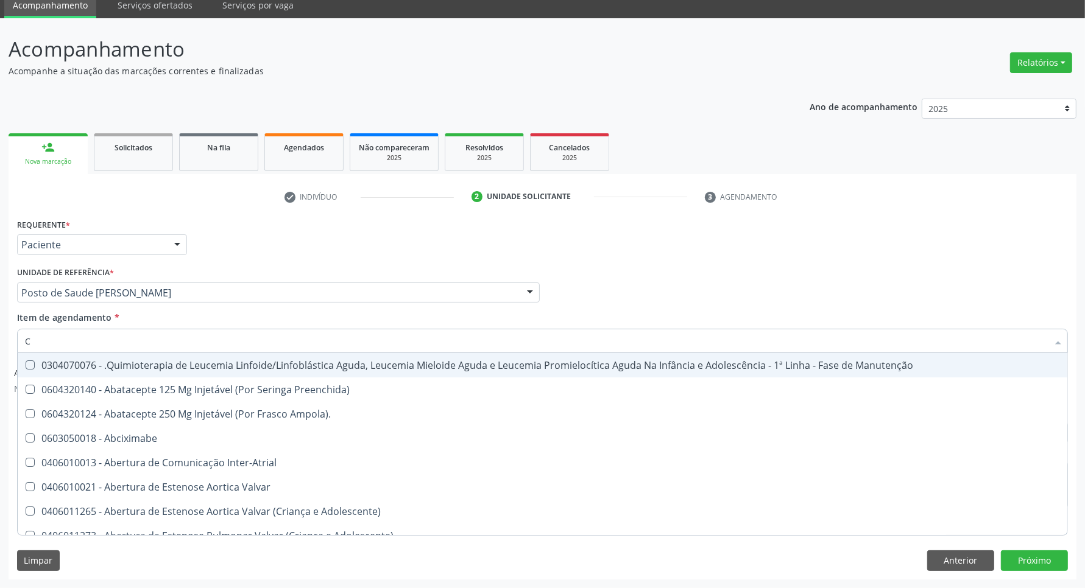
type input "CR"
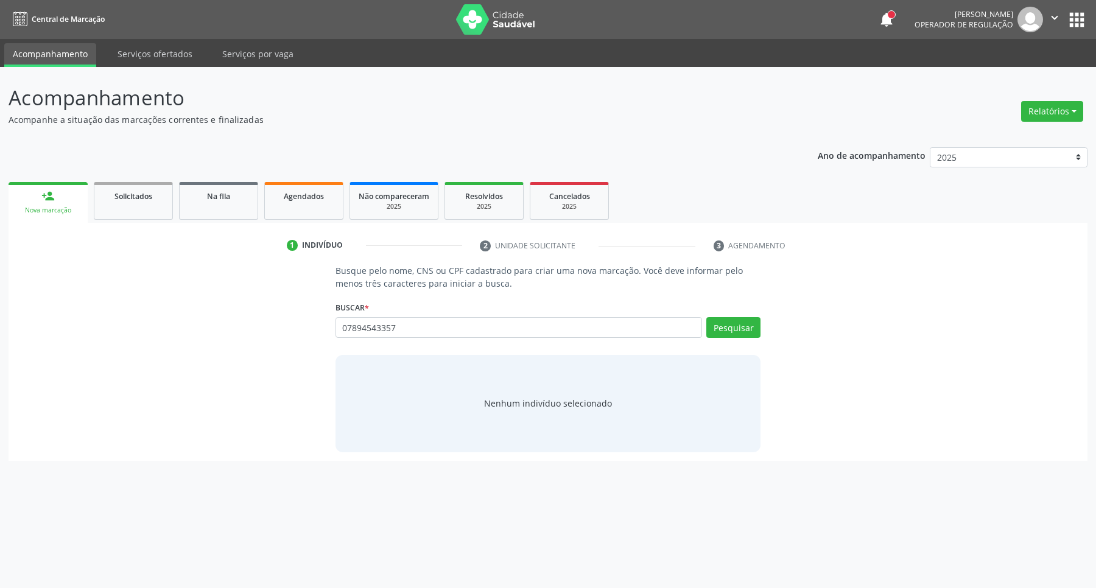
type input "07894543357"
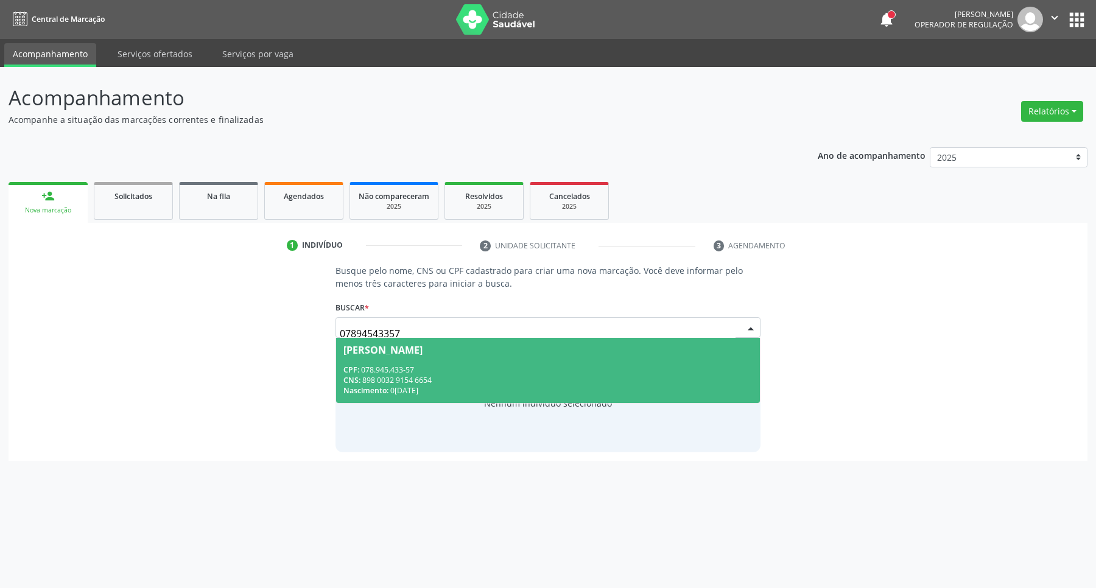
click at [437, 375] on div "CNS: 898 0032 9154 6654" at bounding box center [549, 380] width 410 height 10
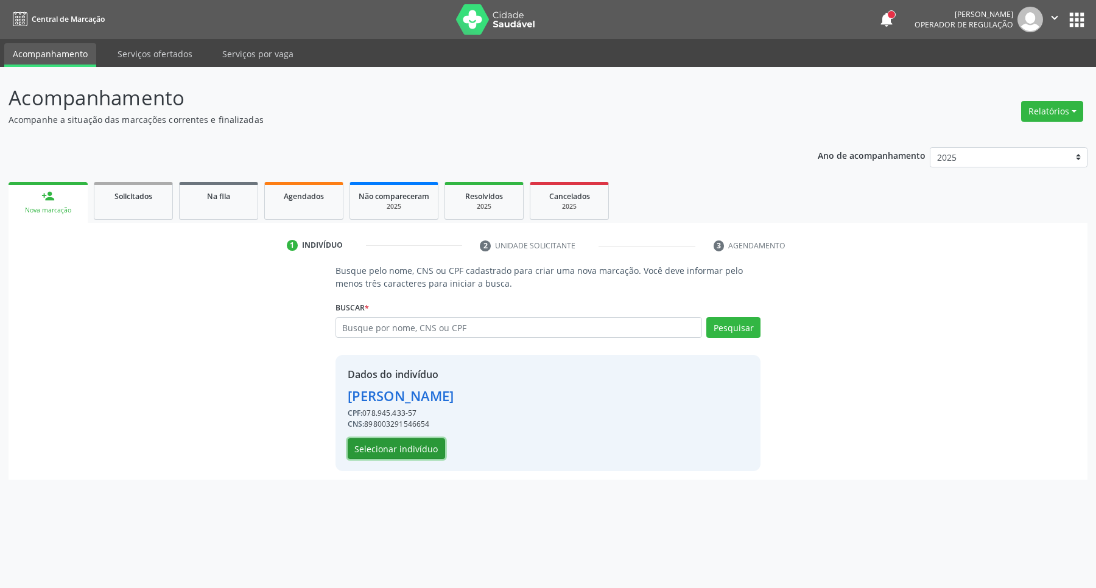
click at [397, 445] on button "Selecionar indivíduo" at bounding box center [396, 449] width 97 height 21
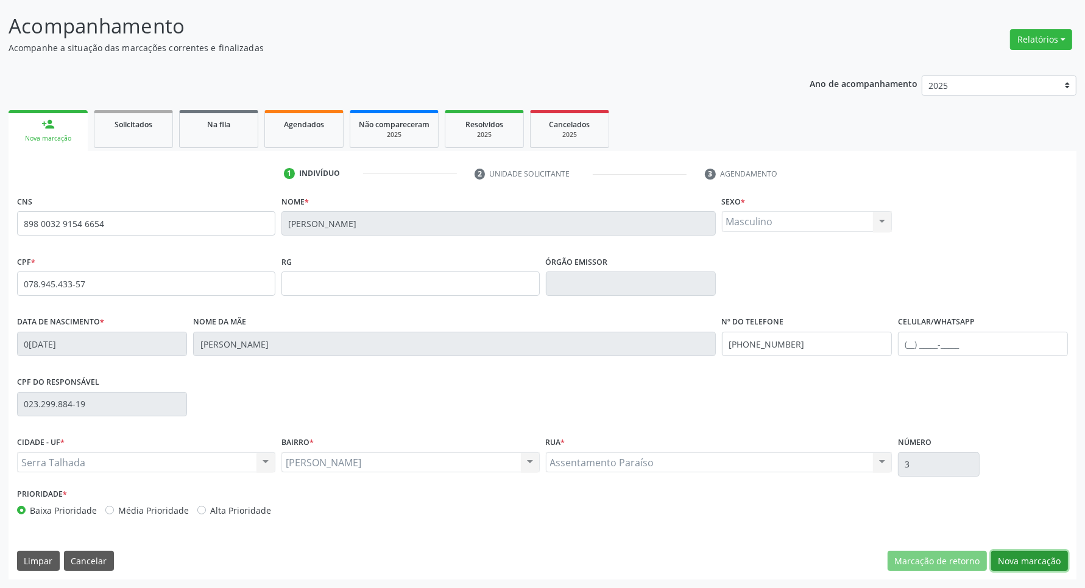
click at [1026, 560] on button "Nova marcação" at bounding box center [1029, 561] width 77 height 21
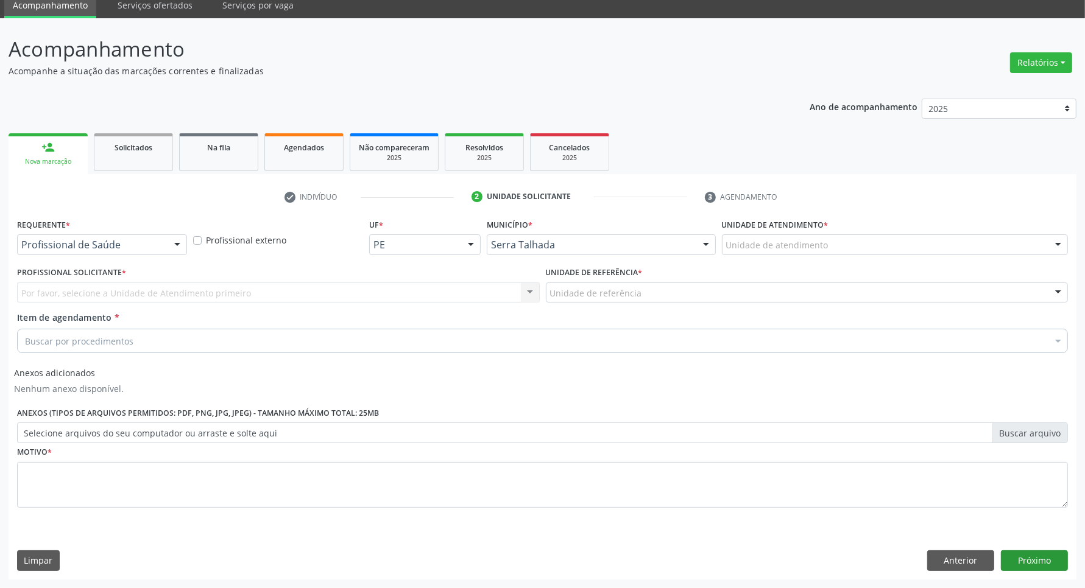
scroll to position [49, 0]
drag, startPoint x: 161, startPoint y: 245, endPoint x: 157, endPoint y: 252, distance: 8.3
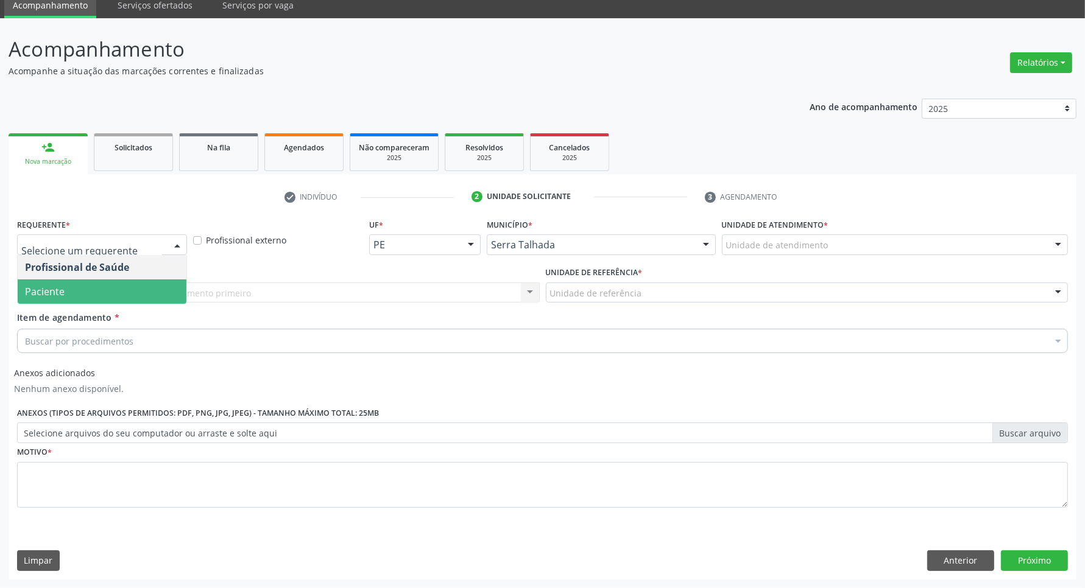
click at [135, 290] on span "Paciente" at bounding box center [102, 292] width 169 height 24
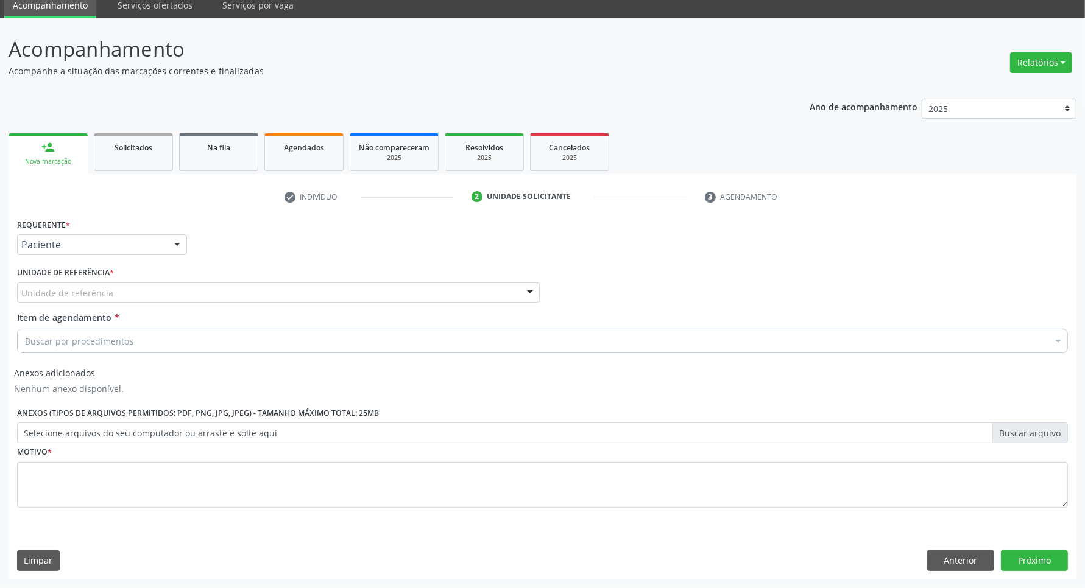
click at [135, 294] on div "Unidade de referência" at bounding box center [278, 293] width 523 height 21
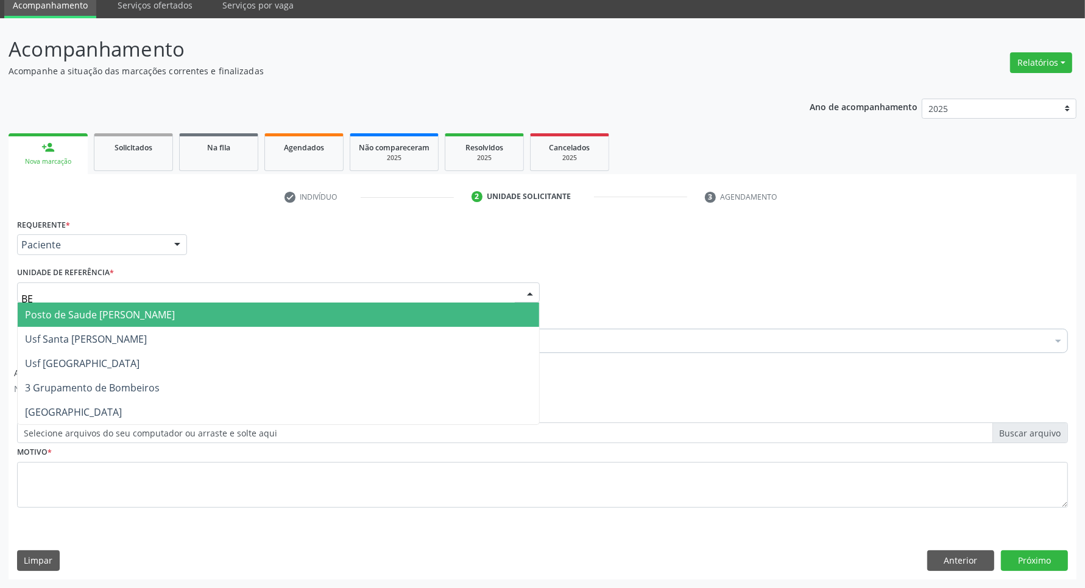
type input "BER"
click at [135, 312] on span "Posto de Saude [PERSON_NAME]" at bounding box center [100, 314] width 150 height 13
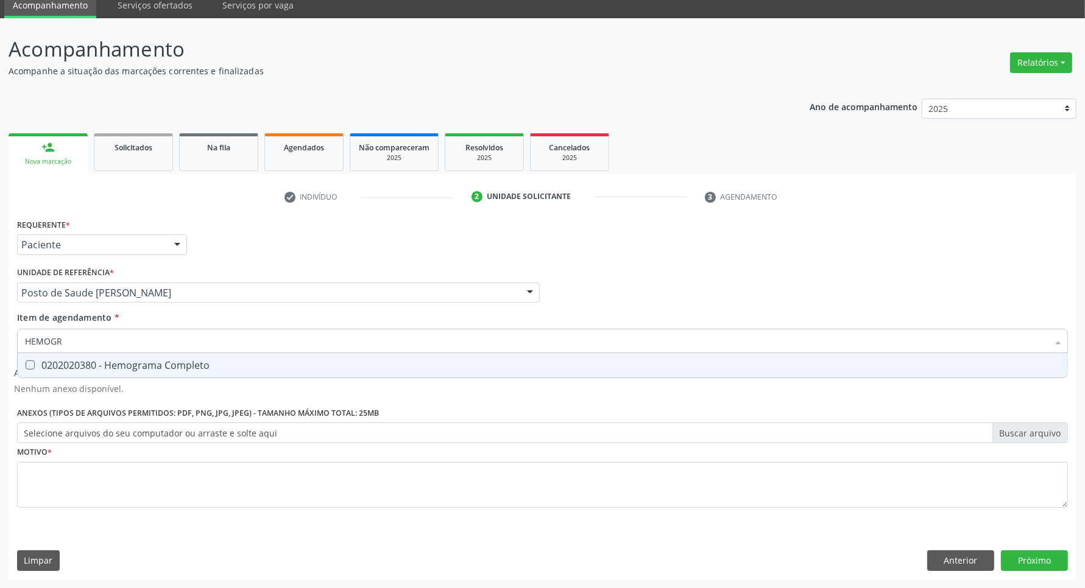
type input "HEMOGRA"
click at [180, 357] on span "0202020380 - Hemograma Completo" at bounding box center [543, 365] width 1050 height 24
checkbox Completo "true"
click at [186, 342] on input "HEMOGRA" at bounding box center [536, 341] width 1023 height 24
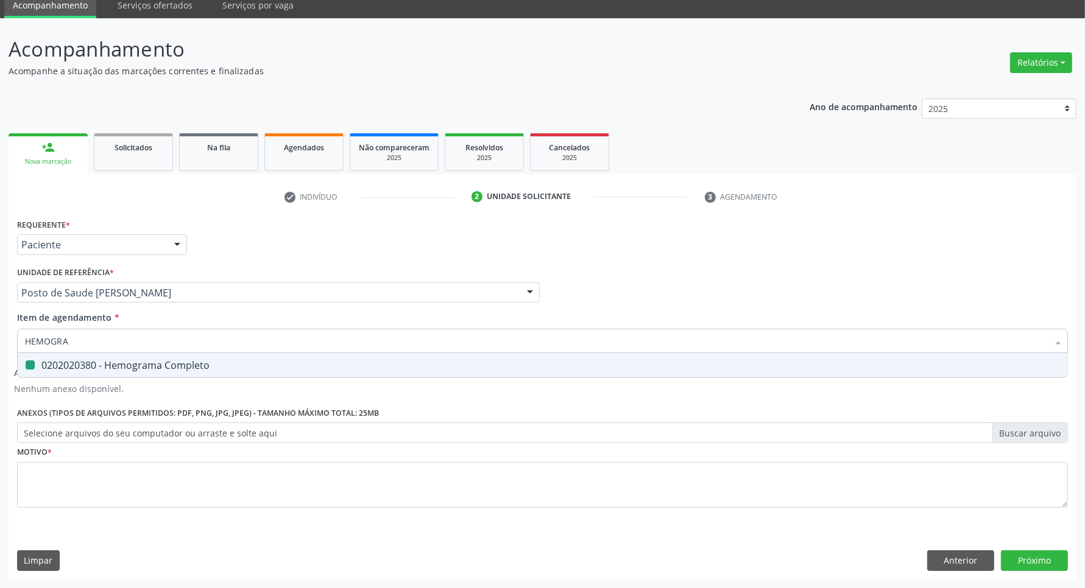
type input "G"
checkbox Completo "false"
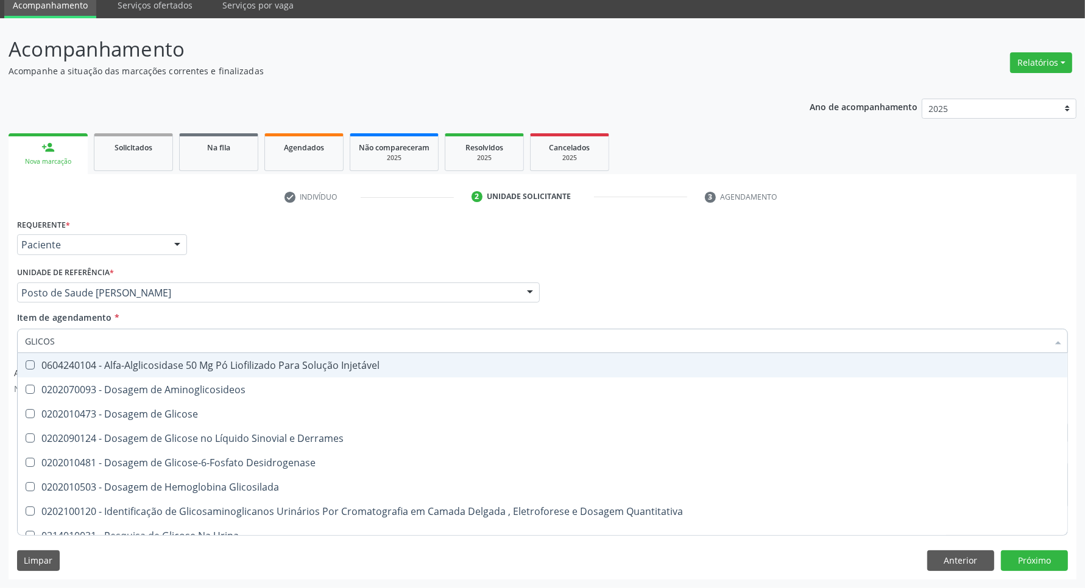
type input "GLICOSE"
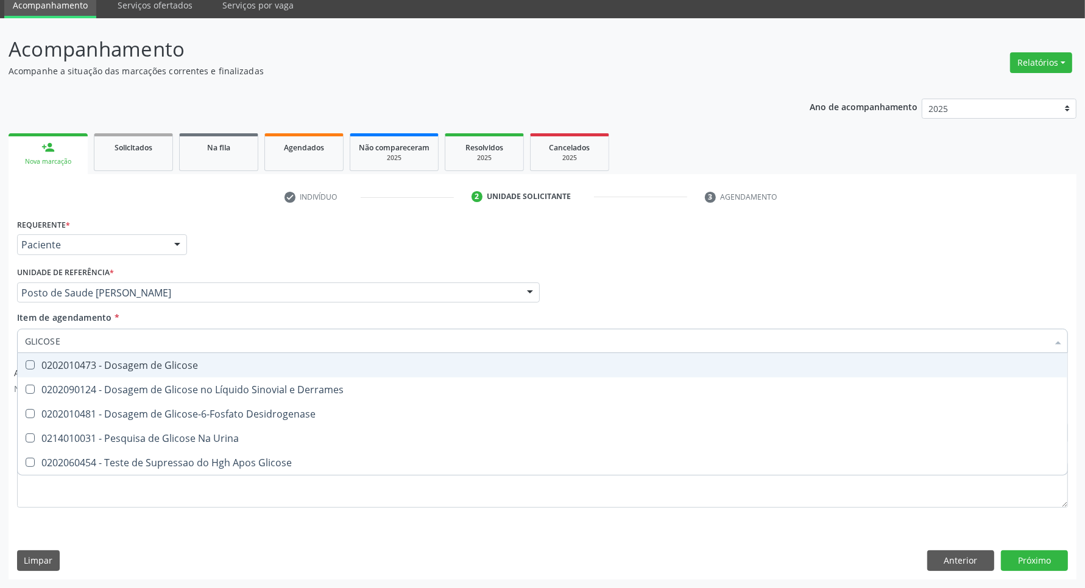
click at [163, 365] on div "0202010473 - Dosagem de Glicose" at bounding box center [542, 366] width 1035 height 10
checkbox Glicose "true"
drag, startPoint x: 140, startPoint y: 342, endPoint x: 0, endPoint y: 342, distance: 140.1
click at [0, 342] on div "Acompanhamento Acompanhe a situação das marcações correntes e finalizadas Relat…" at bounding box center [542, 303] width 1085 height 570
type input "TR"
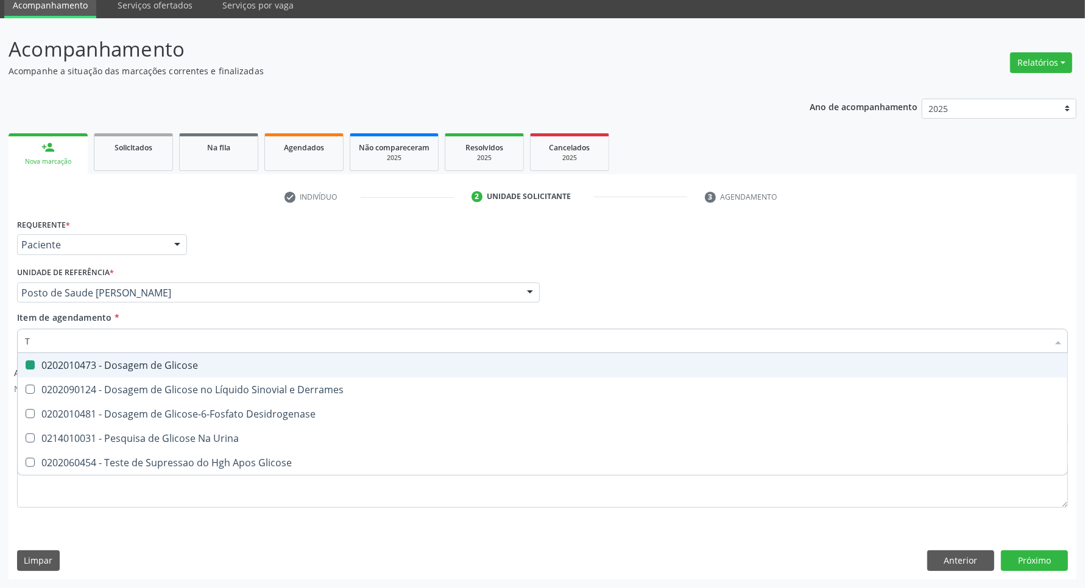
checkbox Glicose "false"
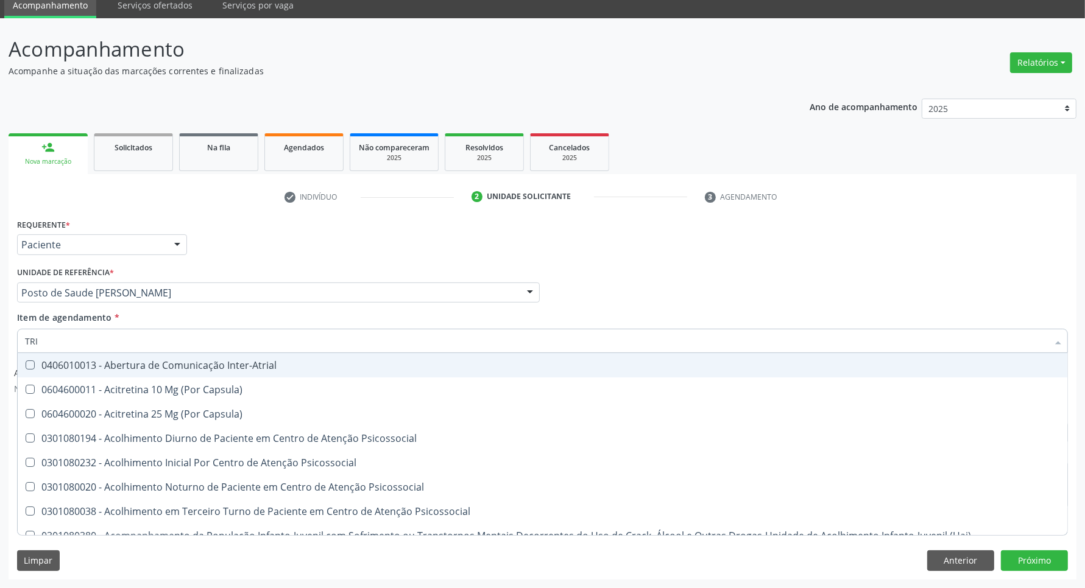
type input "TRIG"
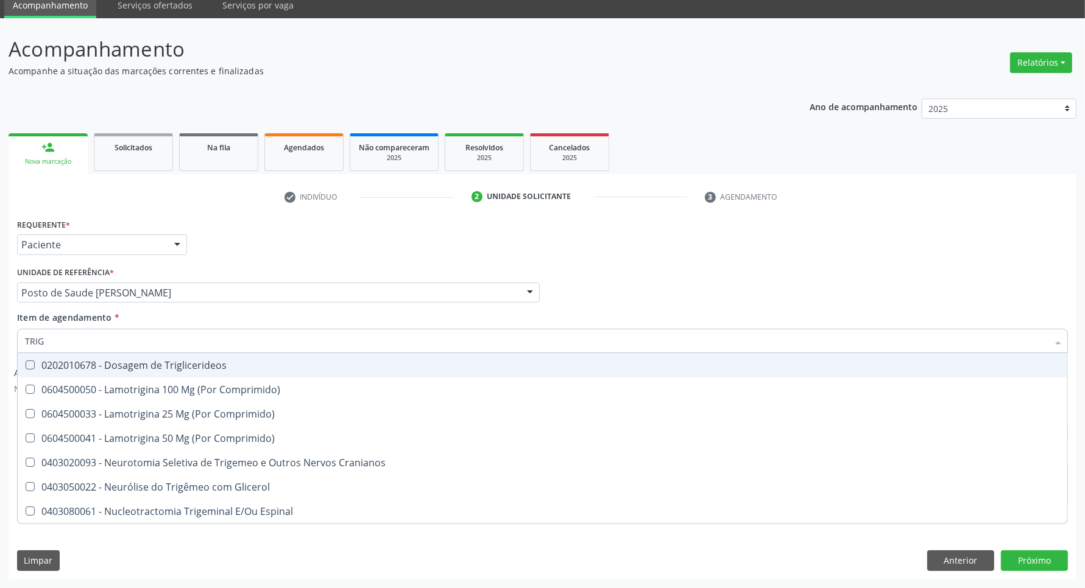
click at [85, 369] on div "0202010678 - Dosagem de Triglicerideos" at bounding box center [542, 366] width 1035 height 10
checkbox Triglicerideos "true"
drag, startPoint x: 18, startPoint y: 345, endPoint x: 0, endPoint y: 345, distance: 18.3
click at [0, 345] on div "Acompanhamento Acompanhe a situação das marcações correntes e finalizadas Relat…" at bounding box center [542, 303] width 1085 height 570
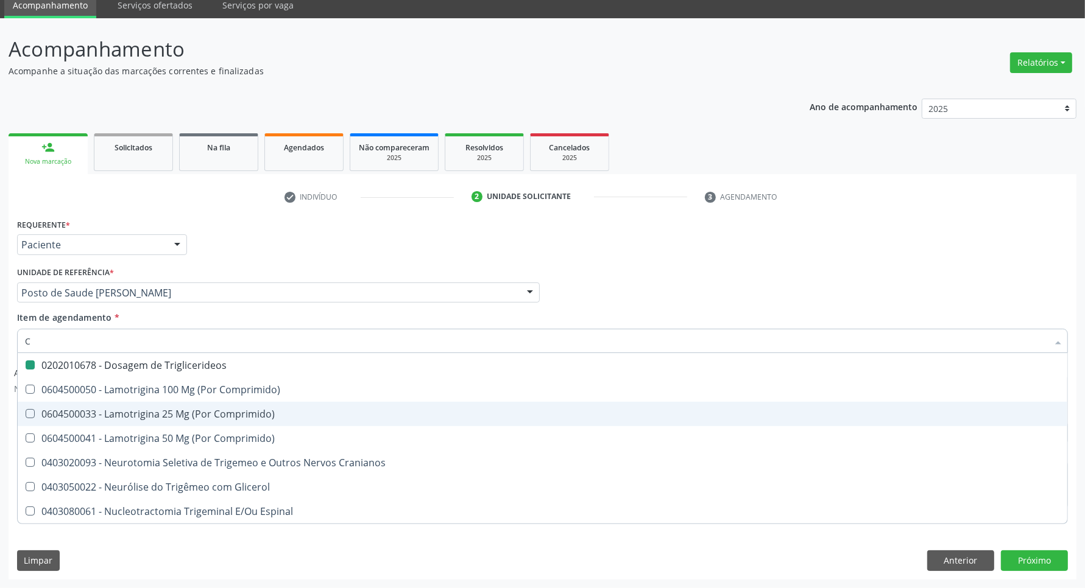
type input "CO"
checkbox Triglicerideos "false"
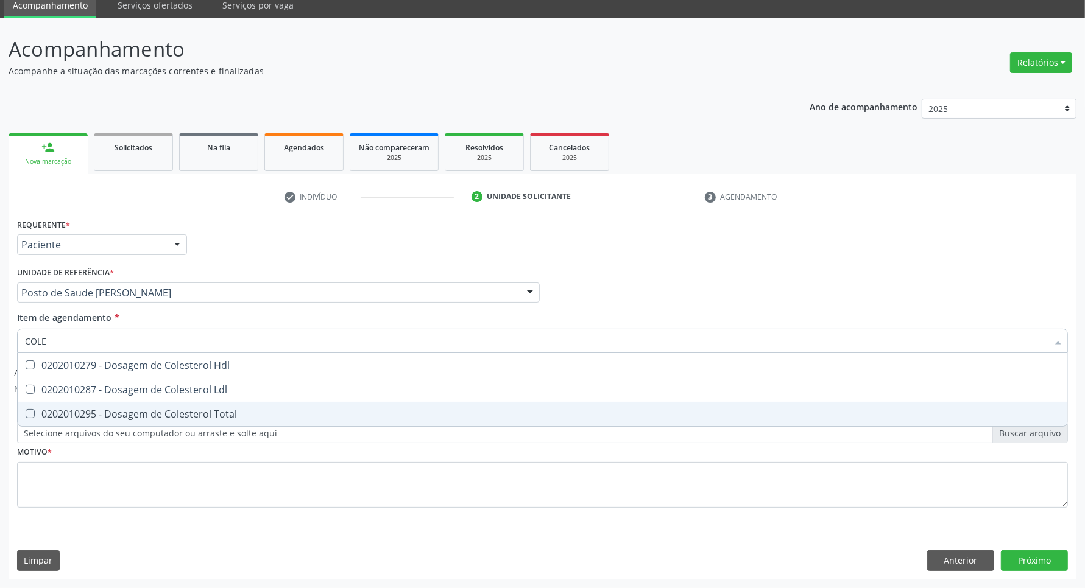
type input "COLES"
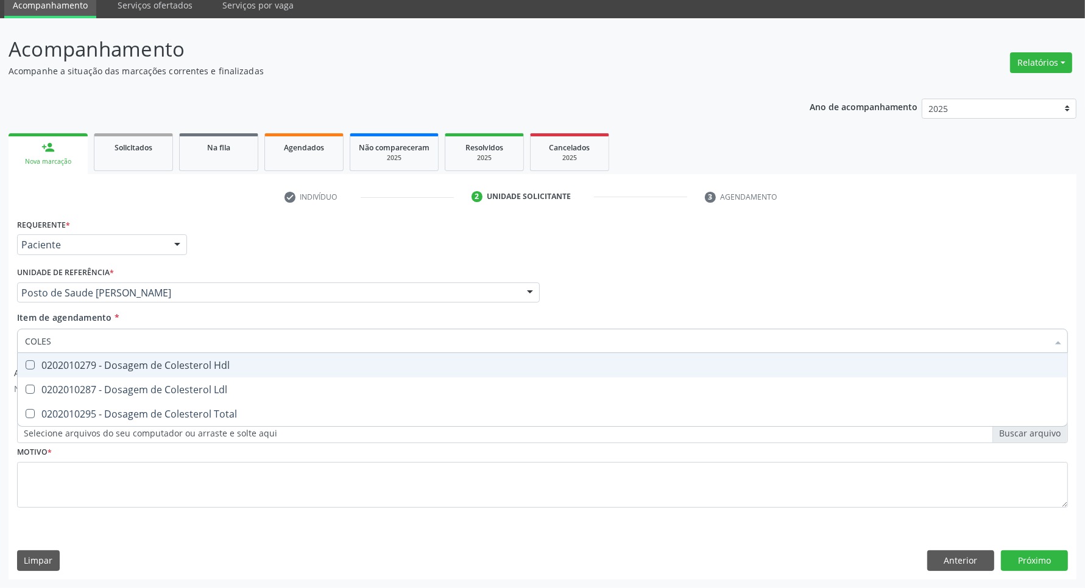
drag, startPoint x: 82, startPoint y: 352, endPoint x: 79, endPoint y: 361, distance: 9.1
click at [81, 350] on div "COLES Desfazer seleção 0202010279 - Dosagem de Colesterol Hdl 0202010287 - Dosa…" at bounding box center [542, 339] width 1051 height 21
click at [79, 361] on div "0202010279 - Dosagem de Colesterol Hdl" at bounding box center [542, 366] width 1035 height 10
checkbox Hdl "true"
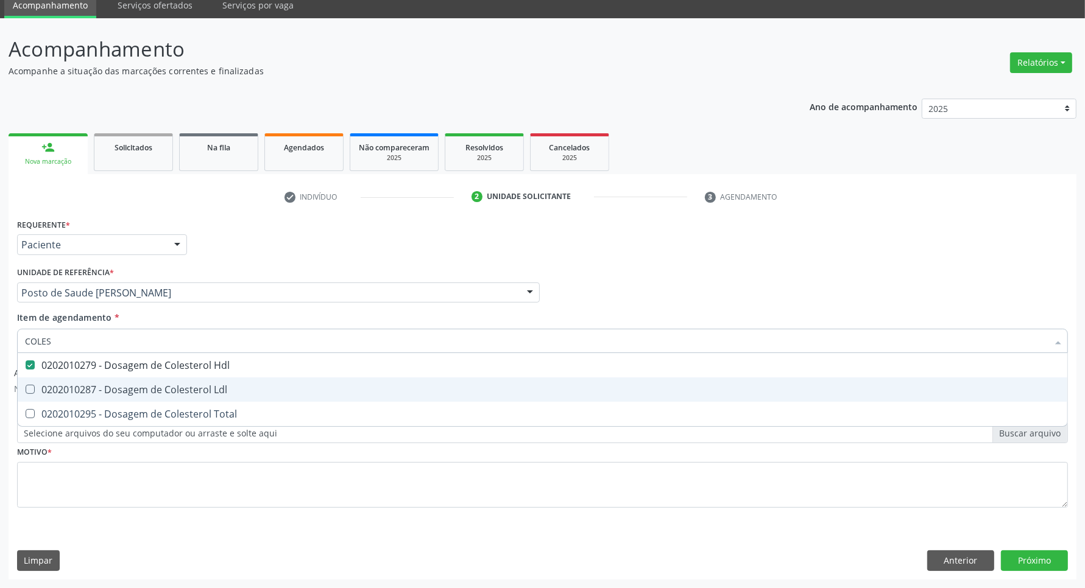
drag, startPoint x: 74, startPoint y: 382, endPoint x: 68, endPoint y: 411, distance: 29.9
click at [73, 387] on span "0202010287 - Dosagem de Colesterol Ldl" at bounding box center [543, 390] width 1050 height 24
checkbox Ldl "true"
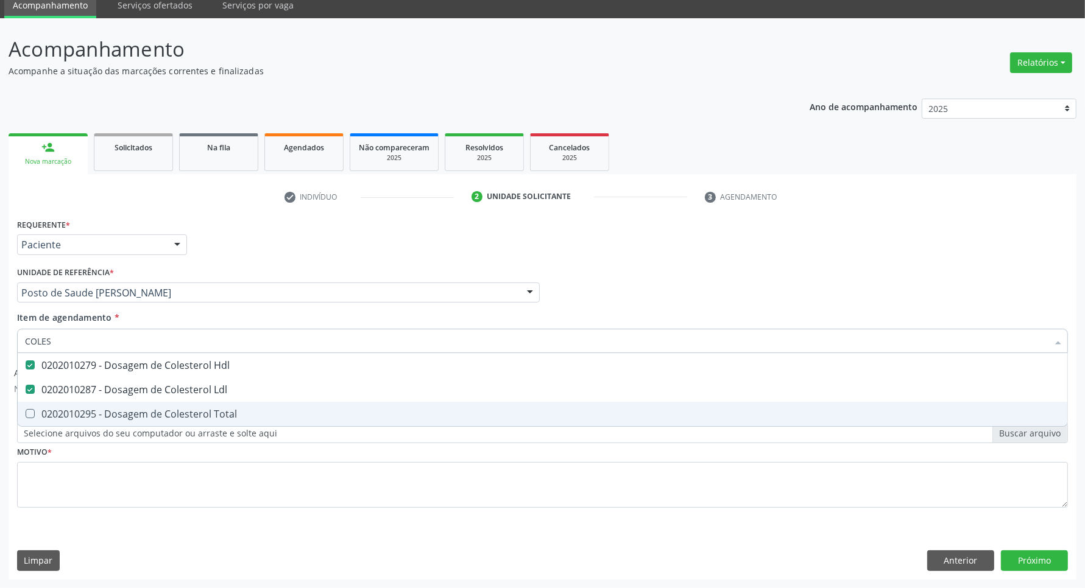
click at [68, 412] on div "0202010295 - Dosagem de Colesterol Total" at bounding box center [542, 414] width 1035 height 10
checkbox Total "true"
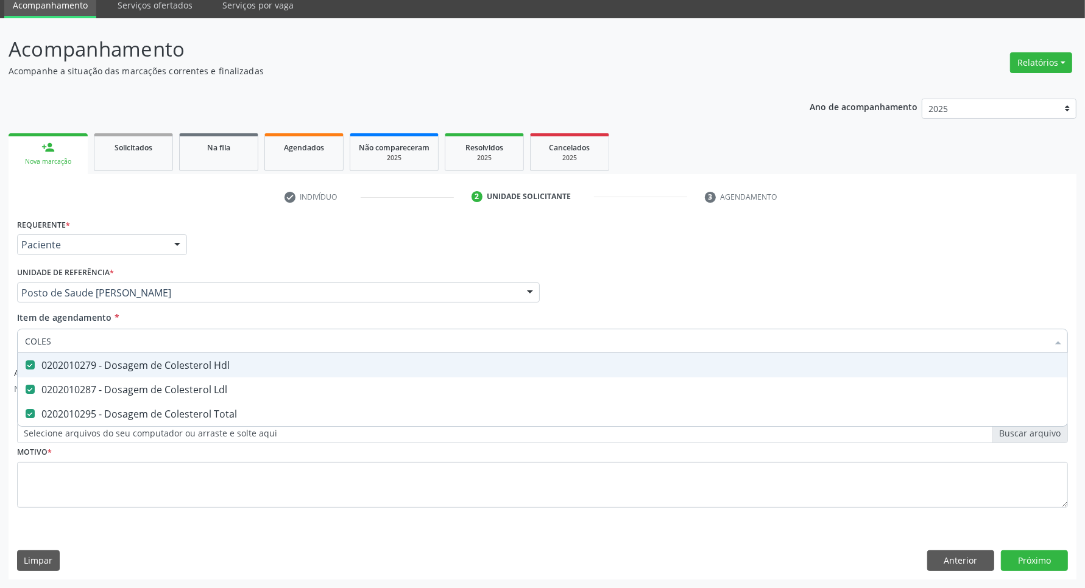
drag, startPoint x: 73, startPoint y: 350, endPoint x: 0, endPoint y: 349, distance: 73.1
click at [0, 349] on div "Acompanhamento Acompanhe a situação das marcações correntes e finalizadas Relat…" at bounding box center [542, 303] width 1085 height 570
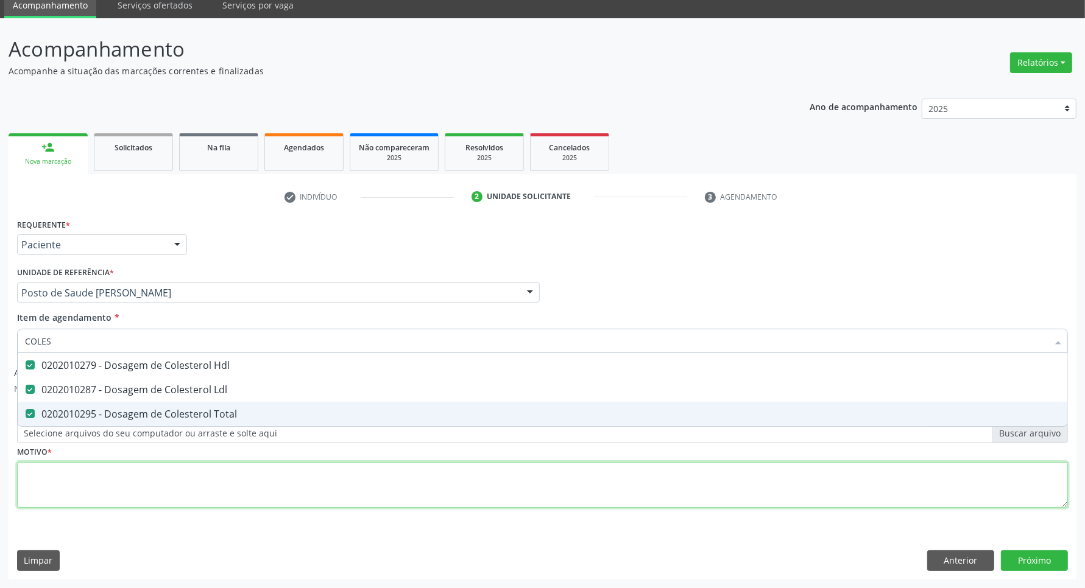
click at [121, 490] on div "Requerente * Paciente Profissional de Saúde Paciente Nenhum resultado encontrad…" at bounding box center [542, 370] width 1051 height 309
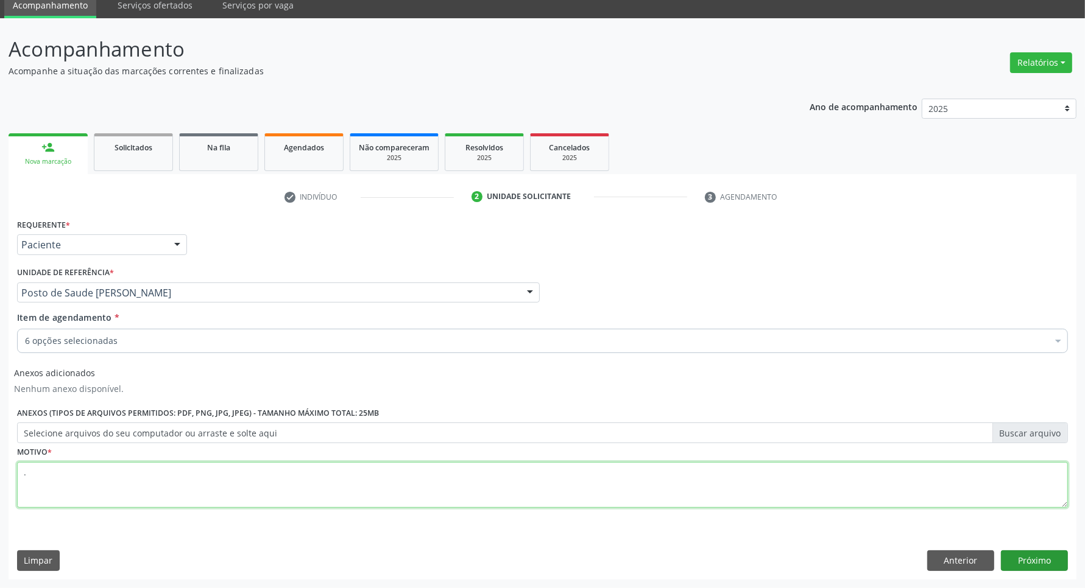
type textarea "."
click at [1059, 559] on button "Próximo" at bounding box center [1034, 561] width 67 height 21
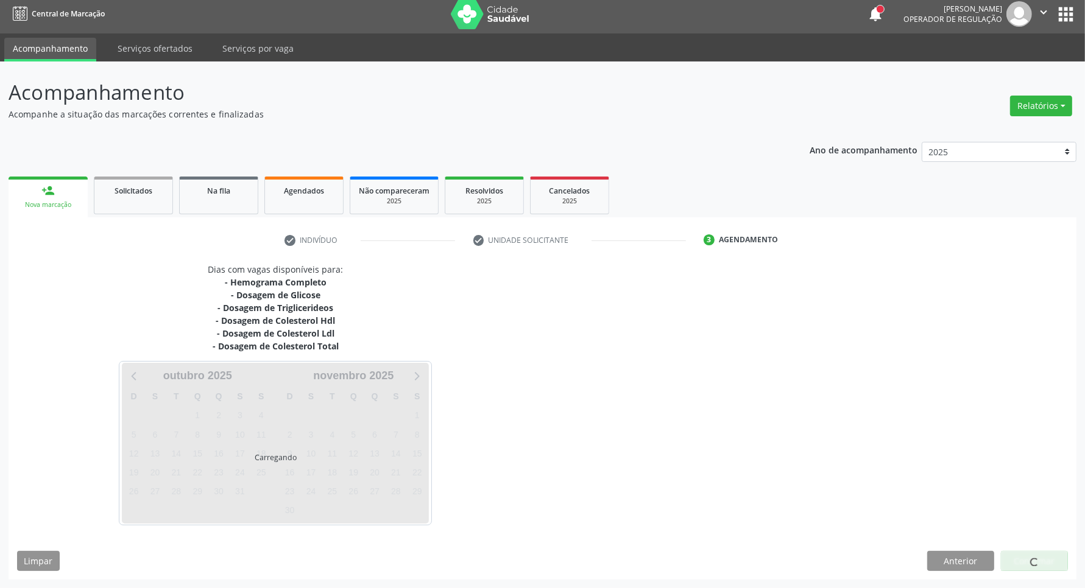
scroll to position [6, 0]
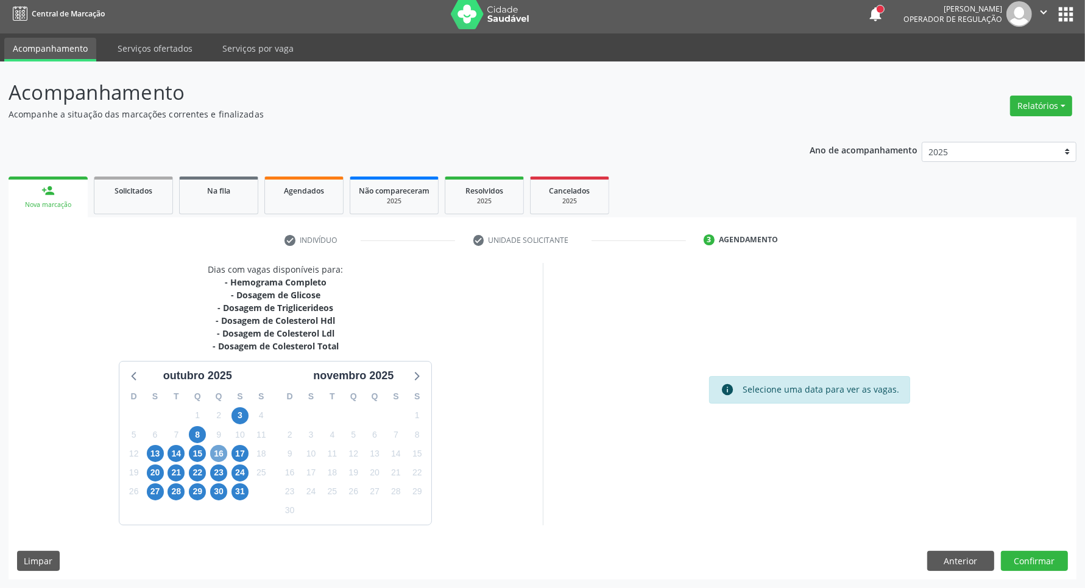
click at [223, 451] on span "16" at bounding box center [218, 453] width 17 height 17
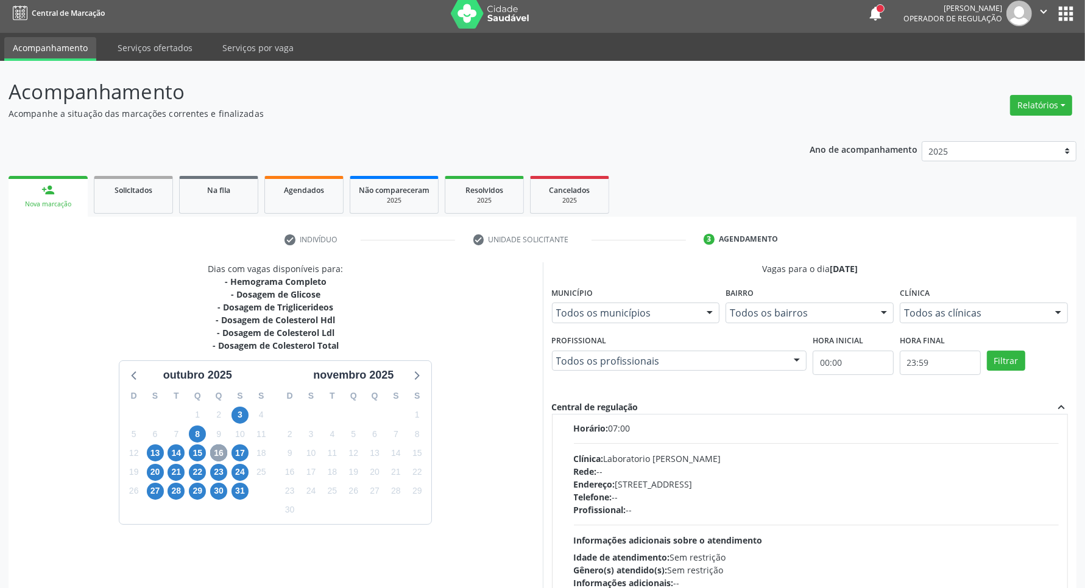
scroll to position [620, 0]
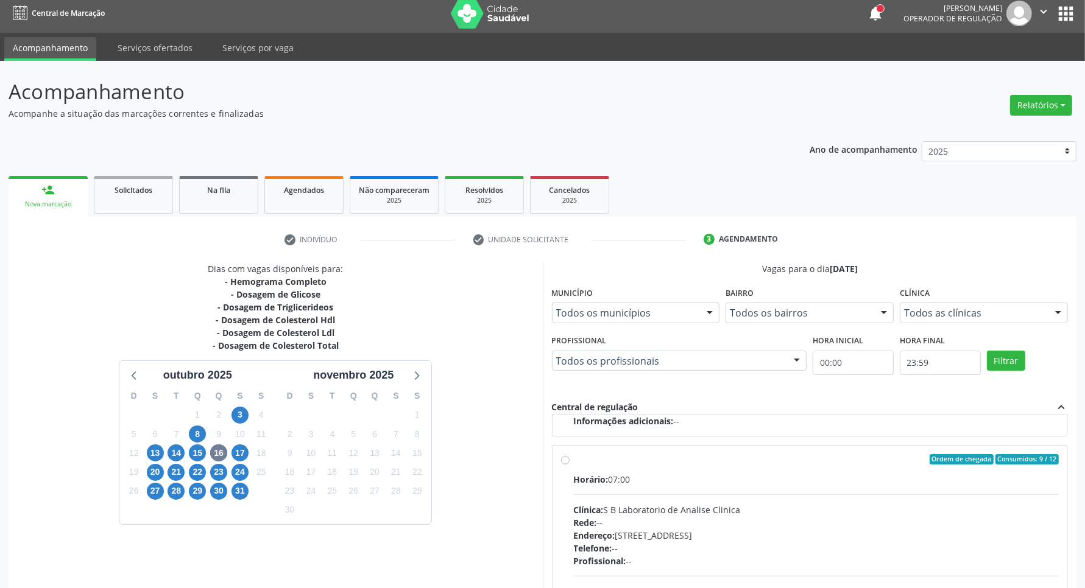
click at [774, 492] on div "Horário: 07:00 Clínica: S B Laboratorio de Analise Clinica Rede: -- Endereço: […" at bounding box center [816, 557] width 485 height 168
click at [570, 465] on input "Ordem de chegada Consumidos: 9 / 12 Horário: 07:00 Clínica: S B Laboratorio de …" at bounding box center [565, 459] width 9 height 11
radio input "true"
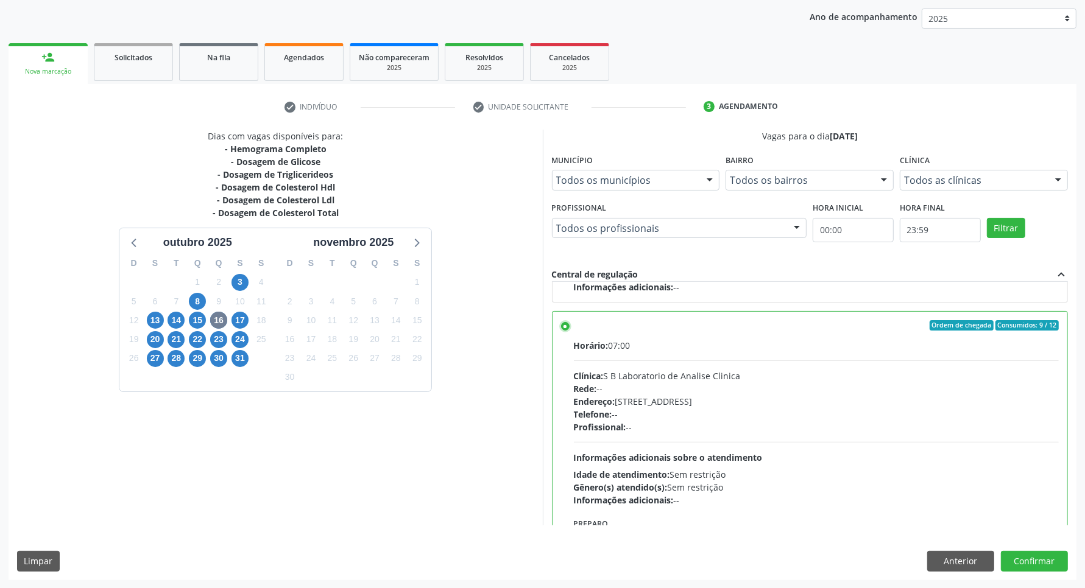
scroll to position [696, 0]
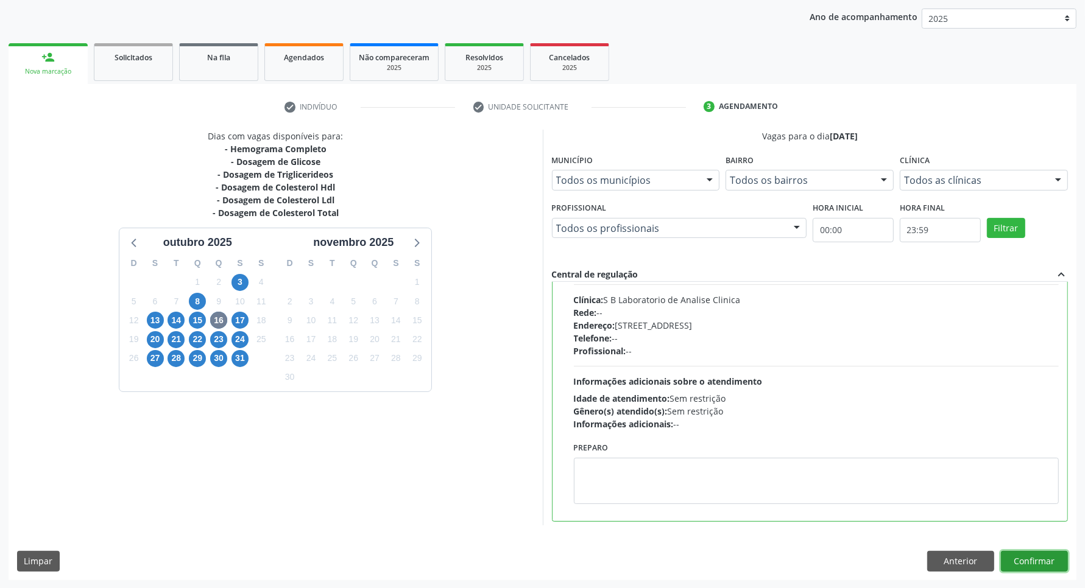
click at [1050, 558] on button "Confirmar" at bounding box center [1034, 561] width 67 height 21
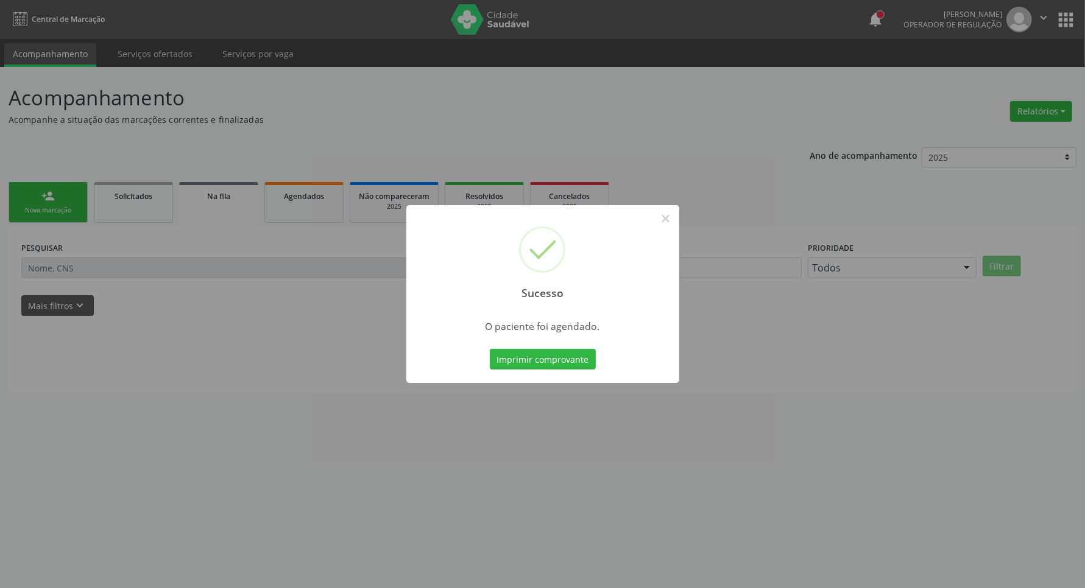
scroll to position [0, 0]
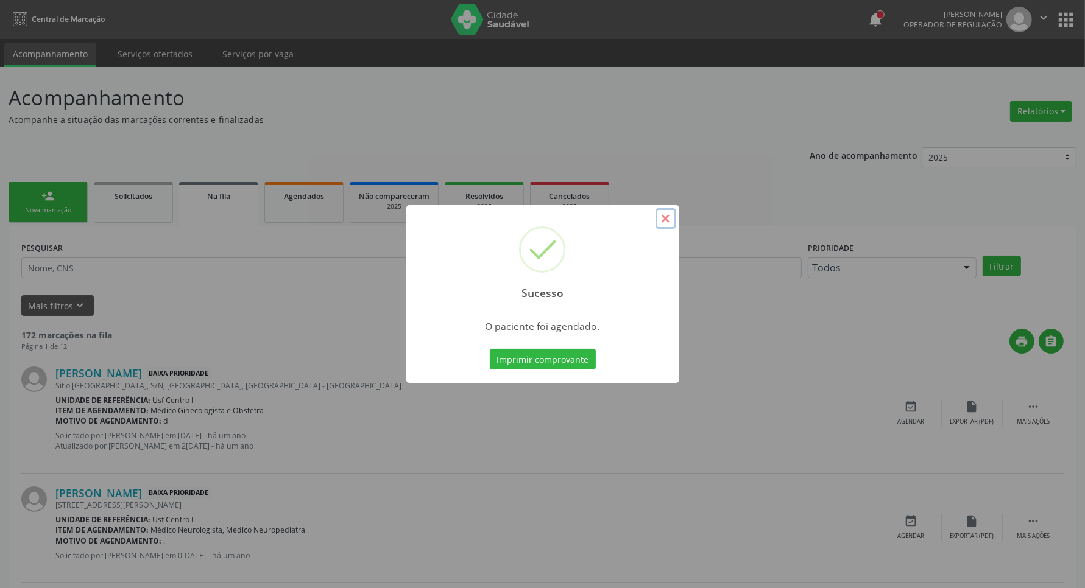
click at [667, 224] on button "×" at bounding box center [665, 218] width 21 height 21
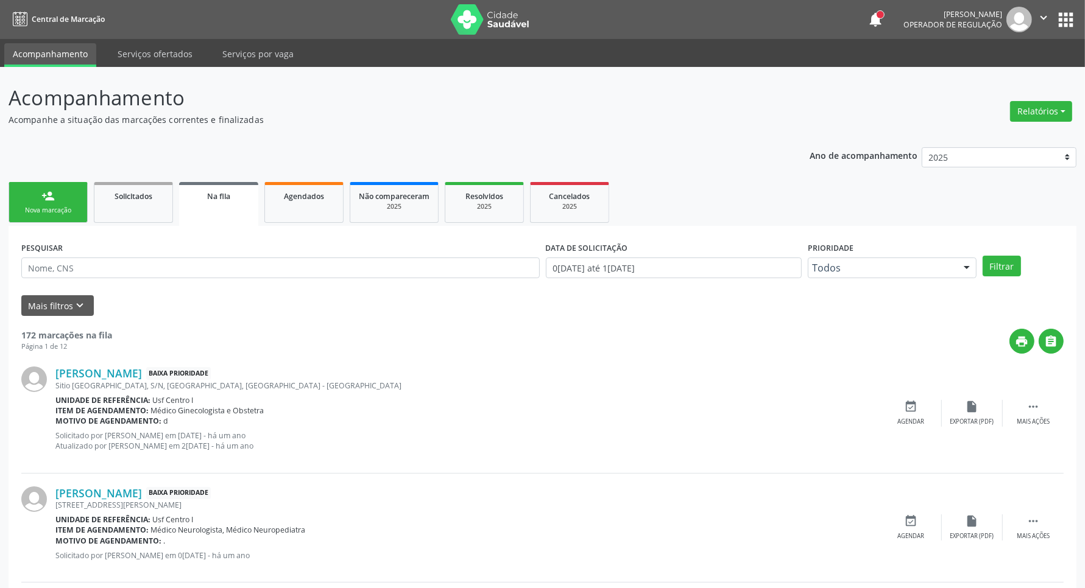
click at [32, 208] on div "Nova marcação" at bounding box center [48, 210] width 61 height 9
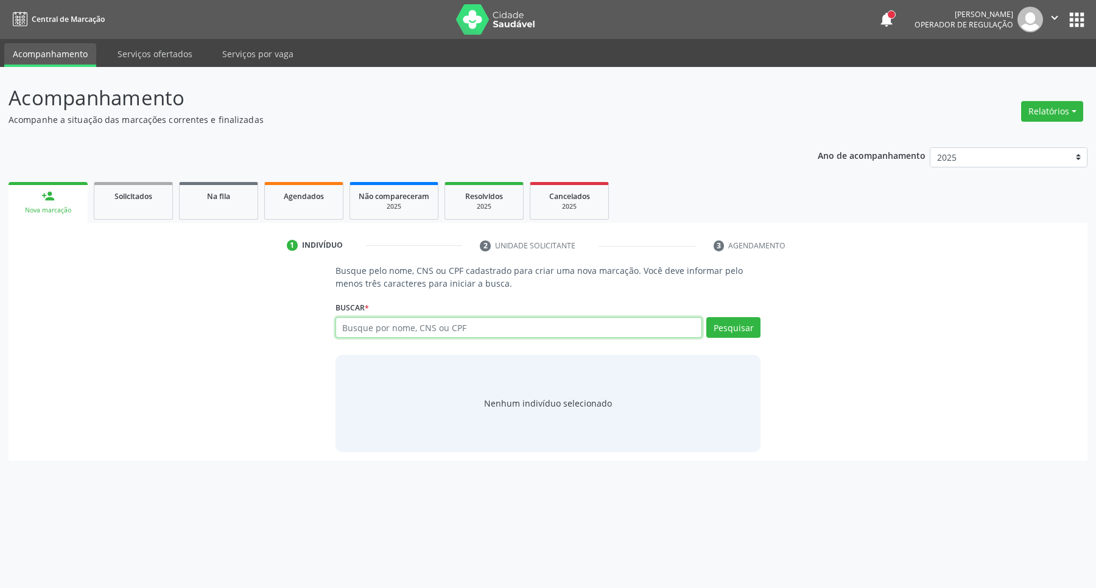
click at [363, 328] on input "text" at bounding box center [519, 327] width 367 height 21
type input "06431966414"
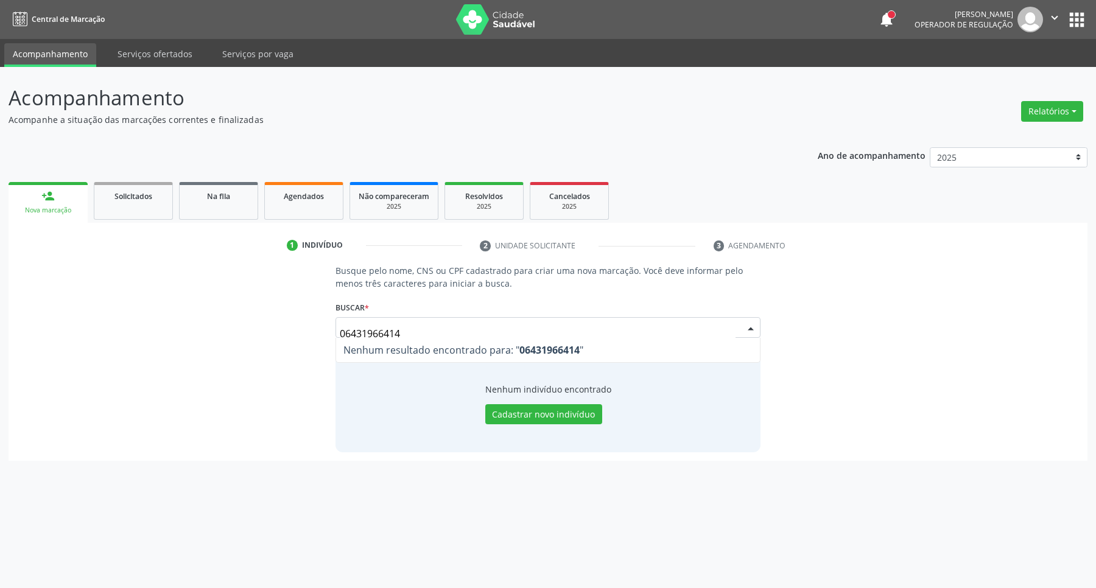
click at [417, 323] on input "06431966414" at bounding box center [538, 334] width 397 height 24
drag, startPoint x: 414, startPoint y: 328, endPoint x: 203, endPoint y: 330, distance: 211.4
click at [205, 330] on div "Busque pelo nome, CNS ou CPF cadastrado para criar uma nova marcação. Você deve…" at bounding box center [548, 358] width 1062 height 188
type input "MARIA DAS NEVES ALVES P"
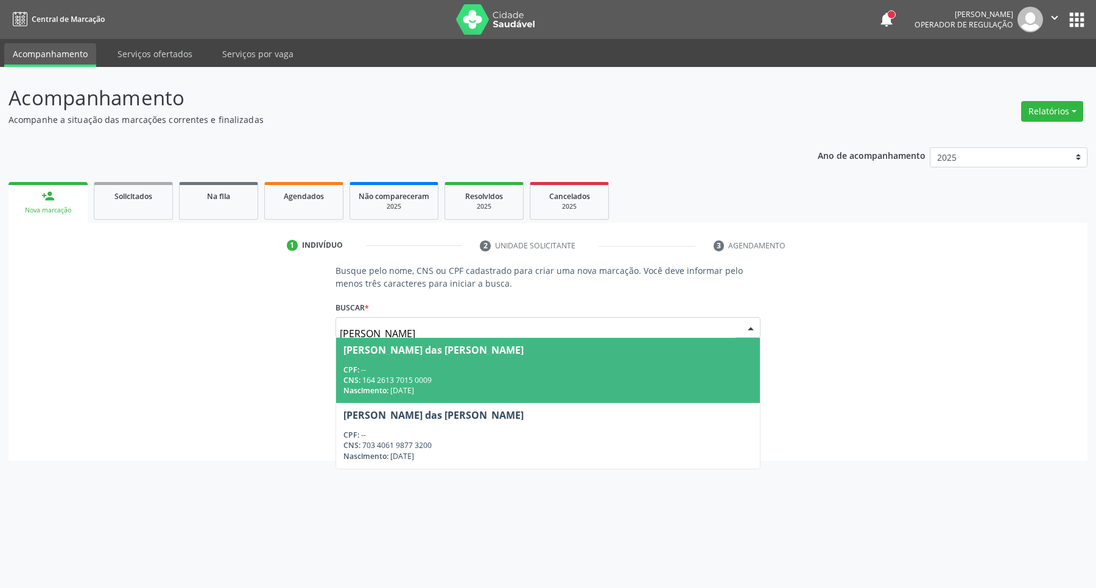
click at [559, 375] on div "CNS: 164 2613 7015 0009" at bounding box center [549, 380] width 410 height 10
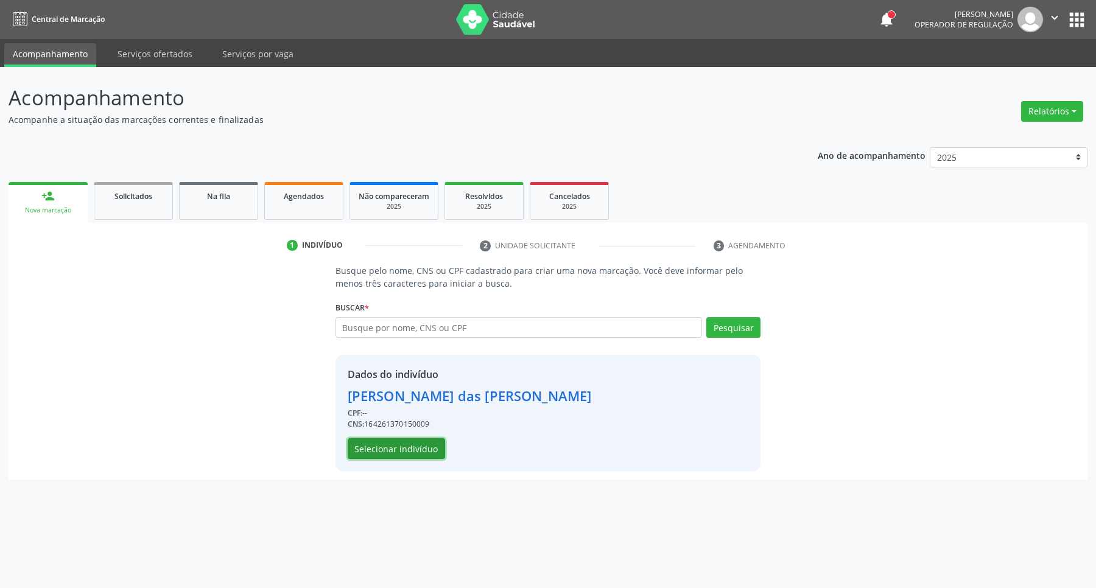
click at [434, 454] on button "Selecionar indivíduo" at bounding box center [396, 449] width 97 height 21
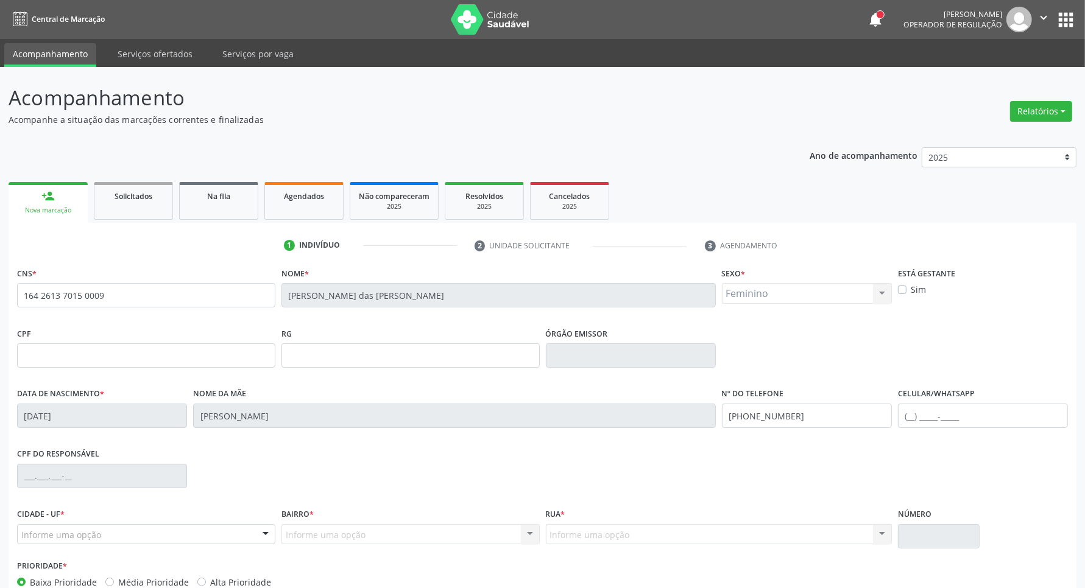
scroll to position [72, 0]
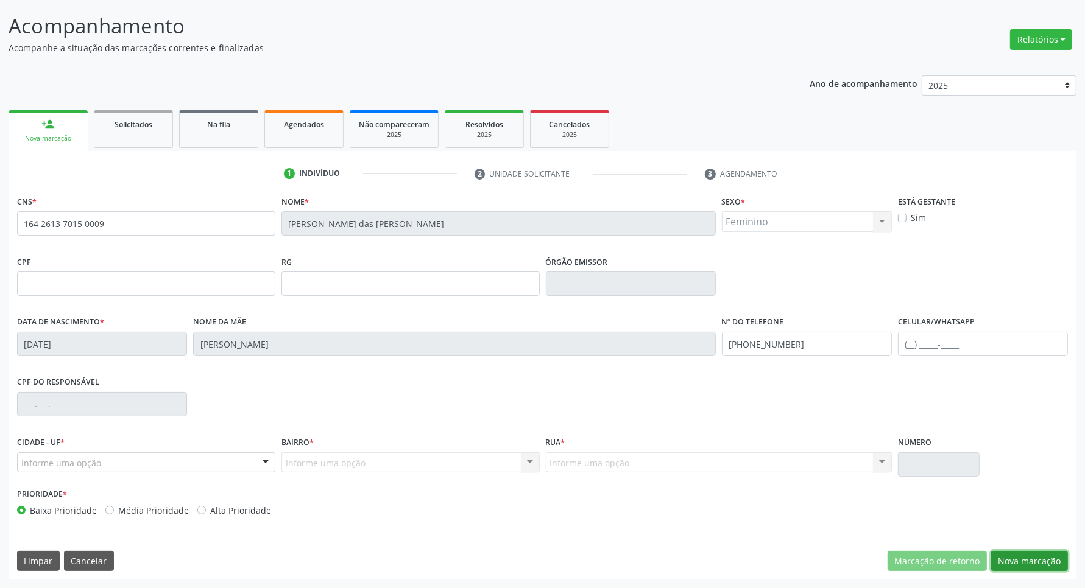
drag, startPoint x: 1006, startPoint y: 563, endPoint x: 912, endPoint y: 545, distance: 96.2
click at [1006, 562] on button "Nova marcação" at bounding box center [1029, 561] width 77 height 21
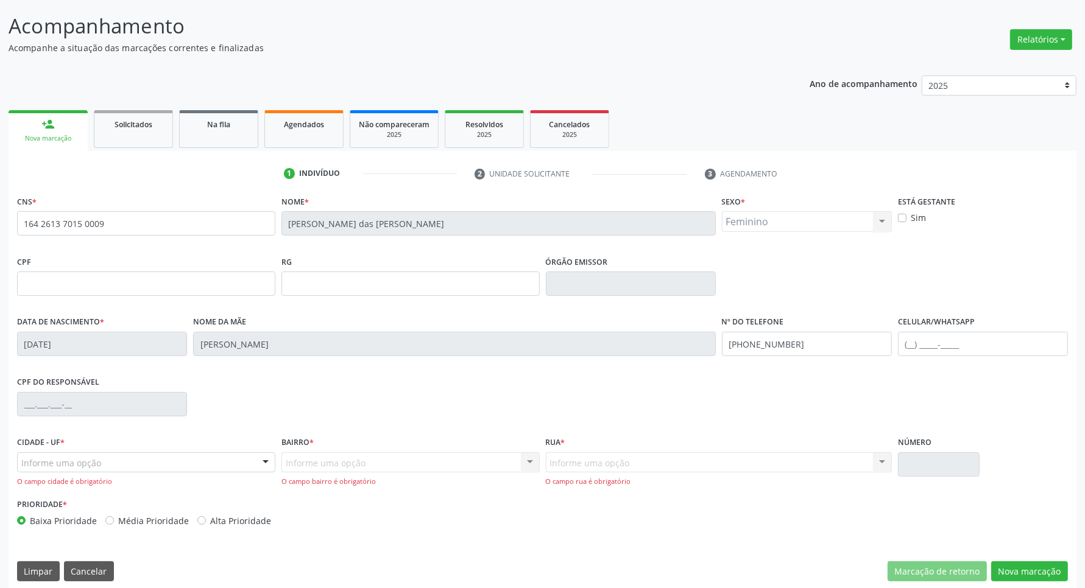
click at [121, 460] on div "Informe uma opção" at bounding box center [146, 463] width 258 height 21
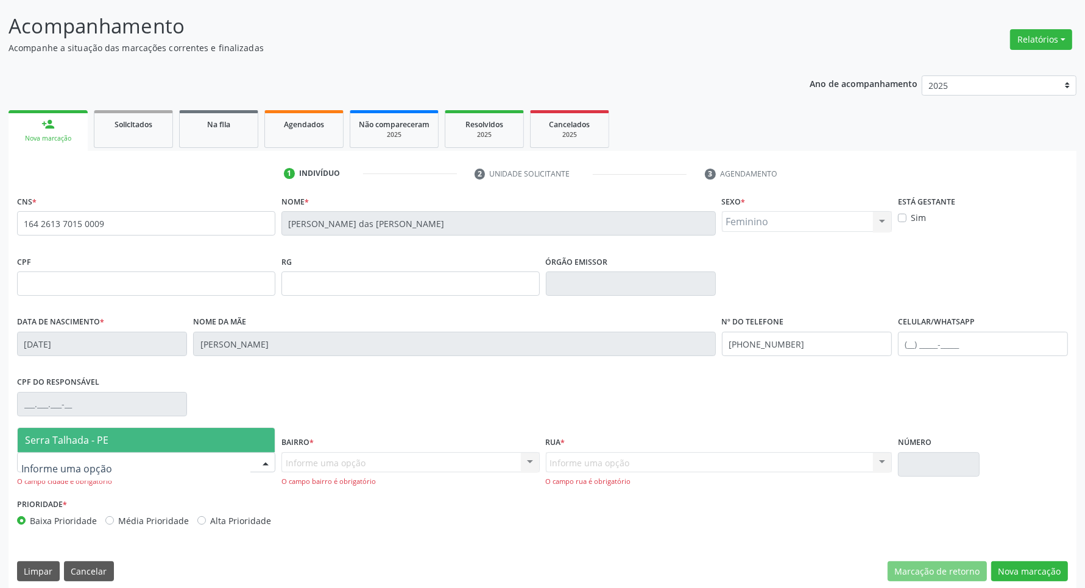
click at [122, 436] on span "Serra Talhada - PE" at bounding box center [146, 440] width 257 height 24
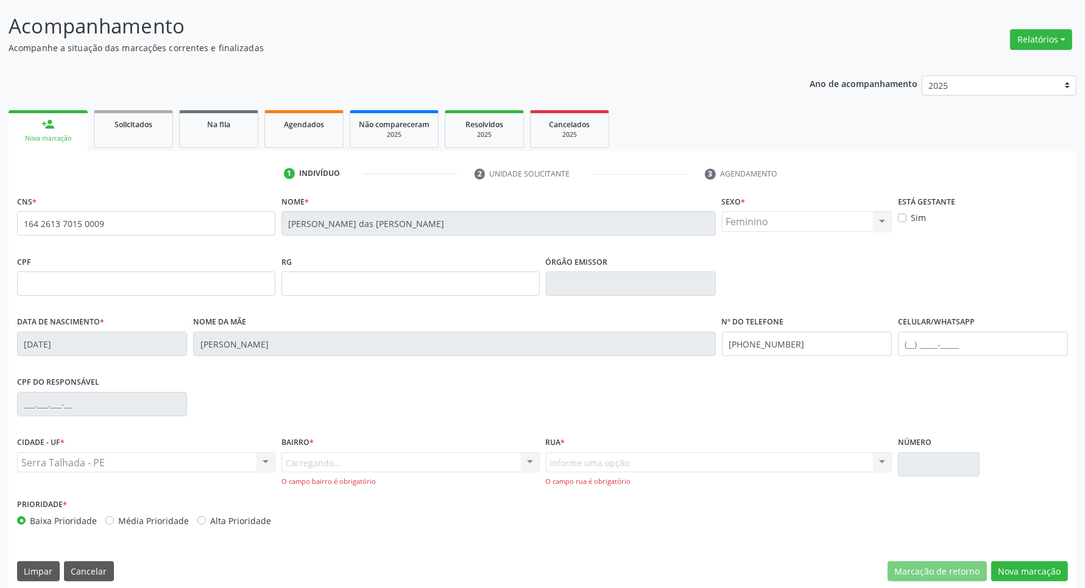
click at [311, 464] on div "Carregando... Nenhum resultado encontrado para: " " Nenhuma opção encontrada. D…" at bounding box center [410, 470] width 258 height 35
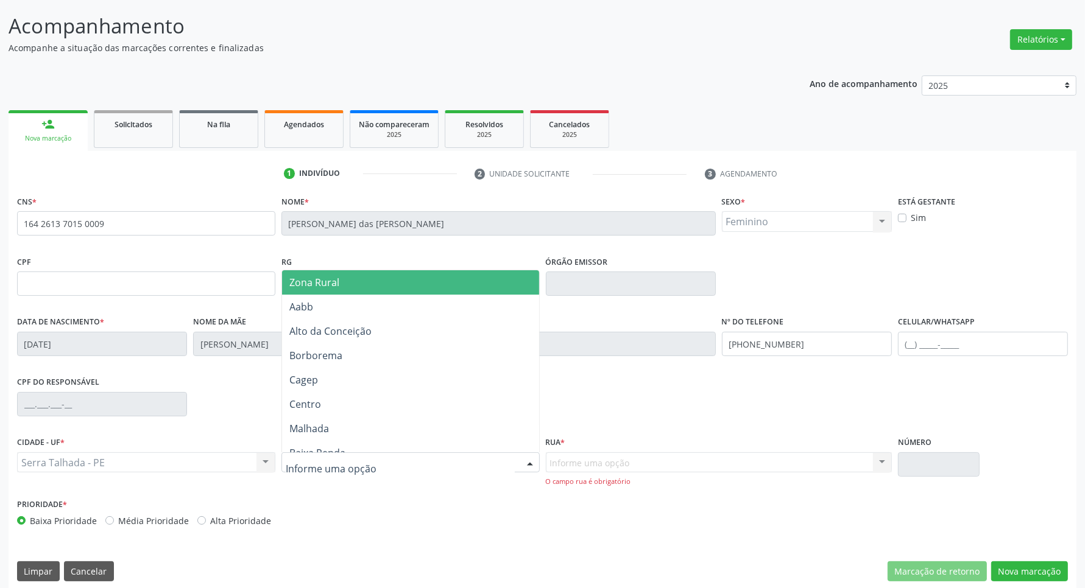
drag, startPoint x: 326, startPoint y: 280, endPoint x: 430, endPoint y: 319, distance: 111.0
click at [327, 280] on span "Zona Rural" at bounding box center [314, 282] width 50 height 13
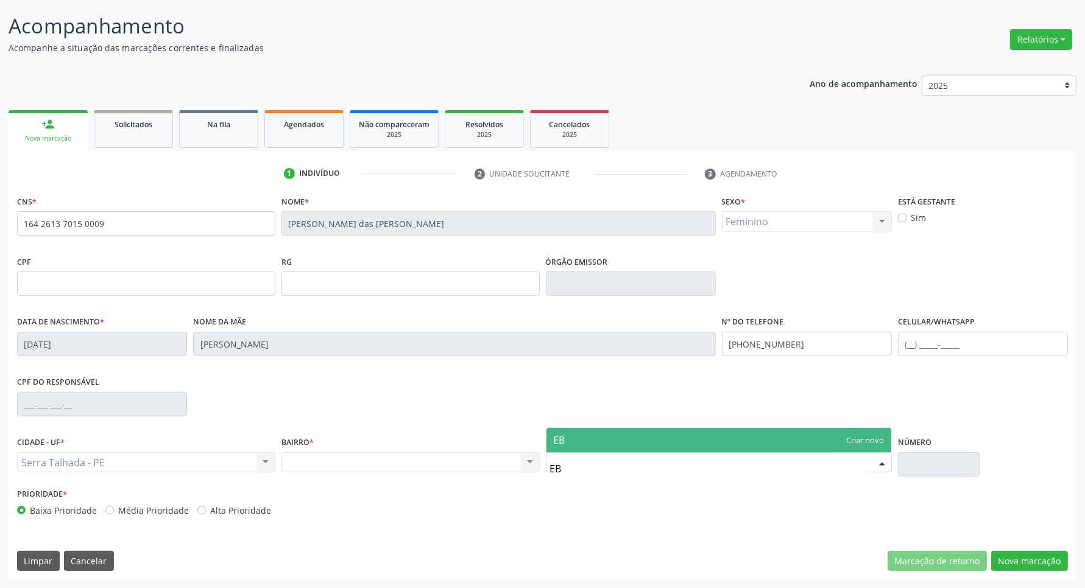
type input "E"
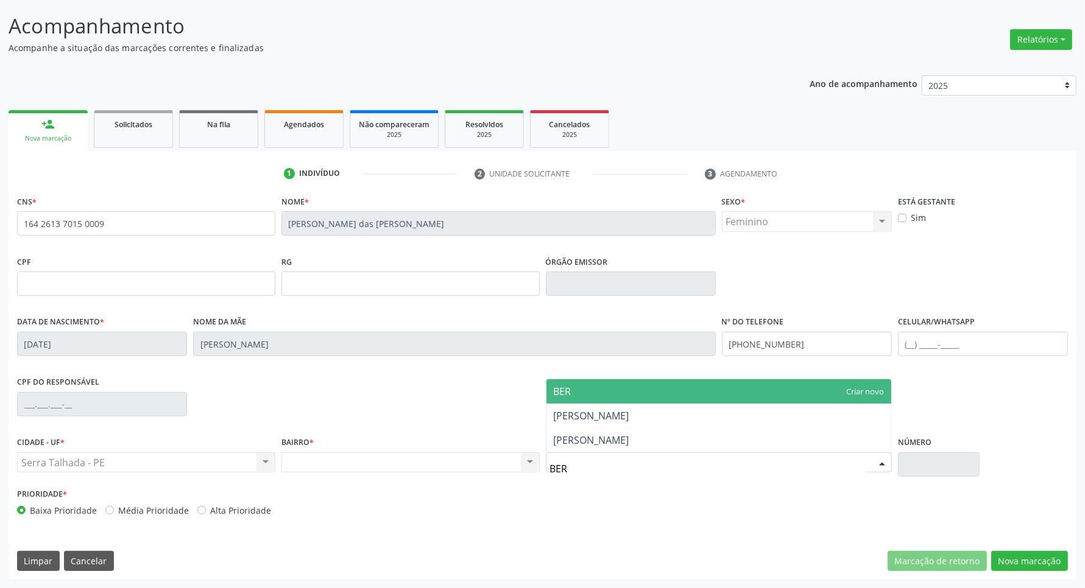
type input "[GEOGRAPHIC_DATA]"
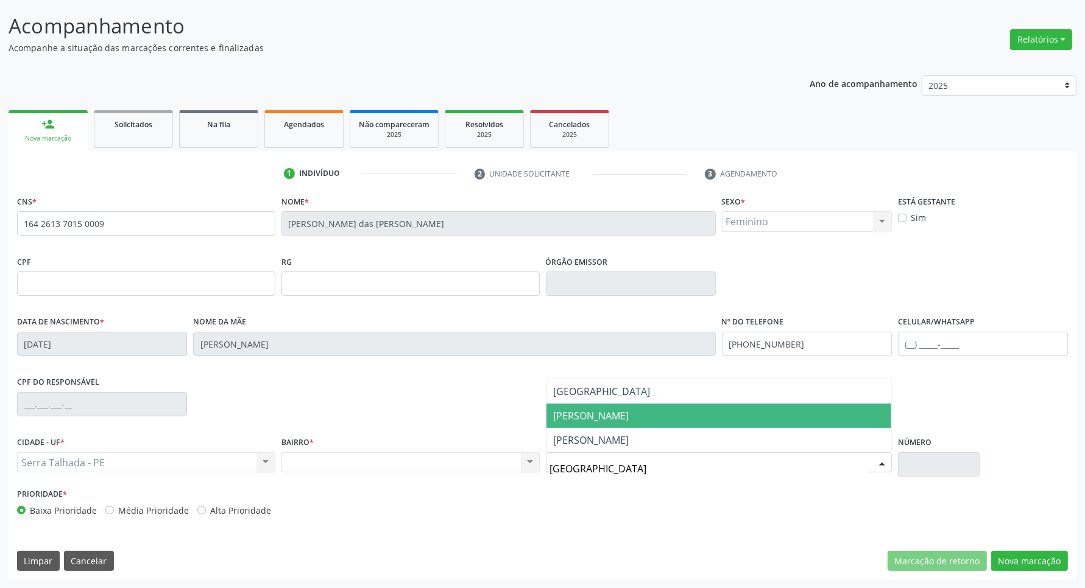
click at [604, 404] on span "[PERSON_NAME]" at bounding box center [718, 416] width 345 height 24
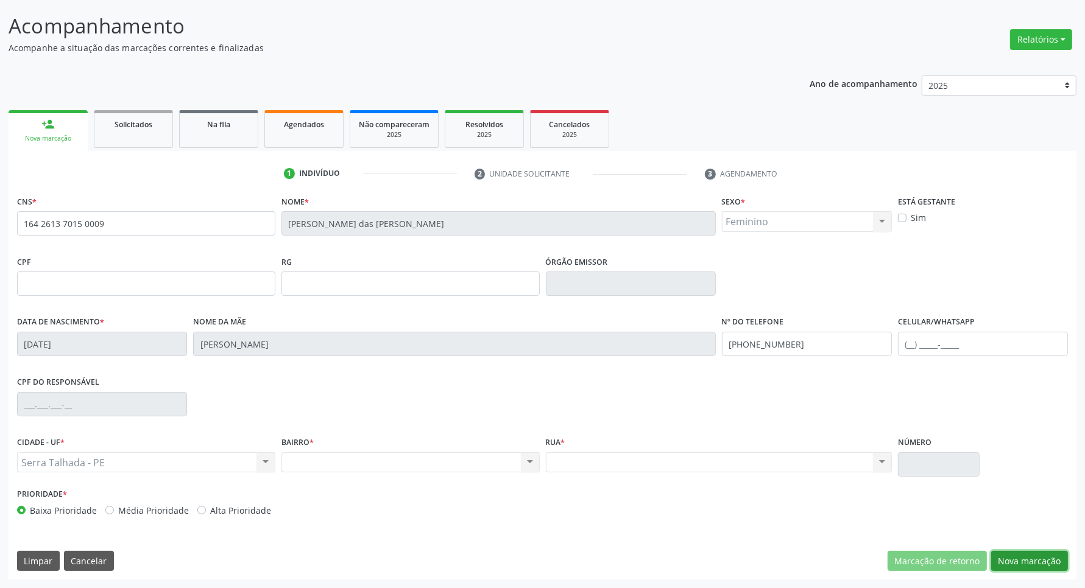
click at [1029, 565] on button "Nova marcação" at bounding box center [1029, 561] width 77 height 21
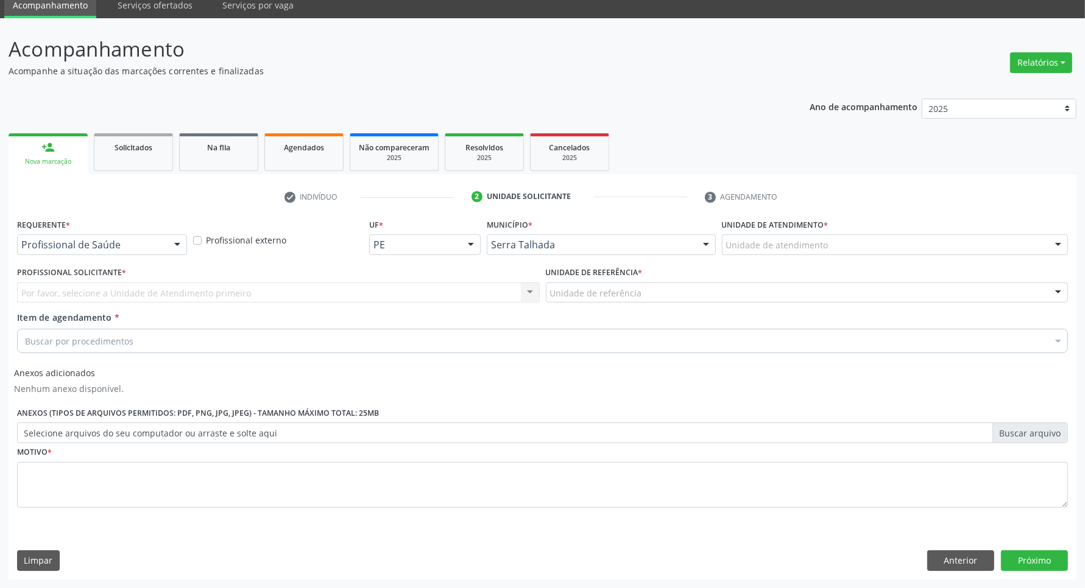
scroll to position [49, 0]
click at [107, 238] on div at bounding box center [102, 245] width 170 height 21
click at [95, 275] on span "Profissional de Saúde" at bounding box center [102, 267] width 169 height 24
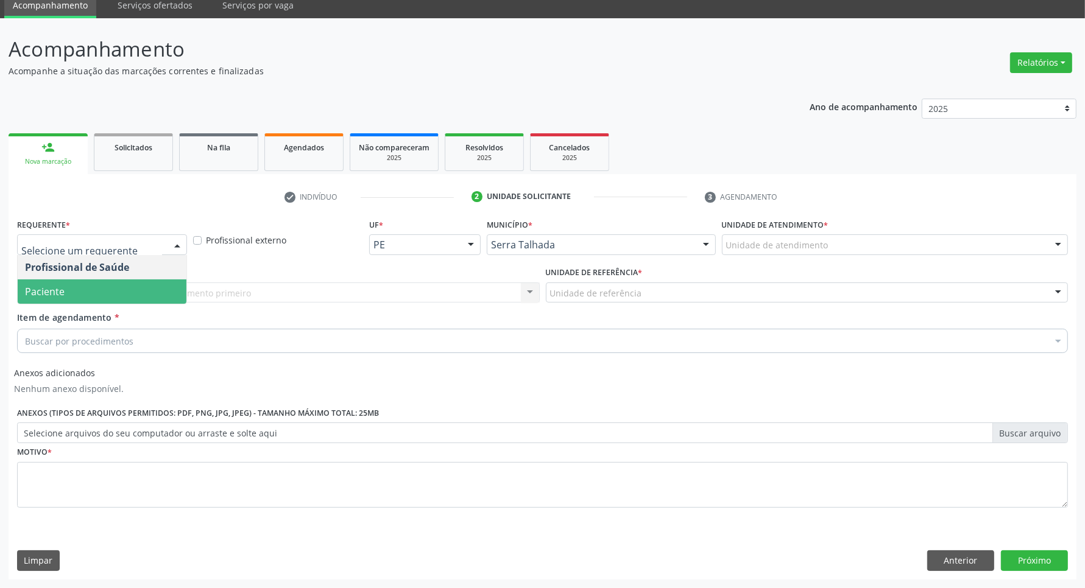
click at [86, 288] on span "Paciente" at bounding box center [102, 292] width 169 height 24
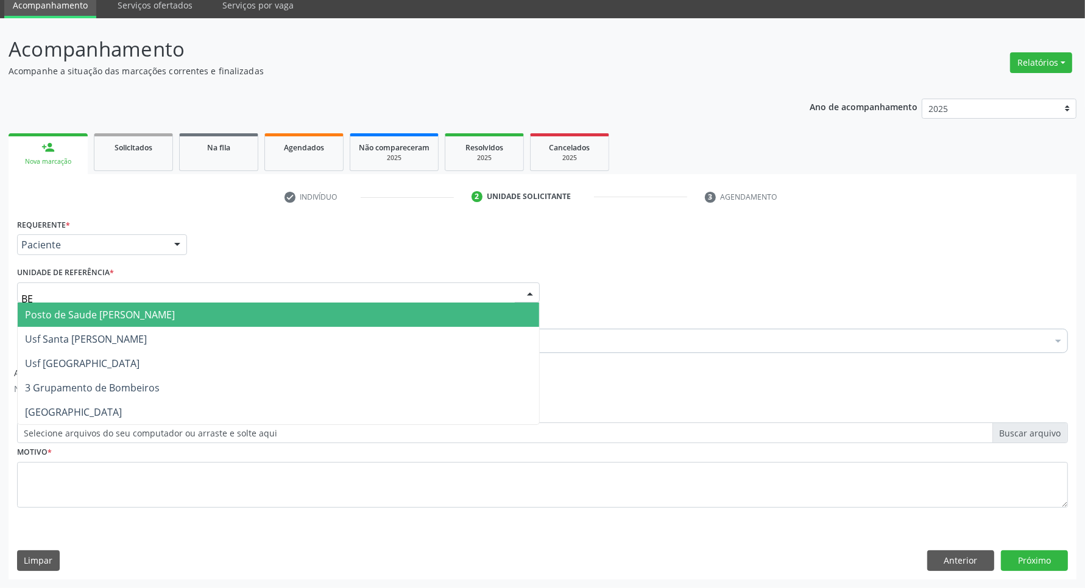
type input "BER"
click at [90, 314] on span "Posto de Saude [PERSON_NAME]" at bounding box center [100, 314] width 150 height 13
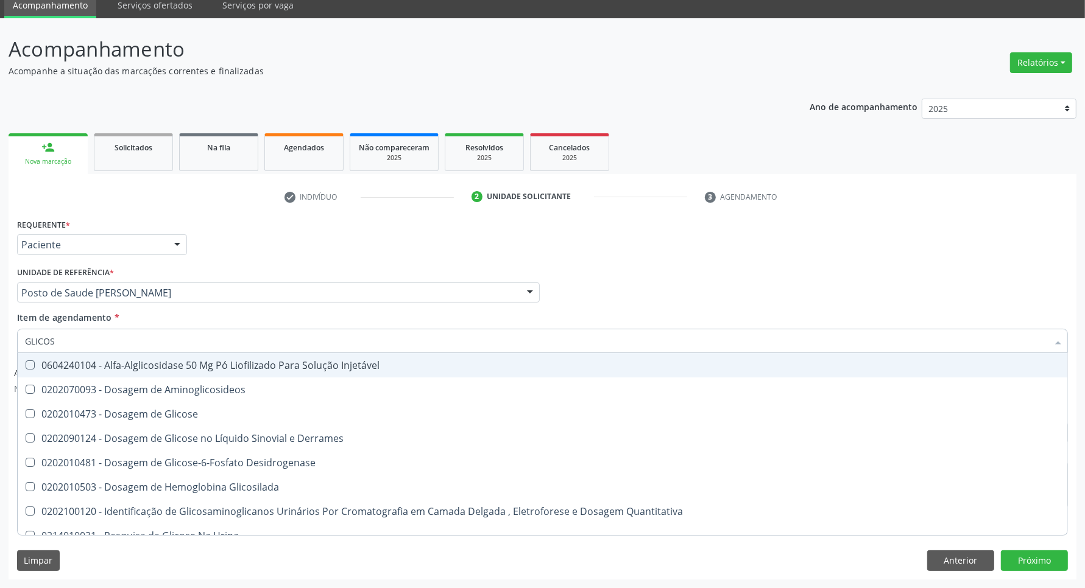
type input "GLICOSE"
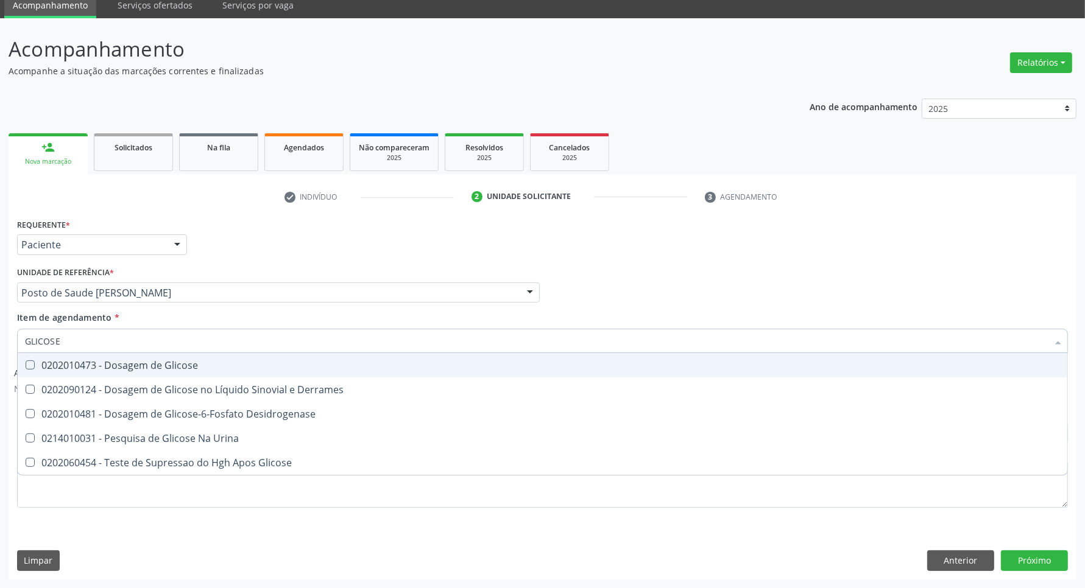
drag, startPoint x: 70, startPoint y: 367, endPoint x: 78, endPoint y: 342, distance: 26.8
click at [71, 364] on div "0202010473 - Dosagem de Glicose" at bounding box center [542, 366] width 1035 height 10
checkbox Glicose "true"
drag, startPoint x: 77, startPoint y: 339, endPoint x: 0, endPoint y: 312, distance: 81.1
click at [0, 322] on div "Acompanhamento Acompanhe a situação das marcações correntes e finalizadas Relat…" at bounding box center [542, 303] width 1085 height 570
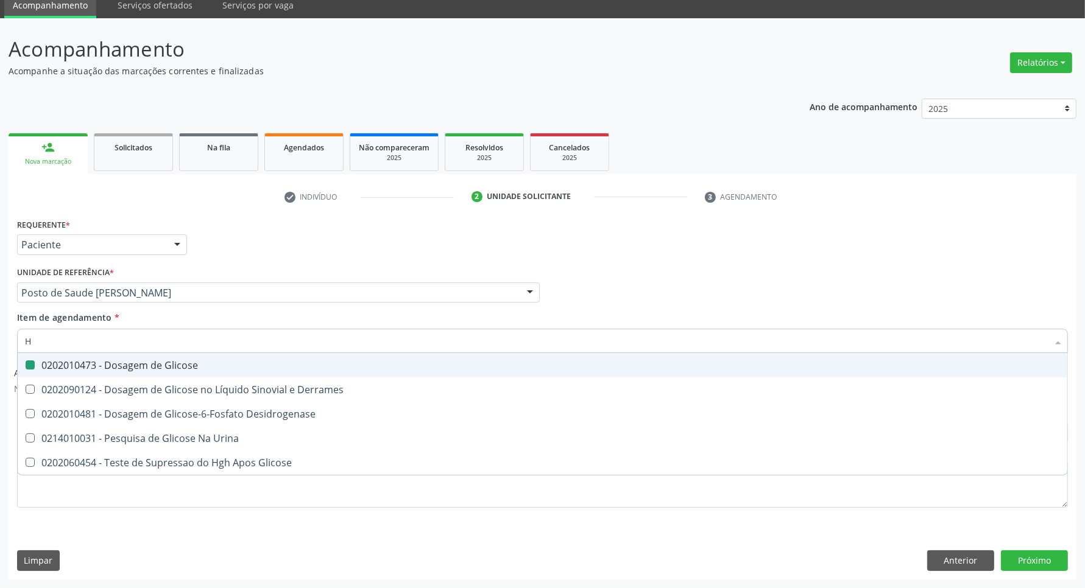
type input "HE"
checkbox Glicose "false"
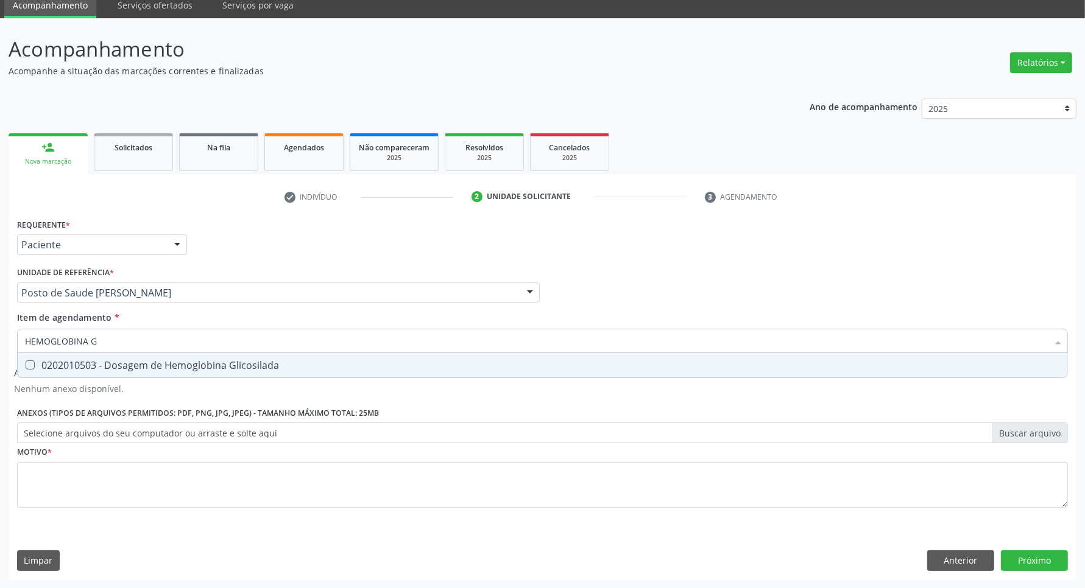
type input "HEMOGLOBINA G"
drag, startPoint x: 41, startPoint y: 367, endPoint x: 78, endPoint y: 349, distance: 40.6
click at [43, 367] on div "0202010503 - Dosagem de Hemoglobina Glicosilada" at bounding box center [542, 366] width 1035 height 10
checkbox Glicosilada "true"
drag, startPoint x: 102, startPoint y: 338, endPoint x: 0, endPoint y: 257, distance: 130.0
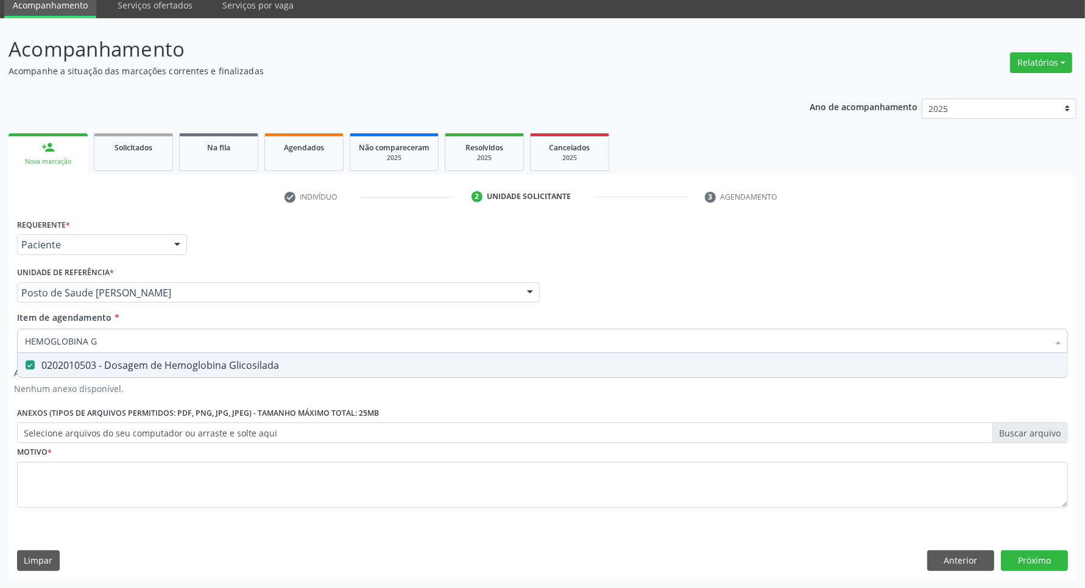
click at [0, 278] on div "Acompanhamento Acompanhe a situação das marcações correntes e finalizadas Relat…" at bounding box center [542, 303] width 1085 height 570
type input "C"
checkbox Glicosilada "false"
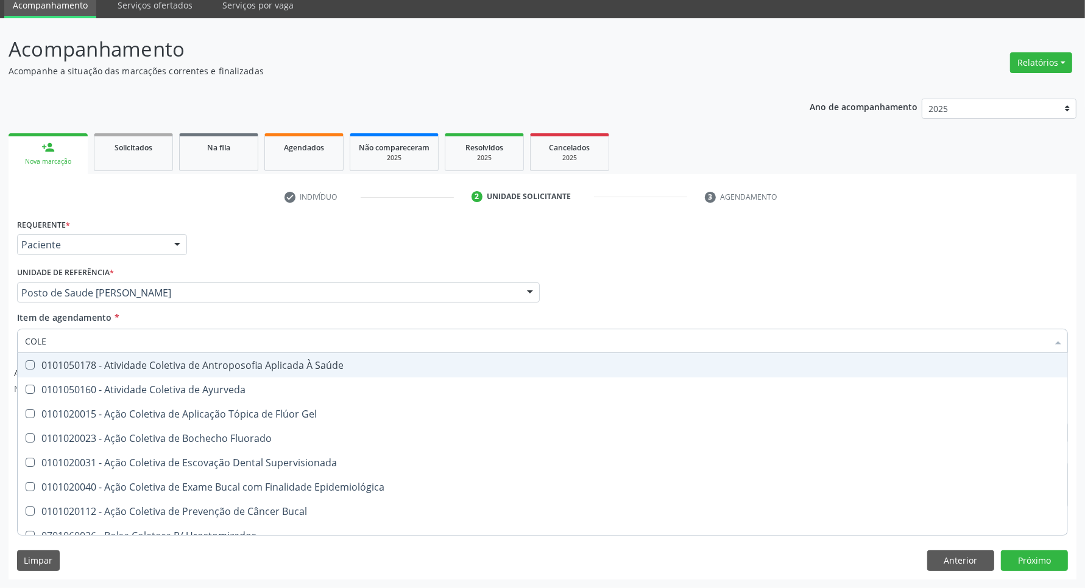
type input "COLES"
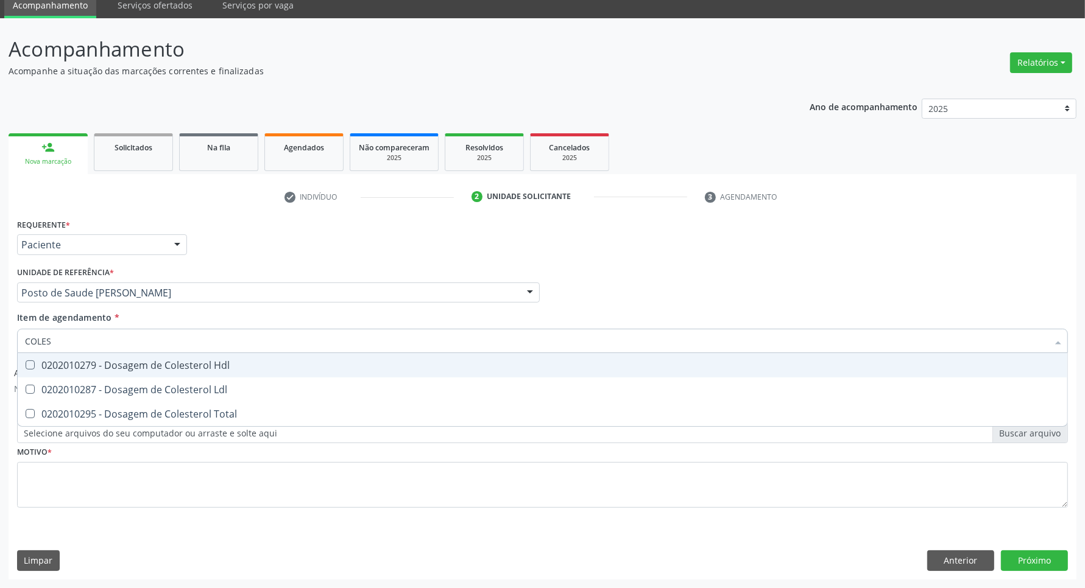
drag, startPoint x: 74, startPoint y: 362, endPoint x: 70, endPoint y: 385, distance: 22.8
click at [74, 364] on div "0202010279 - Dosagem de Colesterol Hdl" at bounding box center [542, 366] width 1035 height 10
checkbox Hdl "true"
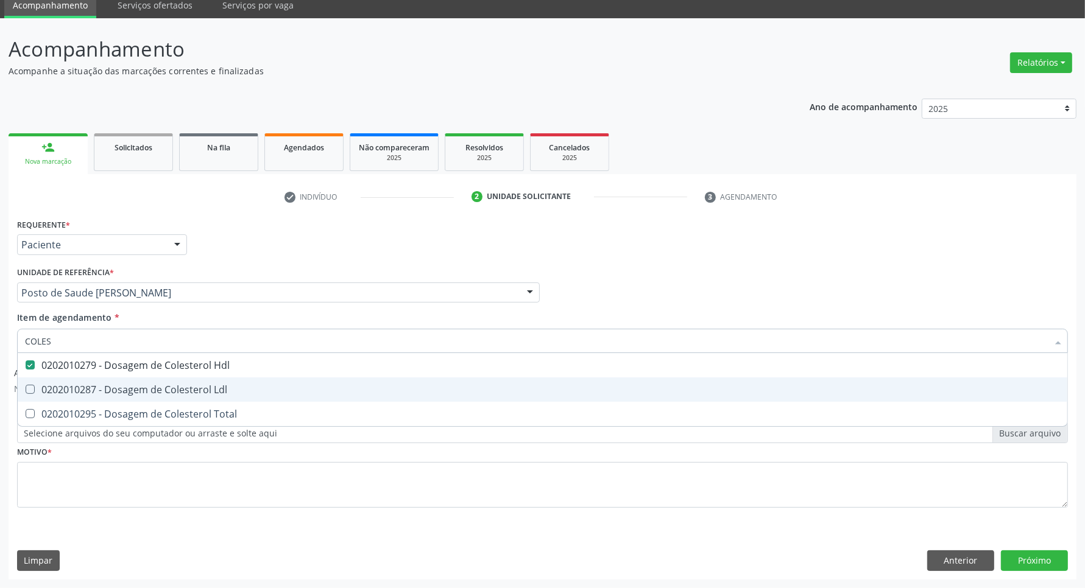
drag, startPoint x: 70, startPoint y: 387, endPoint x: 67, endPoint y: 397, distance: 10.8
click at [68, 391] on div "0202010287 - Dosagem de Colesterol Ldl" at bounding box center [542, 390] width 1035 height 10
checkbox Ldl "true"
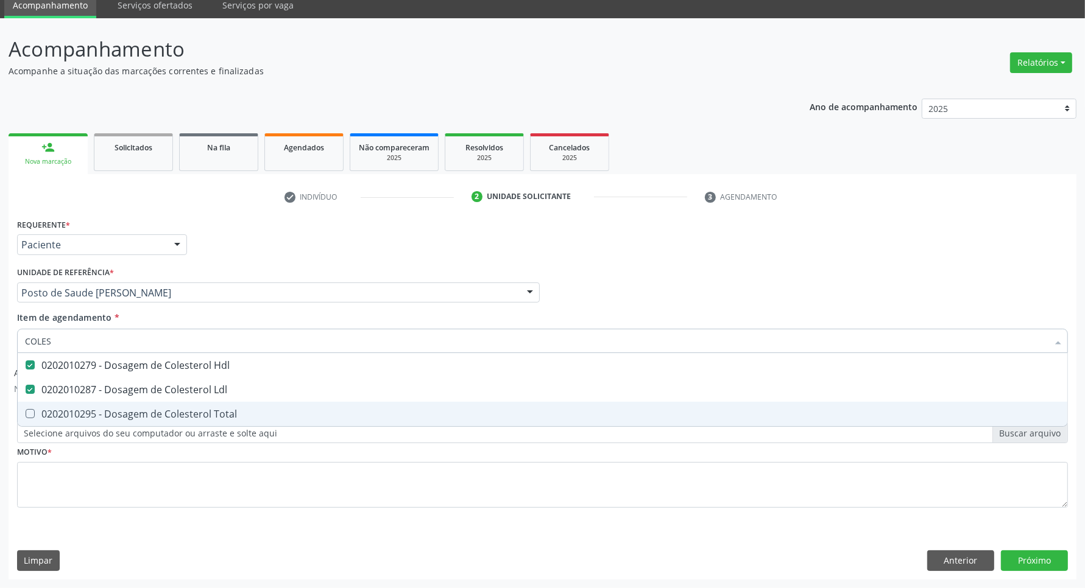
drag, startPoint x: 64, startPoint y: 412, endPoint x: 83, endPoint y: 362, distance: 53.4
click at [65, 409] on div "0202010295 - Dosagem de Colesterol Total" at bounding box center [542, 414] width 1035 height 10
checkbox Total "true"
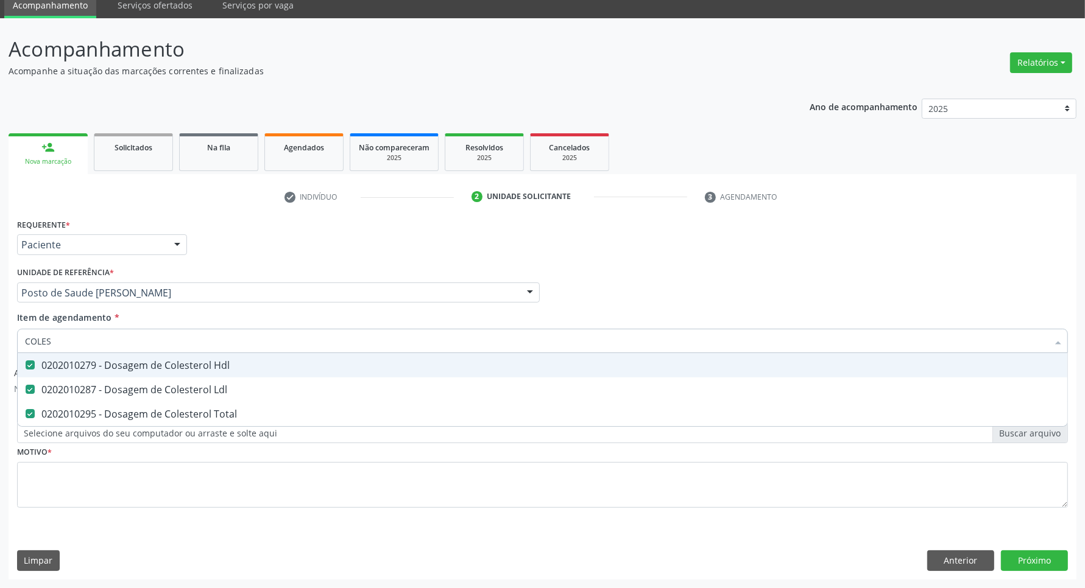
drag, startPoint x: 0, startPoint y: 312, endPoint x: 0, endPoint y: 300, distance: 12.8
click at [0, 300] on div "Acompanhamento Acompanhe a situação das marcações correntes e finalizadas Relat…" at bounding box center [542, 303] width 1085 height 570
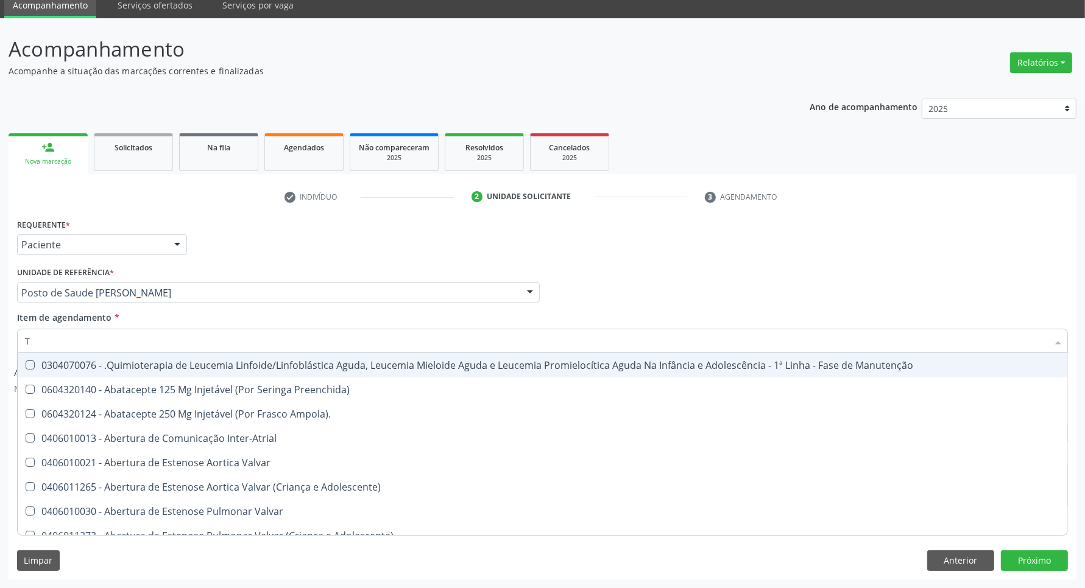
type input "TR"
checkbox Manutenção "false"
checkbox Preenchida\) "false"
checkbox Ampola\)\ "false"
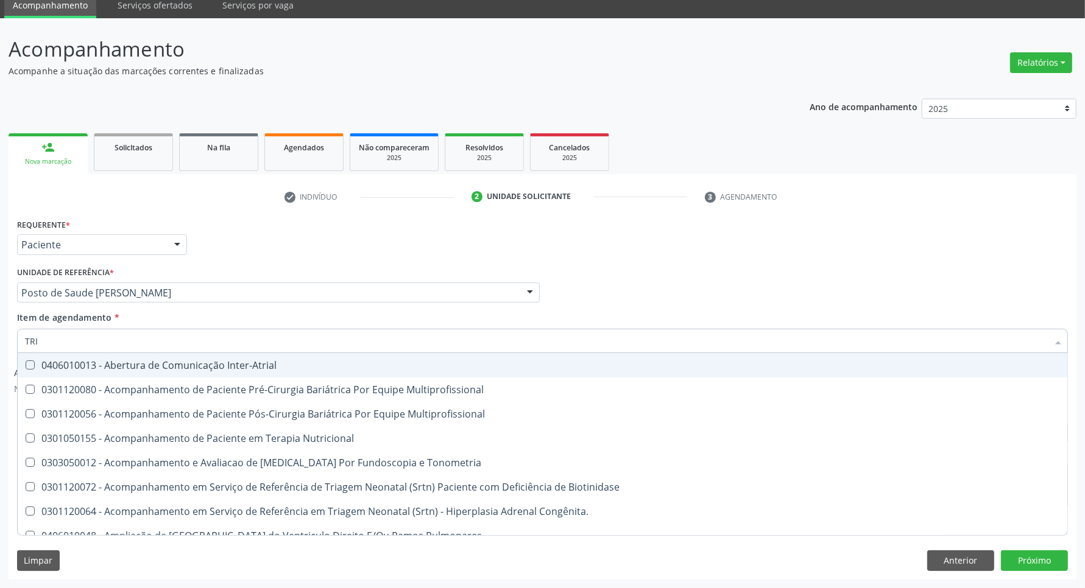
type input "TRIG"
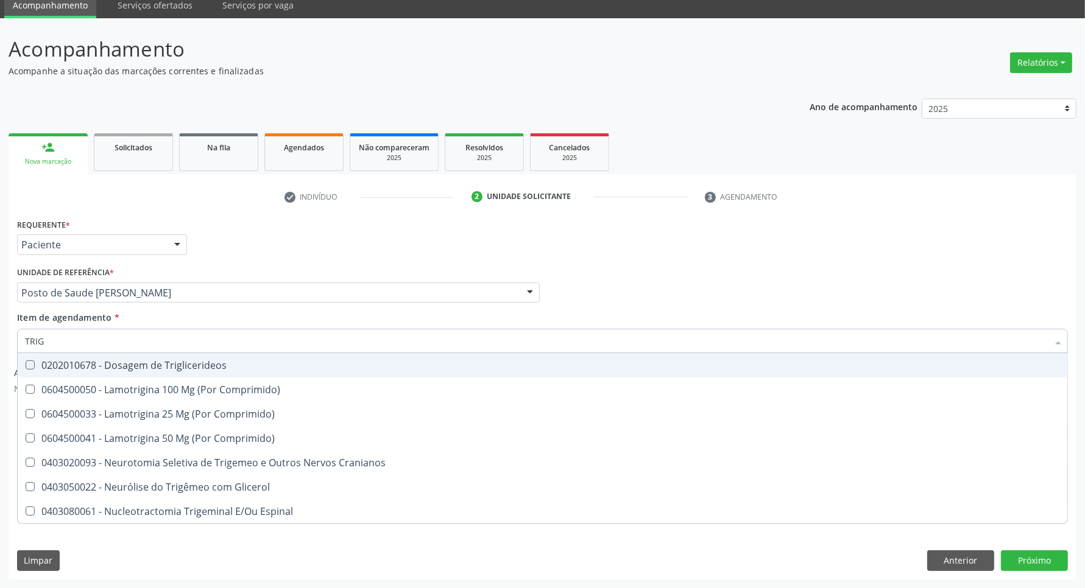
click at [58, 367] on div "0202010678 - Dosagem de Triglicerideos" at bounding box center [542, 366] width 1035 height 10
checkbox Triglicerideos "true"
drag, startPoint x: 2, startPoint y: 333, endPoint x: 0, endPoint y: 311, distance: 22.6
click at [0, 314] on div "Acompanhamento Acompanhe a situação das marcações correntes e finalizadas Relat…" at bounding box center [542, 303] width 1085 height 570
type input "TS"
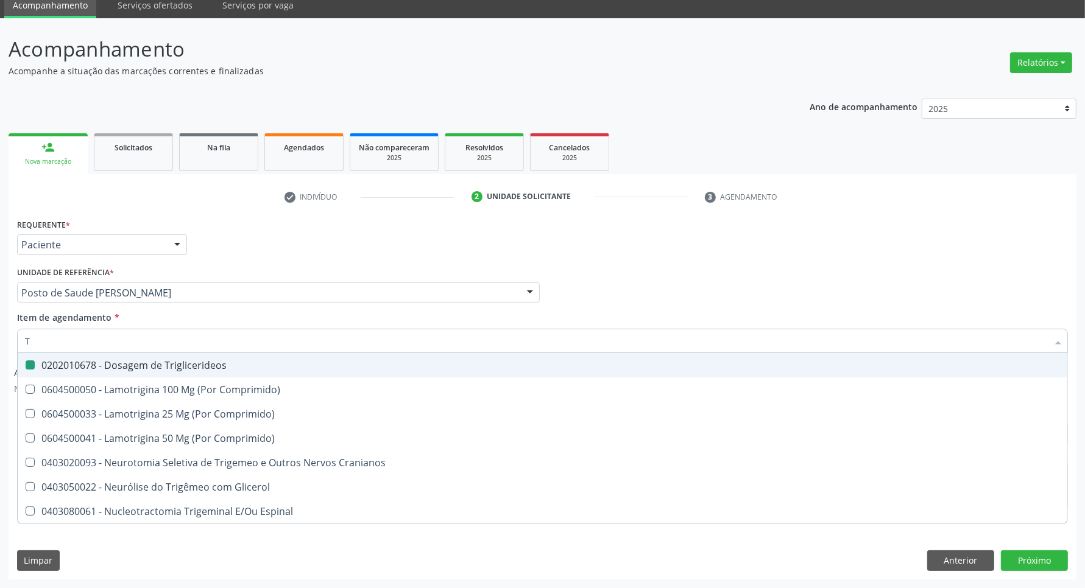
checkbox Triglicerideos "false"
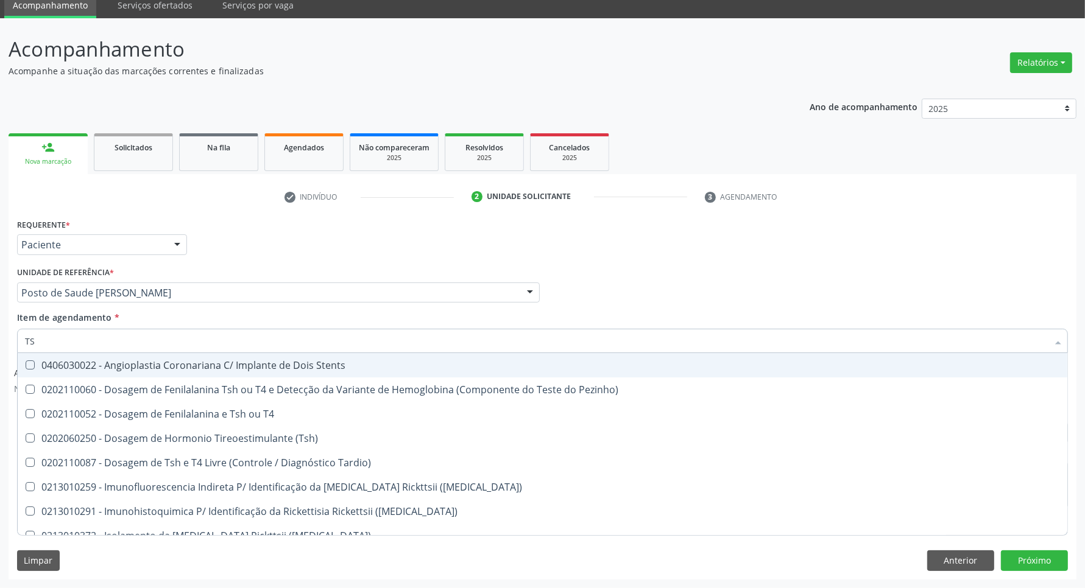
type input "TSH"
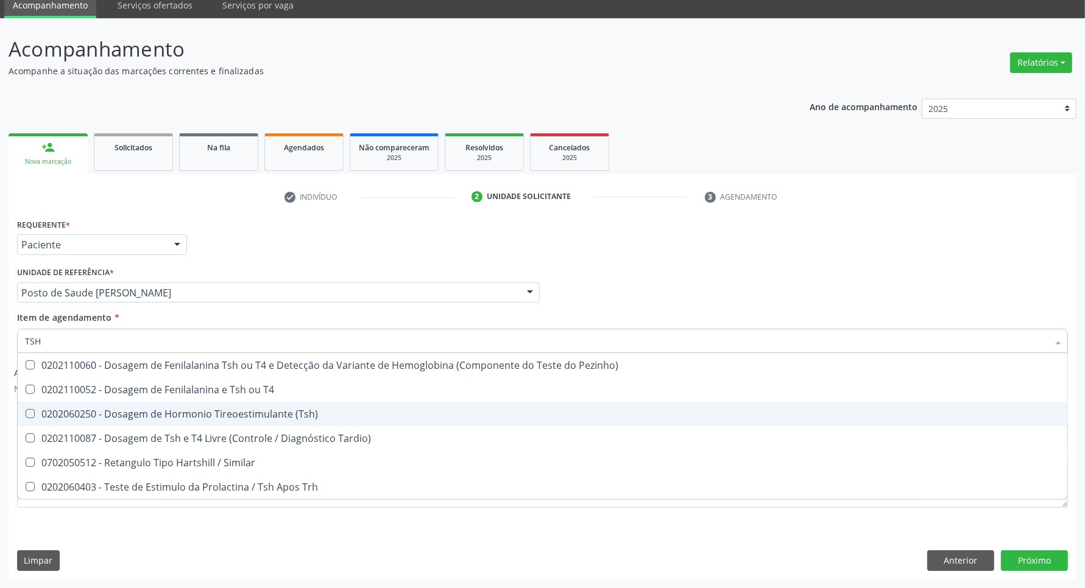
drag, startPoint x: 43, startPoint y: 409, endPoint x: 60, endPoint y: 357, distance: 55.1
click at [43, 406] on span "0202060250 - Dosagem de Hormonio Tireoestimulante (Tsh)" at bounding box center [543, 414] width 1050 height 24
checkbox \(Tsh\) "true"
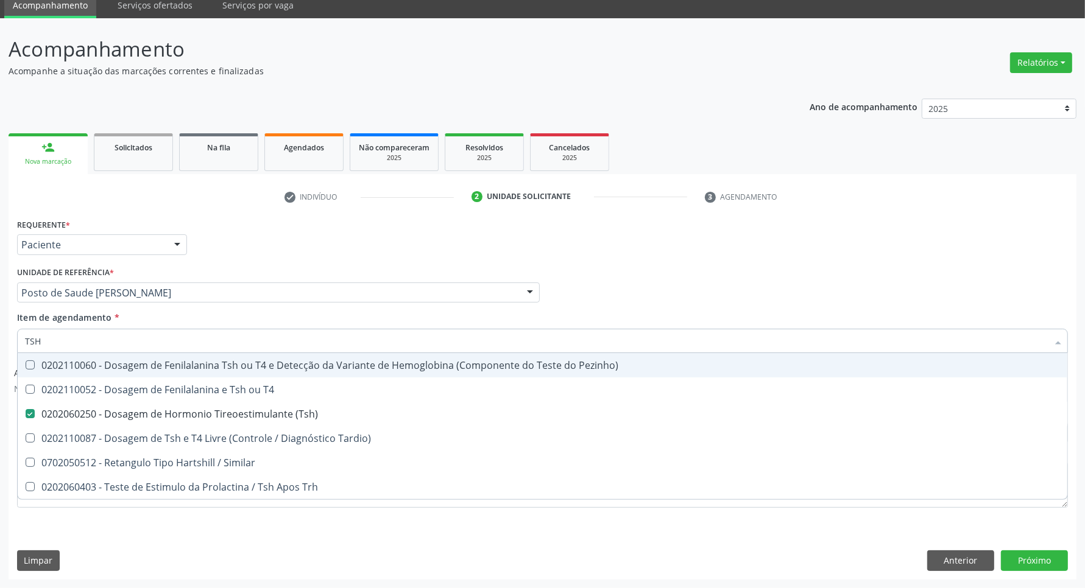
drag, startPoint x: 58, startPoint y: 339, endPoint x: 0, endPoint y: 306, distance: 66.6
click at [0, 311] on div "Acompanhamento Acompanhe a situação das marcações correntes e finalizadas Relat…" at bounding box center [542, 303] width 1085 height 570
type input "T"
checkbox \(Tsh\) "false"
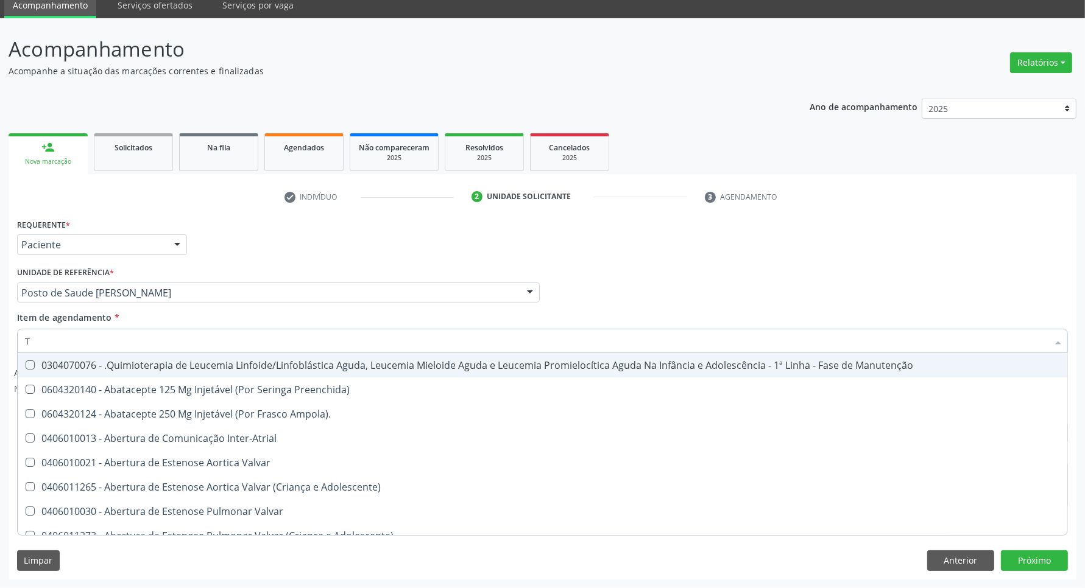
type input "[MEDICAL_DATA]"
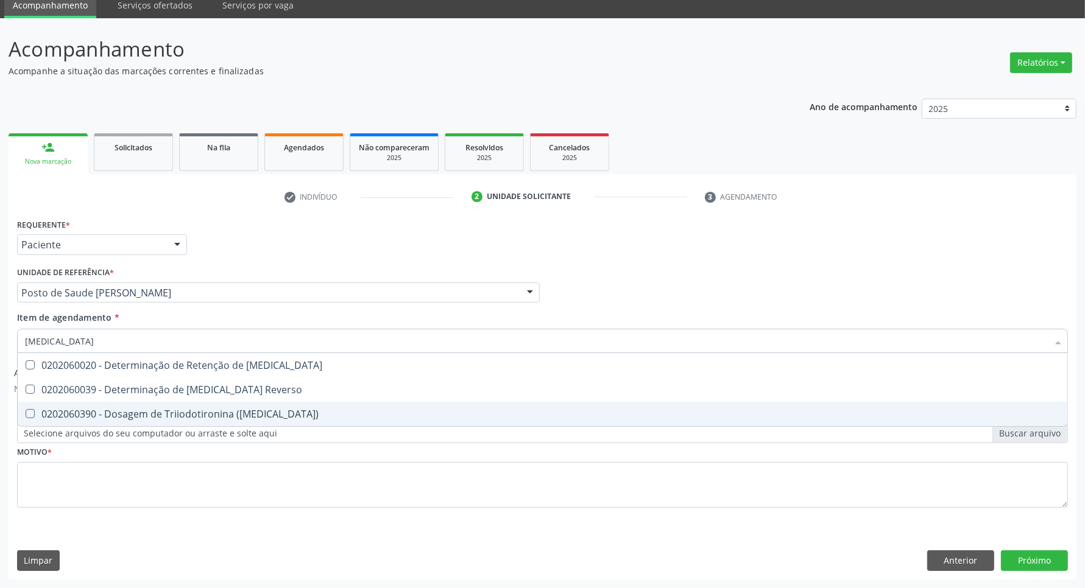
click at [144, 419] on div "0202060390 - Dosagem de Triiodotironina ([MEDICAL_DATA])" at bounding box center [542, 414] width 1035 height 10
checkbox \(T3\) "true"
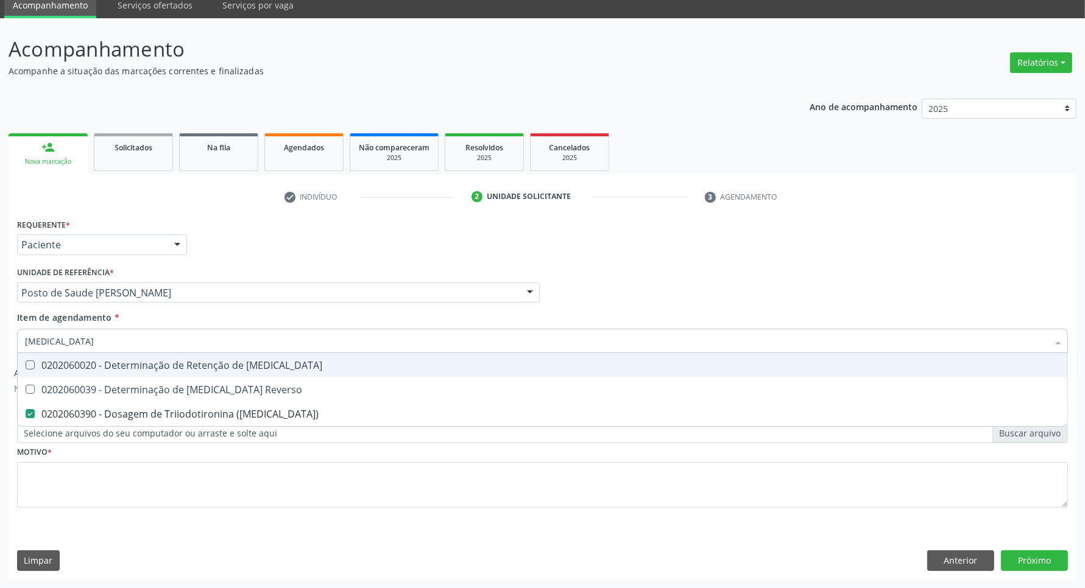
type input "T"
checkbox \(T3\) "false"
type input "T4 L"
click at [147, 376] on span "0202060381 - Dosagem de Tiroxina Livre (T4 Livre)" at bounding box center [543, 365] width 1050 height 24
checkbox Livre\) "true"
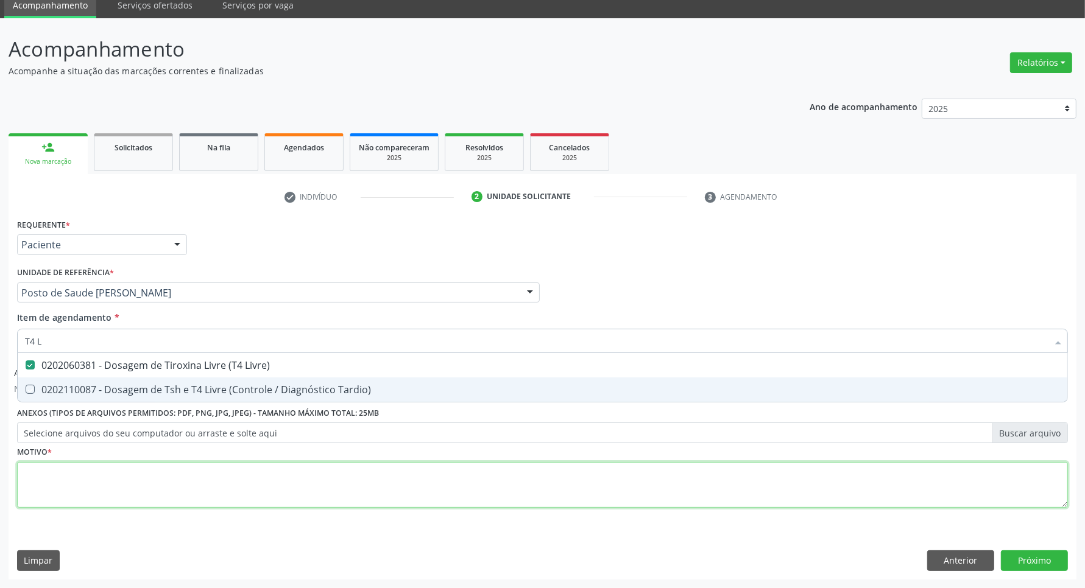
click at [113, 498] on div "Requerente * Paciente Profissional de Saúde Paciente Nenhum resultado encontrad…" at bounding box center [542, 370] width 1051 height 309
checkbox Tardio\) "true"
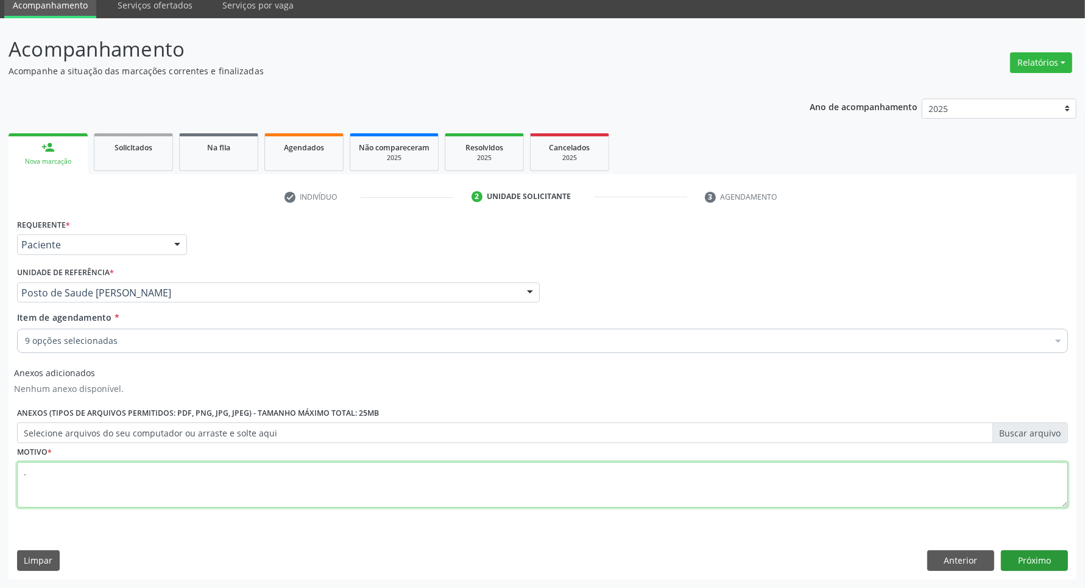
type textarea "."
click at [1020, 556] on button "Próximo" at bounding box center [1034, 561] width 67 height 21
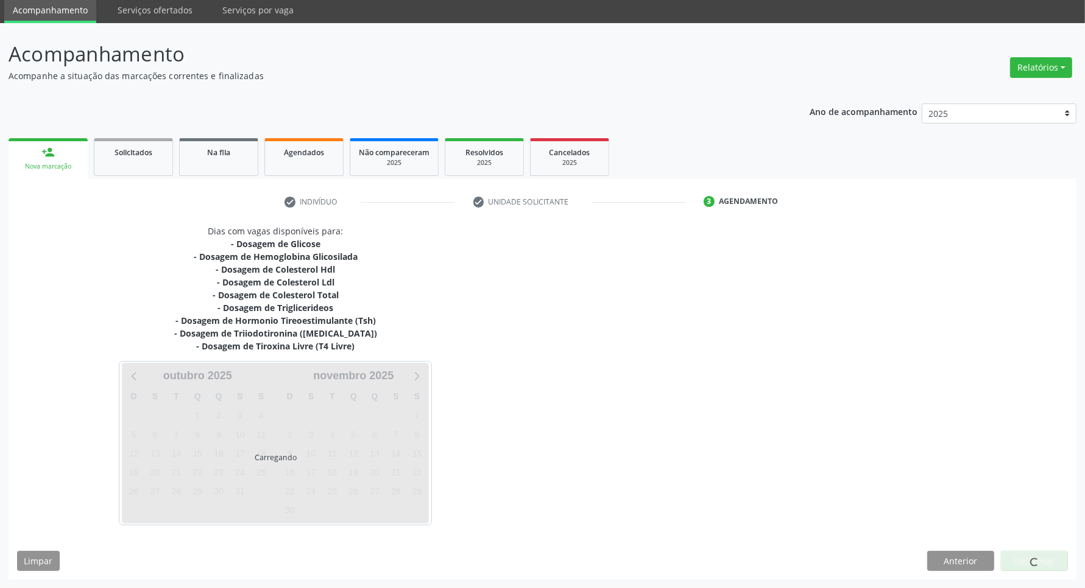
scroll to position [44, 0]
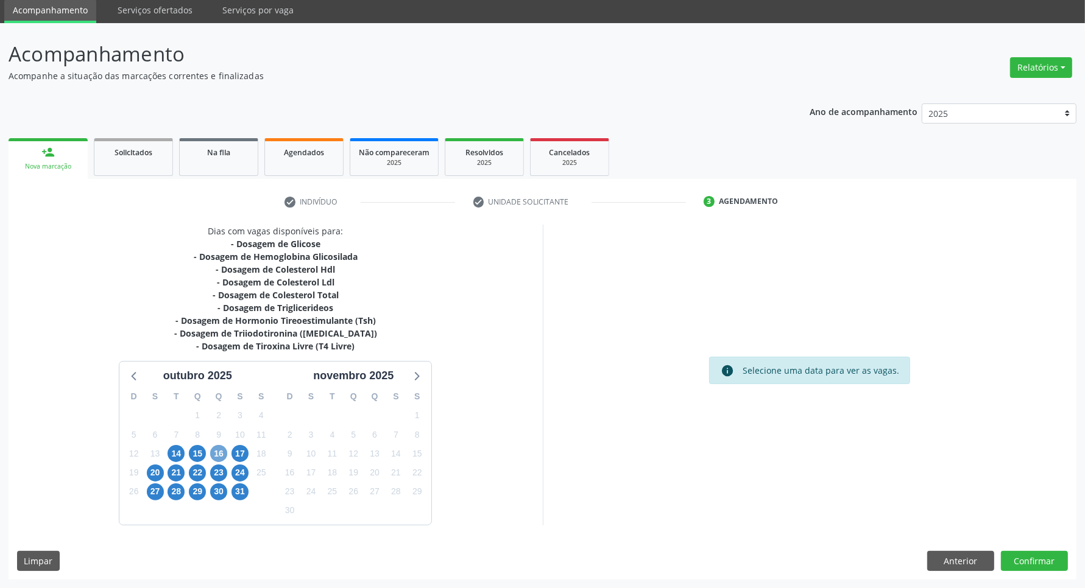
click at [219, 454] on span "16" at bounding box center [218, 453] width 17 height 17
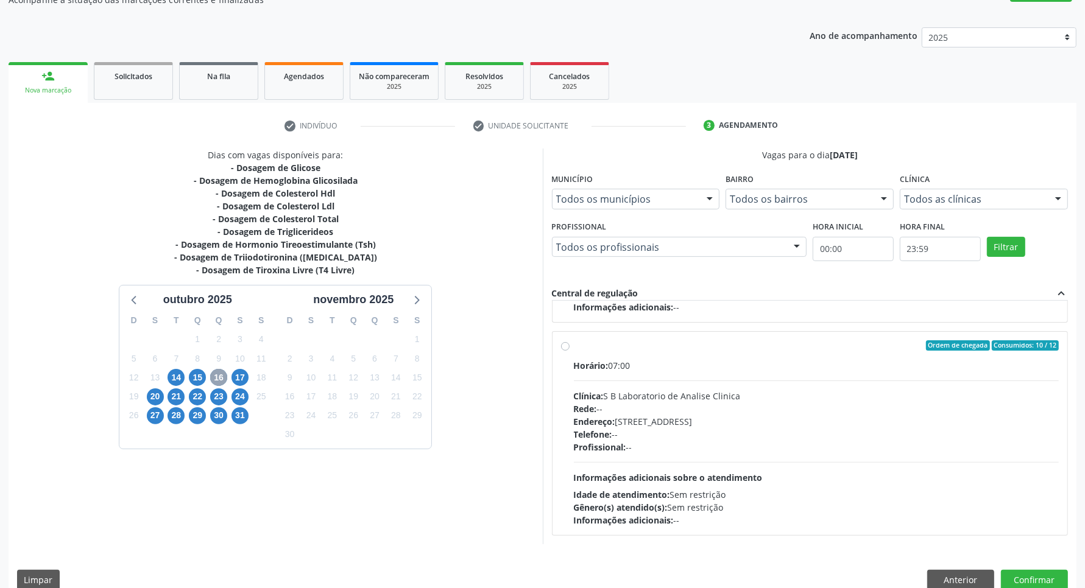
scroll to position [139, 0]
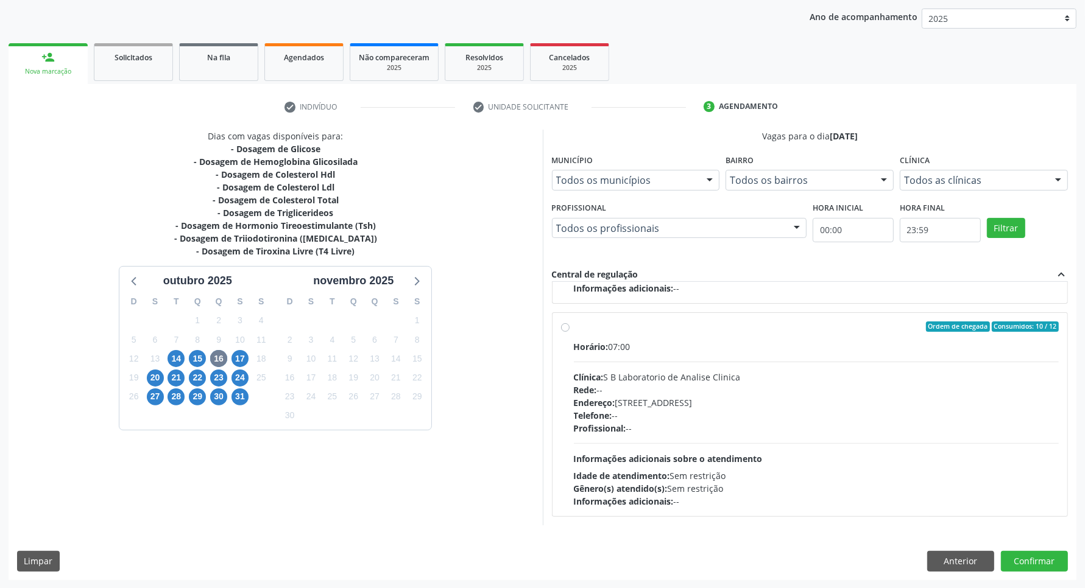
click at [710, 428] on div "Profissional: --" at bounding box center [816, 428] width 485 height 13
click at [570, 333] on input "Ordem de chegada Consumidos: 10 / 12 Horário: 07:00 Clínica: S B Laboratorio de…" at bounding box center [565, 327] width 9 height 11
radio input "true"
click at [1009, 565] on button "Confirmar" at bounding box center [1034, 561] width 67 height 21
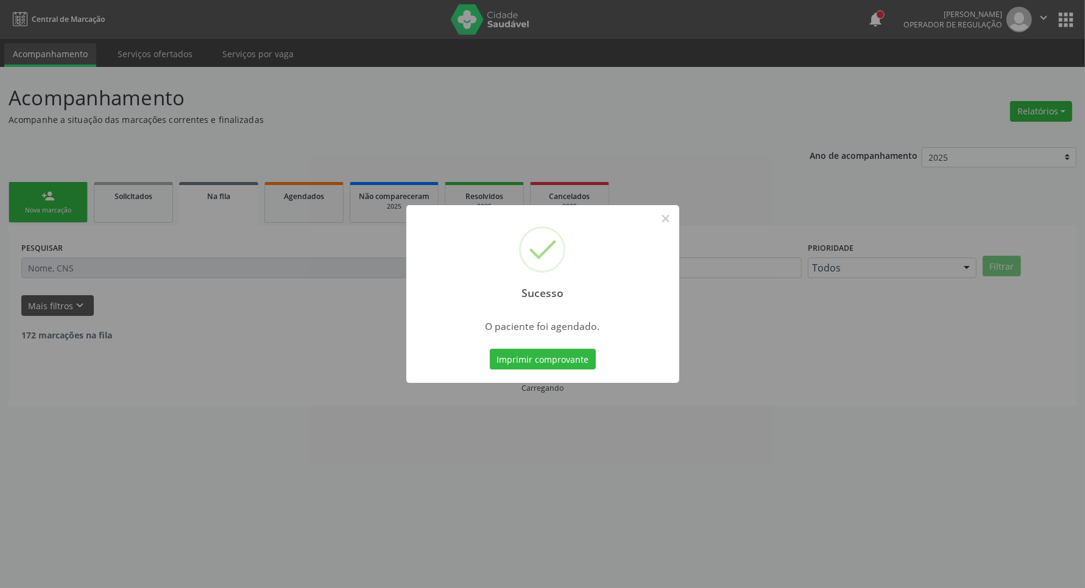
scroll to position [0, 0]
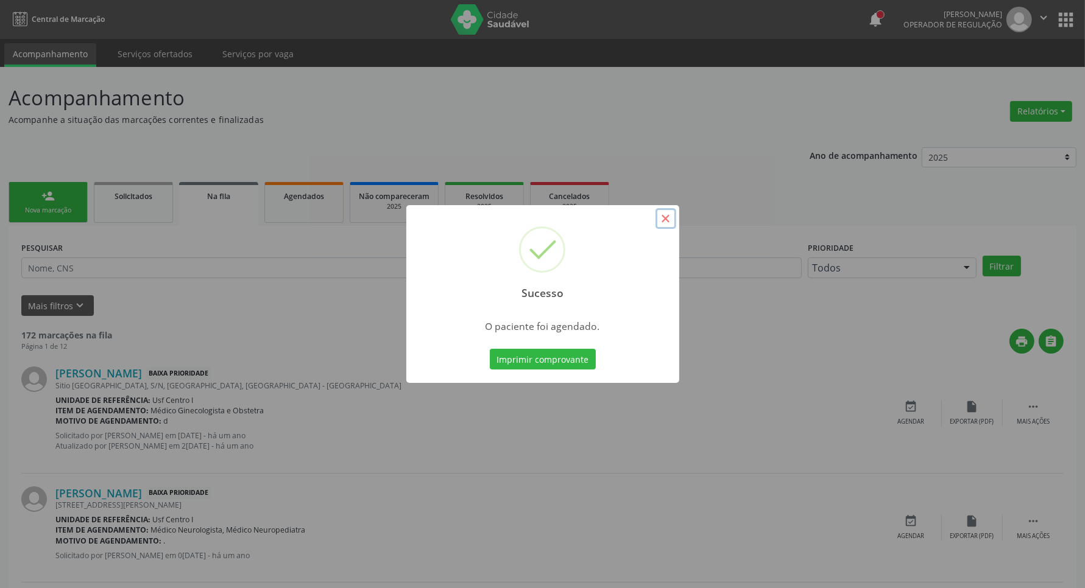
click at [665, 219] on button "×" at bounding box center [665, 218] width 21 height 21
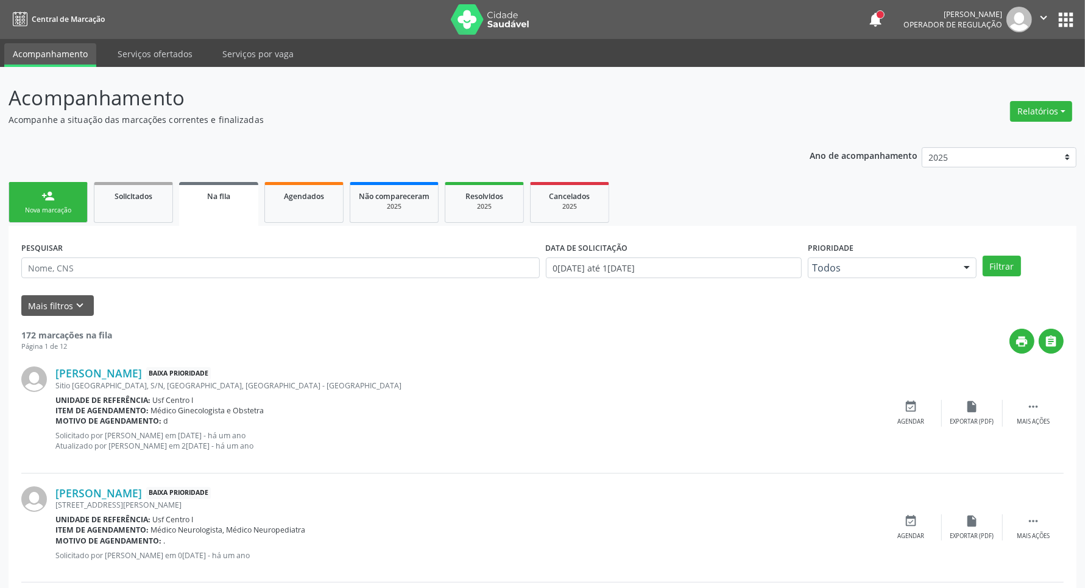
click at [44, 198] on div "person_add" at bounding box center [47, 195] width 13 height 13
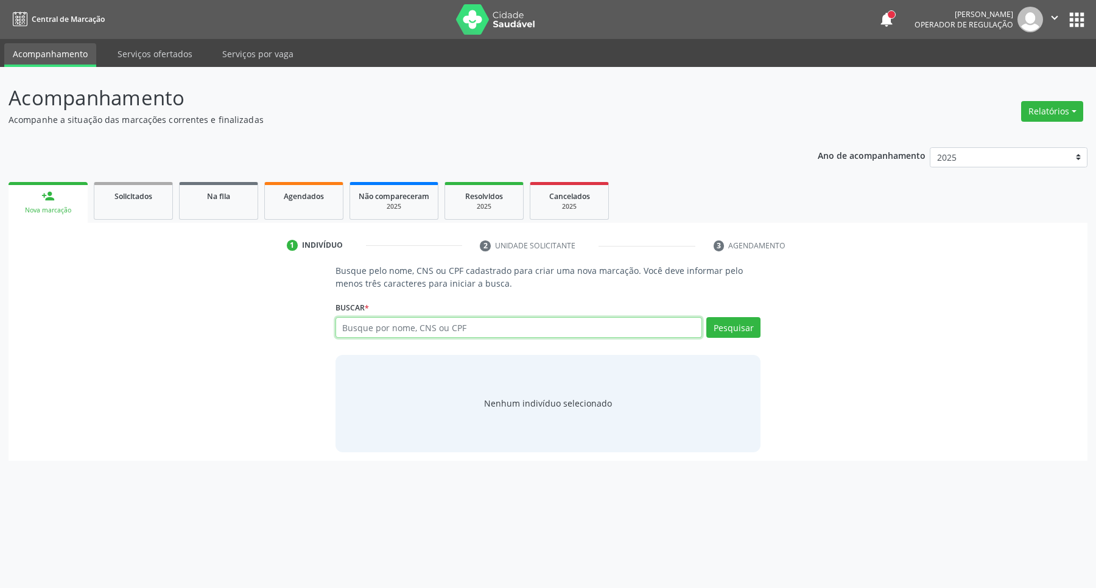
click at [443, 327] on input "text" at bounding box center [519, 327] width 367 height 21
click at [445, 330] on input "text" at bounding box center [519, 327] width 367 height 21
type input "L"
type input "U"
type input "LUIZ GERALDO PEREIRA"
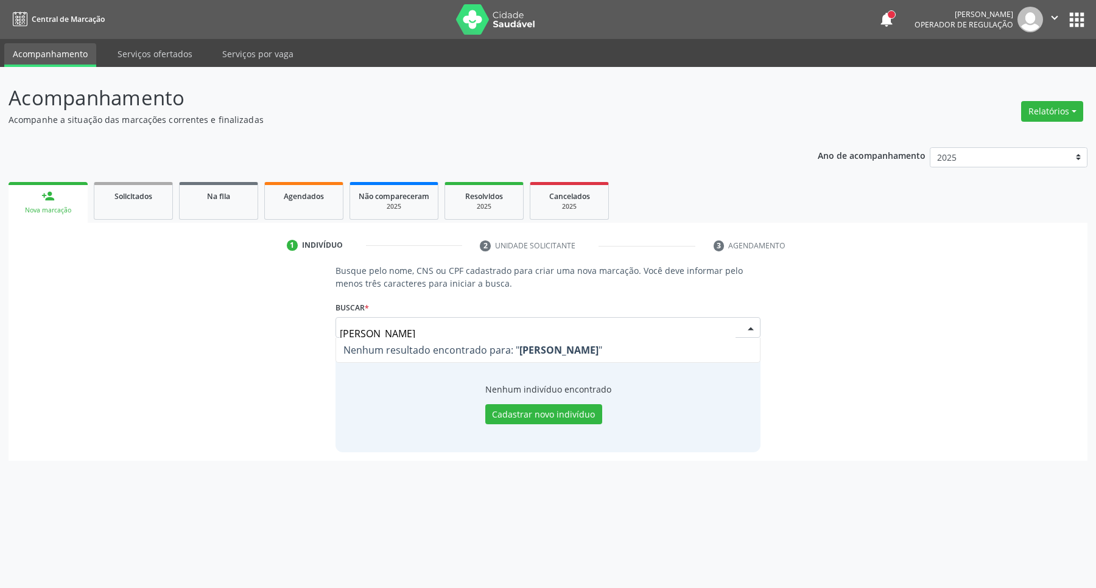
click at [357, 330] on input "LUIZ GERALDO PEREIRA" at bounding box center [538, 334] width 397 height 24
type input "L"
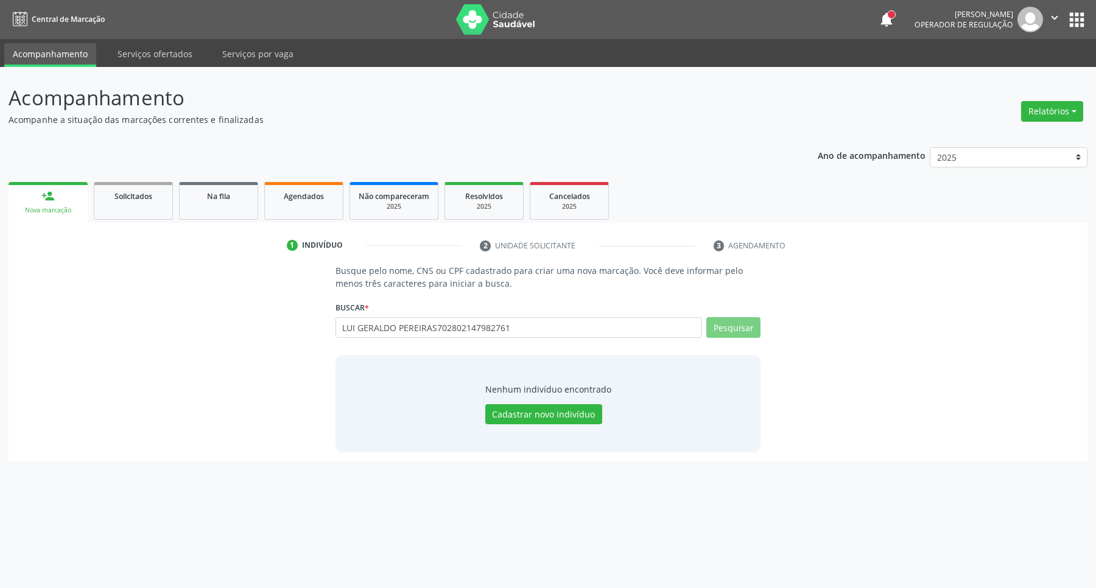
drag, startPoint x: 434, startPoint y: 325, endPoint x: 295, endPoint y: 343, distance: 140.1
click at [295, 343] on div "Busque pelo nome, CNS ou CPF cadastrado para criar uma nova marcação. Você deve…" at bounding box center [548, 358] width 1062 height 188
type input "702802147982761"
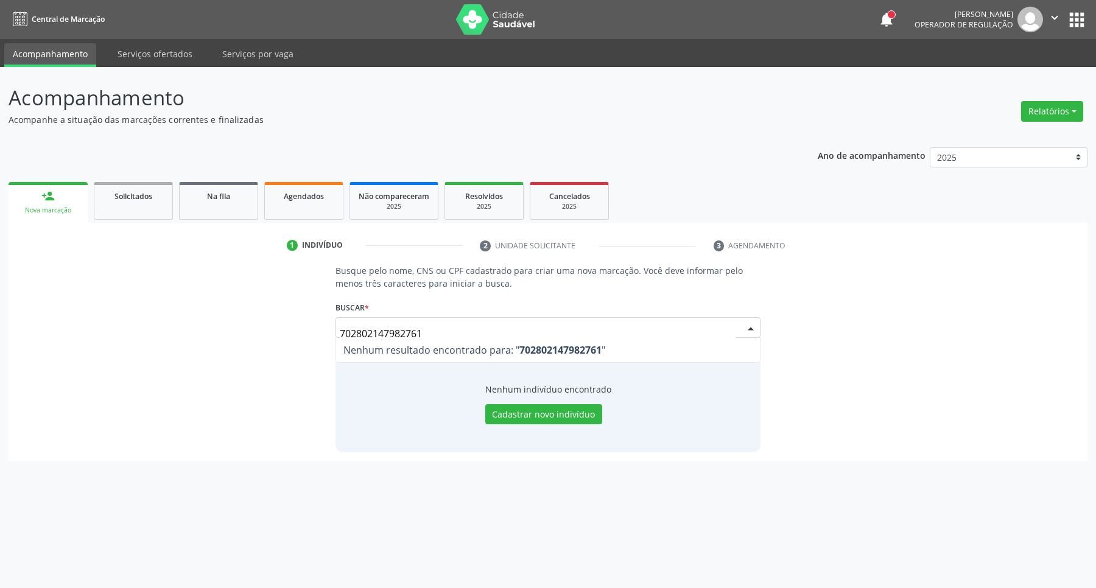
drag, startPoint x: 276, startPoint y: 327, endPoint x: 196, endPoint y: 327, distance: 80.4
click at [198, 327] on div "Busque pelo nome, CNS ou CPF cadastrado para criar uma nova marcação. Você deve…" at bounding box center [548, 358] width 1062 height 188
click at [547, 418] on button "Cadastrar novo indivíduo" at bounding box center [543, 414] width 117 height 21
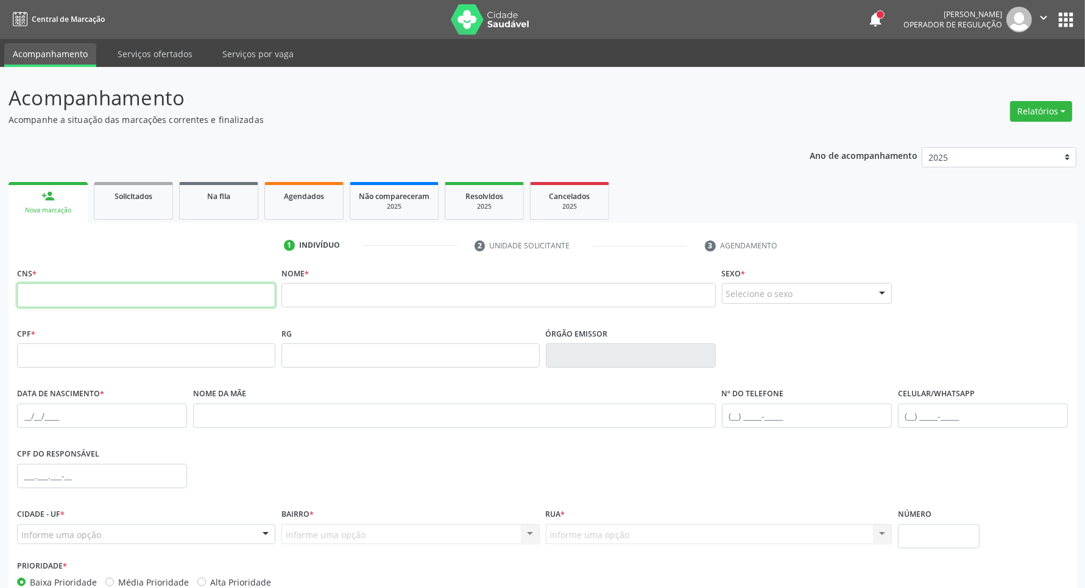
click at [87, 291] on input "text" at bounding box center [146, 295] width 258 height 24
paste input "702 8021 4798 2761"
type input "702 8021 4798 2761"
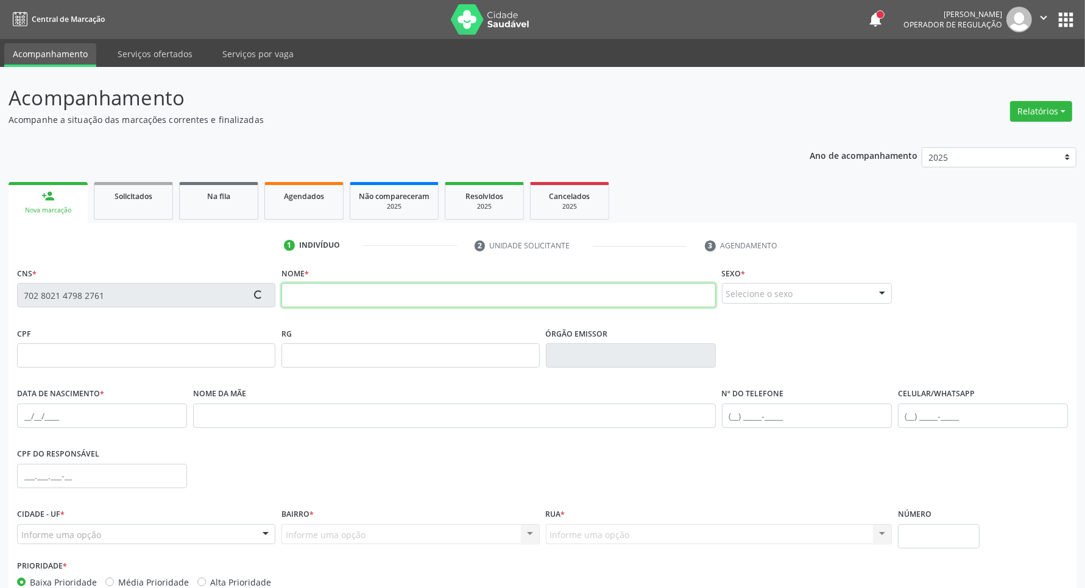
click at [309, 305] on input "text" at bounding box center [498, 295] width 434 height 24
type input "LUIZ GERALDO"
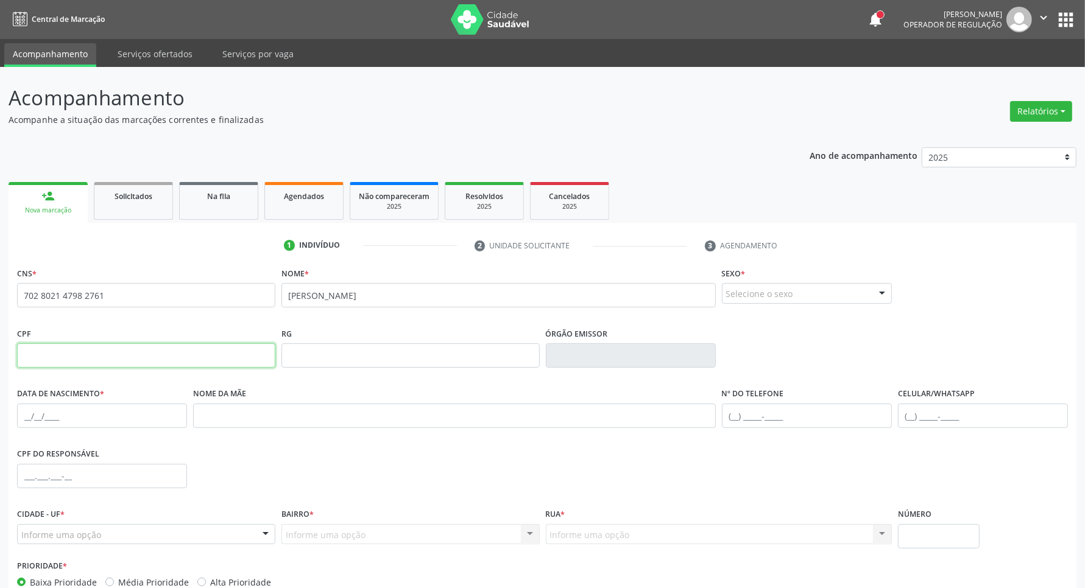
click at [93, 363] on input "text" at bounding box center [146, 356] width 258 height 24
type input "269.138.363-68"
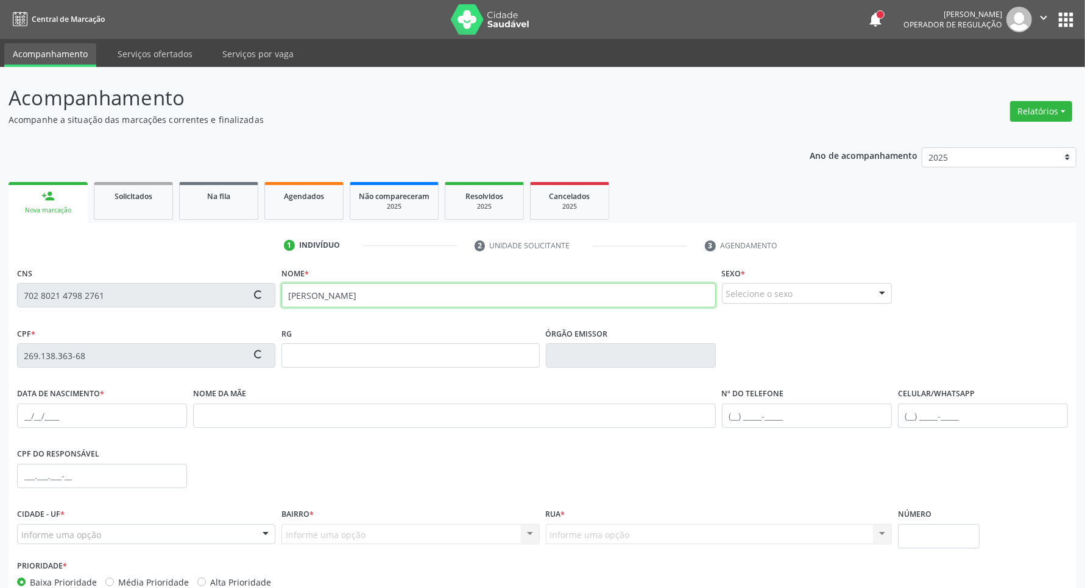
click at [406, 285] on input "LUIZ GERALDO" at bounding box center [498, 295] width 434 height 24
type input "LUIZ GERALDO PEREIRA DA SILVA"
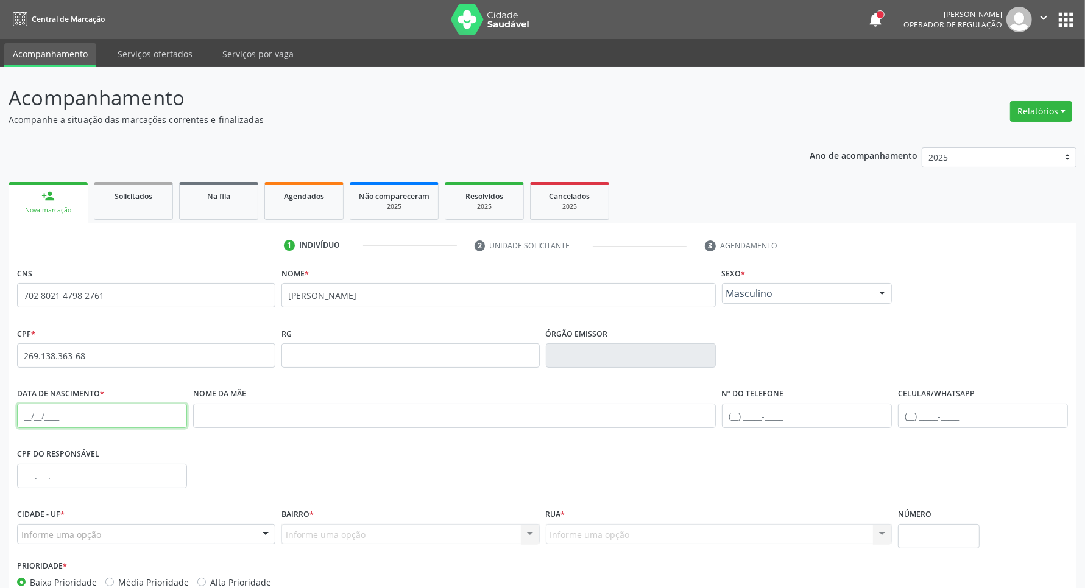
click at [65, 416] on input "text" at bounding box center [102, 416] width 170 height 24
type input "23/09/1960"
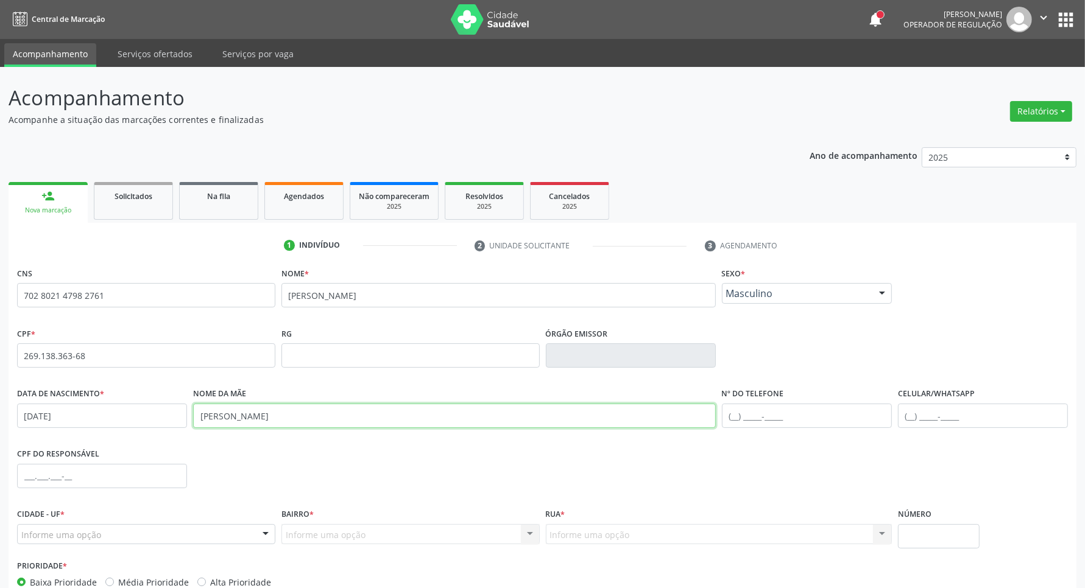
scroll to position [72, 0]
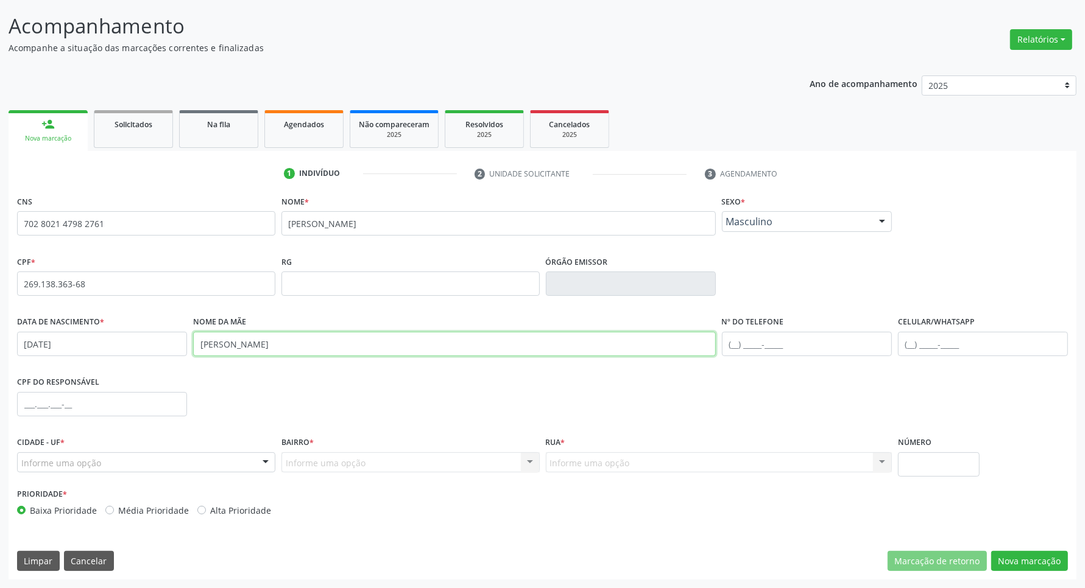
type input "LUGUINHA DE SOUZA MAGALHÃES"
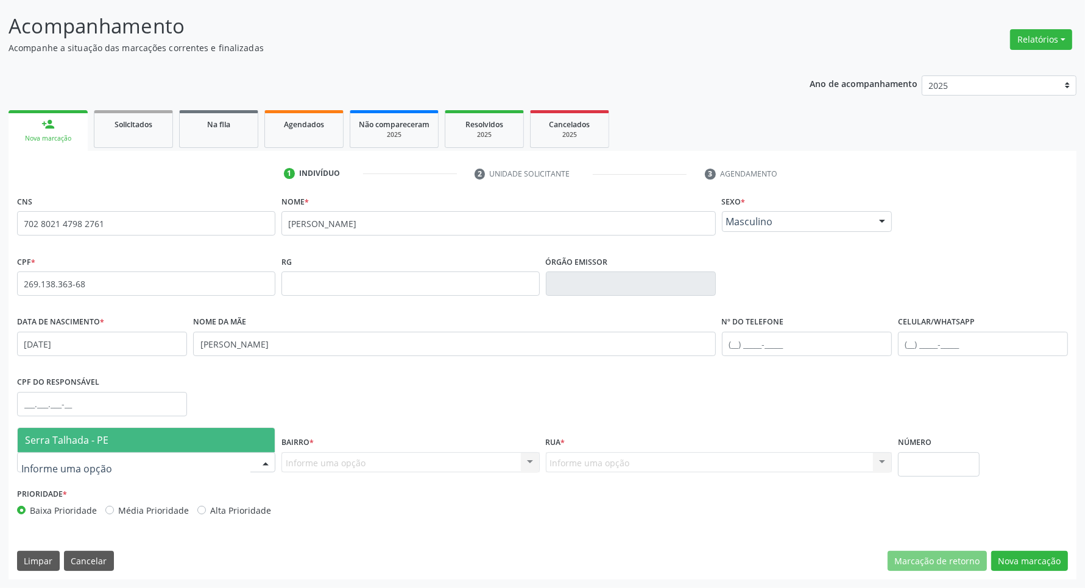
click at [58, 434] on span "Serra Talhada - PE" at bounding box center [66, 440] width 83 height 13
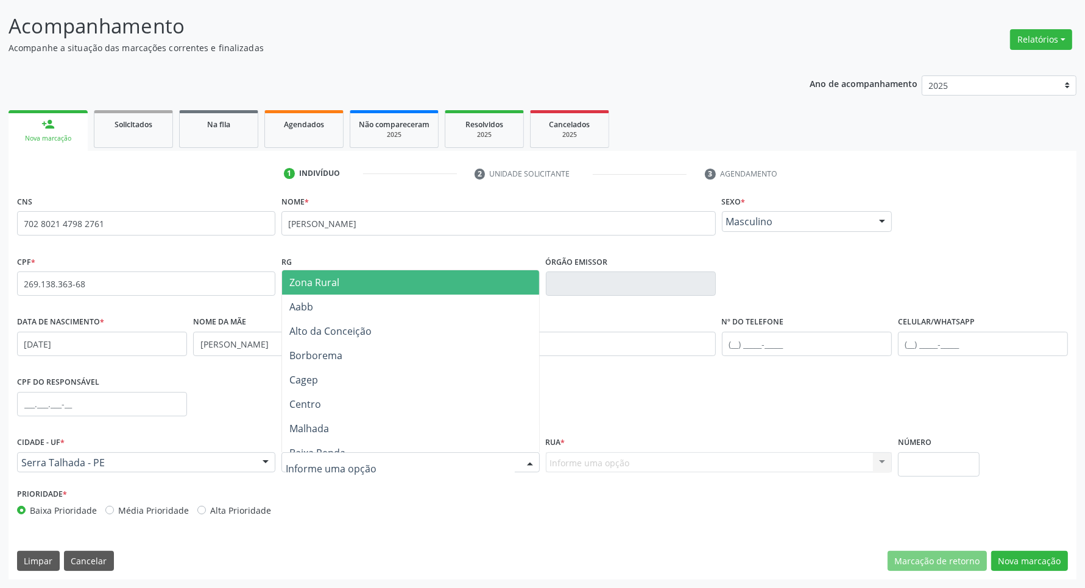
click at [342, 284] on span "Zona Rural" at bounding box center [410, 282] width 257 height 24
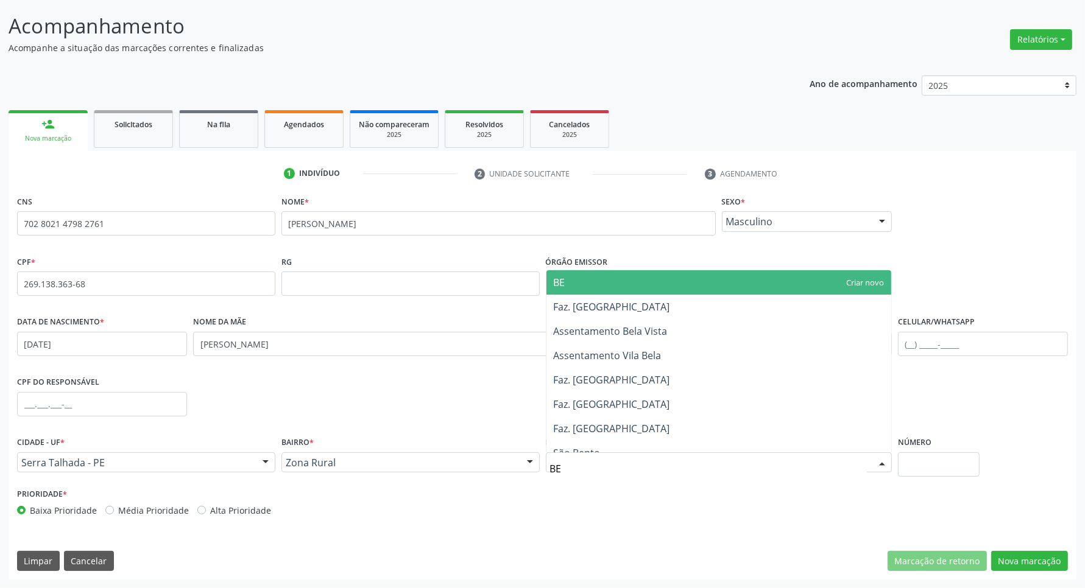
type input "BER"
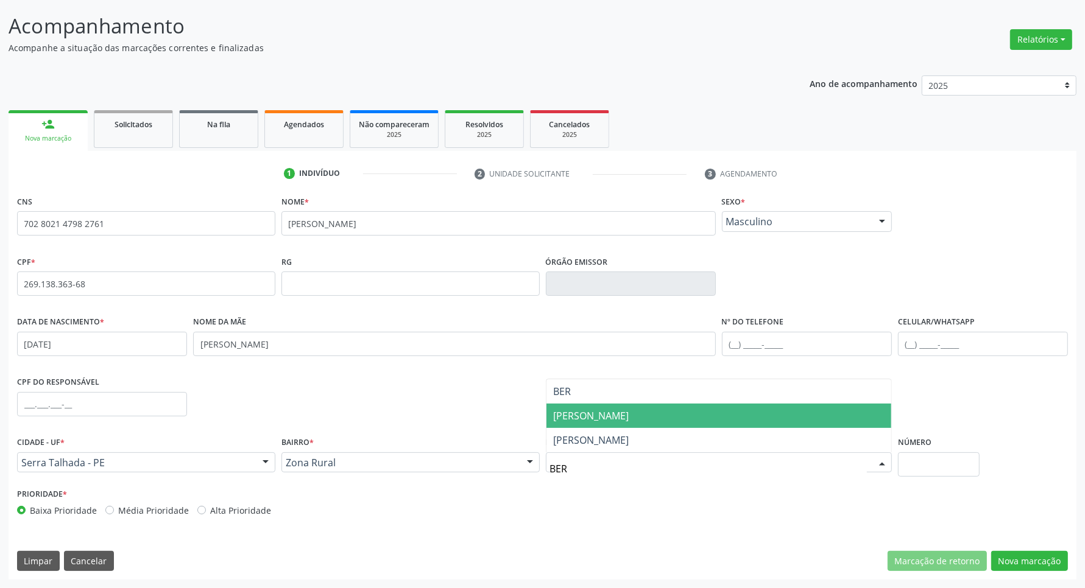
click at [617, 410] on span "[PERSON_NAME]" at bounding box center [592, 415] width 76 height 13
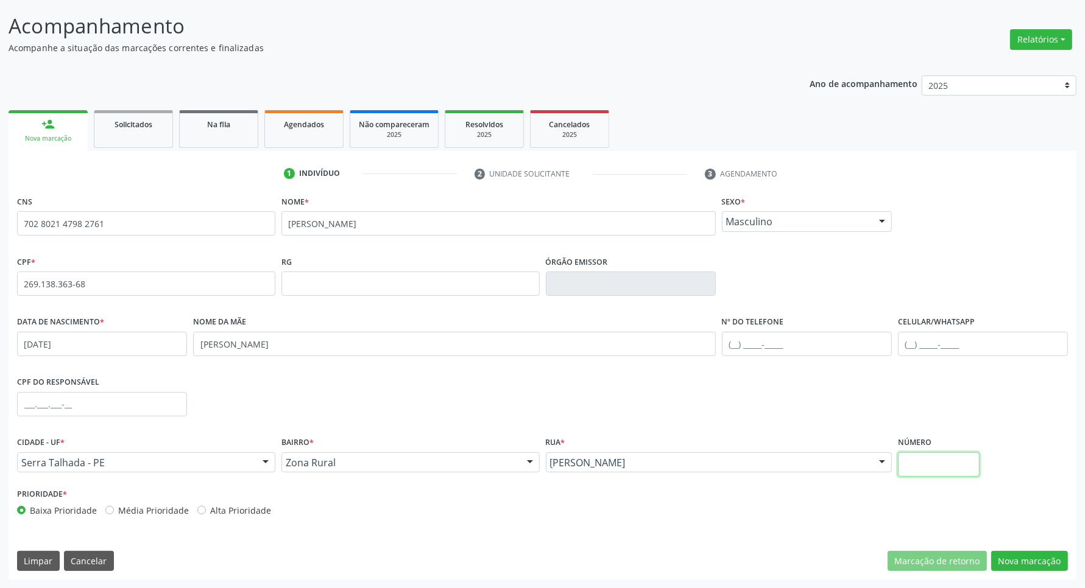
click at [946, 461] on input "text" at bounding box center [939, 465] width 82 height 24
type input "0"
click at [1024, 564] on button "Nova marcação" at bounding box center [1029, 561] width 77 height 21
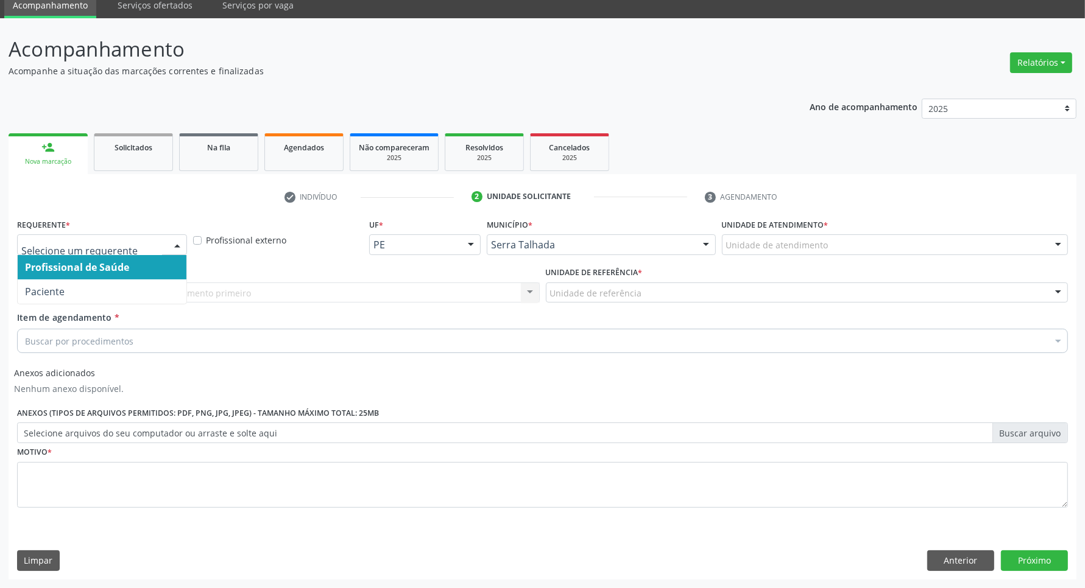
click at [90, 264] on span "Profissional de Saúde" at bounding box center [77, 267] width 104 height 13
click at [94, 252] on div "Profissional de Saúde" at bounding box center [102, 245] width 170 height 21
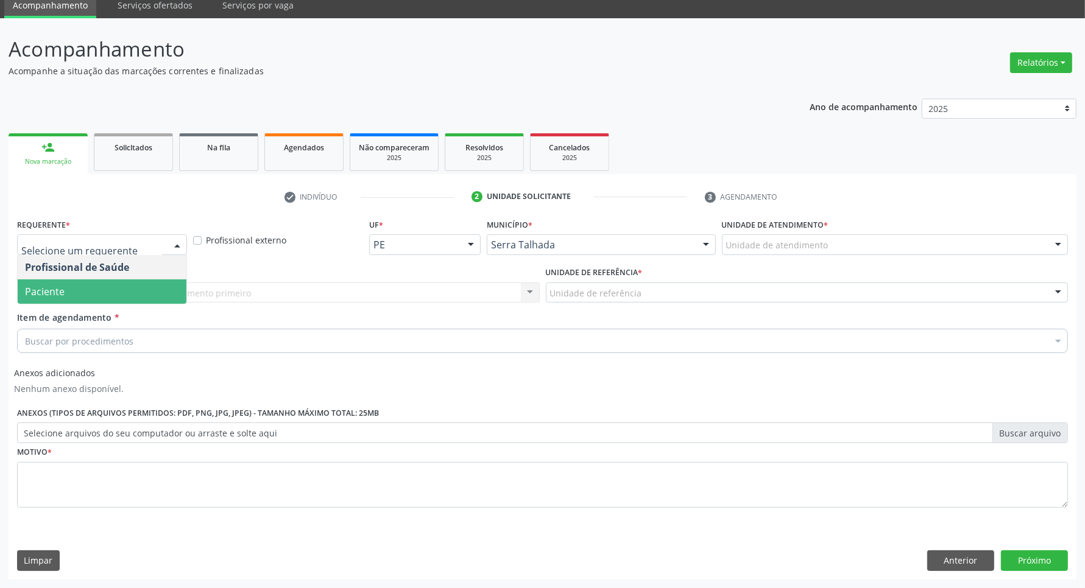
click at [89, 292] on span "Paciente" at bounding box center [102, 292] width 169 height 24
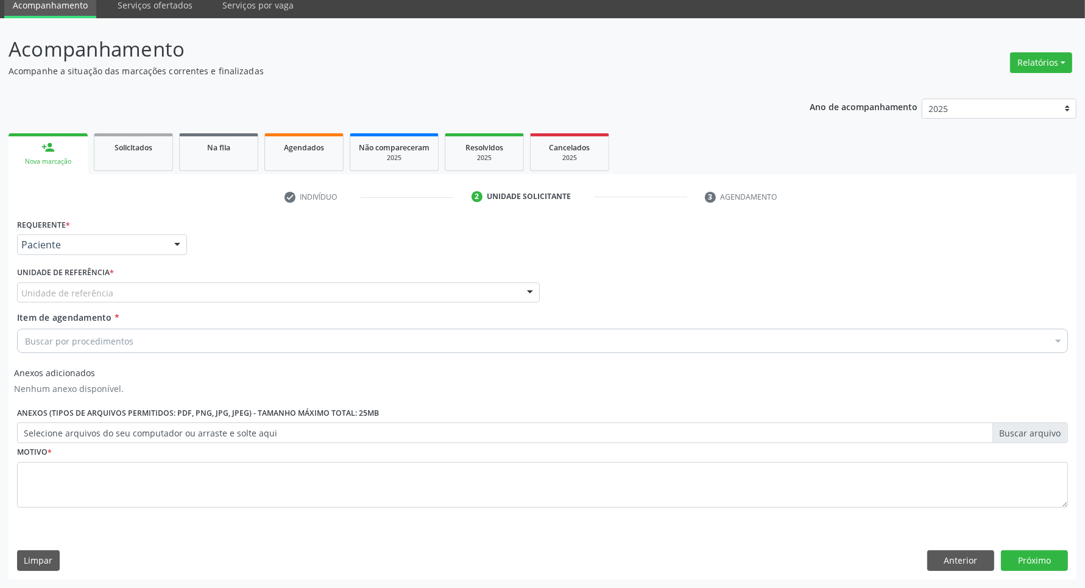
click at [89, 292] on div "Requerente * Paciente Profissional de Saúde Paciente Nenhum resultado encontrad…" at bounding box center [542, 370] width 1051 height 309
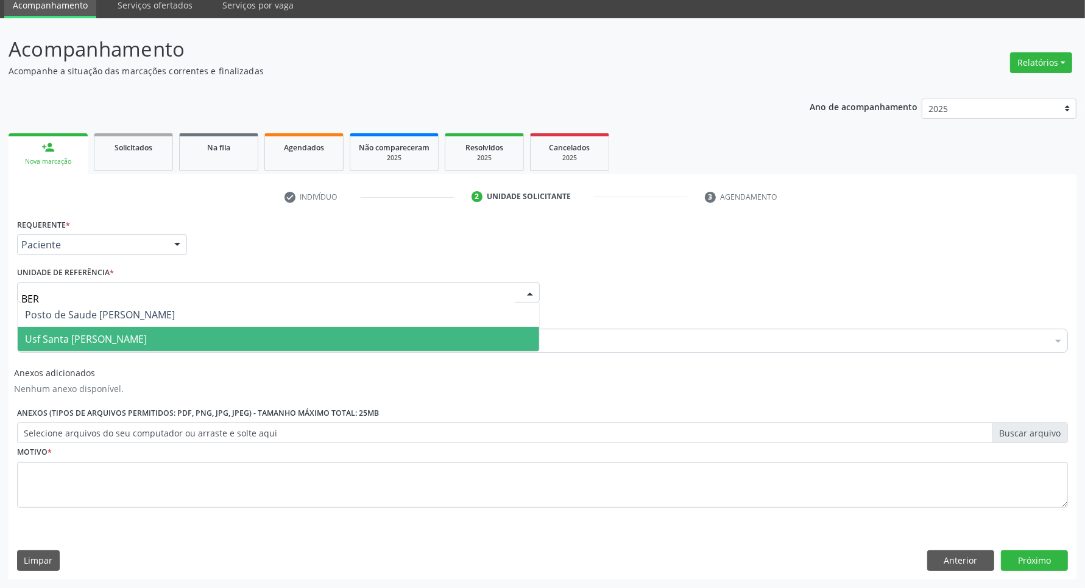
click at [94, 337] on span "Usf Santa [PERSON_NAME]" at bounding box center [86, 339] width 122 height 13
type input "BER"
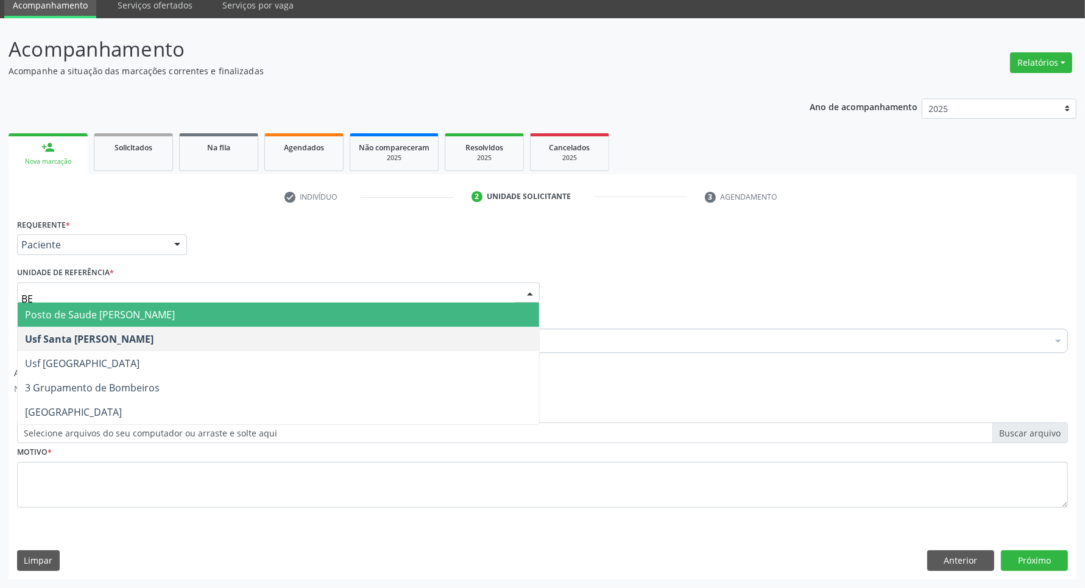
type input "BER"
click at [104, 308] on span "Posto de Saude [PERSON_NAME]" at bounding box center [100, 314] width 150 height 13
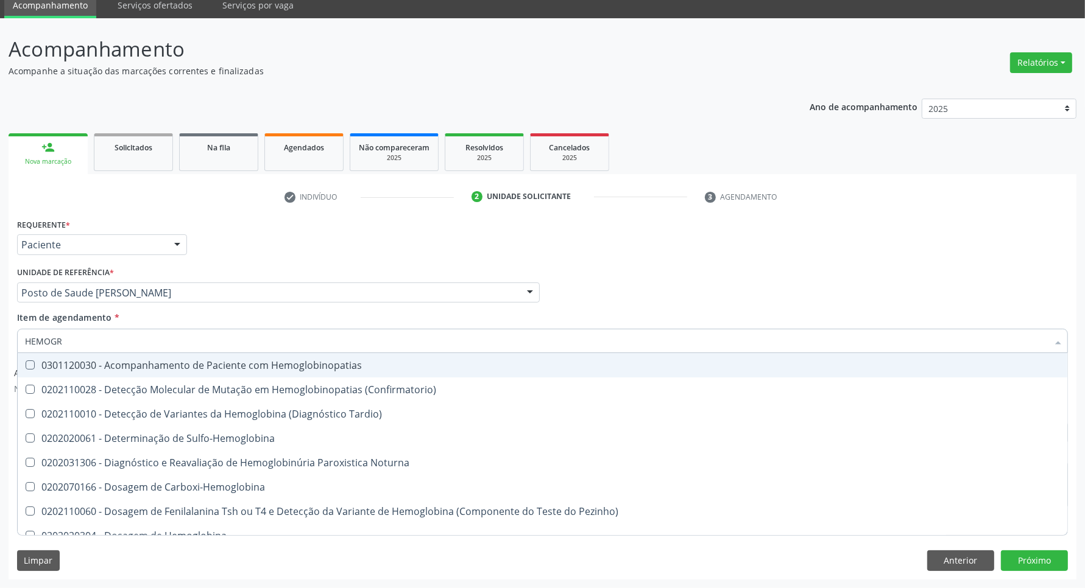
type input "HEMOGRA"
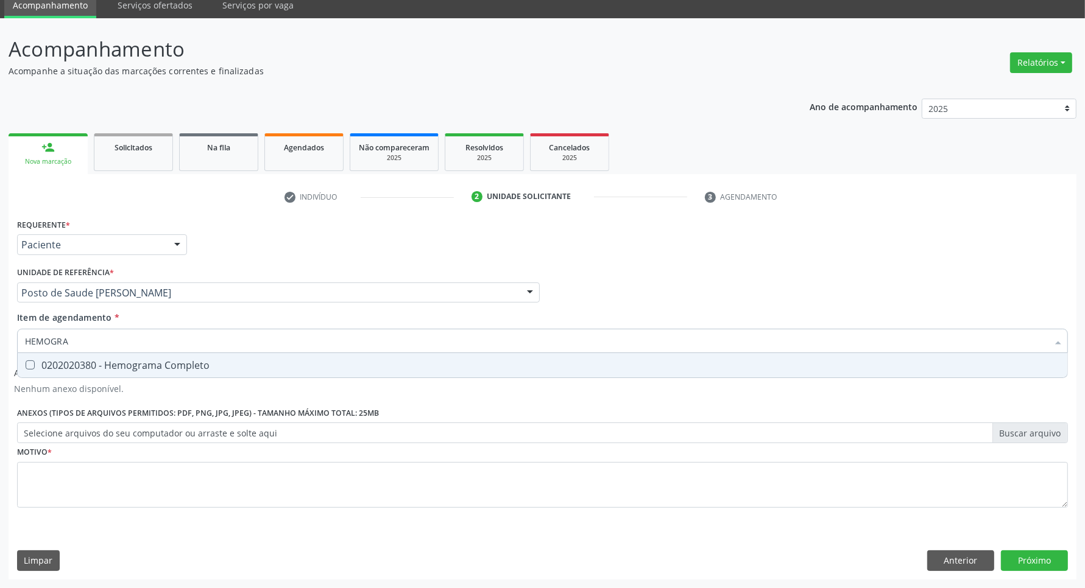
click at [99, 364] on div "0202020380 - Hemograma Completo" at bounding box center [542, 366] width 1035 height 10
checkbox Completo "true"
drag, startPoint x: 68, startPoint y: 341, endPoint x: 0, endPoint y: 341, distance: 68.2
click at [0, 341] on div "Acompanhamento Acompanhe a situação das marcações correntes e finalizadas Relat…" at bounding box center [542, 303] width 1085 height 570
type input "G"
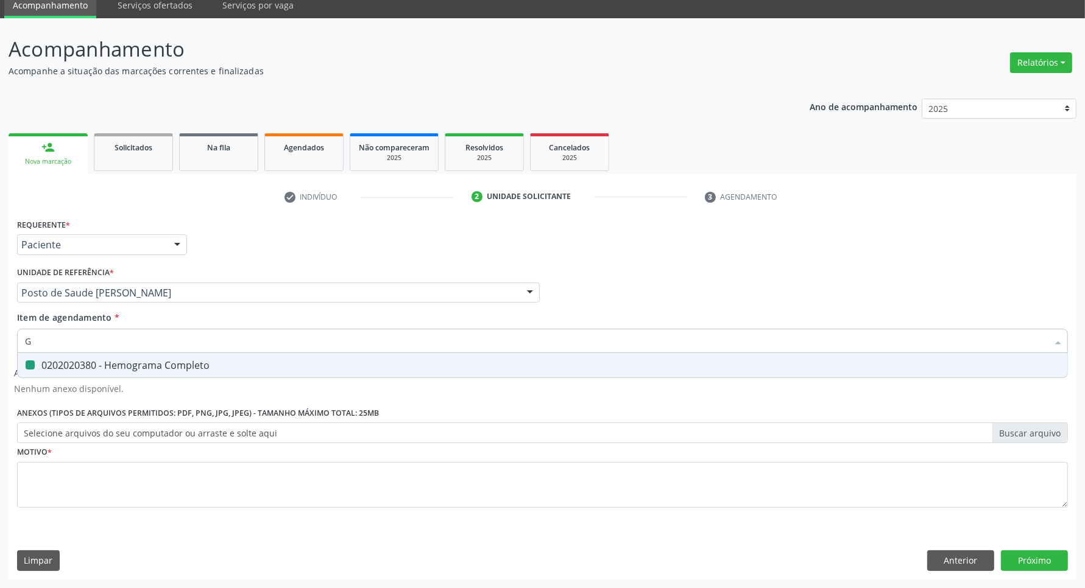
checkbox Completo "false"
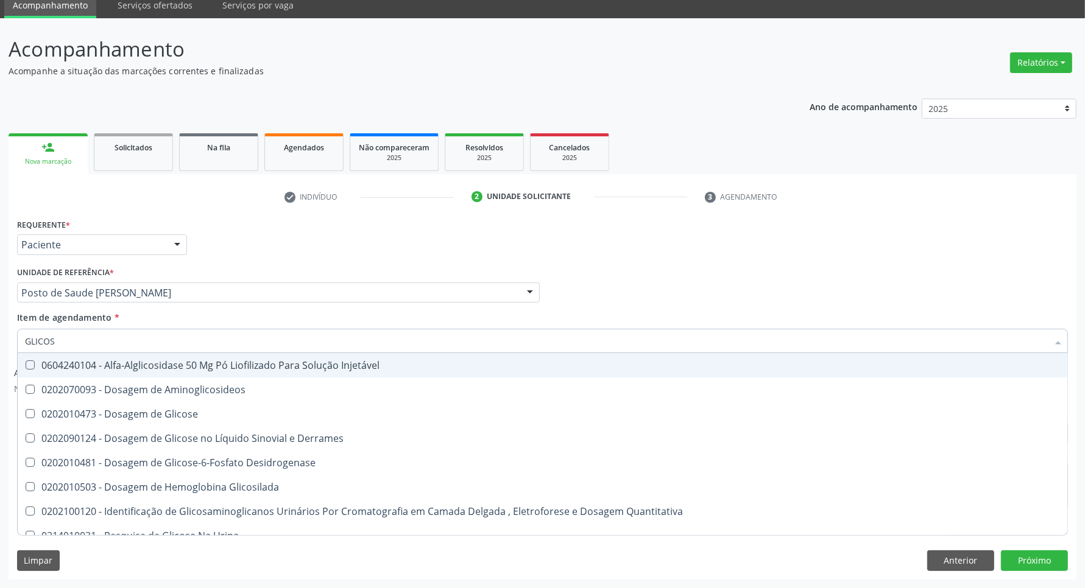
type input "GLICOSE"
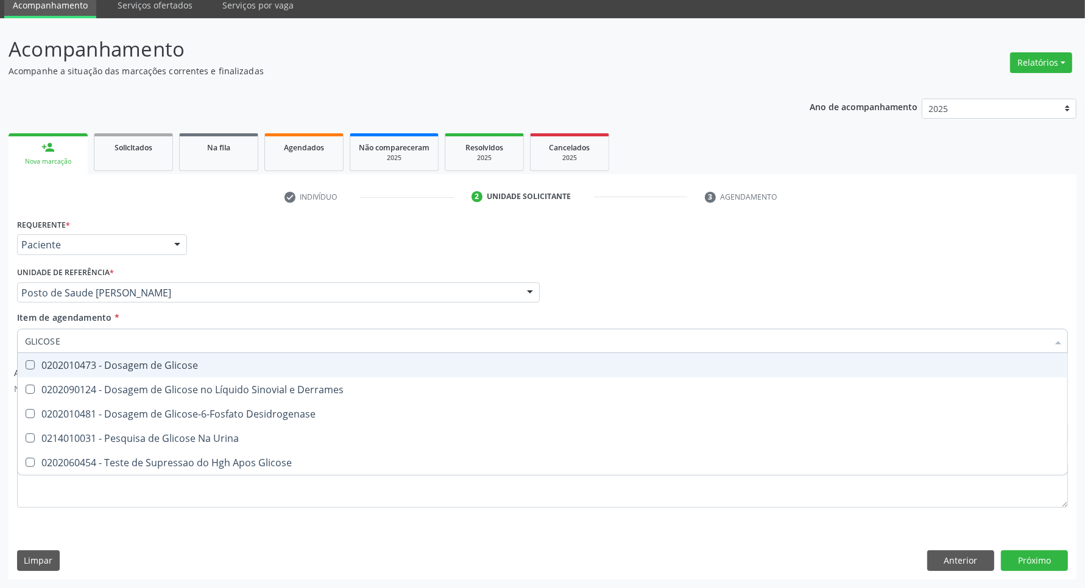
drag, startPoint x: 55, startPoint y: 369, endPoint x: 67, endPoint y: 343, distance: 28.1
click at [56, 362] on div "0202010473 - Dosagem de Glicose" at bounding box center [542, 366] width 1035 height 10
checkbox Glicose "true"
drag, startPoint x: 68, startPoint y: 341, endPoint x: 0, endPoint y: 341, distance: 68.2
click at [0, 341] on div "Acompanhamento Acompanhe a situação das marcações correntes e finalizadas Relat…" at bounding box center [542, 303] width 1085 height 570
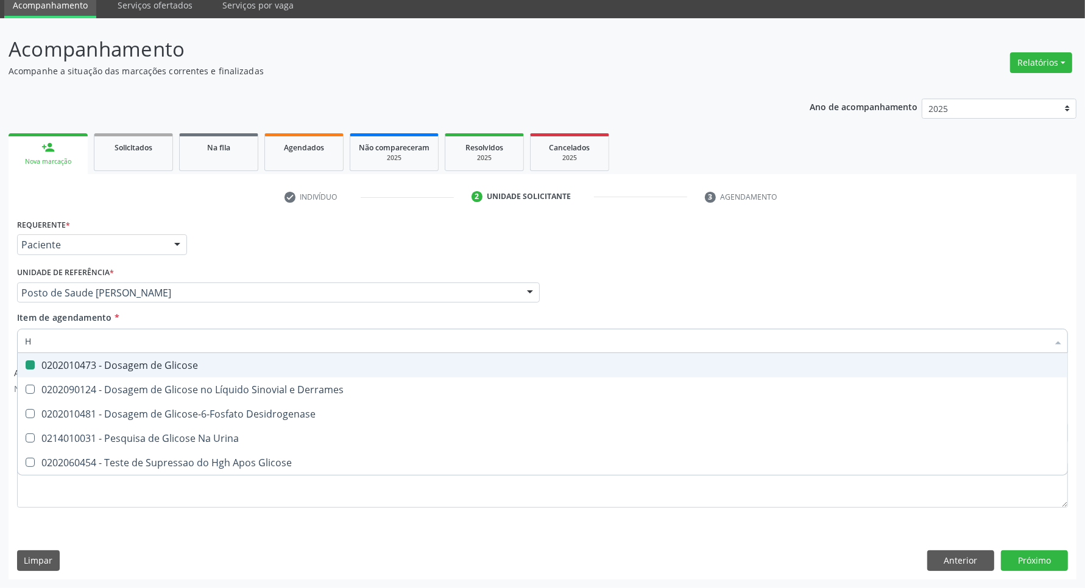
type input "HE"
checkbox Glicose "false"
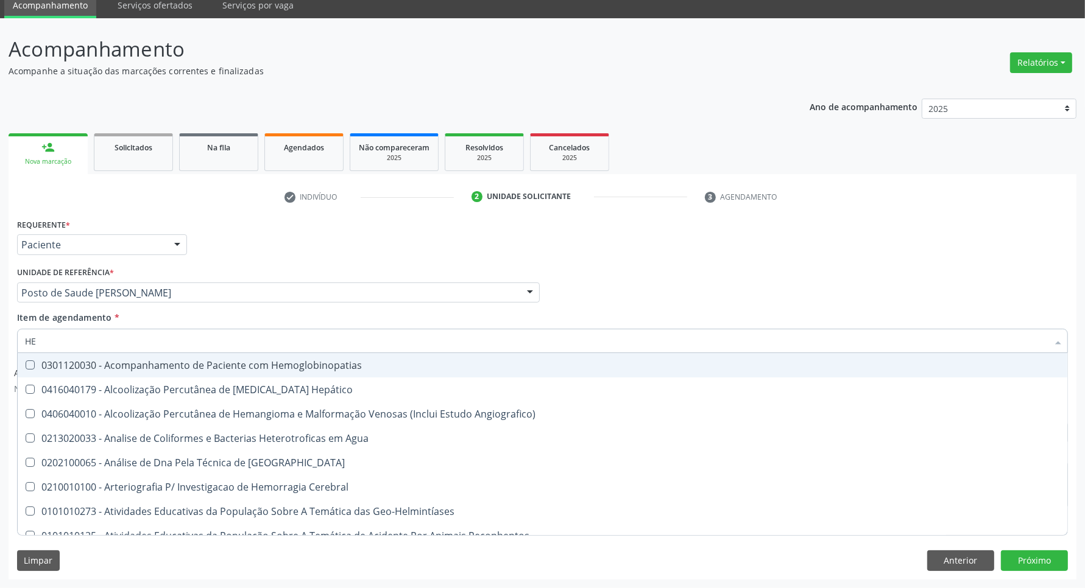
type input "HEM"
checkbox II "true"
checkbox Completo "false"
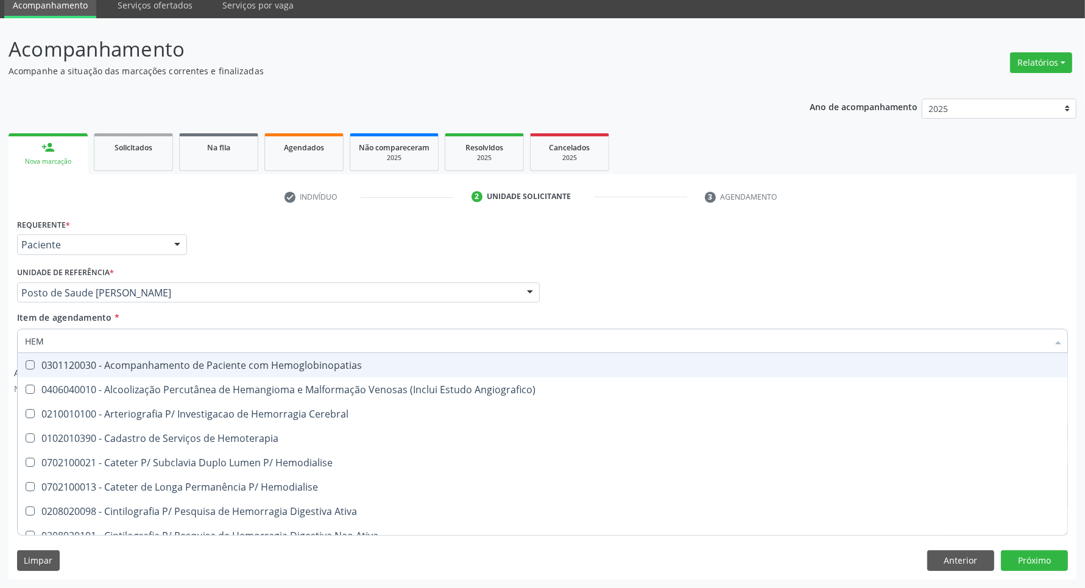
type input "HEMO"
checkbox Retro-Retal "true"
checkbox Completo "false"
type input "HEMOG"
checkbox Carboxi-Hemoglobina "true"
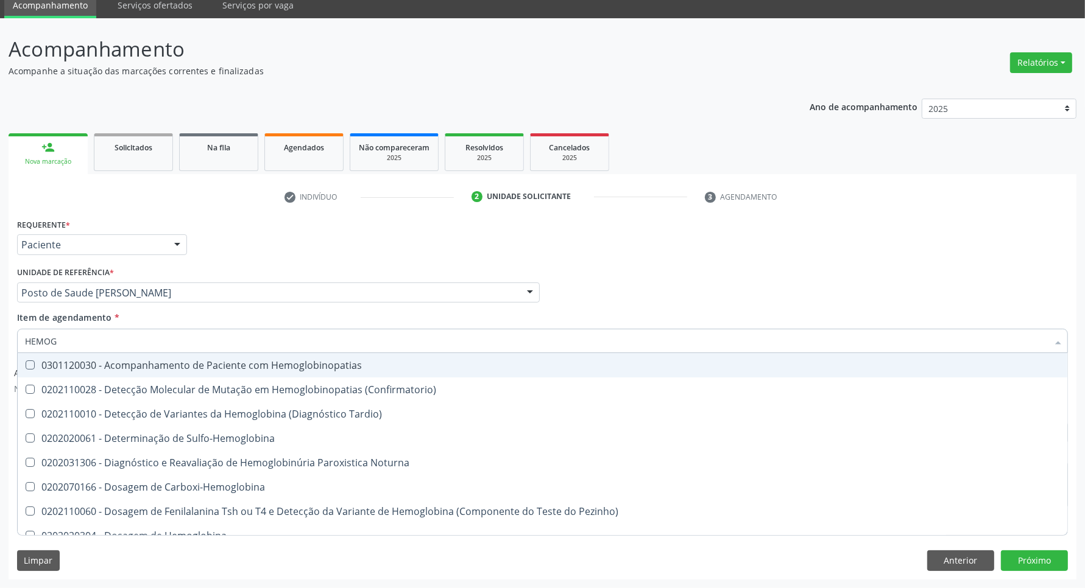
type input "HEMOGL"
checkbox Completo "false"
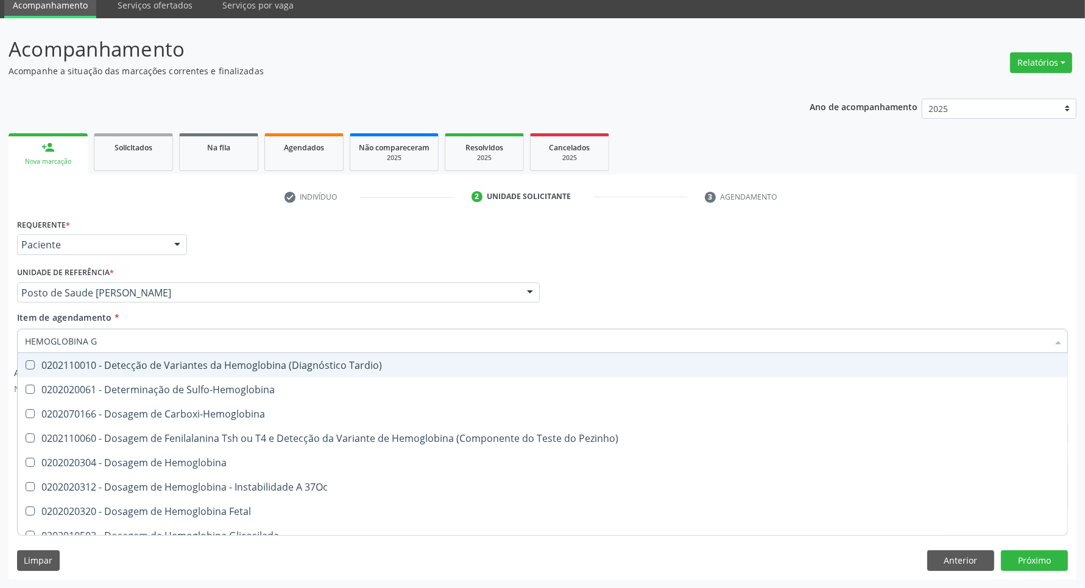
type input "HEMOGLOBINA G"
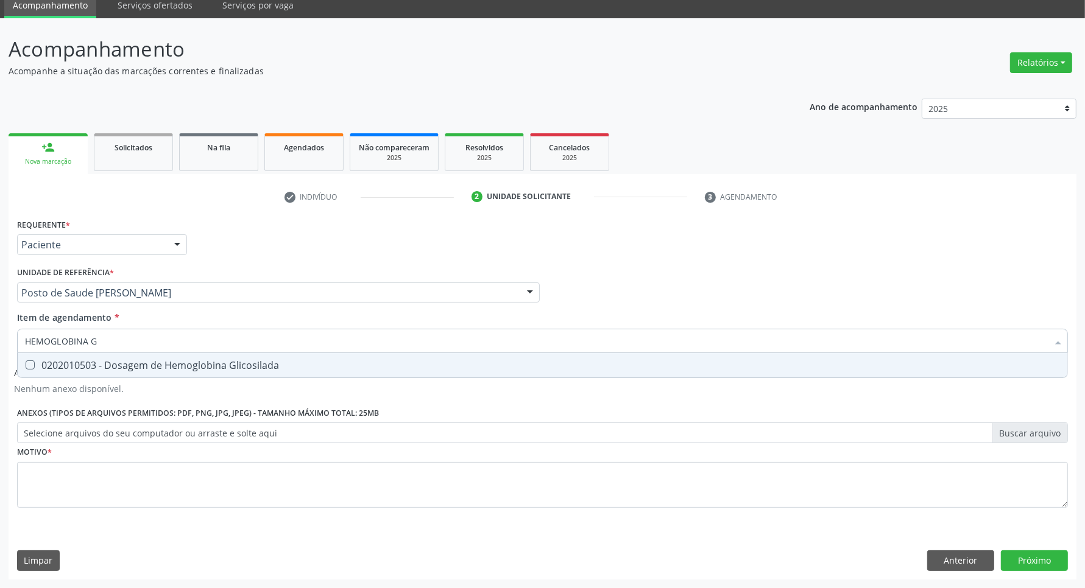
drag, startPoint x: 35, startPoint y: 369, endPoint x: 101, endPoint y: 338, distance: 72.8
click at [37, 369] on div "0202010503 - Dosagem de Hemoglobina Glicosilada" at bounding box center [542, 366] width 1035 height 10
checkbox Glicosilada "true"
drag, startPoint x: 110, startPoint y: 336, endPoint x: 0, endPoint y: 289, distance: 119.6
click at [0, 289] on div "Acompanhamento Acompanhe a situação das marcações correntes e finalizadas Relat…" at bounding box center [542, 303] width 1085 height 570
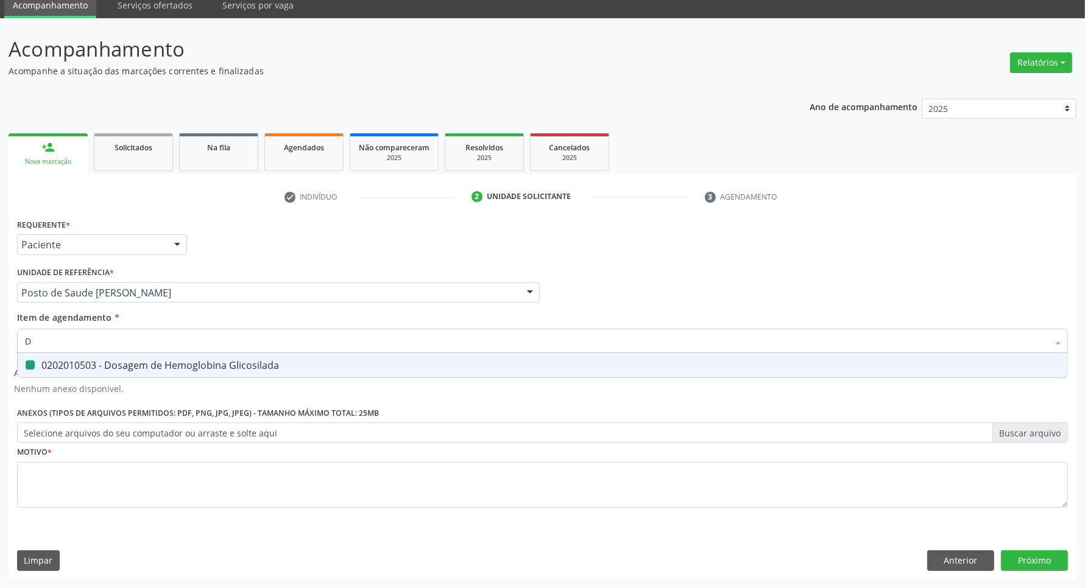
type input "DE"
checkbox Glicosilada "false"
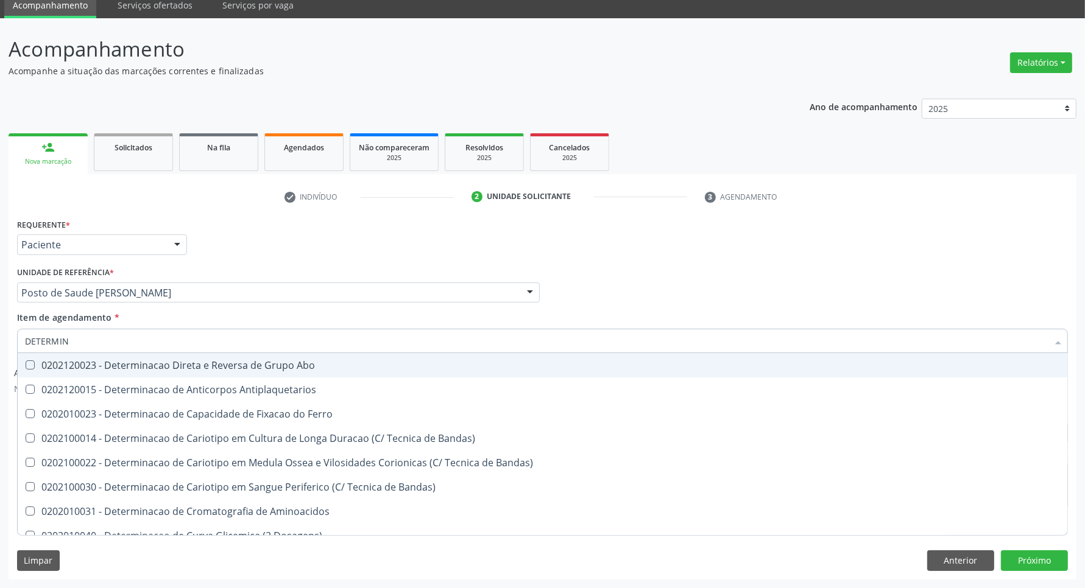
type input "DETERMINA"
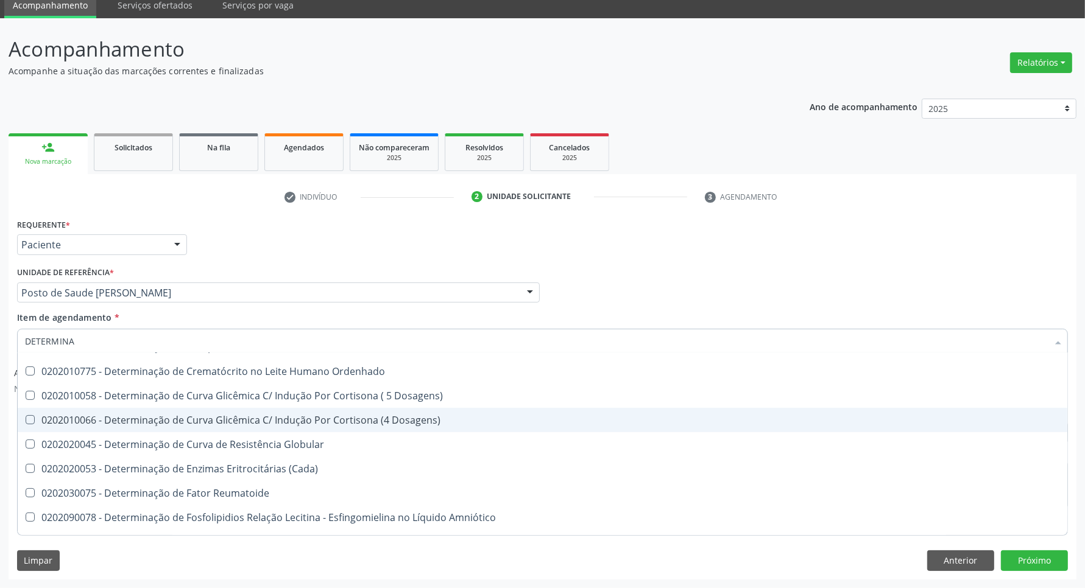
scroll to position [609, 0]
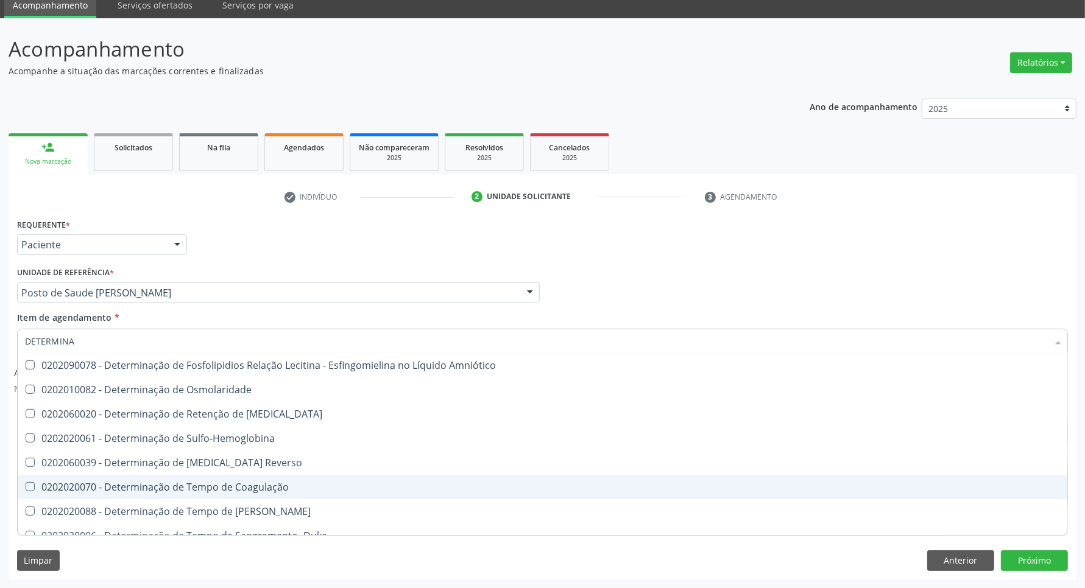
click at [76, 484] on div "0202020070 - Determinação de Tempo de Coagulação" at bounding box center [542, 487] width 1035 height 10
checkbox Coagulação "true"
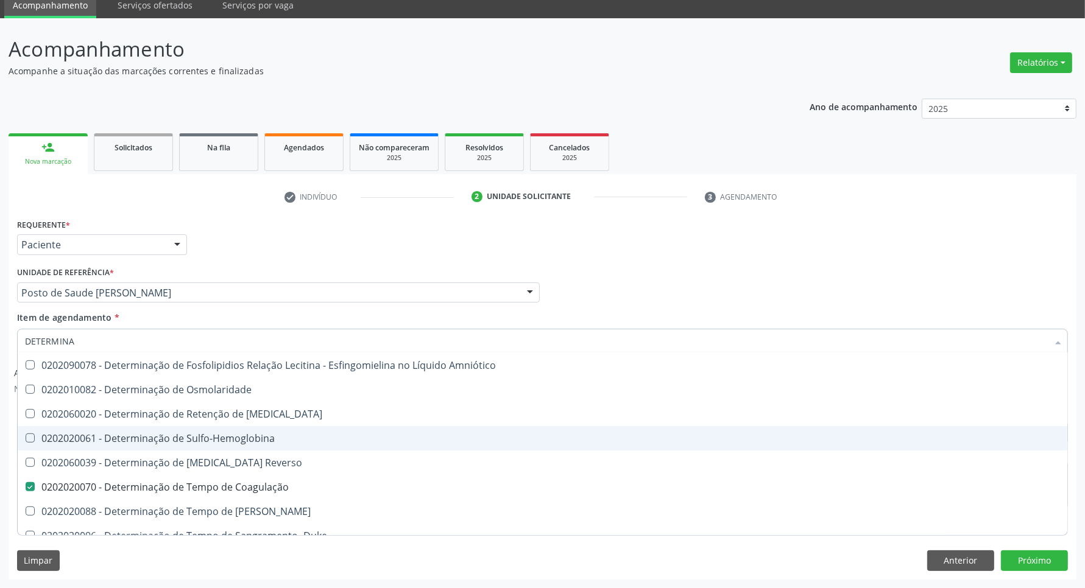
scroll to position [685, 0]
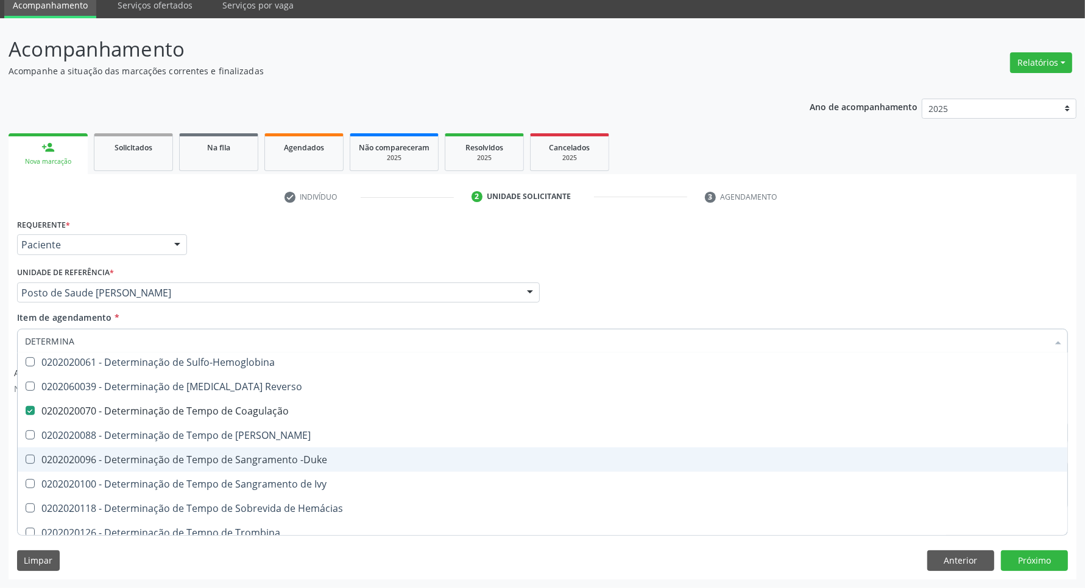
click at [113, 469] on span "0202020096 - Determinação de Tempo de Sangramento -Duke" at bounding box center [543, 460] width 1050 height 24
checkbox -Duke "true"
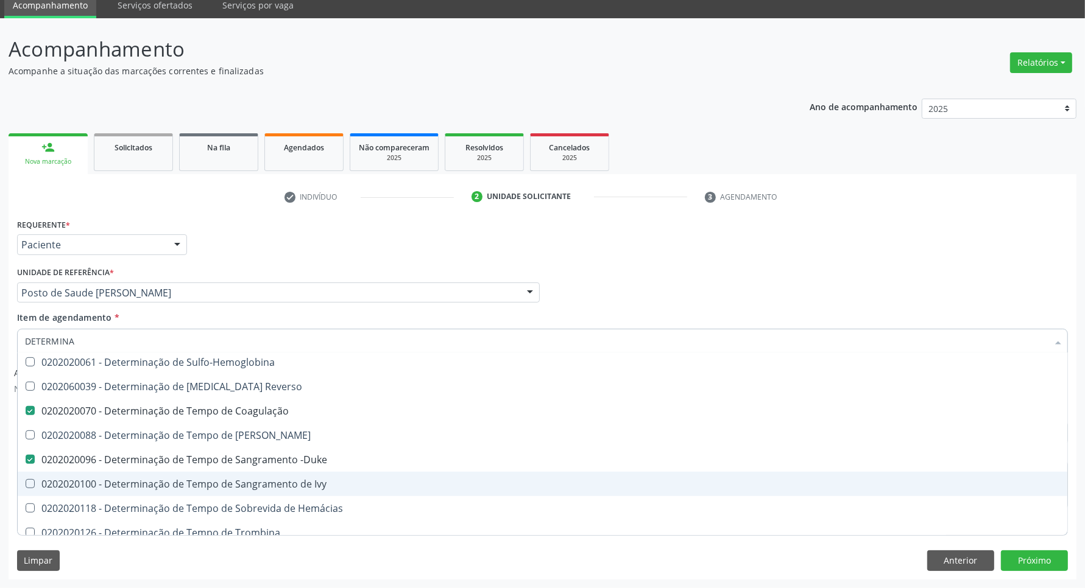
scroll to position [761, 0]
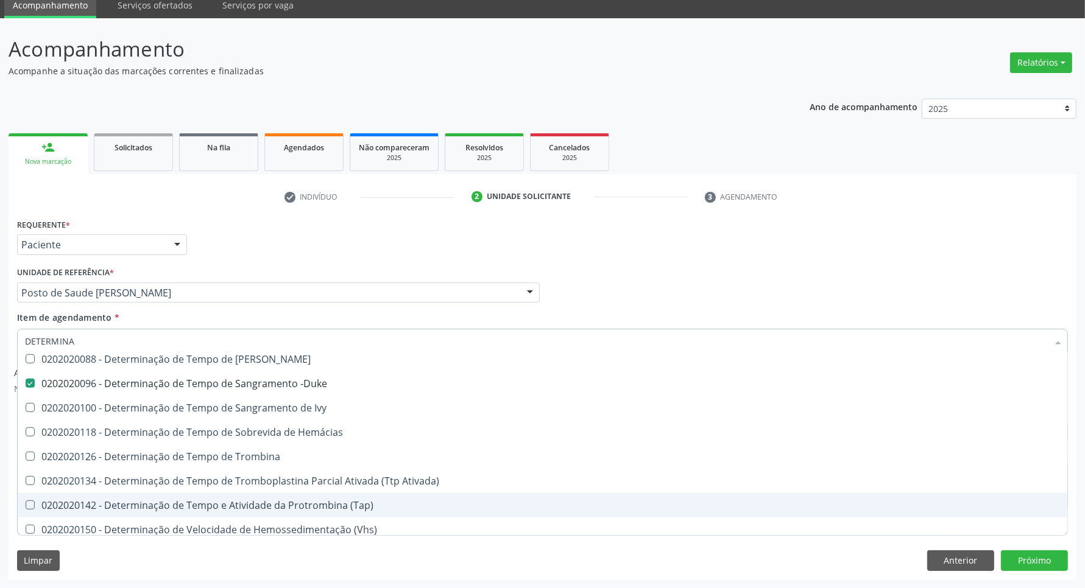
click at [207, 503] on div "0202020142 - Determinação de Tempo e Atividade da Protrombina (Tap)" at bounding box center [542, 506] width 1035 height 10
checkbox \(Tap\) "true"
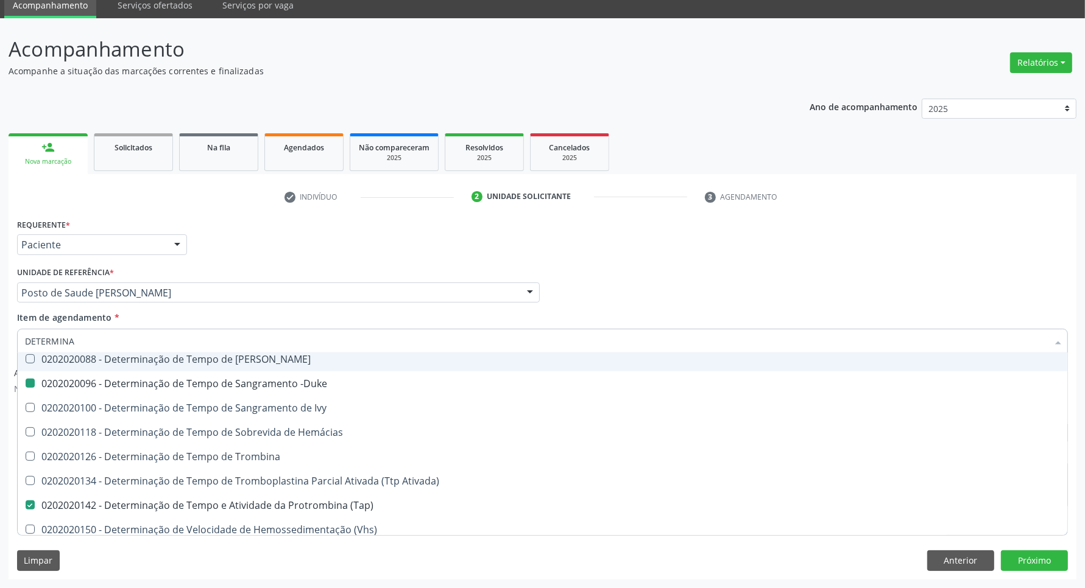
click at [657, 296] on div "Profissional Solicitante Por favor, selecione a Unidade de Atendimento primeiro…" at bounding box center [542, 288] width 1057 height 48
checkbox Antiplaquetarios "true"
checkbox Ferro "true"
checkbox Bandas\) "true"
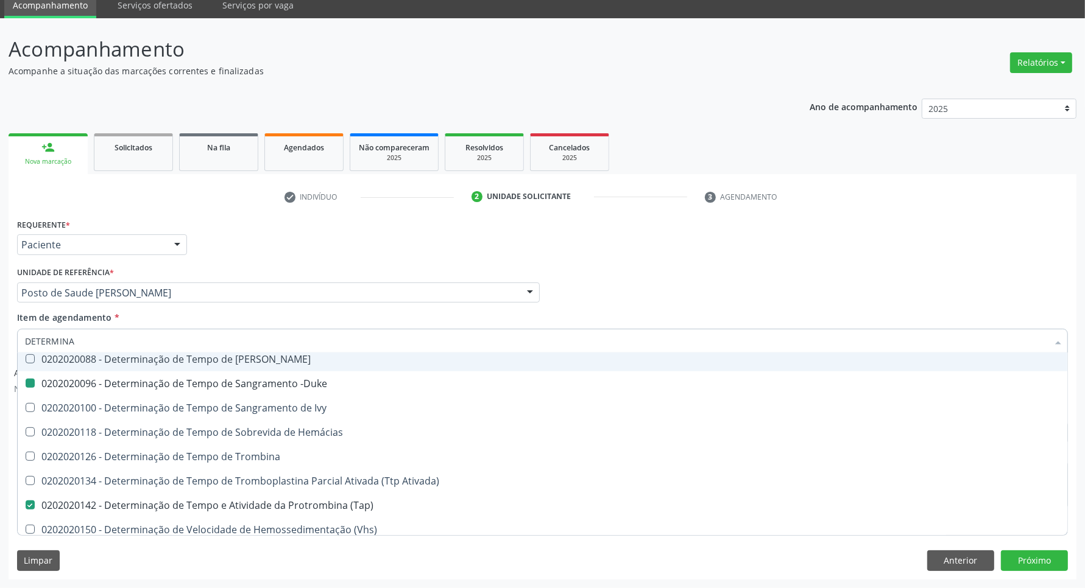
checkbox Bandas\) "true"
checkbox Aminoacidos "true"
checkbox Coagulação "false"
checkbox -Duke "false"
checkbox \(Tap\) "false"
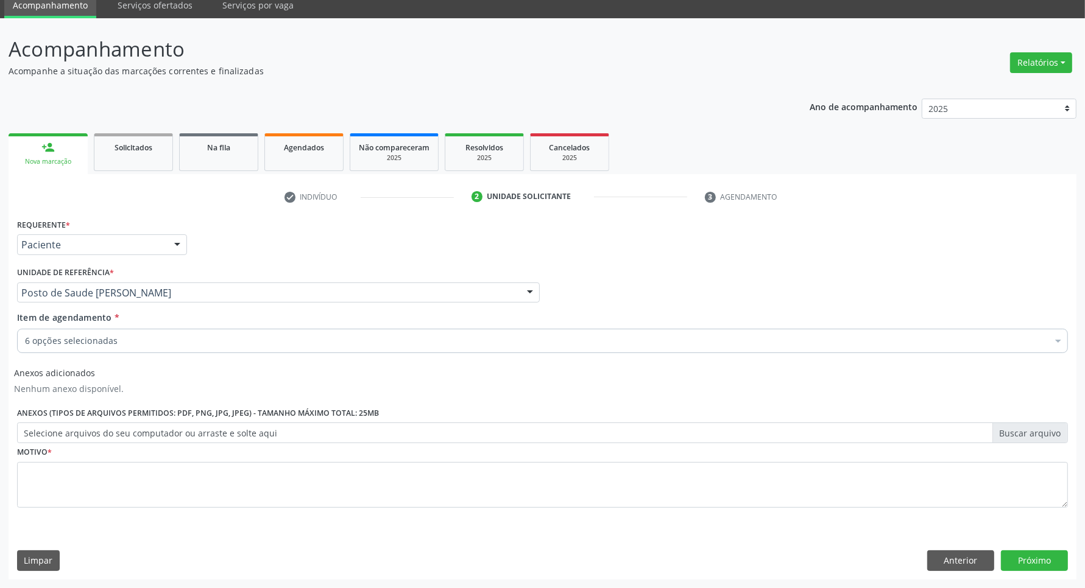
scroll to position [0, 0]
click at [171, 509] on fieldset "Motivo *" at bounding box center [542, 479] width 1051 height 73
click at [536, 525] on div "Requerente * Paciente Profissional de Saúde Paciente Nenhum resultado encontrad…" at bounding box center [543, 398] width 1068 height 364
click at [531, 500] on textarea at bounding box center [542, 485] width 1051 height 46
type textarea "."
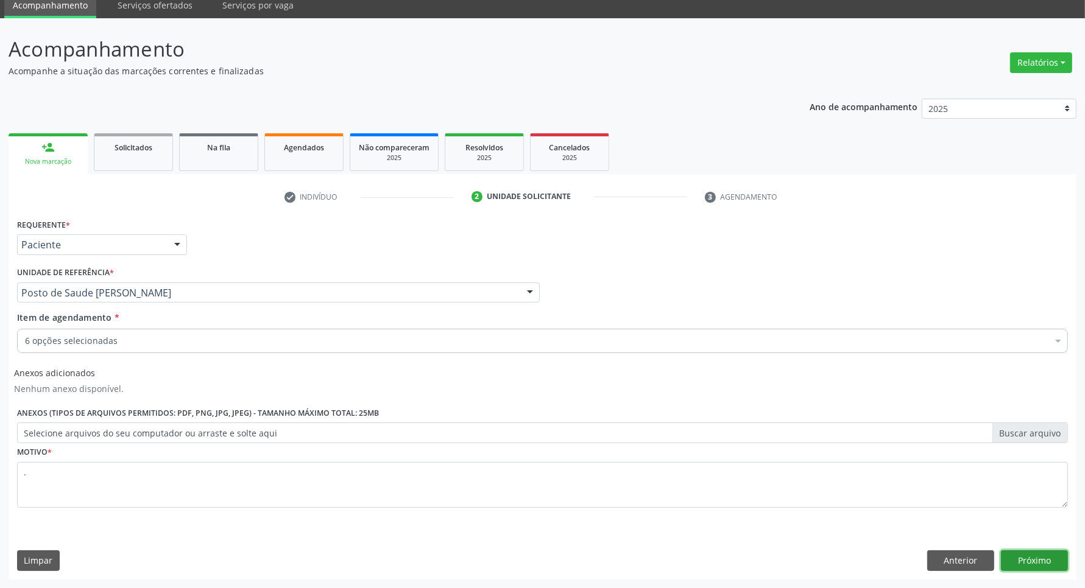
click at [1052, 564] on button "Próximo" at bounding box center [1034, 561] width 67 height 21
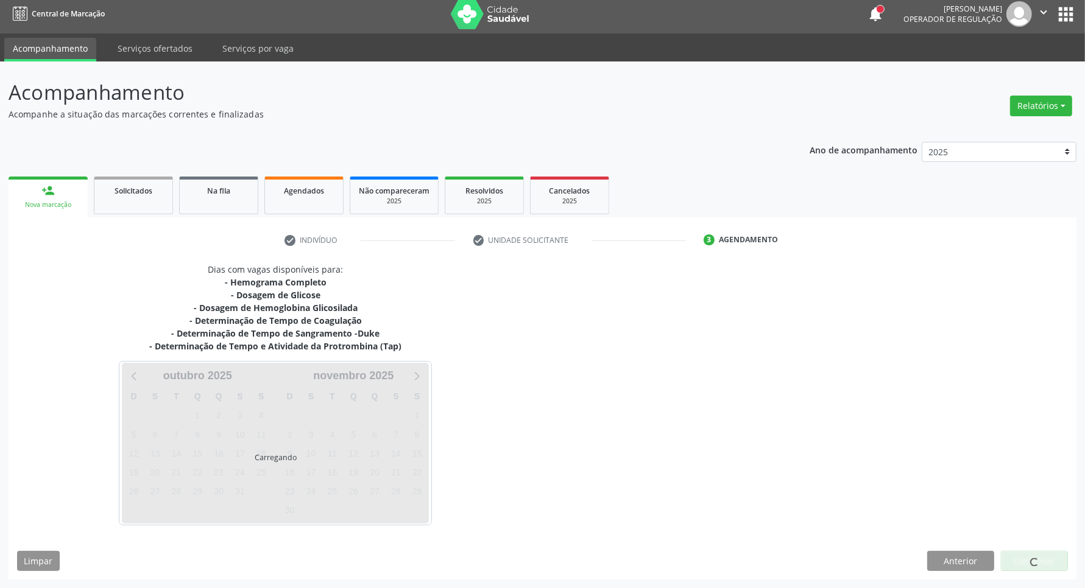
scroll to position [6, 0]
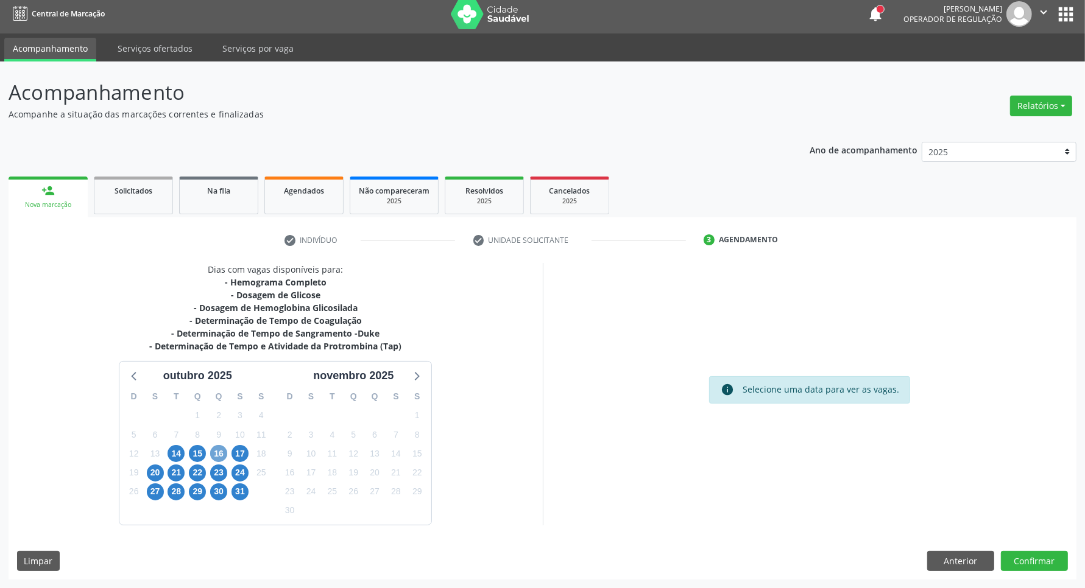
click at [219, 449] on span "16" at bounding box center [218, 453] width 17 height 17
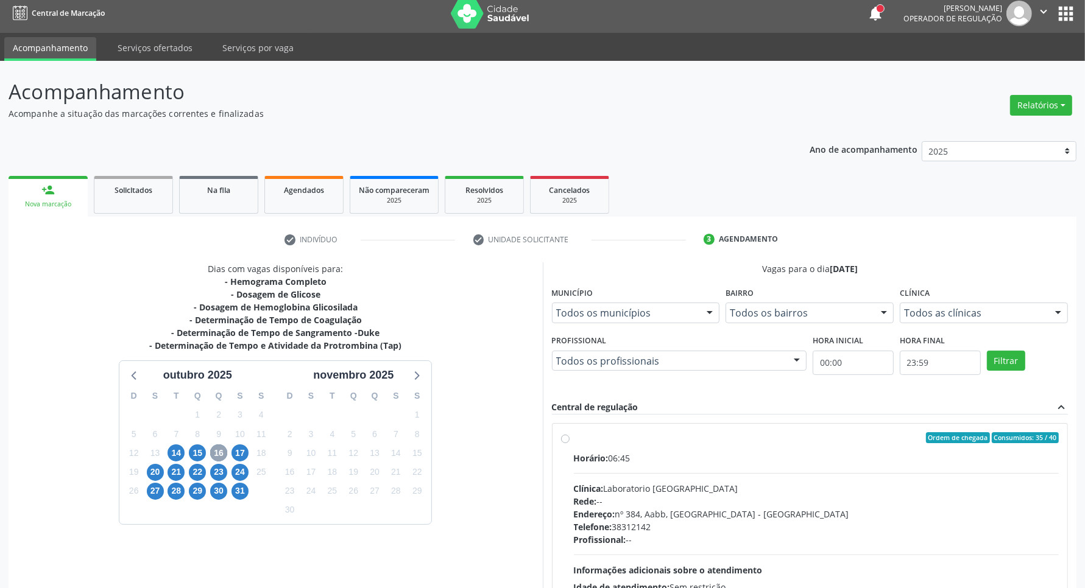
scroll to position [192, 0]
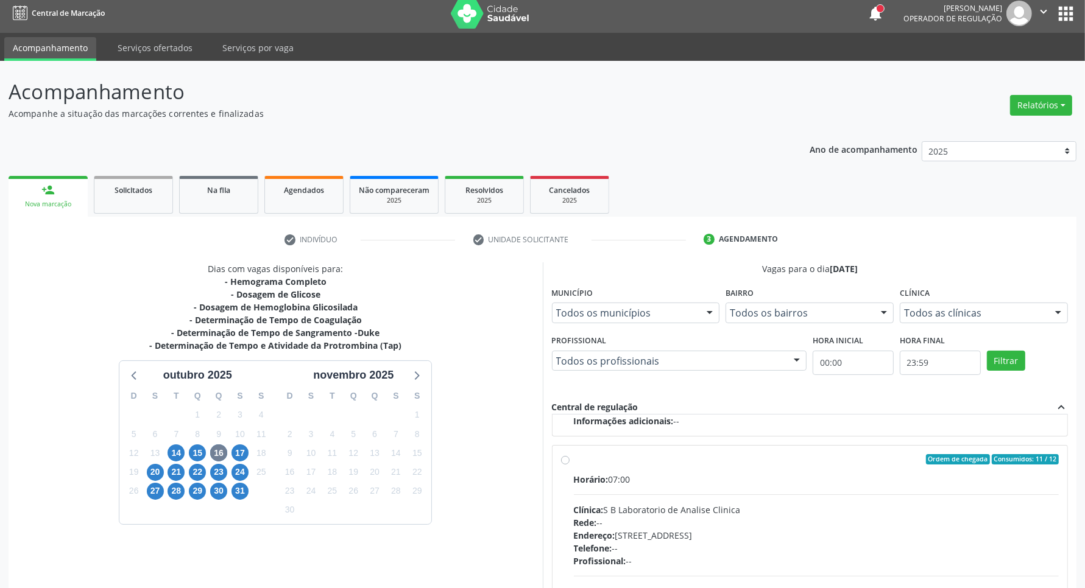
click at [836, 490] on div "Horário: 07:00 Clínica: S B Laboratorio de Analise Clinica Rede: -- Endereço: C…" at bounding box center [816, 557] width 485 height 168
click at [570, 465] on input "Ordem de chegada Consumidos: 11 / 12 Horário: 07:00 Clínica: S B Laboratorio de…" at bounding box center [565, 459] width 9 height 11
radio input "true"
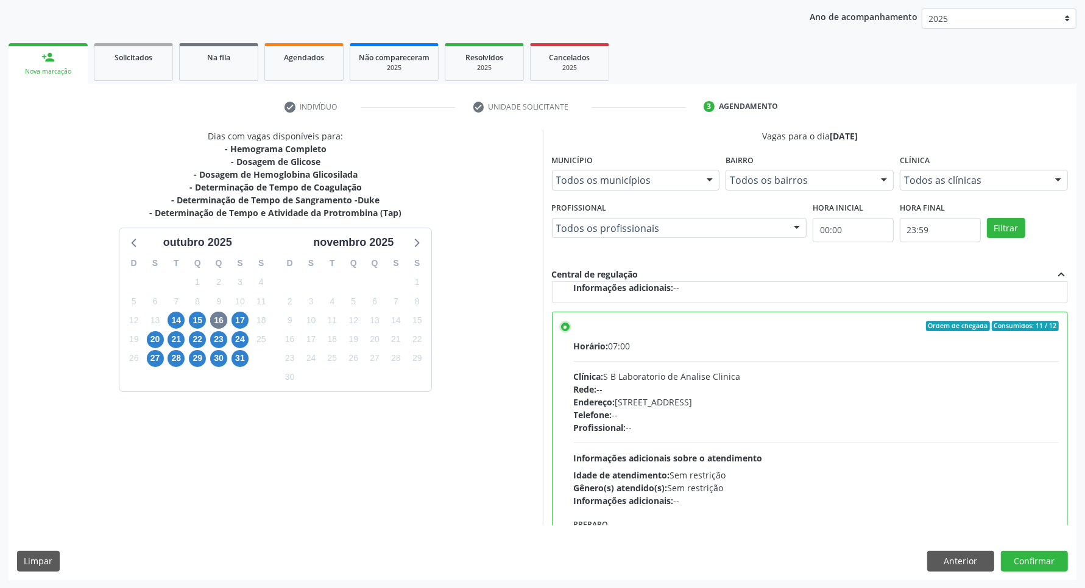
scroll to position [269, 0]
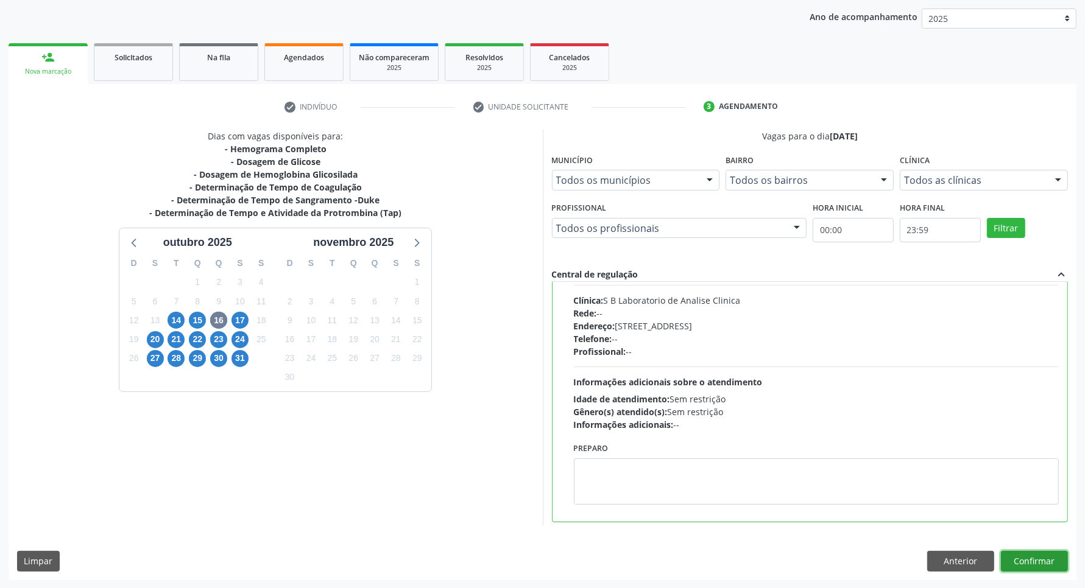
click at [1049, 557] on button "Confirmar" at bounding box center [1034, 561] width 67 height 21
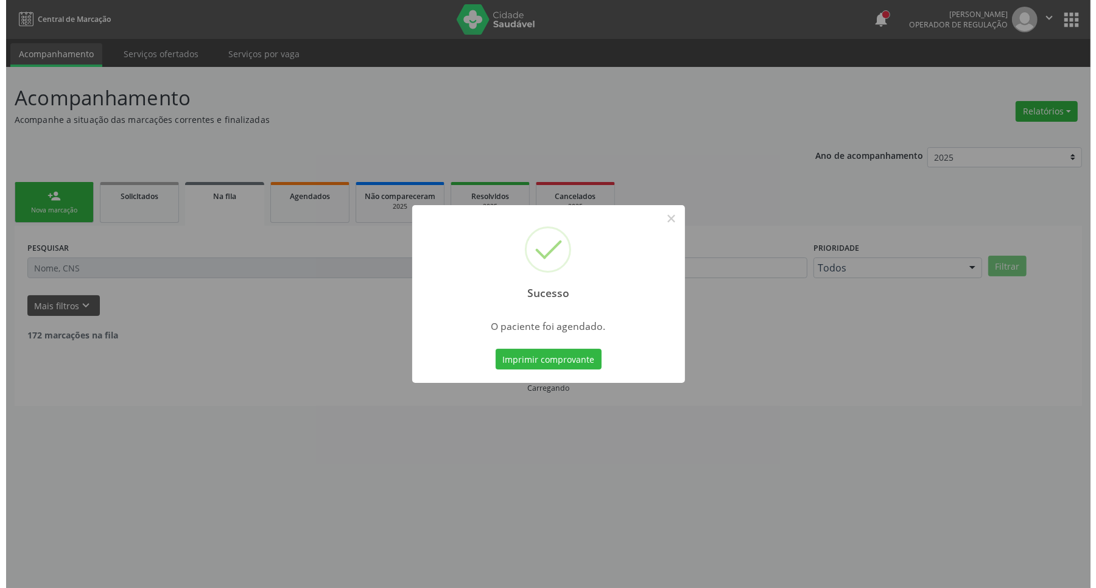
scroll to position [0, 0]
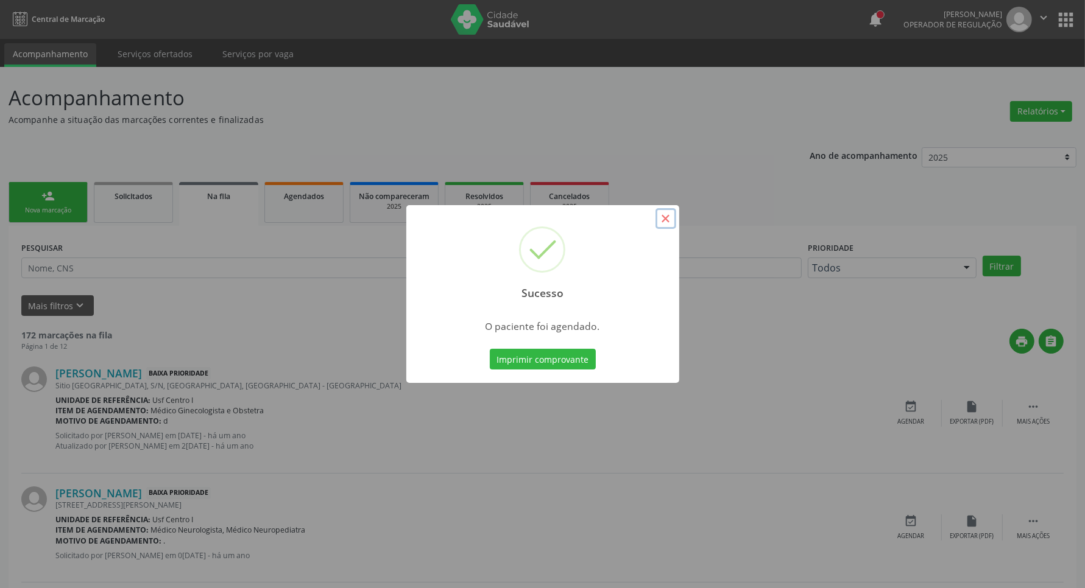
click at [667, 224] on button "×" at bounding box center [665, 218] width 21 height 21
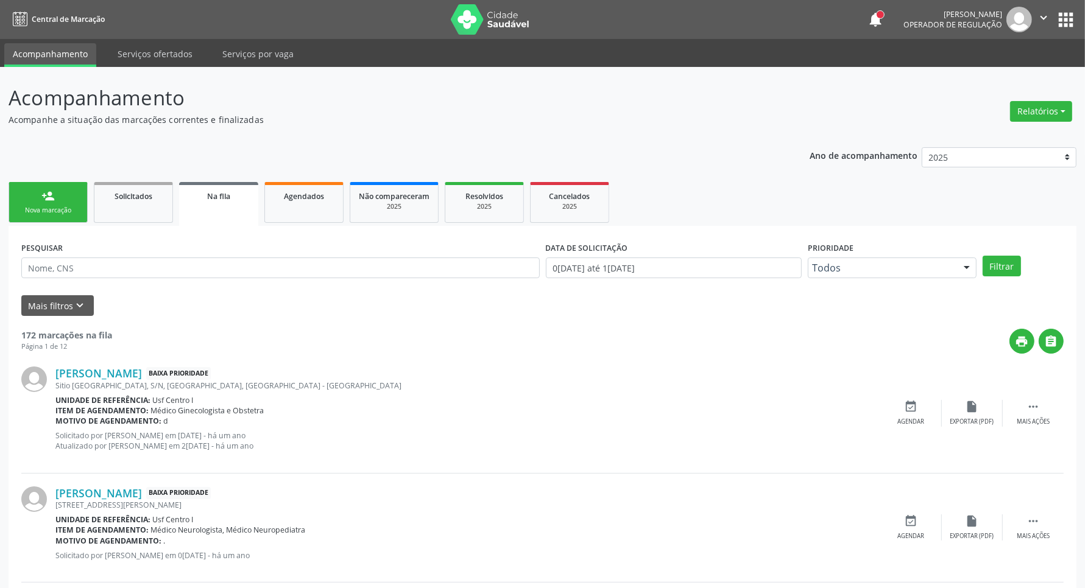
click at [57, 196] on link "person_add Nova marcação" at bounding box center [48, 202] width 79 height 41
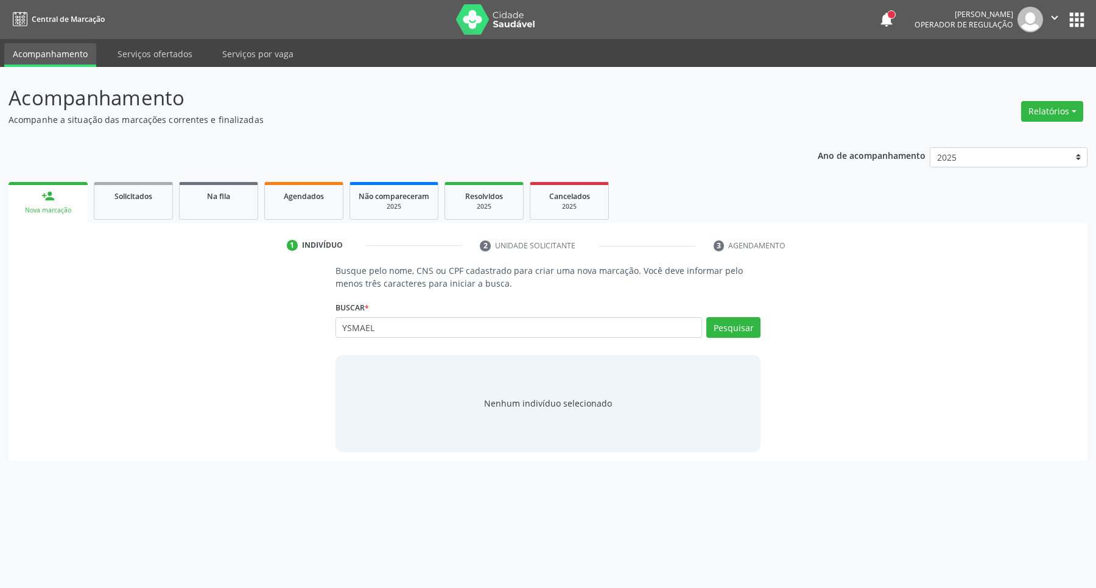
type input "YSMAEL"
drag, startPoint x: 394, startPoint y: 339, endPoint x: 385, endPoint y: 337, distance: 9.5
click at [385, 337] on div "YSMAEL Busque por nome, CNS ou CPF [PERSON_NAME] CPF: -- CNS: 898 0059 2470 348…" at bounding box center [549, 331] width 426 height 29
drag, startPoint x: 278, startPoint y: 333, endPoint x: 217, endPoint y: 324, distance: 62.2
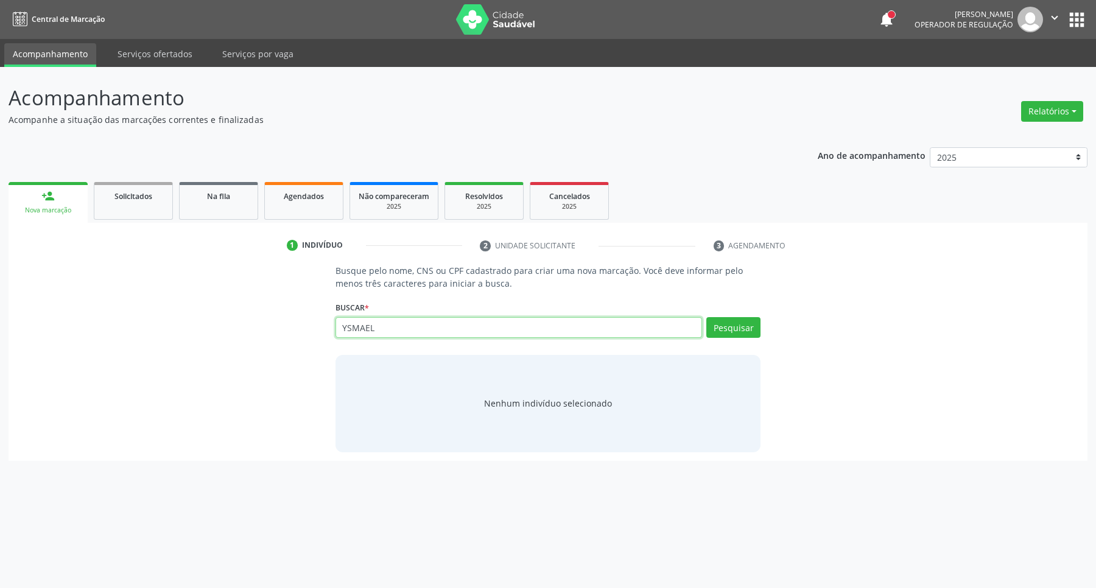
click at [222, 327] on div "Busque pelo nome, CNS ou CPF cadastrado para criar uma nova marcação. Você deve…" at bounding box center [548, 358] width 1062 height 188
type input "04111283454"
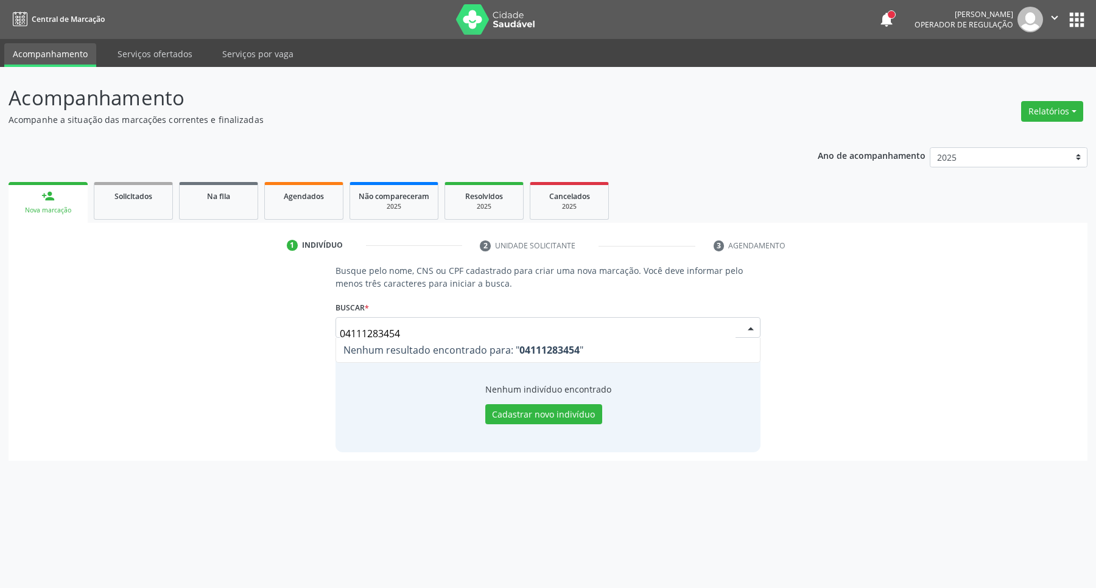
drag, startPoint x: 469, startPoint y: 321, endPoint x: 177, endPoint y: 323, distance: 291.8
click at [195, 324] on div "Busque pelo nome, CNS ou CPF cadastrado para criar uma nova marcação. Você deve…" at bounding box center [548, 358] width 1062 height 188
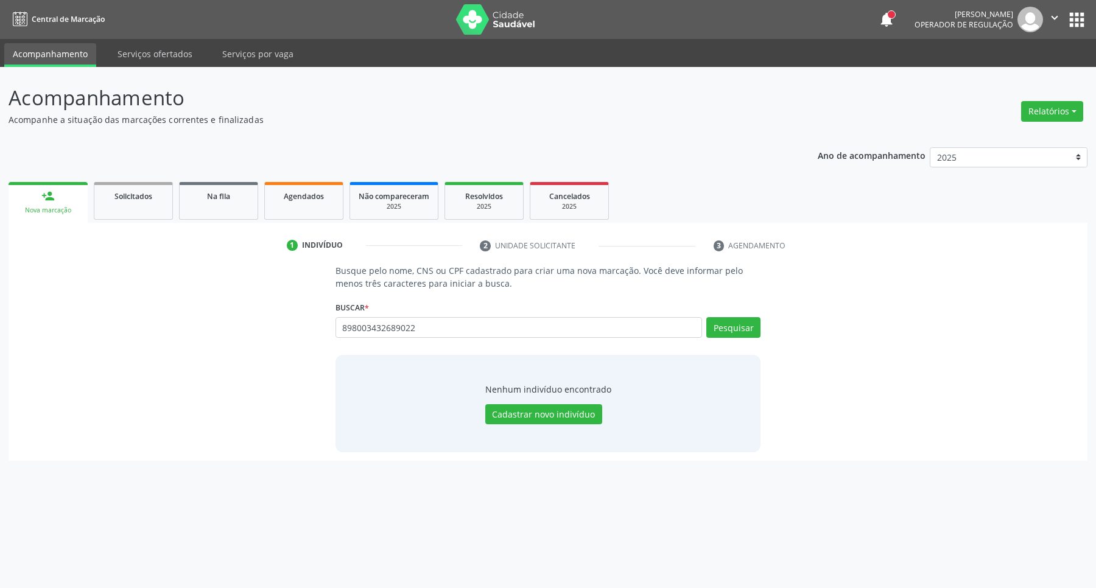
type input "898003432689022"
click at [739, 331] on button "Pesquisar" at bounding box center [734, 327] width 54 height 21
click at [401, 329] on input "898003432689022" at bounding box center [519, 327] width 367 height 21
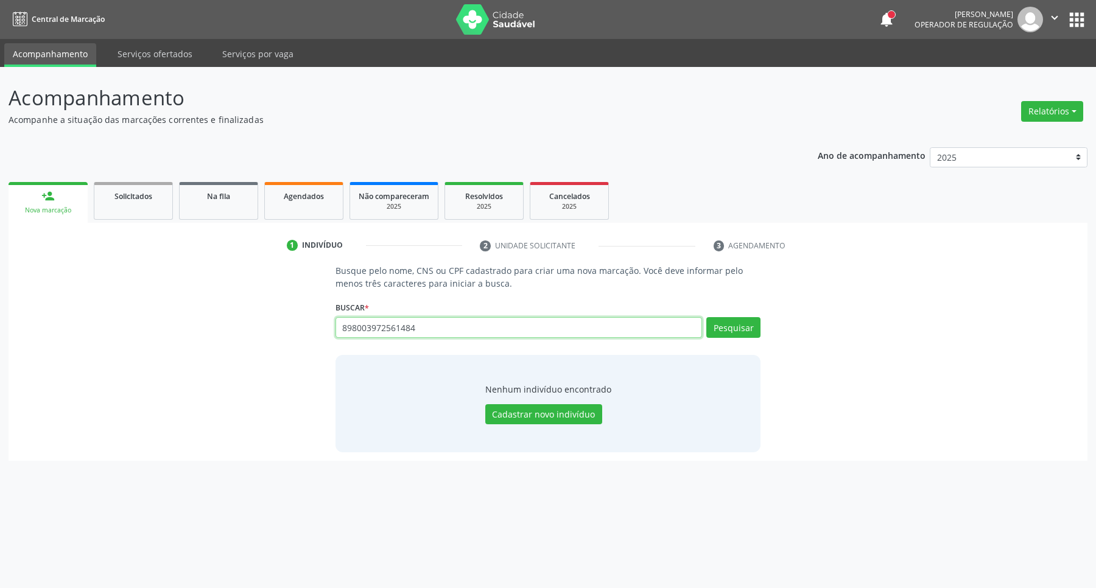
type input "898003972561484"
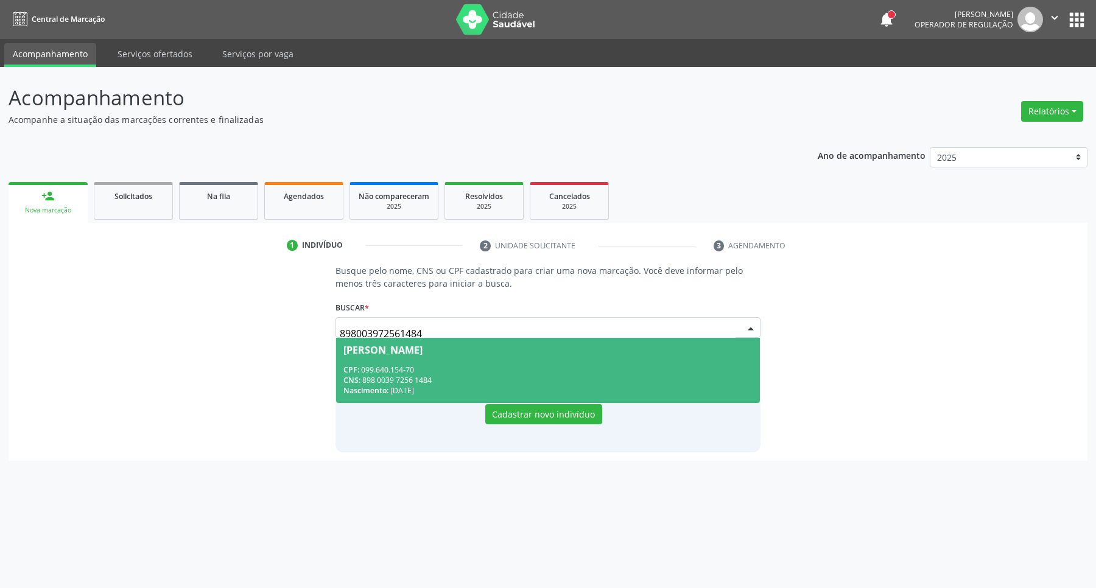
click at [402, 358] on span "[PERSON_NAME] CPF: 099.640.154-70 CNS: 898 0039 7256 1484 Nascimento: [DATE]" at bounding box center [548, 370] width 425 height 65
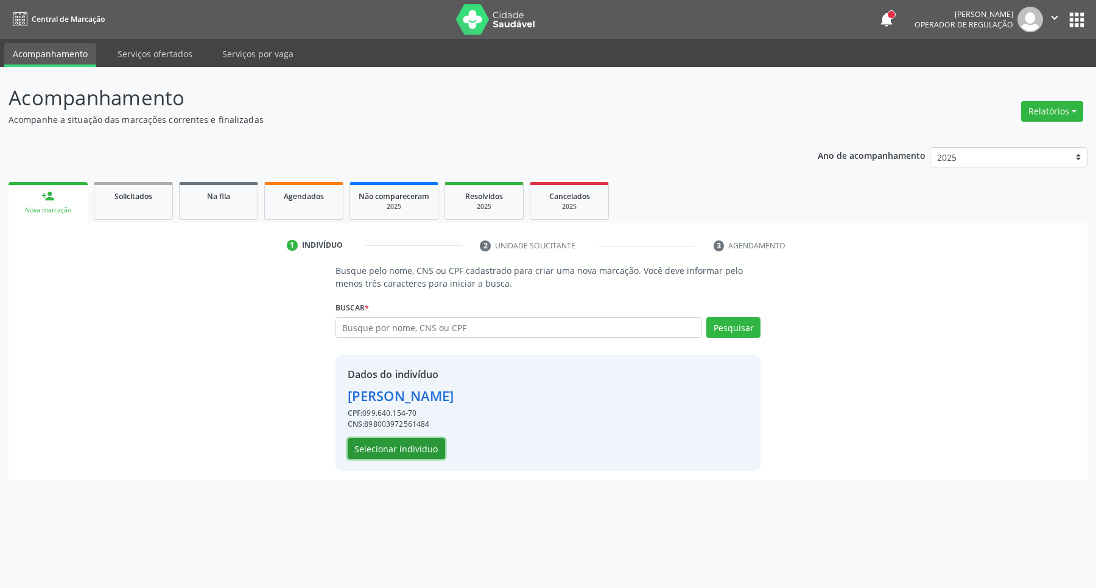
click at [376, 448] on button "Selecionar indivíduo" at bounding box center [396, 449] width 97 height 21
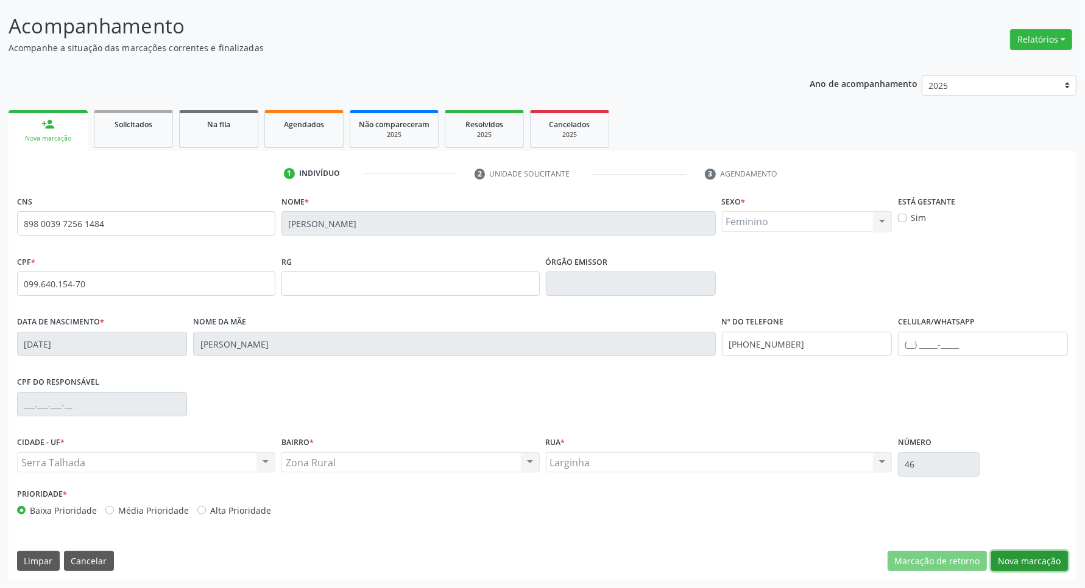
drag, startPoint x: 1019, startPoint y: 560, endPoint x: 953, endPoint y: 542, distance: 67.7
click at [1018, 559] on button "Nova marcação" at bounding box center [1029, 561] width 77 height 21
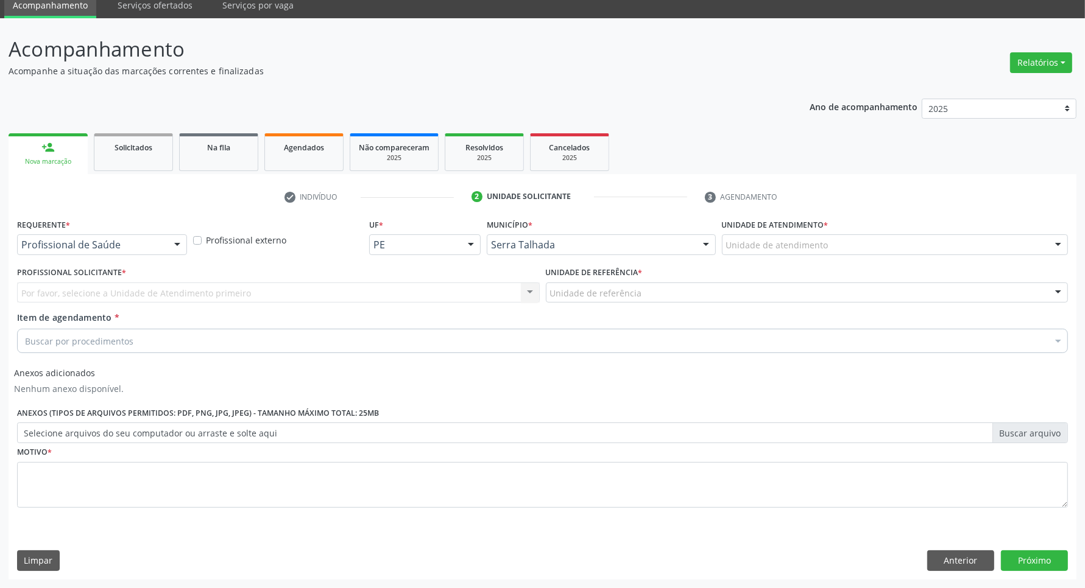
scroll to position [49, 0]
drag, startPoint x: 169, startPoint y: 241, endPoint x: 157, endPoint y: 261, distance: 23.0
click at [169, 242] on div at bounding box center [177, 245] width 18 height 21
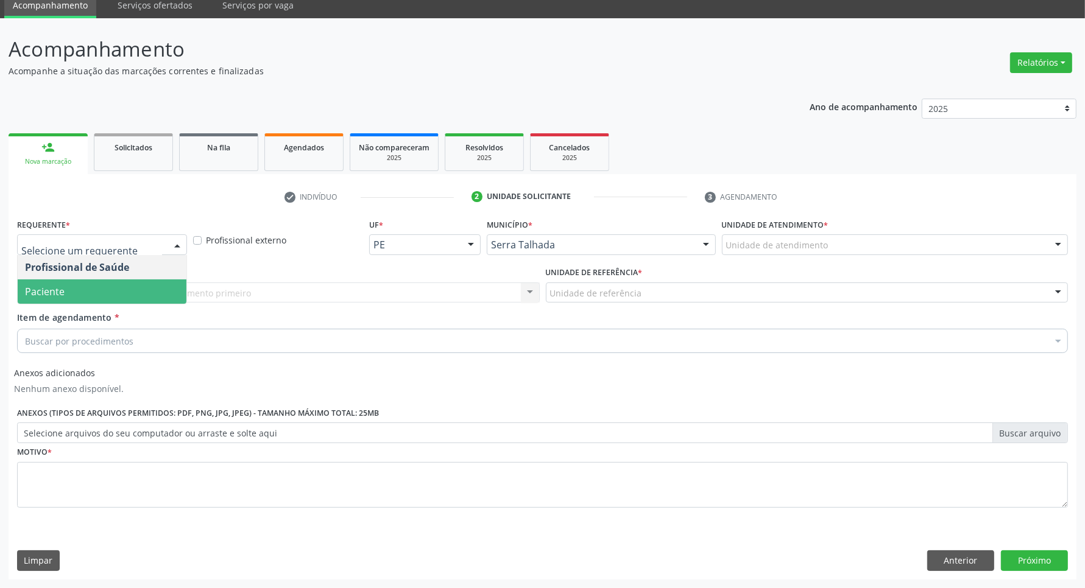
click at [121, 285] on span "Paciente" at bounding box center [102, 292] width 169 height 24
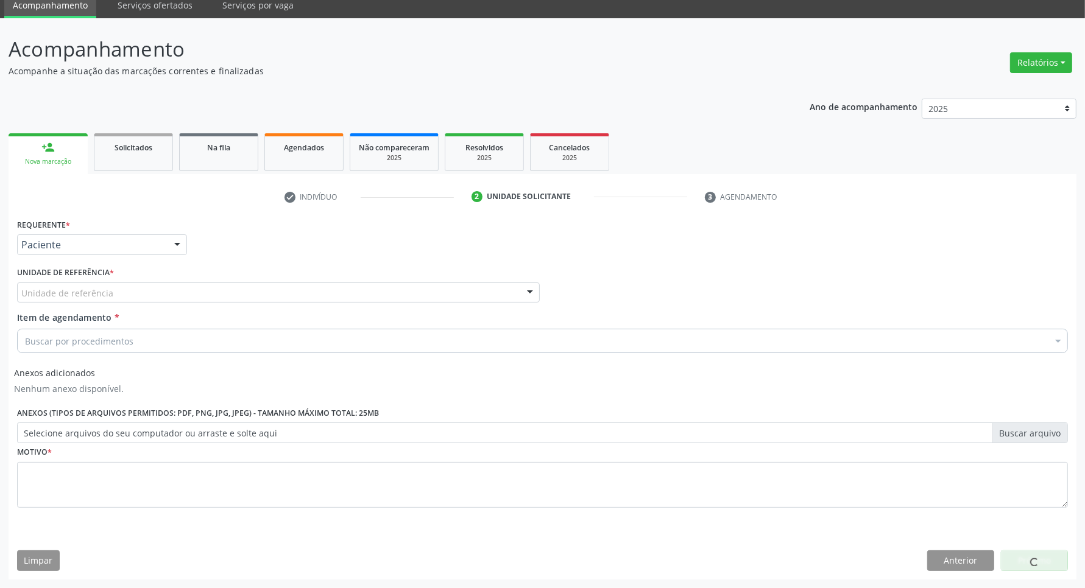
click at [111, 289] on div "Unidade de referência" at bounding box center [278, 293] width 523 height 21
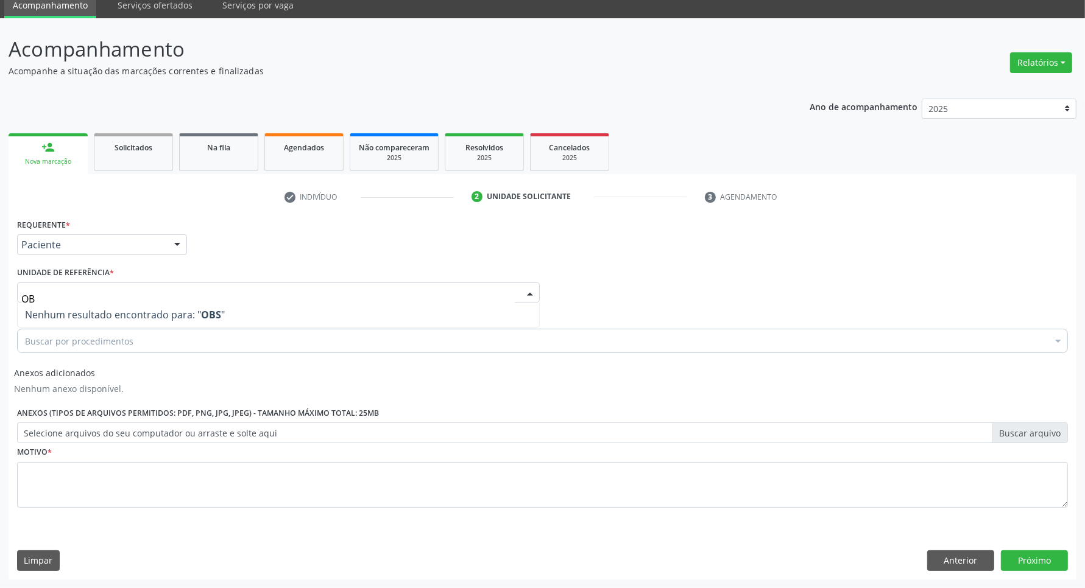
type input "O"
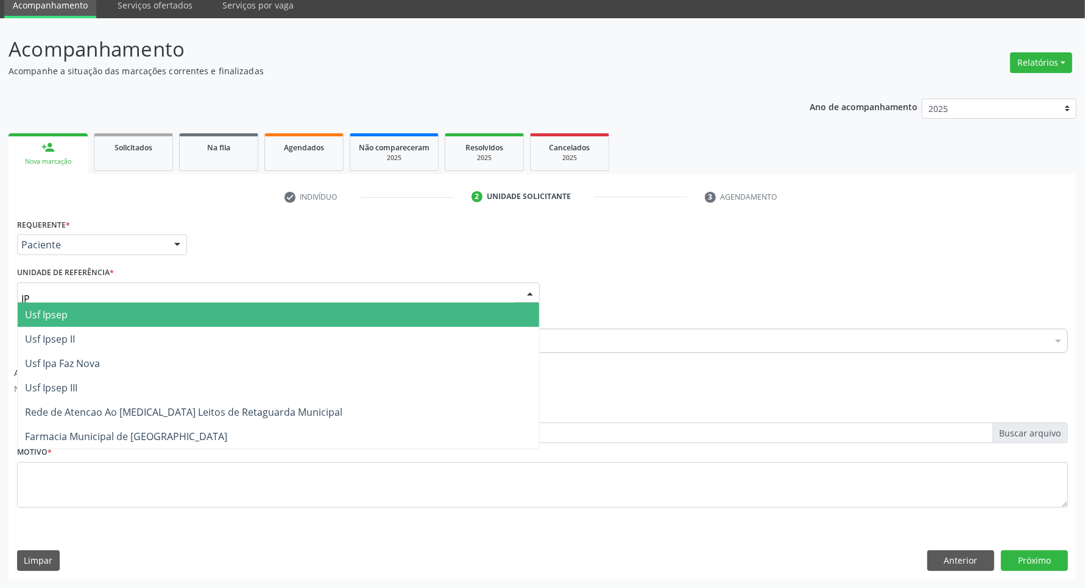
type input "IPA"
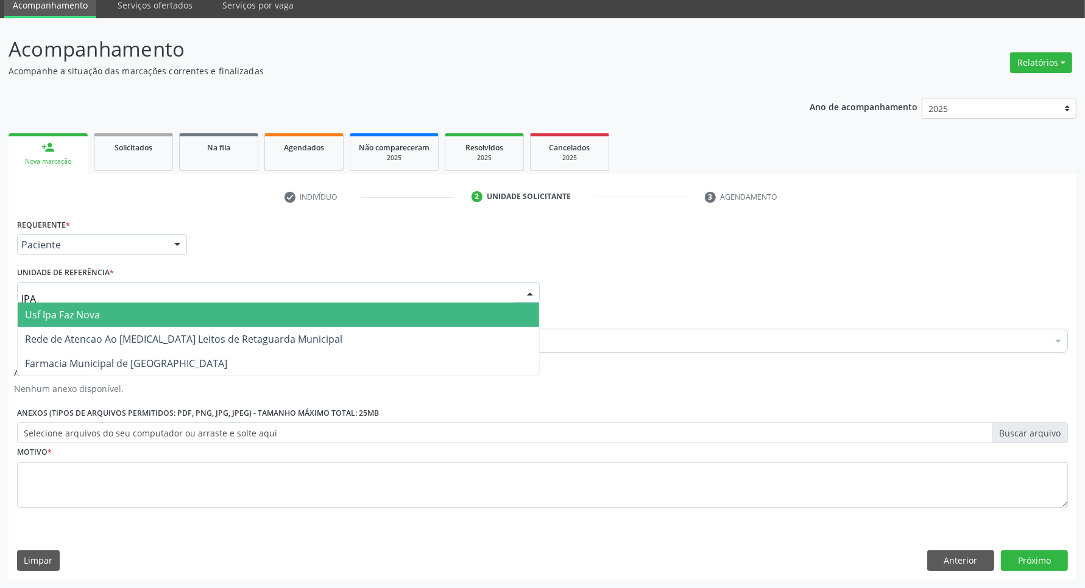
click at [96, 312] on span "Usf Ipa Faz Nova" at bounding box center [62, 314] width 75 height 13
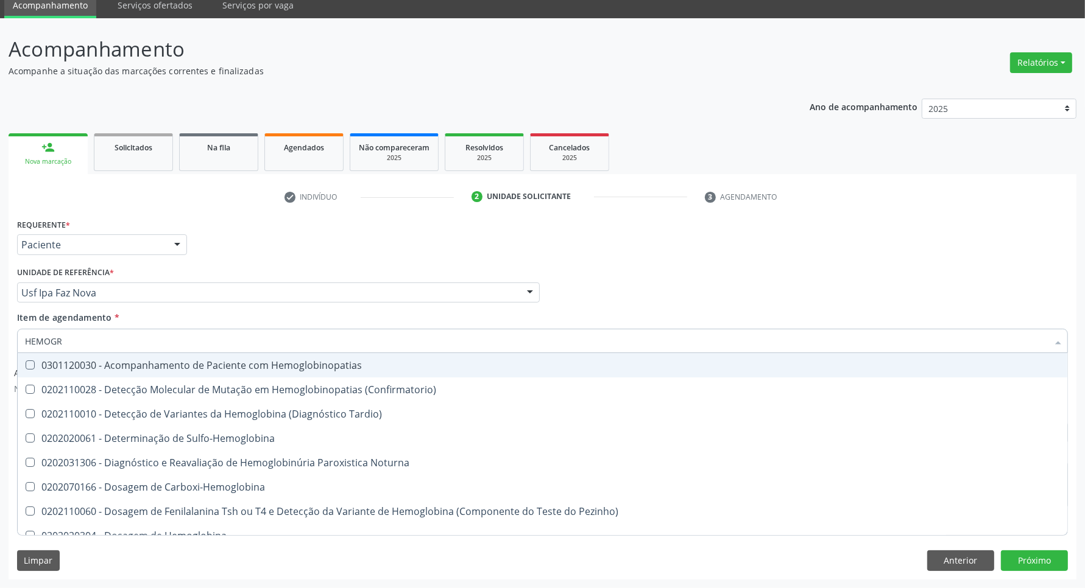
type input "HEMOGRA"
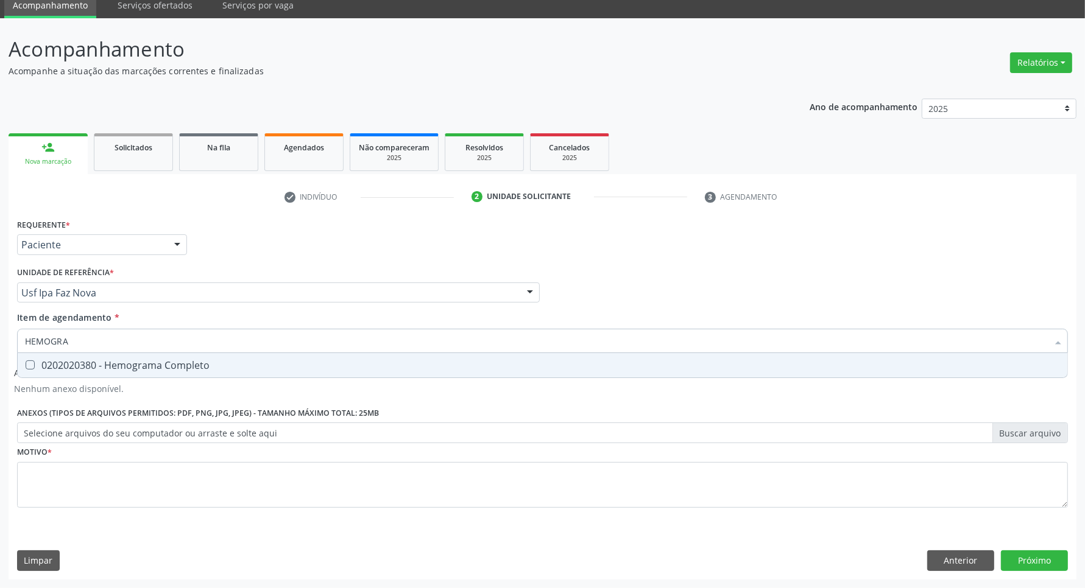
drag, startPoint x: 82, startPoint y: 362, endPoint x: 98, endPoint y: 331, distance: 35.4
click at [83, 357] on span "0202020380 - Hemograma Completo" at bounding box center [543, 365] width 1050 height 24
checkbox Completo "true"
click at [0, 330] on div "Acompanhamento Acompanhe a situação das marcações correntes e finalizadas Relat…" at bounding box center [542, 303] width 1085 height 570
type input "UR"
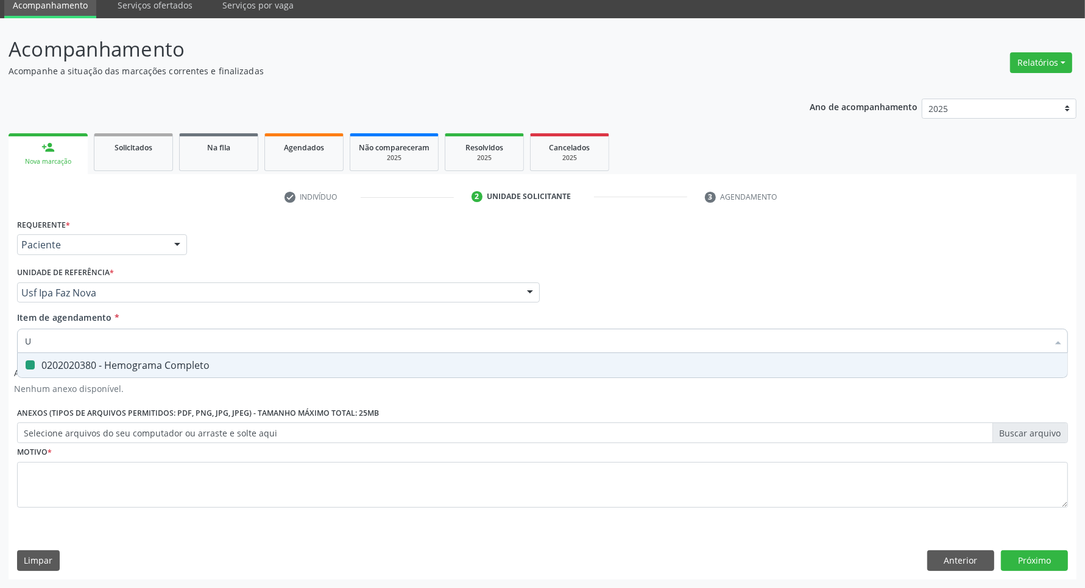
checkbox Completo "false"
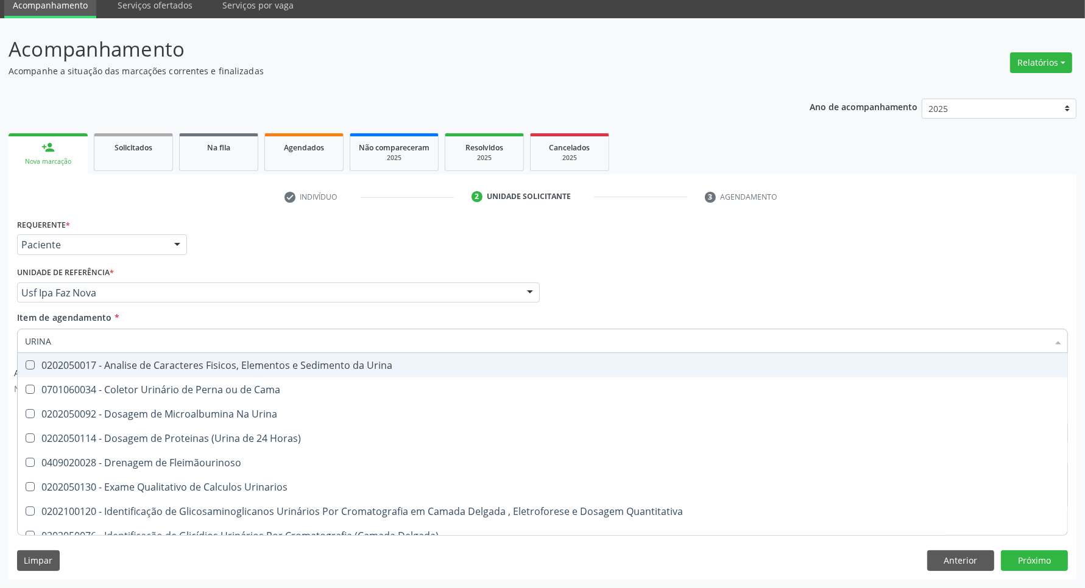
type input "URINA"
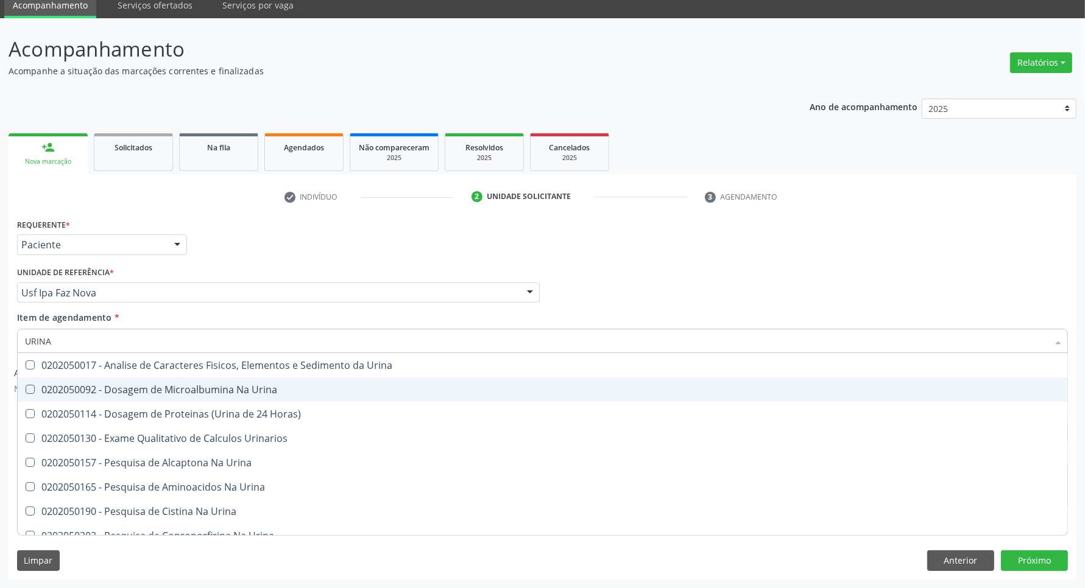
drag, startPoint x: 53, startPoint y: 394, endPoint x: 57, endPoint y: 385, distance: 9.3
click at [54, 392] on div "0202050092 - Dosagem de Microalbumina Na Urina" at bounding box center [542, 390] width 1035 height 10
drag, startPoint x: 62, startPoint y: 397, endPoint x: 65, endPoint y: 367, distance: 30.0
click at [62, 387] on span "0202050092 - Dosagem de Microalbumina Na Urina" at bounding box center [543, 390] width 1050 height 24
checkbox Urina "false"
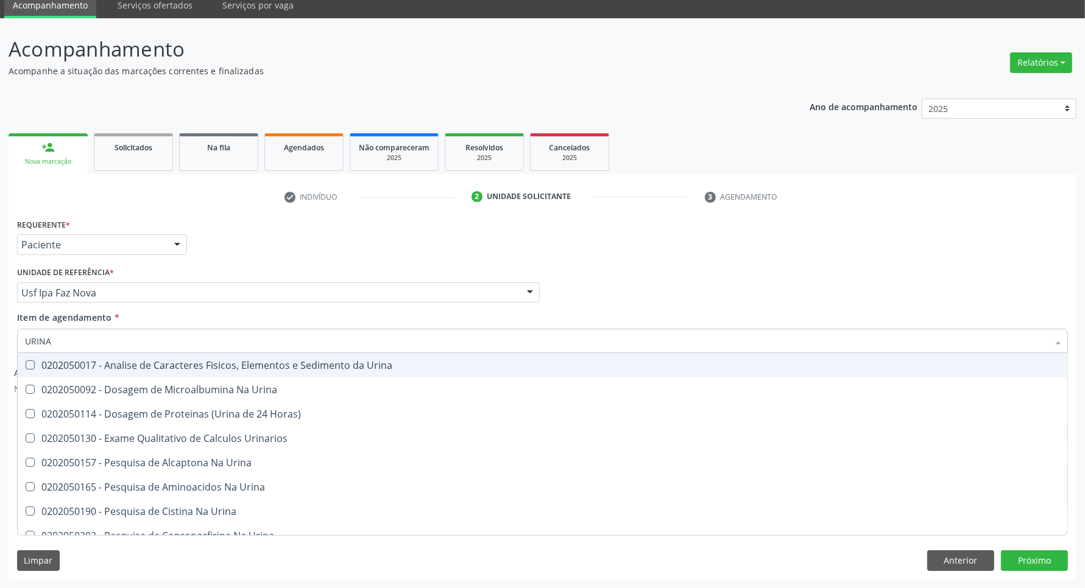
drag, startPoint x: 65, startPoint y: 365, endPoint x: 67, endPoint y: 348, distance: 17.8
click at [65, 362] on div "0202050017 - Analise de Caracteres Fisicos, Elementos e Sedimento da Urina" at bounding box center [542, 366] width 1035 height 10
checkbox Urina "true"
drag, startPoint x: 65, startPoint y: 339, endPoint x: 0, endPoint y: 320, distance: 67.1
click at [0, 323] on div "Acompanhamento Acompanhe a situação das marcações correntes e finalizadas Relat…" at bounding box center [542, 303] width 1085 height 570
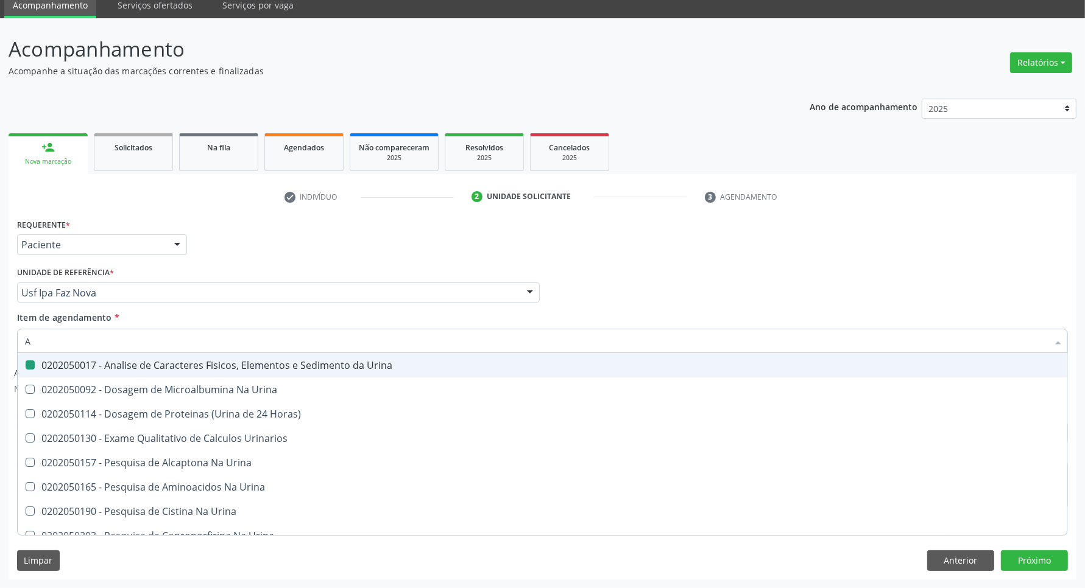
type input "AN"
checkbox Urina "false"
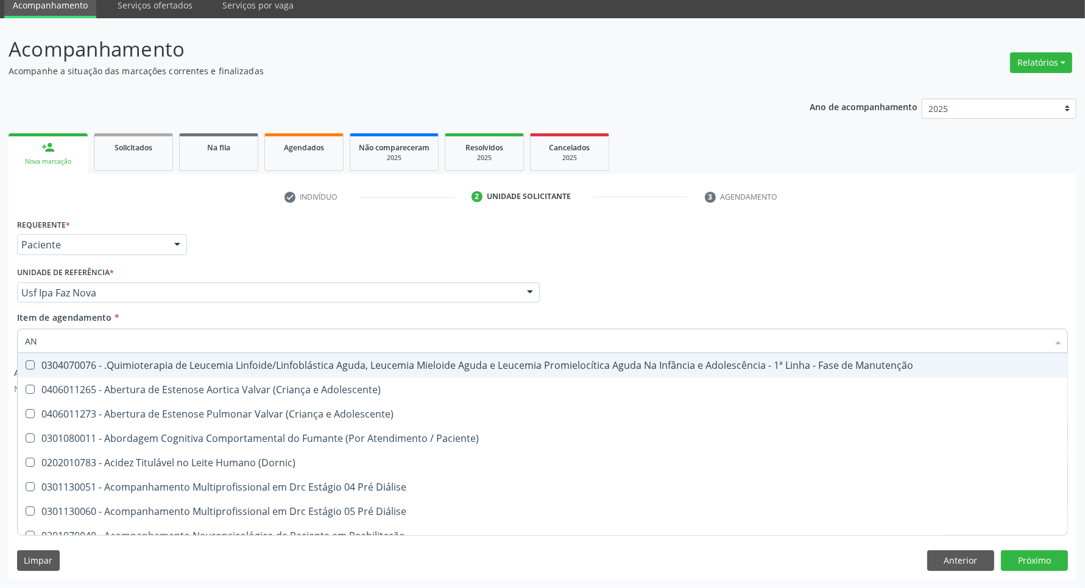
type input "ANT"
checkbox Urina "false"
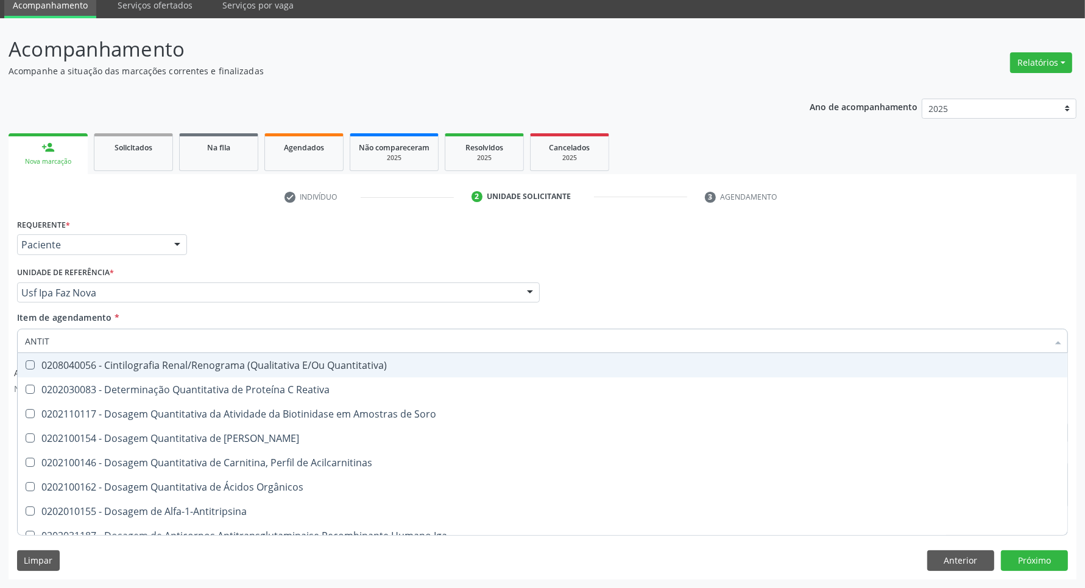
type input "ANTITO"
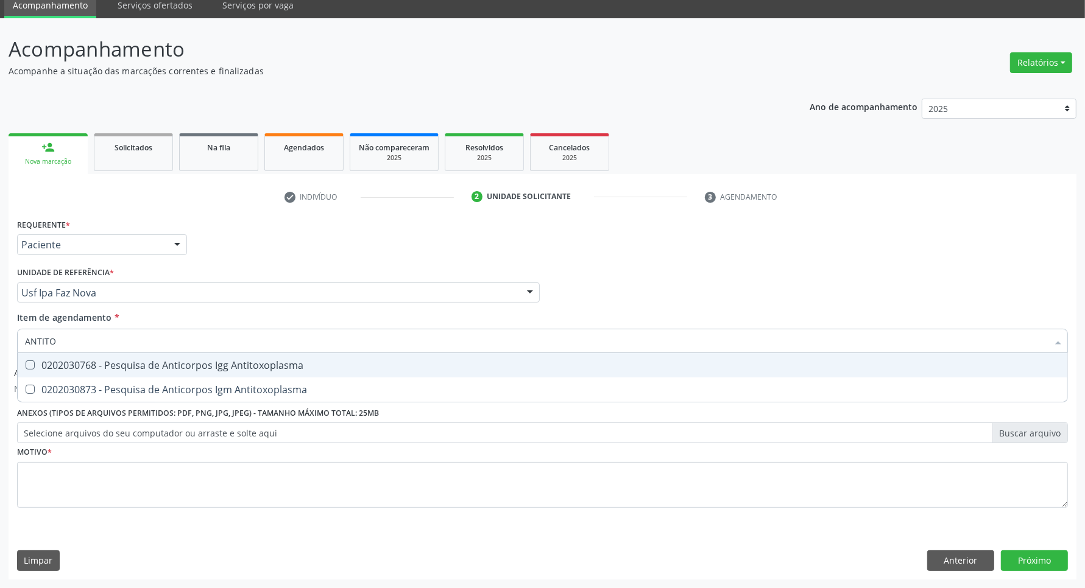
click at [64, 372] on span "0202030768 - Pesquisa de Anticorpos Igg Antitoxoplasma" at bounding box center [543, 365] width 1050 height 24
checkbox Antitoxoplasma "true"
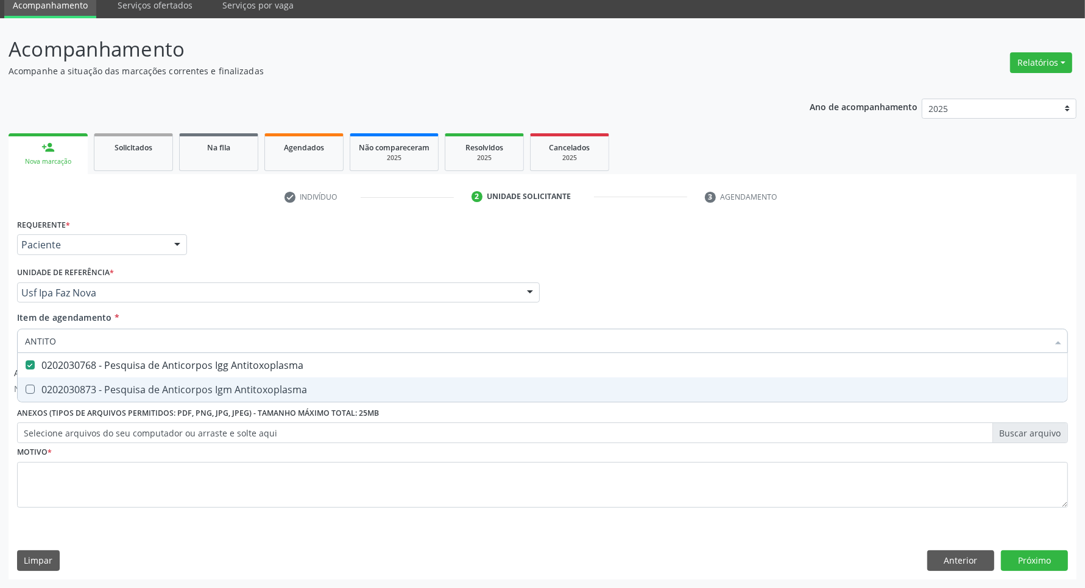
click at [63, 385] on div "0202030873 - Pesquisa de Anticorpos Igm Antitoxoplasma" at bounding box center [542, 390] width 1035 height 10
checkbox Antitoxoplasma "true"
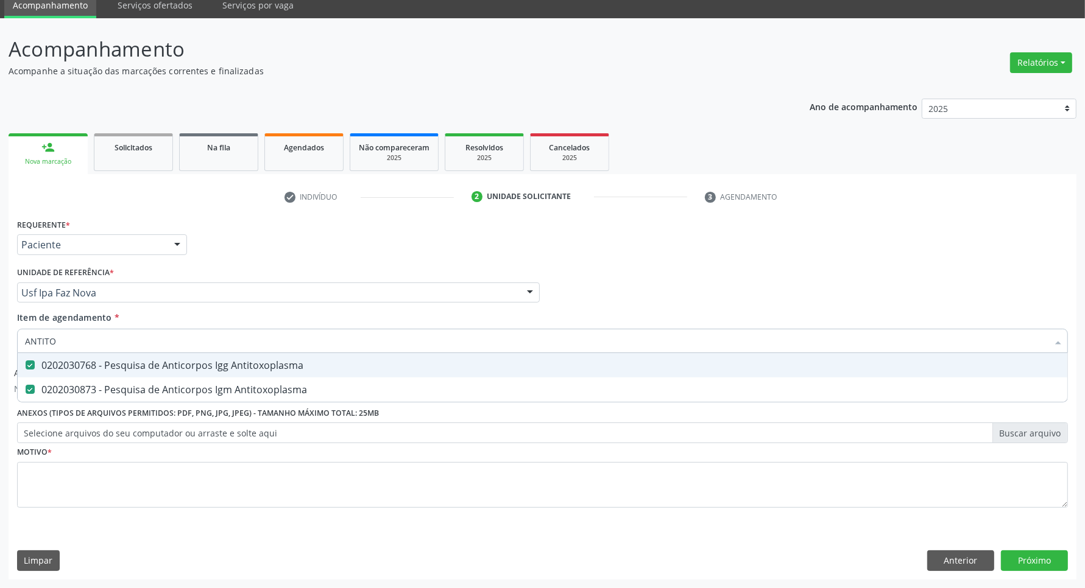
drag, startPoint x: 48, startPoint y: 339, endPoint x: 0, endPoint y: 319, distance: 51.6
click at [0, 323] on div "Acompanhamento Acompanhe a situação das marcações correntes e finalizadas Relat…" at bounding box center [542, 303] width 1085 height 570
type input "CU"
checkbox Antitoxoplasma "false"
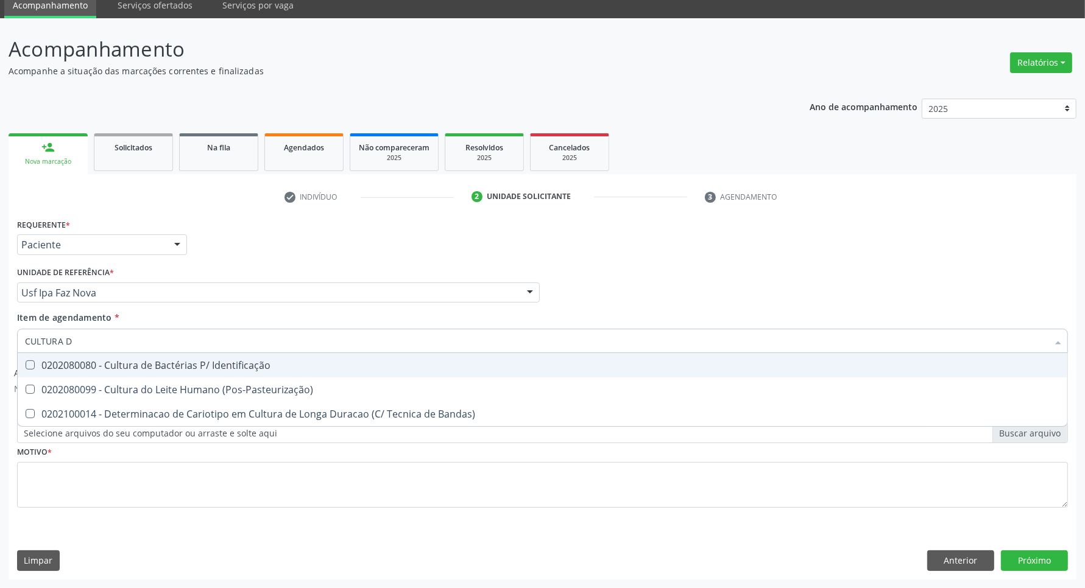
type input "CULTURA DE"
drag, startPoint x: 83, startPoint y: 362, endPoint x: 97, endPoint y: 342, distance: 24.9
click at [83, 361] on div "0202080080 - Cultura de Bactérias P/ Identificação" at bounding box center [542, 366] width 1035 height 10
checkbox Identificação "true"
click at [0, 332] on div "Acompanhamento Acompanhe a situação das marcações correntes e finalizadas Relat…" at bounding box center [542, 303] width 1085 height 570
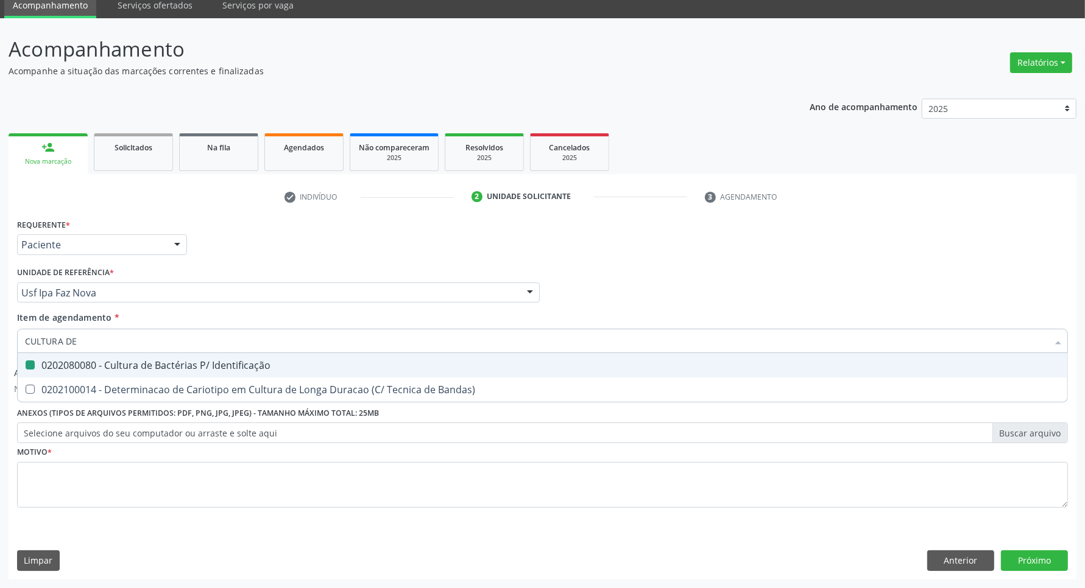
type input "T"
checkbox Identificação "false"
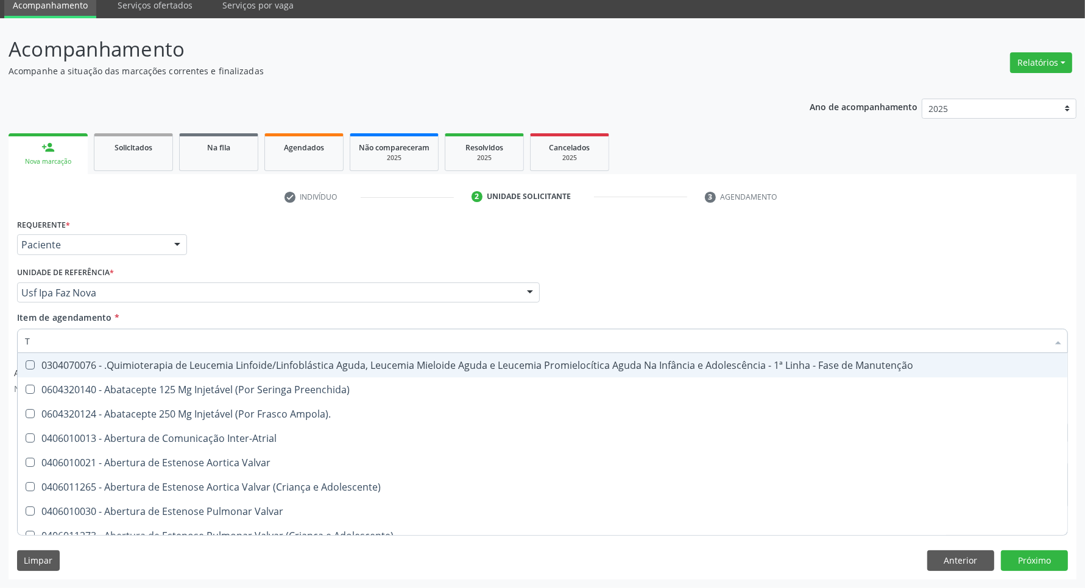
type input "TG"
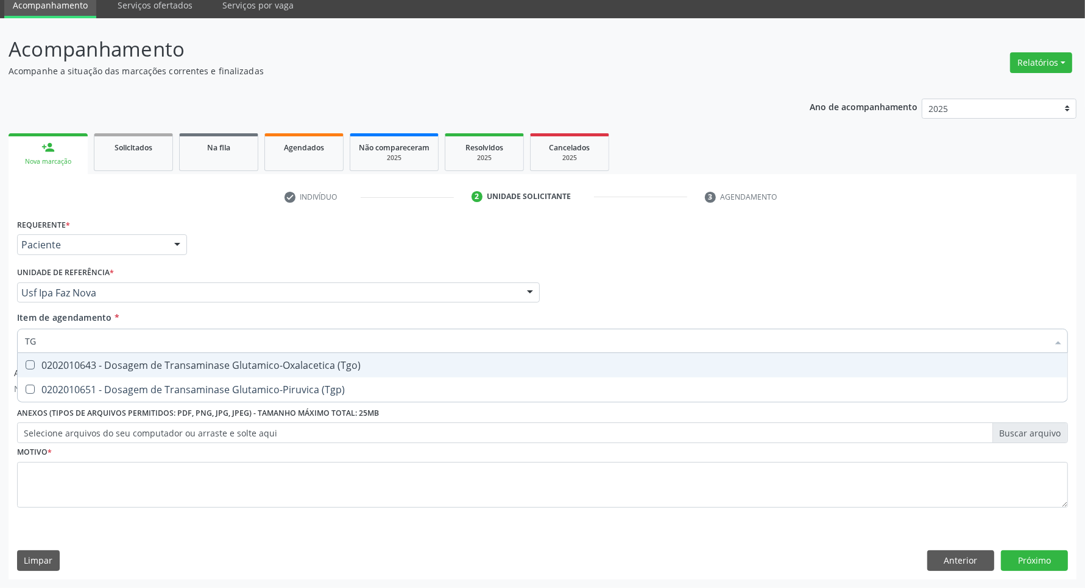
drag, startPoint x: 57, startPoint y: 361, endPoint x: 61, endPoint y: 349, distance: 12.9
click at [58, 361] on div "0202010643 - Dosagem de Transaminase Glutamico-Oxalacetica (Tgo)" at bounding box center [542, 366] width 1035 height 10
checkbox \(Tgo\) "true"
drag, startPoint x: 37, startPoint y: 343, endPoint x: 0, endPoint y: 336, distance: 37.8
click at [0, 336] on div "Acompanhamento Acompanhe a situação das marcações correntes e finalizadas Relat…" at bounding box center [542, 303] width 1085 height 570
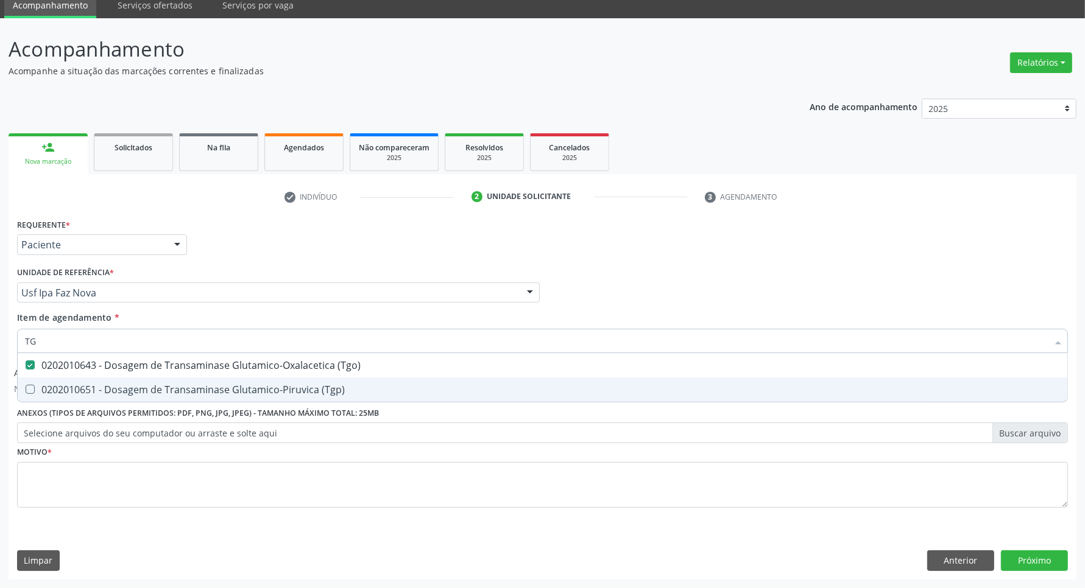
drag, startPoint x: 32, startPoint y: 386, endPoint x: 51, endPoint y: 363, distance: 29.4
click at [40, 376] on ul "Desfazer seleção 0202010643 - Dosagem de Transaminase Glutamico-Oxalacetica (Tg…" at bounding box center [543, 377] width 1050 height 49
click at [43, 385] on div "0202010651 - Dosagem de Transaminase Glutamico-Piruvica (Tgp)" at bounding box center [542, 390] width 1035 height 10
checkbox \(Tgp\) "true"
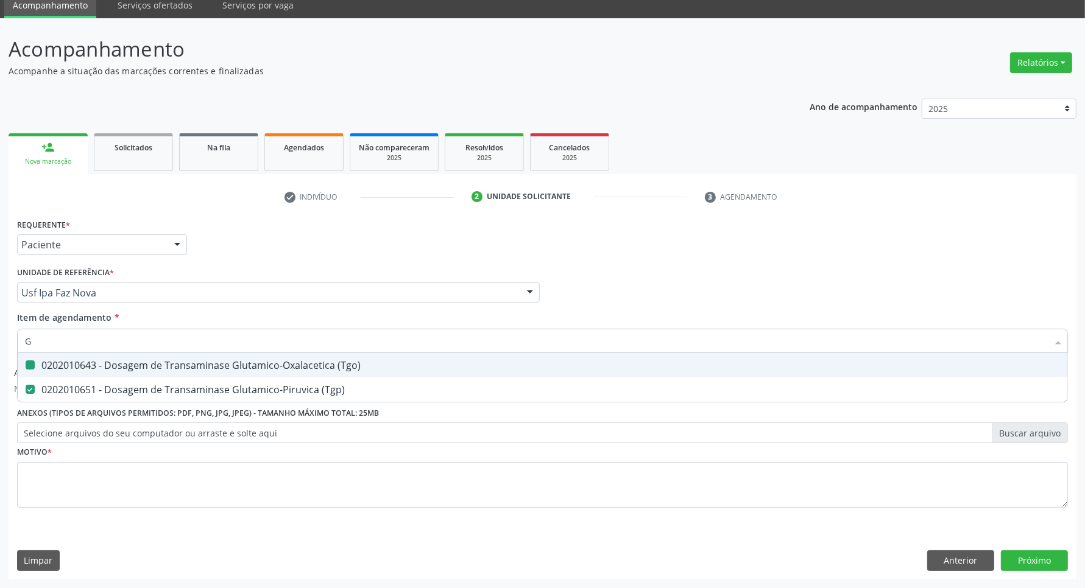
type input "GL"
checkbox \(Tgo\) "false"
checkbox \(Tgp\) "false"
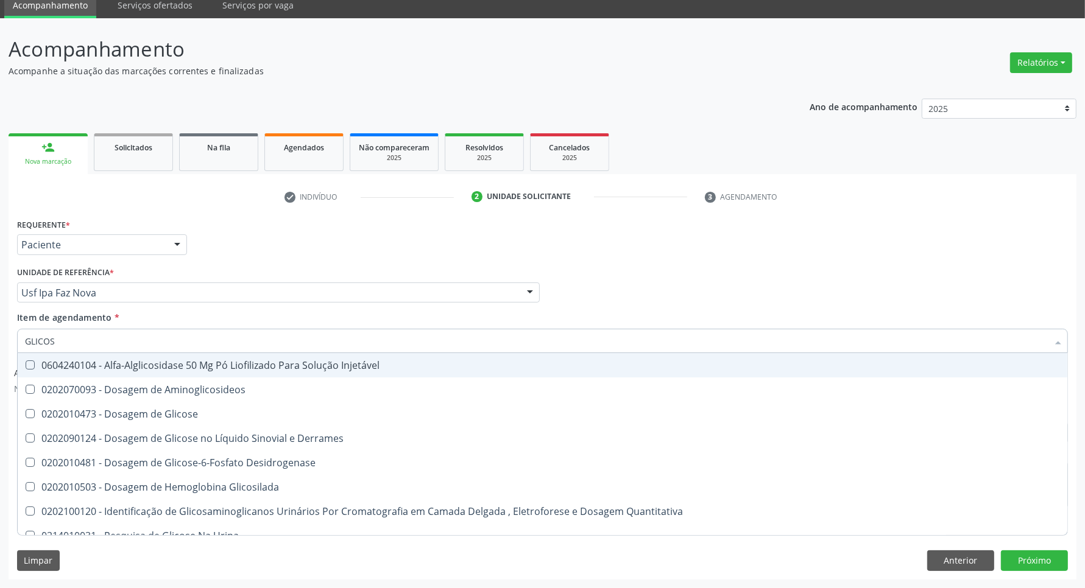
type input "GLICOSE"
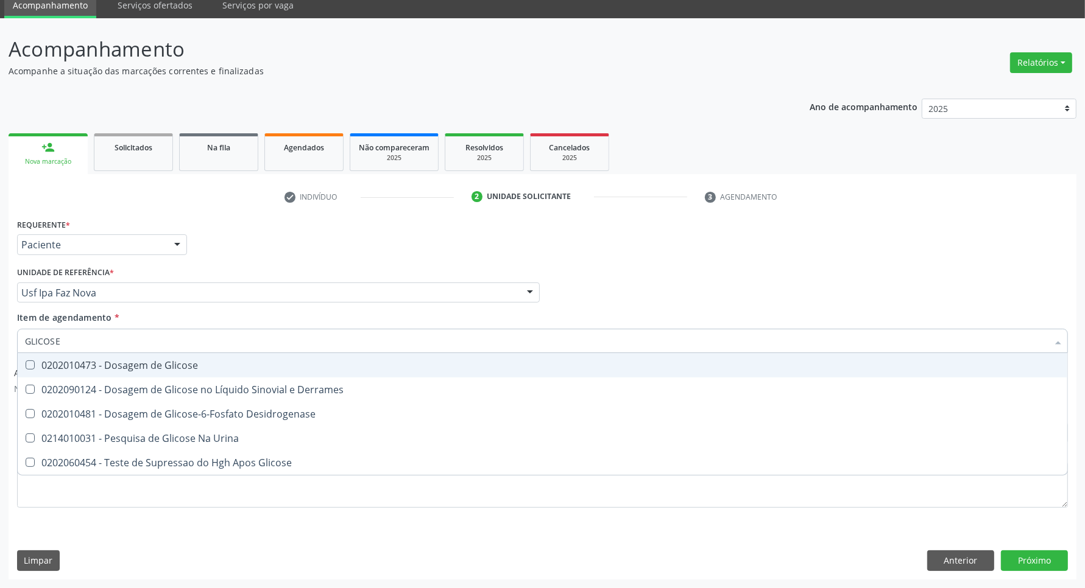
click at [83, 366] on div "0202010473 - Dosagem de Glicose" at bounding box center [542, 366] width 1035 height 10
checkbox Glicose "true"
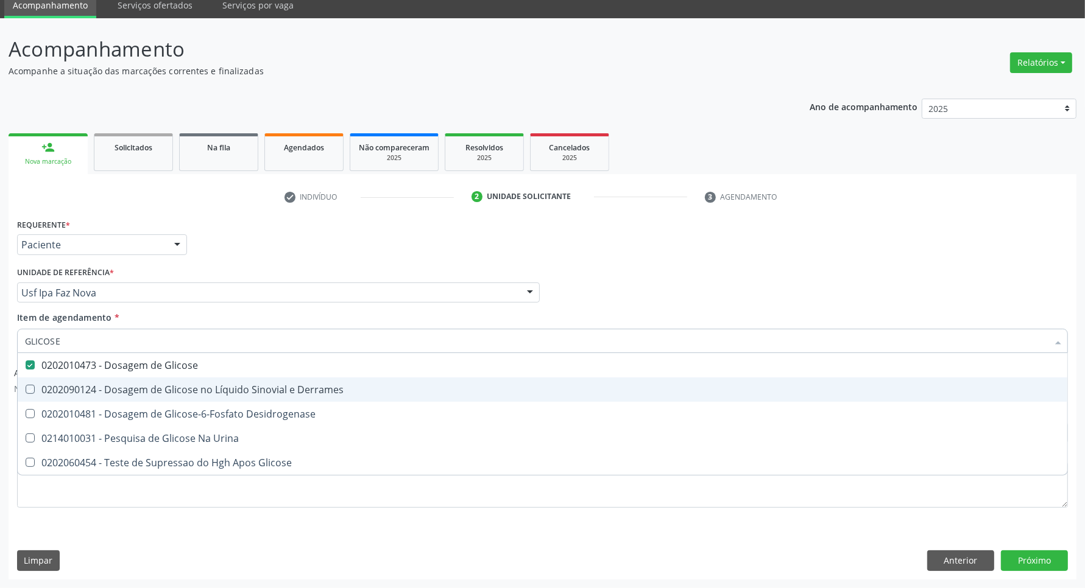
click at [571, 255] on div "Requerente * Paciente Profissional de Saúde Paciente Nenhum resultado encontrad…" at bounding box center [542, 240] width 1057 height 48
checkbox Derrames "true"
checkbox Desidrogenase "true"
checkbox Urina "true"
checkbox Glicose "true"
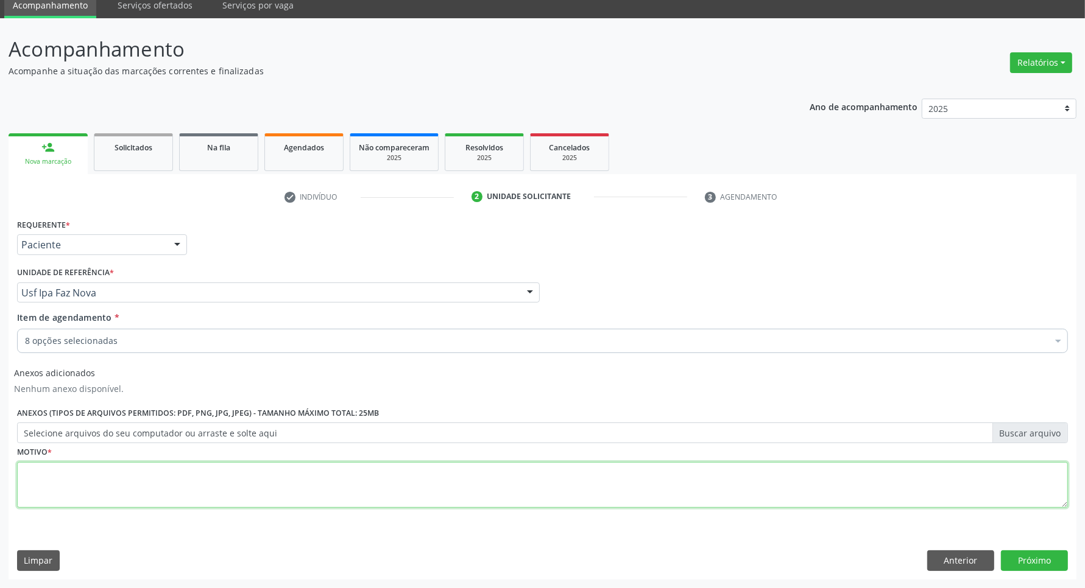
click at [205, 480] on textarea at bounding box center [542, 485] width 1051 height 46
type textarea "."
click at [954, 557] on button "Anterior" at bounding box center [960, 561] width 67 height 21
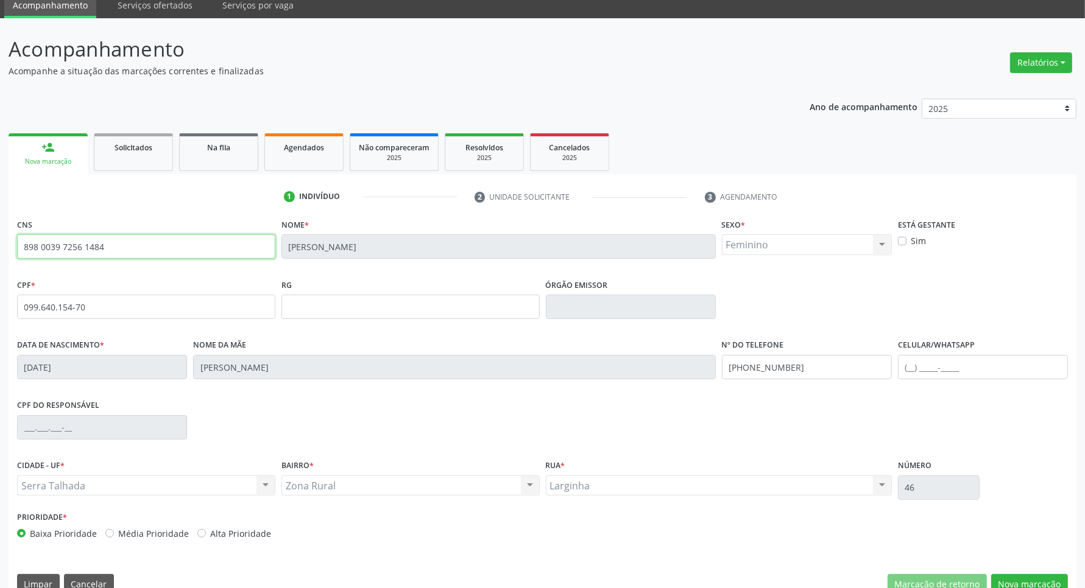
click at [95, 247] on input "898 0039 7256 1484" at bounding box center [146, 247] width 258 height 24
click at [96, 247] on input "898 0039 7256 1484" at bounding box center [146, 247] width 258 height 24
click at [1033, 582] on button "Nova marcação" at bounding box center [1029, 584] width 77 height 21
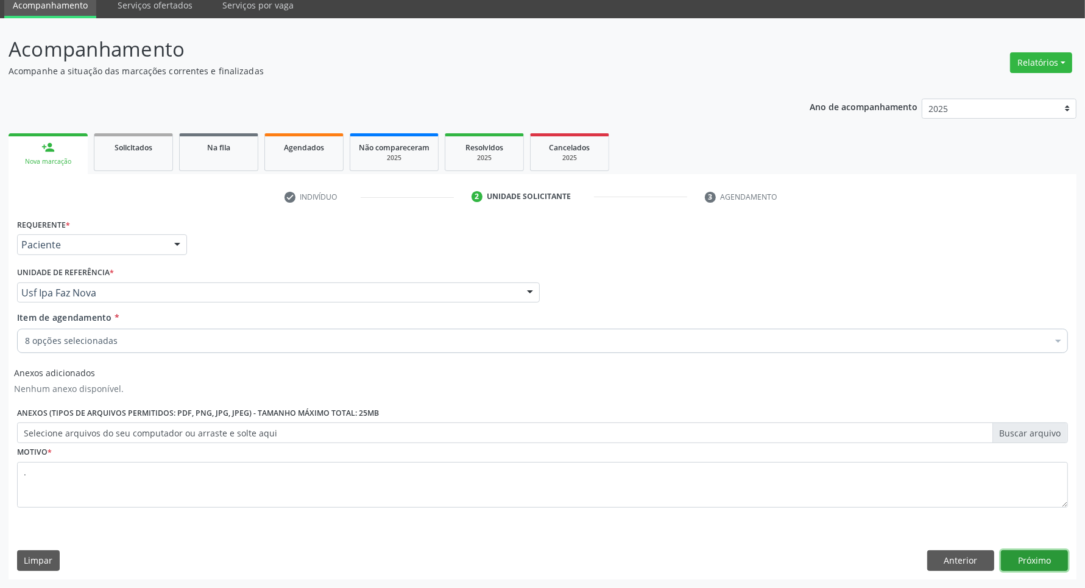
click at [1024, 567] on button "Próximo" at bounding box center [1034, 561] width 67 height 21
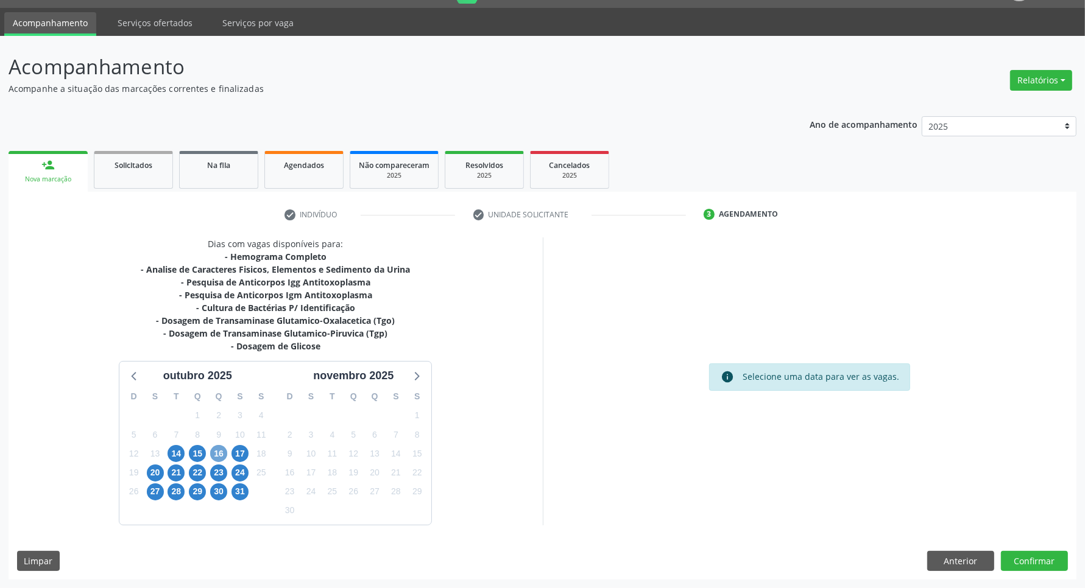
click at [216, 454] on span "16" at bounding box center [218, 453] width 17 height 17
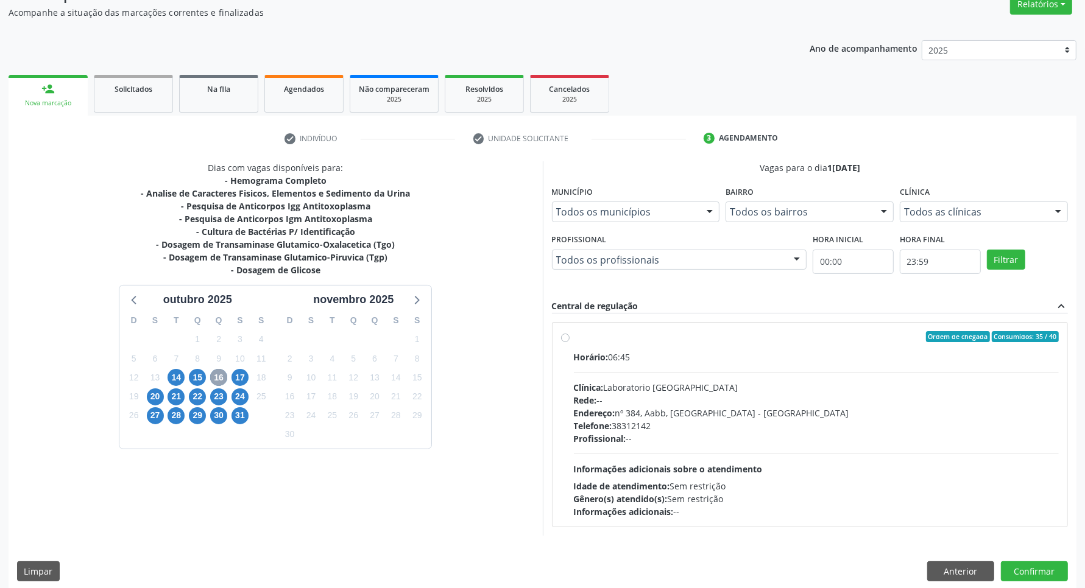
scroll to position [118, 0]
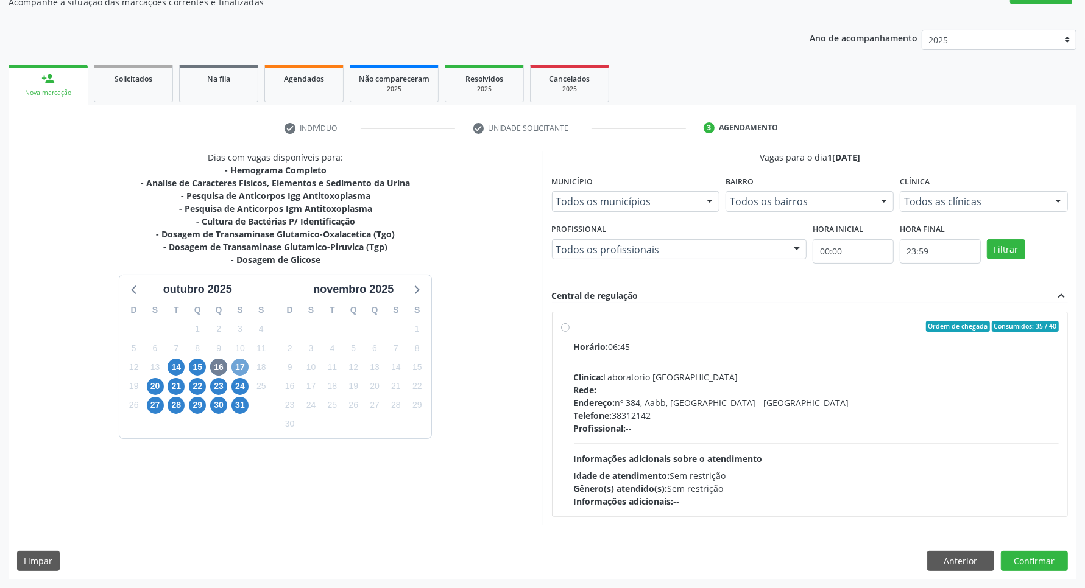
click at [235, 369] on span "17" at bounding box center [239, 367] width 17 height 17
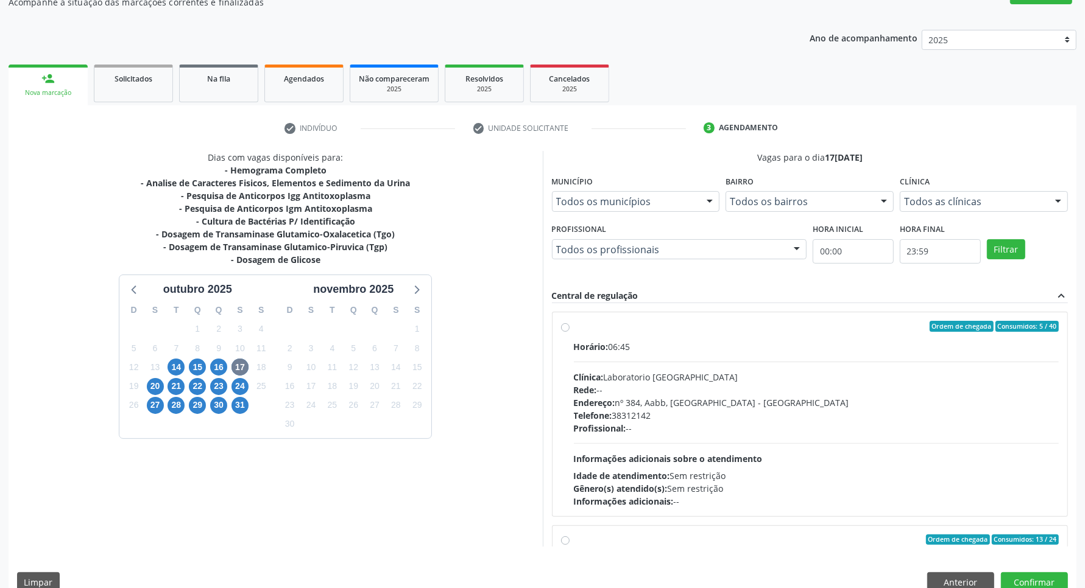
click at [826, 309] on div "Ordem de chegada Consumidos: 5 / 40 Horário: 06:45 Clínica: Laboratorio [GEOGRA…" at bounding box center [810, 425] width 517 height 244
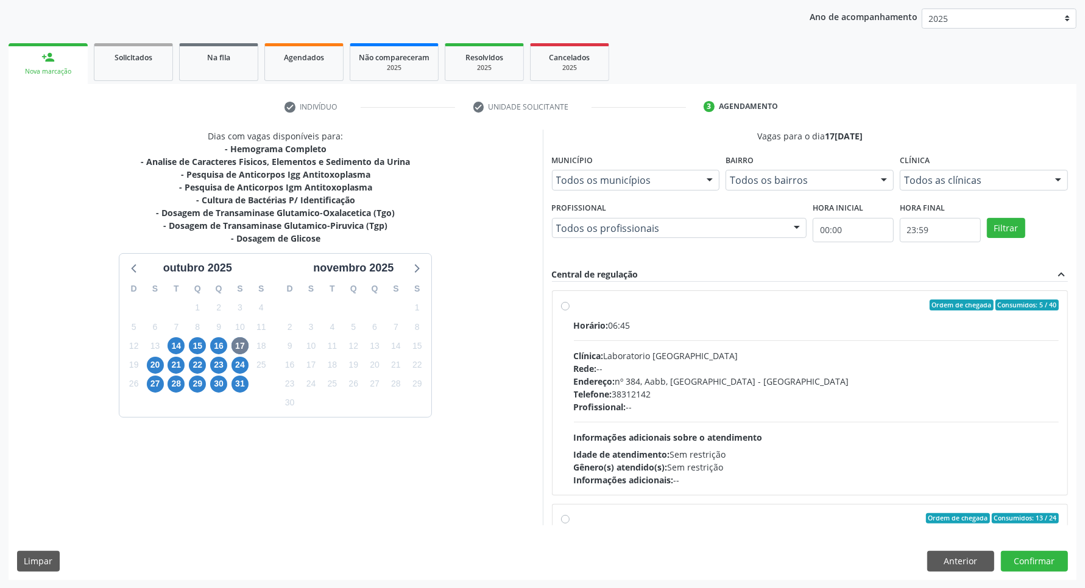
click at [810, 341] on hr at bounding box center [816, 341] width 485 height 1
click at [570, 311] on input "Ordem de chegada Consumidos: 5 / 40 Horário: 06:45 Clínica: Laboratorio [GEOGRA…" at bounding box center [565, 305] width 9 height 11
radio input "true"
click at [1052, 564] on button "Confirmar" at bounding box center [1034, 561] width 67 height 21
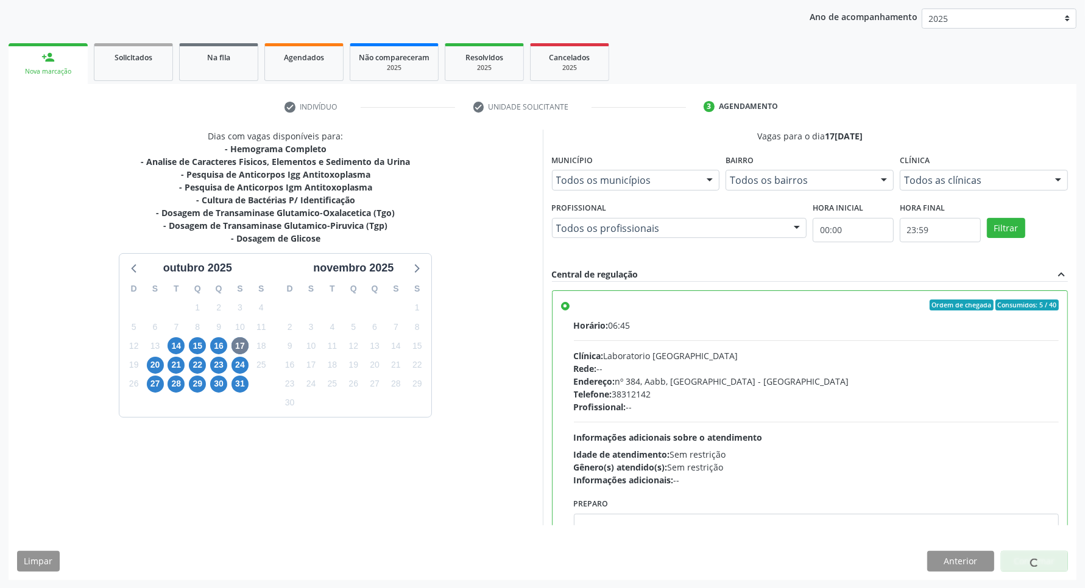
scroll to position [0, 0]
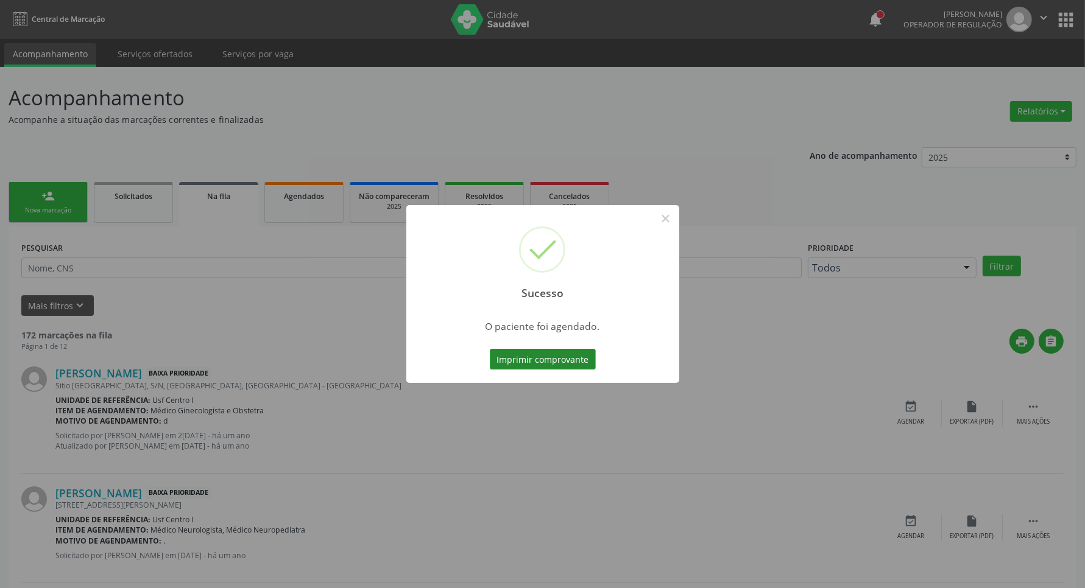
click at [567, 351] on button "Imprimir comprovante" at bounding box center [543, 359] width 106 height 21
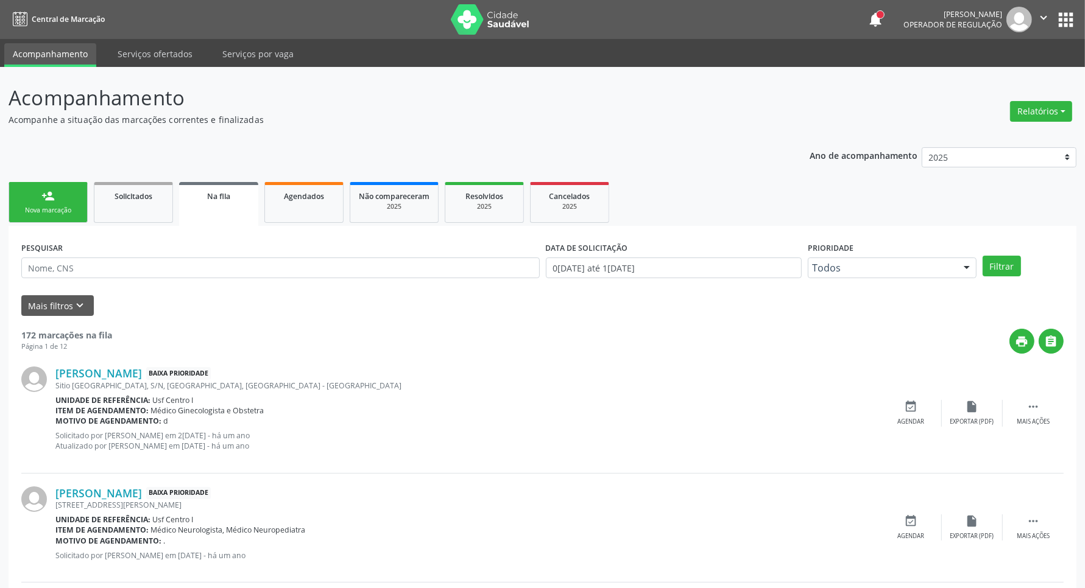
click at [83, 195] on link "person_add Nova marcação" at bounding box center [48, 202] width 79 height 41
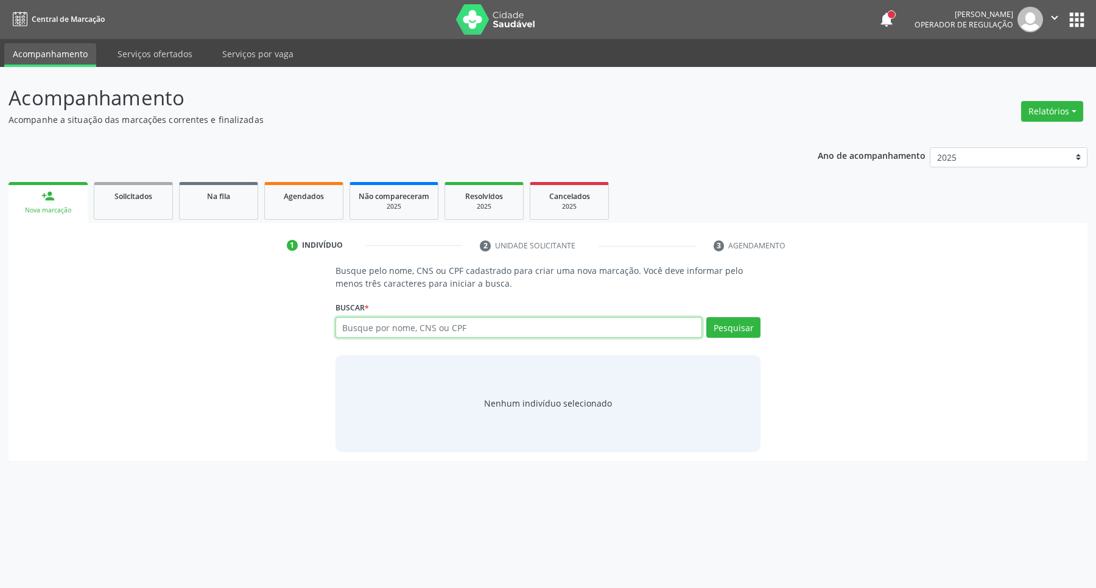
click at [486, 328] on input "text" at bounding box center [519, 327] width 367 height 21
paste input "898 0039 7256 1484"
type input "898 0039 7256 1484"
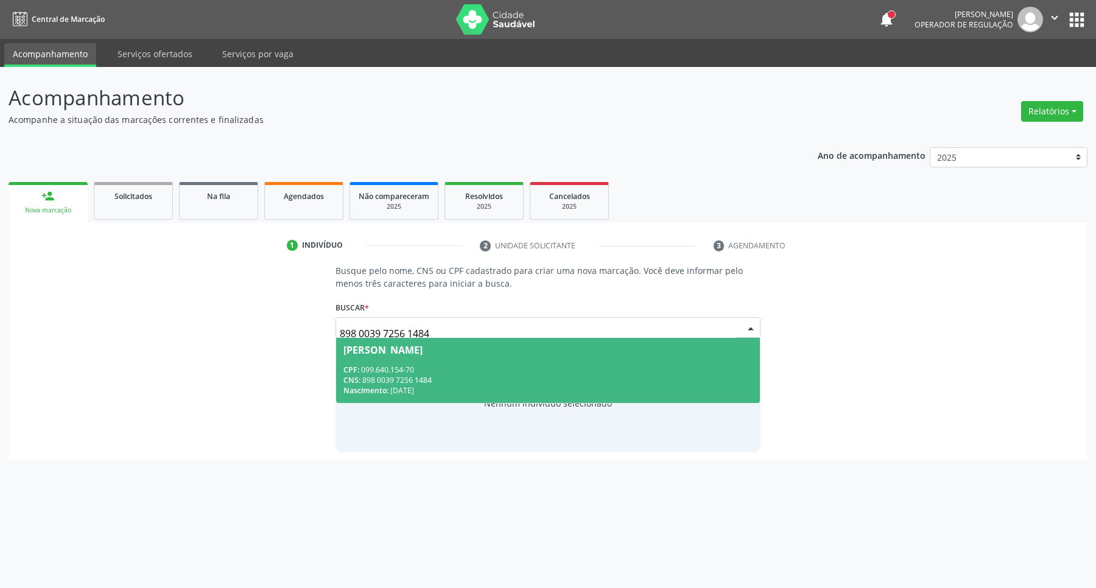
click at [524, 353] on div "[PERSON_NAME]" at bounding box center [549, 350] width 410 height 10
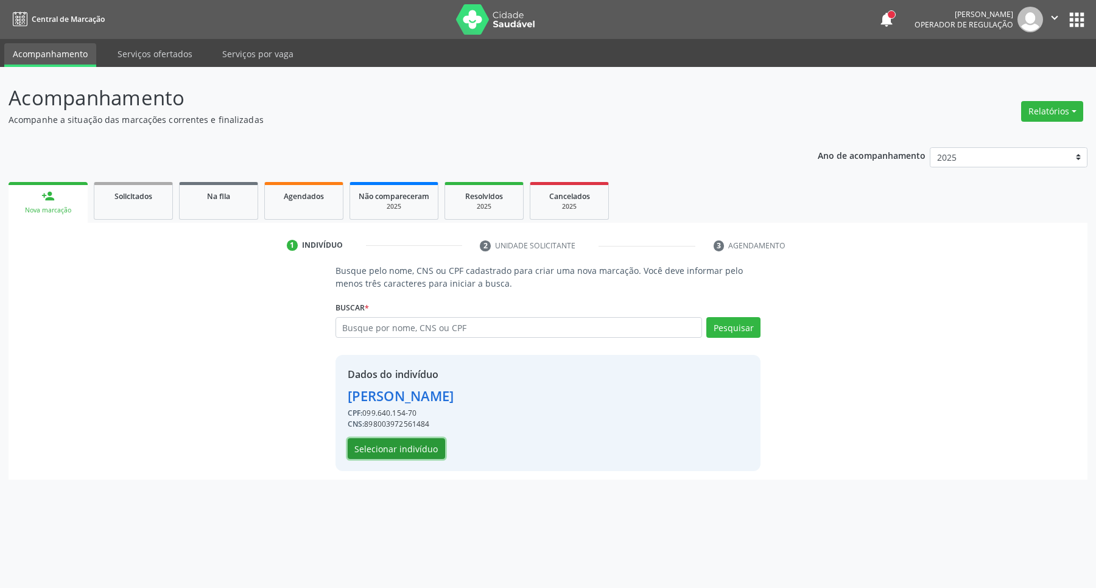
click at [375, 453] on button "Selecionar indivíduo" at bounding box center [396, 449] width 97 height 21
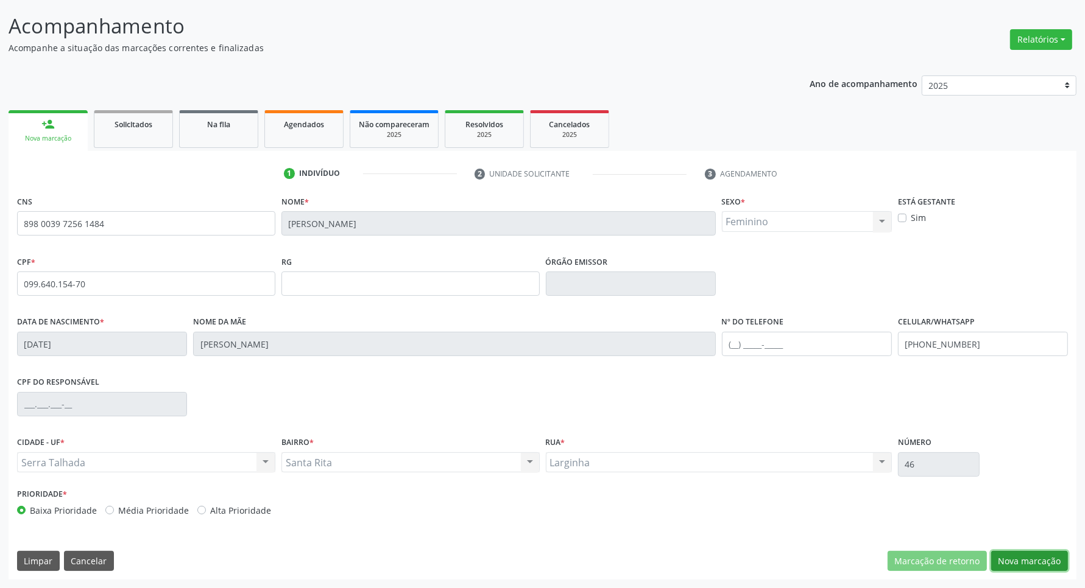
drag, startPoint x: 1025, startPoint y: 557, endPoint x: 853, endPoint y: 472, distance: 191.2
click at [1021, 558] on button "Nova marcação" at bounding box center [1029, 561] width 77 height 21
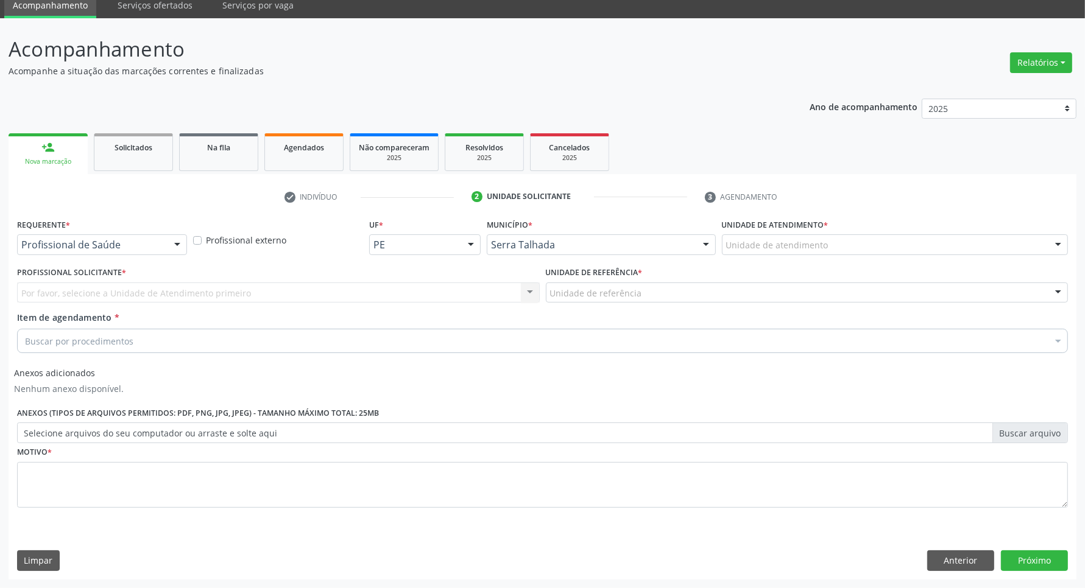
drag, startPoint x: 150, startPoint y: 245, endPoint x: 132, endPoint y: 258, distance: 22.8
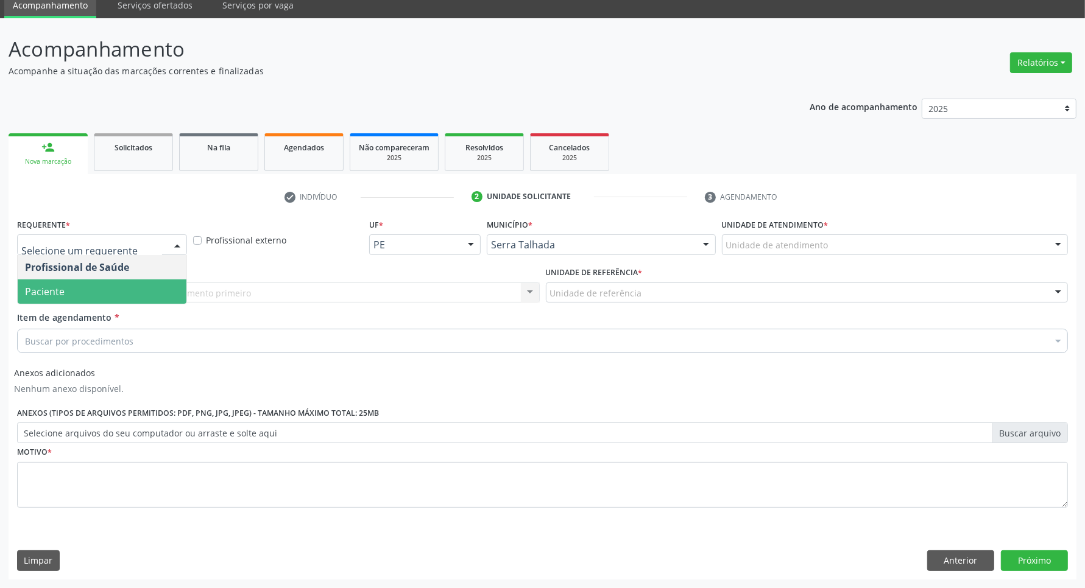
click at [119, 280] on span "Paciente" at bounding box center [102, 292] width 169 height 24
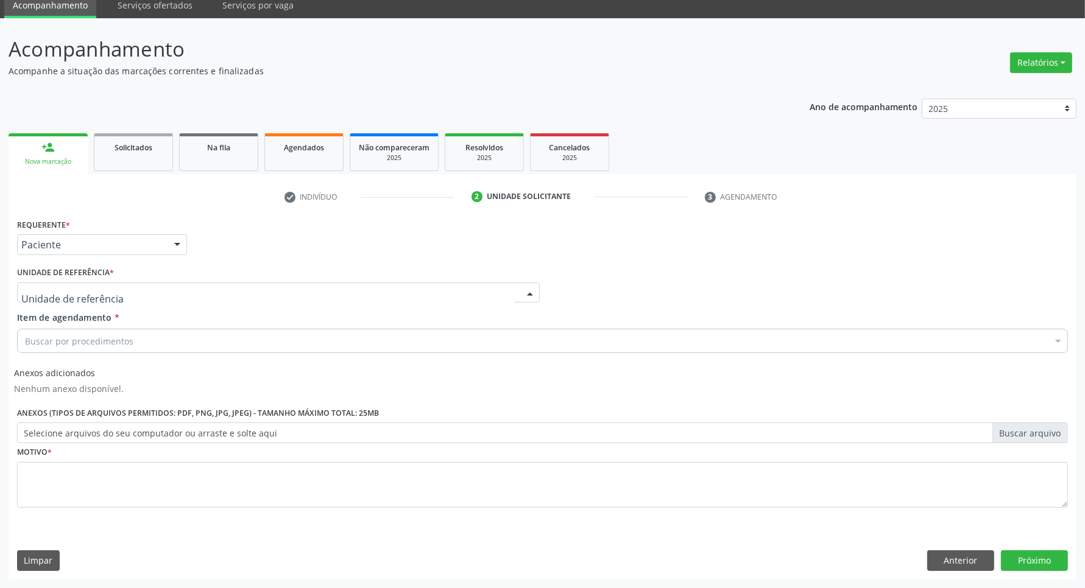
click at [122, 297] on div at bounding box center [278, 293] width 523 height 21
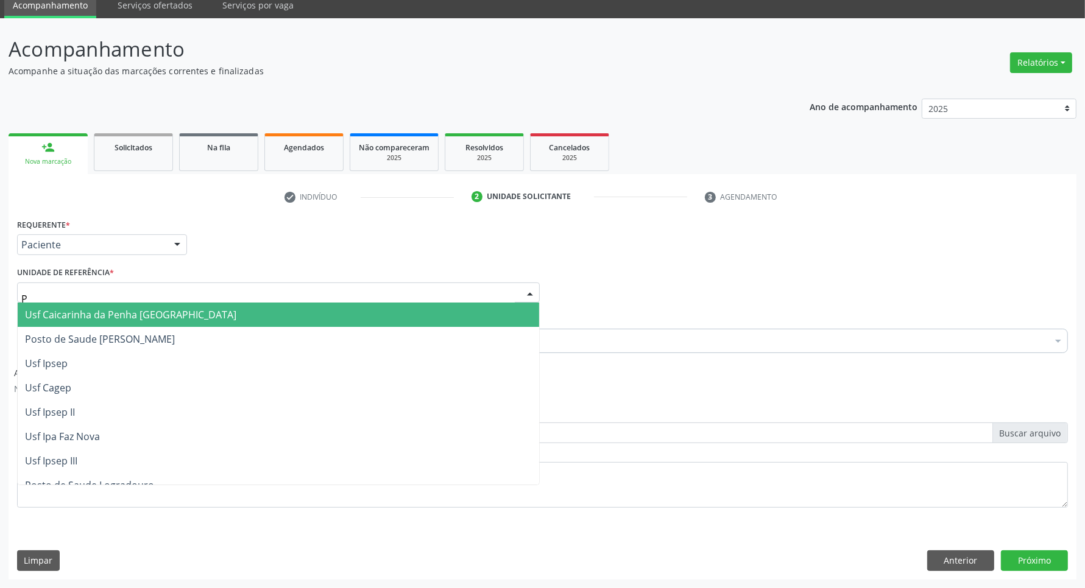
type input "PA"
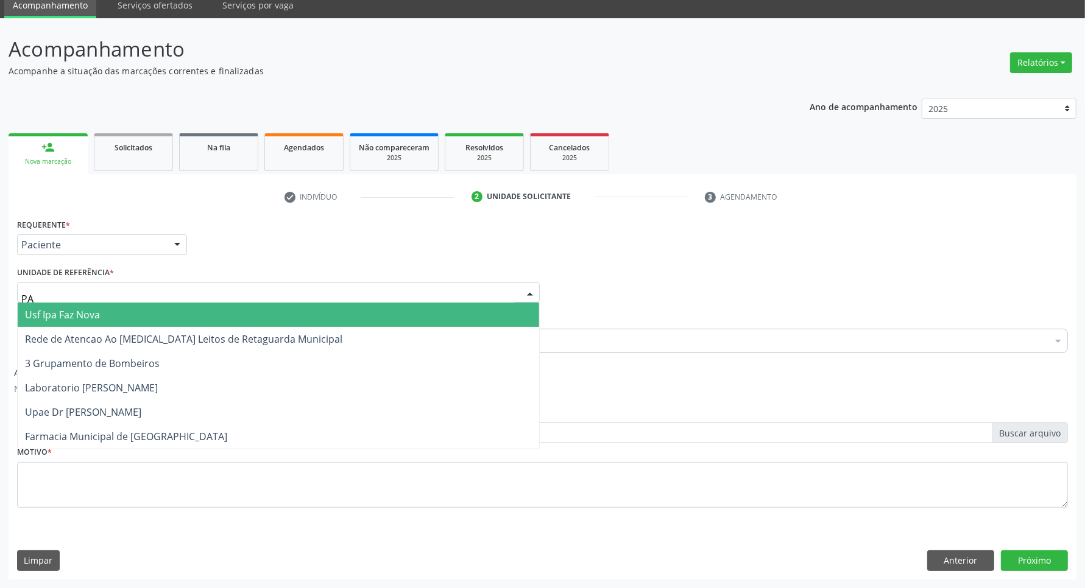
click at [130, 320] on span "Usf Ipa Faz Nova" at bounding box center [278, 315] width 521 height 24
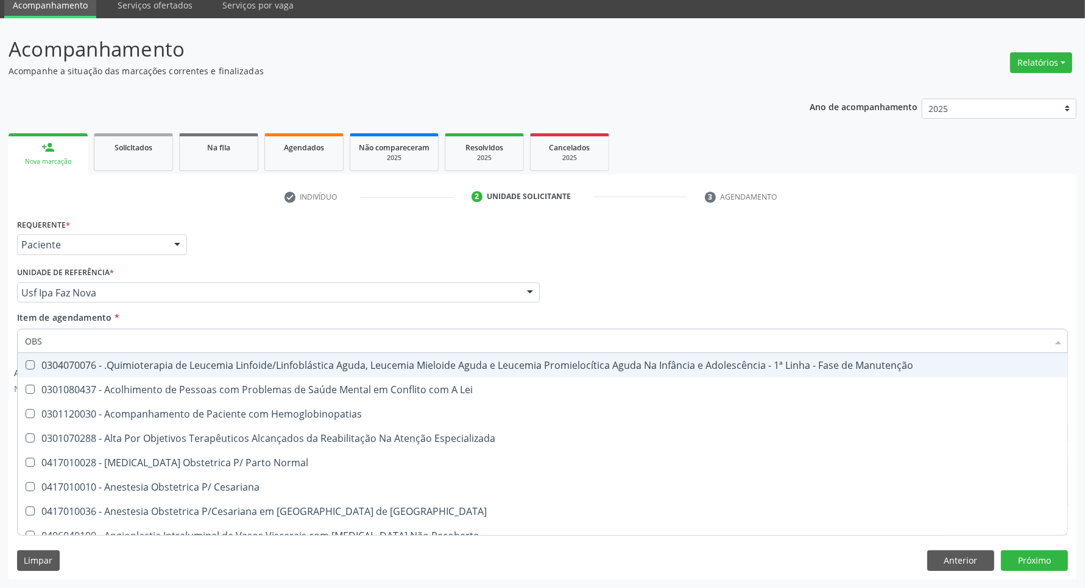
type input "OBST"
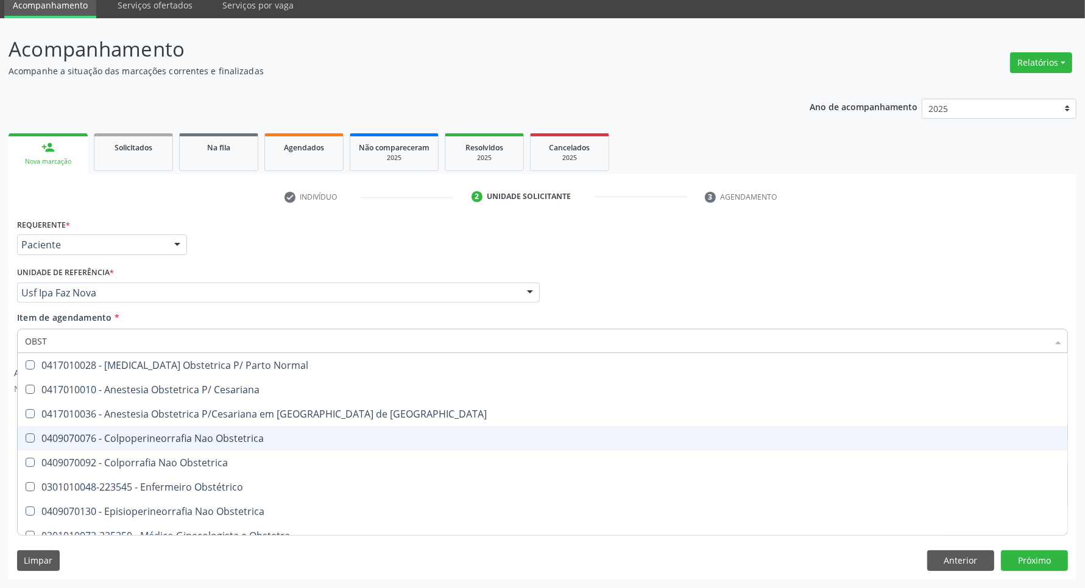
scroll to position [135, 0]
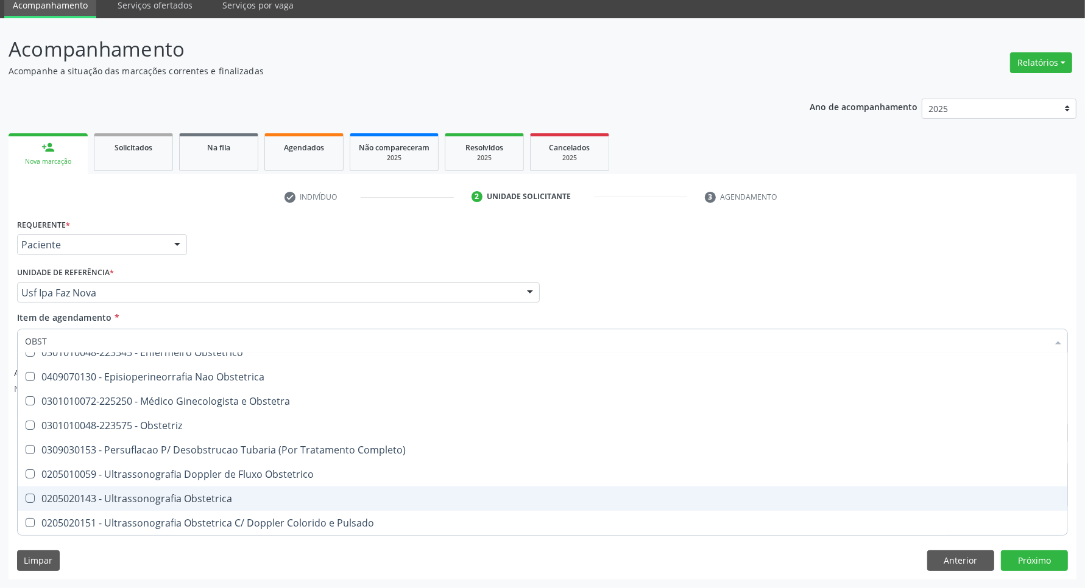
click at [122, 498] on div "0205020143 - Ultrassonografia Obstetrica" at bounding box center [542, 499] width 1035 height 10
checkbox Obstetrica "true"
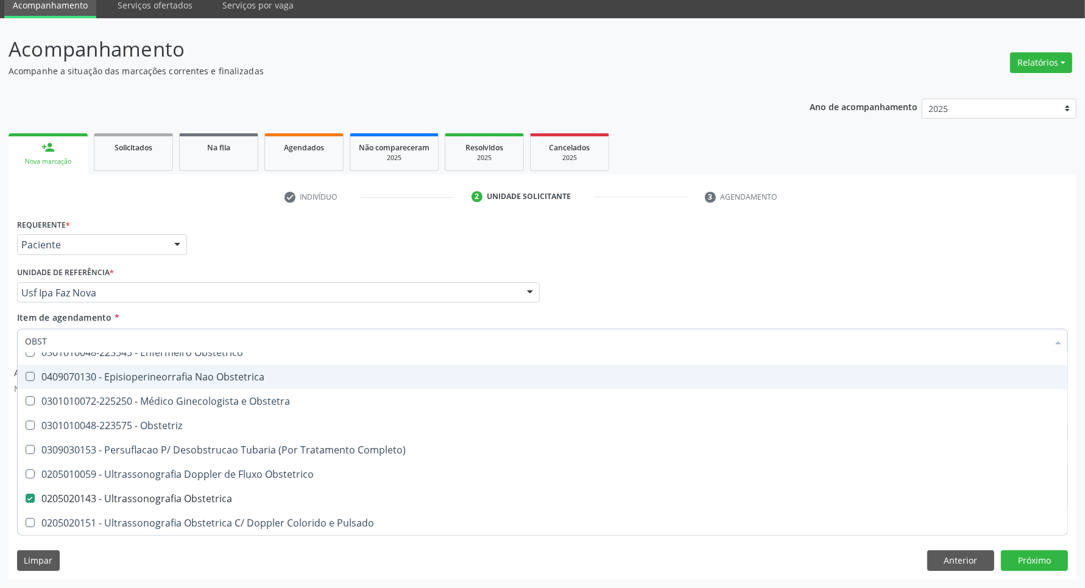
click at [793, 280] on div "Profissional Solicitante Por favor, selecione a Unidade de Atendimento primeiro…" at bounding box center [542, 288] width 1057 height 48
checkbox Cesariana "true"
checkbox Obstetrica "false"
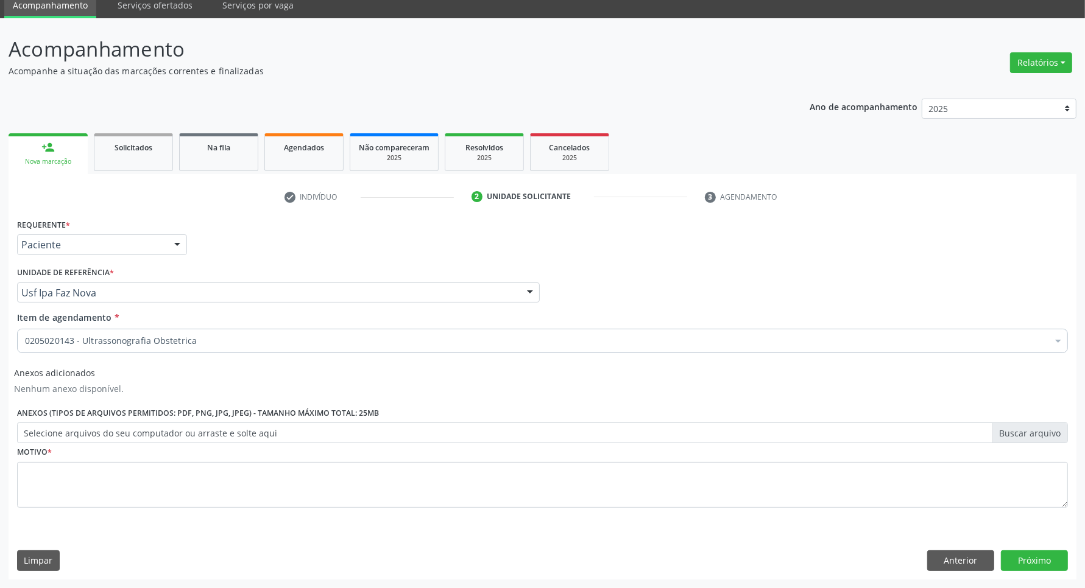
scroll to position [0, 0]
click at [194, 476] on textarea at bounding box center [542, 485] width 1051 height 46
type textarea "."
click at [1061, 553] on button "Próximo" at bounding box center [1034, 561] width 67 height 21
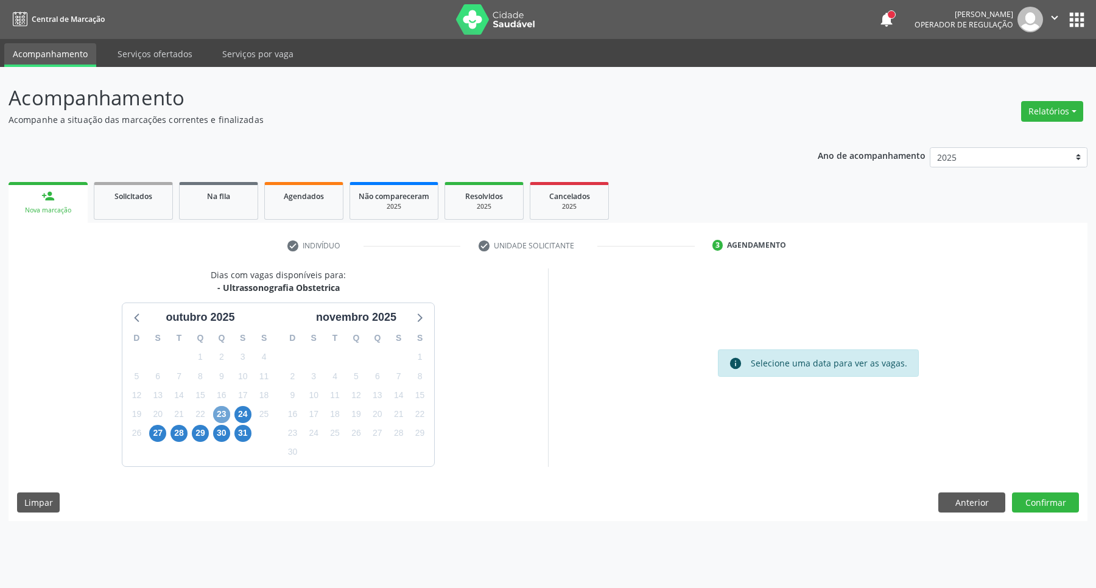
drag, startPoint x: 219, startPoint y: 416, endPoint x: 522, endPoint y: 348, distance: 310.2
click at [220, 415] on span "23" at bounding box center [221, 414] width 17 height 17
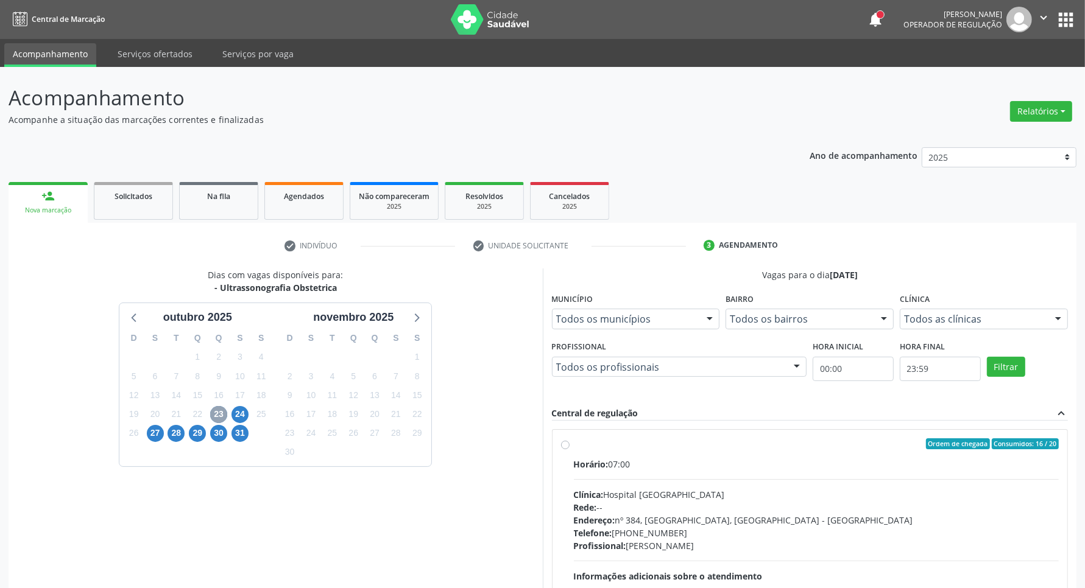
scroll to position [118, 0]
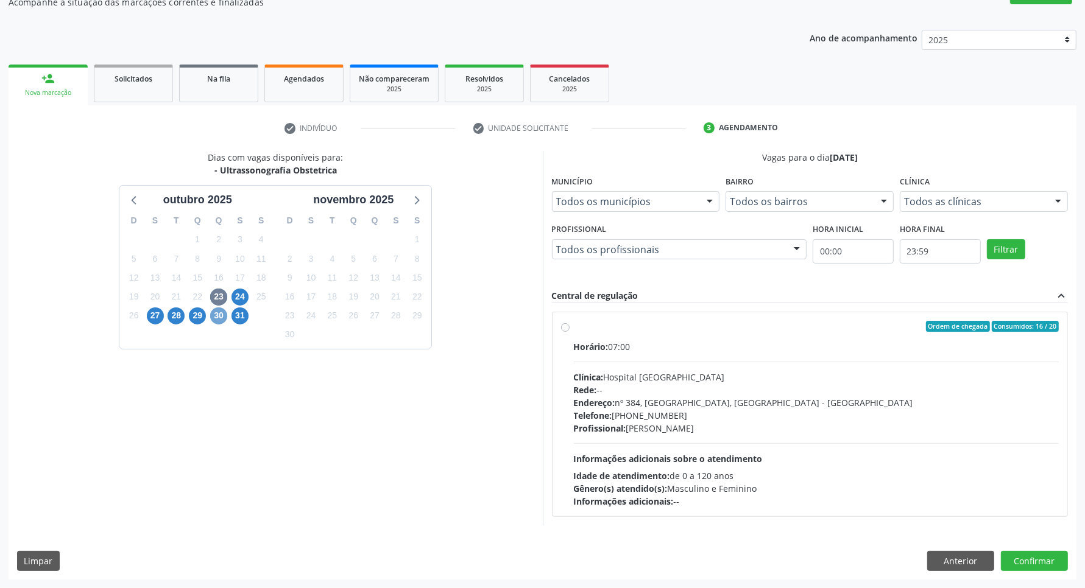
click at [220, 316] on span "30" at bounding box center [218, 316] width 17 height 17
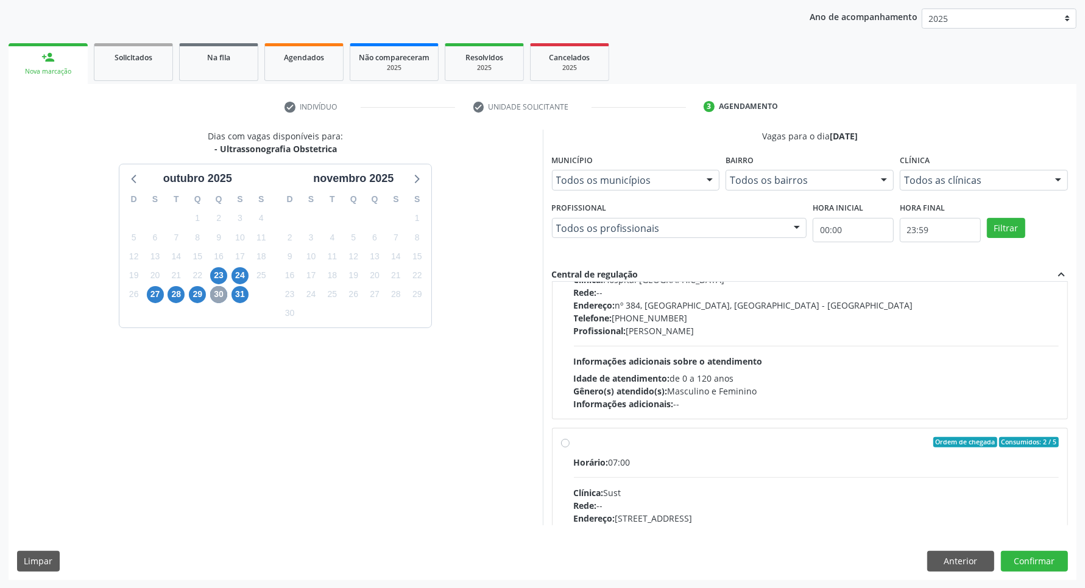
scroll to position [192, 0]
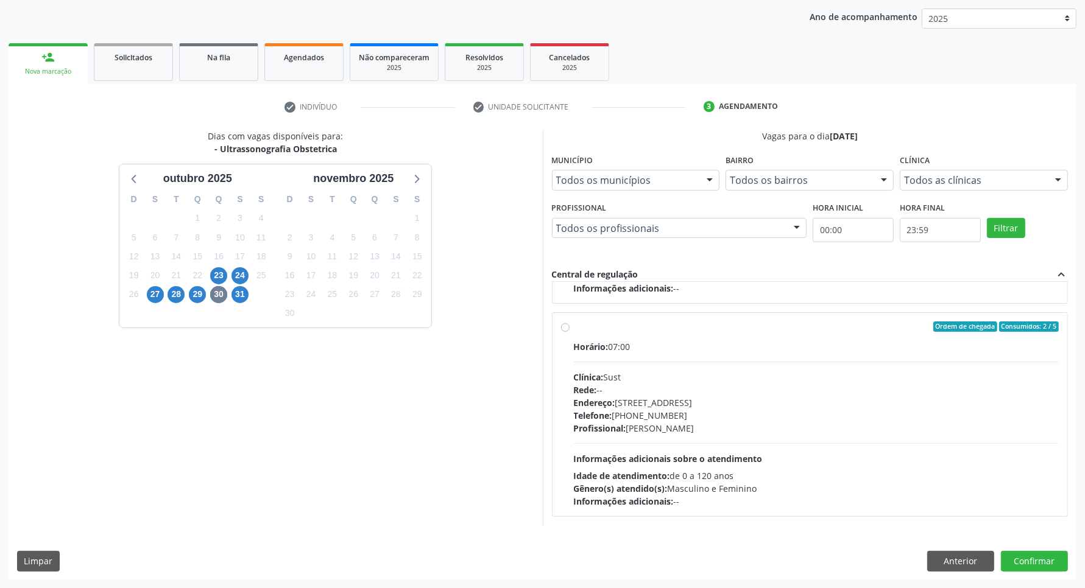
click at [831, 372] on div "Clínica: Sust" at bounding box center [816, 377] width 485 height 13
click at [570, 333] on input "Ordem de chegada Consumidos: 2 / 5 Horário: 07:00 Clínica: Sust Rede: -- Endere…" at bounding box center [565, 327] width 9 height 11
radio input "true"
click at [1048, 568] on button "Confirmar" at bounding box center [1034, 561] width 67 height 21
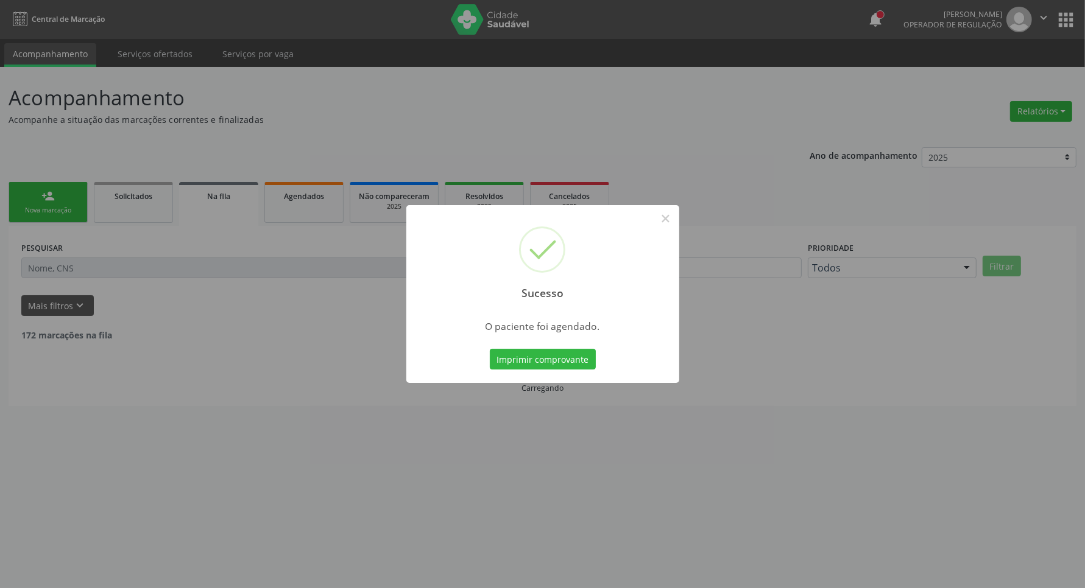
scroll to position [0, 0]
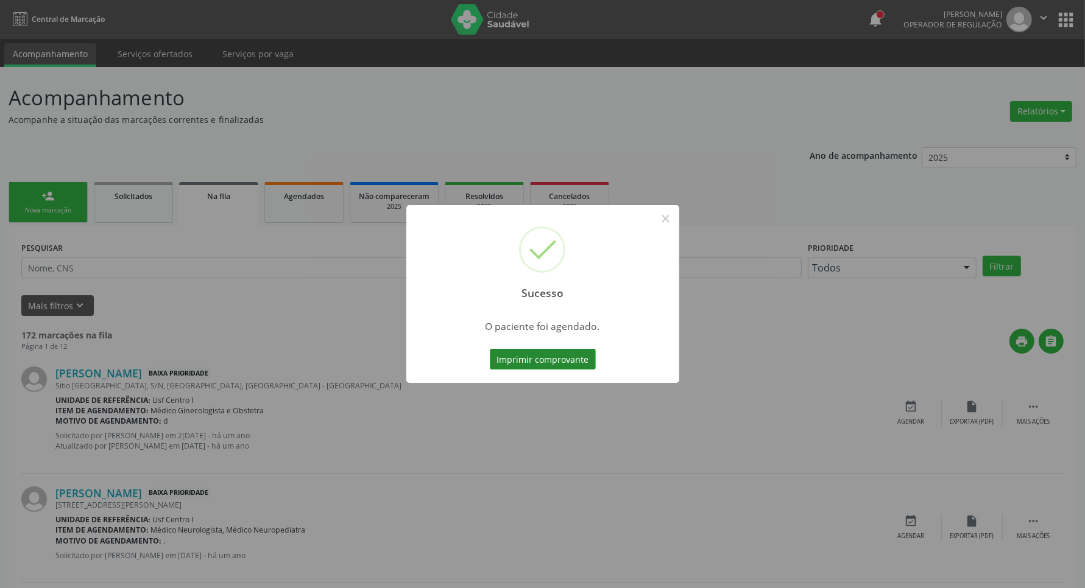
click at [528, 361] on button "Imprimir comprovante" at bounding box center [543, 359] width 106 height 21
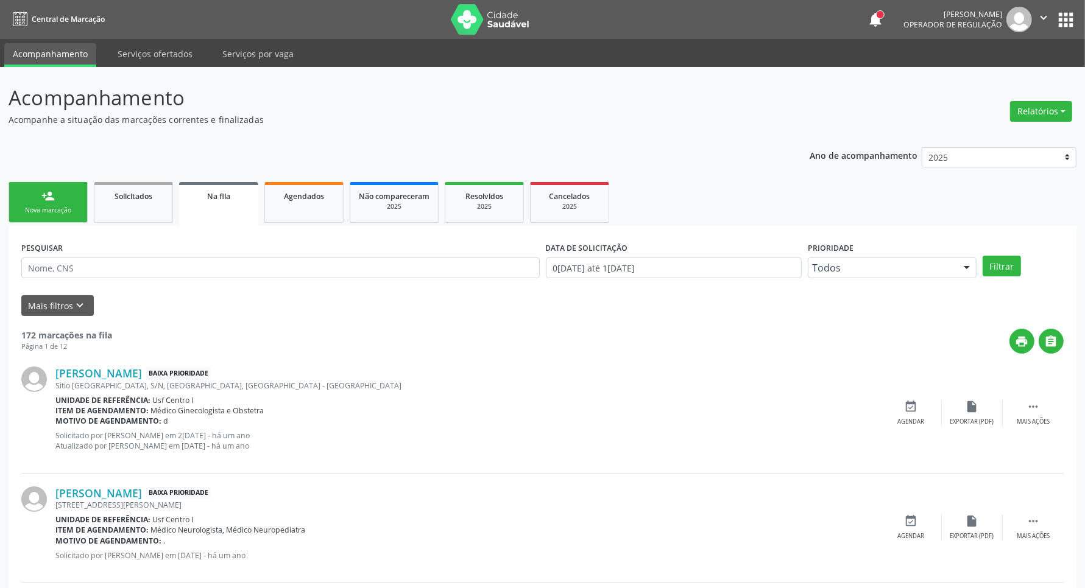
click at [38, 195] on link "person_add Nova marcação" at bounding box center [48, 202] width 79 height 41
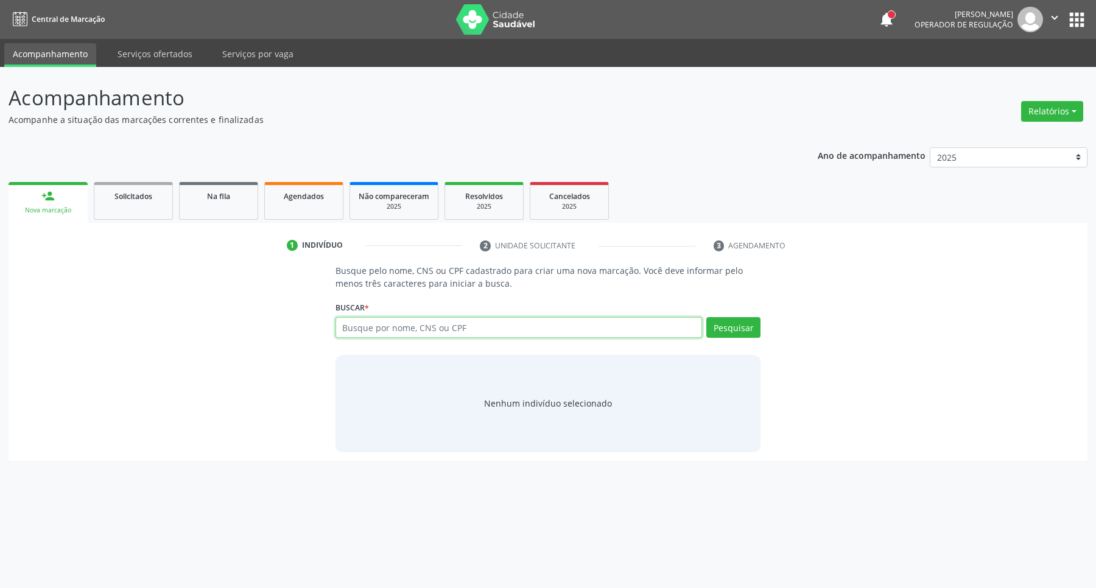
click at [414, 327] on input "text" at bounding box center [519, 327] width 367 height 21
type input "[PERSON_NAME]"
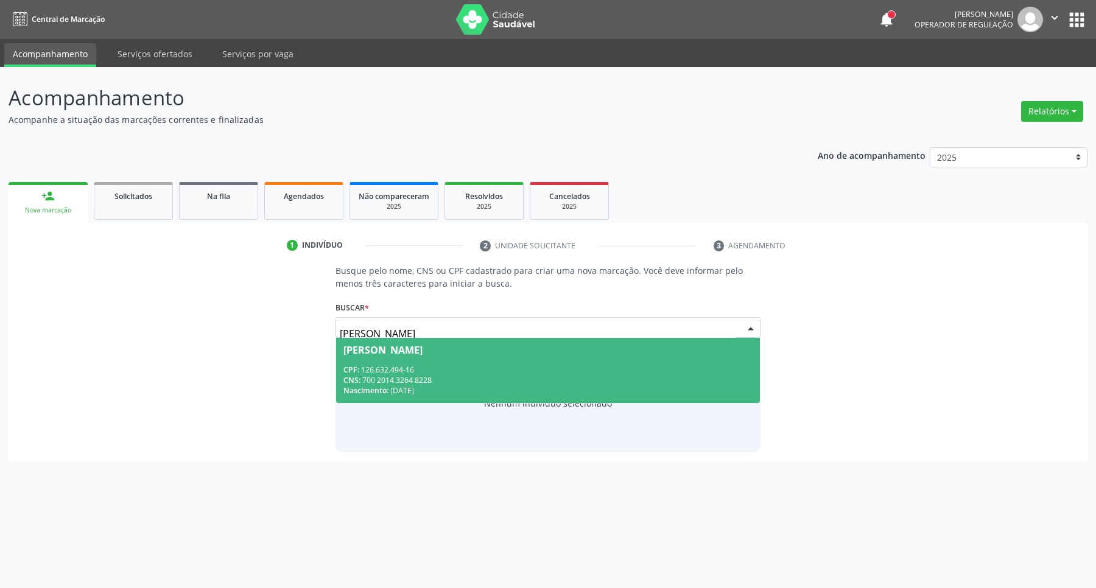
click at [421, 390] on div "Nascimento: 2[DATE]" at bounding box center [549, 391] width 410 height 10
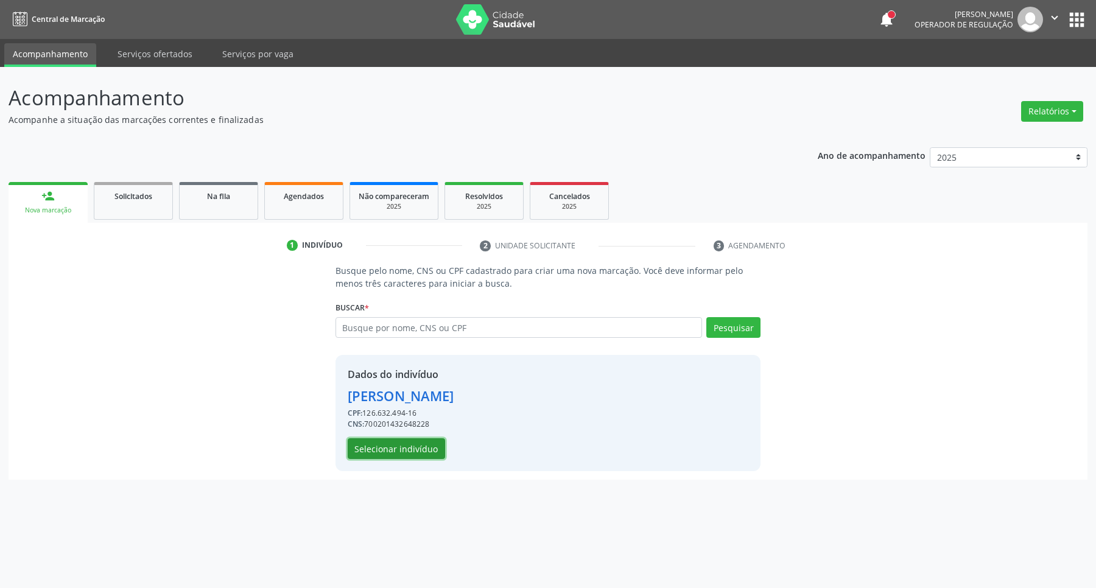
click at [413, 443] on button "Selecionar indivíduo" at bounding box center [396, 449] width 97 height 21
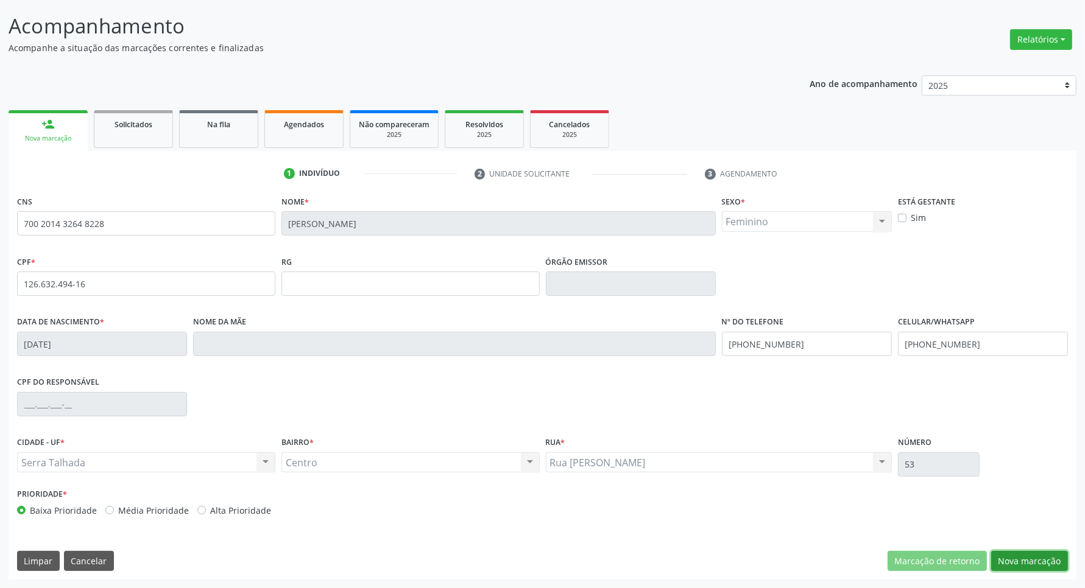
drag, startPoint x: 1034, startPoint y: 565, endPoint x: 939, endPoint y: 546, distance: 97.5
click at [1034, 565] on button "Nova marcação" at bounding box center [1029, 561] width 77 height 21
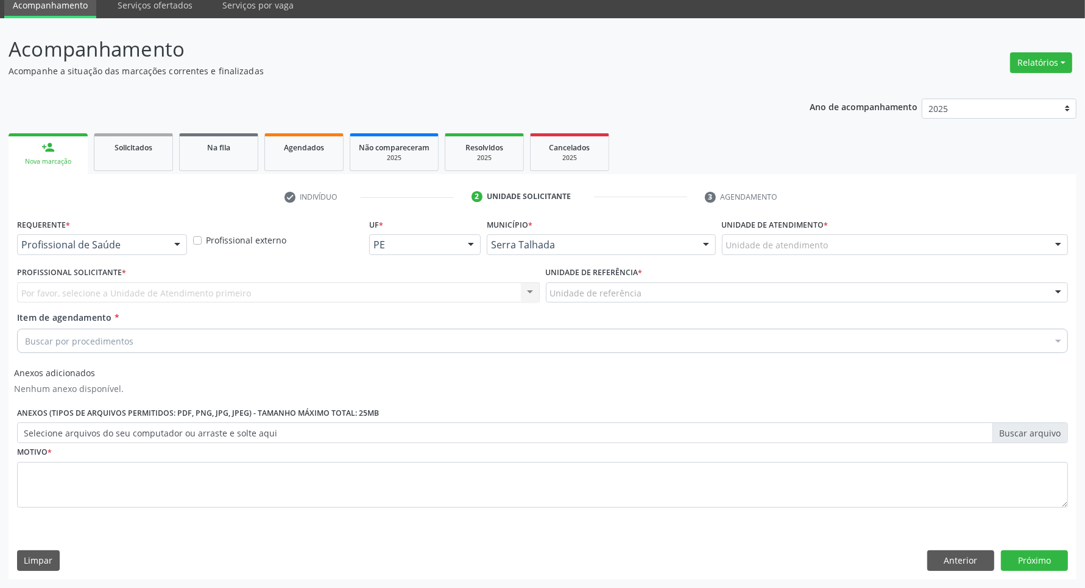
scroll to position [49, 0]
click at [182, 244] on div at bounding box center [177, 245] width 18 height 21
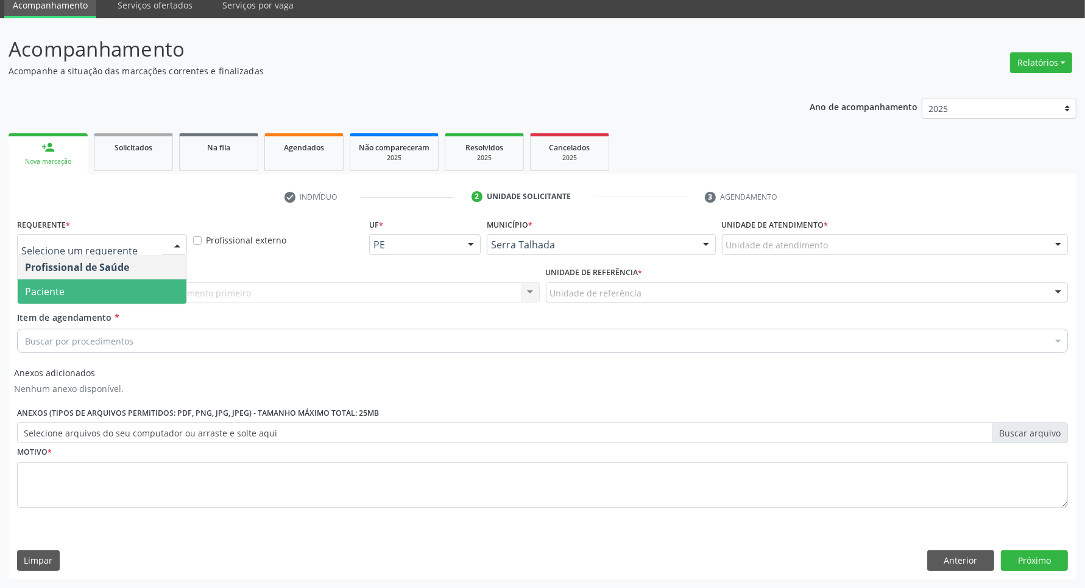
click at [150, 287] on span "Paciente" at bounding box center [102, 292] width 169 height 24
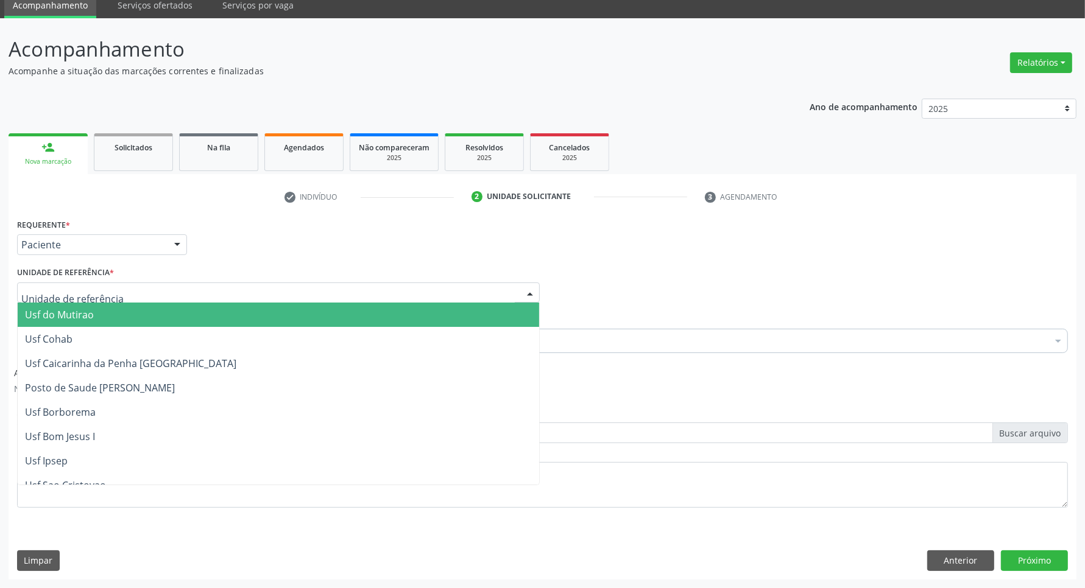
click at [154, 292] on div at bounding box center [278, 293] width 523 height 21
type input "CENTRO"
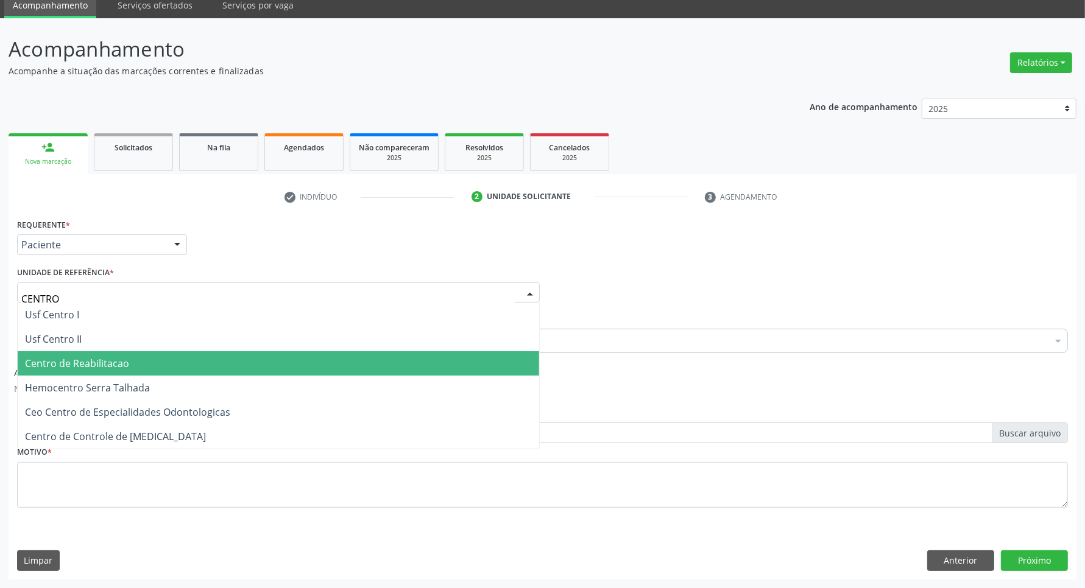
drag, startPoint x: 102, startPoint y: 364, endPoint x: 129, endPoint y: 363, distance: 26.8
click at [102, 364] on span "Centro de Reabilitacao" at bounding box center [77, 363] width 104 height 13
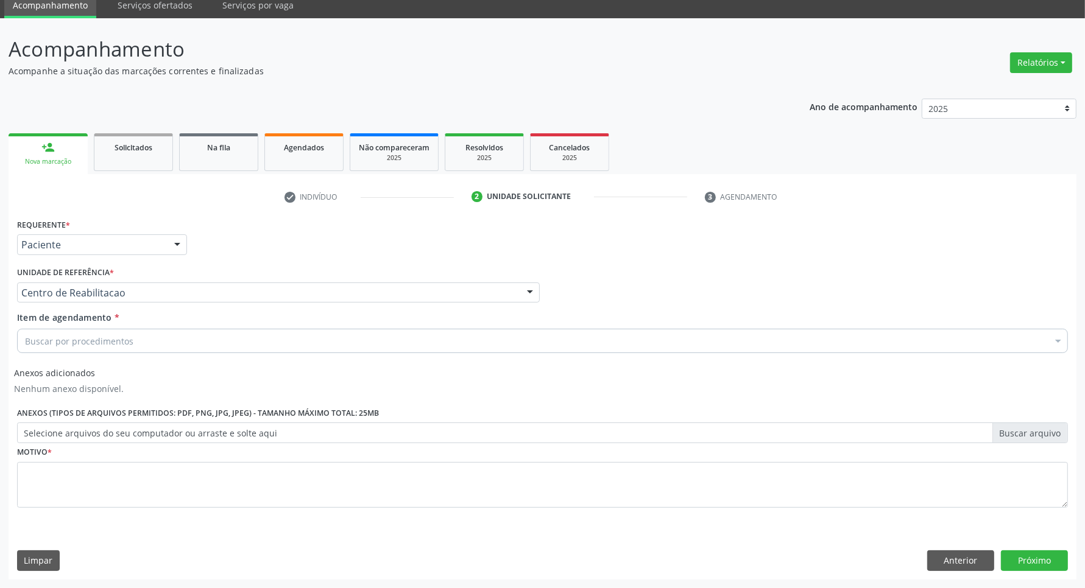
click at [165, 334] on div "Buscar por procedimentos" at bounding box center [542, 341] width 1051 height 24
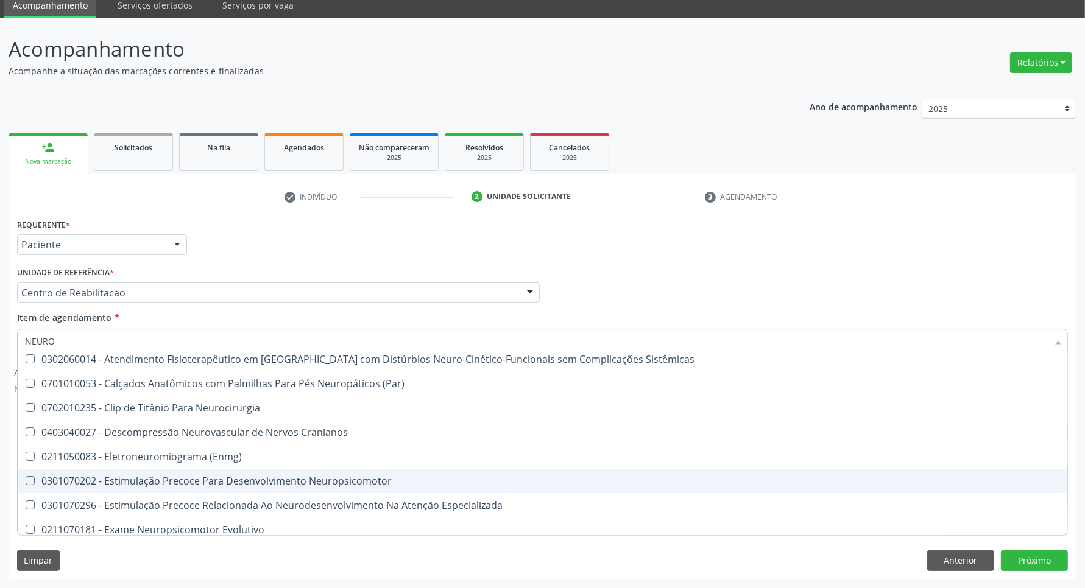
scroll to position [0, 0]
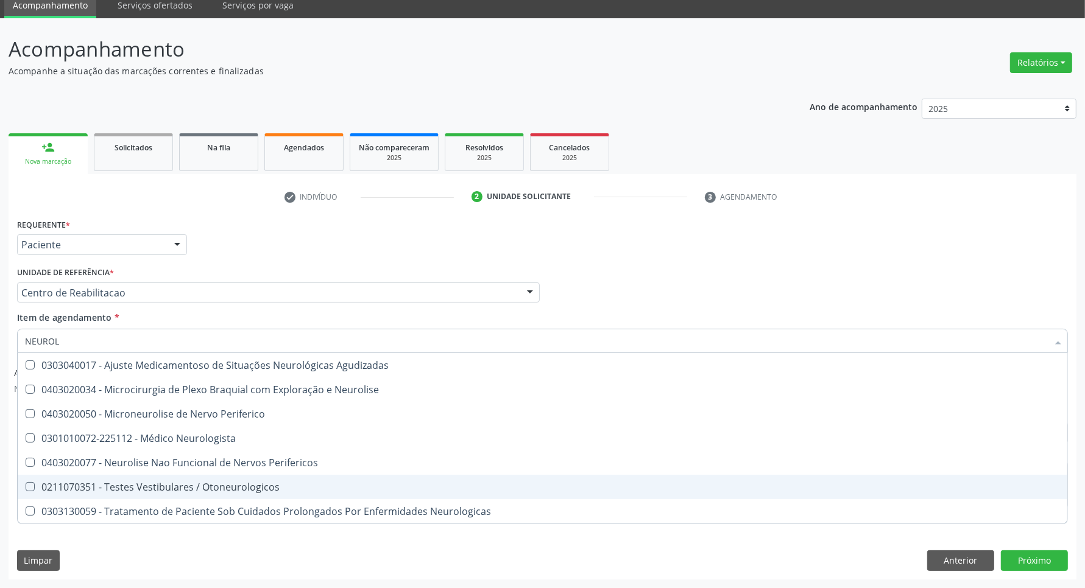
type input "NEUROLO"
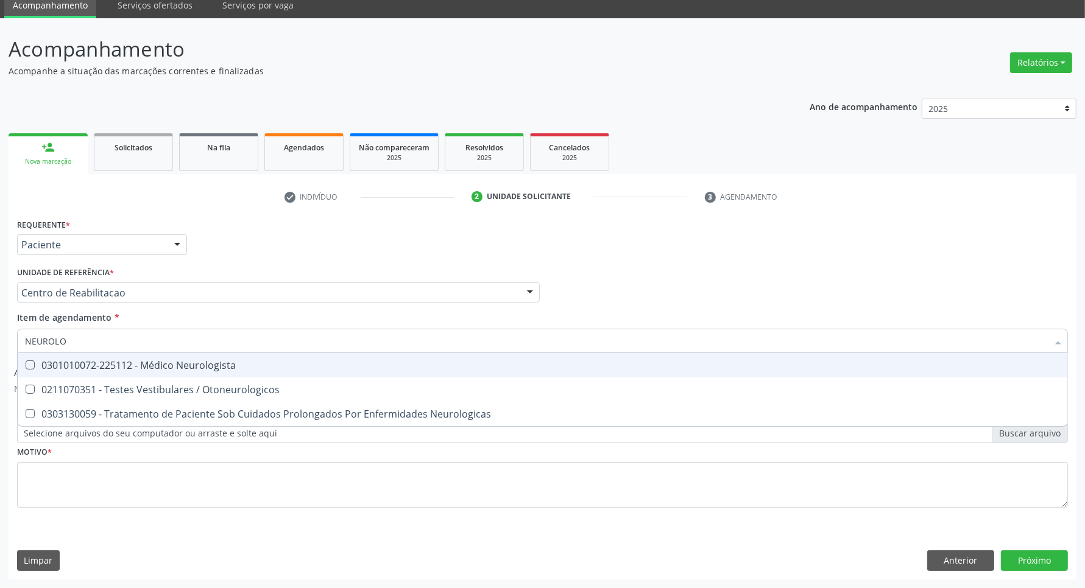
click at [175, 362] on div "0301010072-225112 - Médico Neurologista" at bounding box center [542, 366] width 1035 height 10
checkbox Neurologista "true"
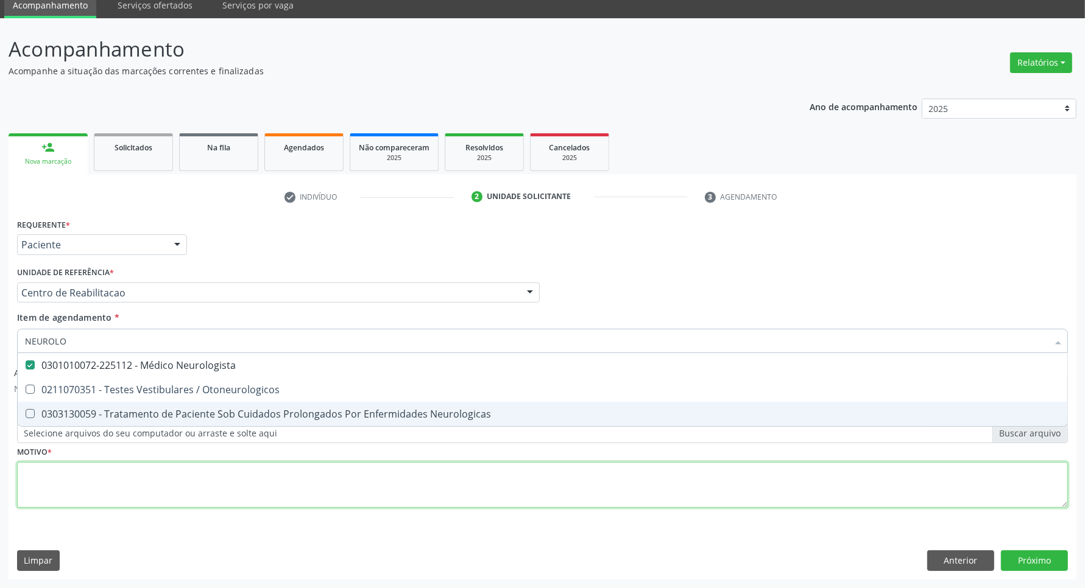
click at [156, 467] on div "Requerente * Paciente Profissional de Saúde Paciente Nenhum resultado encontrad…" at bounding box center [542, 370] width 1051 height 309
checkbox Otoneurologicos "true"
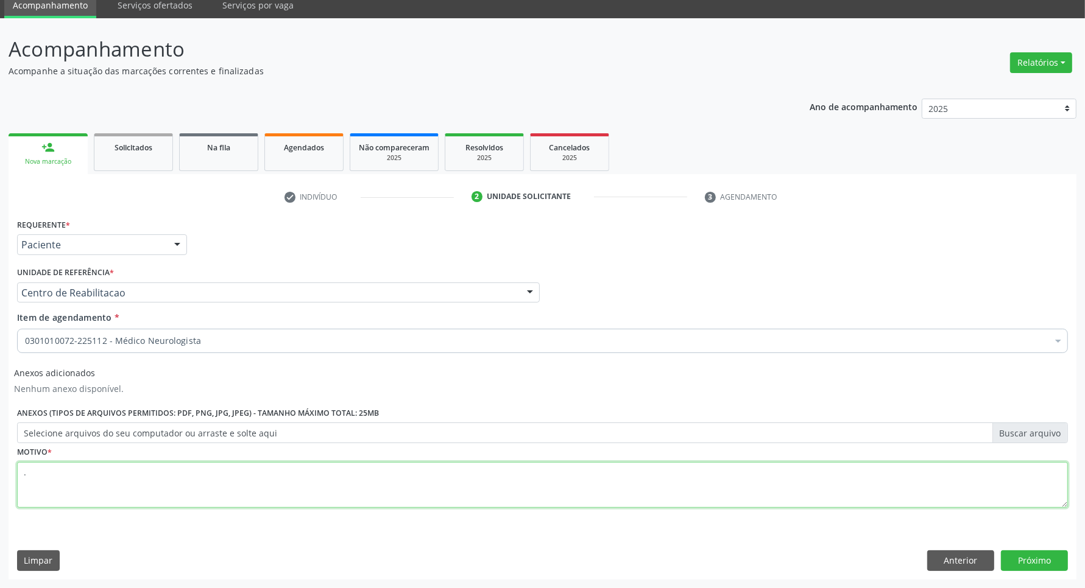
type textarea "."
click at [1013, 542] on div "Requerente * Paciente Profissional de Saúde Paciente Nenhum resultado encontrad…" at bounding box center [543, 398] width 1068 height 364
click at [1012, 556] on button "Próximo" at bounding box center [1034, 561] width 67 height 21
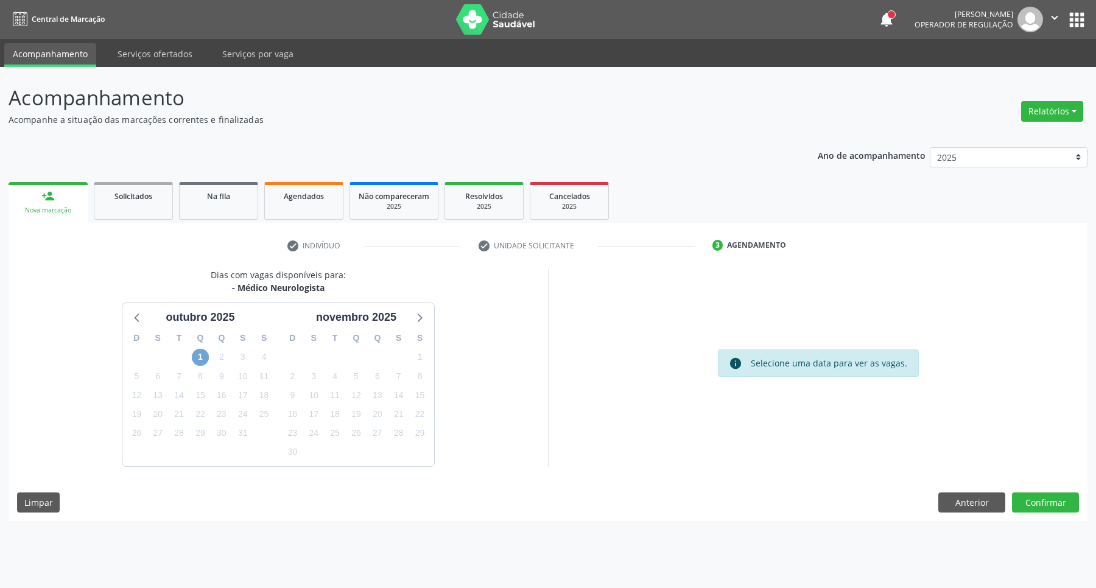
click at [203, 358] on span "1" at bounding box center [200, 357] width 17 height 17
click at [154, 53] on link "Serviços ofertados" at bounding box center [155, 53] width 92 height 21
